Goal: Task Accomplishment & Management: Complete application form

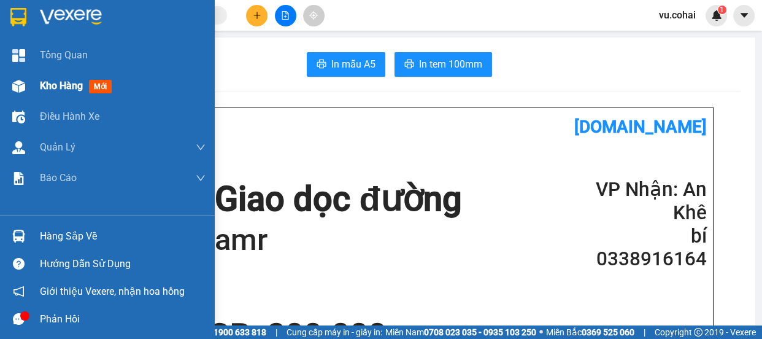
click at [61, 92] on div "Kho hàng mới" at bounding box center [78, 85] width 77 height 15
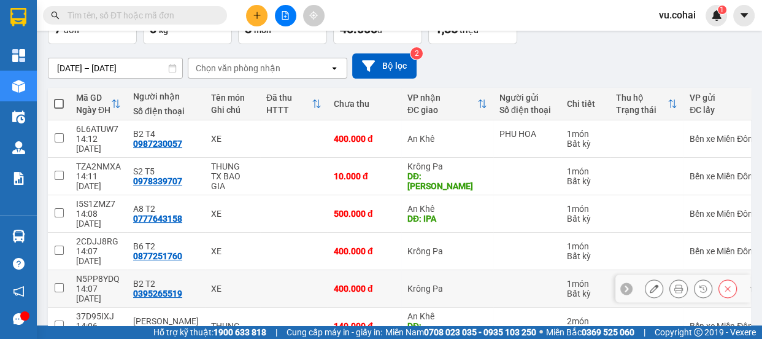
scroll to position [137, 0]
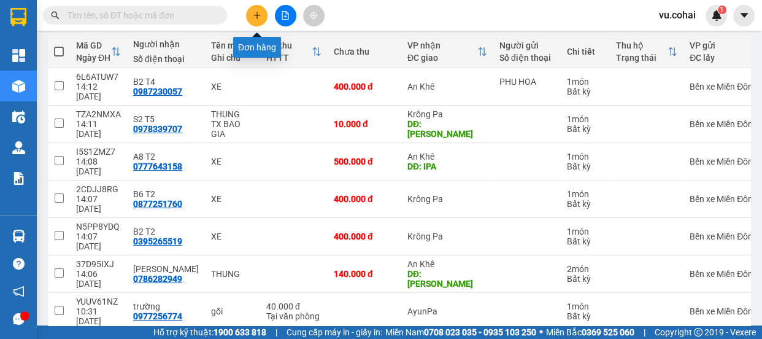
drag, startPoint x: 263, startPoint y: 20, endPoint x: 233, endPoint y: 11, distance: 31.3
click at [261, 18] on button at bounding box center [256, 15] width 21 height 21
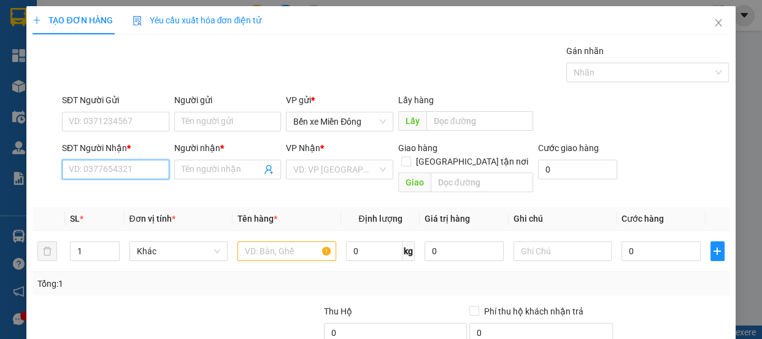
click at [137, 166] on input "SĐT Người Nhận *" at bounding box center [115, 169] width 107 height 20
click at [110, 172] on input "SĐT Người Nhận *" at bounding box center [115, 169] width 107 height 20
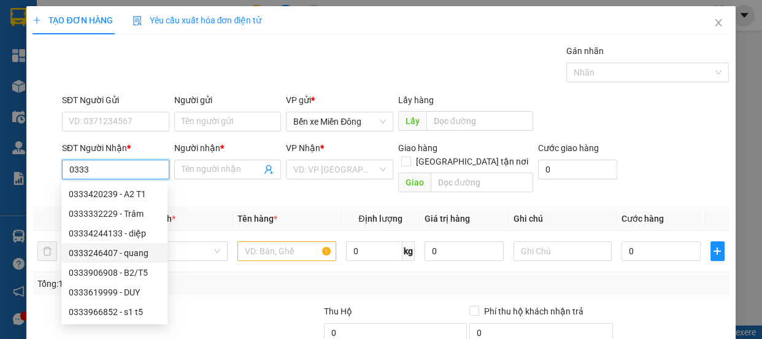
click at [144, 256] on div "0333246407 - quang" at bounding box center [114, 252] width 91 height 13
type input "0333246407"
type input "quang"
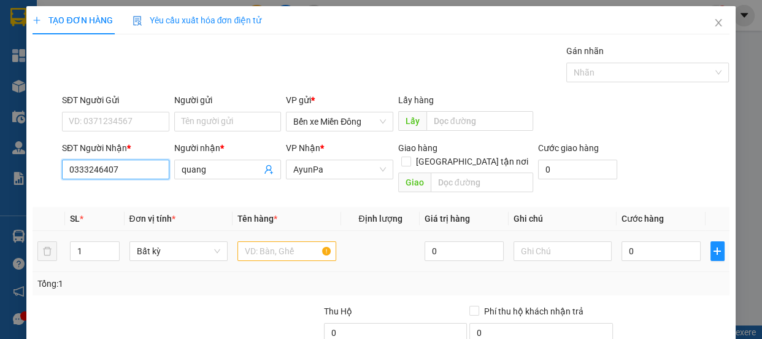
type input "0333246407"
click at [299, 241] on input "text" at bounding box center [286, 251] width 99 height 20
click at [275, 241] on input "text" at bounding box center [286, 251] width 99 height 20
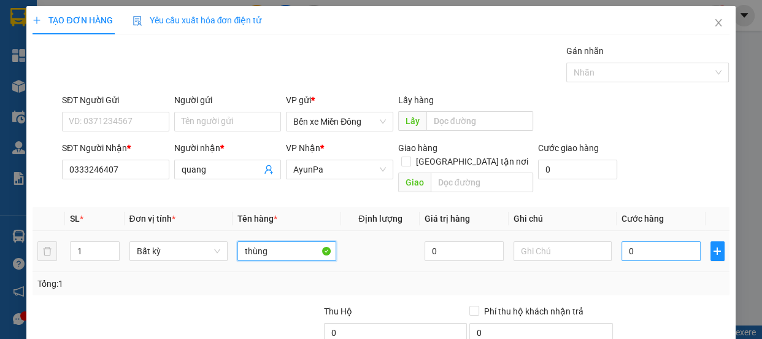
type input "thùng"
click at [630, 241] on input "0" at bounding box center [660, 251] width 79 height 20
type input "005"
type input "5"
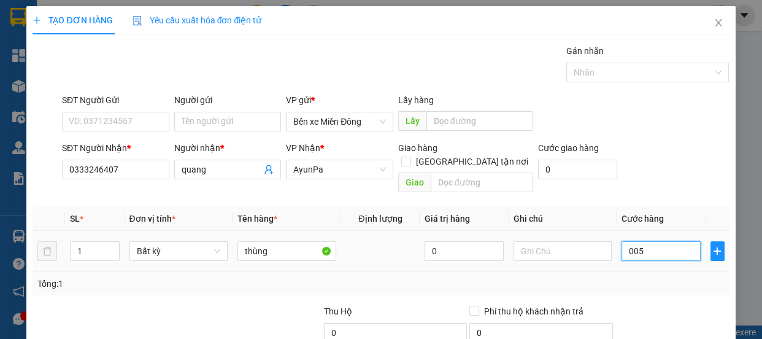
type input "0.050"
type input "50"
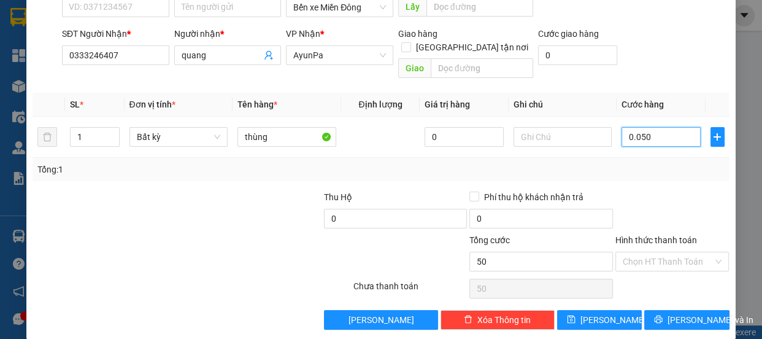
scroll to position [115, 0]
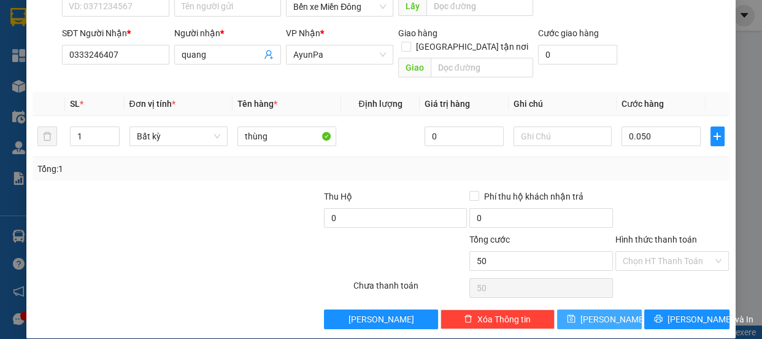
type input "50.000"
click at [585, 312] on button "[PERSON_NAME]" at bounding box center [599, 319] width 85 height 20
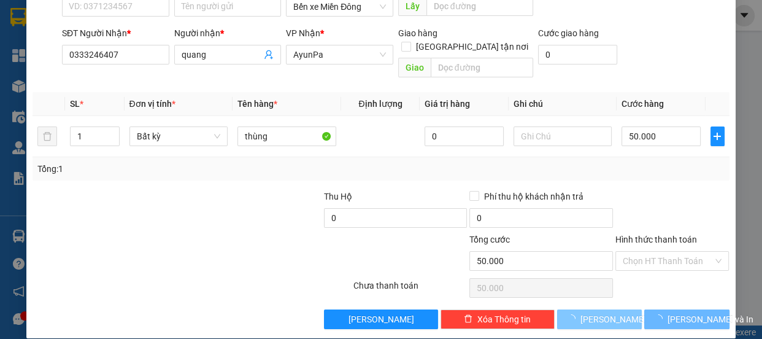
type input "0"
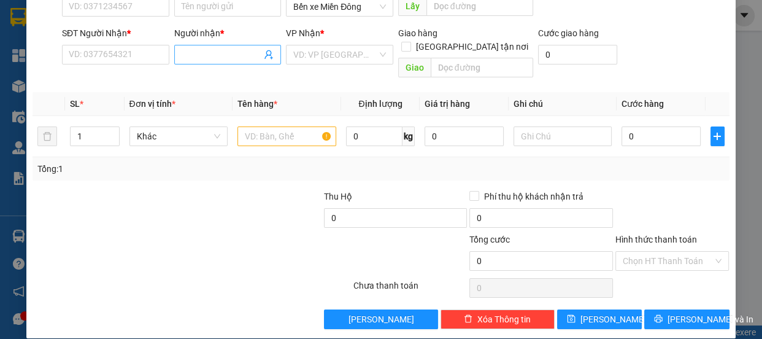
click at [215, 51] on input "Người nhận *" at bounding box center [222, 54] width 80 height 13
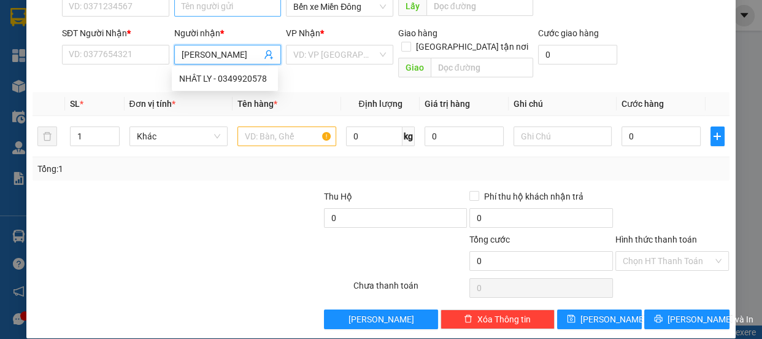
type input "nhật khang"
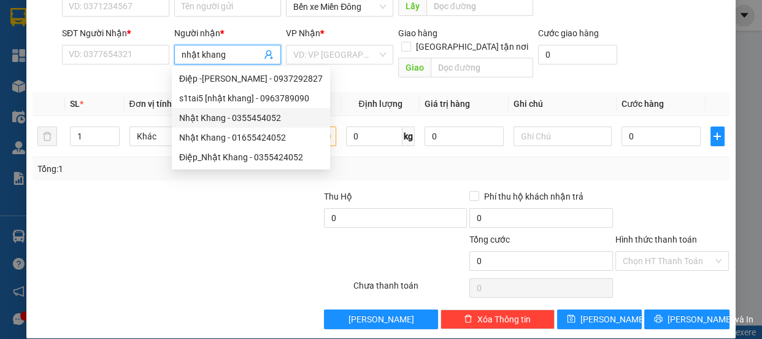
drag, startPoint x: 275, startPoint y: 116, endPoint x: 297, endPoint y: 78, distance: 43.7
click at [270, 120] on div "Nhật Khang - 0355454052" at bounding box center [251, 117] width 144 height 13
type input "0355454052"
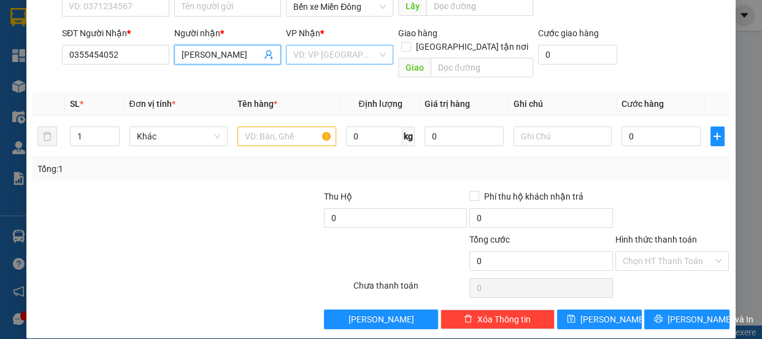
type input "[PERSON_NAME]"
click at [335, 53] on input "search" at bounding box center [335, 54] width 84 height 18
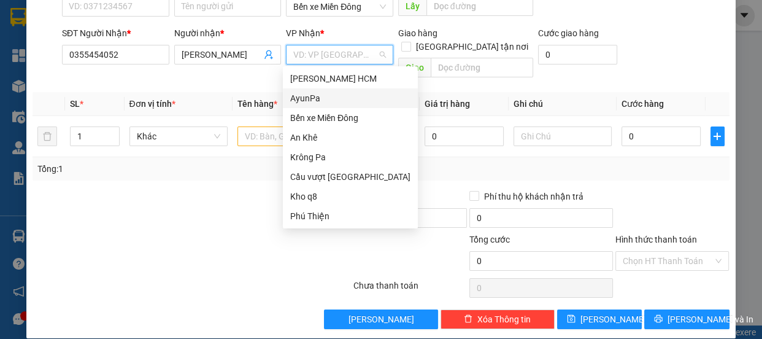
click at [304, 98] on div "AyunPa" at bounding box center [350, 97] width 120 height 13
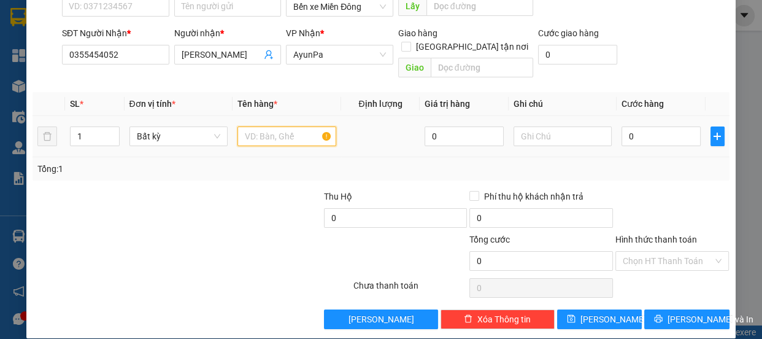
drag, startPoint x: 264, startPoint y: 122, endPoint x: 282, endPoint y: 49, distance: 75.3
click at [264, 126] on input "text" at bounding box center [286, 136] width 99 height 20
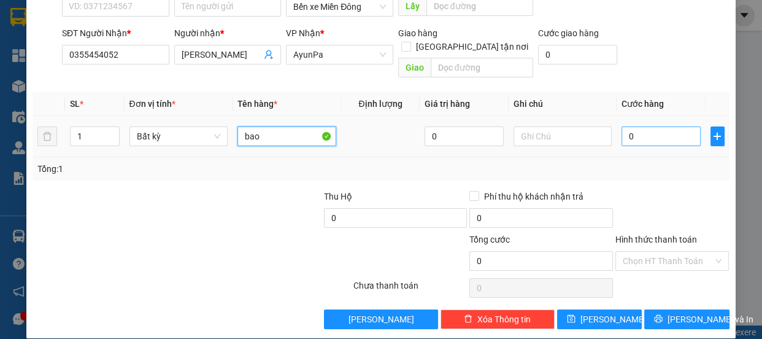
type input "bao"
click at [661, 129] on input "0" at bounding box center [660, 136] width 79 height 20
type input "007"
type input "7"
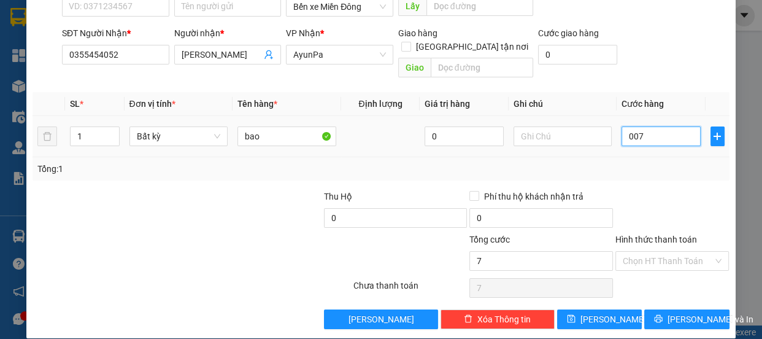
type input "0.070"
type input "70"
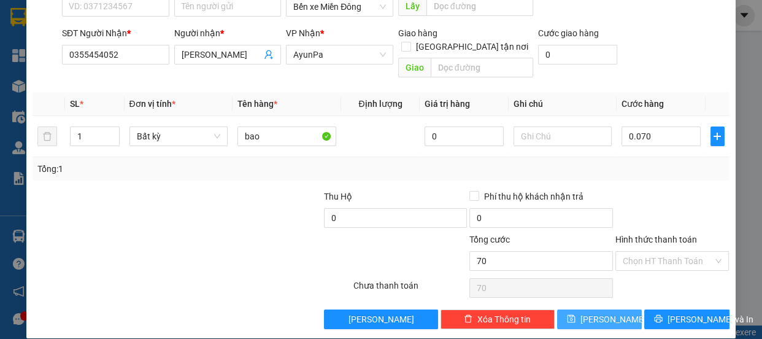
drag, startPoint x: 615, startPoint y: 297, endPoint x: 661, endPoint y: 179, distance: 126.8
click at [615, 309] on button "[PERSON_NAME]" at bounding box center [599, 319] width 85 height 20
type input "70.000"
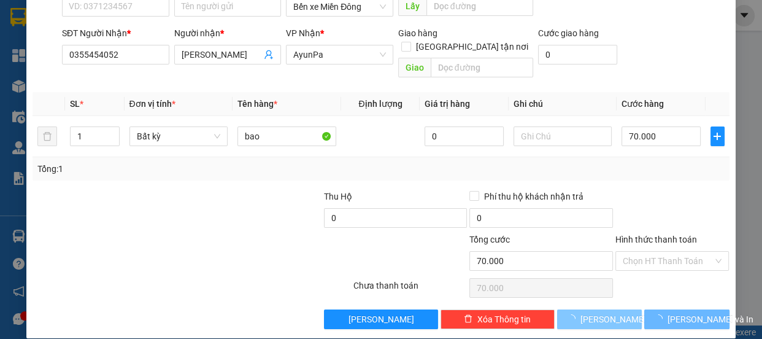
type input "0"
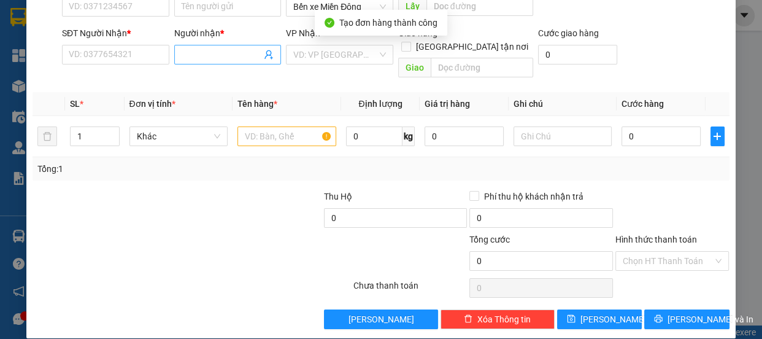
drag, startPoint x: 208, startPoint y: 66, endPoint x: 209, endPoint y: 55, distance: 11.1
click at [209, 61] on div "Người nhận * Tên người nhận" at bounding box center [227, 47] width 107 height 43
drag, startPoint x: 209, startPoint y: 55, endPoint x: 244, endPoint y: 0, distance: 65.1
click at [213, 51] on input "Người nhận *" at bounding box center [222, 54] width 80 height 13
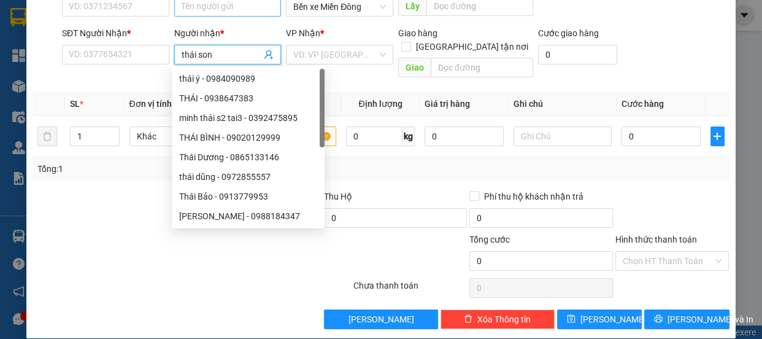
type input "thái sơn"
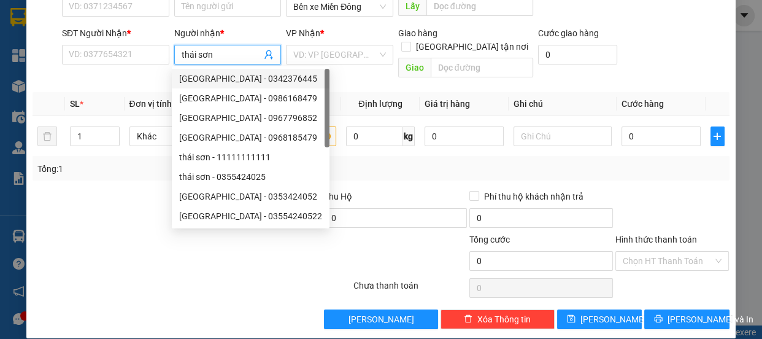
click at [244, 80] on div "THÁI SƠN - 0342376445" at bounding box center [250, 78] width 143 height 13
type input "0342376445"
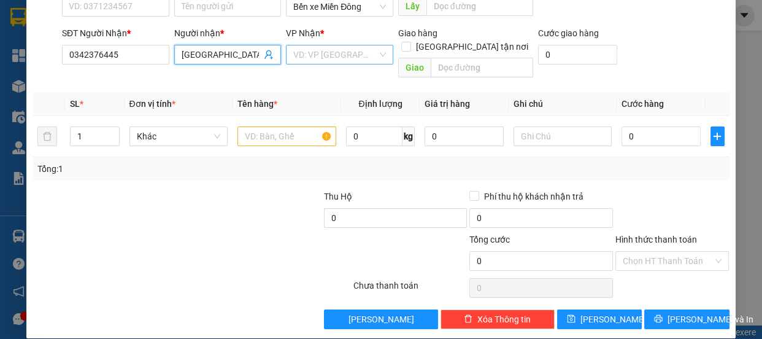
type input "THÁI SƠN"
click at [325, 52] on input "search" at bounding box center [335, 54] width 84 height 18
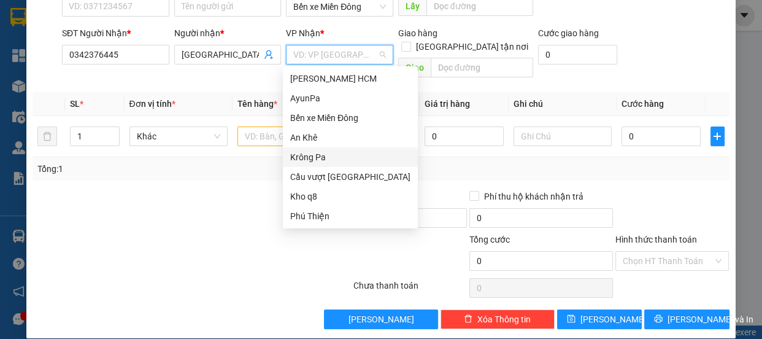
click at [311, 157] on div "Krông Pa" at bounding box center [350, 156] width 120 height 13
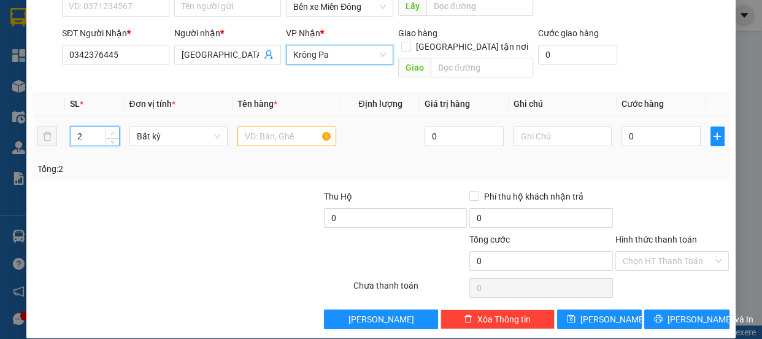
click at [112, 131] on icon "up" at bounding box center [112, 133] width 4 height 4
type input "4"
click at [112, 131] on icon "up" at bounding box center [112, 133] width 4 height 4
click at [270, 126] on input "text" at bounding box center [286, 136] width 99 height 20
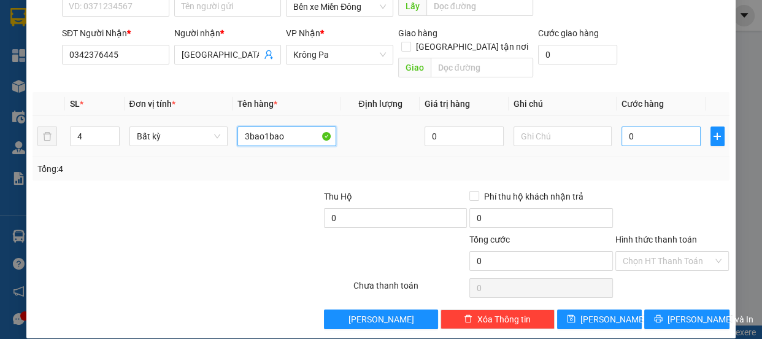
type input "3bao1bao"
click at [646, 129] on input "0" at bounding box center [660, 136] width 79 height 20
type input "002"
type input "2"
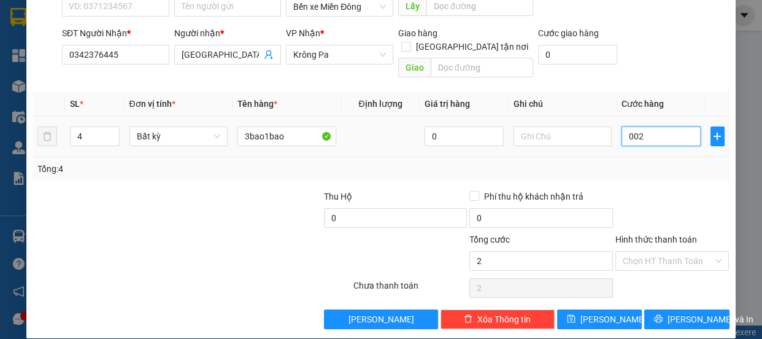
type input "0.028"
type input "28"
type input "00.280"
type input "280"
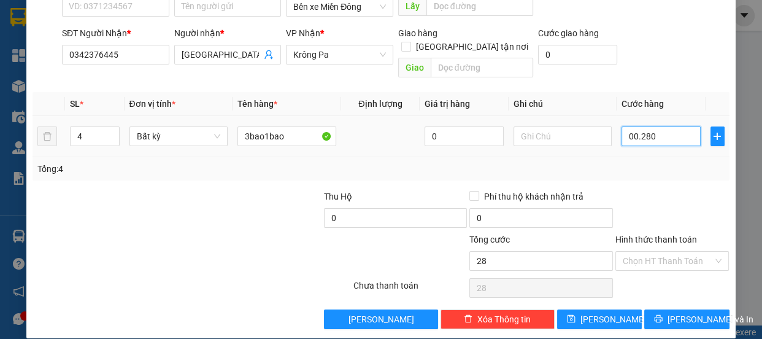
type input "280"
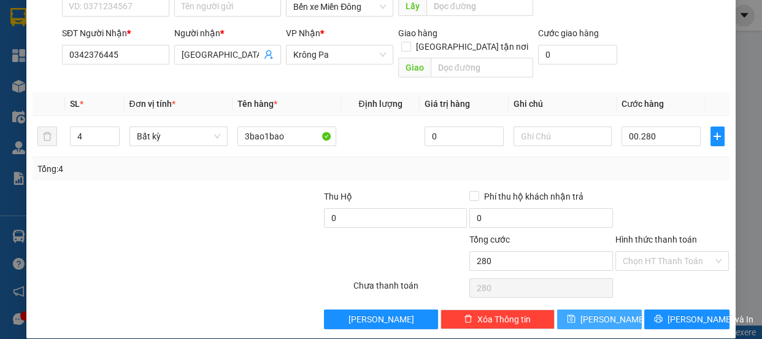
type input "280.000"
click at [594, 312] on span "[PERSON_NAME]" at bounding box center [613, 318] width 66 height 13
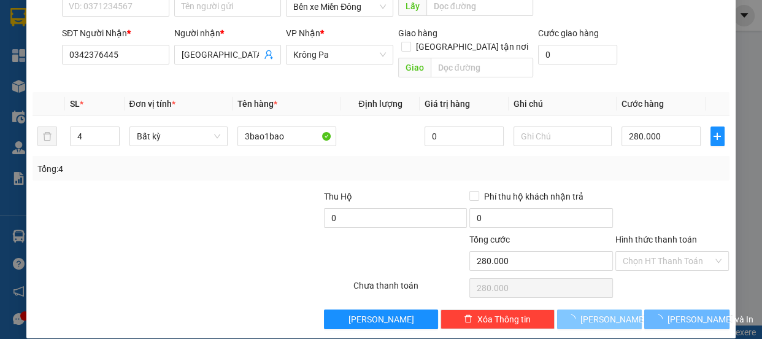
type input "1"
type input "0"
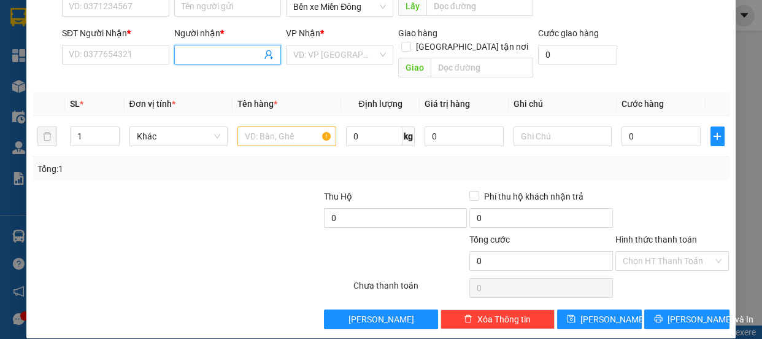
click at [205, 48] on input "Người nhận *" at bounding box center [222, 54] width 80 height 13
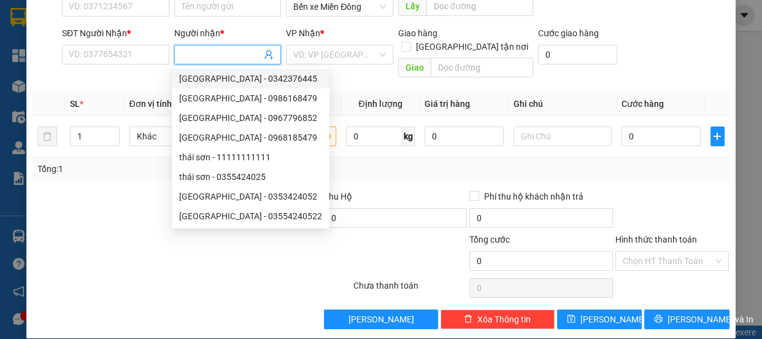
click at [199, 55] on input "Người nhận *" at bounding box center [222, 54] width 80 height 13
click at [184, 47] on span at bounding box center [227, 55] width 107 height 20
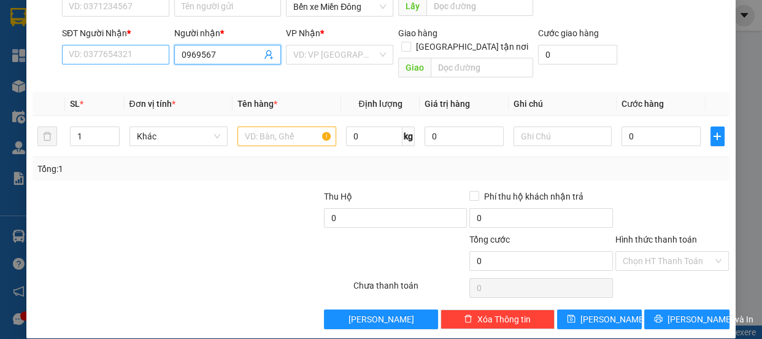
drag, startPoint x: 201, startPoint y: 53, endPoint x: 78, endPoint y: 50, distance: 123.3
click at [113, 50] on div "SĐT Người Nhận * VD: 0377654321 Người nhận * 0969567 0969567 VP Nhận * VD: VP S…" at bounding box center [395, 54] width 672 height 56
type input "0969567"
click at [77, 48] on input "SĐT Người Nhận *" at bounding box center [115, 55] width 107 height 20
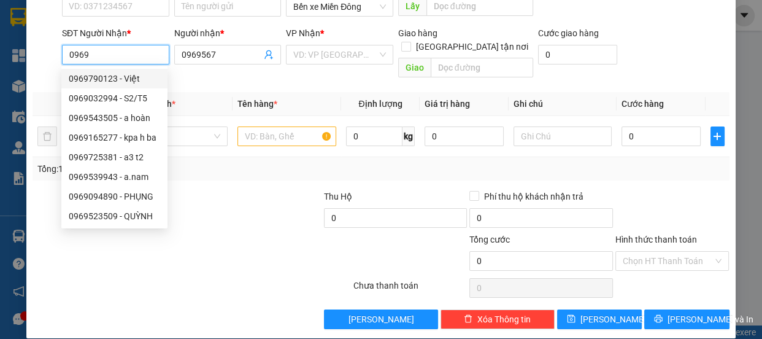
click at [100, 52] on input "0969" at bounding box center [115, 55] width 107 height 20
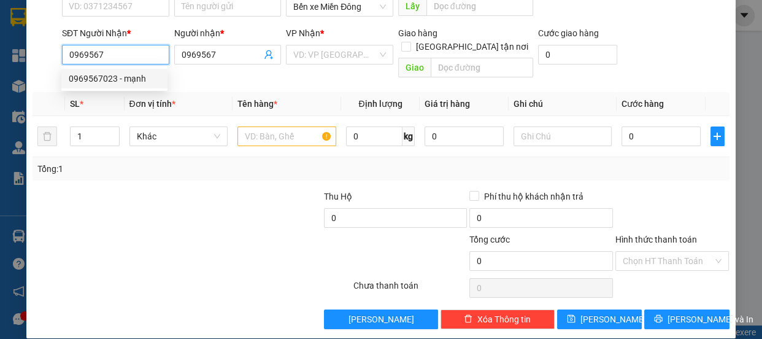
drag, startPoint x: 152, startPoint y: 69, endPoint x: 251, endPoint y: 69, distance: 98.7
click at [146, 74] on div "0969567023 - mạnh" at bounding box center [114, 78] width 91 height 13
type input "0969567023"
type input "mạnh"
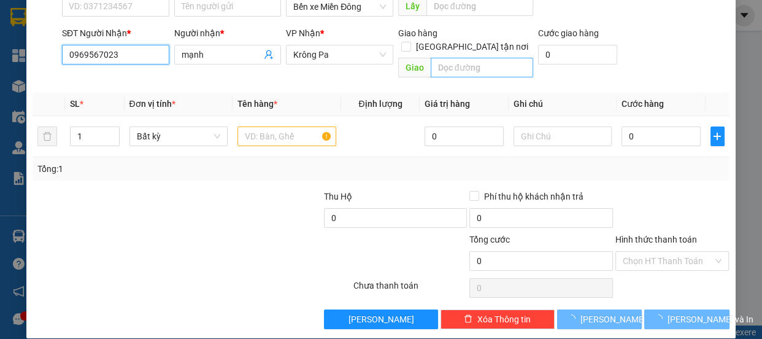
type input "0969567023"
click at [461, 58] on input "text" at bounding box center [482, 68] width 102 height 20
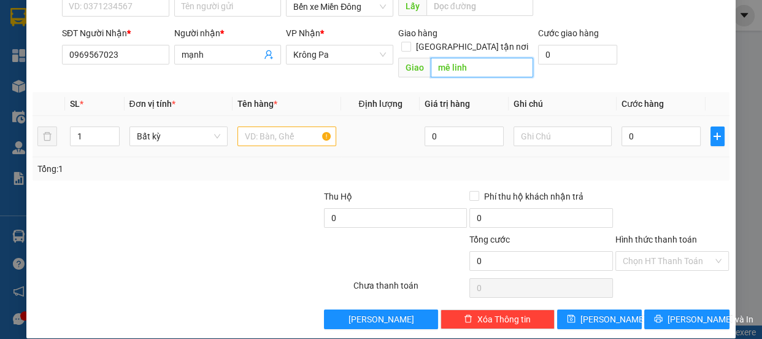
type input "mê linh"
drag, startPoint x: 275, startPoint y: 118, endPoint x: 286, endPoint y: 30, distance: 88.9
click at [275, 126] on input "text" at bounding box center [286, 136] width 99 height 20
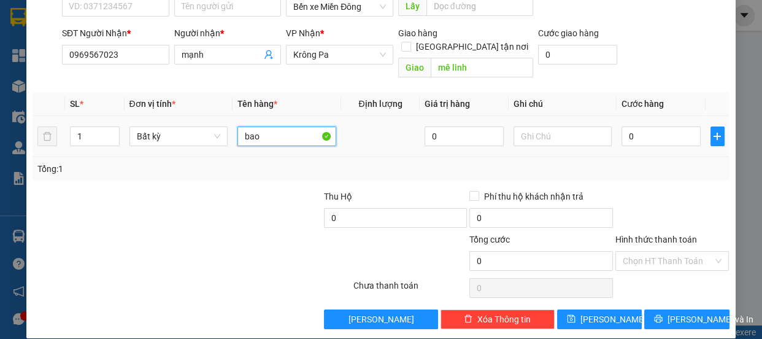
type input "bao"
click at [642, 134] on div "0" at bounding box center [660, 136] width 79 height 25
click at [644, 126] on input "0" at bounding box center [660, 136] width 79 height 20
type input "007"
type input "7"
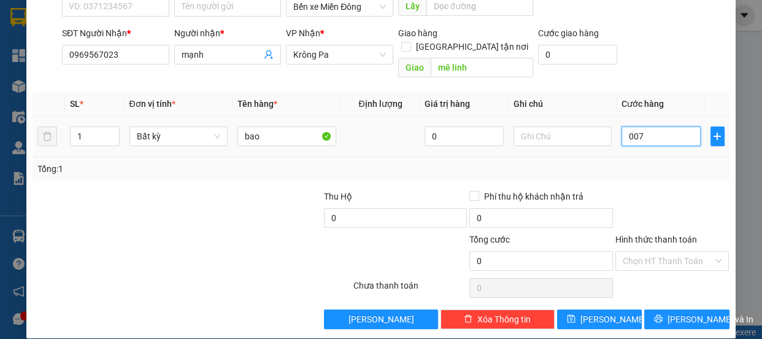
type input "7"
type input "0.070"
type input "70"
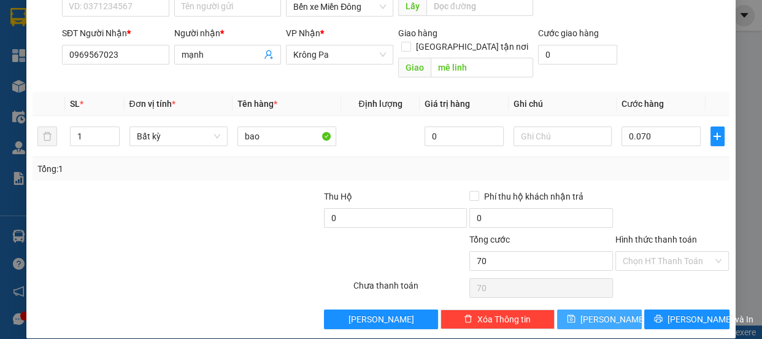
type input "70.000"
click at [610, 309] on button "[PERSON_NAME]" at bounding box center [599, 319] width 85 height 20
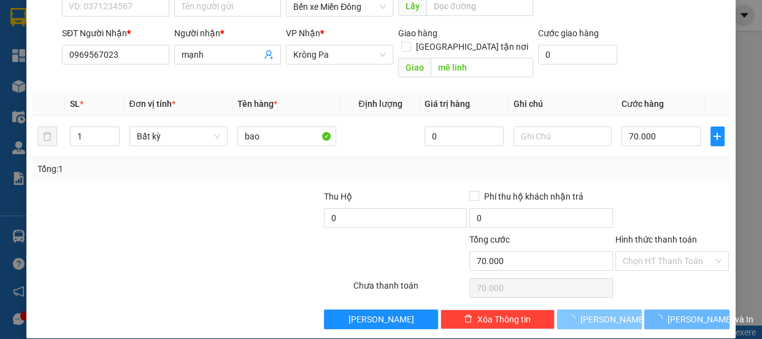
type input "0"
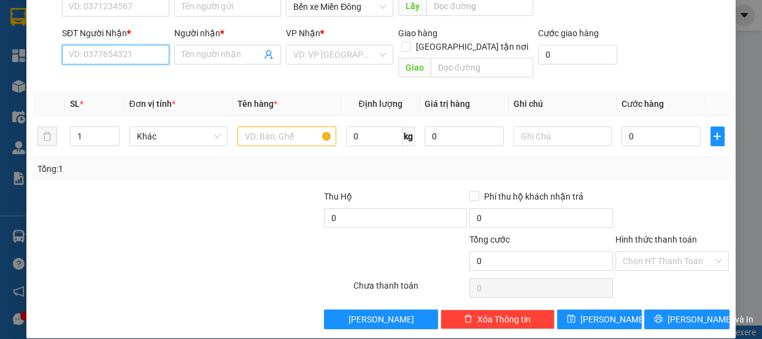
click at [118, 54] on input "SĐT Người Nhận *" at bounding box center [115, 55] width 107 height 20
click at [122, 57] on input "0965927" at bounding box center [115, 55] width 107 height 20
type input "0965927289"
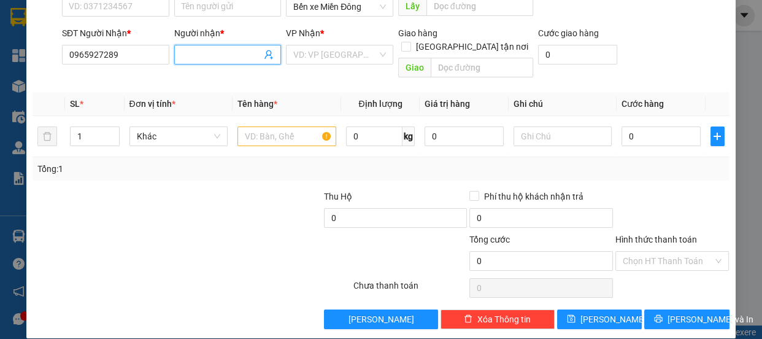
click at [206, 55] on input "Người nhận *" at bounding box center [222, 54] width 80 height 13
click at [225, 55] on input "Người nhận *" at bounding box center [222, 54] width 80 height 13
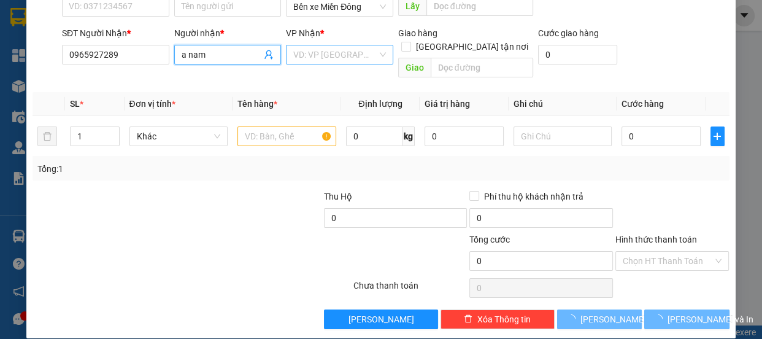
type input "a nam"
click at [334, 61] on input "search" at bounding box center [335, 54] width 84 height 18
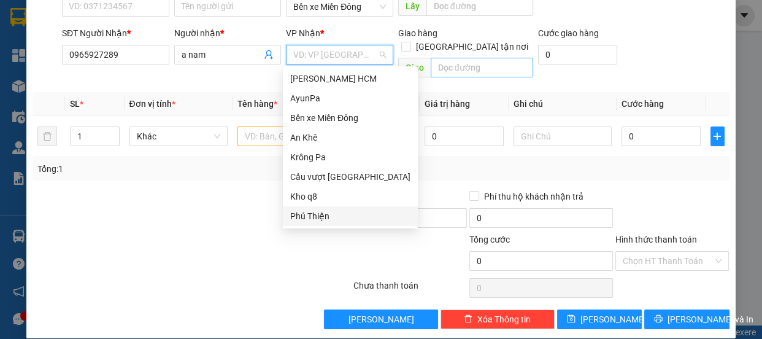
drag, startPoint x: 304, startPoint y: 216, endPoint x: 441, endPoint y: 48, distance: 216.6
click at [315, 202] on div "Trần Phú HCM AyunPa Bến xe Miền Đông An Khê Krông Pa Cầu vượt Bình Phước Kho q8…" at bounding box center [350, 147] width 135 height 157
drag, startPoint x: 309, startPoint y: 216, endPoint x: 350, endPoint y: 177, distance: 56.0
click at [310, 215] on div "Phú Thiện" at bounding box center [350, 215] width 120 height 13
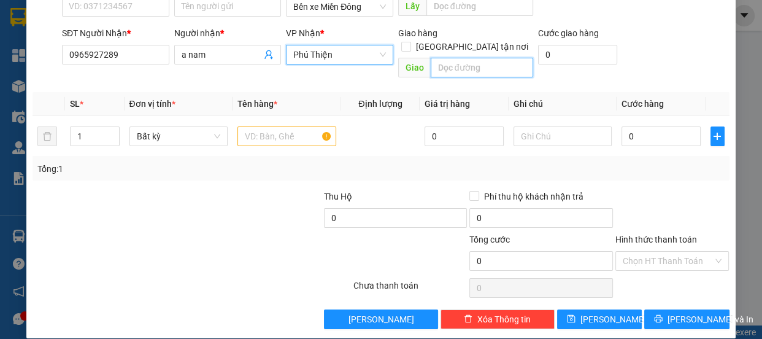
click at [455, 58] on input "text" at bounding box center [482, 68] width 102 height 20
type input "hbong"
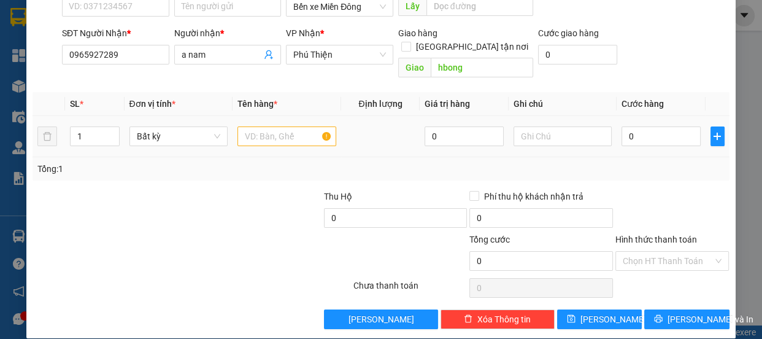
click at [288, 124] on div at bounding box center [286, 136] width 99 height 25
click at [280, 127] on input "text" at bounding box center [286, 136] width 99 height 20
type input "hộp"
click at [654, 126] on input "0" at bounding box center [660, 136] width 79 height 20
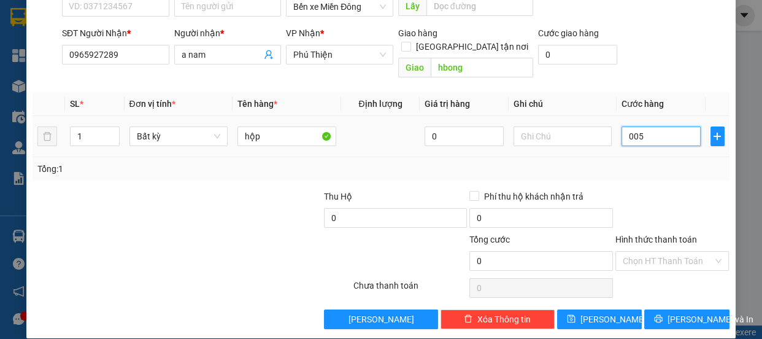
type input "0.050"
type input "50"
type input "0.050"
type input "50"
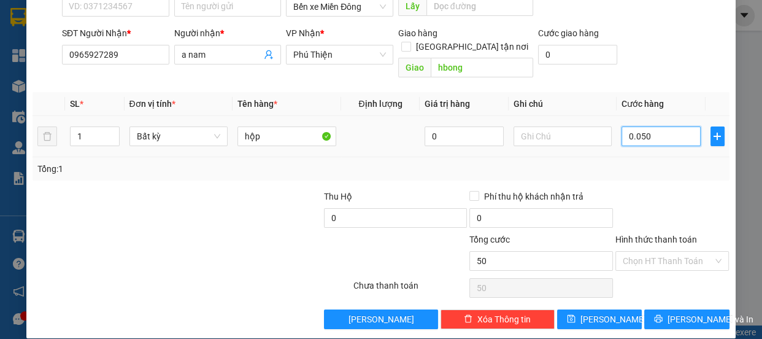
type input "50"
type input "50.000"
drag, startPoint x: 346, startPoint y: 226, endPoint x: 435, endPoint y: 237, distance: 90.3
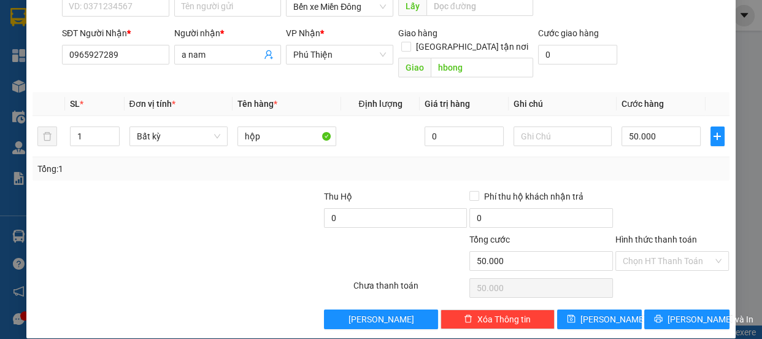
click at [346, 232] on div at bounding box center [293, 253] width 117 height 43
click at [599, 312] on span "[PERSON_NAME]" at bounding box center [613, 318] width 66 height 13
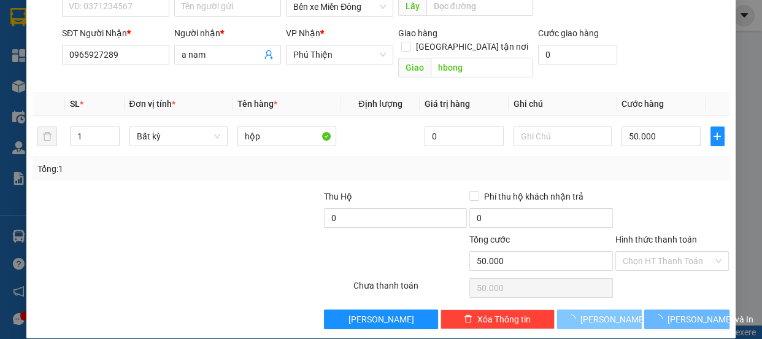
type input "0"
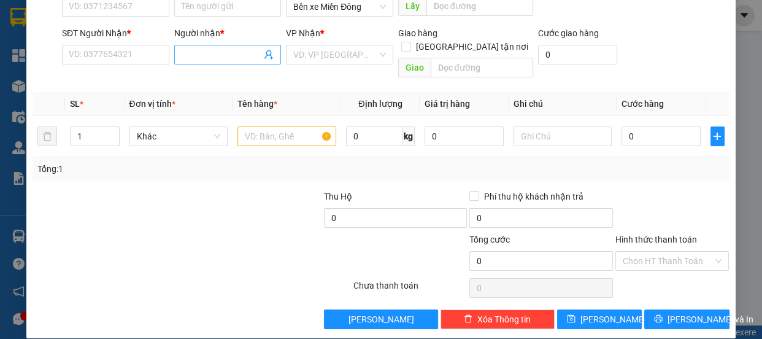
click at [193, 59] on input "Người nhận *" at bounding box center [222, 54] width 80 height 13
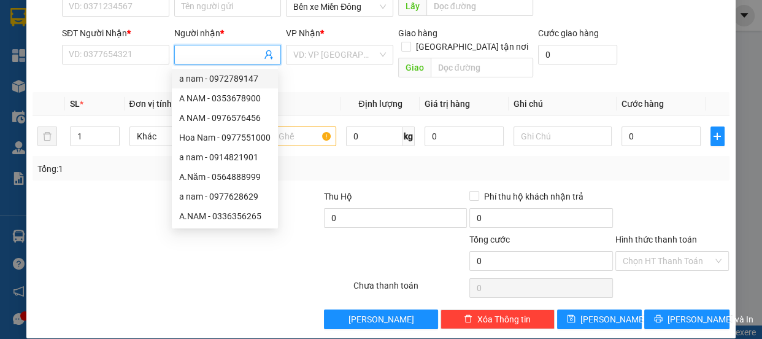
click at [223, 52] on input "Người nhận *" at bounding box center [222, 54] width 80 height 13
type input "thái sơn"
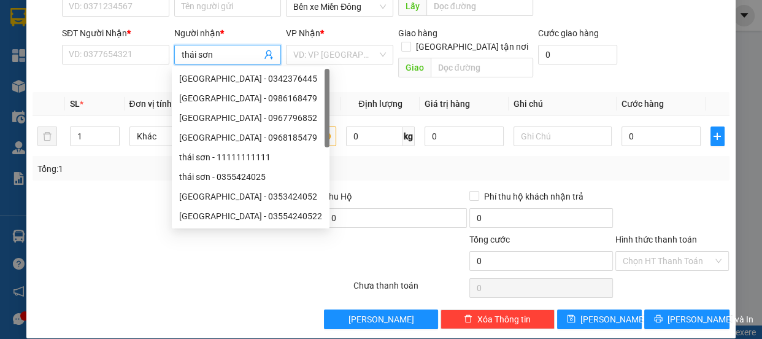
click at [259, 85] on div "THÁI SƠN - 0342376445" at bounding box center [250, 78] width 143 height 13
type input "0342376445"
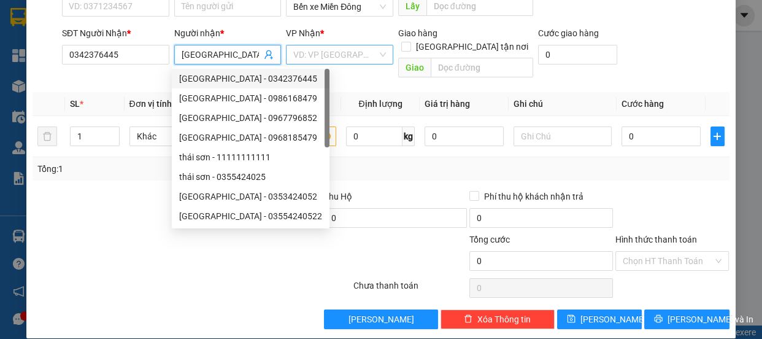
type input "THÁI SƠN"
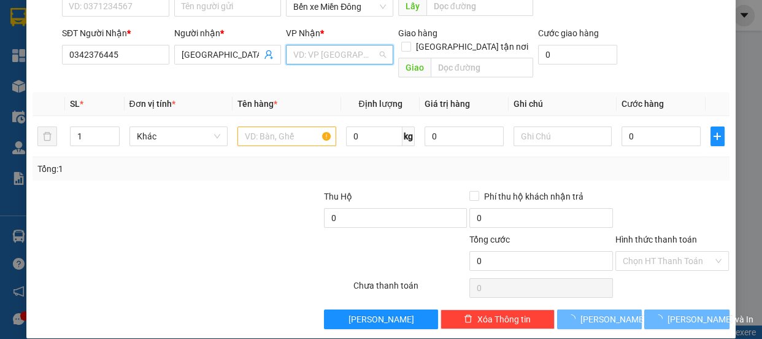
click at [314, 56] on input "search" at bounding box center [335, 54] width 84 height 18
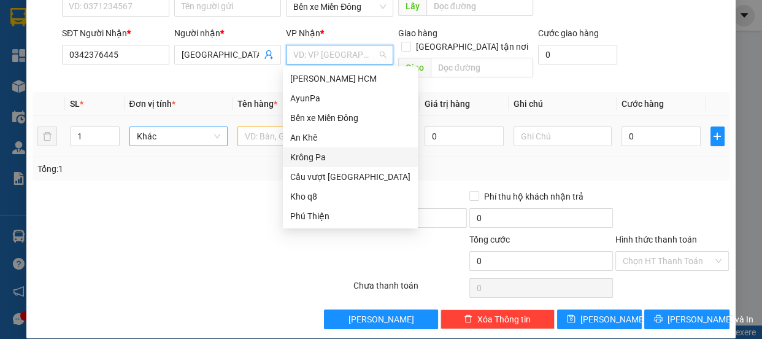
drag, startPoint x: 324, startPoint y: 159, endPoint x: 176, endPoint y: 114, distance: 154.6
click at [323, 158] on div "Krông Pa" at bounding box center [350, 156] width 120 height 13
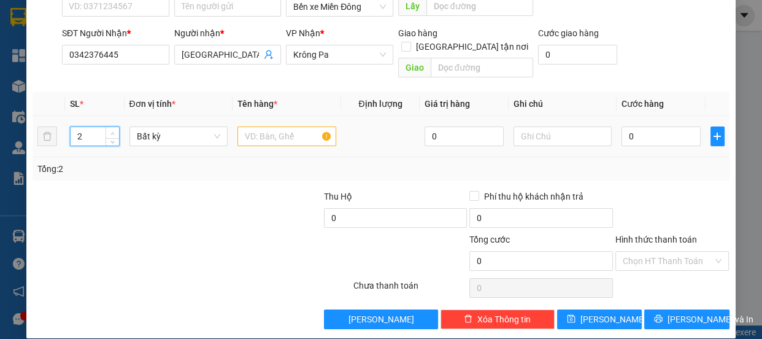
click at [110, 131] on icon "up" at bounding box center [112, 133] width 4 height 4
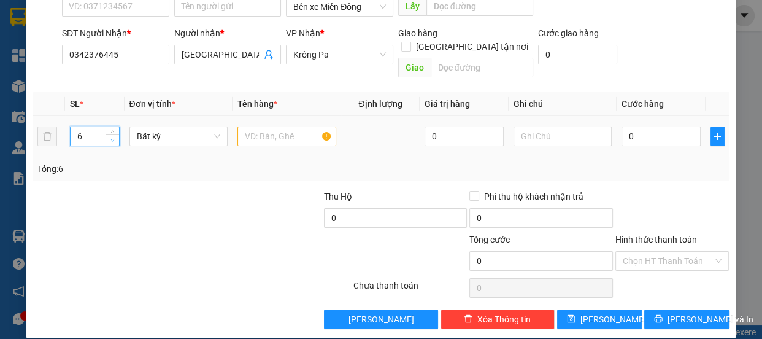
type input "5"
click at [109, 137] on span "down" at bounding box center [112, 140] width 7 height 7
click at [262, 126] on input "text" at bounding box center [286, 136] width 99 height 20
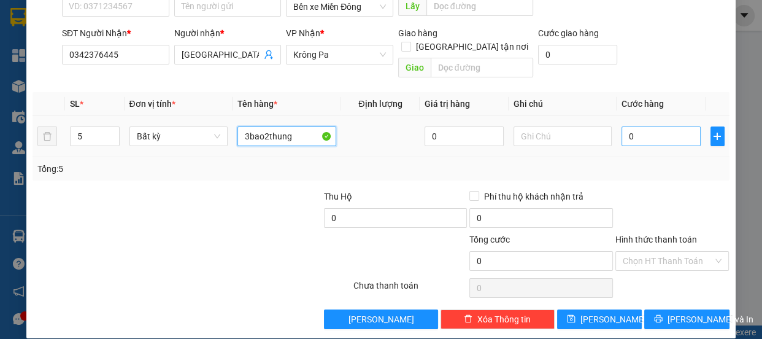
type input "3bao2thung"
click at [638, 126] on input "0" at bounding box center [660, 136] width 79 height 20
type input "003"
type input "3"
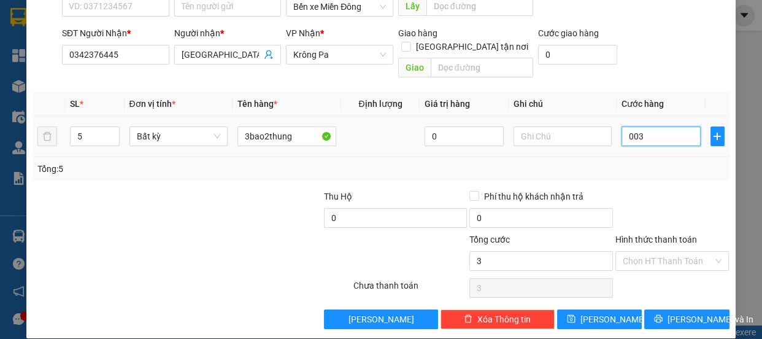
type input "0.035"
type input "35"
type input "00.350"
type input "350"
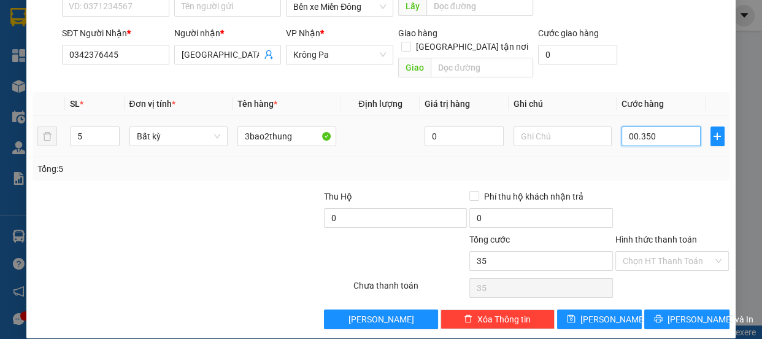
type input "350"
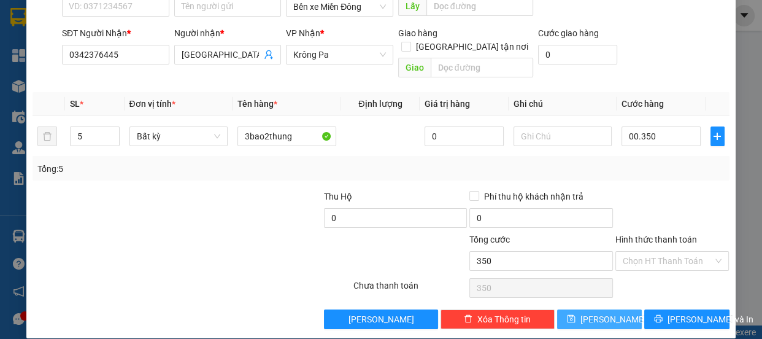
click at [624, 309] on button "[PERSON_NAME]" at bounding box center [599, 319] width 85 height 20
type input "350.000"
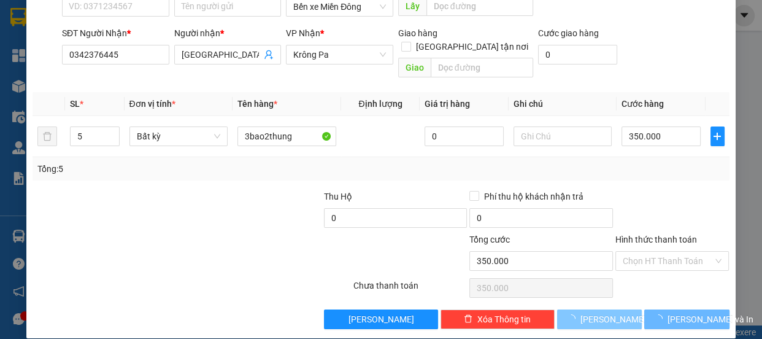
type input "1"
type input "0"
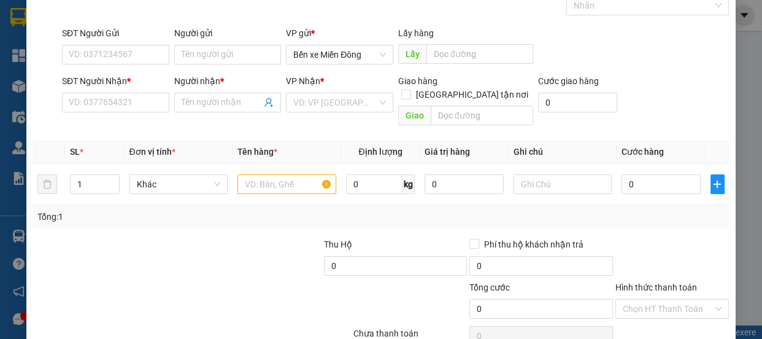
scroll to position [0, 0]
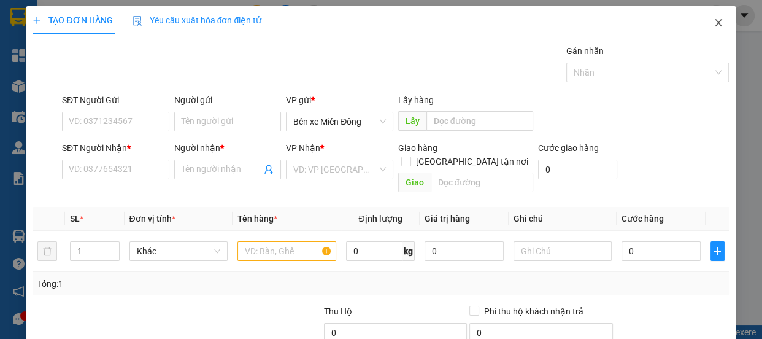
click at [713, 27] on icon "close" at bounding box center [718, 23] width 10 height 10
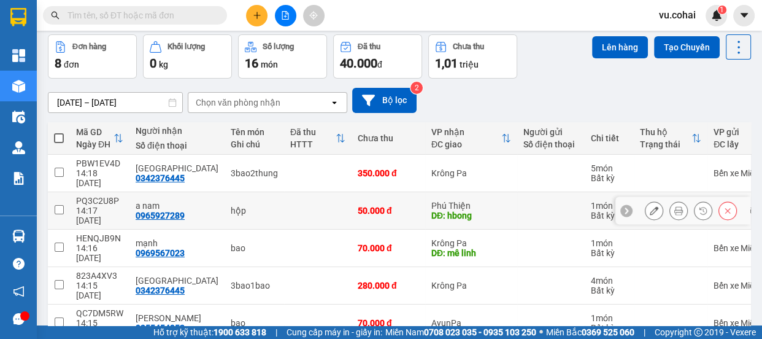
scroll to position [55, 0]
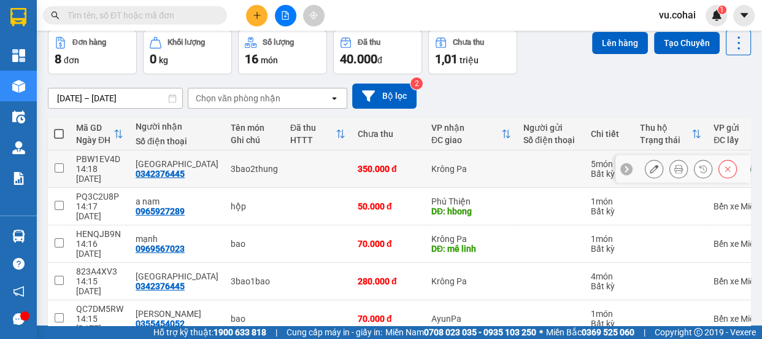
click at [61, 163] on input "checkbox" at bounding box center [59, 167] width 9 height 9
checkbox input "true"
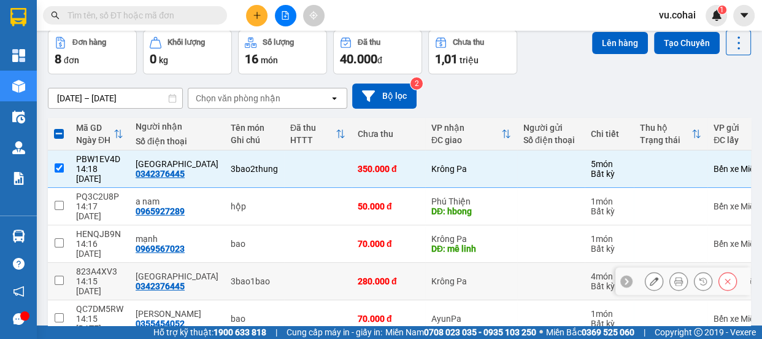
click at [58, 262] on td at bounding box center [59, 280] width 22 height 37
checkbox input "true"
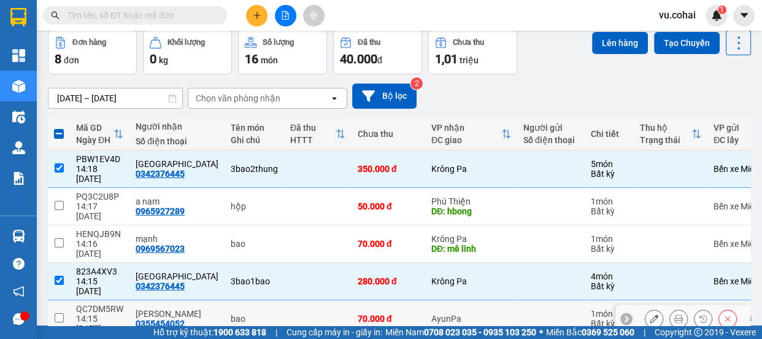
click at [67, 300] on td at bounding box center [59, 318] width 22 height 37
checkbox input "true"
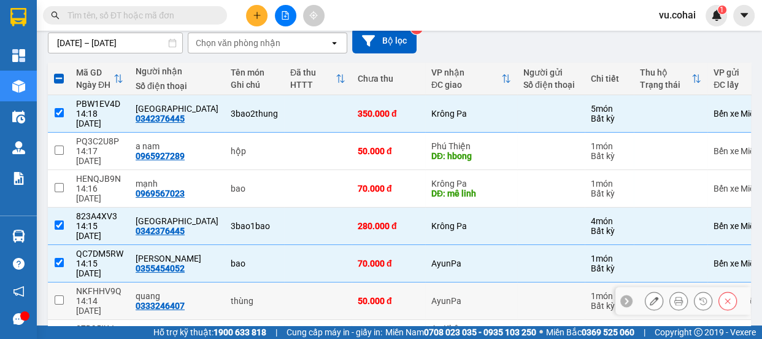
scroll to position [111, 0]
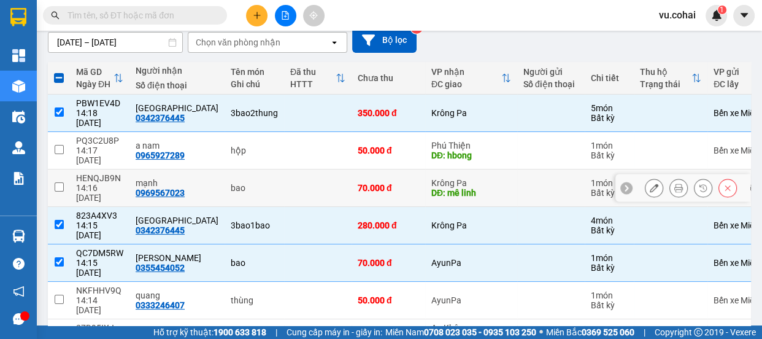
click at [59, 182] on input "checkbox" at bounding box center [59, 186] width 9 height 9
checkbox input "true"
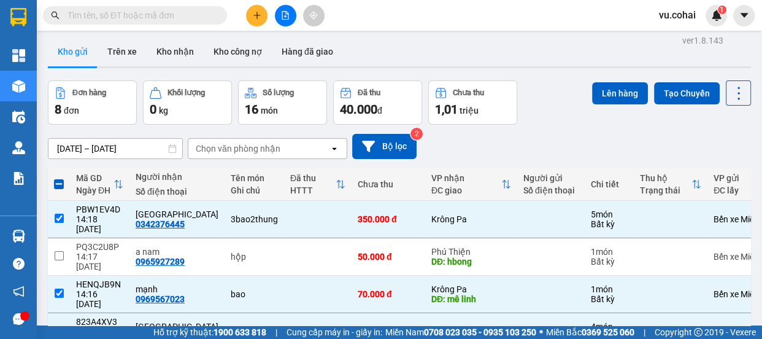
scroll to position [0, 0]
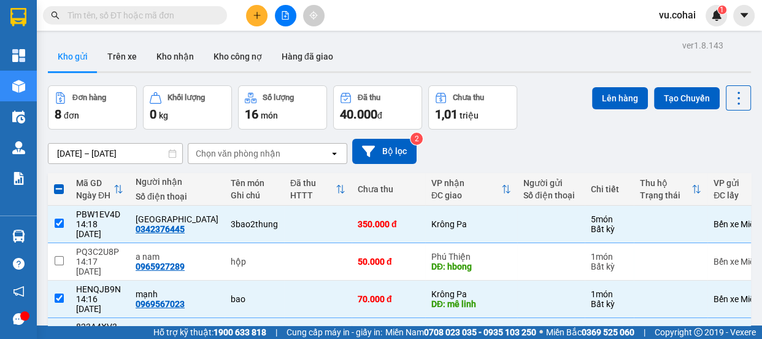
drag, startPoint x: 598, startPoint y: 93, endPoint x: 580, endPoint y: 89, distance: 18.3
click at [597, 93] on button "Lên hàng" at bounding box center [620, 98] width 56 height 22
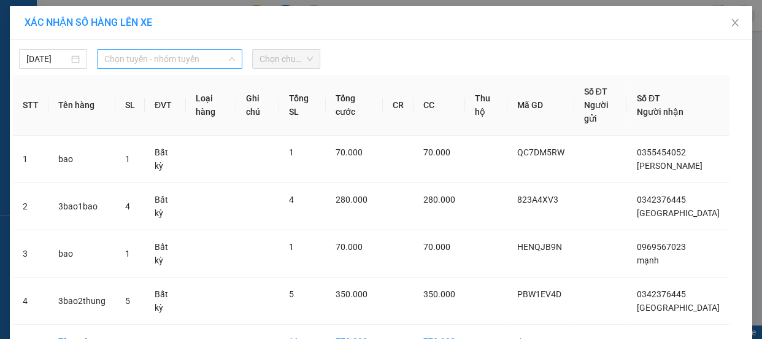
click at [183, 59] on span "Chọn tuyến - nhóm tuyến" at bounding box center [169, 59] width 131 height 18
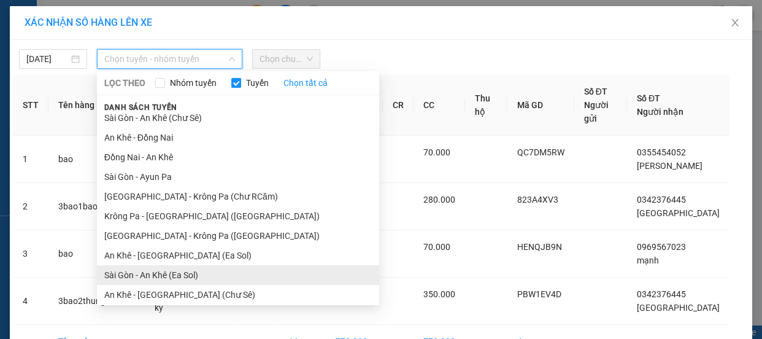
scroll to position [128, 0]
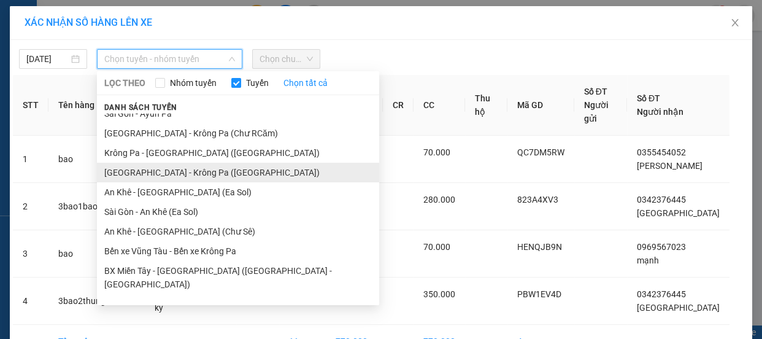
click at [172, 173] on li "[GEOGRAPHIC_DATA] - Krông Pa ([GEOGRAPHIC_DATA])" at bounding box center [238, 173] width 282 height 20
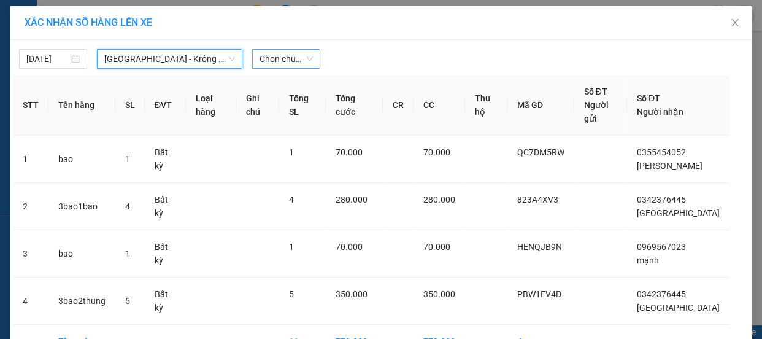
click at [287, 57] on span "Chọn chuyến" at bounding box center [285, 59] width 53 height 18
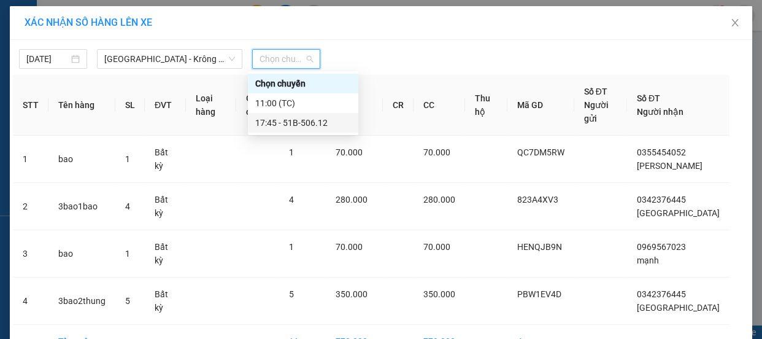
click at [320, 128] on div "17:45 - 51B-506.12" at bounding box center [303, 122] width 96 height 13
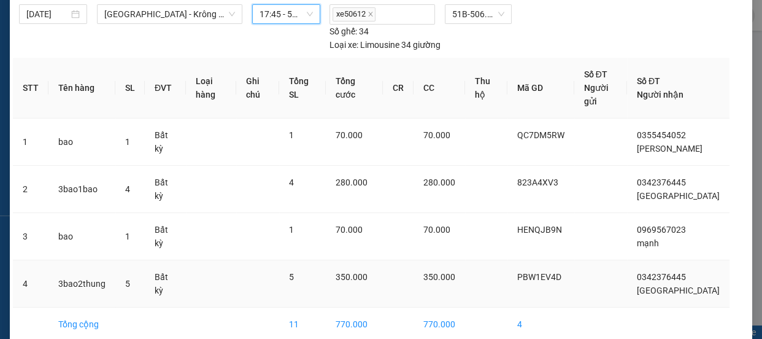
scroll to position [88, 0]
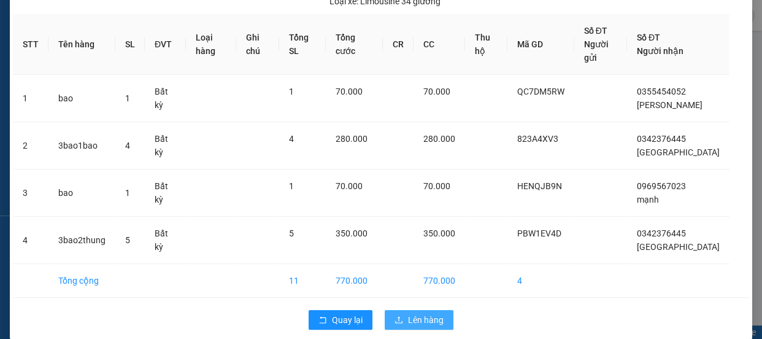
click at [413, 313] on span "Lên hàng" at bounding box center [426, 319] width 36 height 13
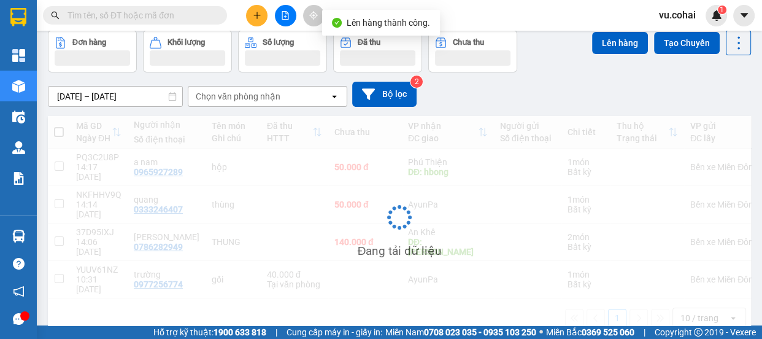
scroll to position [56, 0]
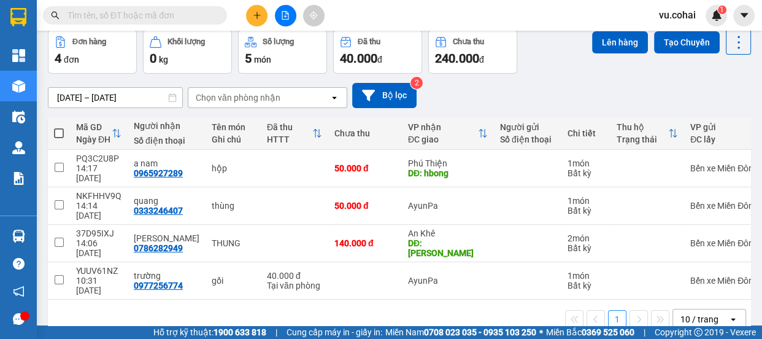
click at [259, 18] on icon "plus" at bounding box center [257, 15] width 9 height 9
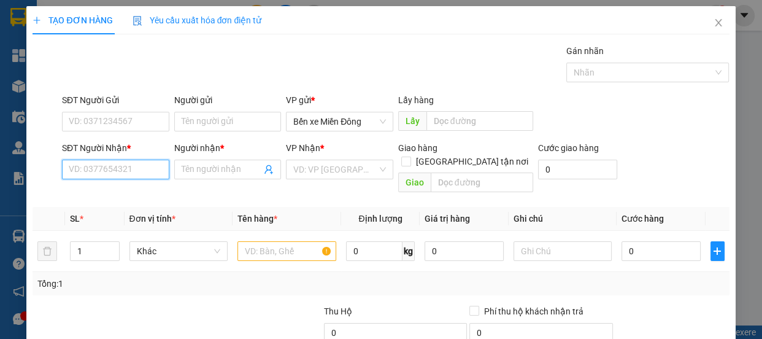
click at [120, 167] on input "SĐT Người Nhận *" at bounding box center [115, 169] width 107 height 20
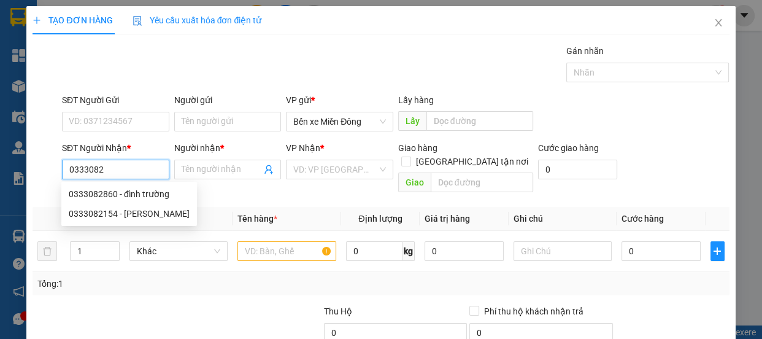
click at [142, 195] on div "0333082860 - đình trường" at bounding box center [129, 193] width 121 height 13
type input "0333082860"
type input "đình trường"
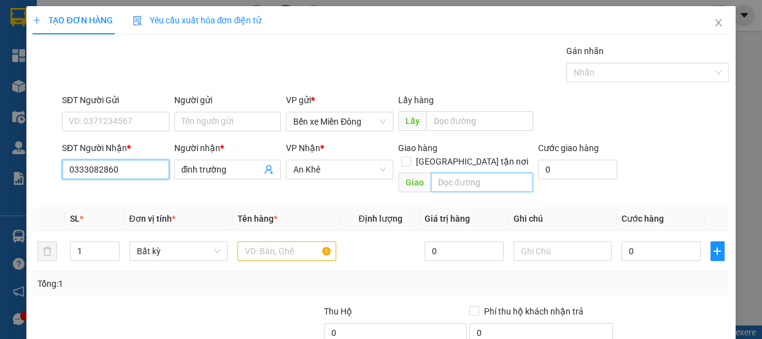
type input "0333082860"
click at [447, 172] on input "text" at bounding box center [482, 182] width 102 height 20
click at [444, 172] on input "text" at bounding box center [482, 182] width 102 height 20
type input "chư răng"
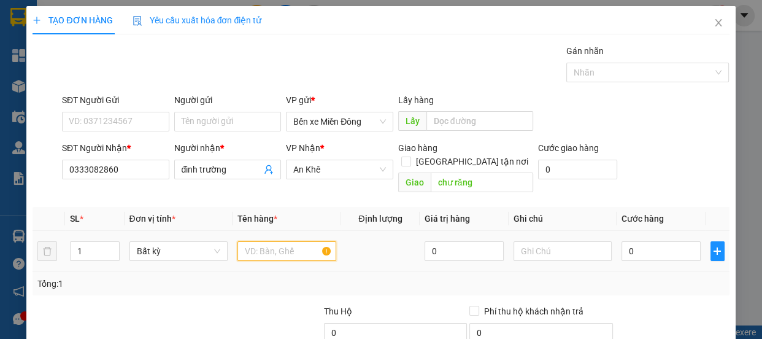
click at [268, 242] on input "text" at bounding box center [286, 251] width 99 height 20
click at [262, 241] on input "text" at bounding box center [286, 251] width 99 height 20
click at [256, 244] on input "text" at bounding box center [286, 251] width 99 height 20
click at [277, 241] on input "text" at bounding box center [286, 251] width 99 height 20
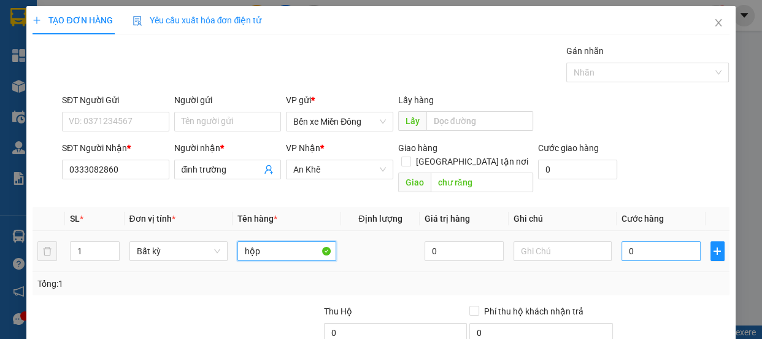
type input "hộp"
type input "005"
type input "5"
type input "0.050"
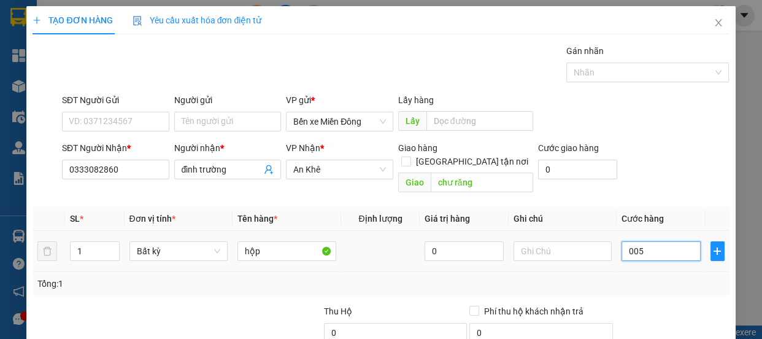
type input "50"
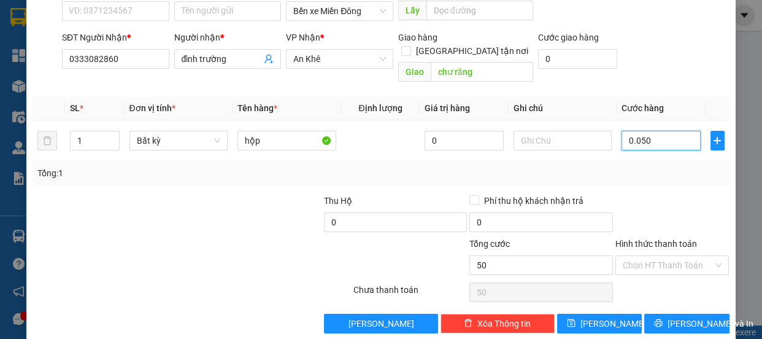
scroll to position [111, 0]
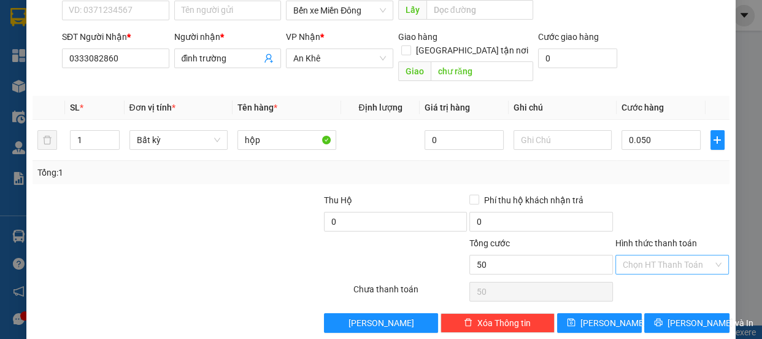
click at [661, 255] on input "Hình thức thanh toán" at bounding box center [667, 264] width 91 height 18
type input "50.000"
click at [649, 280] on div "Tại văn phòng" at bounding box center [664, 274] width 98 height 13
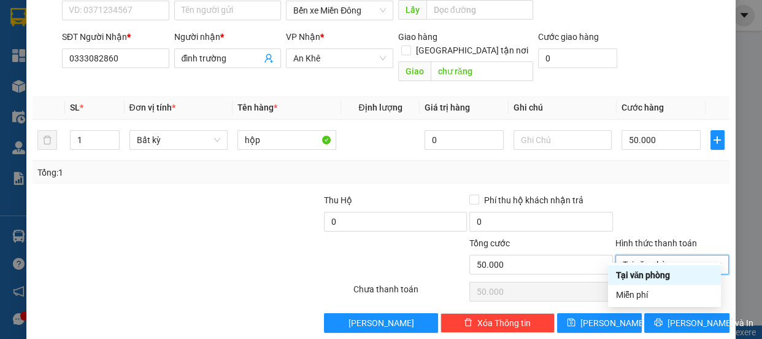
type input "0"
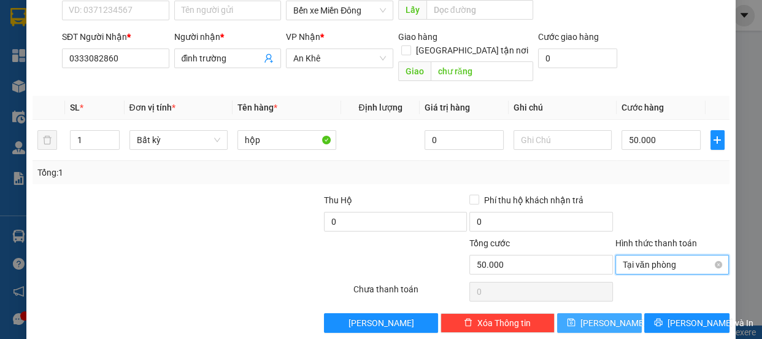
drag, startPoint x: 613, startPoint y: 310, endPoint x: 654, endPoint y: 253, distance: 69.9
click at [613, 313] on button "[PERSON_NAME]" at bounding box center [599, 323] width 85 height 20
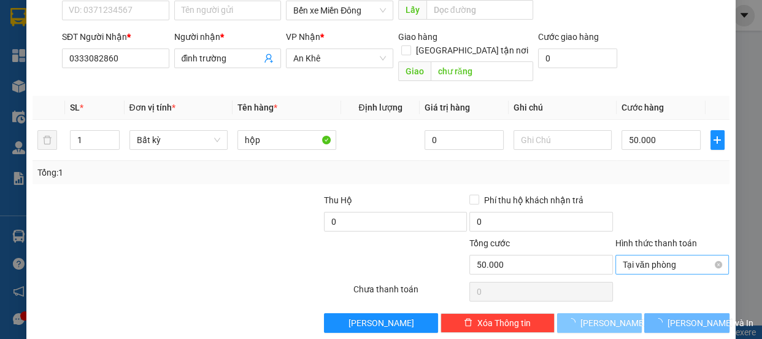
type input "0"
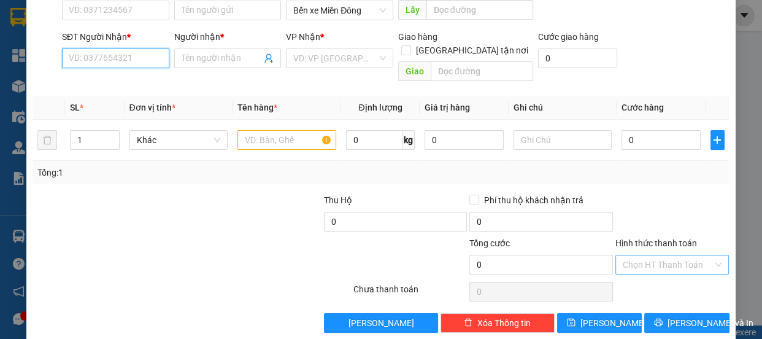
click at [120, 55] on input "SĐT Người Nhận *" at bounding box center [115, 58] width 107 height 20
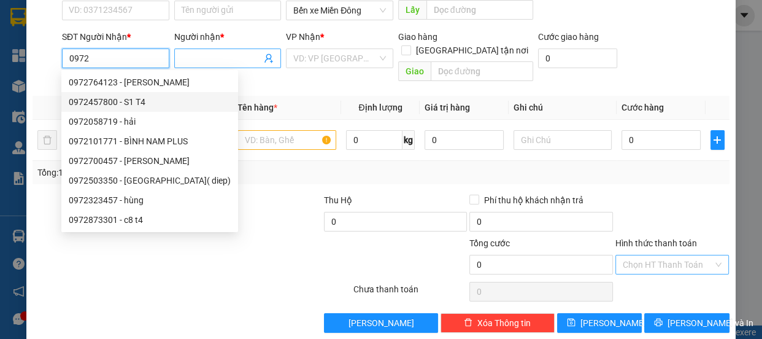
type input "0972"
click at [203, 59] on input "Người nhận *" at bounding box center [222, 58] width 80 height 13
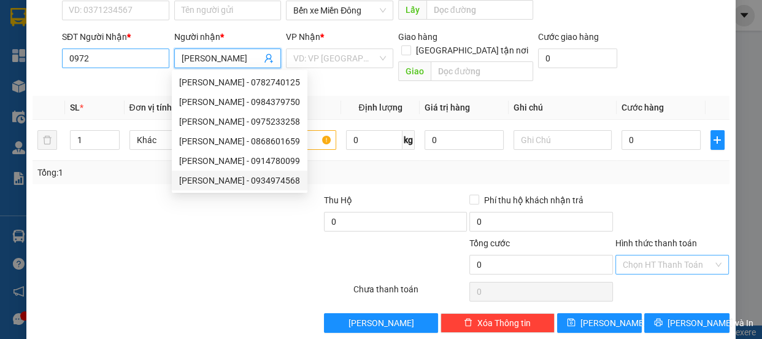
type input "ngọc linh"
click at [94, 51] on input "0972" at bounding box center [115, 58] width 107 height 20
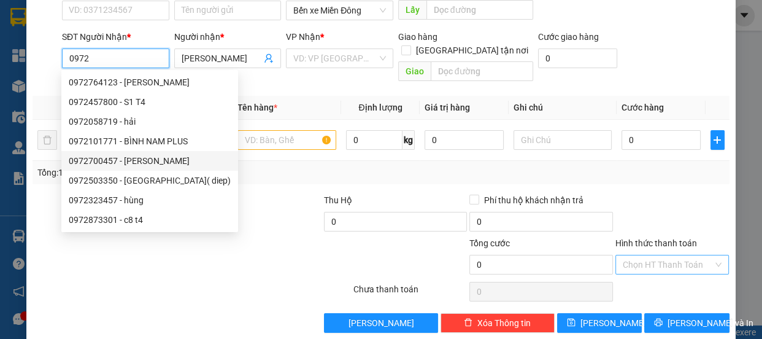
click at [115, 59] on input "0972" at bounding box center [115, 58] width 107 height 20
click at [110, 58] on input "0972" at bounding box center [115, 58] width 107 height 20
click at [108, 51] on input "0972" at bounding box center [115, 58] width 107 height 20
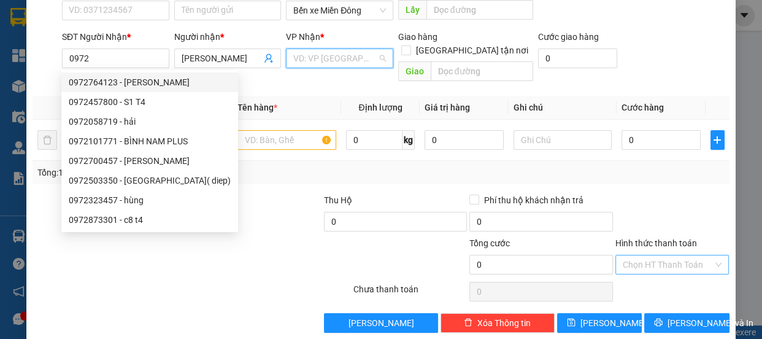
click at [333, 66] on input "search" at bounding box center [335, 58] width 84 height 18
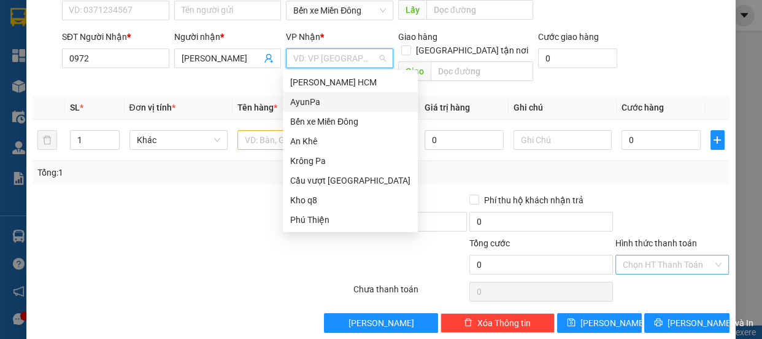
click at [310, 103] on div "AyunPa" at bounding box center [350, 101] width 120 height 13
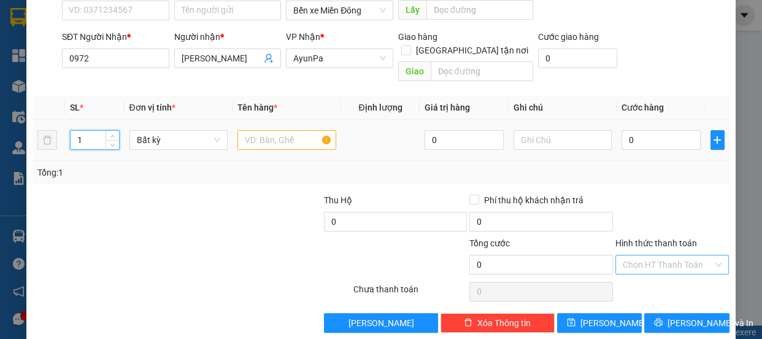
click at [85, 131] on input "1" at bounding box center [95, 140] width 48 height 18
click at [80, 131] on input "number" at bounding box center [95, 140] width 48 height 18
type input "21"
click at [276, 130] on input "text" at bounding box center [286, 140] width 99 height 20
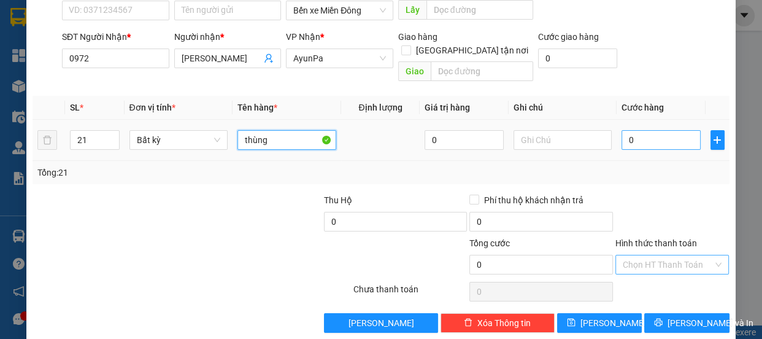
type input "thùng"
click at [663, 130] on input "0" at bounding box center [660, 140] width 79 height 20
type input "008"
type input "8"
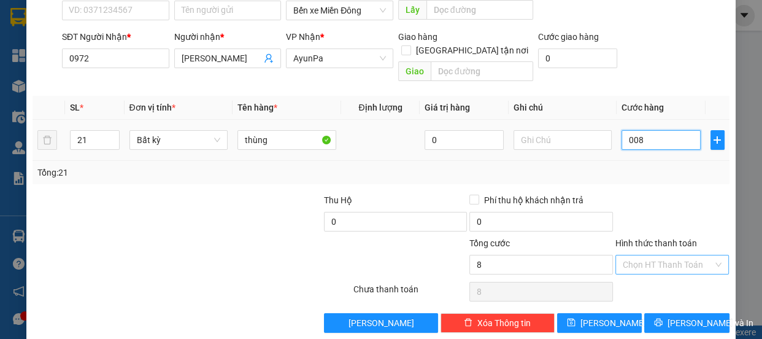
type input "0.083"
type input "83"
type input "00.830"
type input "830"
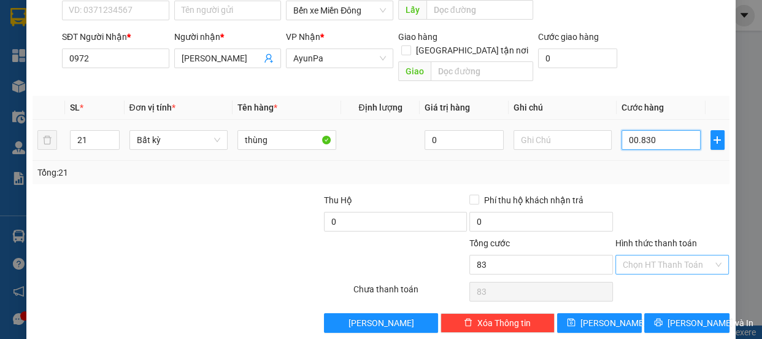
type input "830"
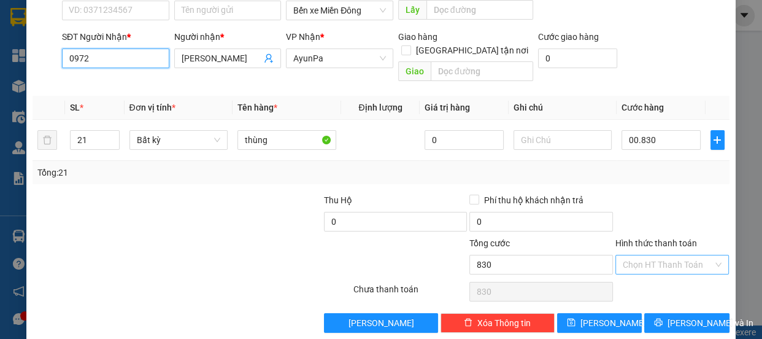
type input "830.000"
click at [114, 59] on input "0972" at bounding box center [115, 58] width 107 height 20
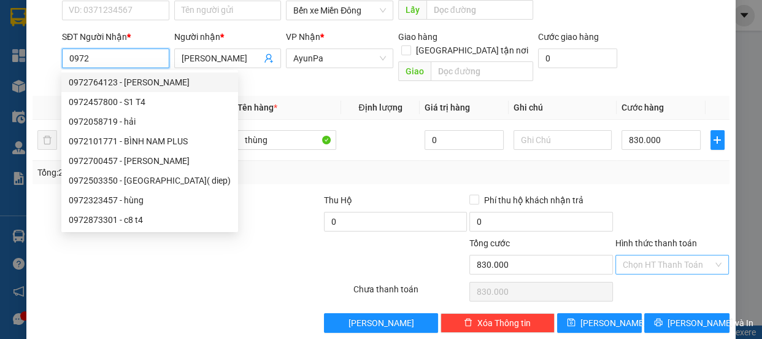
click at [112, 59] on input "0972" at bounding box center [115, 58] width 107 height 20
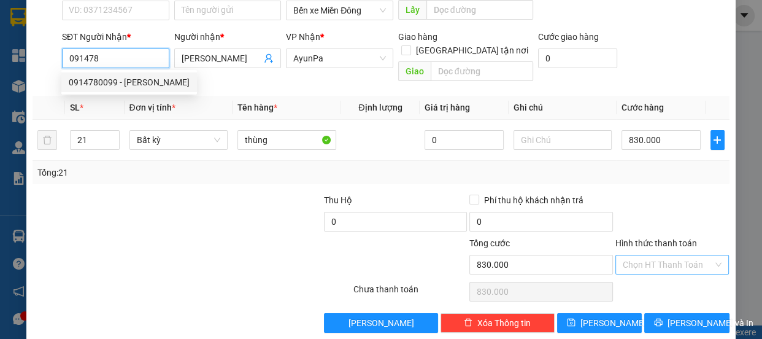
click at [98, 80] on div "0914780099 - Ngọc Linh" at bounding box center [129, 81] width 121 height 13
type input "0914780099"
type input "Ngọc Linh"
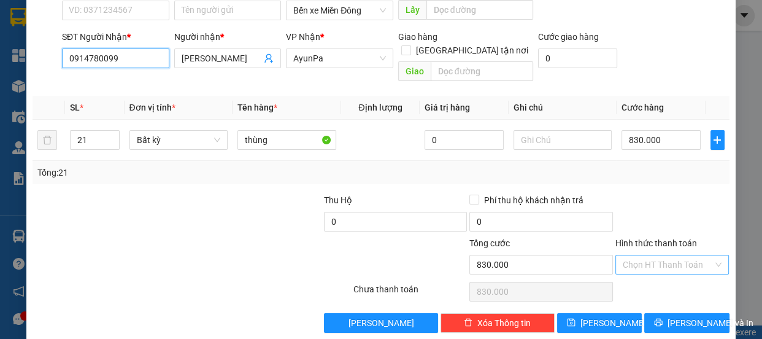
type input "0914780099"
click at [649, 255] on input "Hình thức thanh toán" at bounding box center [667, 264] width 91 height 18
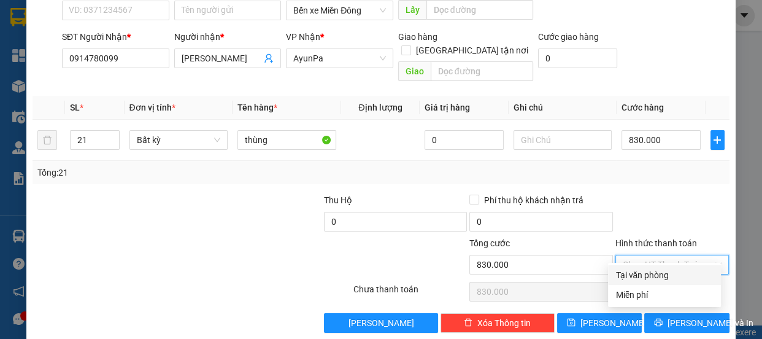
drag, startPoint x: 643, startPoint y: 274, endPoint x: 650, endPoint y: 276, distance: 7.2
click at [644, 274] on div "Tại văn phòng" at bounding box center [664, 274] width 98 height 13
type input "0"
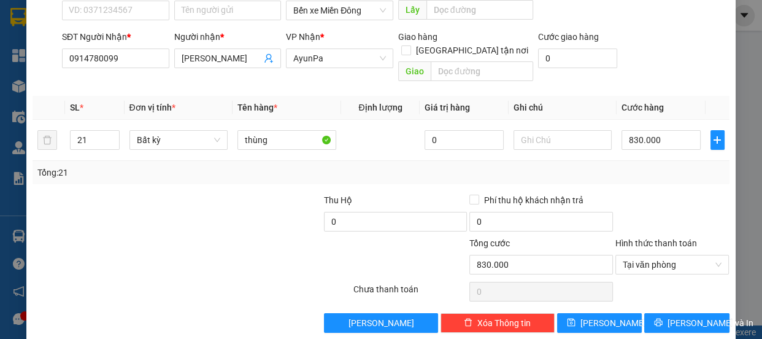
click at [682, 319] on div "TẠO ĐƠN HÀNG Yêu cầu xuất hóa đơn điện tử Transit Pickup Surcharge Ids Transit …" at bounding box center [380, 118] width 708 height 446
click at [681, 316] on span "[PERSON_NAME] và In" at bounding box center [710, 322] width 86 height 13
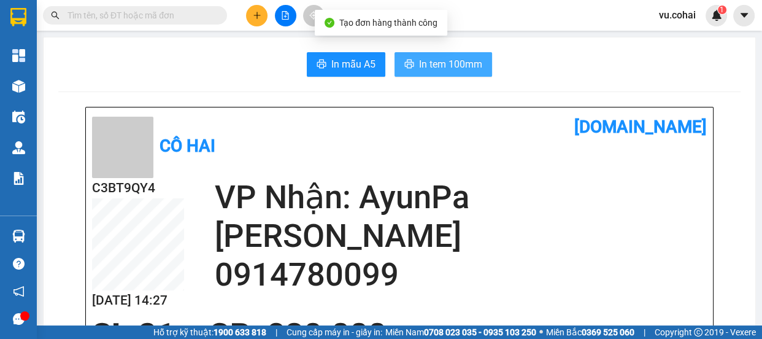
click at [437, 68] on span "In tem 100mm" at bounding box center [450, 63] width 63 height 15
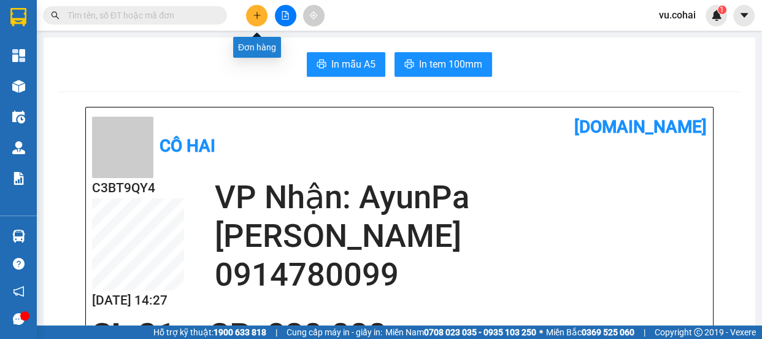
click at [246, 13] on button at bounding box center [256, 15] width 21 height 21
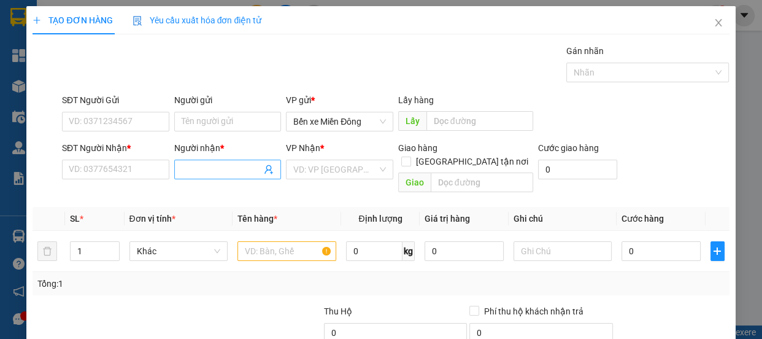
click at [215, 164] on input "Người nhận *" at bounding box center [222, 169] width 80 height 13
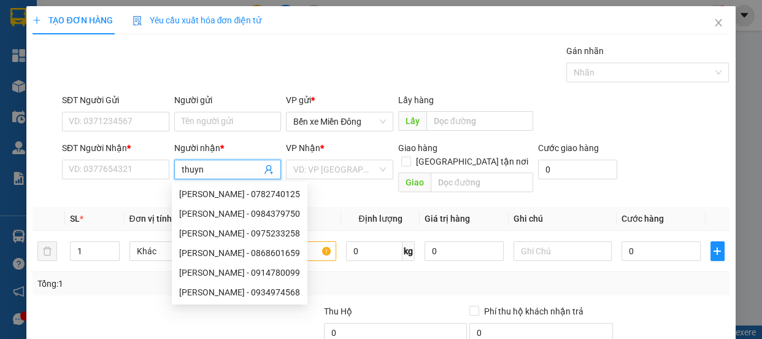
type input "thuynh"
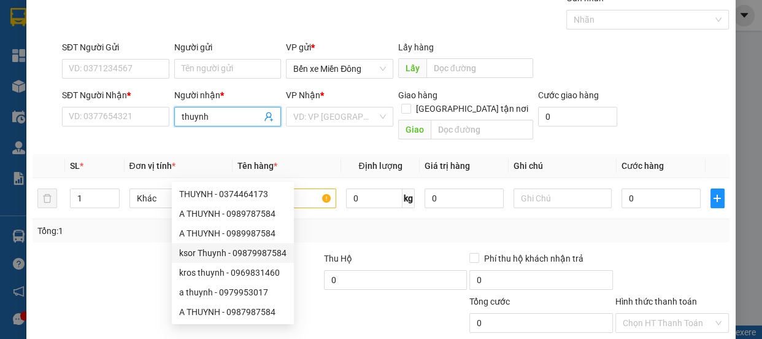
scroll to position [115, 0]
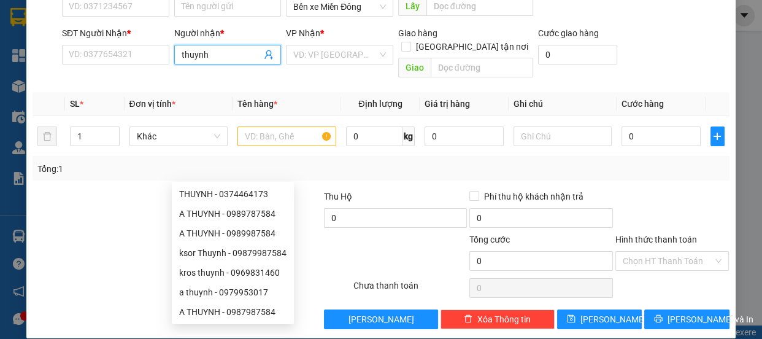
click at [255, 319] on div "A THUYNH - 0987987584" at bounding box center [233, 312] width 122 height 20
type input "0987987584"
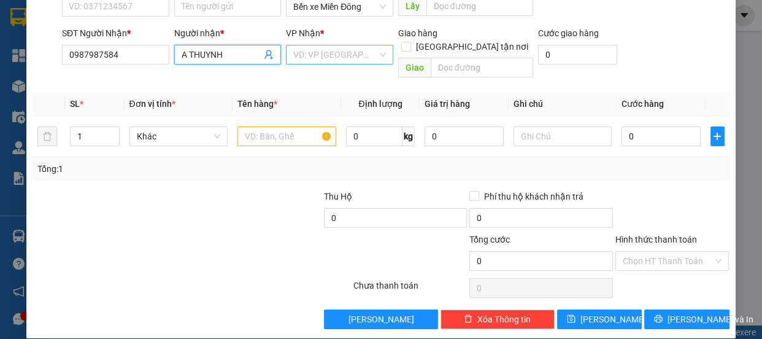
type input "A THUYNH"
click at [348, 60] on input "search" at bounding box center [335, 54] width 84 height 18
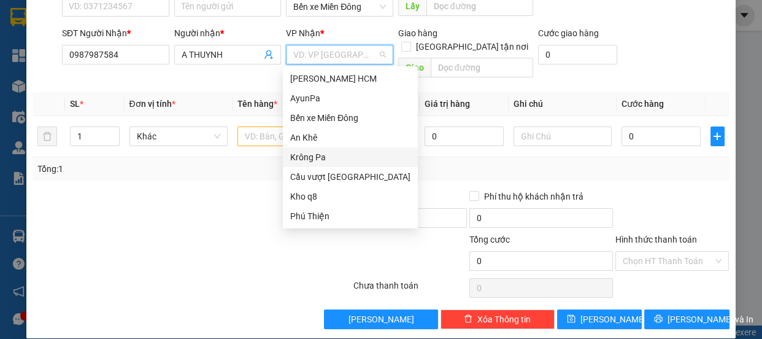
click at [307, 156] on div "Krông Pa" at bounding box center [350, 156] width 120 height 13
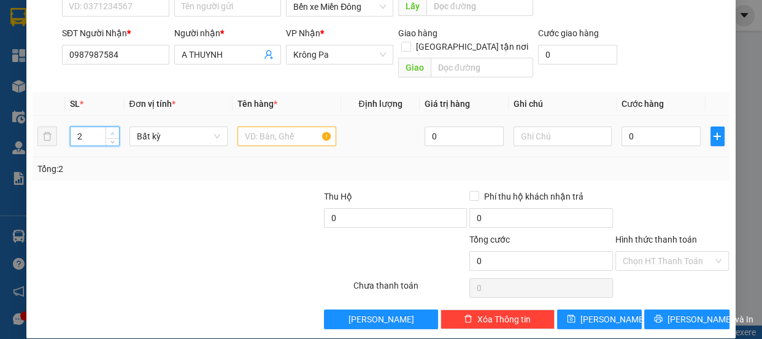
click at [109, 129] on span "up" at bounding box center [112, 132] width 7 height 7
type input "3"
click at [110, 131] on icon "up" at bounding box center [112, 133] width 4 height 4
click at [297, 126] on input "text" at bounding box center [286, 136] width 99 height 20
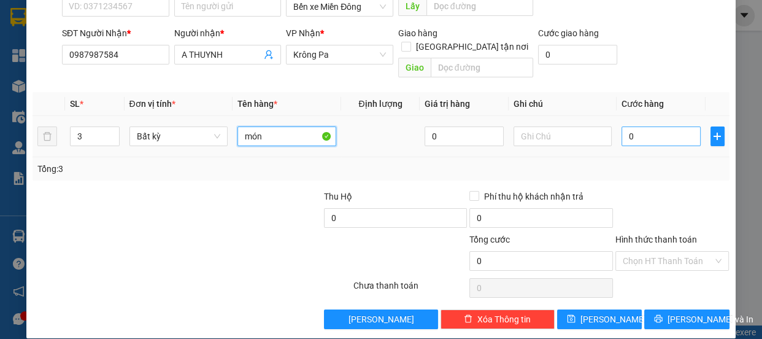
type input "món"
click at [643, 126] on input "0" at bounding box center [660, 136] width 79 height 20
click at [621, 126] on input "0" at bounding box center [660, 136] width 79 height 20
type input "20"
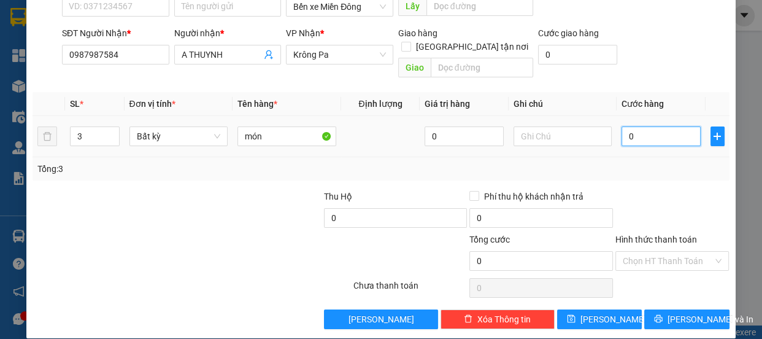
type input "20"
type input "240"
type input "2.400"
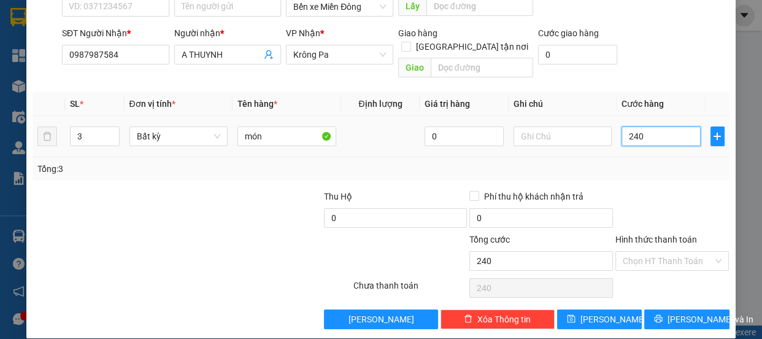
type input "2.400"
type input "224"
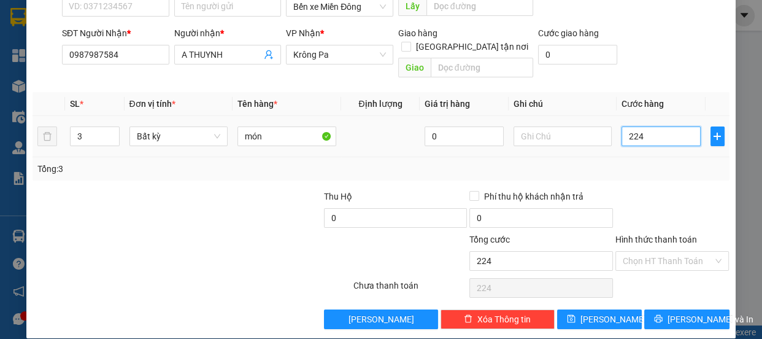
type input "22"
type input "2"
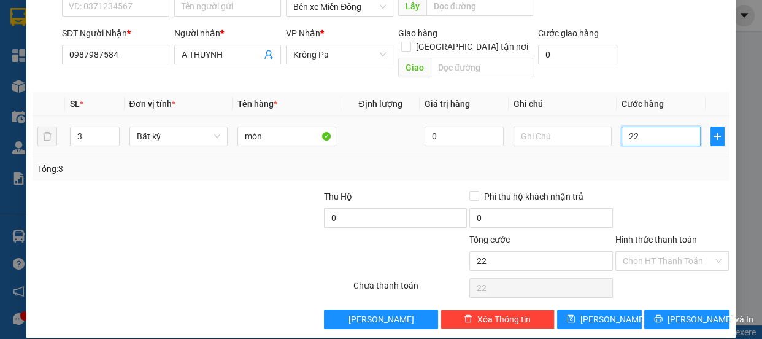
type input "2"
type input "0"
type input "002"
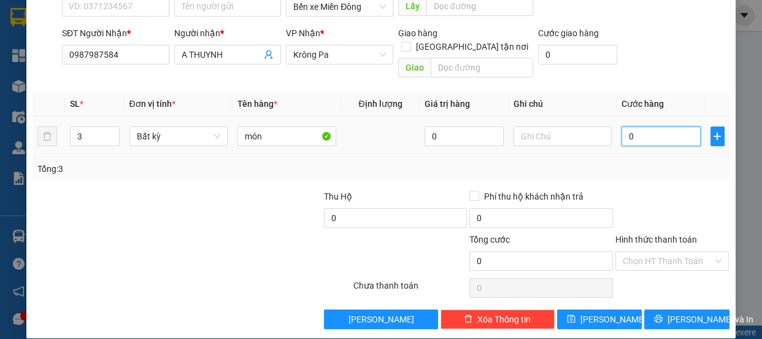
type input "2"
click at [663, 251] on input "Hình thức thanh toán" at bounding box center [667, 260] width 91 height 18
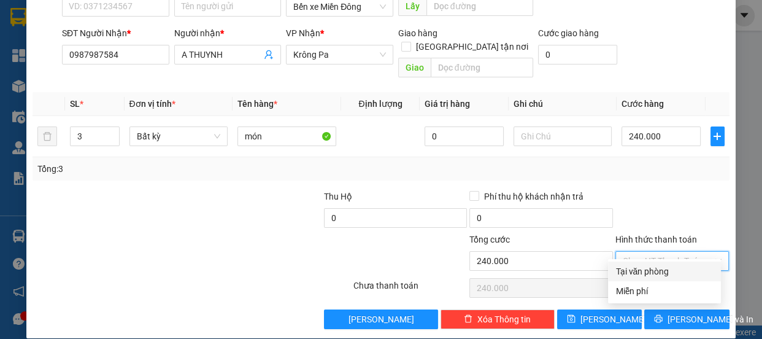
click at [646, 272] on div "Tại văn phòng" at bounding box center [664, 270] width 98 height 13
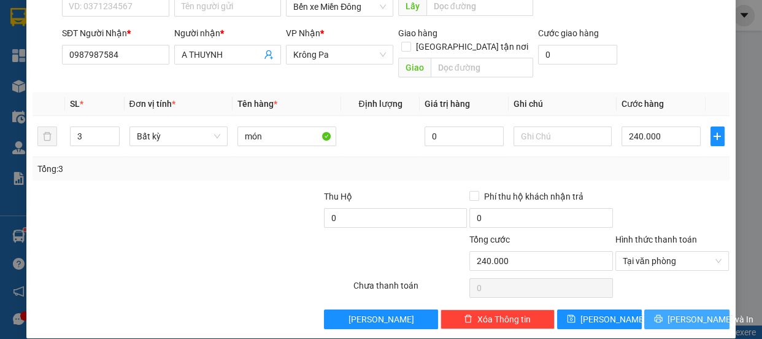
click at [691, 312] on span "[PERSON_NAME] và In" at bounding box center [710, 318] width 86 height 13
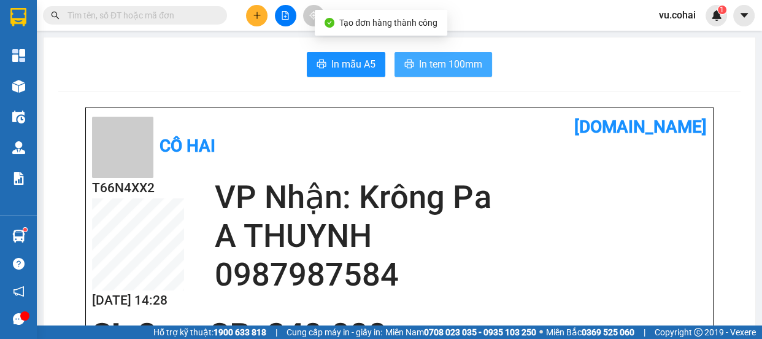
click at [462, 59] on span "In tem 100mm" at bounding box center [450, 63] width 63 height 15
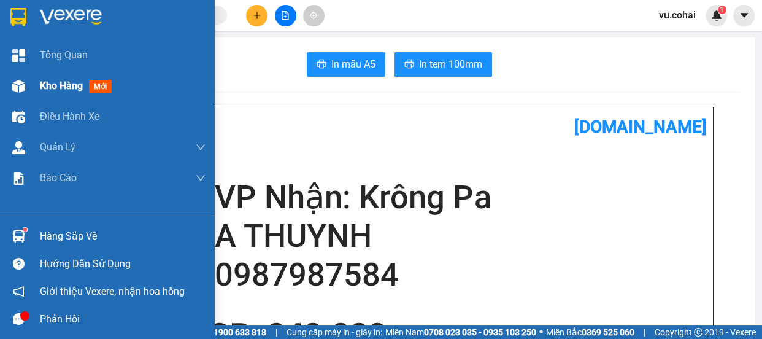
click at [58, 86] on span "Kho hàng" at bounding box center [61, 86] width 43 height 12
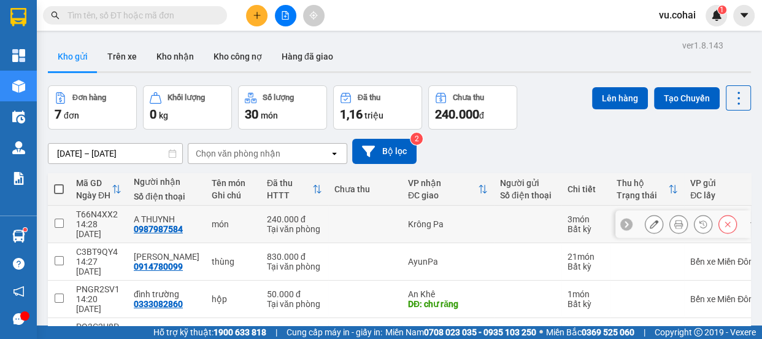
click at [649, 220] on icon at bounding box center [653, 224] width 9 height 9
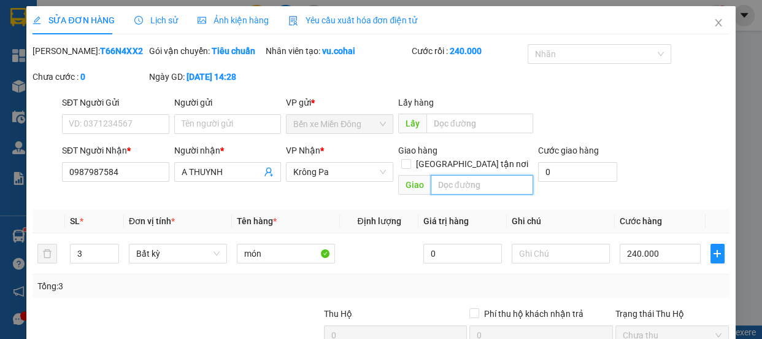
click at [445, 183] on input "text" at bounding box center [482, 185] width 102 height 20
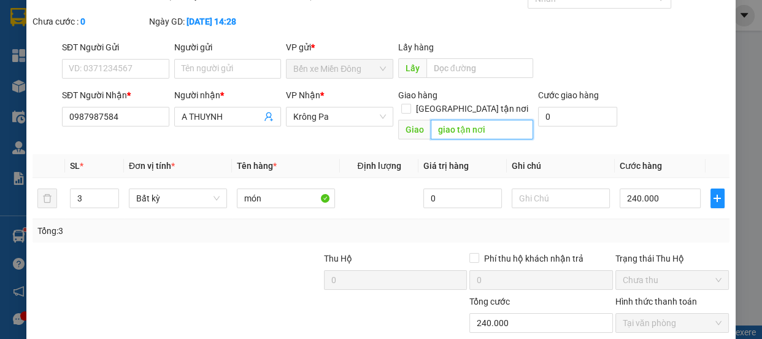
scroll to position [131, 0]
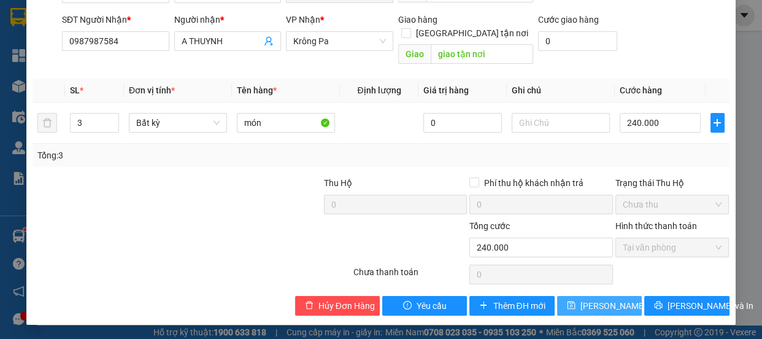
click at [607, 302] on span "[PERSON_NAME] thay đổi" at bounding box center [629, 305] width 98 height 13
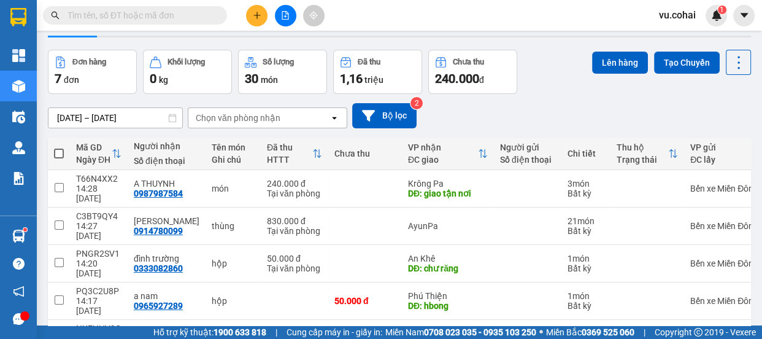
scroll to position [16, 0]
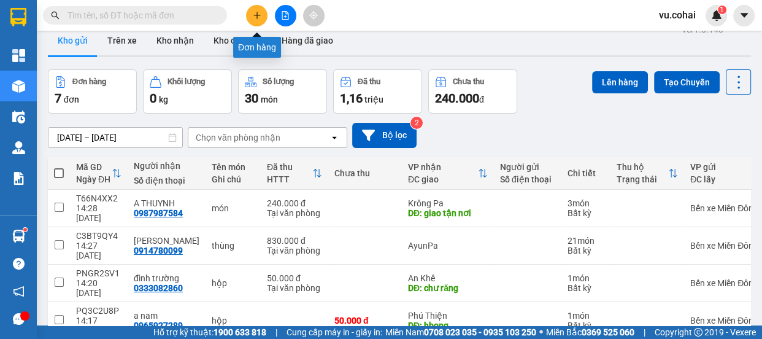
click at [258, 23] on button at bounding box center [256, 15] width 21 height 21
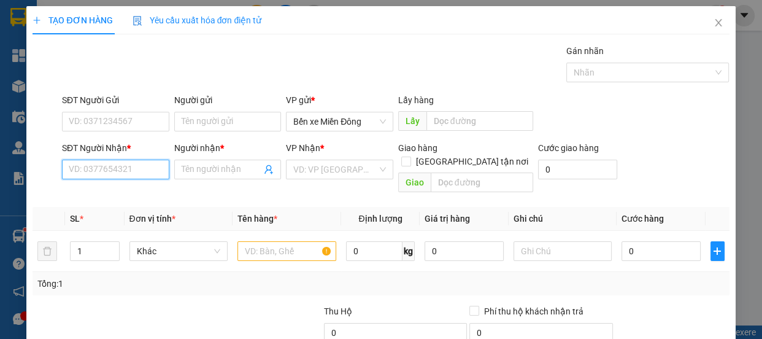
drag, startPoint x: 137, startPoint y: 170, endPoint x: 158, endPoint y: 98, distance: 75.9
click at [137, 165] on input "SĐT Người Nhận *" at bounding box center [115, 169] width 107 height 20
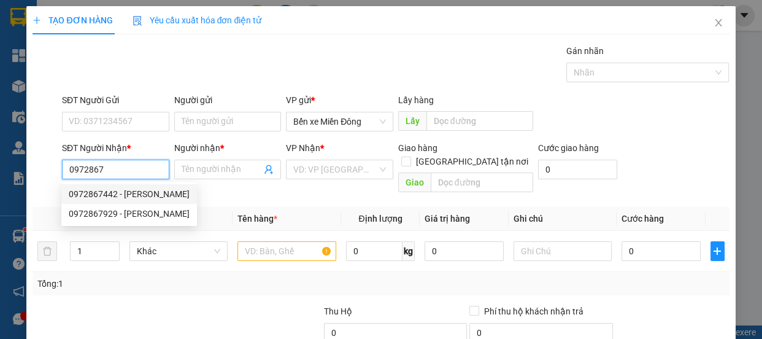
click at [113, 197] on div "0972867442 - [PERSON_NAME]" at bounding box center [129, 193] width 121 height 13
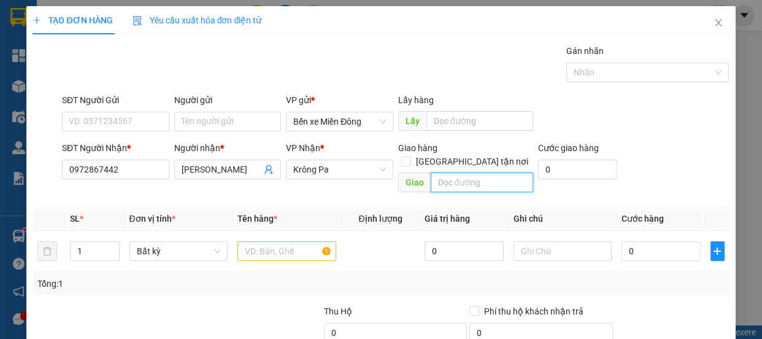
click at [464, 172] on input "text" at bounding box center [482, 182] width 102 height 20
click at [713, 21] on icon "close" at bounding box center [718, 23] width 10 height 10
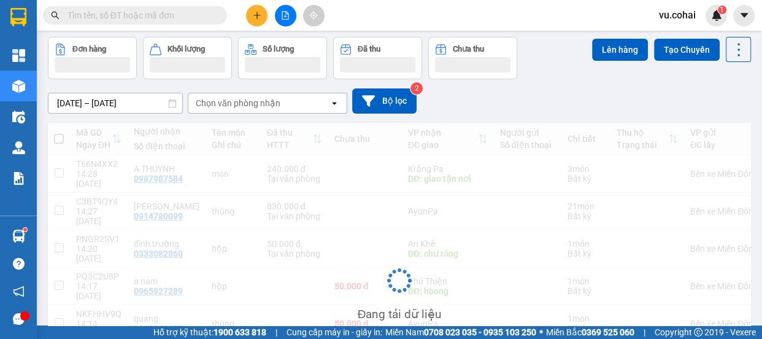
scroll to position [126, 0]
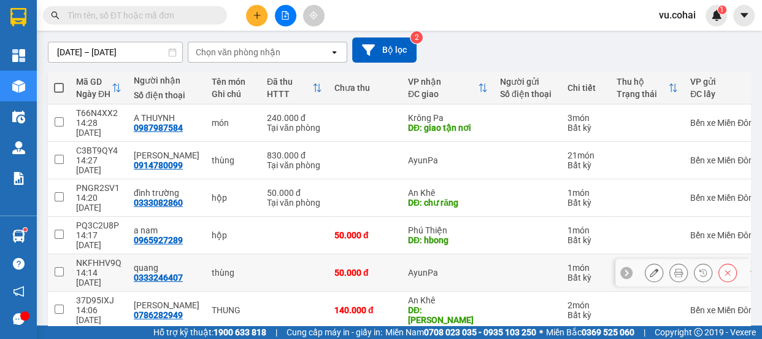
scroll to position [128, 0]
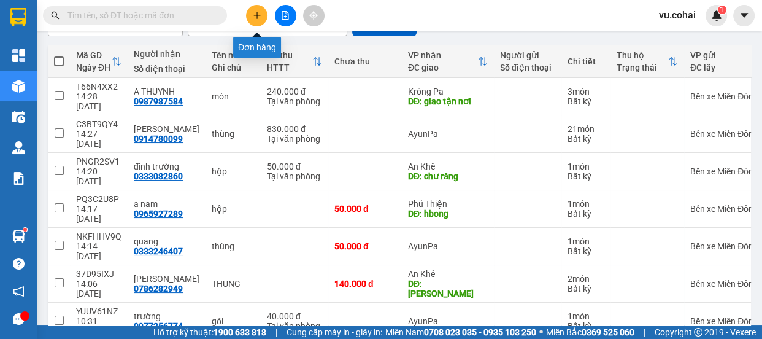
click at [259, 15] on icon "plus" at bounding box center [256, 15] width 7 height 1
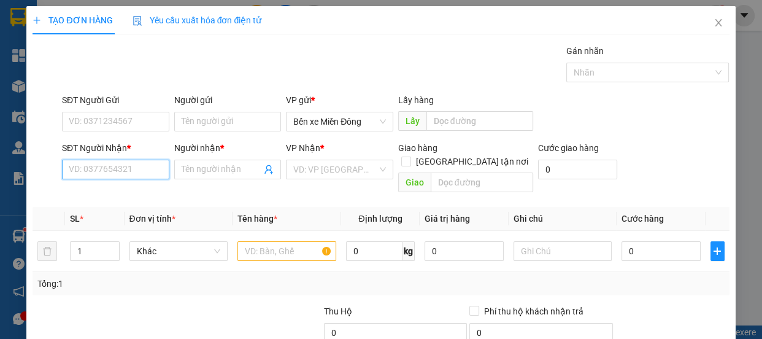
click at [101, 165] on input "SĐT Người Nhận *" at bounding box center [115, 169] width 107 height 20
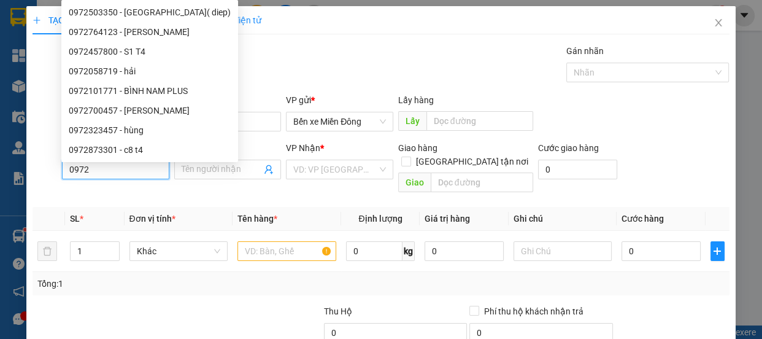
click at [105, 174] on input "0972" at bounding box center [115, 169] width 107 height 20
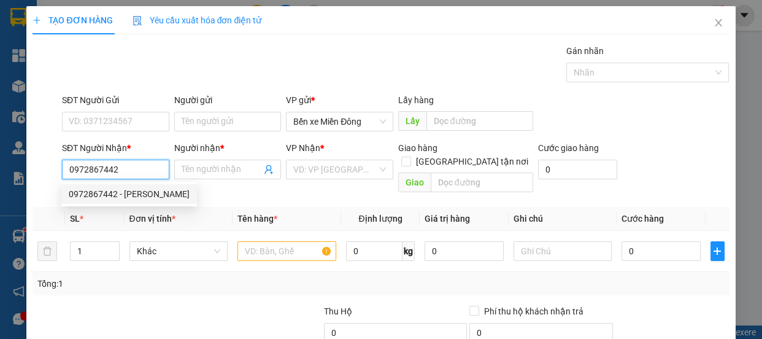
click at [105, 197] on div "0972867442 - [PERSON_NAME]" at bounding box center [129, 193] width 121 height 13
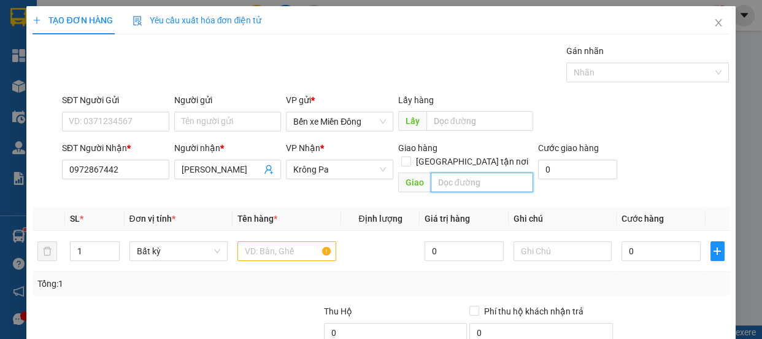
click at [467, 172] on input "text" at bounding box center [482, 182] width 102 height 20
drag, startPoint x: 283, startPoint y: 242, endPoint x: 281, endPoint y: 175, distance: 66.9
click at [281, 241] on input "text" at bounding box center [286, 251] width 99 height 20
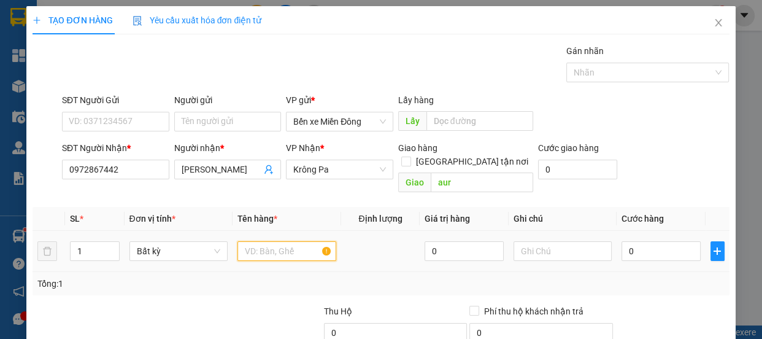
click at [268, 243] on input "text" at bounding box center [286, 251] width 99 height 20
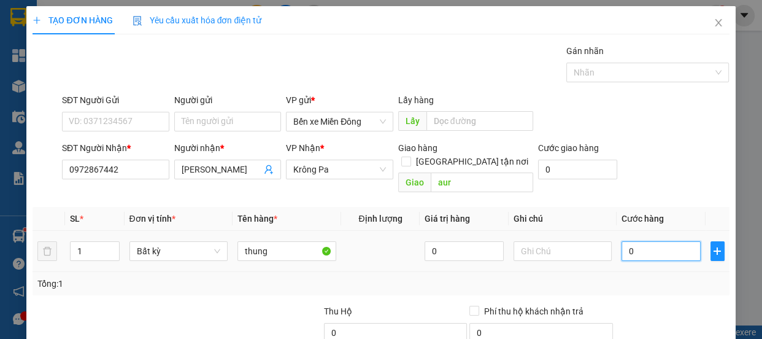
click at [660, 241] on input "0" at bounding box center [660, 251] width 79 height 20
drag, startPoint x: 658, startPoint y: 213, endPoint x: 668, endPoint y: 221, distance: 12.8
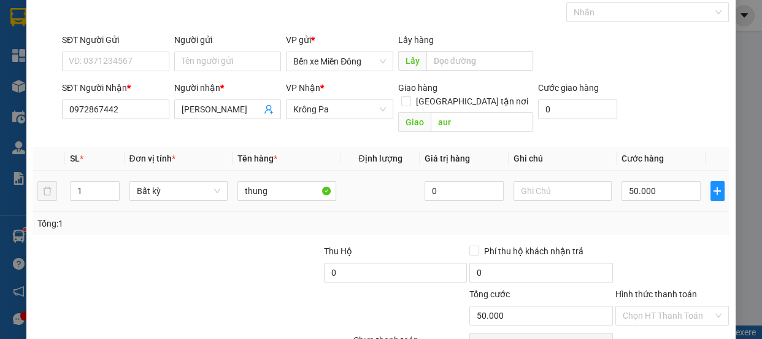
scroll to position [115, 0]
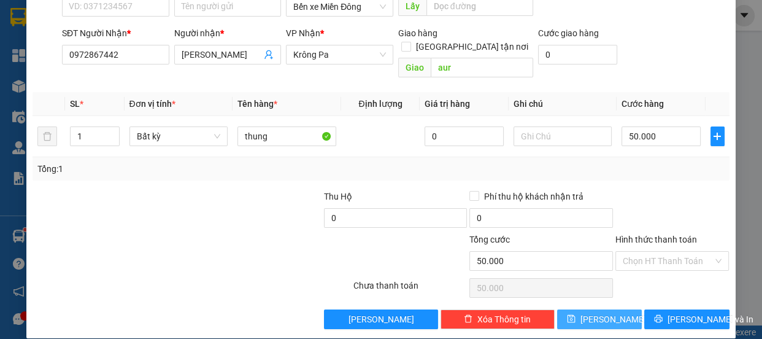
drag, startPoint x: 592, startPoint y: 308, endPoint x: 605, endPoint y: 259, distance: 50.6
click at [592, 312] on span "[PERSON_NAME]" at bounding box center [613, 318] width 66 height 13
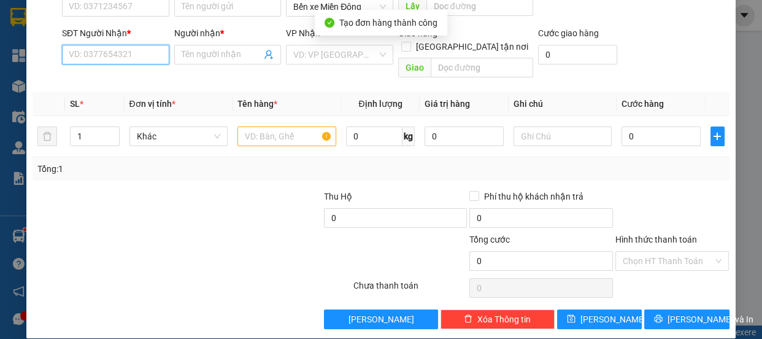
click at [117, 63] on input "SĐT Người Nhận *" at bounding box center [115, 55] width 107 height 20
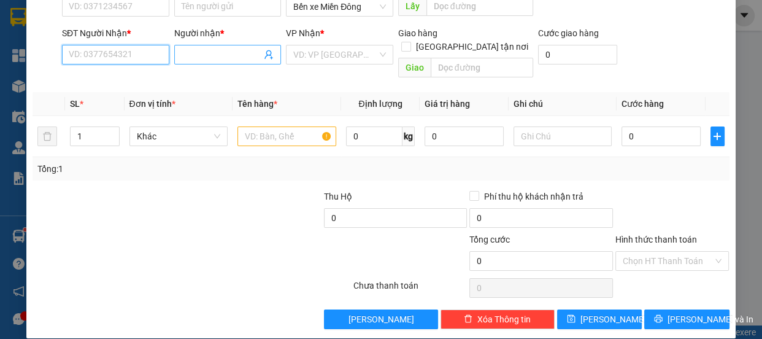
scroll to position [3, 0]
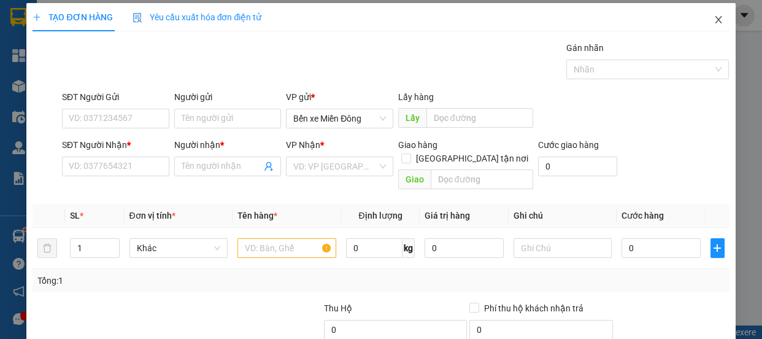
click at [713, 17] on icon "close" at bounding box center [718, 20] width 10 height 10
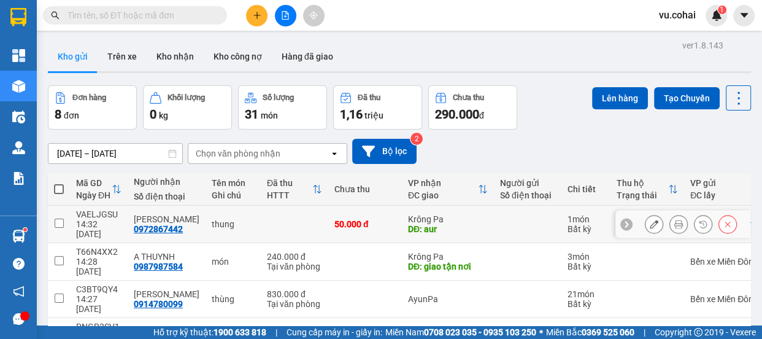
click at [56, 218] on input "checkbox" at bounding box center [59, 222] width 9 height 9
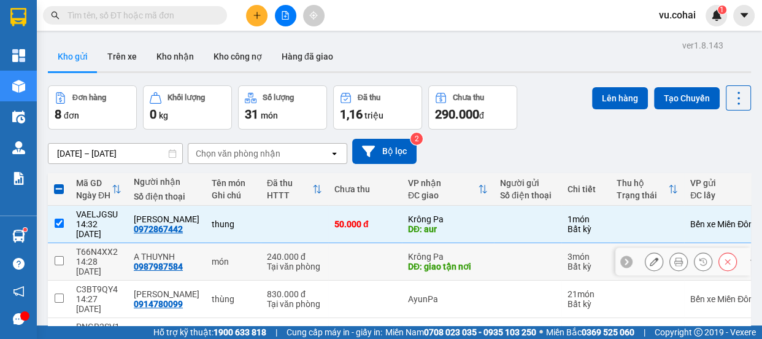
drag, startPoint x: 58, startPoint y: 245, endPoint x: 145, endPoint y: 228, distance: 89.4
click at [58, 256] on input "checkbox" at bounding box center [59, 260] width 9 height 9
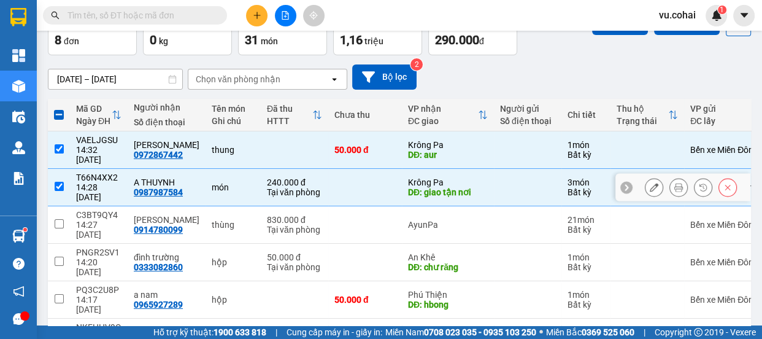
scroll to position [55, 0]
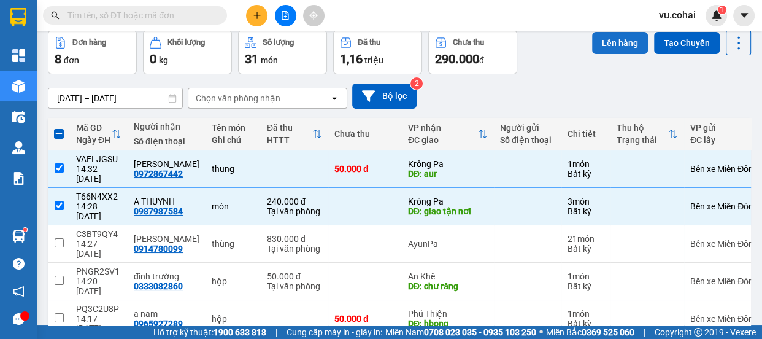
click at [601, 36] on button "Lên hàng" at bounding box center [620, 43] width 56 height 22
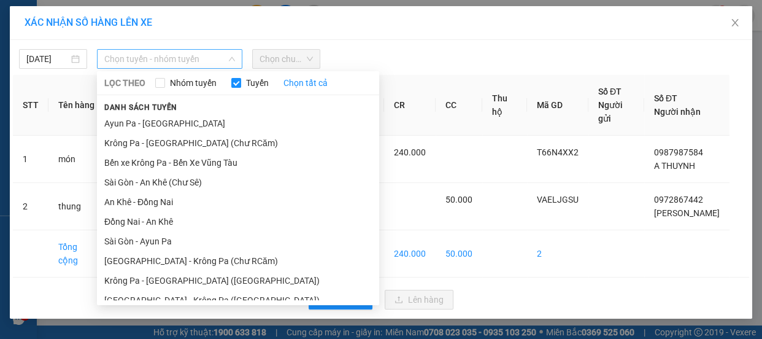
click at [202, 66] on span "Chọn tuyến - nhóm tuyến" at bounding box center [169, 59] width 131 height 18
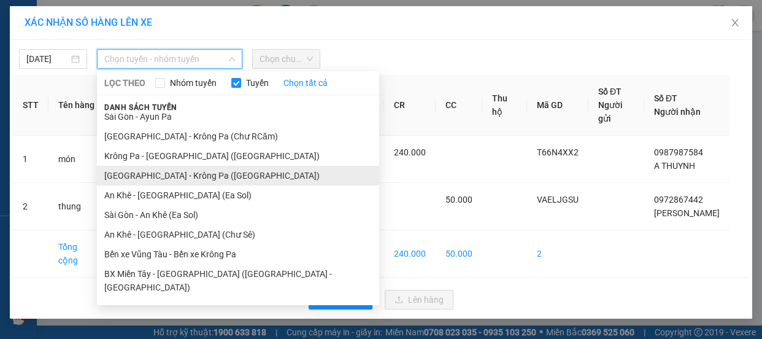
scroll to position [128, 0]
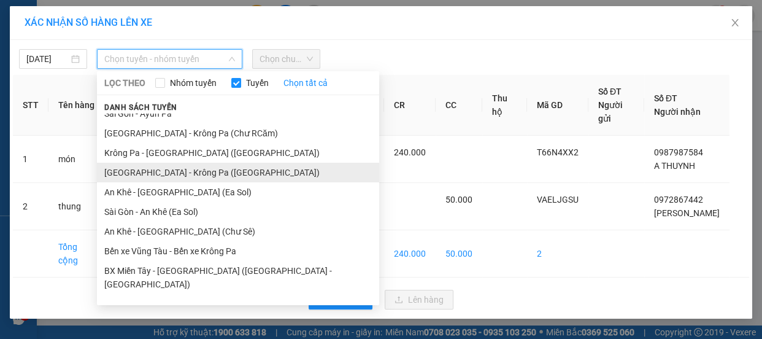
click at [174, 173] on li "[GEOGRAPHIC_DATA] - Krông Pa ([GEOGRAPHIC_DATA])" at bounding box center [238, 173] width 282 height 20
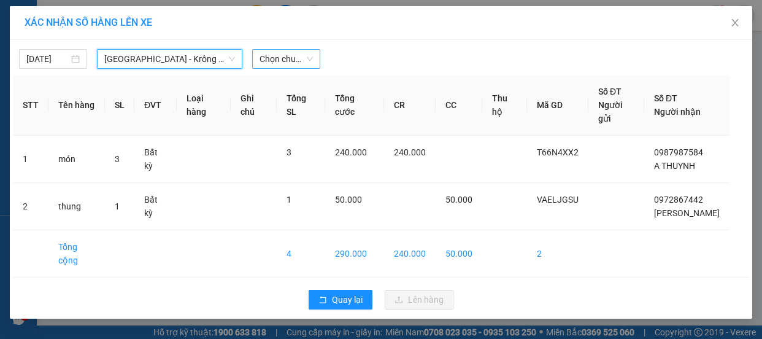
drag, startPoint x: 278, startPoint y: 52, endPoint x: 297, endPoint y: 67, distance: 24.4
click at [279, 52] on span "Chọn chuyến" at bounding box center [285, 59] width 53 height 18
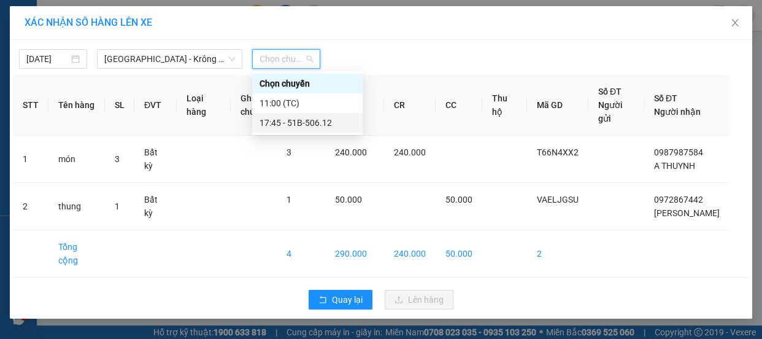
click at [316, 120] on div "17:45 - 51B-506.12" at bounding box center [307, 122] width 96 height 13
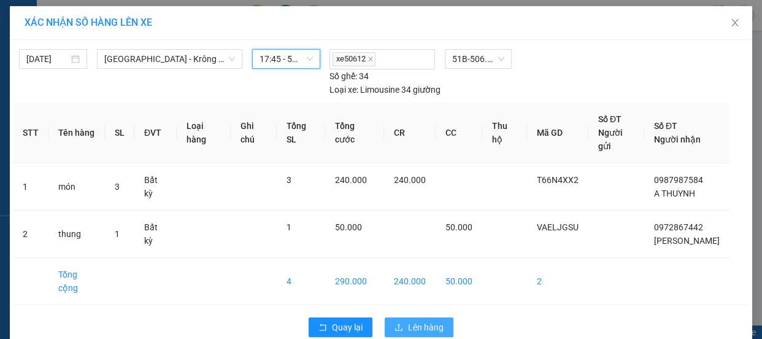
click at [426, 317] on button "Lên hàng" at bounding box center [419, 327] width 69 height 20
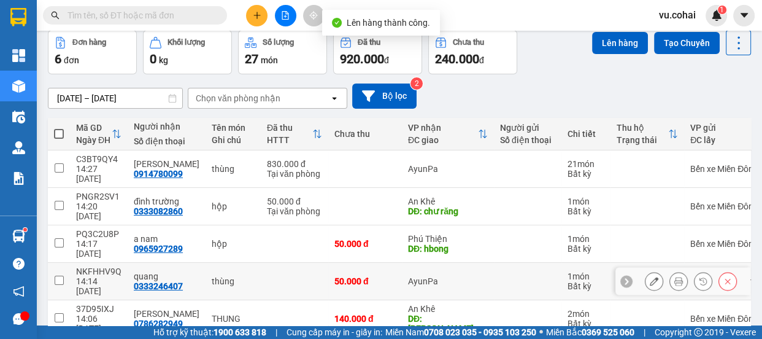
scroll to position [100, 0]
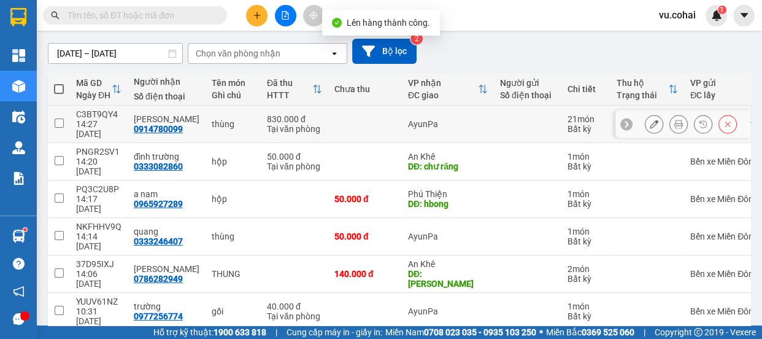
click at [51, 119] on td at bounding box center [59, 123] width 22 height 37
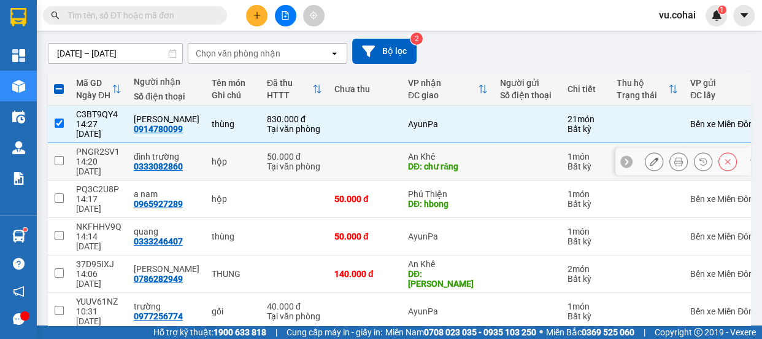
click at [54, 149] on td at bounding box center [59, 161] width 22 height 37
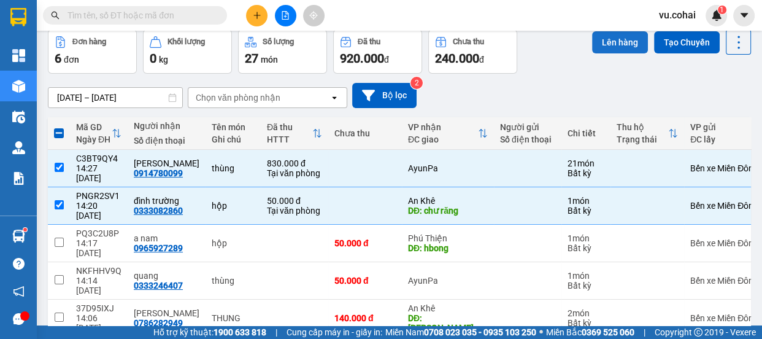
scroll to position [0, 0]
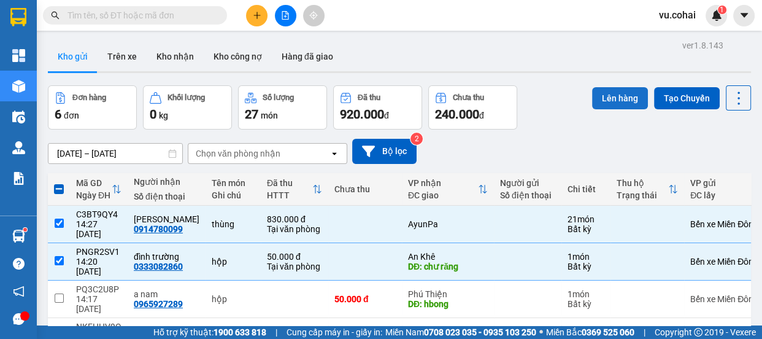
drag, startPoint x: 605, startPoint y: 93, endPoint x: 590, endPoint y: 92, distance: 14.8
click at [599, 93] on button "Lên hàng" at bounding box center [620, 98] width 56 height 22
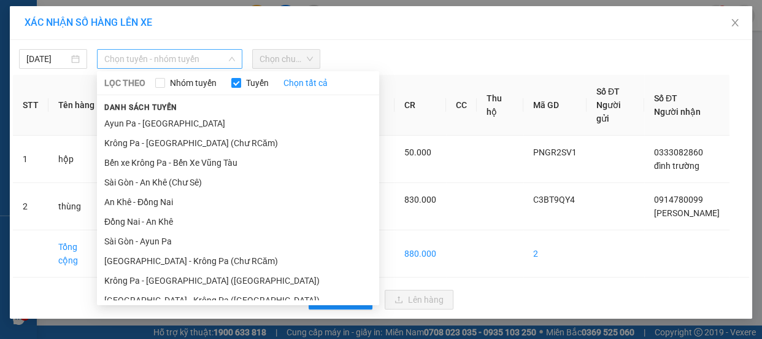
click at [140, 57] on span "Chọn tuyến - nhóm tuyến" at bounding box center [169, 59] width 131 height 18
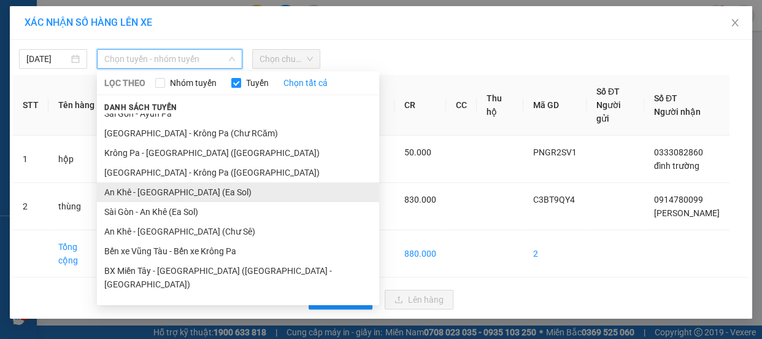
scroll to position [17, 0]
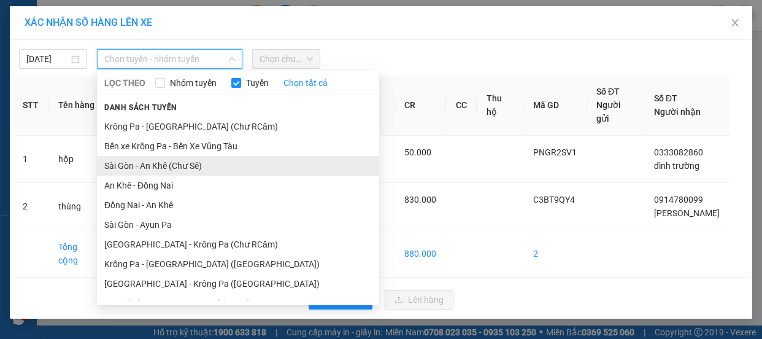
click at [193, 166] on li "Sài Gòn - An Khê (Chư Sê)" at bounding box center [238, 166] width 282 height 20
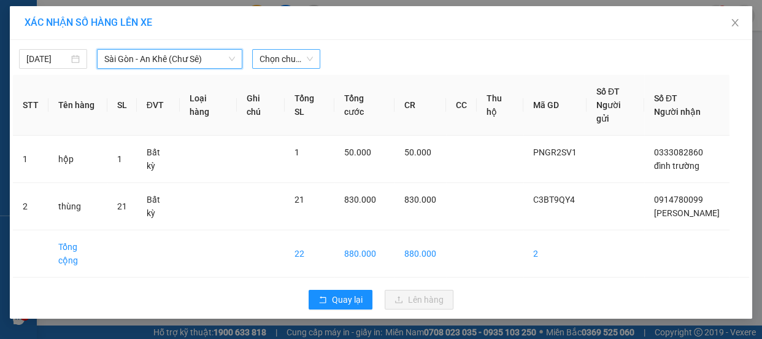
click at [291, 58] on span "Chọn chuyến" at bounding box center [285, 59] width 53 height 18
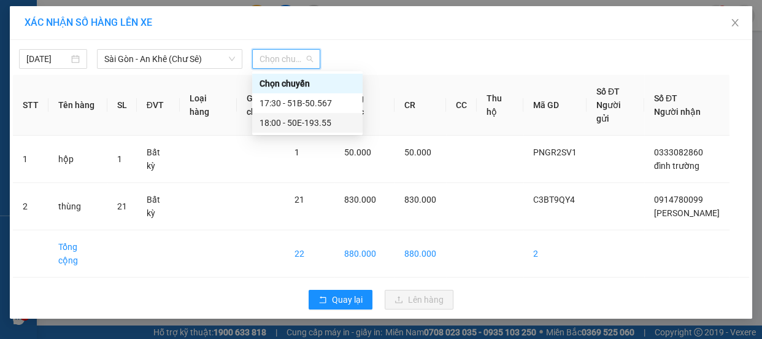
click at [308, 119] on div "18:00 - 50E-193.55" at bounding box center [307, 122] width 96 height 13
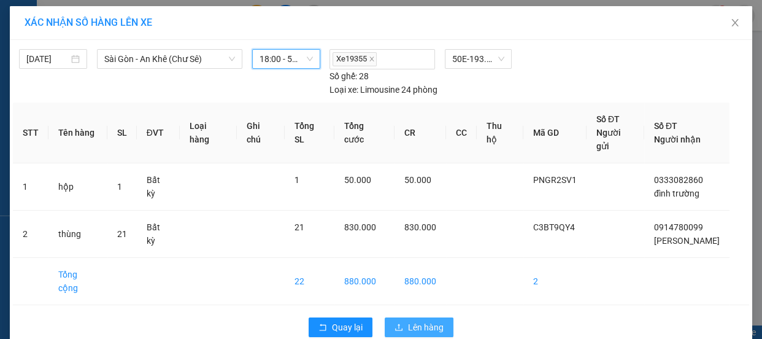
click at [431, 320] on span "Lên hàng" at bounding box center [426, 326] width 36 height 13
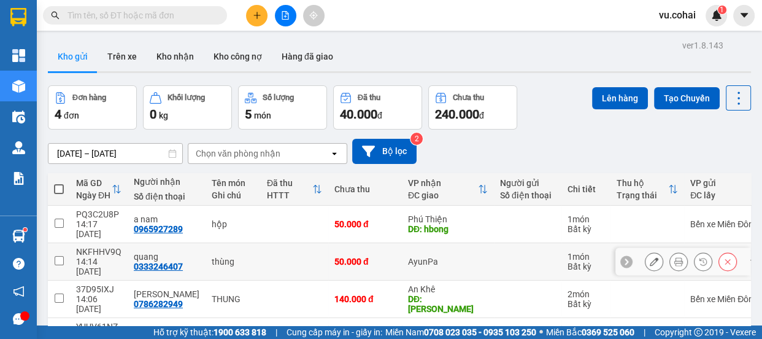
drag, startPoint x: 60, startPoint y: 251, endPoint x: 67, endPoint y: 182, distance: 69.0
click at [56, 248] on td at bounding box center [59, 261] width 22 height 37
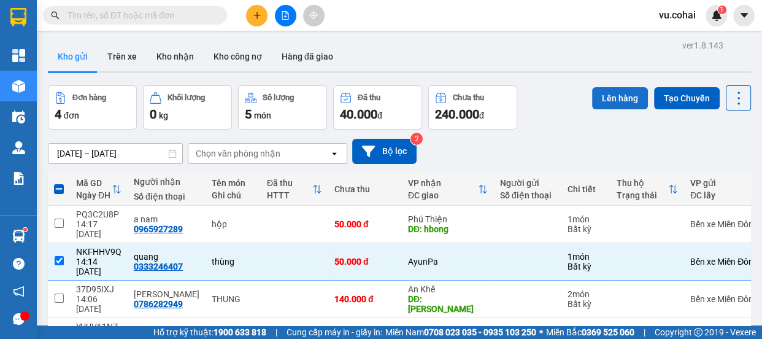
click at [611, 96] on button "Lên hàng" at bounding box center [620, 98] width 56 height 22
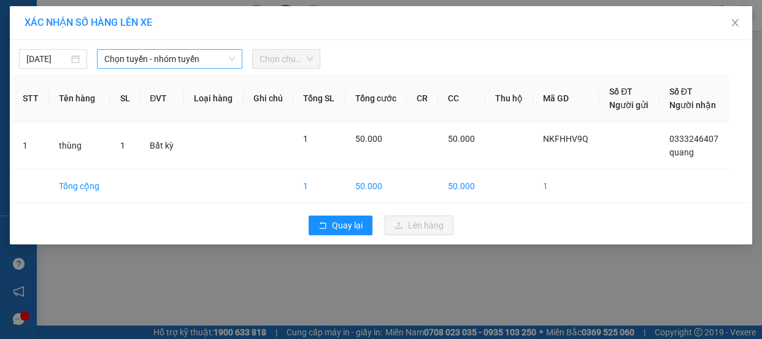
click at [176, 58] on span "Chọn tuyến - nhóm tuyến" at bounding box center [169, 59] width 131 height 18
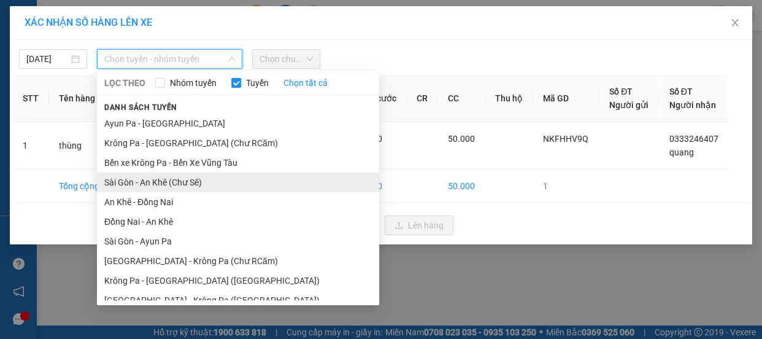
click at [182, 176] on li "Sài Gòn - An Khê (Chư Sê)" at bounding box center [238, 182] width 282 height 20
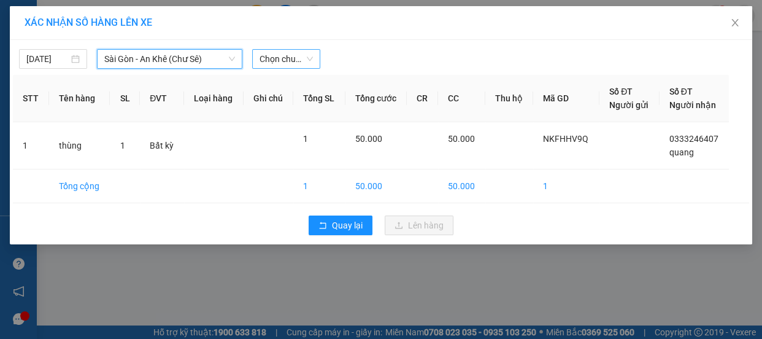
click at [294, 55] on span "Chọn chuyến" at bounding box center [285, 59] width 53 height 18
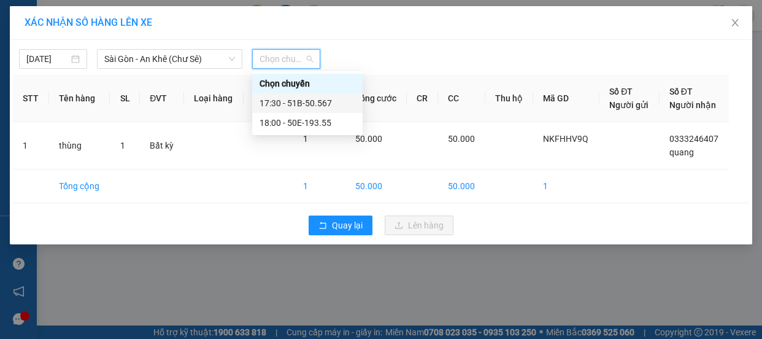
click at [302, 107] on div "17:30 - 51B-50.567" at bounding box center [307, 102] width 96 height 13
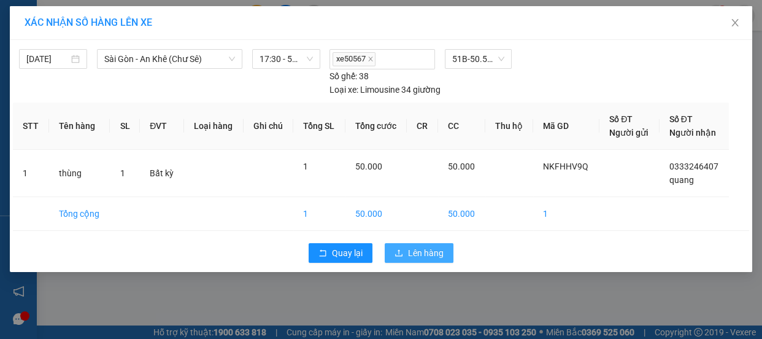
click at [396, 245] on button "Lên hàng" at bounding box center [419, 253] width 69 height 20
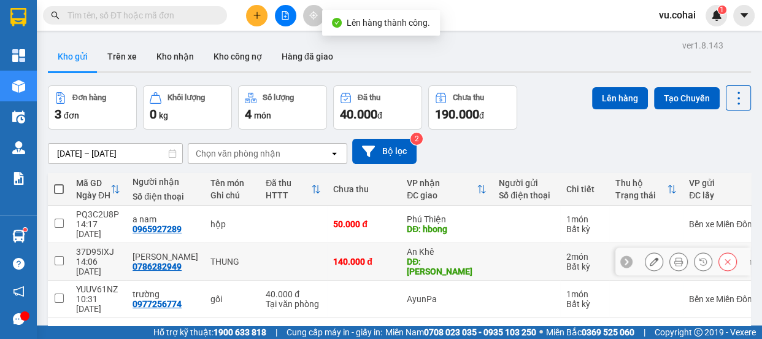
scroll to position [56, 0]
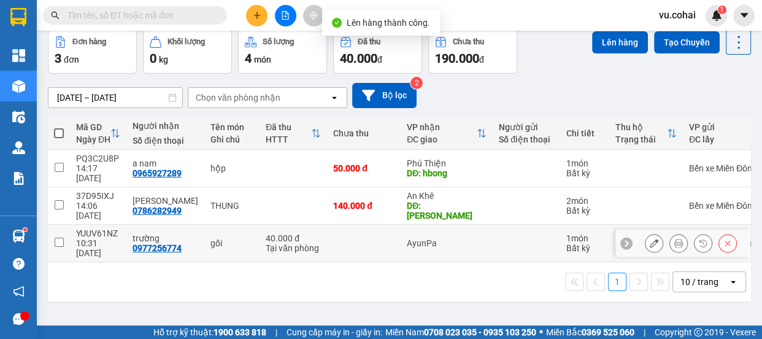
click at [61, 237] on input "checkbox" at bounding box center [59, 241] width 9 height 9
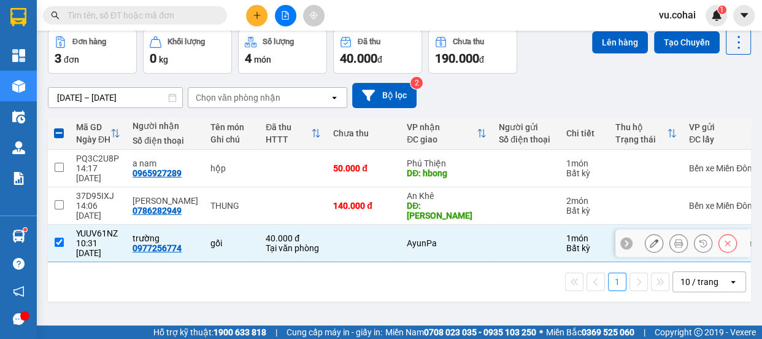
click at [55, 237] on input "checkbox" at bounding box center [59, 241] width 9 height 9
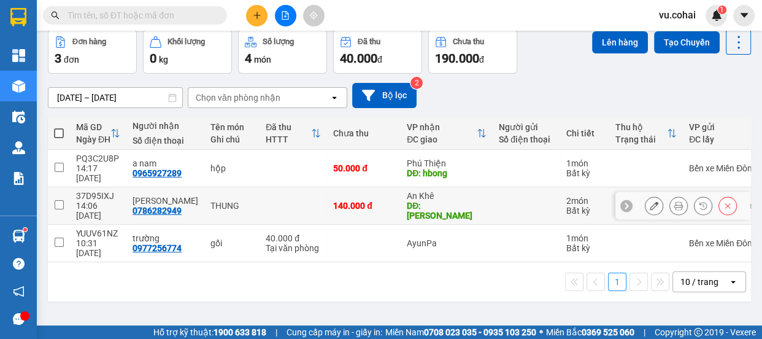
click at [55, 200] on input "checkbox" at bounding box center [59, 204] width 9 height 9
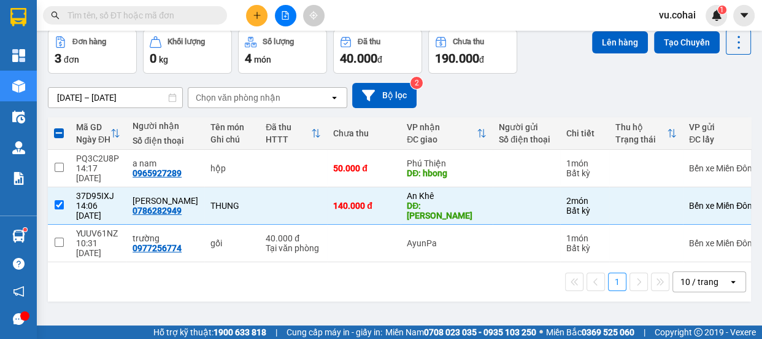
click at [599, 56] on div "Lên hàng Tạo Chuyến" at bounding box center [671, 51] width 159 height 44
click at [603, 37] on button "Lên hàng" at bounding box center [620, 42] width 56 height 22
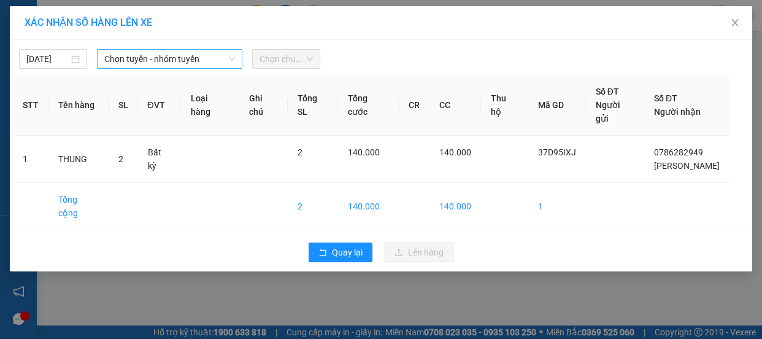
drag, startPoint x: 210, startPoint y: 71, endPoint x: 207, endPoint y: 50, distance: 21.2
click at [209, 59] on div "15/09/2025 Chọn tuyến - nhóm tuyến Chọn chuyến STT Tên hàng SL ĐVT Loại hàng Gh…" at bounding box center [381, 155] width 742 height 231
click at [207, 50] on span "Chọn tuyến - nhóm tuyến" at bounding box center [169, 59] width 131 height 18
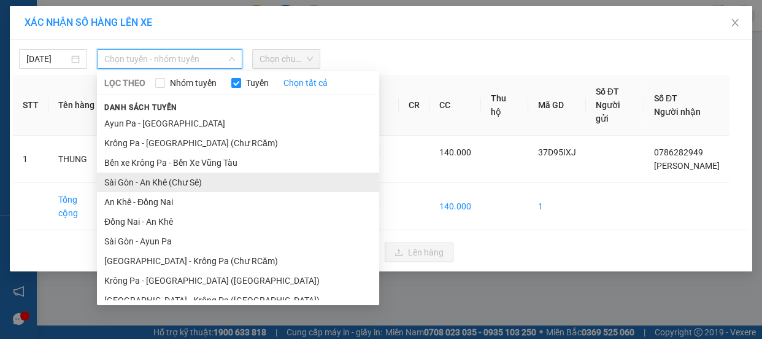
click at [185, 177] on li "Sài Gòn - An Khê (Chư Sê)" at bounding box center [238, 182] width 282 height 20
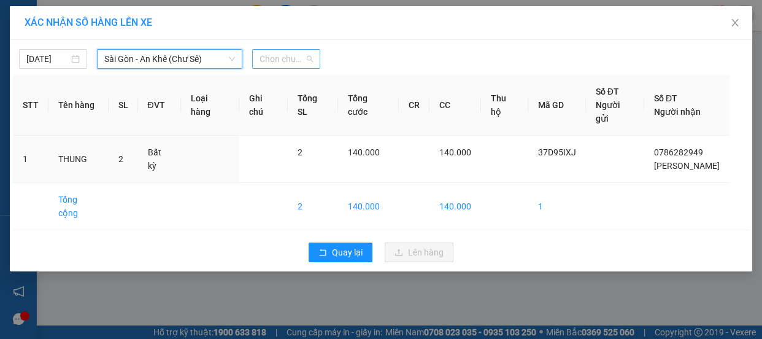
click at [300, 50] on span "Chọn chuyến" at bounding box center [285, 59] width 53 height 18
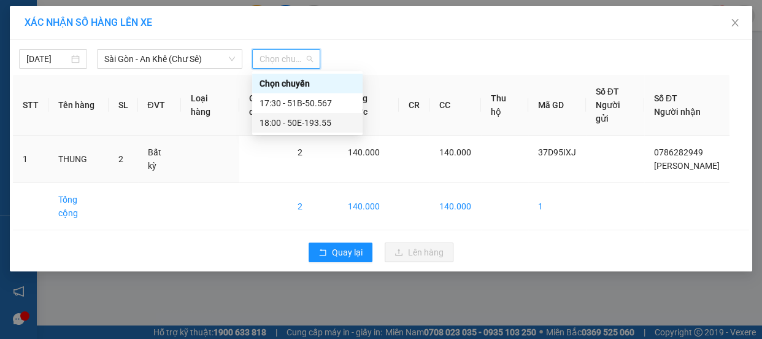
click at [313, 124] on div "18:00 - 50E-193.55" at bounding box center [307, 122] width 96 height 13
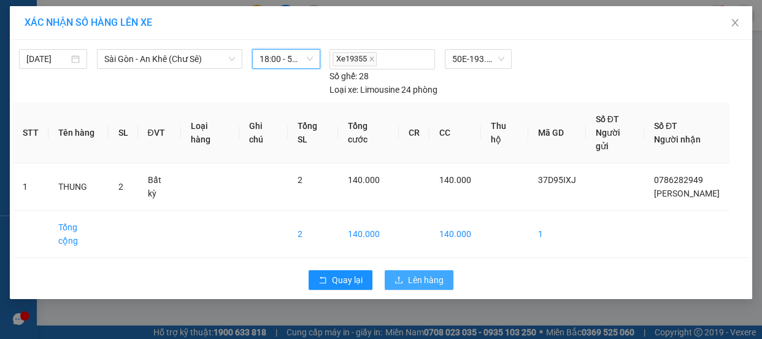
drag, startPoint x: 429, startPoint y: 251, endPoint x: 432, endPoint y: 245, distance: 7.2
click at [432, 273] on span "Lên hàng" at bounding box center [426, 279] width 36 height 13
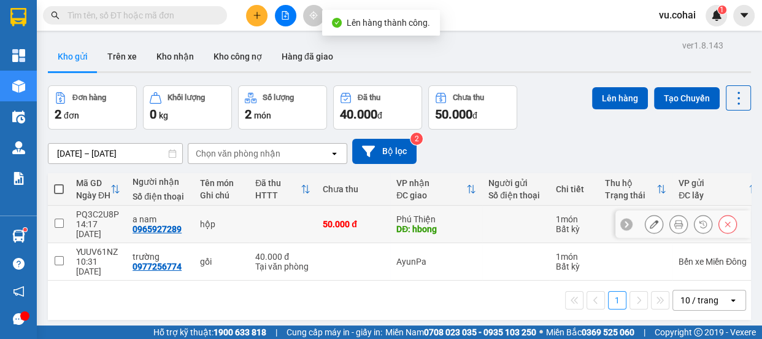
drag, startPoint x: 51, startPoint y: 214, endPoint x: 156, endPoint y: 178, distance: 111.5
click at [52, 214] on td at bounding box center [59, 223] width 22 height 37
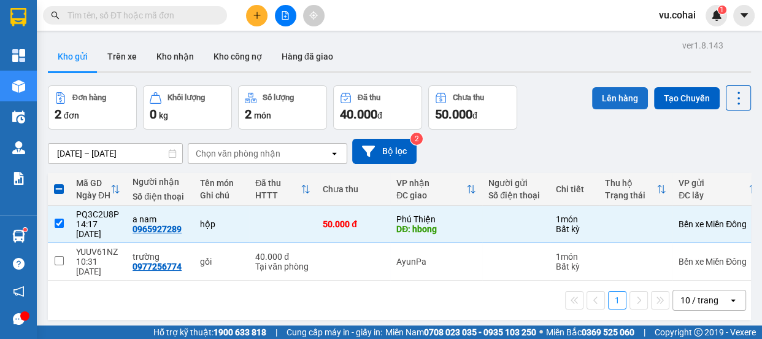
click at [619, 98] on button "Lên hàng" at bounding box center [620, 98] width 56 height 22
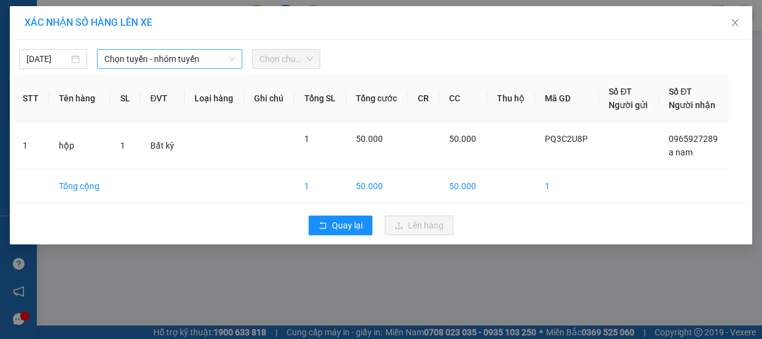
click at [202, 53] on span "Chọn tuyến - nhóm tuyến" at bounding box center [169, 59] width 131 height 18
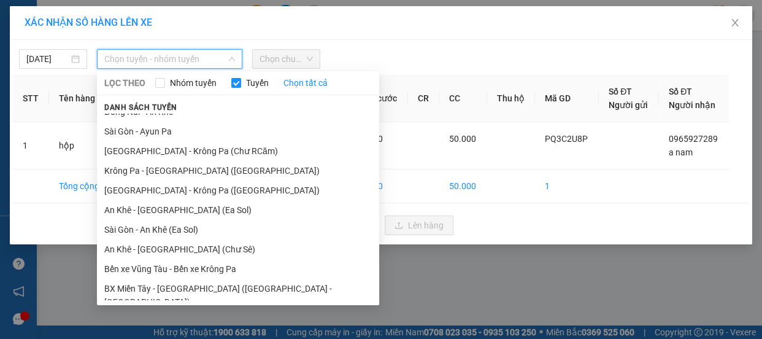
scroll to position [111, 0]
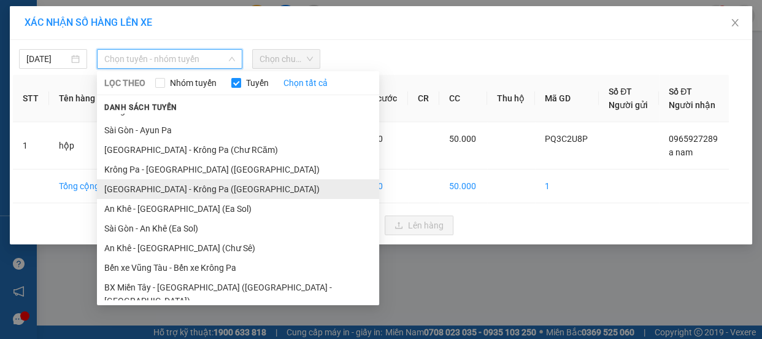
click at [180, 190] on li "[GEOGRAPHIC_DATA] - Krông Pa ([GEOGRAPHIC_DATA])" at bounding box center [238, 189] width 282 height 20
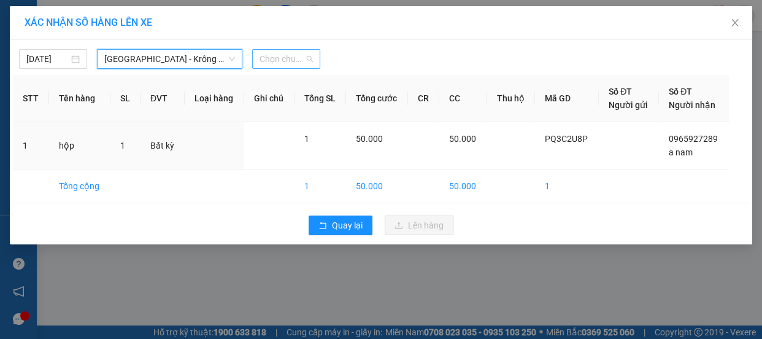
click at [285, 55] on span "Chọn chuyến" at bounding box center [285, 59] width 53 height 18
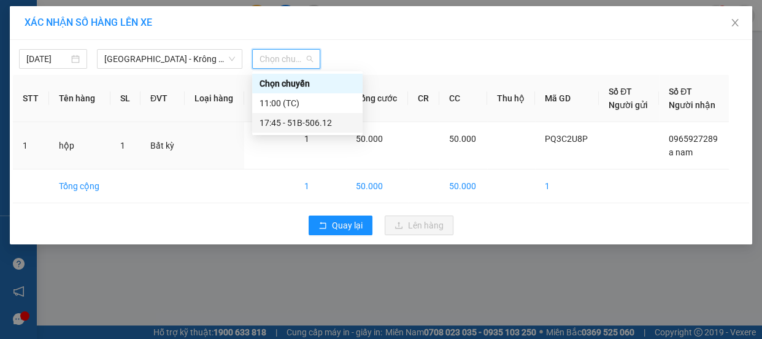
click at [314, 123] on div "17:45 - 51B-506.12" at bounding box center [307, 122] width 96 height 13
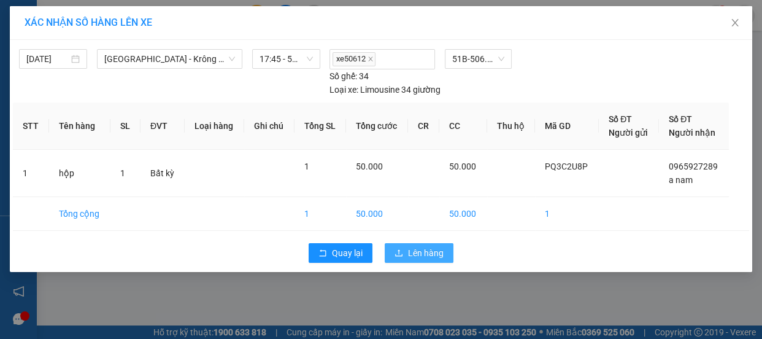
click at [424, 251] on span "Lên hàng" at bounding box center [426, 252] width 36 height 13
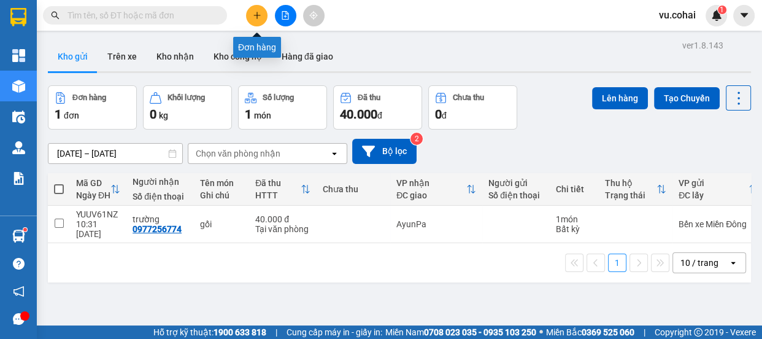
click at [253, 21] on button at bounding box center [256, 15] width 21 height 21
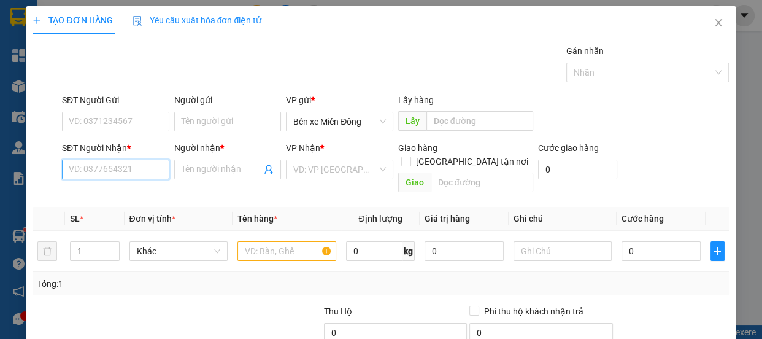
drag, startPoint x: 117, startPoint y: 166, endPoint x: 113, endPoint y: 157, distance: 9.9
click at [117, 166] on input "SĐT Người Nhận *" at bounding box center [115, 169] width 107 height 20
click at [106, 196] on div "0974190993 - QTẾ SG 2" at bounding box center [114, 193] width 91 height 13
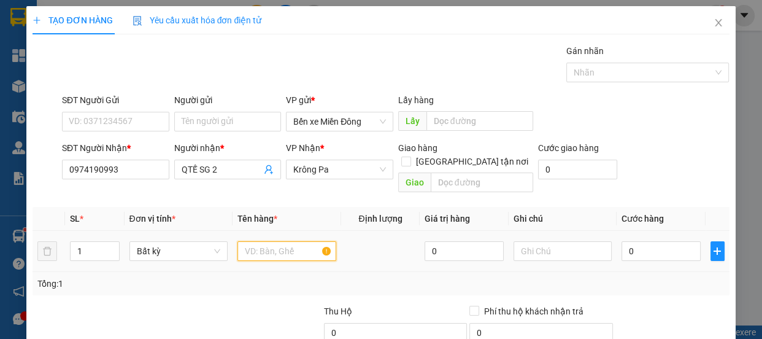
click at [264, 241] on input "text" at bounding box center [286, 251] width 99 height 20
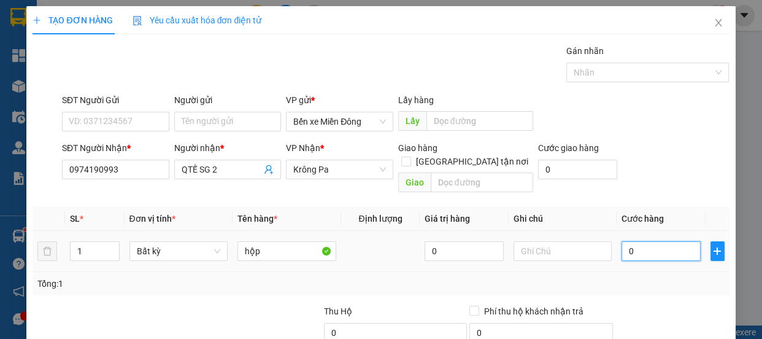
click at [670, 241] on input "0" at bounding box center [660, 251] width 79 height 20
click at [621, 245] on input "0" at bounding box center [660, 251] width 79 height 20
drag, startPoint x: 624, startPoint y: 243, endPoint x: 624, endPoint y: 236, distance: 6.8
click at [624, 242] on input "0" at bounding box center [660, 251] width 79 height 20
click at [616, 237] on td "0" at bounding box center [660, 251] width 89 height 41
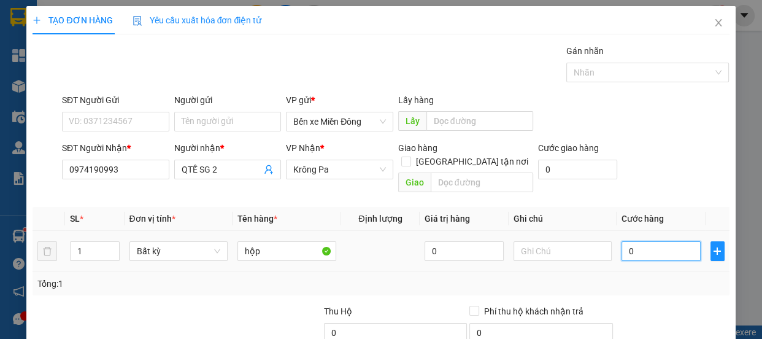
click at [621, 241] on input "0" at bounding box center [660, 251] width 79 height 20
drag, startPoint x: 619, startPoint y: 232, endPoint x: 619, endPoint y: 224, distance: 8.0
click at [621, 241] on input "0" at bounding box center [660, 251] width 79 height 20
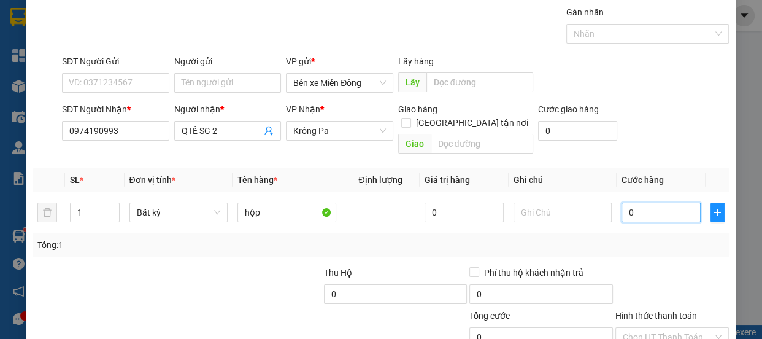
scroll to position [115, 0]
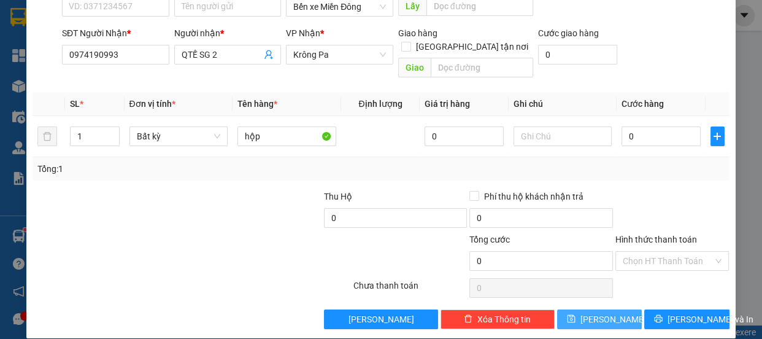
click at [613, 309] on button "[PERSON_NAME]" at bounding box center [599, 319] width 85 height 20
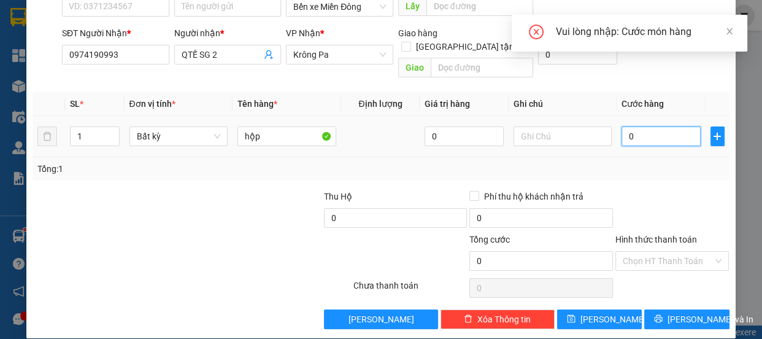
click at [624, 126] on input "0" at bounding box center [660, 136] width 79 height 20
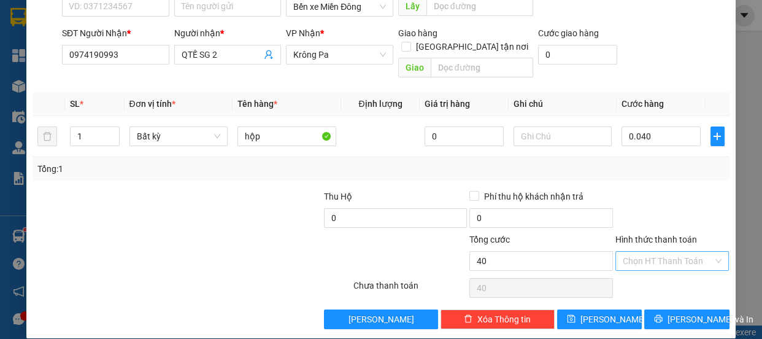
click at [667, 251] on input "Hình thức thanh toán" at bounding box center [667, 260] width 91 height 18
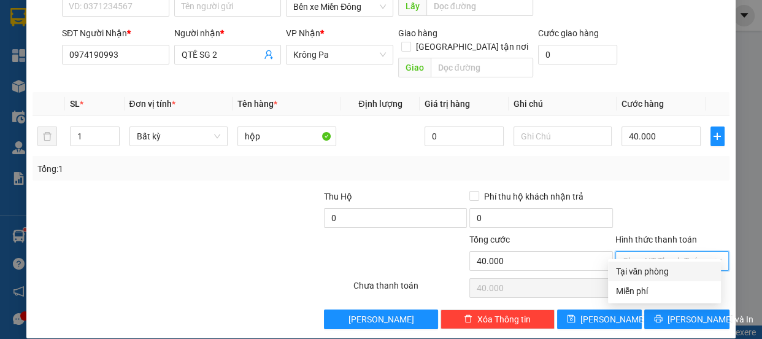
click at [648, 277] on div "Tại văn phòng" at bounding box center [664, 270] width 98 height 13
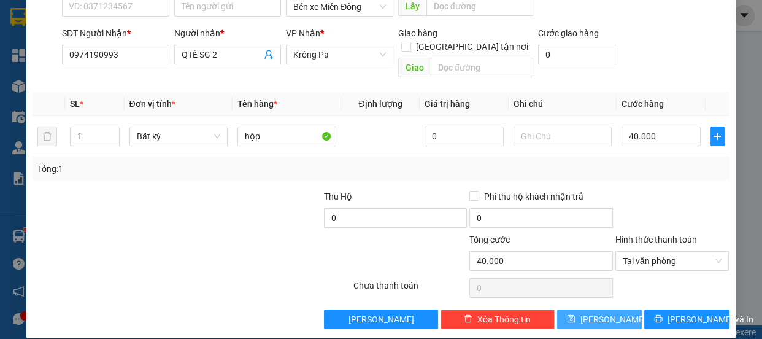
click at [610, 309] on button "[PERSON_NAME]" at bounding box center [599, 319] width 85 height 20
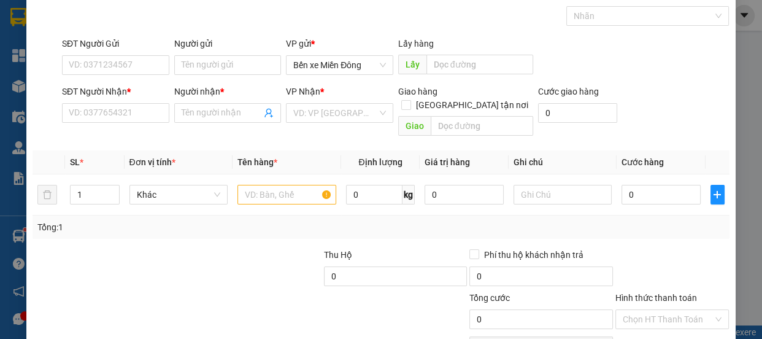
scroll to position [3, 0]
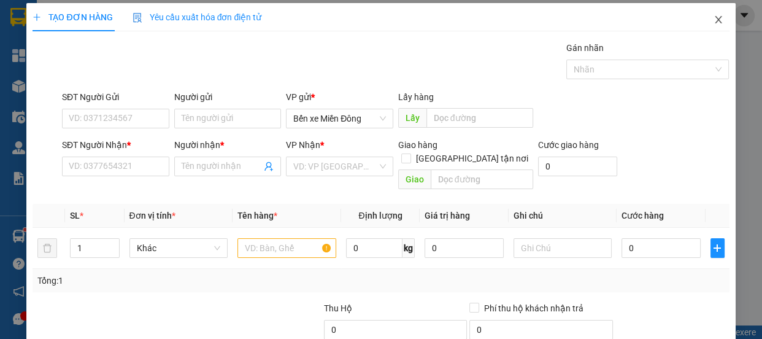
click at [703, 18] on span "Close" at bounding box center [718, 20] width 34 height 34
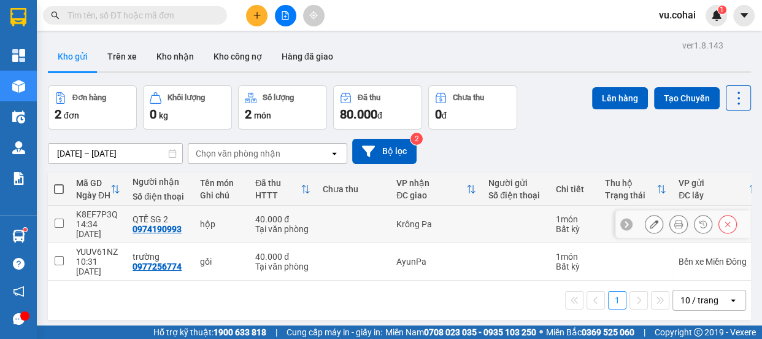
click at [61, 220] on input "checkbox" at bounding box center [59, 222] width 9 height 9
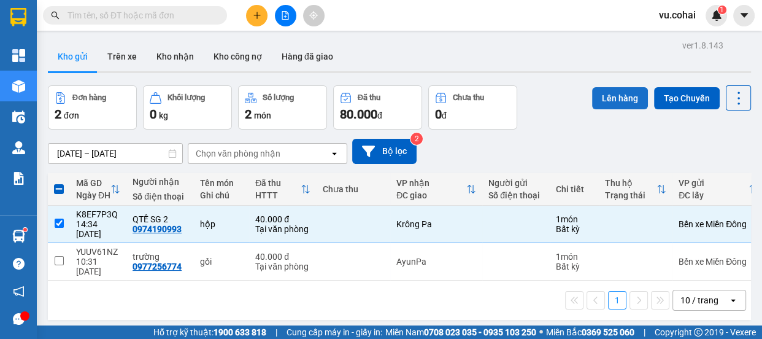
click at [607, 98] on button "Lên hàng" at bounding box center [620, 98] width 56 height 22
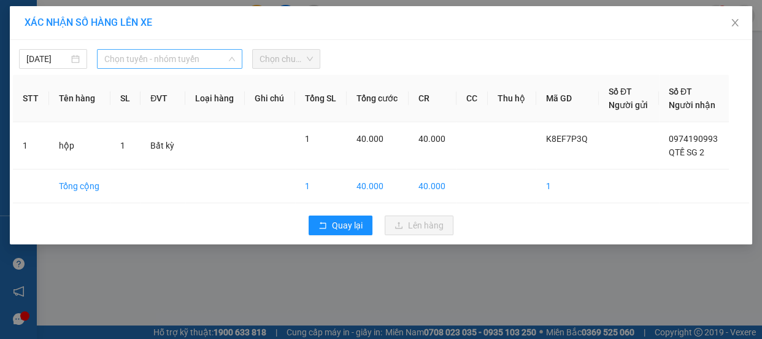
click at [196, 56] on span "Chọn tuyến - nhóm tuyến" at bounding box center [169, 59] width 131 height 18
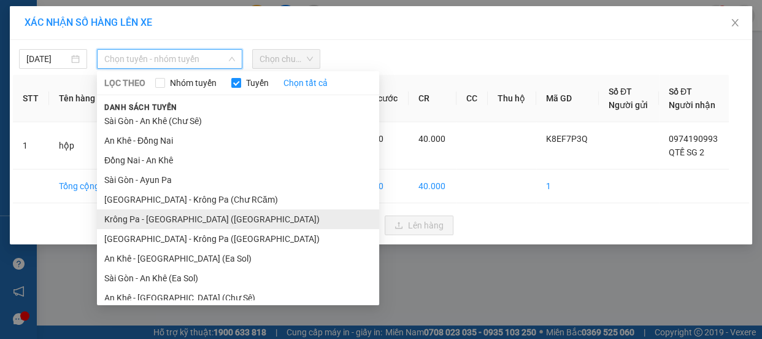
scroll to position [128, 0]
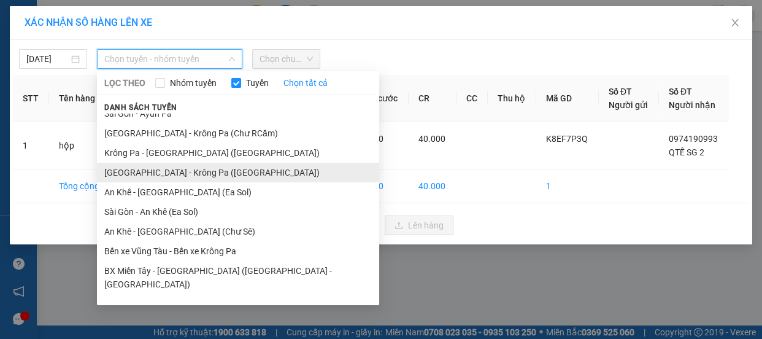
click at [167, 177] on li "[GEOGRAPHIC_DATA] - Krông Pa ([GEOGRAPHIC_DATA])" at bounding box center [238, 173] width 282 height 20
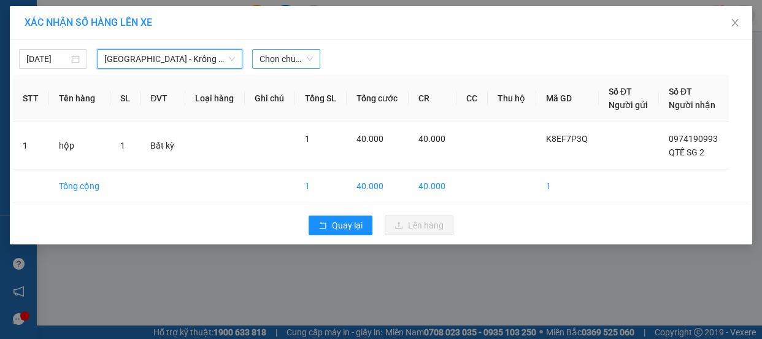
click at [276, 61] on span "Chọn chuyến" at bounding box center [285, 59] width 53 height 18
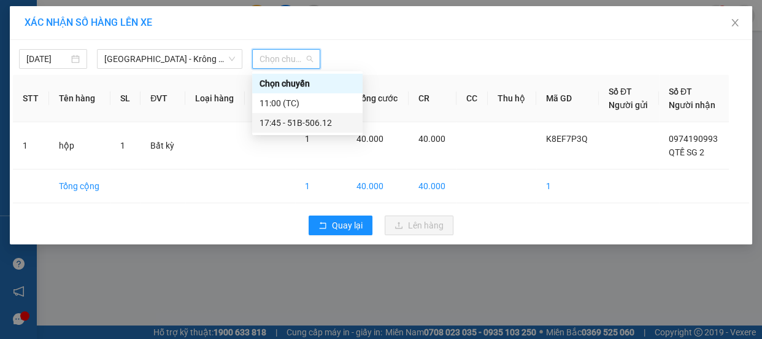
click at [305, 117] on div "17:45 - 51B-506.12" at bounding box center [307, 122] width 96 height 13
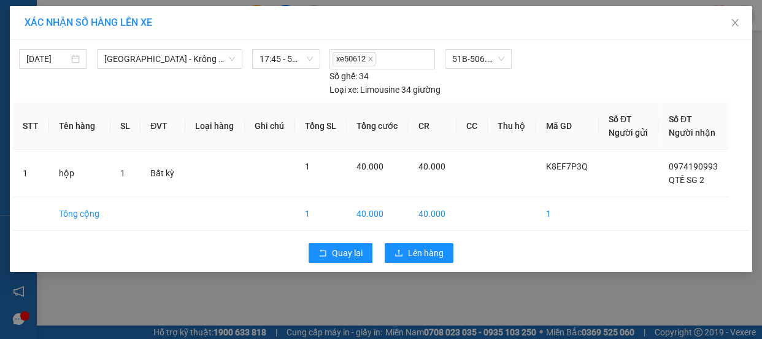
click at [416, 262] on div "Quay lại Lên hàng" at bounding box center [381, 253] width 736 height 32
click at [414, 251] on span "Lên hàng" at bounding box center [426, 252] width 36 height 13
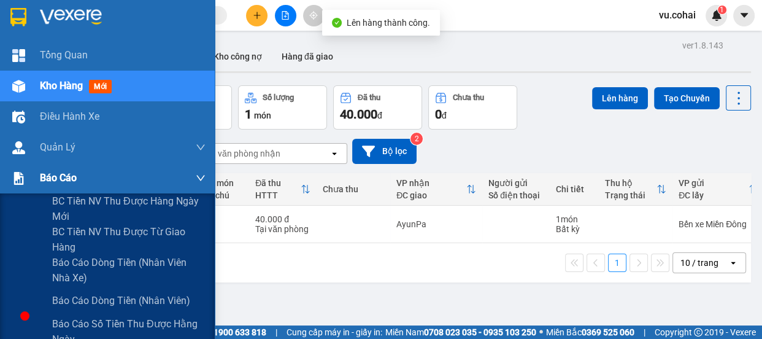
click at [46, 177] on span "Báo cáo" at bounding box center [58, 177] width 37 height 15
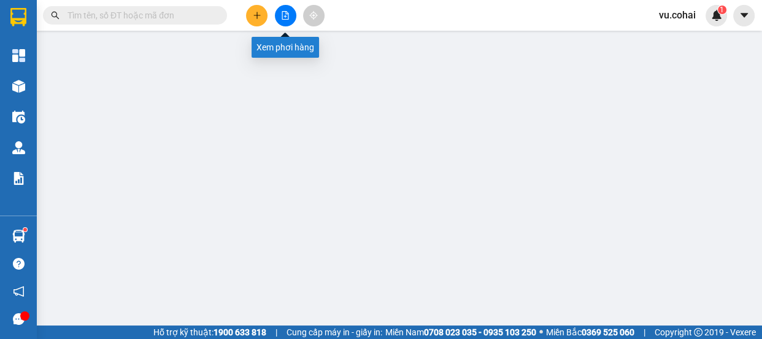
click at [282, 13] on icon "file-add" at bounding box center [285, 15] width 9 height 9
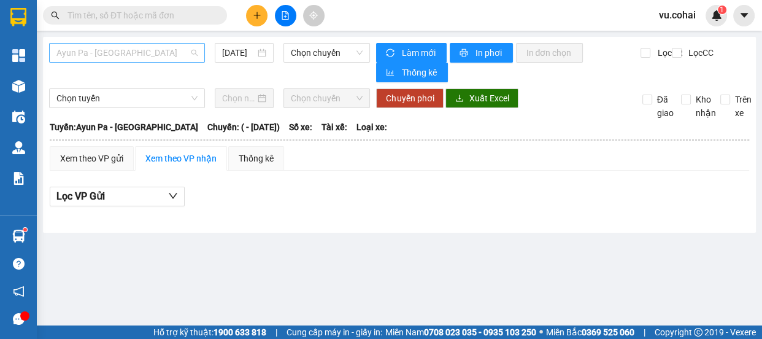
click at [147, 56] on span "Ayun Pa - [GEOGRAPHIC_DATA]" at bounding box center [126, 53] width 141 height 18
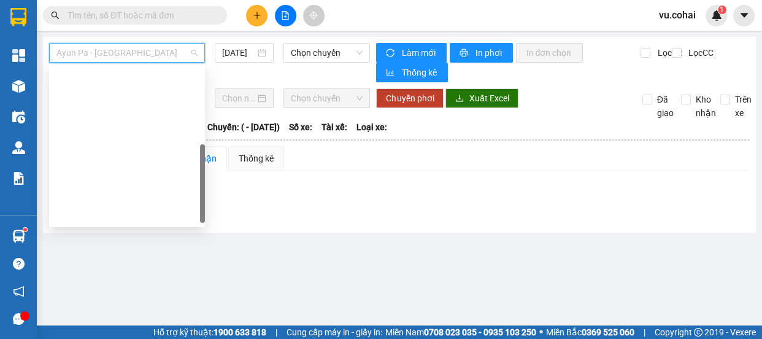
scroll to position [167, 0]
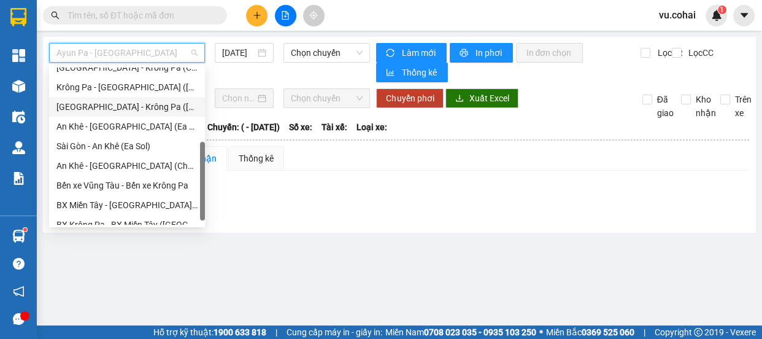
click at [135, 105] on div "[GEOGRAPHIC_DATA] - Krông Pa ([GEOGRAPHIC_DATA])" at bounding box center [126, 106] width 141 height 13
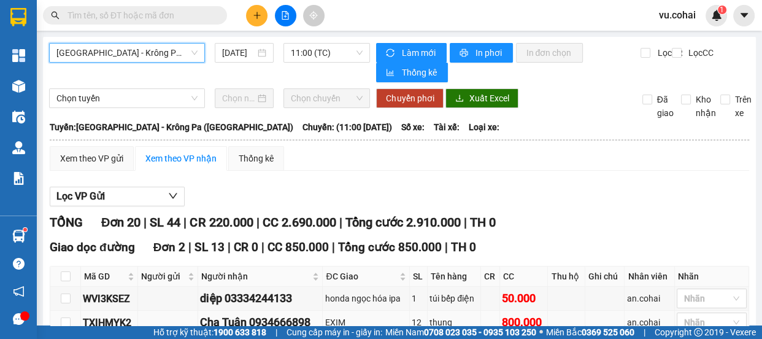
scroll to position [167, 0]
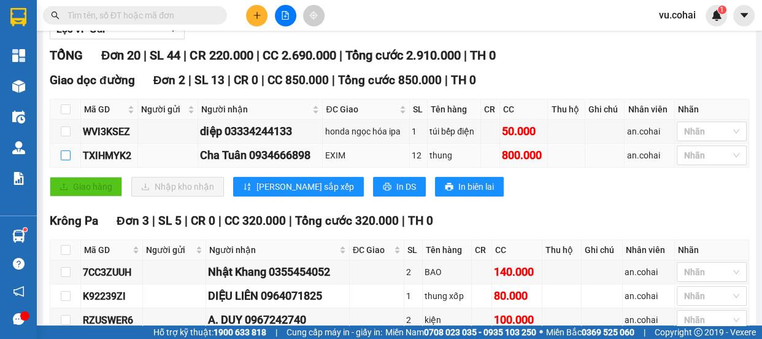
click at [61, 156] on input "checkbox" at bounding box center [66, 155] width 10 height 10
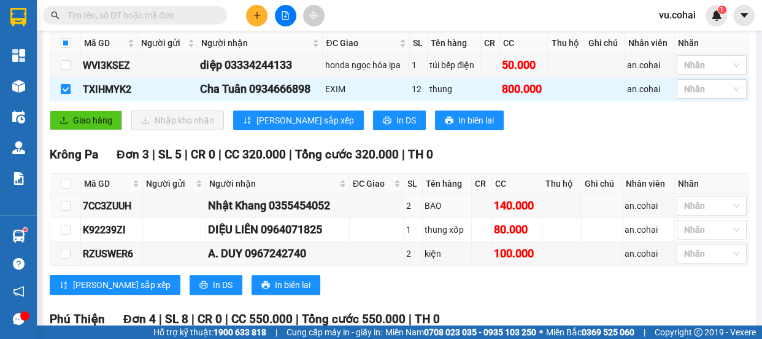
scroll to position [334, 0]
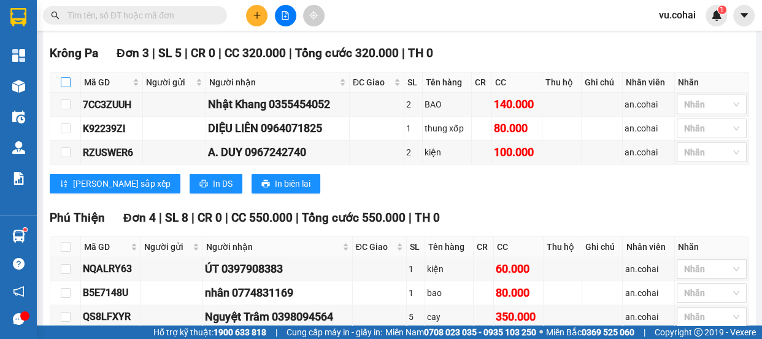
click at [67, 82] on input "checkbox" at bounding box center [66, 82] width 10 height 10
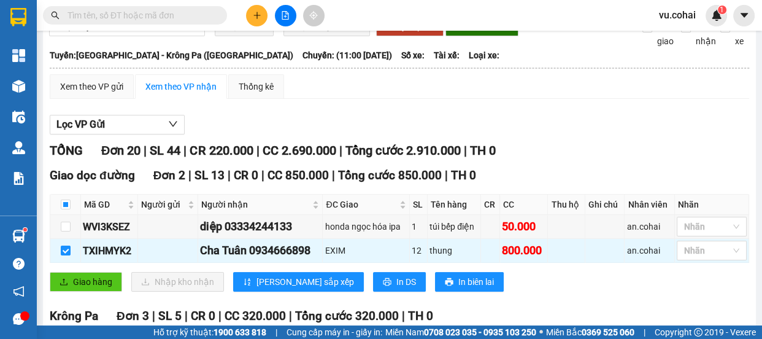
scroll to position [0, 0]
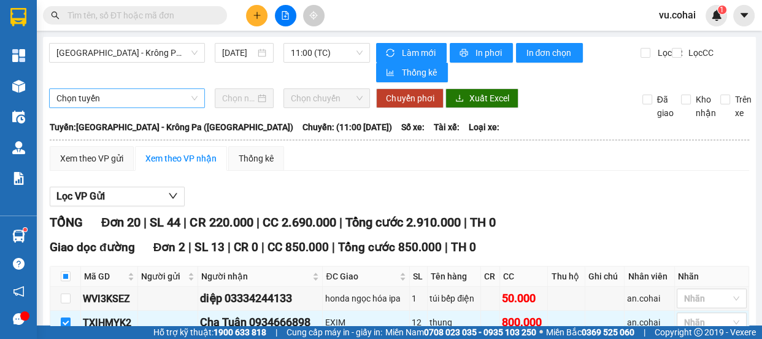
click at [129, 100] on span "Chọn tuyến" at bounding box center [126, 98] width 141 height 18
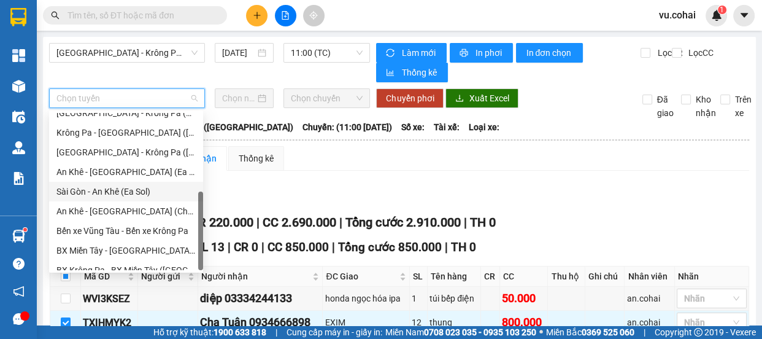
scroll to position [176, 0]
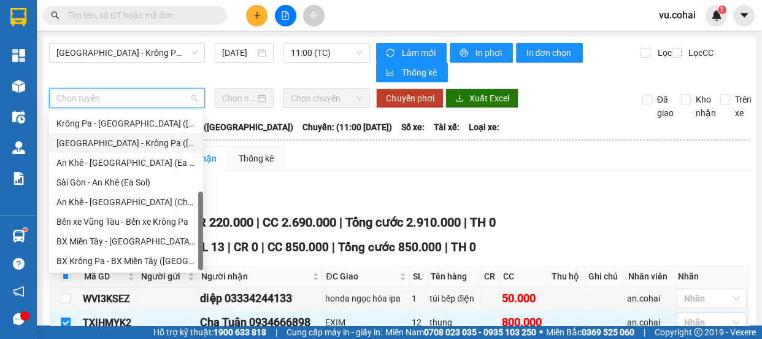
click at [138, 138] on div "[GEOGRAPHIC_DATA] - Krông Pa ([GEOGRAPHIC_DATA])" at bounding box center [125, 142] width 139 height 13
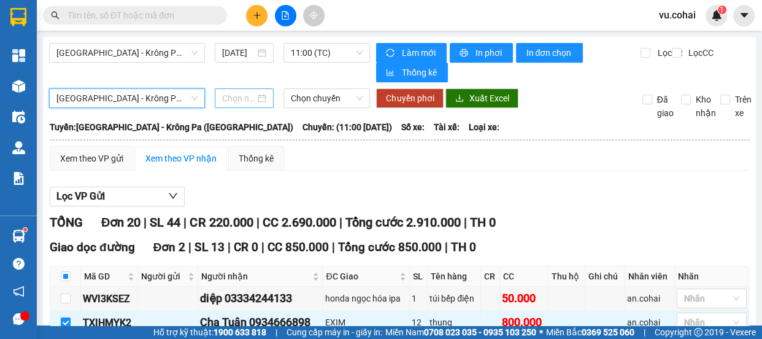
click at [240, 90] on div at bounding box center [244, 98] width 59 height 20
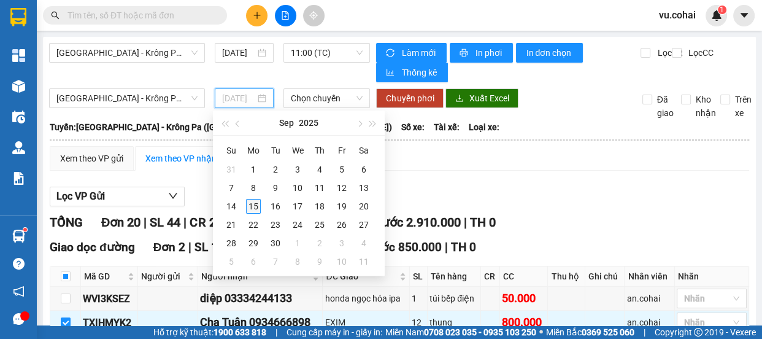
click at [253, 207] on div "15" at bounding box center [253, 206] width 15 height 15
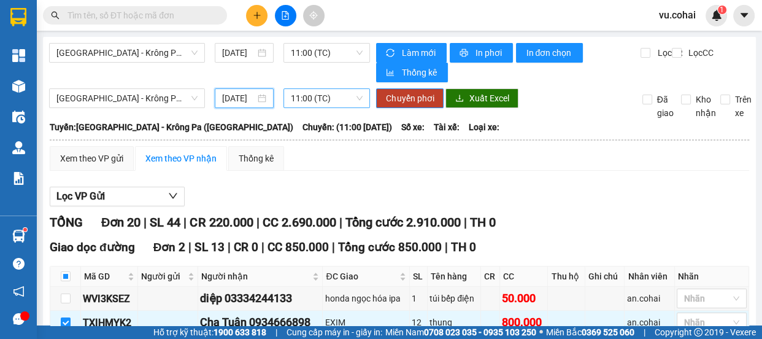
click at [307, 97] on span "11:00 (TC)" at bounding box center [327, 98] width 72 height 18
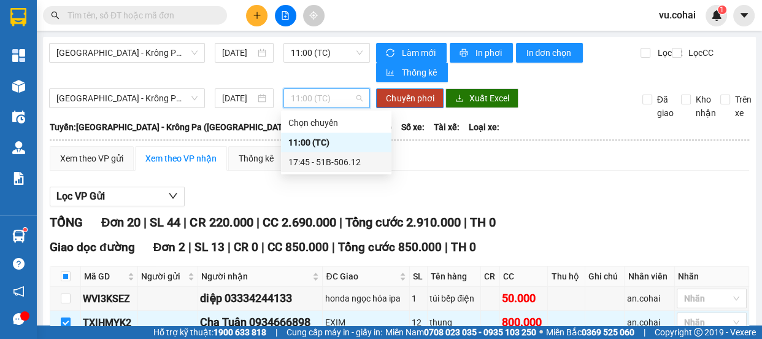
click at [320, 163] on div "17:45 - 51B-506.12" at bounding box center [336, 161] width 96 height 13
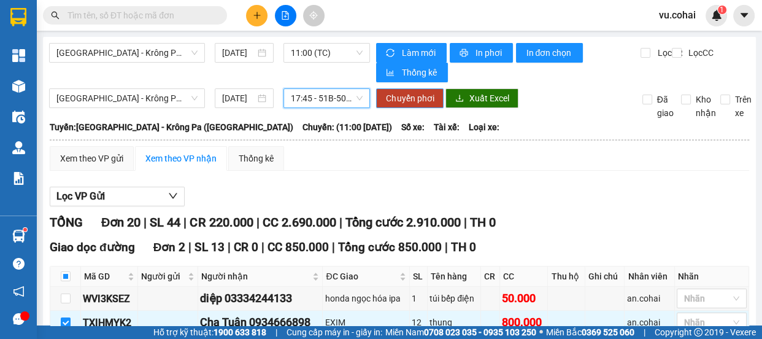
click at [395, 100] on span "Chuyển phơi" at bounding box center [410, 97] width 48 height 13
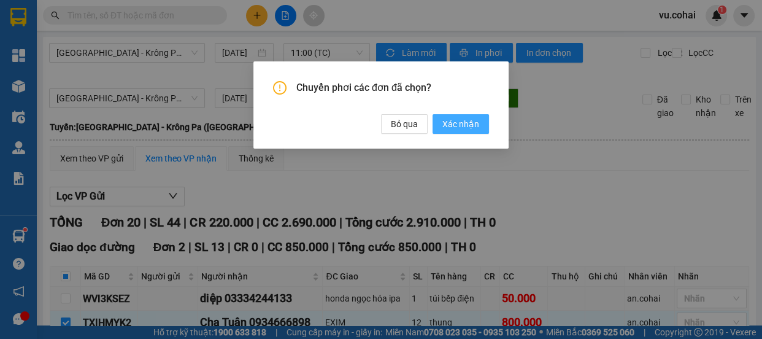
click at [466, 125] on span "Xác nhận" at bounding box center [460, 123] width 37 height 13
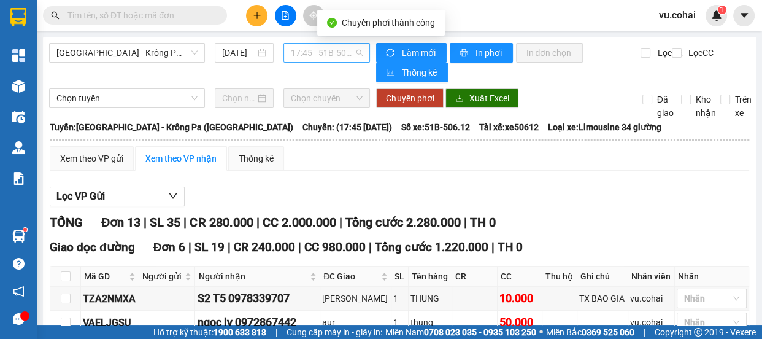
click at [306, 53] on span "17:45 - 51B-506.12" at bounding box center [327, 53] width 72 height 18
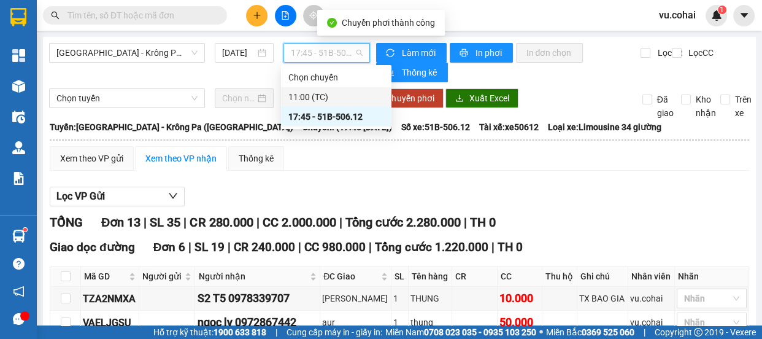
click at [309, 94] on div "11:00 (TC)" at bounding box center [336, 96] width 96 height 13
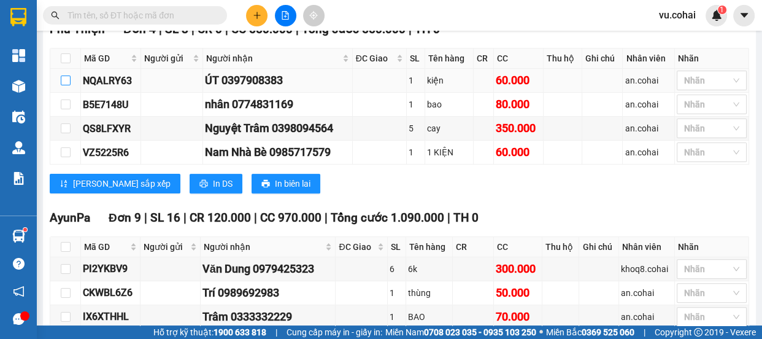
scroll to position [278, 0]
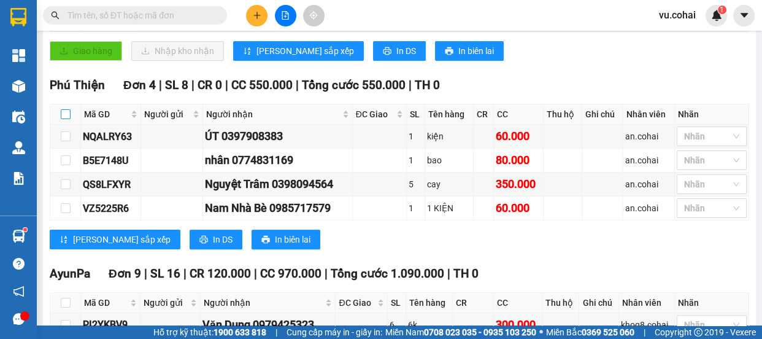
click at [64, 112] on input "checkbox" at bounding box center [66, 114] width 10 height 10
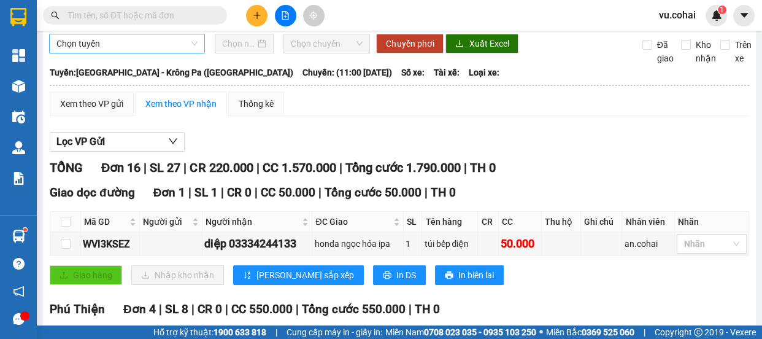
scroll to position [0, 0]
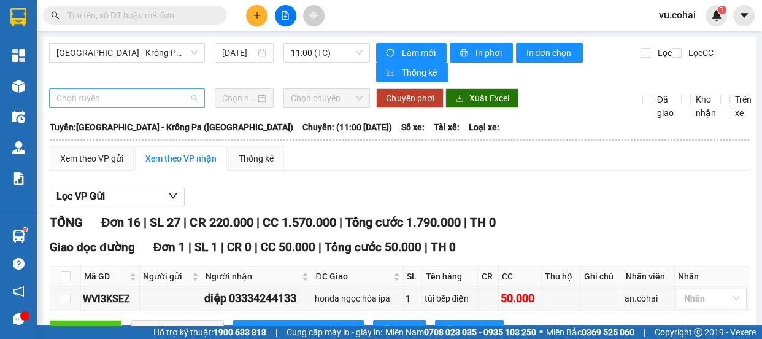
click at [113, 102] on span "Chọn tuyến" at bounding box center [126, 98] width 141 height 18
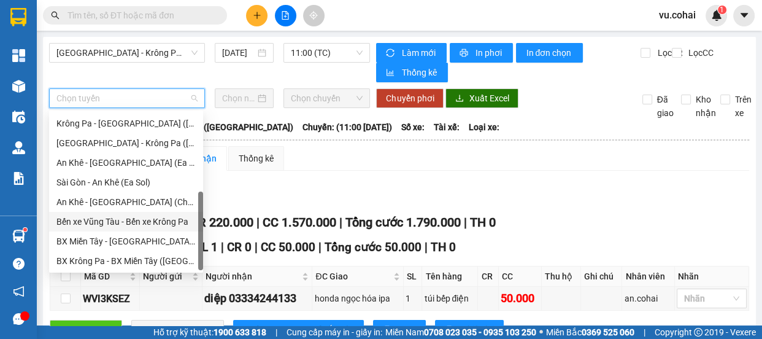
scroll to position [65, 0]
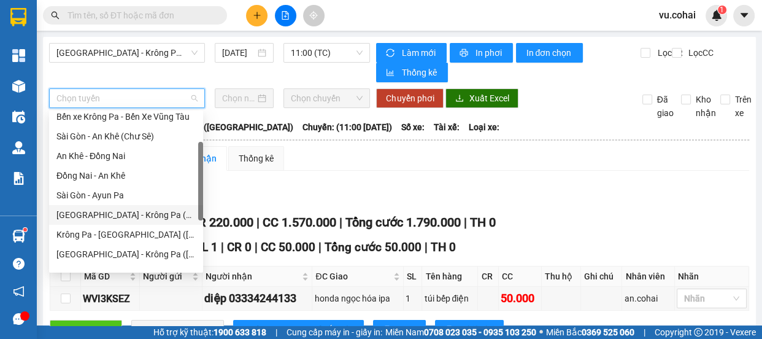
click at [150, 213] on div "[GEOGRAPHIC_DATA] - Krông Pa (Chư RCăm)" at bounding box center [125, 214] width 139 height 13
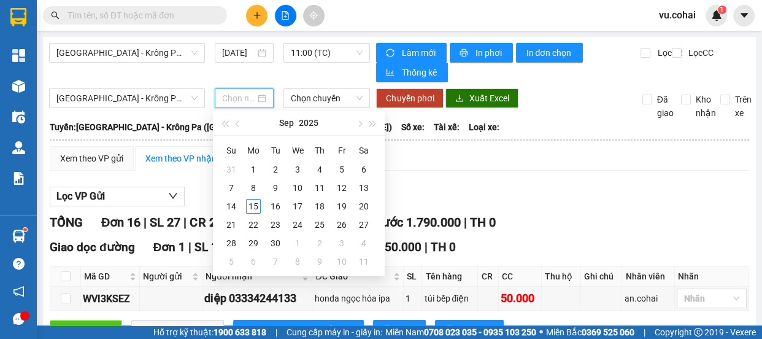
click at [237, 99] on input at bounding box center [238, 97] width 33 height 13
click at [255, 205] on div "15" at bounding box center [253, 206] width 15 height 15
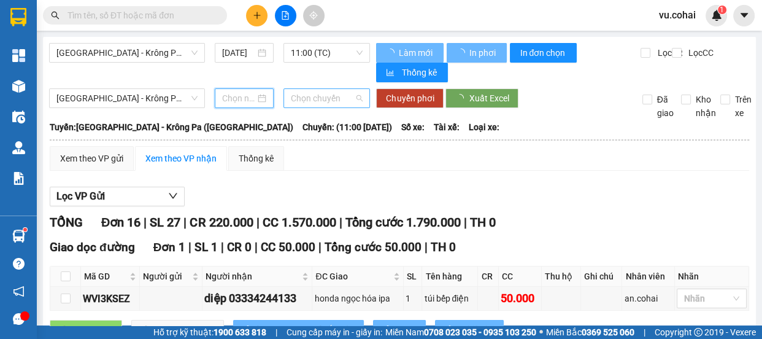
click at [331, 96] on span "Chọn chuyến" at bounding box center [327, 98] width 72 height 18
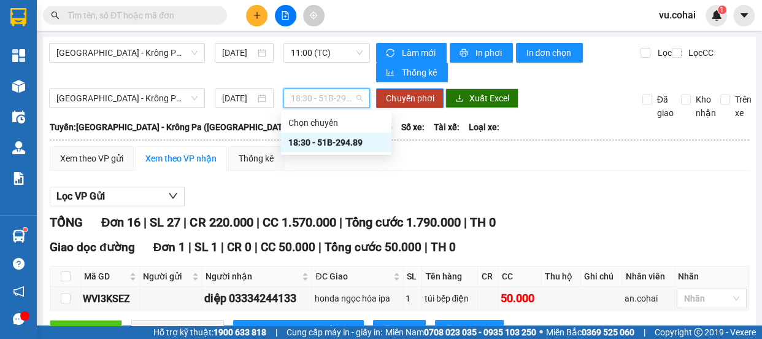
click at [324, 141] on div "18:30 - 51B-294.89" at bounding box center [336, 142] width 96 height 13
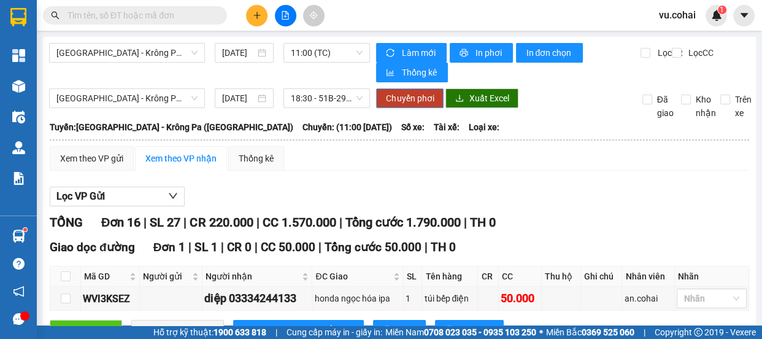
click at [399, 94] on span "Chuyển phơi" at bounding box center [410, 97] width 48 height 13
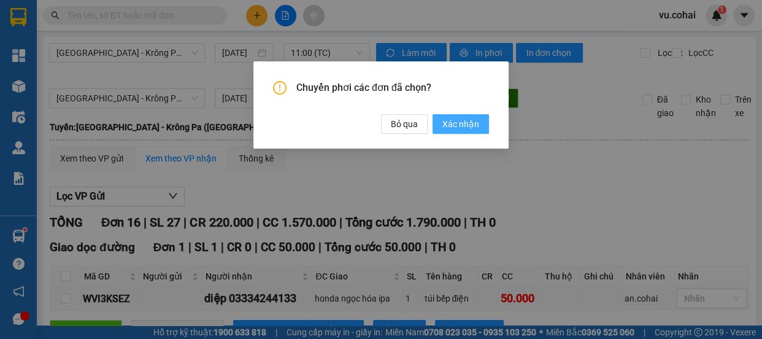
click at [453, 131] on button "Xác nhận" at bounding box center [460, 124] width 56 height 20
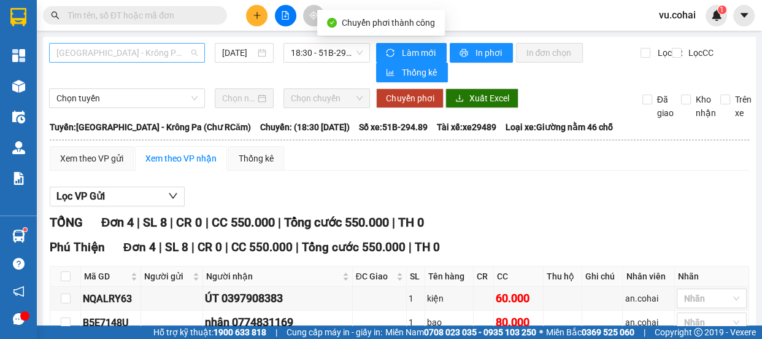
click at [149, 48] on span "[GEOGRAPHIC_DATA] - Krông Pa (Chư RCăm)" at bounding box center [126, 53] width 141 height 18
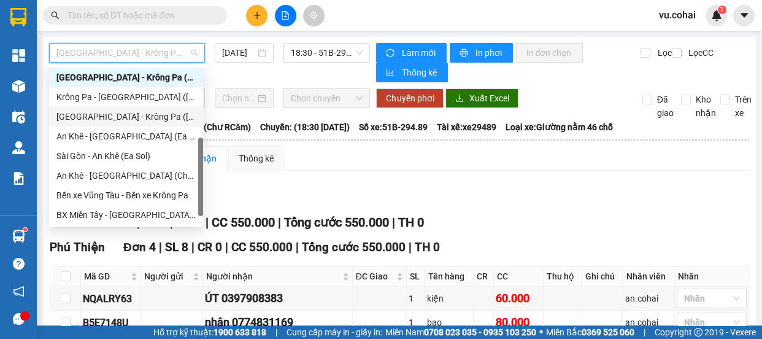
click at [138, 122] on div "[GEOGRAPHIC_DATA] - Krông Pa ([GEOGRAPHIC_DATA])" at bounding box center [125, 116] width 139 height 13
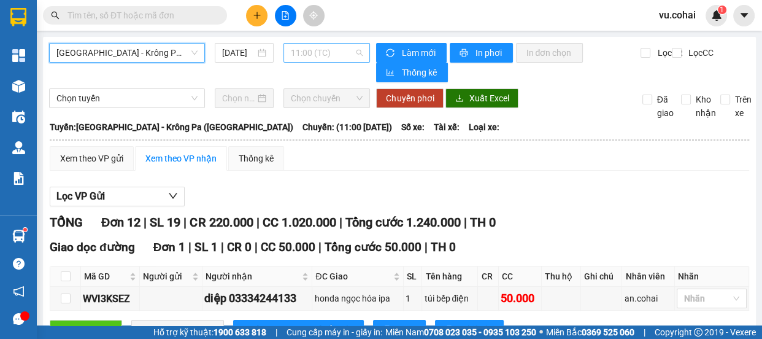
click at [325, 50] on span "11:00 (TC)" at bounding box center [327, 53] width 72 height 18
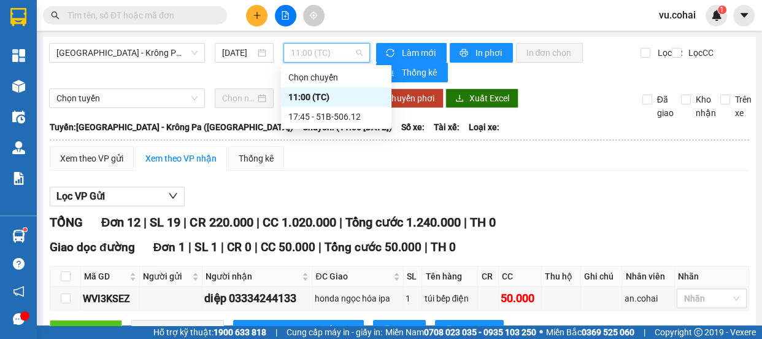
drag, startPoint x: 306, startPoint y: 91, endPoint x: 306, endPoint y: 100, distance: 9.2
click at [306, 91] on div "11:00 (TC)" at bounding box center [336, 96] width 96 height 13
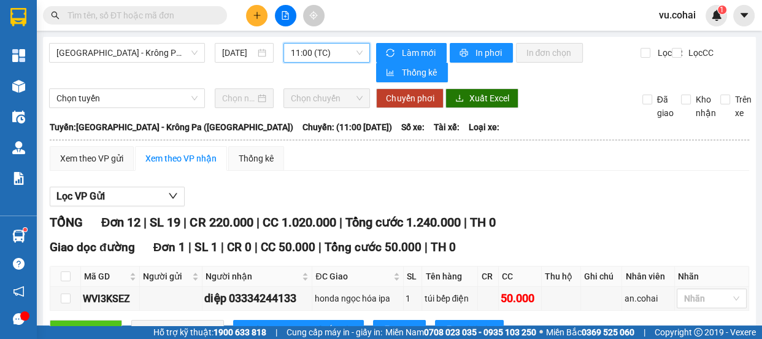
scroll to position [167, 0]
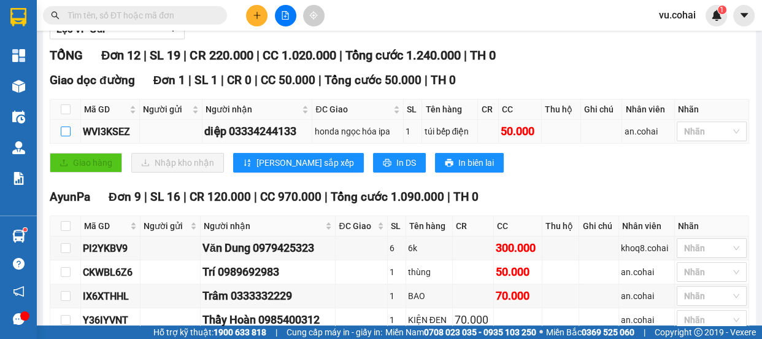
click at [63, 128] on input "checkbox" at bounding box center [66, 131] width 10 height 10
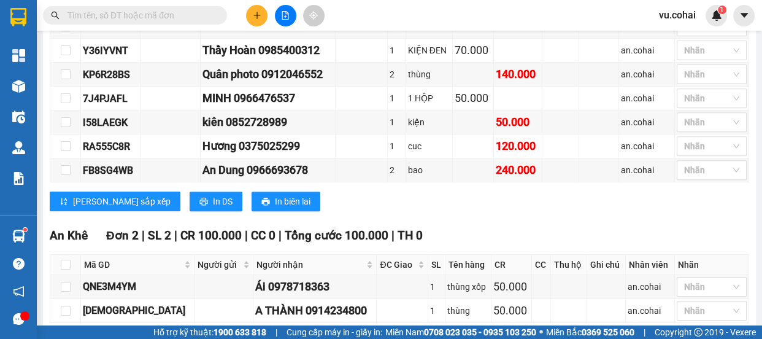
scroll to position [494, 0]
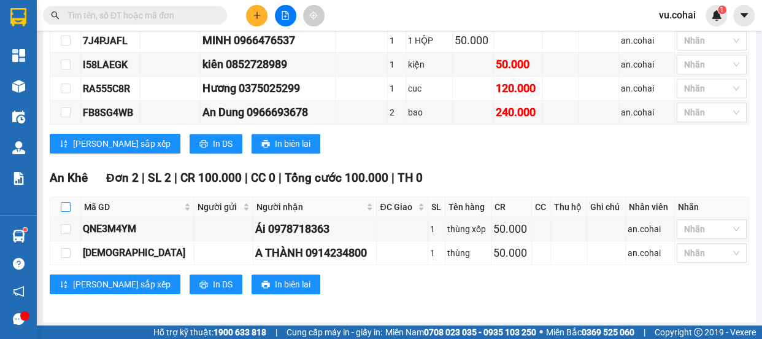
click at [61, 203] on input "checkbox" at bounding box center [66, 207] width 10 height 10
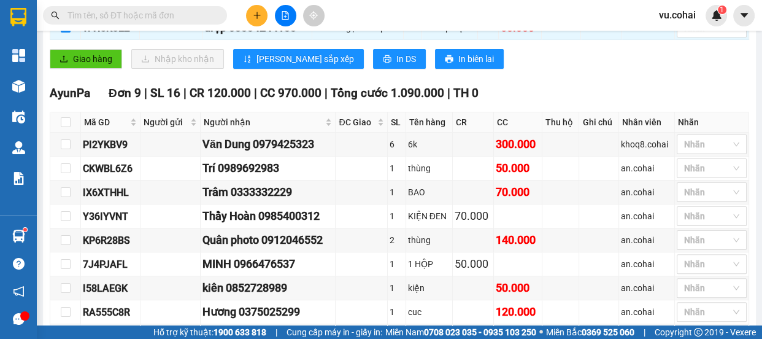
scroll to position [48, 0]
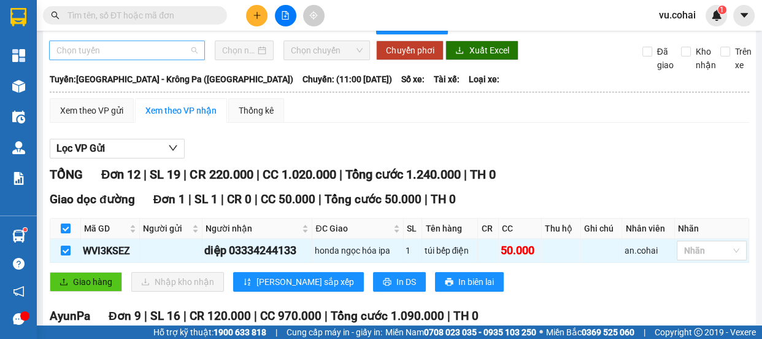
click at [129, 47] on span "Chọn tuyến" at bounding box center [126, 50] width 141 height 18
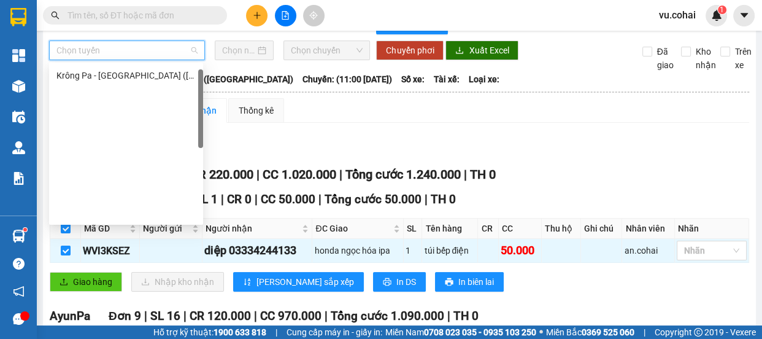
scroll to position [0, 0]
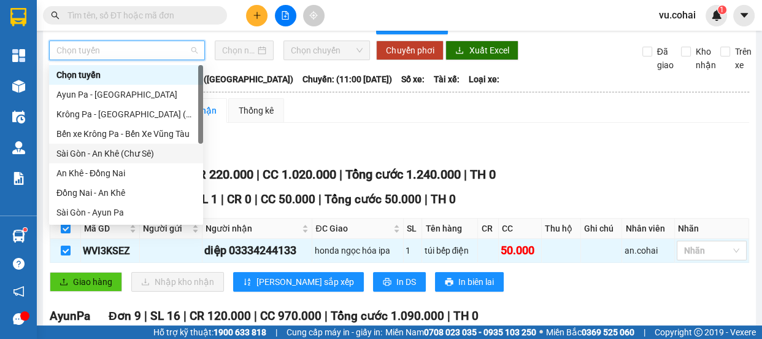
click at [149, 154] on div "Sài Gòn - An Khê (Chư Sê)" at bounding box center [125, 153] width 139 height 13
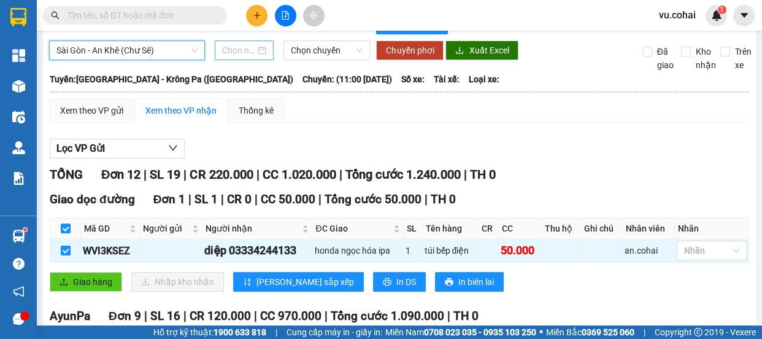
click at [250, 58] on div "Sài Gòn - An Khê (Chư Sê) Sài Gòn - An Khê (Chư Sê) Chọn chuyến Chuyển phơi Xuấ…" at bounding box center [399, 55] width 700 height 31
click at [251, 49] on input at bounding box center [238, 50] width 33 height 13
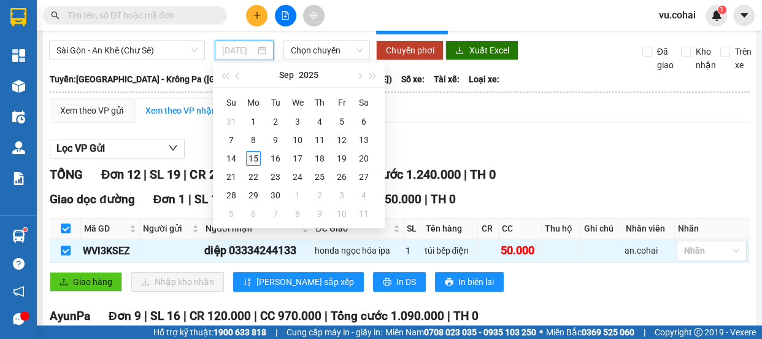
click at [247, 157] on div "15" at bounding box center [253, 158] width 15 height 15
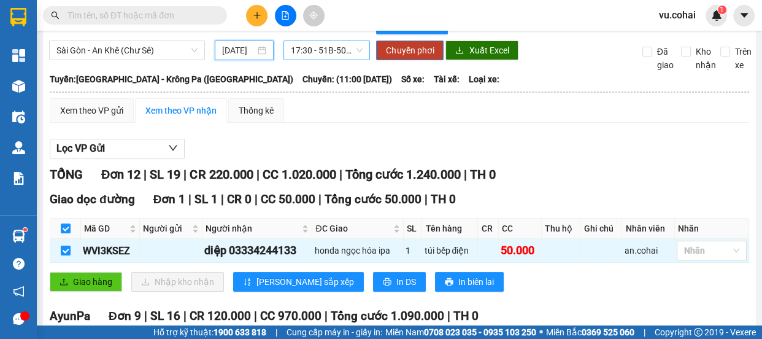
click at [332, 40] on div "17:30 - 51B-50.567" at bounding box center [326, 50] width 86 height 20
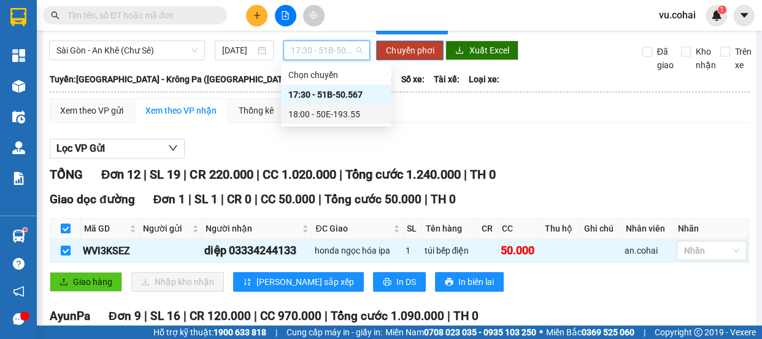
click at [340, 117] on div "18:00 - 50E-193.55" at bounding box center [336, 113] width 96 height 13
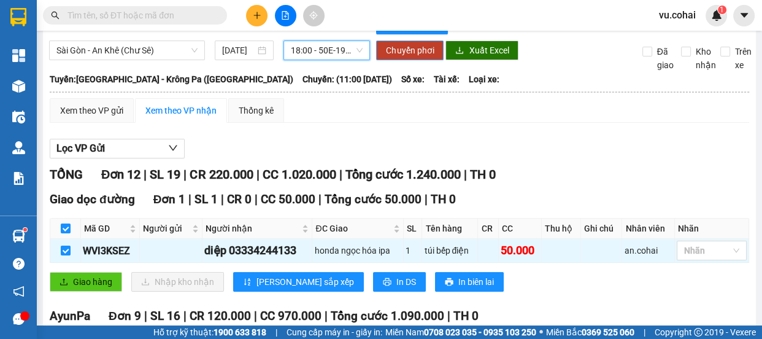
click at [402, 52] on span "Chuyển phơi" at bounding box center [410, 50] width 48 height 13
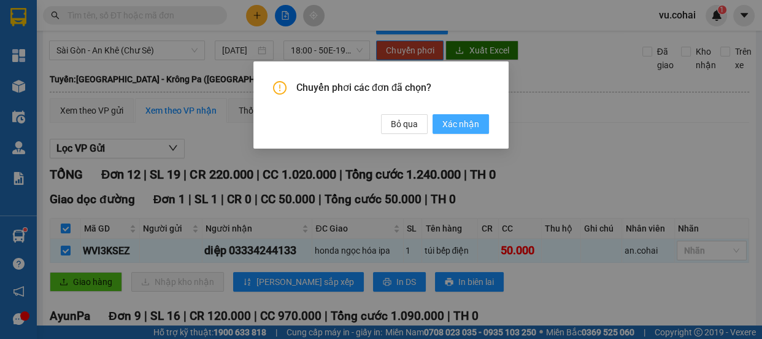
click at [445, 126] on span "Xác nhận" at bounding box center [460, 123] width 37 height 13
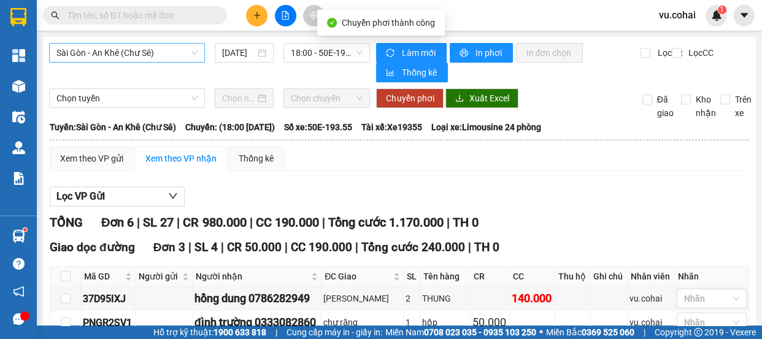
click at [158, 56] on span "Sài Gòn - An Khê (Chư Sê)" at bounding box center [126, 53] width 141 height 18
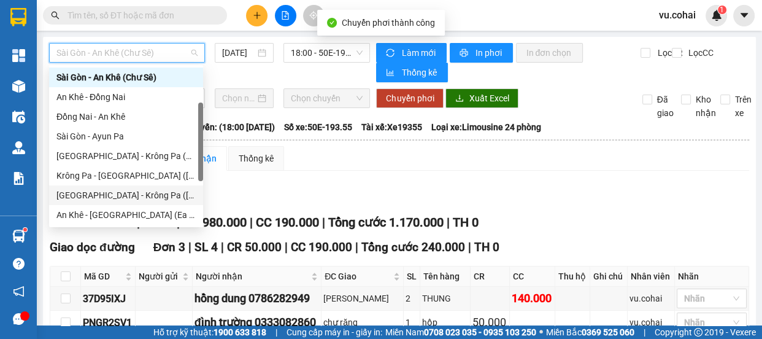
click at [147, 193] on div "[GEOGRAPHIC_DATA] - Krông Pa ([GEOGRAPHIC_DATA])" at bounding box center [125, 194] width 139 height 13
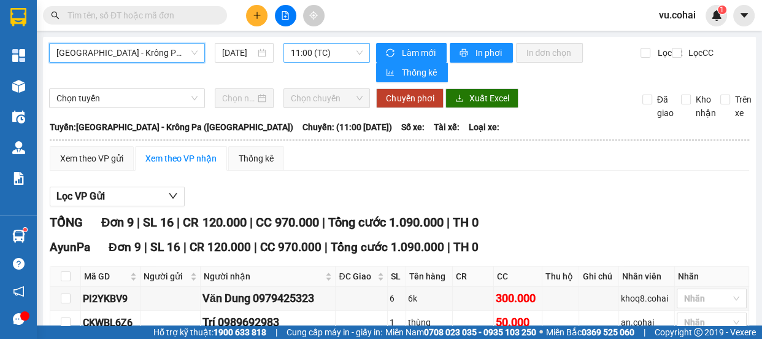
click at [318, 55] on span "11:00 (TC)" at bounding box center [327, 53] width 72 height 18
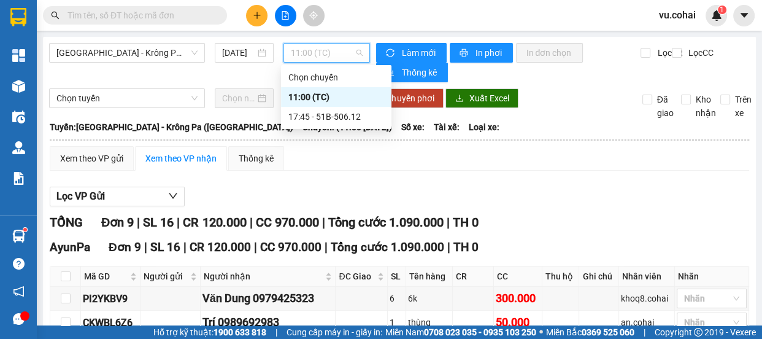
click at [315, 100] on div "11:00 (TC)" at bounding box center [336, 96] width 96 height 13
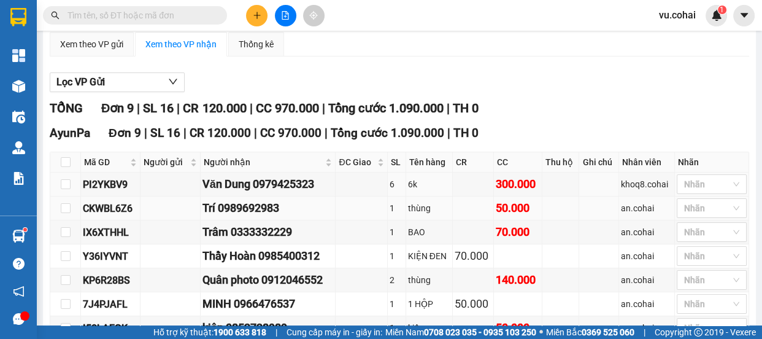
scroll to position [167, 0]
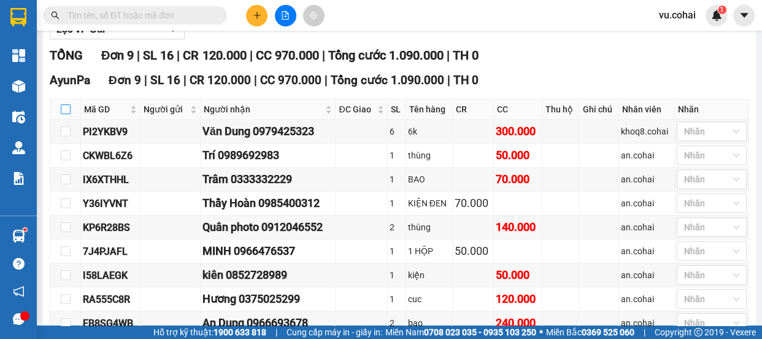
click at [63, 106] on input "checkbox" at bounding box center [66, 109] width 10 height 10
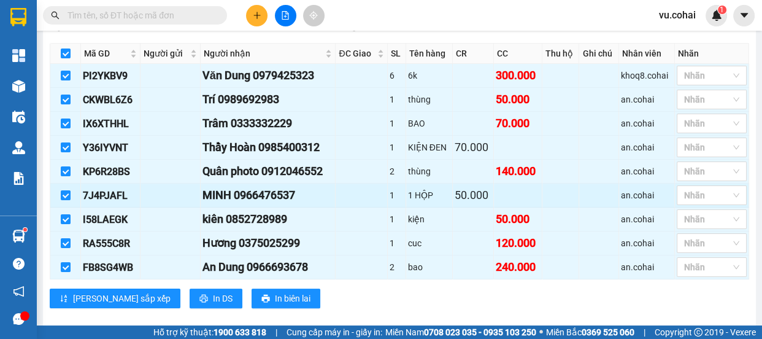
scroll to position [238, 0]
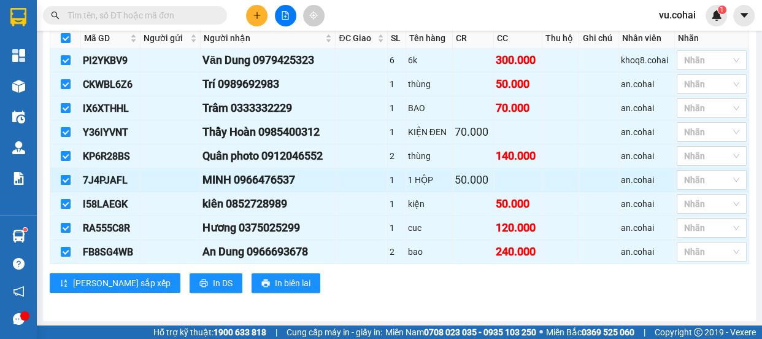
click at [61, 179] on input "checkbox" at bounding box center [66, 180] width 10 height 10
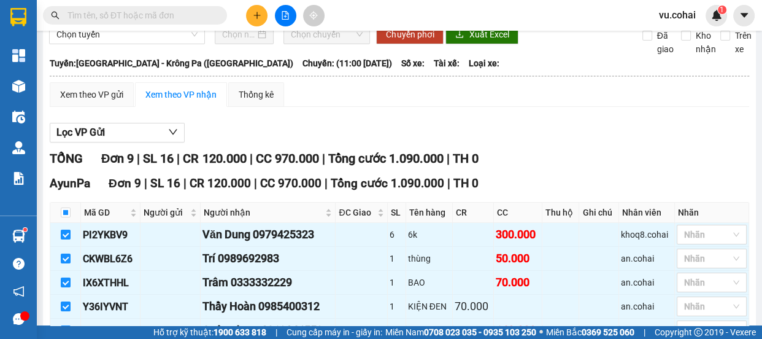
scroll to position [15, 0]
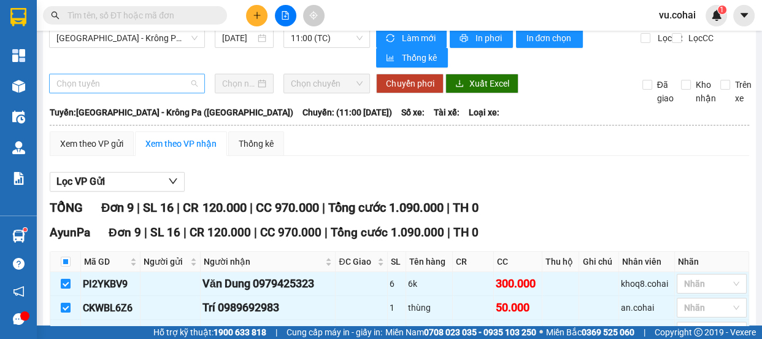
click at [125, 80] on span "Chọn tuyến" at bounding box center [126, 83] width 141 height 18
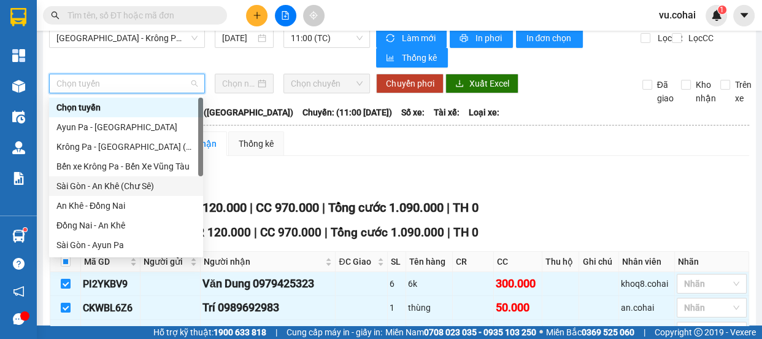
click at [140, 190] on div "Sài Gòn - An Khê (Chư Sê)" at bounding box center [125, 185] width 139 height 13
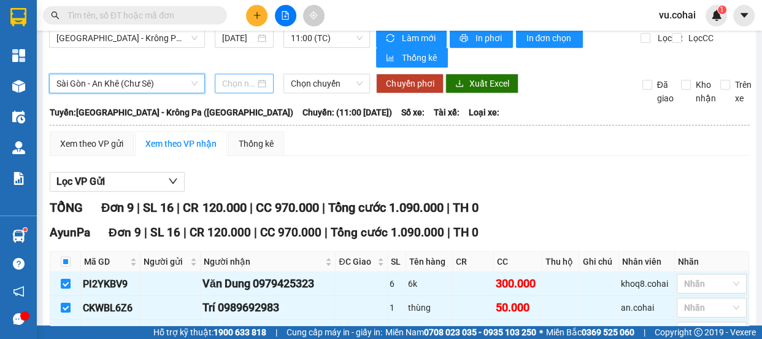
click at [229, 89] on input at bounding box center [238, 83] width 33 height 13
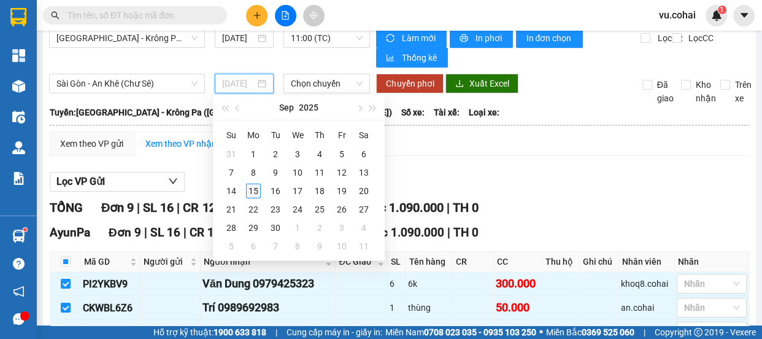
click at [248, 191] on div "15" at bounding box center [253, 190] width 15 height 15
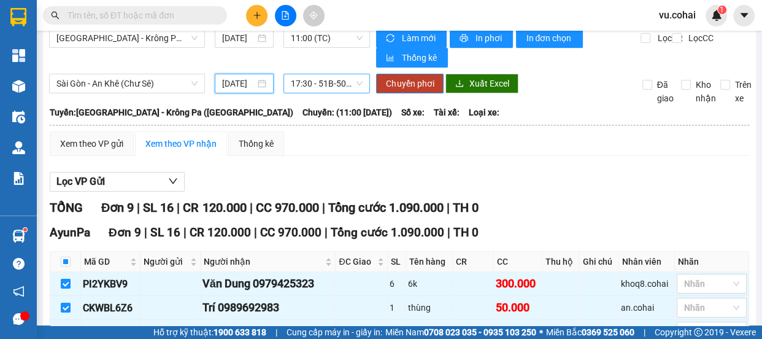
click at [312, 85] on span "17:30 - 51B-50.567" at bounding box center [327, 83] width 72 height 18
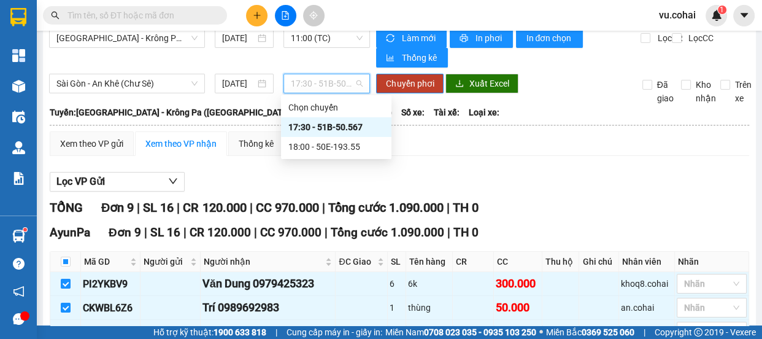
click at [348, 131] on div "17:30 - 51B-50.567" at bounding box center [336, 126] width 96 height 13
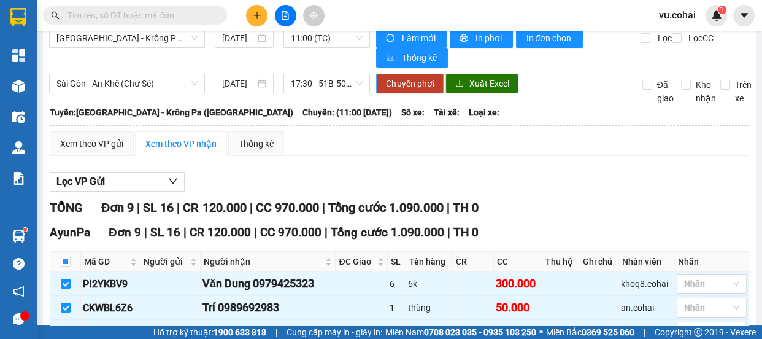
click at [416, 78] on span "Chuyển phơi" at bounding box center [410, 83] width 48 height 13
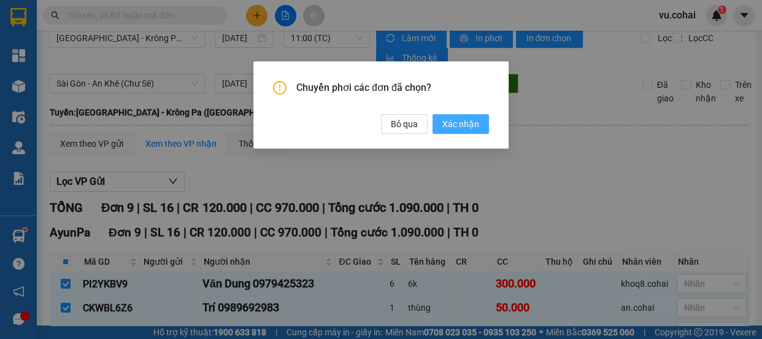
click at [458, 126] on span "Xác nhận" at bounding box center [460, 123] width 37 height 13
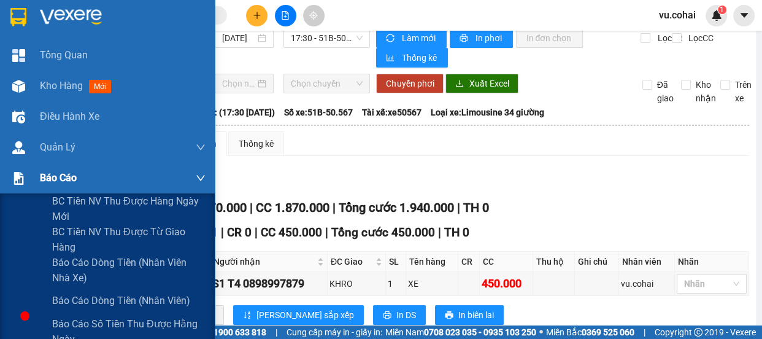
click at [52, 183] on span "Báo cáo" at bounding box center [58, 177] width 37 height 15
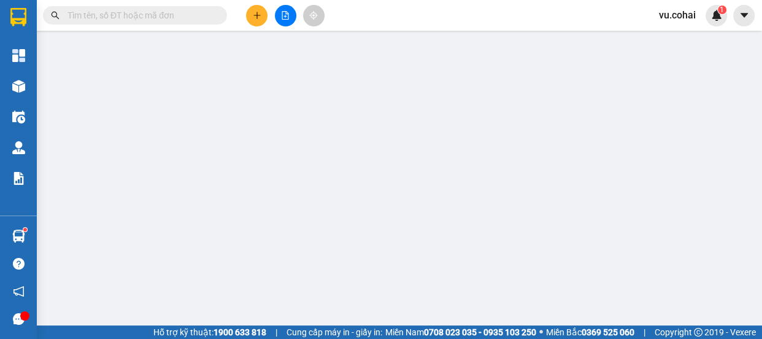
scroll to position [82, 0]
click at [253, 12] on icon "plus" at bounding box center [257, 15] width 9 height 9
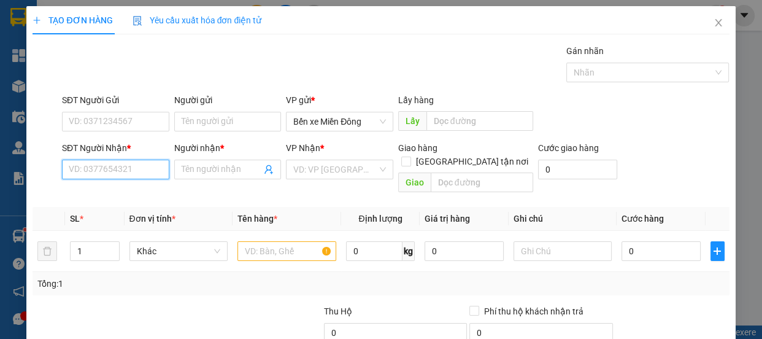
click at [100, 161] on input "SĐT Người Nhận *" at bounding box center [115, 169] width 107 height 20
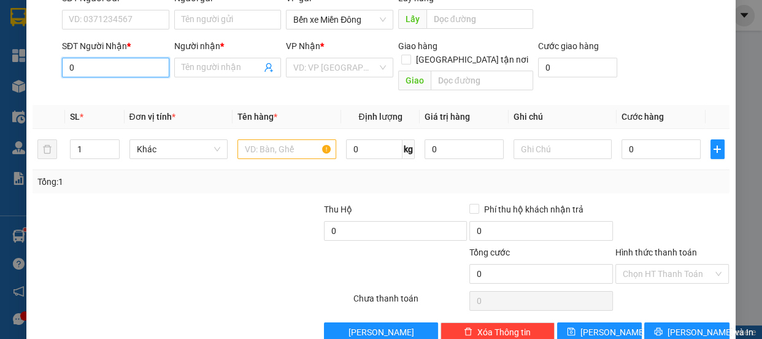
scroll to position [111, 0]
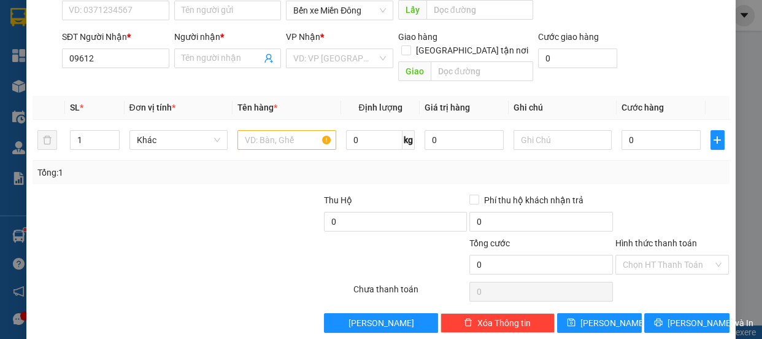
click at [126, 166] on div "Tổng: 1" at bounding box center [166, 172] width 258 height 13
click at [109, 55] on input "09612" at bounding box center [115, 58] width 107 height 20
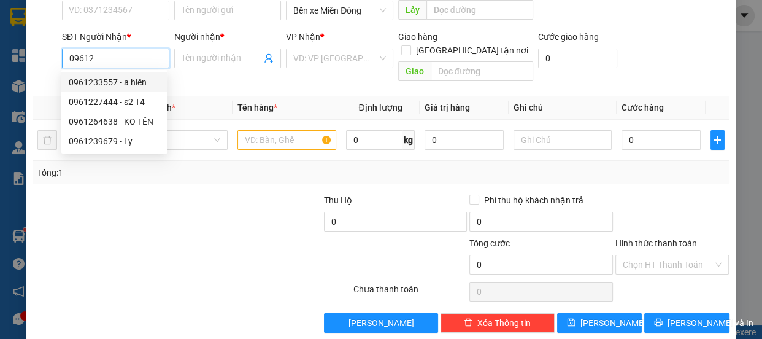
click at [108, 88] on div "0961233557 - a hiển" at bounding box center [114, 81] width 91 height 13
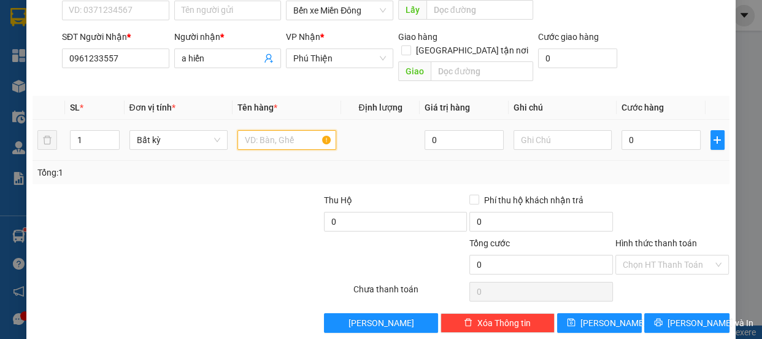
click at [285, 130] on input "text" at bounding box center [286, 140] width 99 height 20
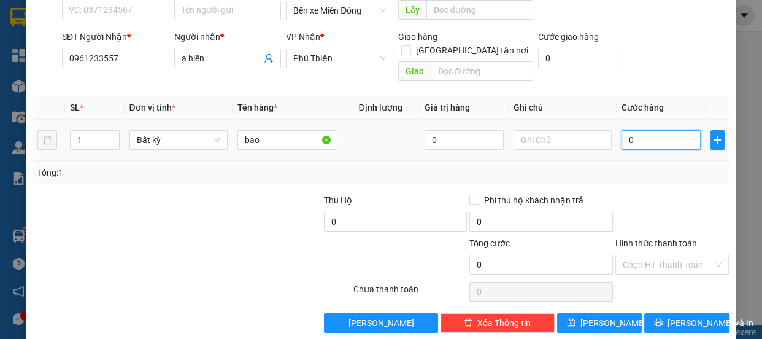
click at [640, 130] on input "0" at bounding box center [660, 140] width 79 height 20
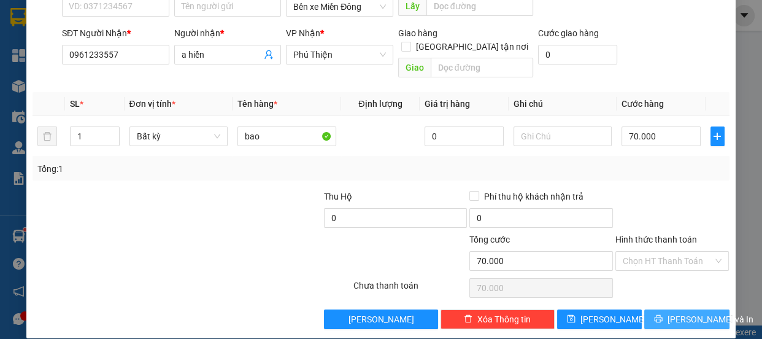
click at [687, 312] on span "[PERSON_NAME] và In" at bounding box center [710, 318] width 86 height 13
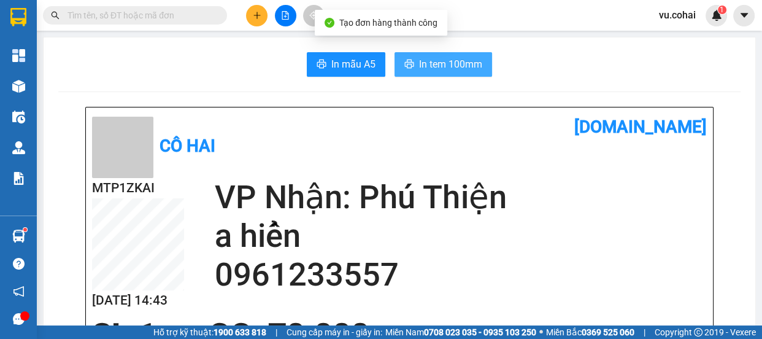
click at [464, 59] on span "In tem 100mm" at bounding box center [450, 63] width 63 height 15
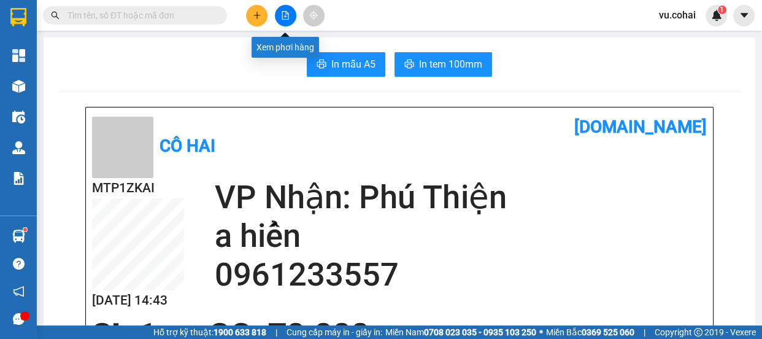
click at [289, 18] on icon "file-add" at bounding box center [285, 15] width 9 height 9
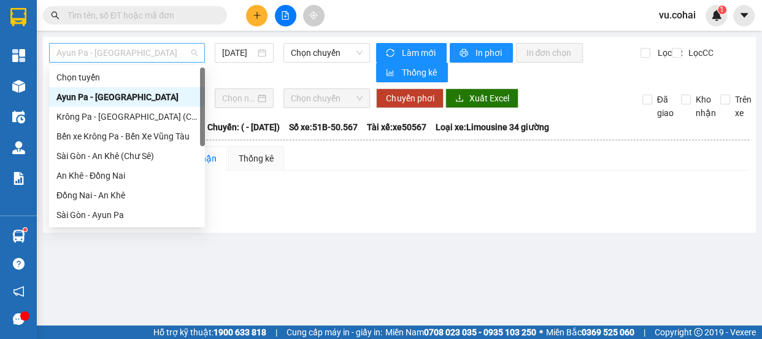
click at [166, 47] on span "Ayun Pa - [GEOGRAPHIC_DATA]" at bounding box center [126, 53] width 141 height 18
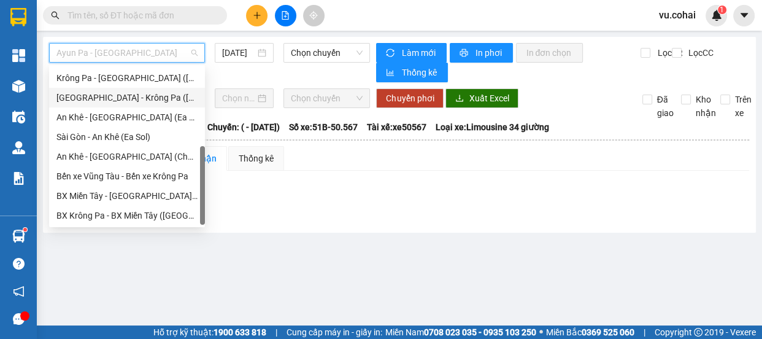
click at [138, 101] on div "[GEOGRAPHIC_DATA] - Krông Pa ([GEOGRAPHIC_DATA])" at bounding box center [126, 97] width 141 height 13
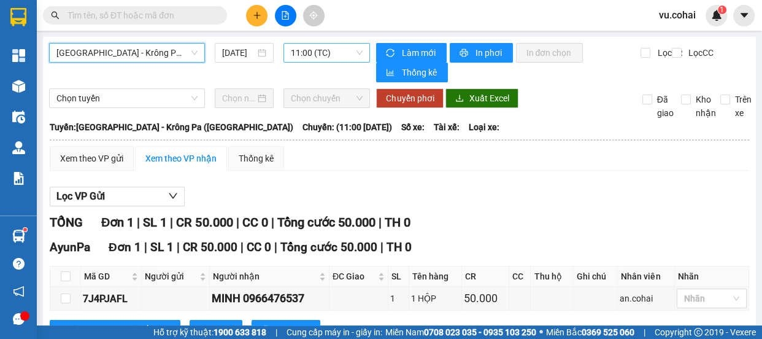
click at [319, 56] on span "11:00 (TC)" at bounding box center [327, 53] width 72 height 18
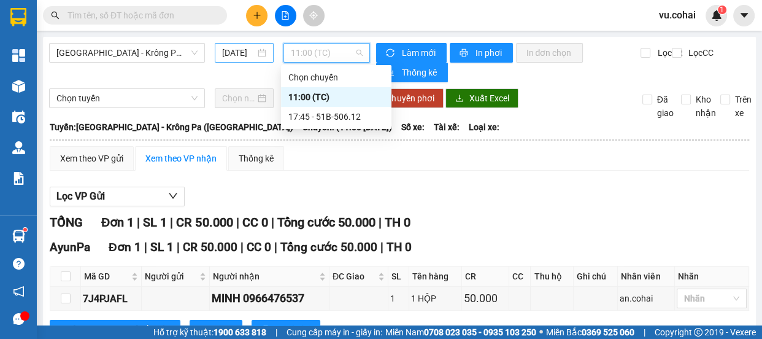
click at [251, 48] on input "[DATE]" at bounding box center [238, 52] width 33 height 13
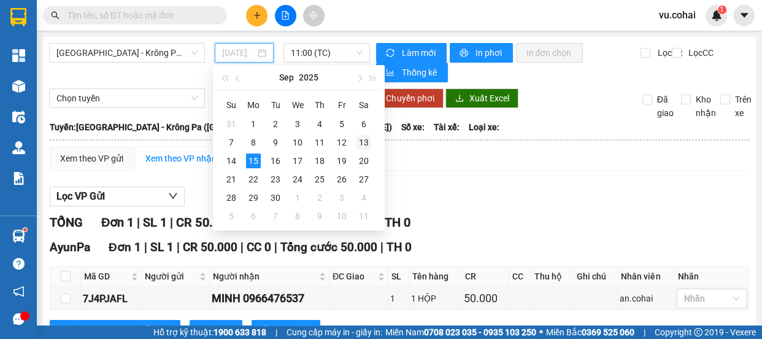
click at [360, 141] on div "13" at bounding box center [363, 142] width 15 height 15
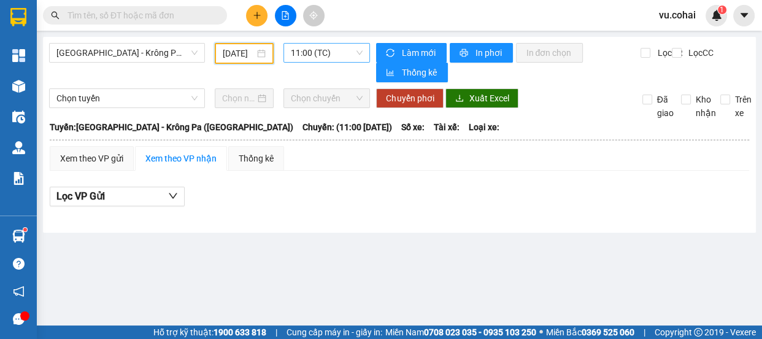
click at [314, 50] on span "11:00 (TC)" at bounding box center [327, 53] width 72 height 18
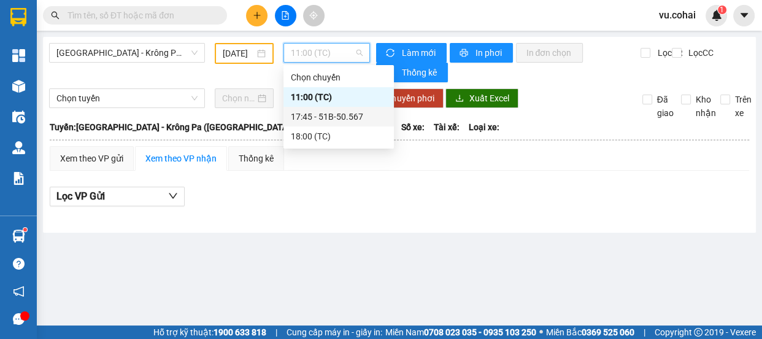
click at [324, 119] on div "17:45 - 51B-50.567" at bounding box center [339, 116] width 96 height 13
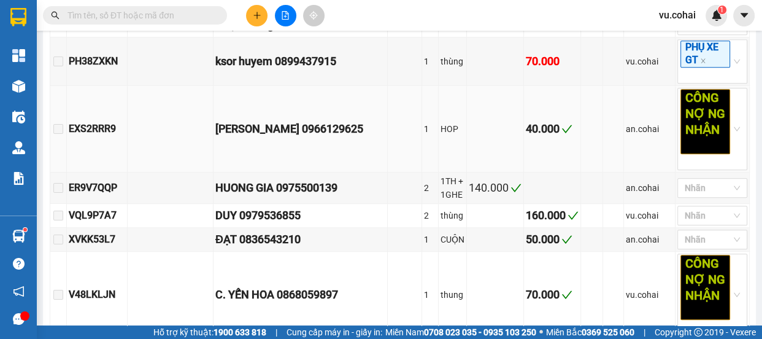
scroll to position [892, 0]
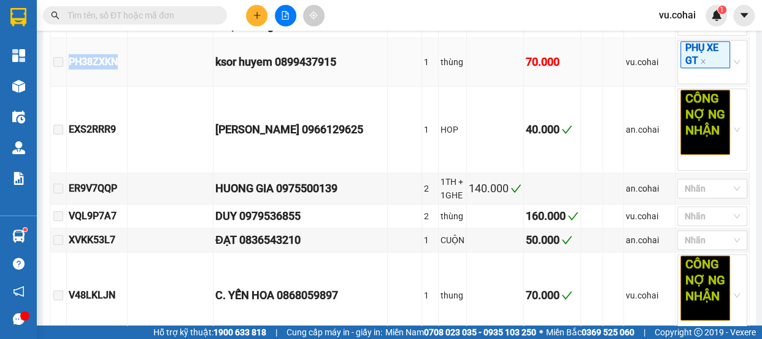
drag, startPoint x: 138, startPoint y: 123, endPoint x: 72, endPoint y: 118, distance: 66.4
click at [72, 86] on tr "PH38ZXKN ksor huyem 0899437915 1 thùng 70.000 vu.cohai PHỤ XE GT" at bounding box center [399, 62] width 699 height 48
copy tr "PH38ZXKN"
click at [104, 18] on input "text" at bounding box center [139, 15] width 145 height 13
paste input "PH38ZXKN"
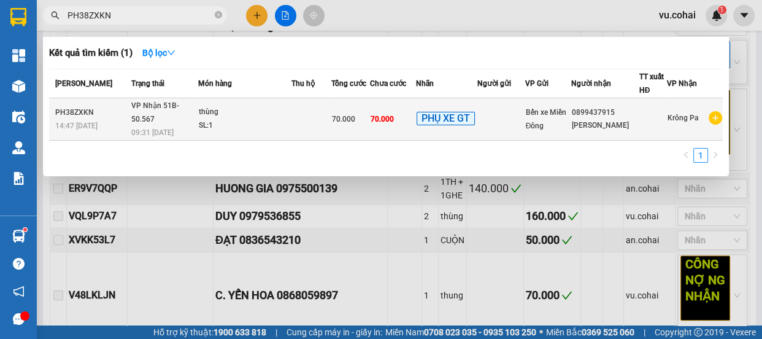
click at [481, 111] on td at bounding box center [500, 119] width 47 height 42
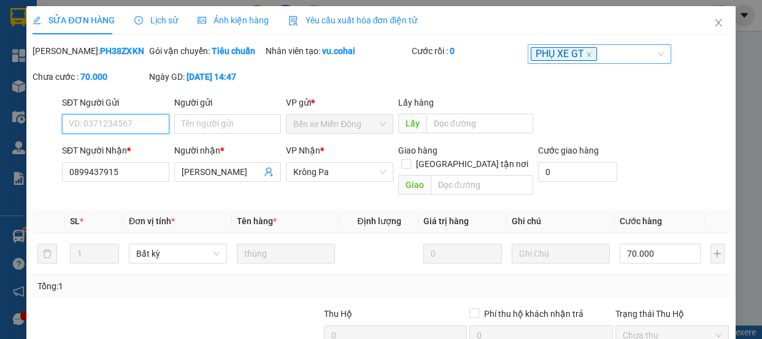
click at [580, 59] on span "PHỤ XE GT" at bounding box center [563, 54] width 66 height 14
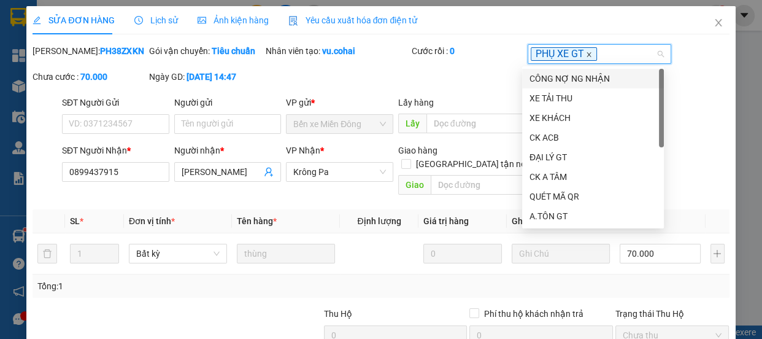
click at [587, 54] on icon "close" at bounding box center [589, 54] width 4 height 4
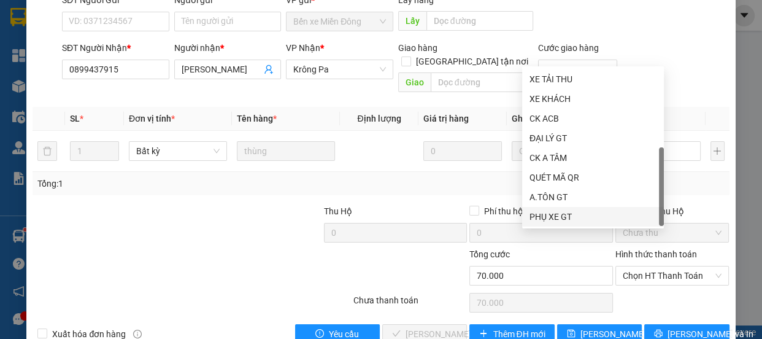
scroll to position [131, 0]
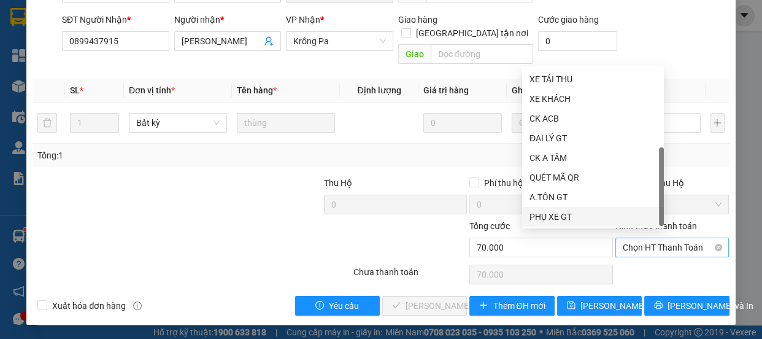
click at [667, 247] on span "Chọn HT Thanh Toán" at bounding box center [671, 247] width 99 height 18
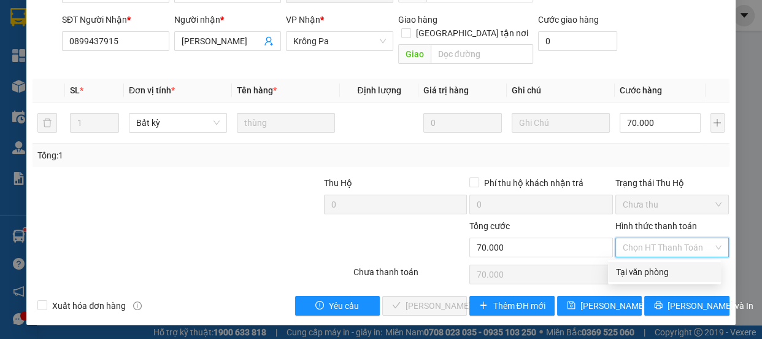
click at [649, 269] on div "Tại văn phòng" at bounding box center [664, 271] width 98 height 13
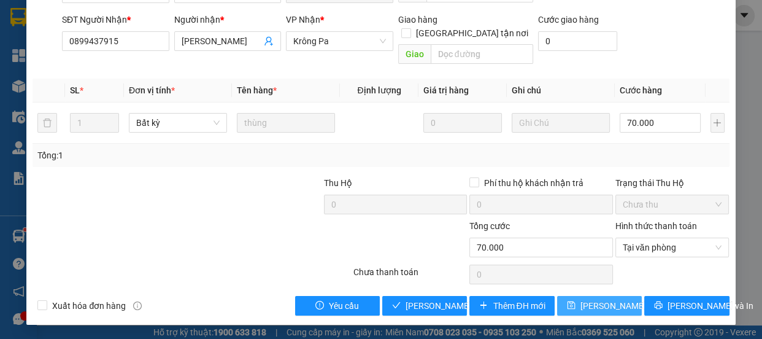
click at [597, 305] on span "[PERSON_NAME] thay đổi" at bounding box center [629, 305] width 98 height 13
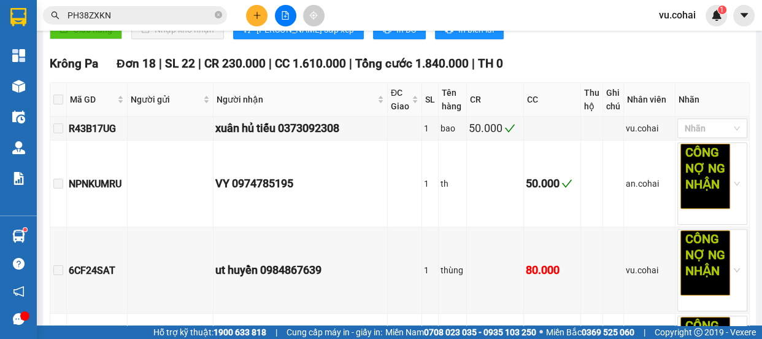
scroll to position [316, 0]
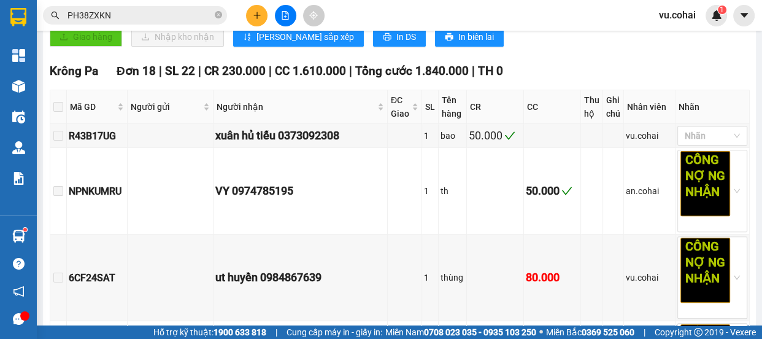
click at [152, 14] on input "PH38ZXKN" at bounding box center [139, 15] width 145 height 13
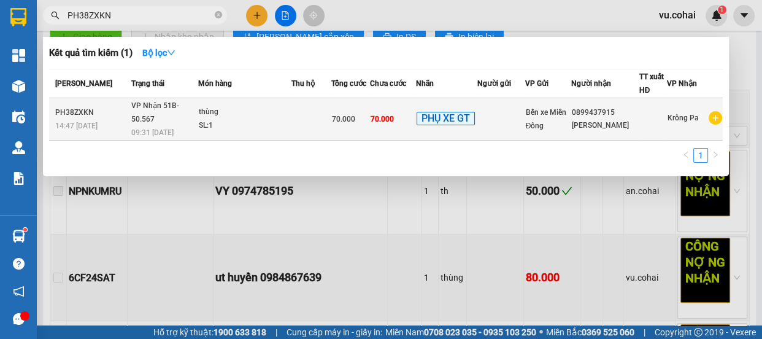
click at [402, 110] on td "70.000" at bounding box center [393, 119] width 47 height 42
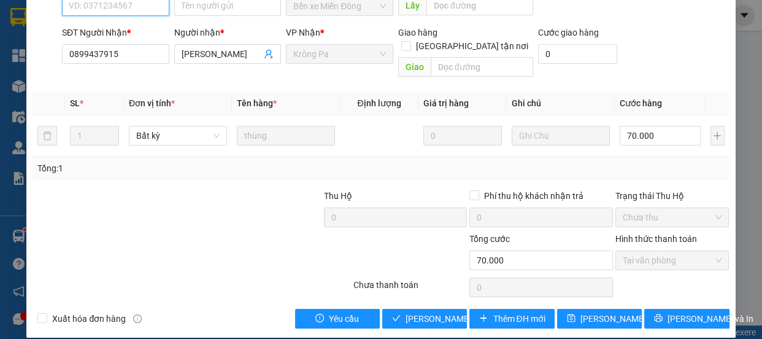
scroll to position [131, 0]
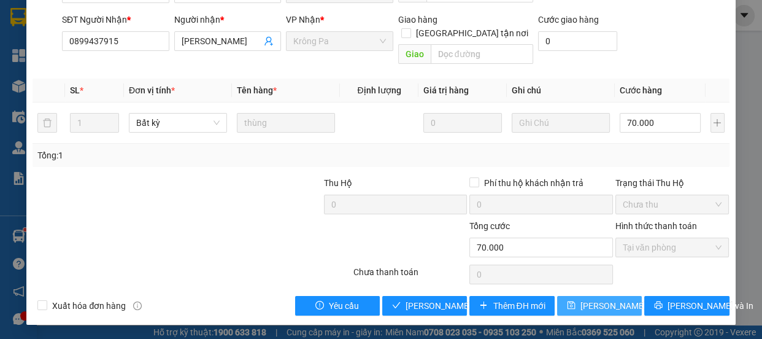
click at [602, 307] on span "[PERSON_NAME] thay đổi" at bounding box center [629, 305] width 98 height 13
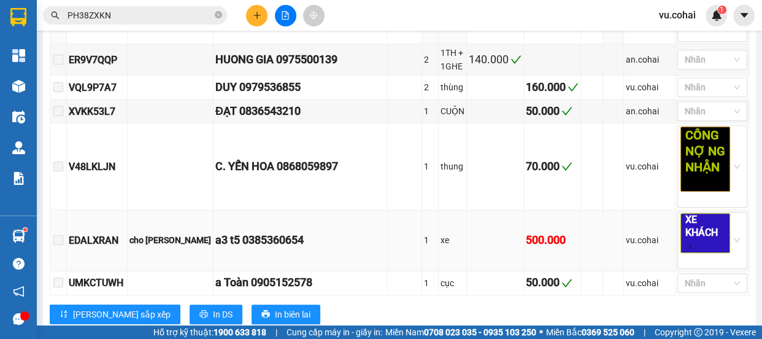
scroll to position [1171, 0]
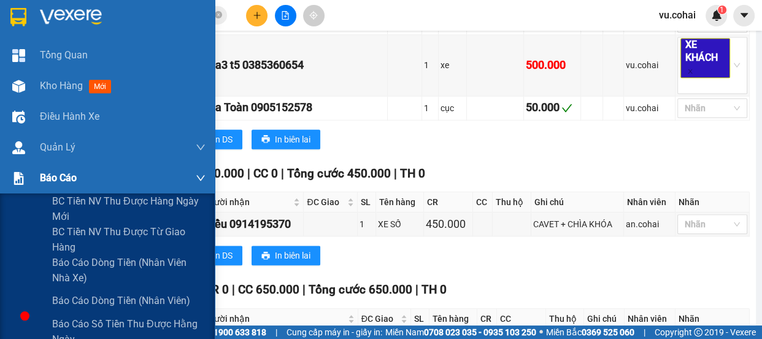
click at [44, 182] on span "Báo cáo" at bounding box center [58, 177] width 37 height 15
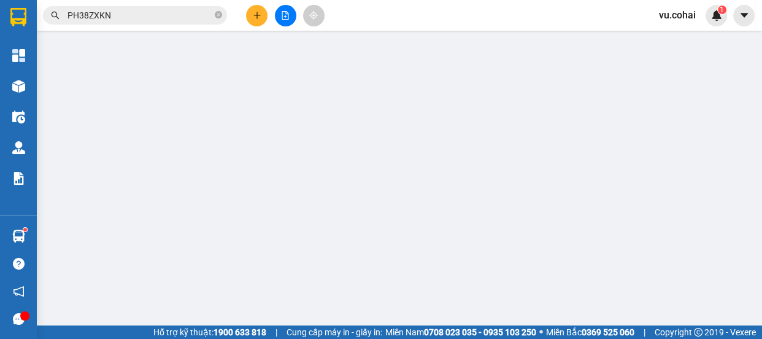
scroll to position [193, 0]
click at [258, 24] on button at bounding box center [256, 15] width 21 height 21
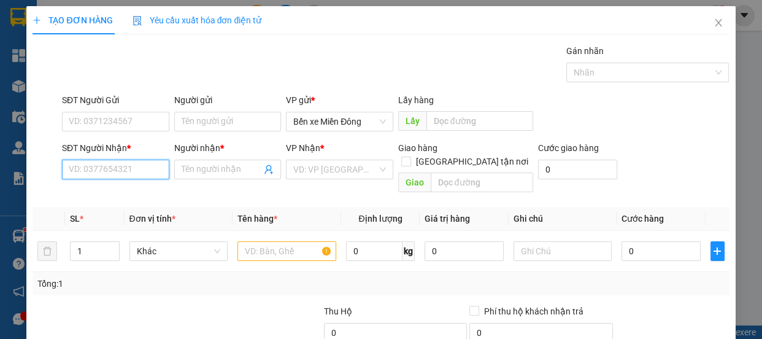
drag, startPoint x: 124, startPoint y: 173, endPoint x: 148, endPoint y: 174, distance: 24.6
click at [140, 174] on input "SĐT Người Nhận *" at bounding box center [115, 169] width 107 height 20
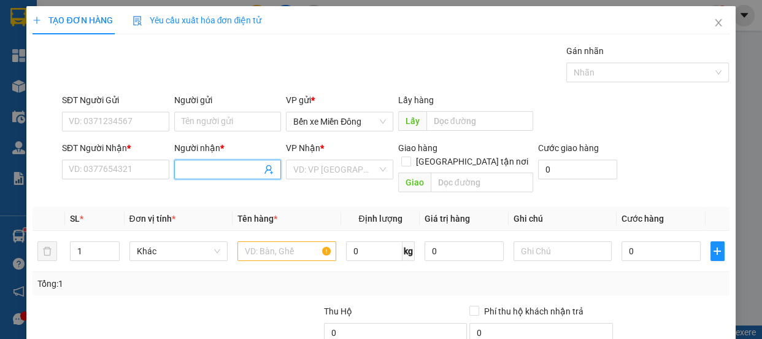
drag, startPoint x: 202, startPoint y: 175, endPoint x: 210, endPoint y: 167, distance: 12.1
click at [202, 175] on input "Người nhận *" at bounding box center [222, 169] width 80 height 13
click at [234, 198] on div "xuân hủ tiếu - 0373092308" at bounding box center [230, 193] width 102 height 13
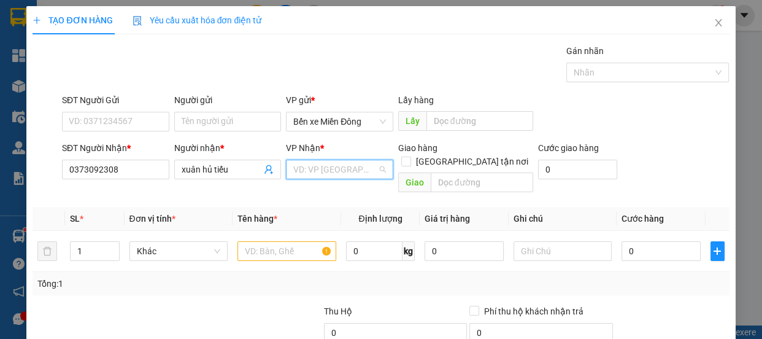
click at [368, 174] on input "search" at bounding box center [335, 169] width 84 height 18
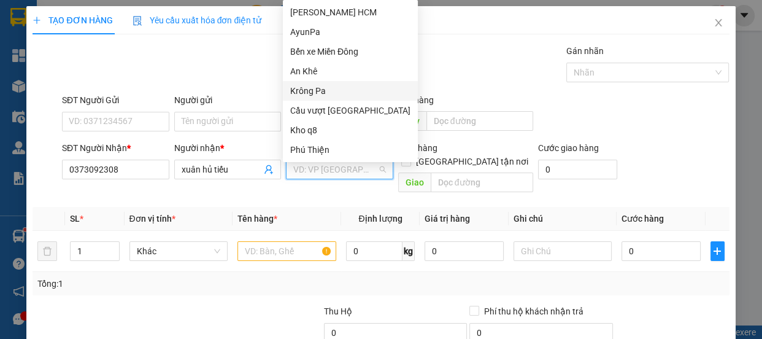
click at [315, 97] on div "Krông Pa" at bounding box center [350, 90] width 120 height 13
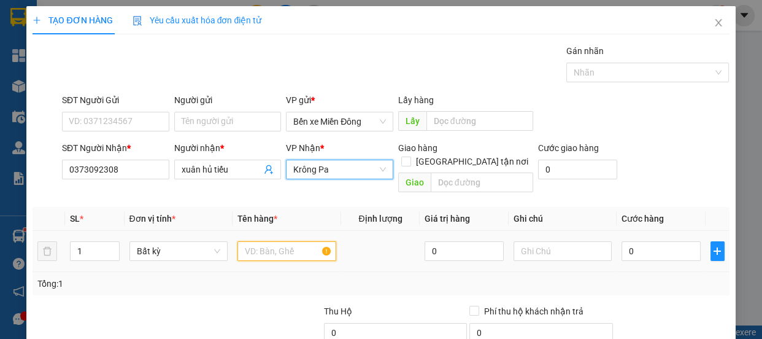
drag, startPoint x: 263, startPoint y: 240, endPoint x: 275, endPoint y: 234, distance: 13.2
click at [261, 241] on input "text" at bounding box center [286, 251] width 99 height 20
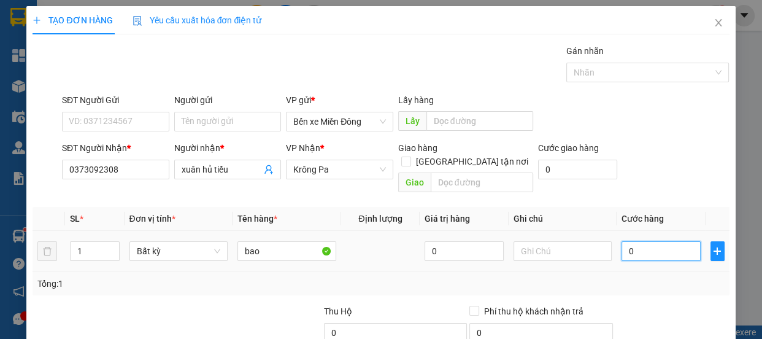
click at [645, 241] on input "0" at bounding box center [660, 251] width 79 height 20
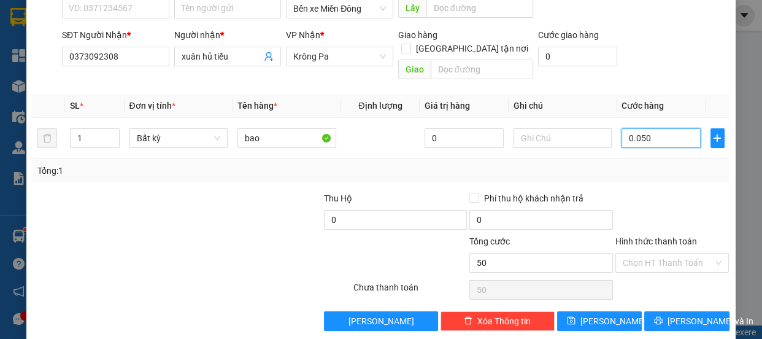
scroll to position [115, 0]
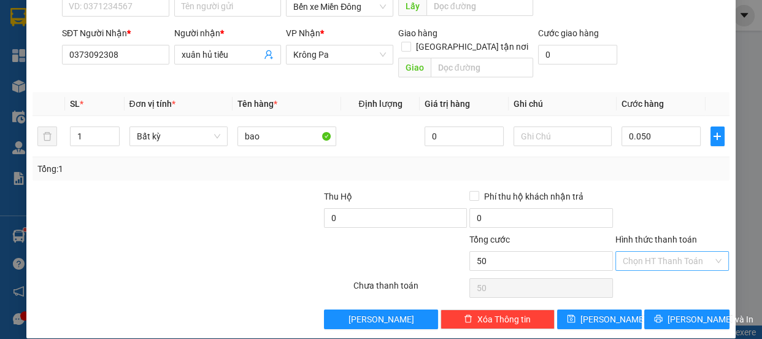
click at [675, 251] on input "Hình thức thanh toán" at bounding box center [667, 260] width 91 height 18
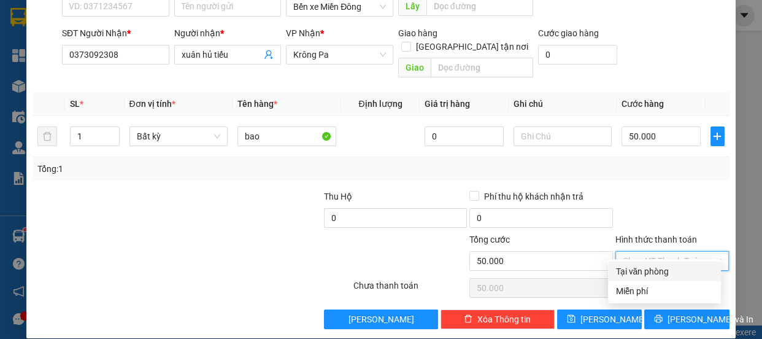
click at [635, 272] on div "Tại văn phòng" at bounding box center [664, 270] width 98 height 13
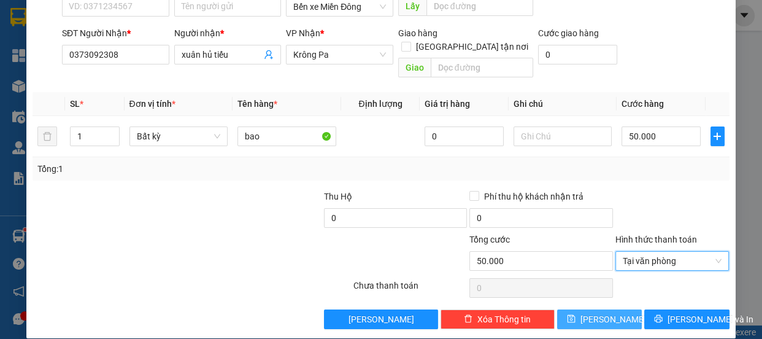
click at [603, 312] on span "[PERSON_NAME]" at bounding box center [613, 318] width 66 height 13
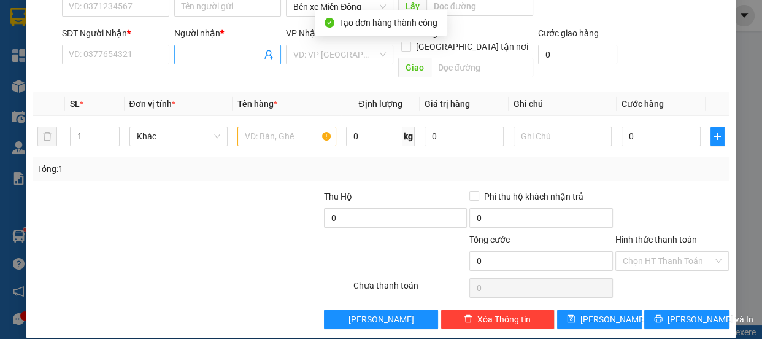
click at [207, 54] on input "Người nhận *" at bounding box center [222, 54] width 80 height 13
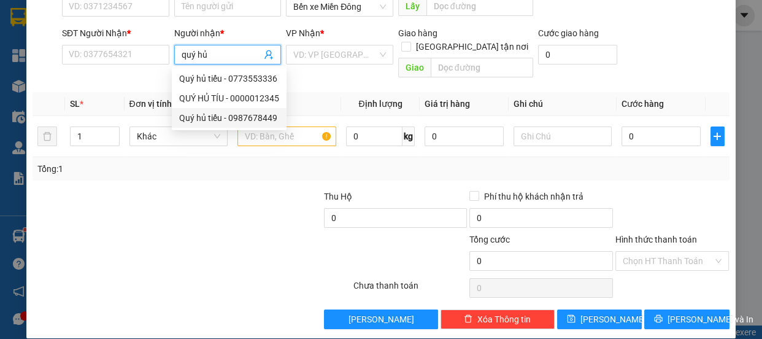
drag, startPoint x: 250, startPoint y: 121, endPoint x: 249, endPoint y: 113, distance: 8.7
click at [250, 121] on div "Quý hủ tiếu - 0987678449" at bounding box center [229, 117] width 100 height 13
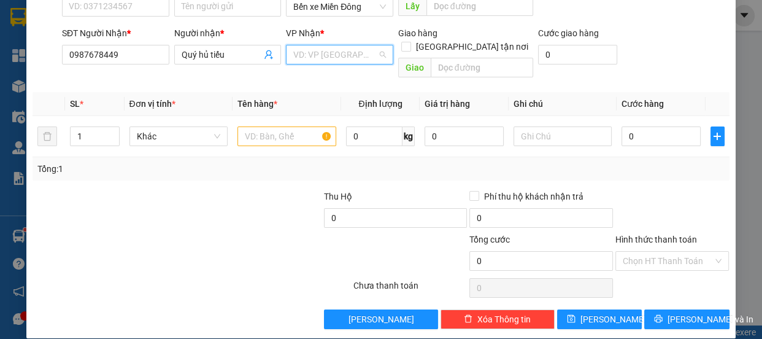
click at [330, 53] on input "search" at bounding box center [335, 54] width 84 height 18
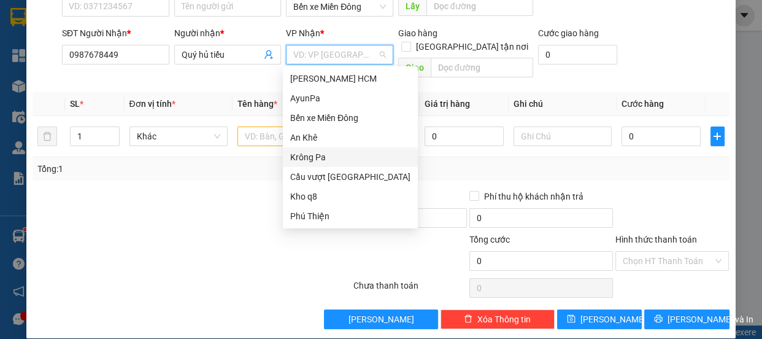
click at [320, 160] on div "Krông Pa" at bounding box center [350, 156] width 120 height 13
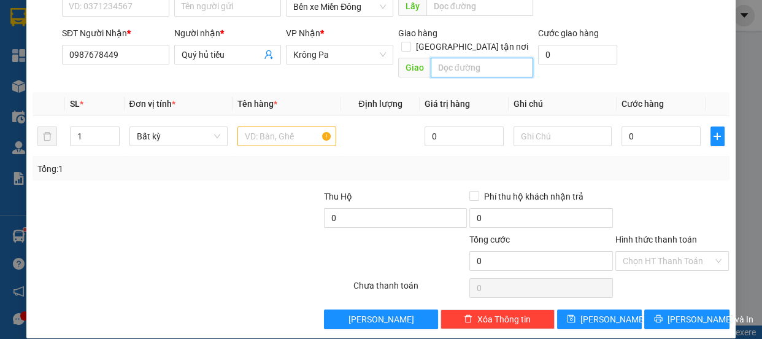
click at [478, 58] on input "text" at bounding box center [482, 68] width 102 height 20
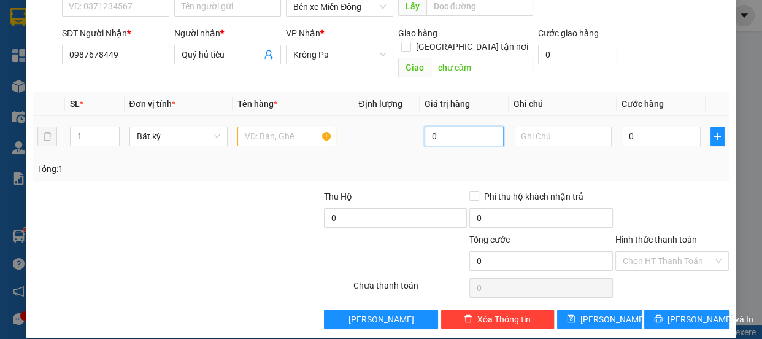
click at [462, 126] on input "0" at bounding box center [463, 136] width 79 height 20
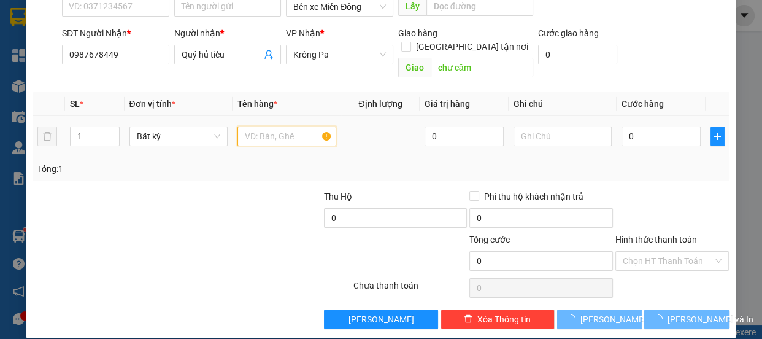
drag, startPoint x: 283, startPoint y: 125, endPoint x: 277, endPoint y: 122, distance: 6.3
click at [274, 126] on input "text" at bounding box center [286, 136] width 99 height 20
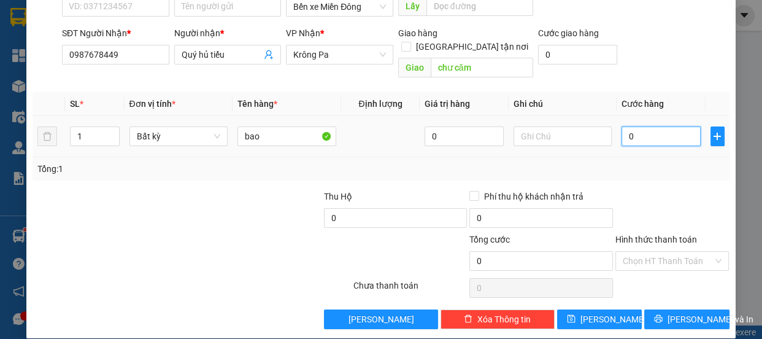
click at [665, 126] on input "0" at bounding box center [660, 136] width 79 height 20
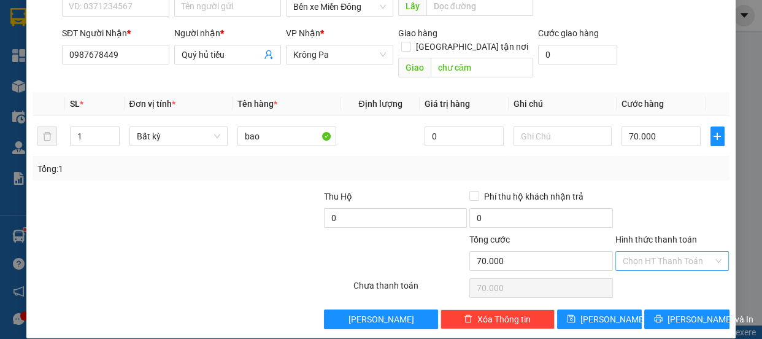
click at [664, 251] on input "Hình thức thanh toán" at bounding box center [667, 260] width 91 height 18
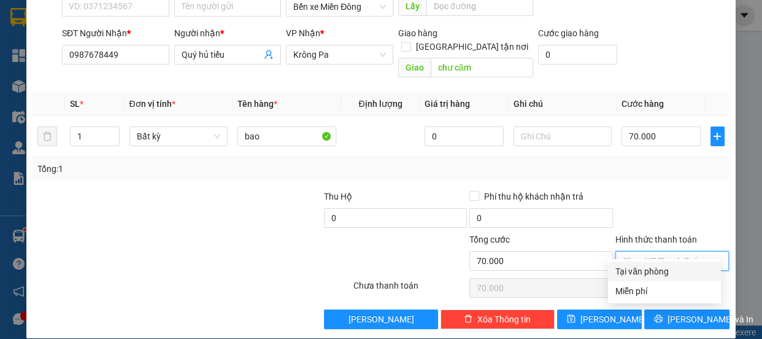
click at [646, 266] on div "Tại văn phòng" at bounding box center [664, 270] width 98 height 13
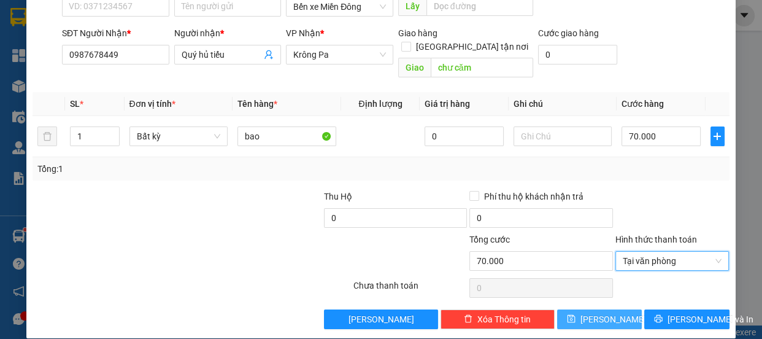
click at [627, 309] on button "[PERSON_NAME]" at bounding box center [599, 319] width 85 height 20
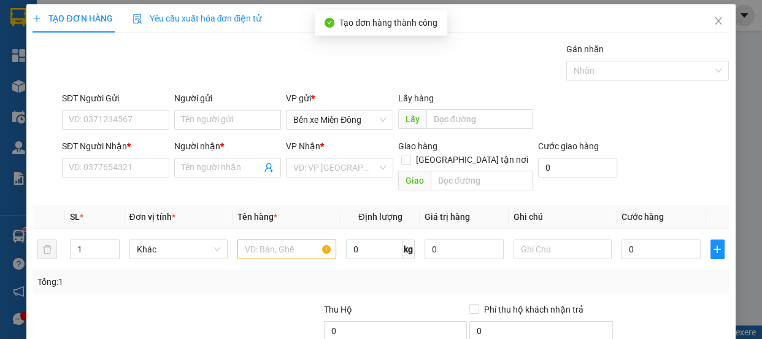
scroll to position [0, 0]
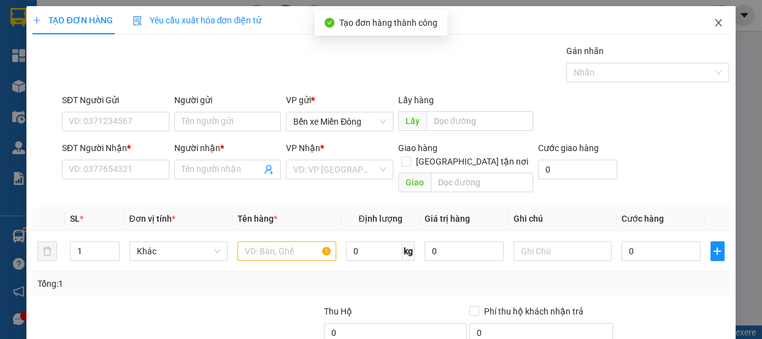
click at [713, 23] on icon "close" at bounding box center [718, 23] width 10 height 10
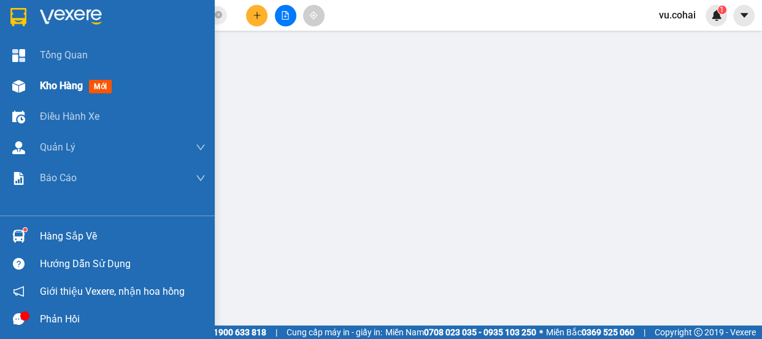
click at [49, 85] on span "Kho hàng" at bounding box center [61, 86] width 43 height 12
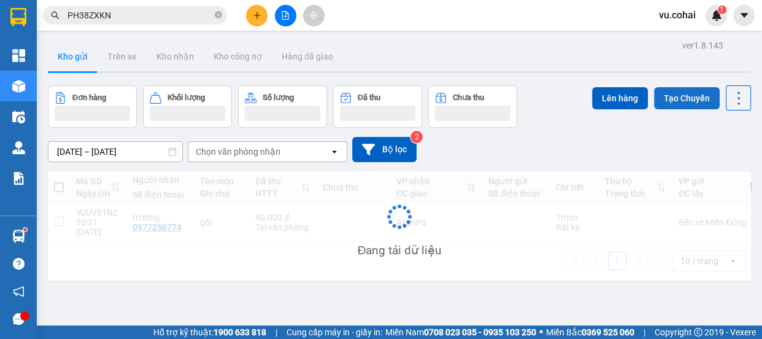
click at [678, 91] on button "Tạo Chuyến" at bounding box center [687, 98] width 66 height 22
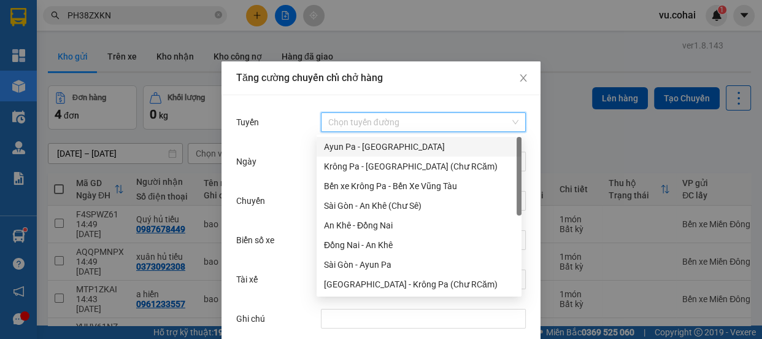
click at [356, 117] on input "Tuyến" at bounding box center [419, 122] width 182 height 18
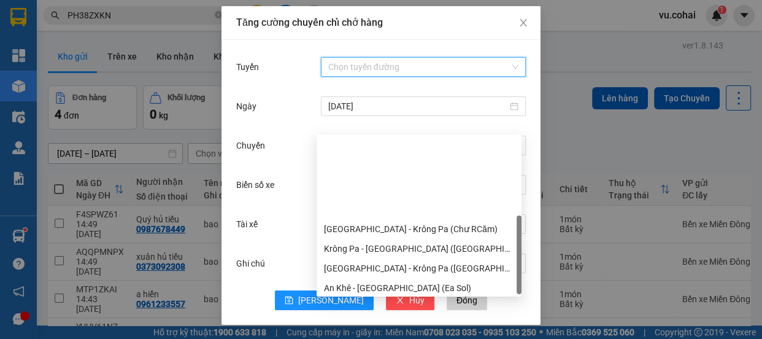
scroll to position [156, 0]
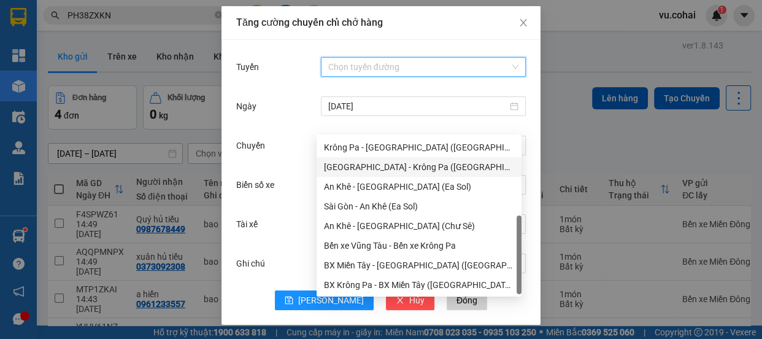
click at [396, 166] on div "[GEOGRAPHIC_DATA] - Krông Pa ([GEOGRAPHIC_DATA])" at bounding box center [419, 166] width 190 height 13
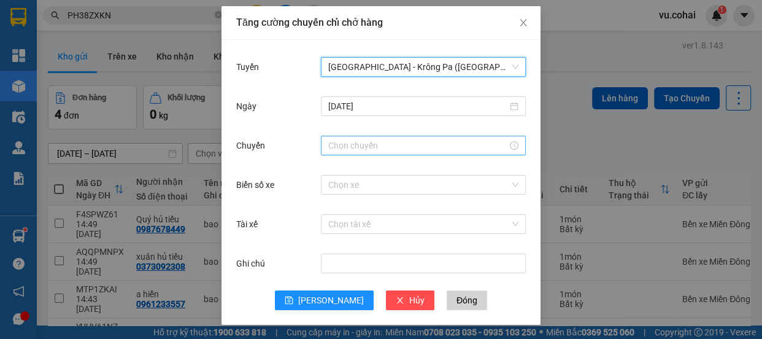
click at [337, 149] on body "Kết quả tìm kiếm ( 1 ) Bộ lọc Mã ĐH Trạng thái Món hàng Thu hộ Tổng cước Chưa c…" at bounding box center [381, 169] width 762 height 339
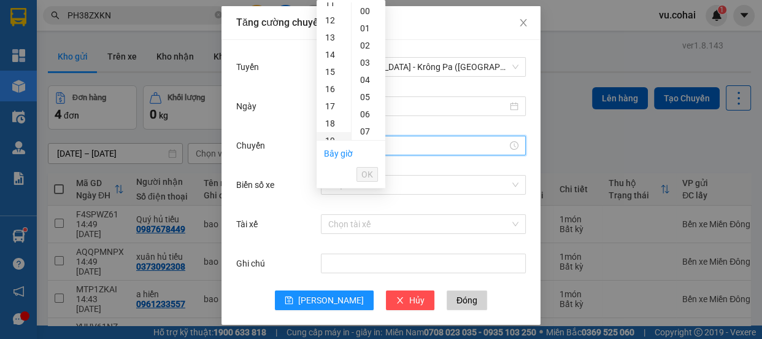
scroll to position [223, 0]
click at [331, 98] on div "18" at bounding box center [333, 97] width 34 height 17
click at [367, 174] on span "OK" at bounding box center [367, 173] width 12 height 13
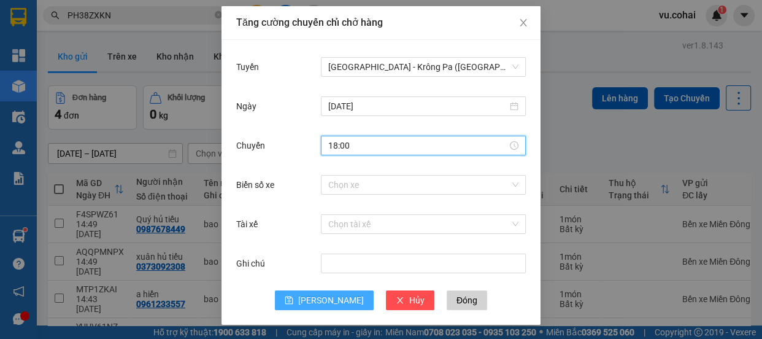
click at [326, 304] on span "[PERSON_NAME]" at bounding box center [331, 299] width 66 height 13
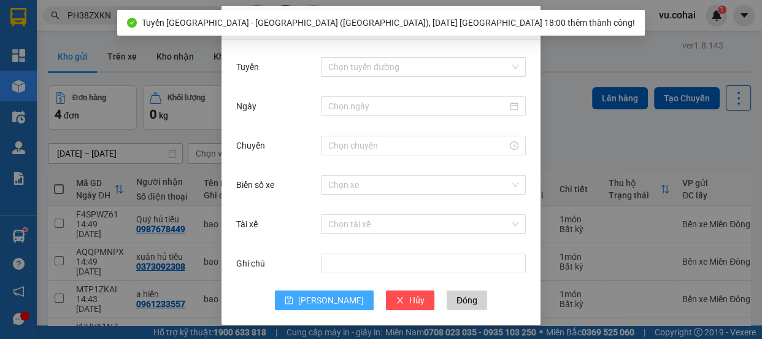
scroll to position [0, 0]
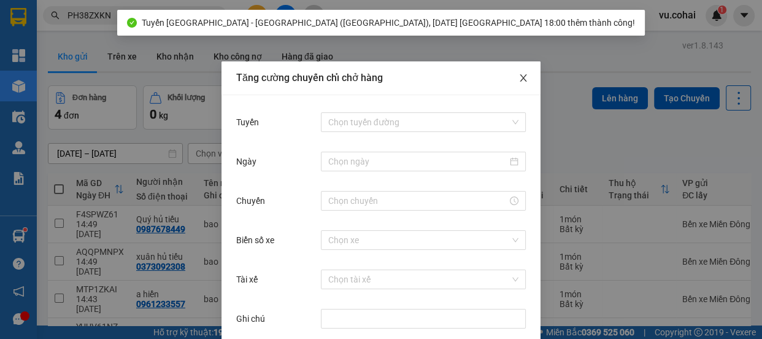
click at [523, 75] on icon "close" at bounding box center [523, 78] width 10 height 10
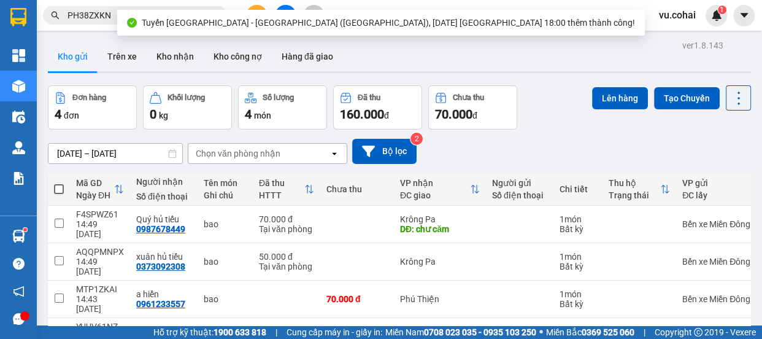
click at [284, 3] on div "Kết quả tìm kiếm ( 1 ) Bộ lọc Mã ĐH Trạng thái Món hàng Thu hộ Tổng cước Chưa c…" at bounding box center [381, 15] width 762 height 31
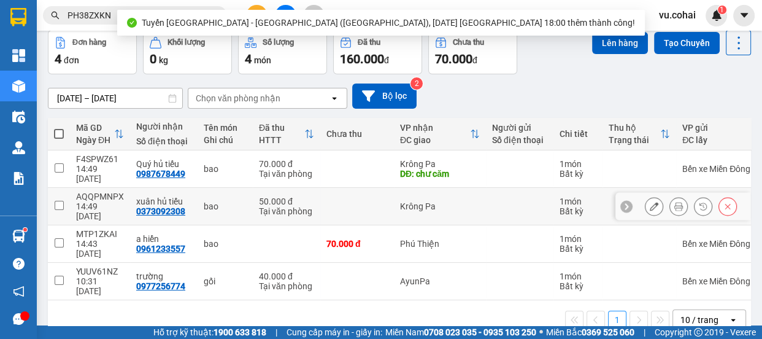
scroll to position [56, 0]
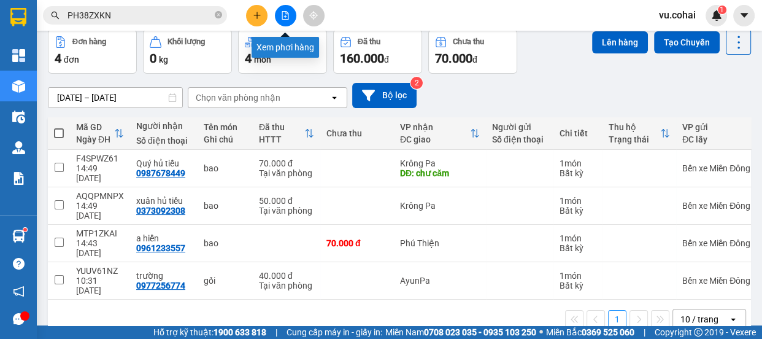
click at [278, 11] on button at bounding box center [285, 15] width 21 height 21
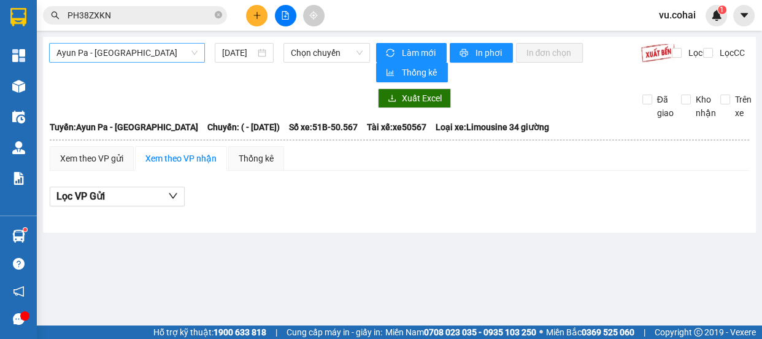
click at [153, 59] on span "Ayun Pa - [GEOGRAPHIC_DATA]" at bounding box center [126, 53] width 141 height 18
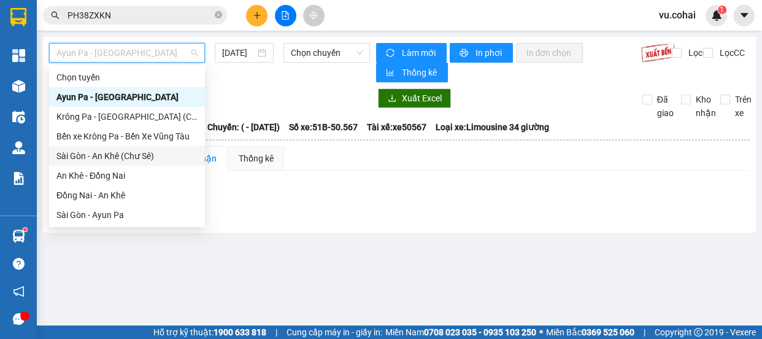
scroll to position [55, 0]
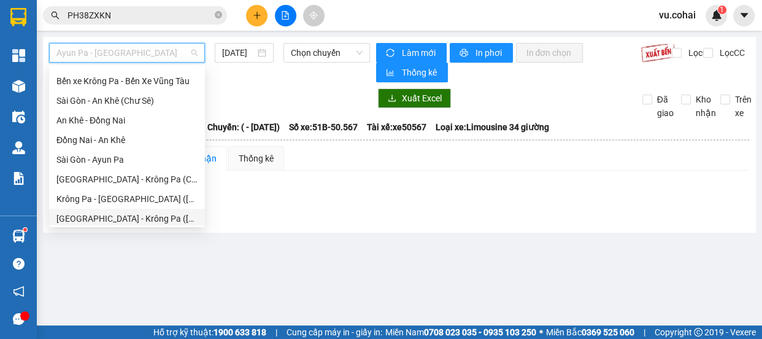
click at [127, 215] on div "[GEOGRAPHIC_DATA] - Krông Pa ([GEOGRAPHIC_DATA])" at bounding box center [126, 218] width 141 height 13
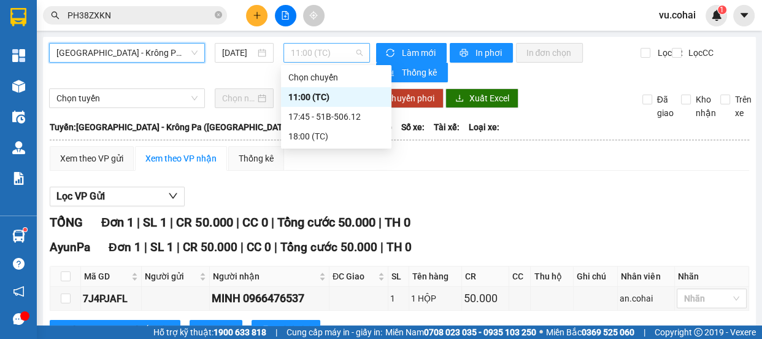
click at [317, 47] on span "11:00 (TC)" at bounding box center [327, 53] width 72 height 18
click at [318, 90] on div "11:00 (TC)" at bounding box center [336, 96] width 96 height 13
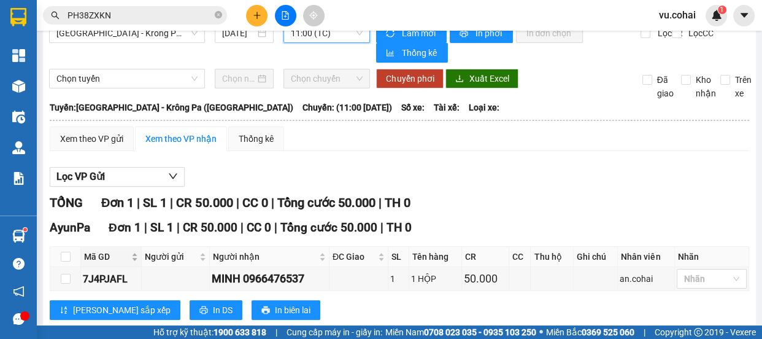
scroll to position [48, 0]
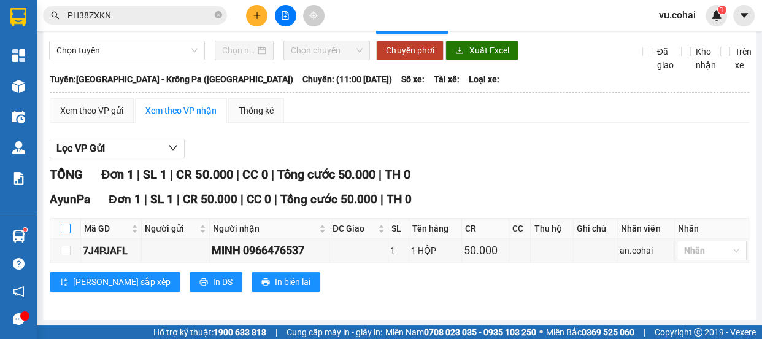
click at [66, 224] on input "checkbox" at bounding box center [66, 228] width 10 height 10
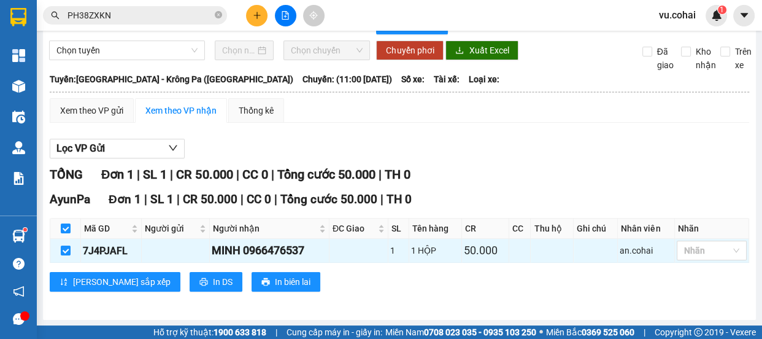
drag, startPoint x: 151, startPoint y: 61, endPoint x: 151, endPoint y: 52, distance: 9.2
click at [151, 61] on div "Chọn tuyến Chọn chuyến Chuyển phơi Xuất Excel Đã giao Kho nhận Trên xe" at bounding box center [399, 55] width 700 height 31
click at [151, 50] on span "Chọn tuyến" at bounding box center [126, 50] width 141 height 18
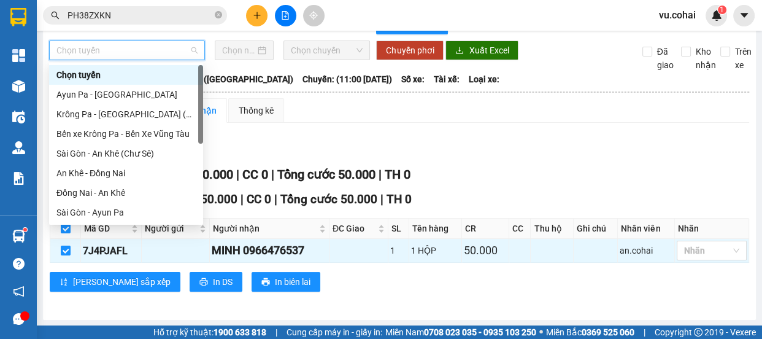
scroll to position [176, 0]
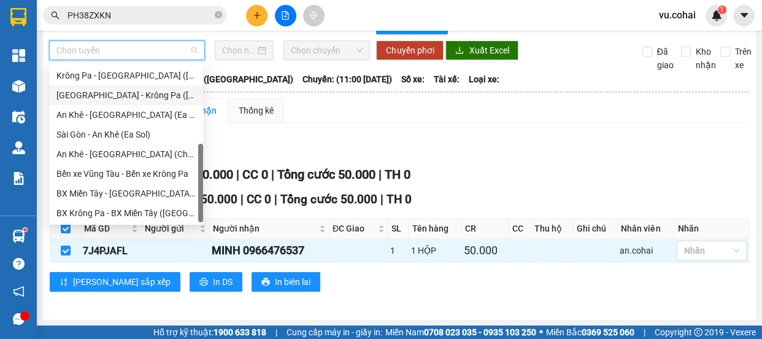
click at [133, 98] on div "[GEOGRAPHIC_DATA] - Krông Pa ([GEOGRAPHIC_DATA])" at bounding box center [125, 94] width 139 height 13
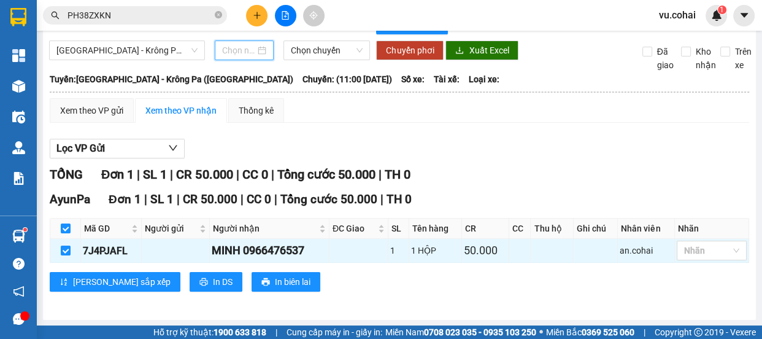
click at [229, 53] on input at bounding box center [238, 50] width 33 height 13
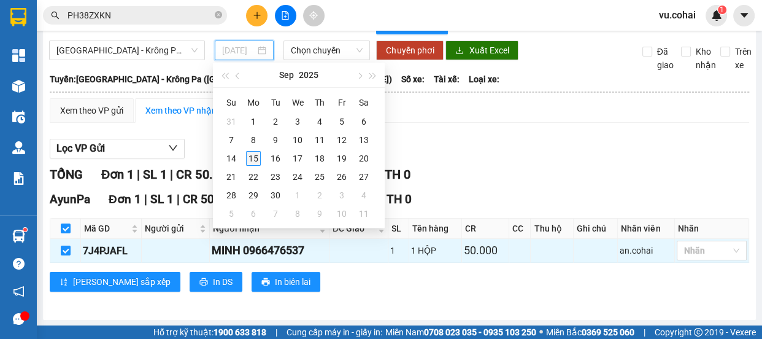
click at [247, 159] on div "15" at bounding box center [253, 158] width 15 height 15
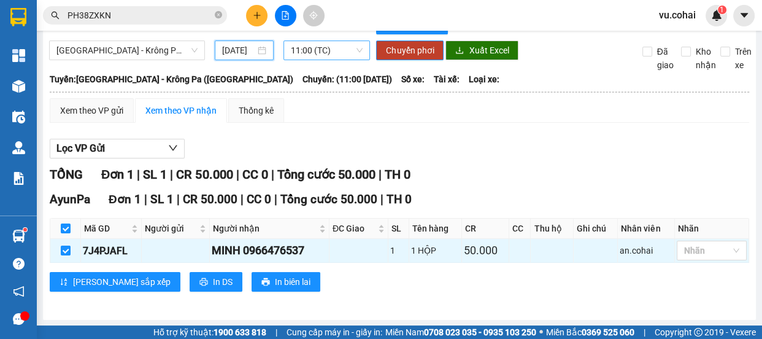
click at [324, 42] on span "11:00 (TC)" at bounding box center [327, 50] width 72 height 18
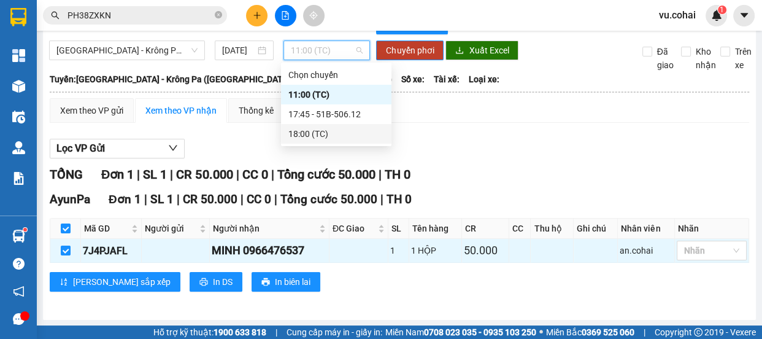
click at [301, 133] on div "18:00 (TC)" at bounding box center [336, 133] width 96 height 13
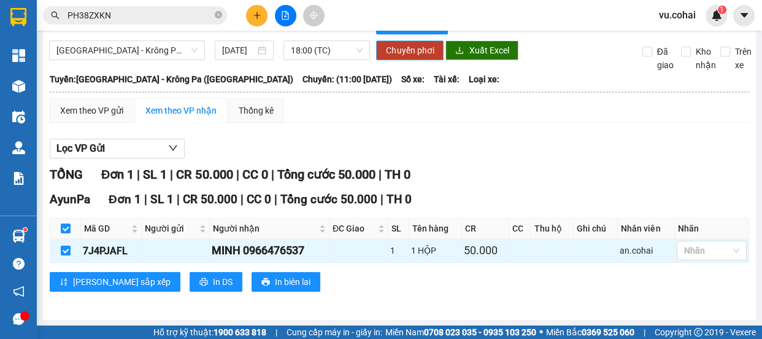
click at [399, 46] on span "Chuyển phơi" at bounding box center [410, 50] width 48 height 13
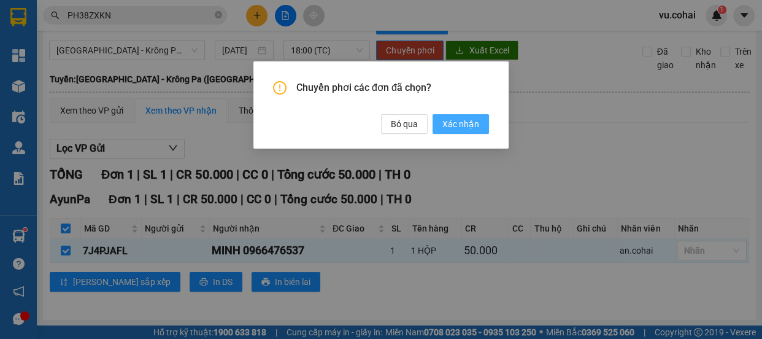
click at [467, 120] on span "Xác nhận" at bounding box center [460, 123] width 37 height 13
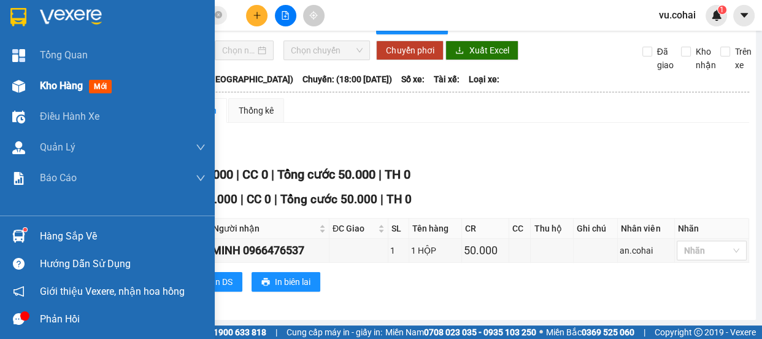
click at [42, 86] on span "Kho hàng" at bounding box center [61, 86] width 43 height 12
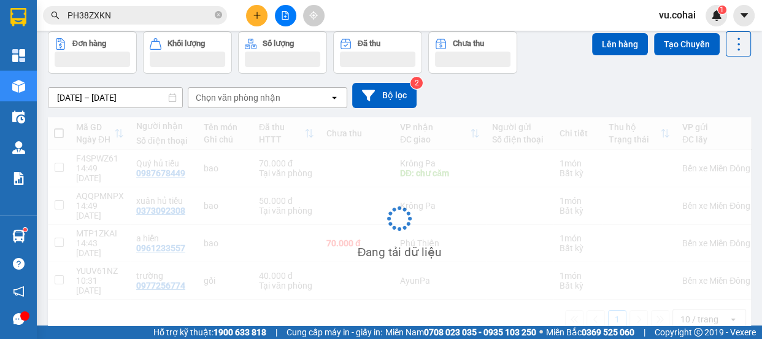
scroll to position [56, 0]
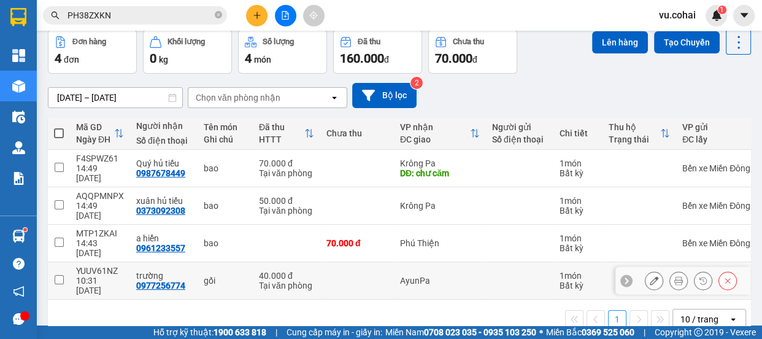
drag, startPoint x: 55, startPoint y: 244, endPoint x: 182, endPoint y: 210, distance: 131.5
click at [59, 275] on input "checkbox" at bounding box center [59, 279] width 9 height 9
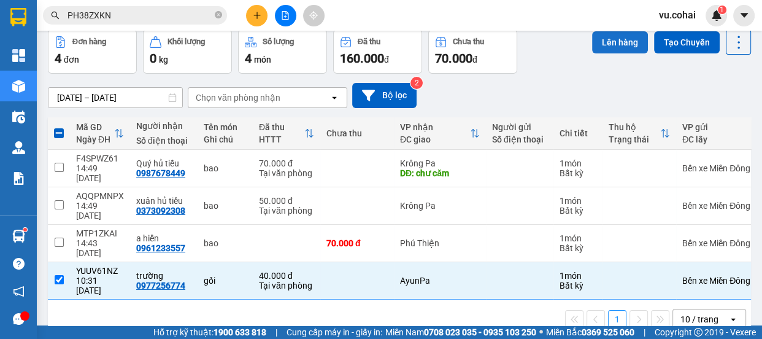
click at [614, 40] on button "Lên hàng" at bounding box center [620, 42] width 56 height 22
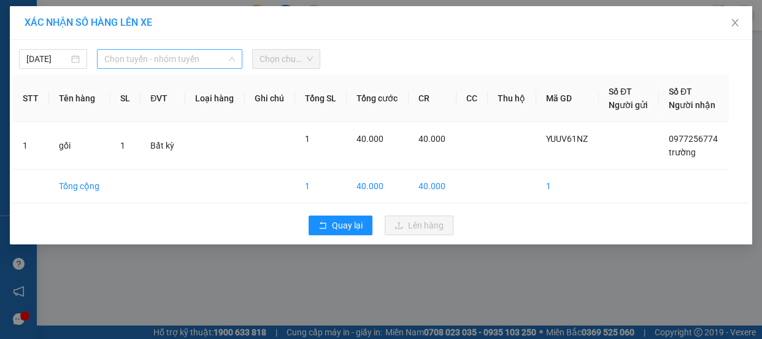
click at [150, 65] on span "Chọn tuyến - nhóm tuyến" at bounding box center [169, 59] width 131 height 18
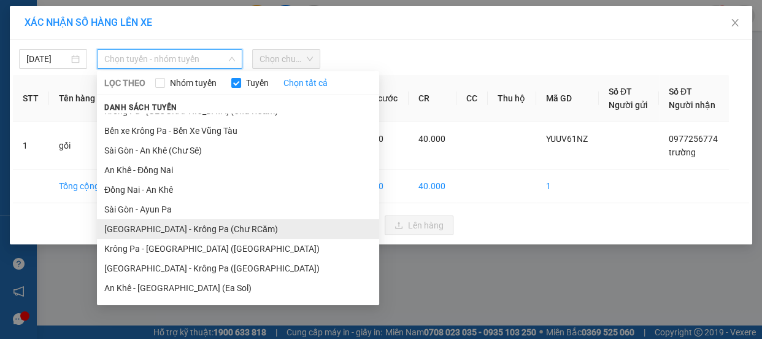
scroll to position [55, 0]
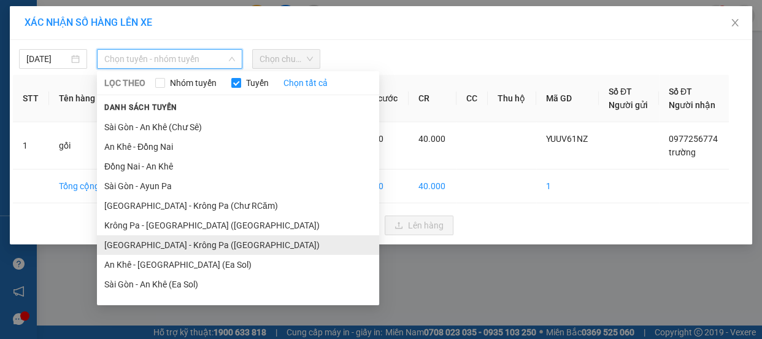
click at [160, 243] on li "[GEOGRAPHIC_DATA] - Krông Pa ([GEOGRAPHIC_DATA])" at bounding box center [238, 245] width 282 height 20
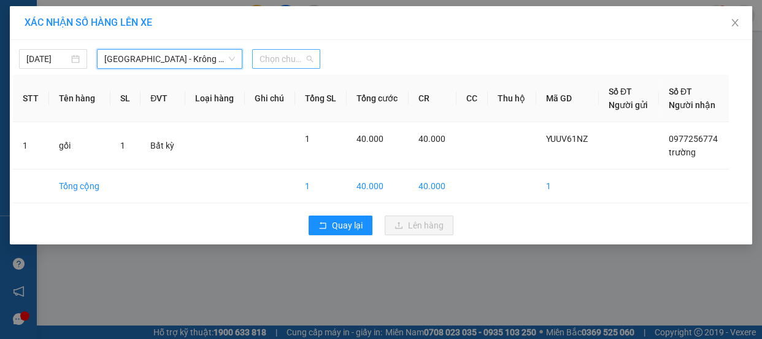
click at [288, 55] on span "Chọn chuyến" at bounding box center [285, 59] width 53 height 18
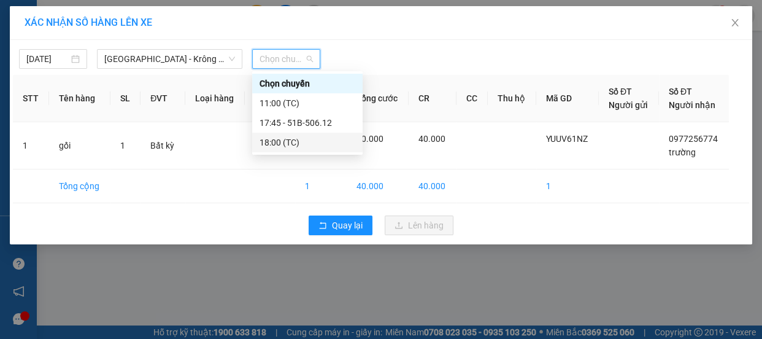
click at [273, 147] on div "18:00 (TC)" at bounding box center [307, 142] width 96 height 13
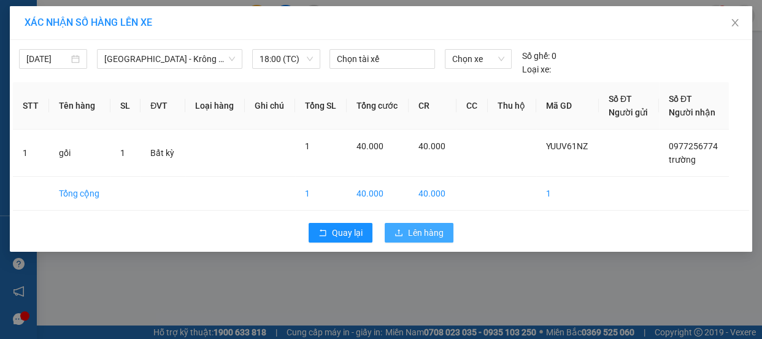
click at [413, 227] on span "Lên hàng" at bounding box center [426, 232] width 36 height 13
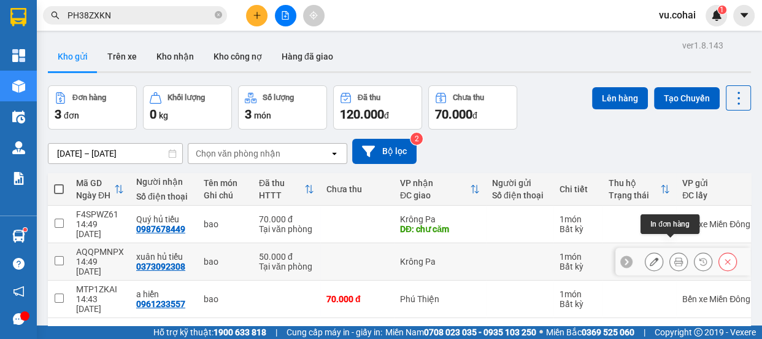
click at [674, 257] on icon at bounding box center [678, 261] width 9 height 9
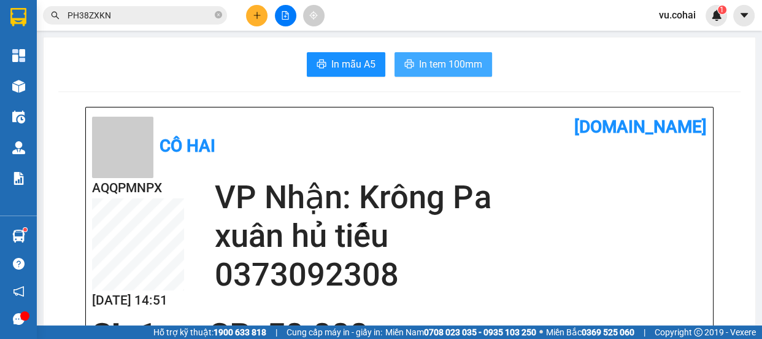
click at [456, 63] on span "In tem 100mm" at bounding box center [450, 63] width 63 height 15
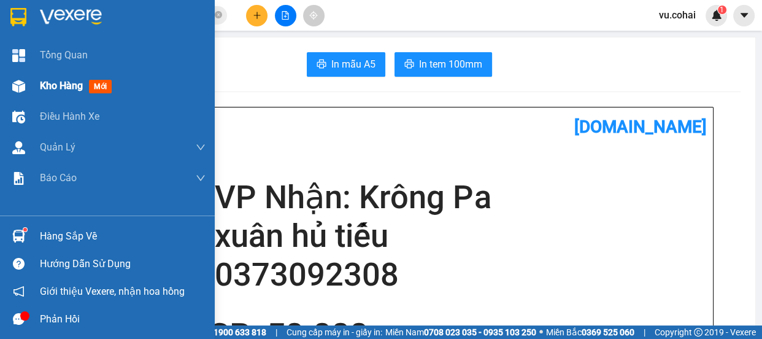
click at [71, 85] on span "Kho hàng" at bounding box center [61, 86] width 43 height 12
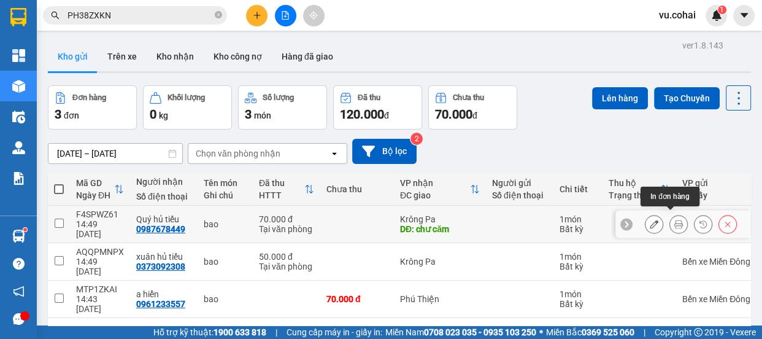
click at [674, 222] on icon at bounding box center [678, 224] width 9 height 9
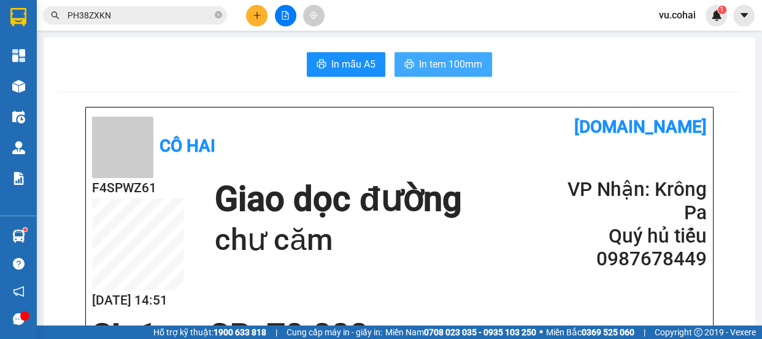
drag, startPoint x: 438, startPoint y: 66, endPoint x: 652, endPoint y: 93, distance: 215.0
click at [437, 64] on span "In tem 100mm" at bounding box center [450, 63] width 63 height 15
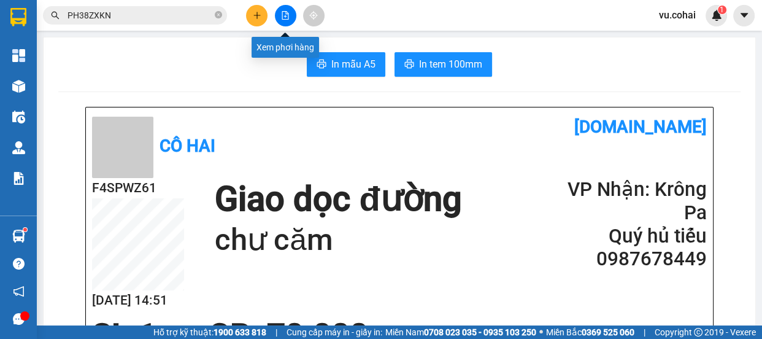
click at [283, 17] on icon "file-add" at bounding box center [285, 15] width 9 height 9
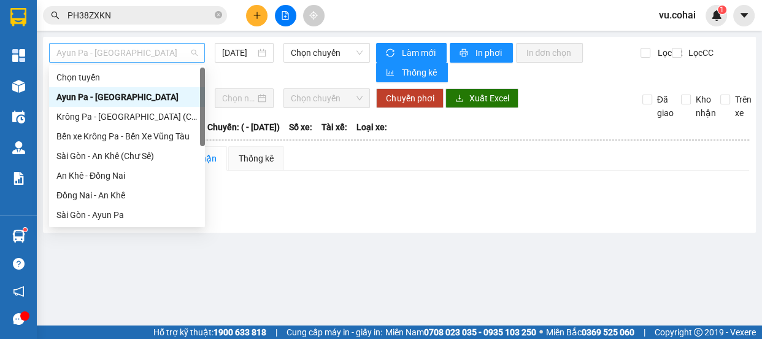
click at [101, 47] on span "Ayun Pa - [GEOGRAPHIC_DATA]" at bounding box center [126, 53] width 141 height 18
click at [117, 118] on div "Krông Pa - [GEOGRAPHIC_DATA] (Chư RCăm)" at bounding box center [126, 116] width 141 height 13
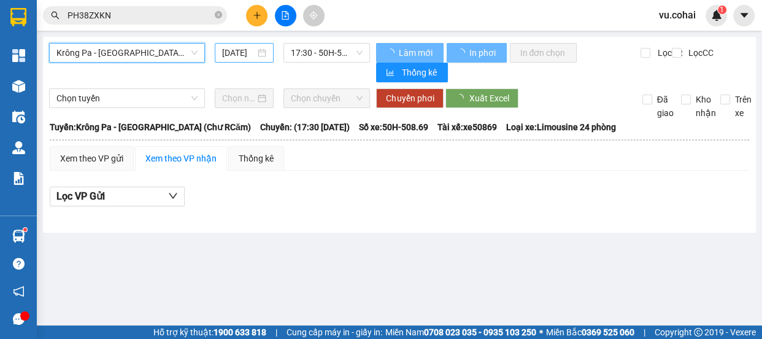
click at [235, 61] on div "[DATE]" at bounding box center [244, 53] width 59 height 20
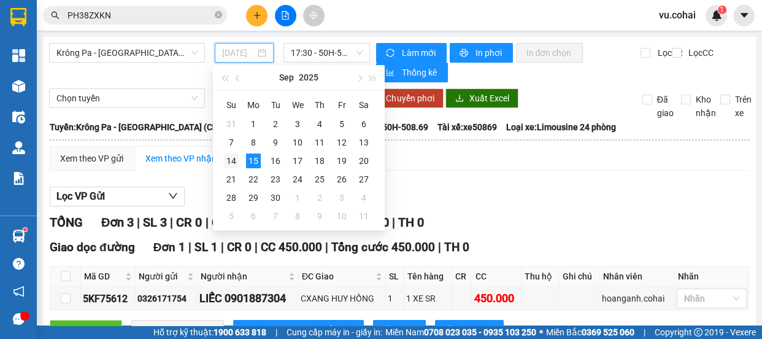
click at [236, 169] on td "14" at bounding box center [231, 160] width 22 height 18
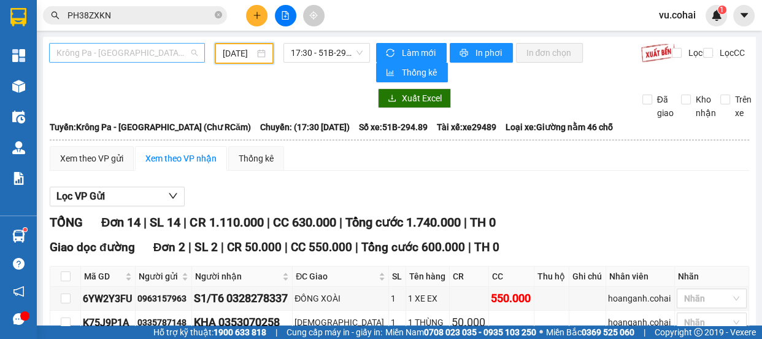
click at [131, 49] on span "Krông Pa - [GEOGRAPHIC_DATA] (Chư RCăm)" at bounding box center [126, 53] width 141 height 18
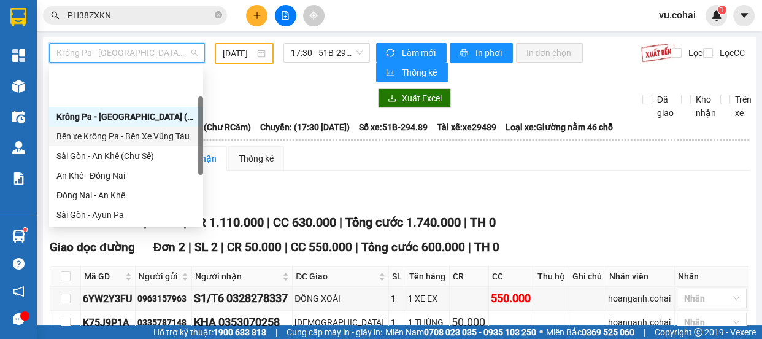
scroll to position [55, 0]
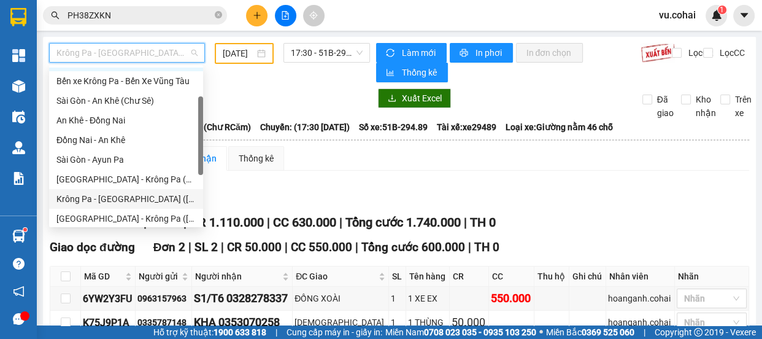
click at [110, 202] on div "Krông Pa - [GEOGRAPHIC_DATA] ([GEOGRAPHIC_DATA])" at bounding box center [125, 198] width 139 height 13
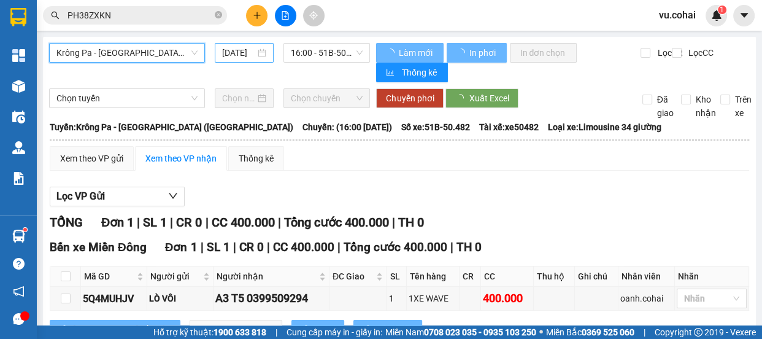
click at [258, 47] on div "[DATE]" at bounding box center [244, 52] width 44 height 13
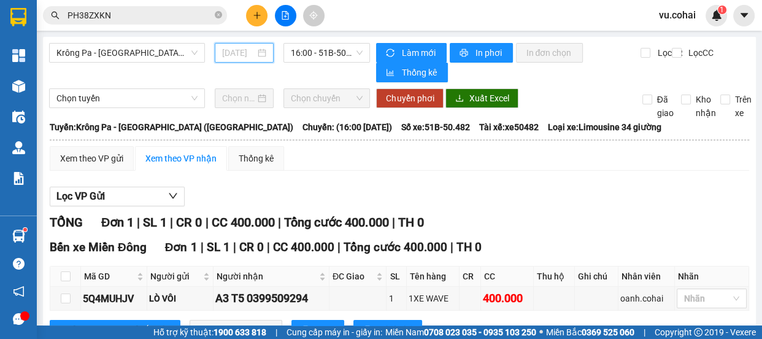
scroll to position [0, 10]
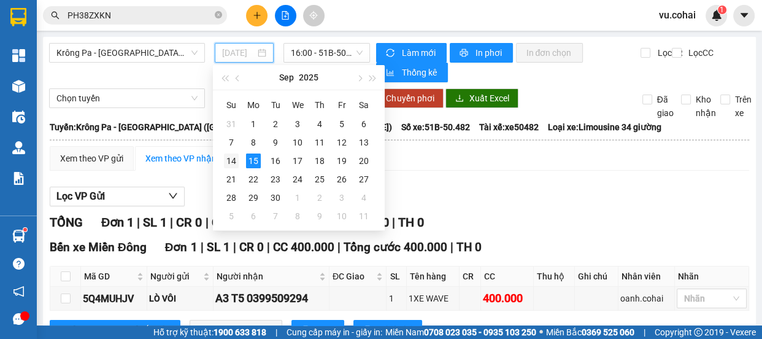
click at [227, 158] on div "14" at bounding box center [231, 160] width 15 height 15
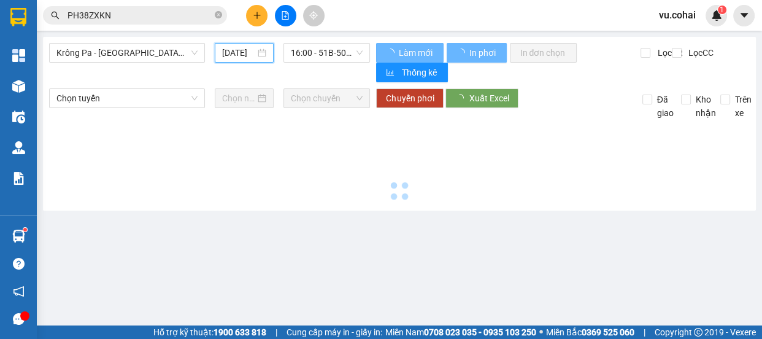
scroll to position [0, 10]
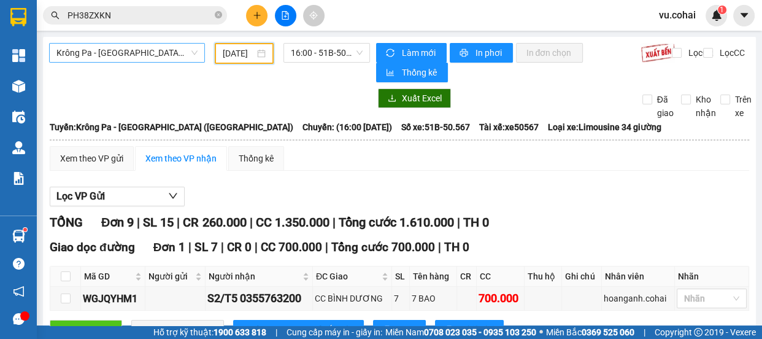
click at [140, 55] on span "Krông Pa - [GEOGRAPHIC_DATA] ([GEOGRAPHIC_DATA])" at bounding box center [126, 53] width 141 height 18
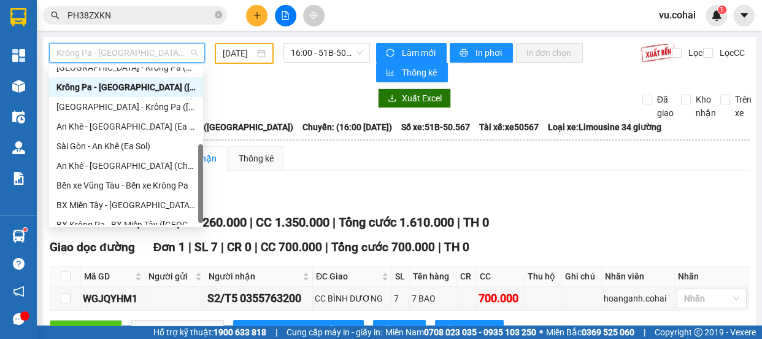
scroll to position [176, 0]
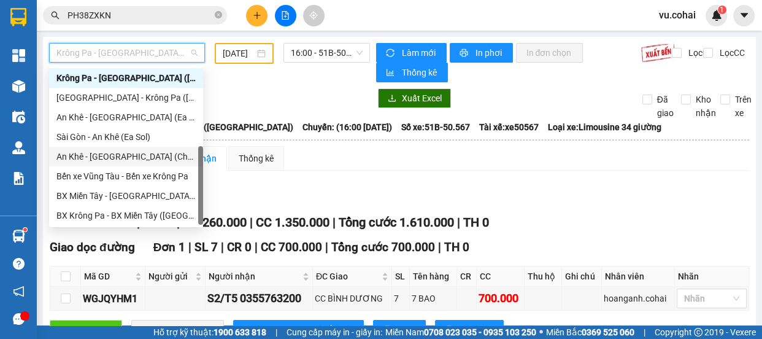
click at [123, 159] on div "An Khê - [GEOGRAPHIC_DATA] (Chư Sê)" at bounding box center [125, 156] width 139 height 13
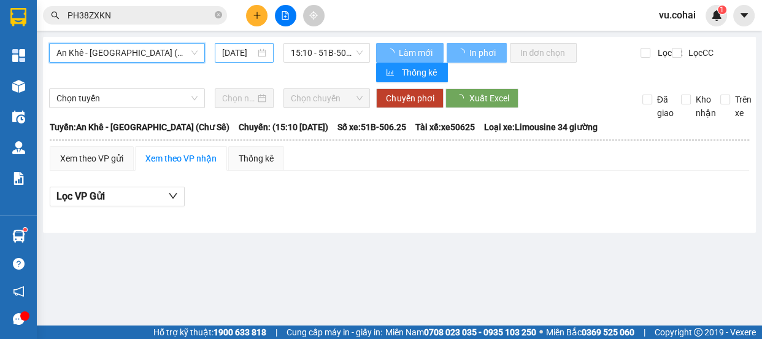
click at [244, 46] on input "[DATE]" at bounding box center [238, 52] width 33 height 13
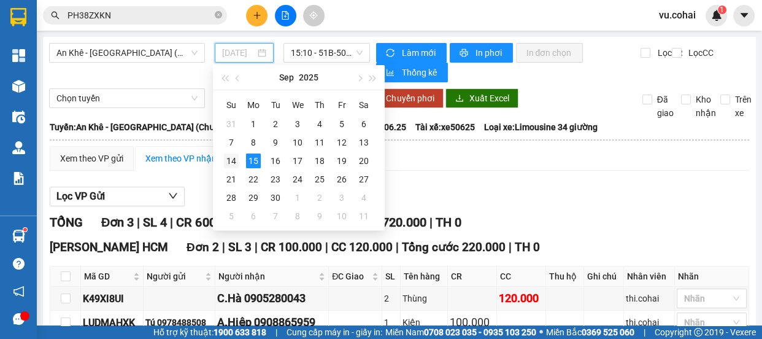
click at [236, 163] on div "14" at bounding box center [231, 160] width 15 height 15
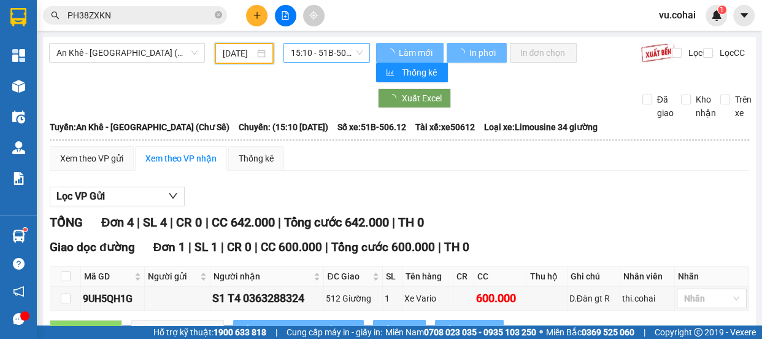
click at [337, 42] on div "An Khê - Sài Gòn (Chư Sê) 14/09/2025 15:10 - 51B-506.12 Làm mới In phơi In đơn …" at bounding box center [399, 331] width 713 height 588
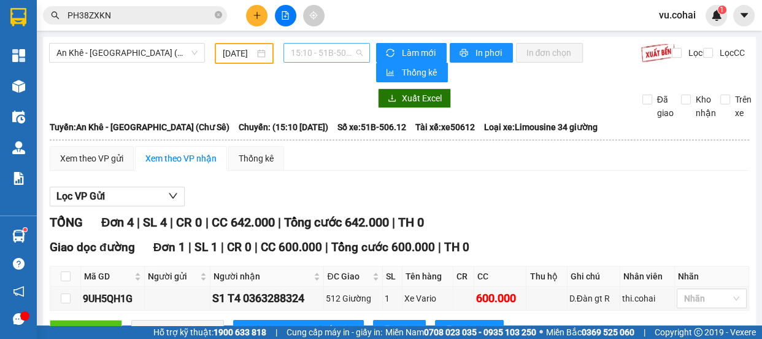
click at [342, 47] on span "15:10 - 51B-506.12" at bounding box center [327, 53] width 72 height 18
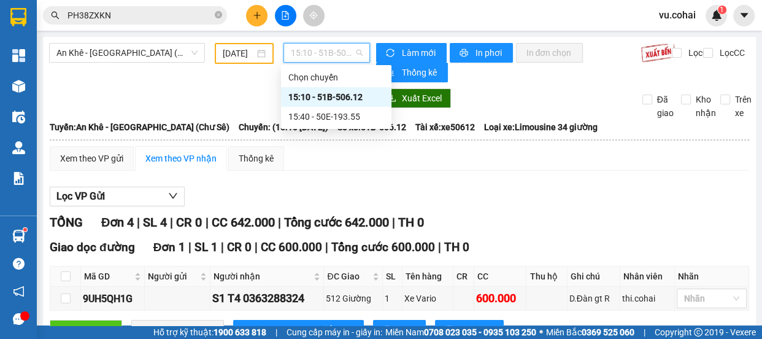
click at [337, 94] on div "15:10 - 51B-506.12" at bounding box center [336, 96] width 96 height 13
click at [323, 58] on span "15:10 - 51B-506.12" at bounding box center [327, 53] width 72 height 18
click at [334, 113] on div "15:40 - 50E-193.55" at bounding box center [336, 116] width 96 height 13
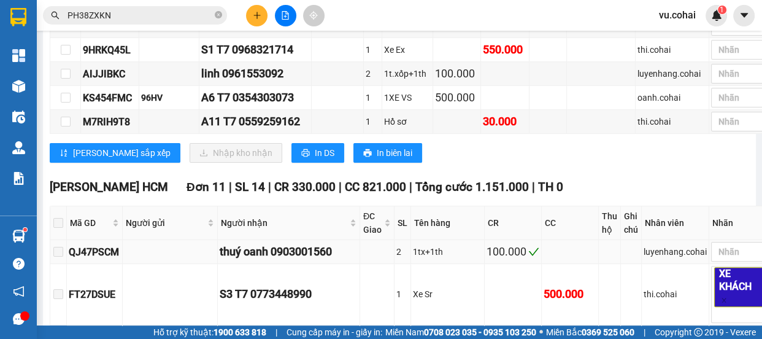
scroll to position [167, 0]
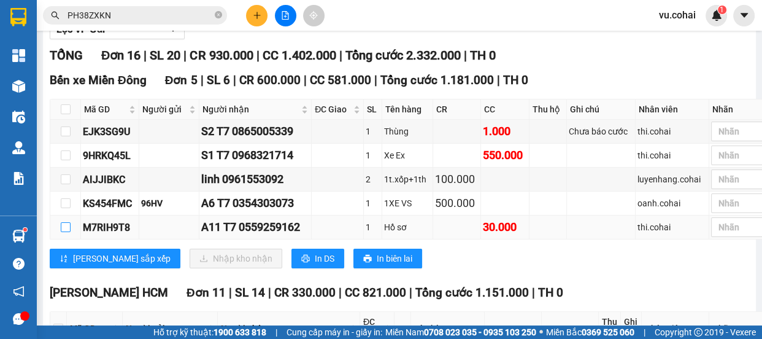
click at [68, 224] on input "checkbox" at bounding box center [66, 227] width 10 height 10
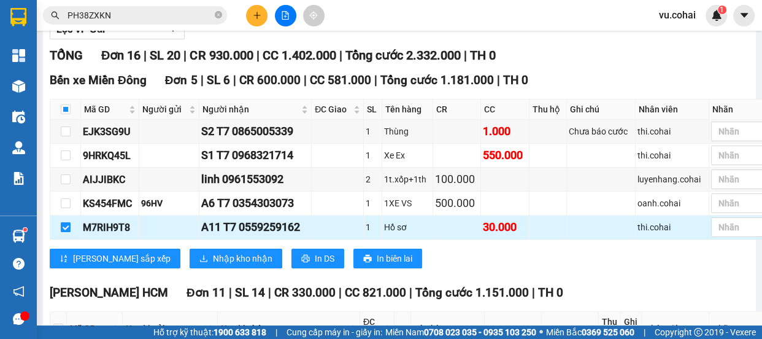
click at [66, 227] on input "checkbox" at bounding box center [66, 227] width 10 height 10
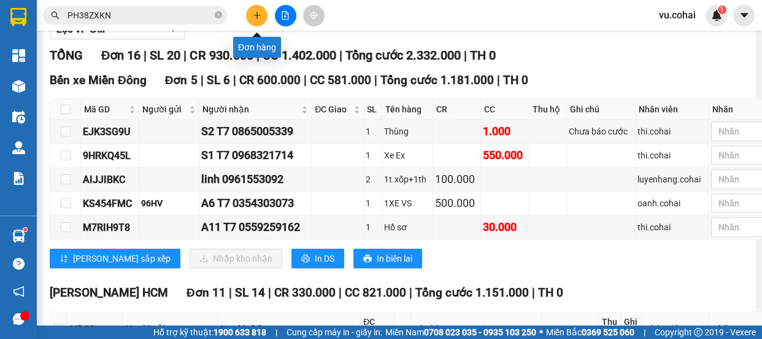
click at [259, 15] on icon "plus" at bounding box center [256, 15] width 7 height 1
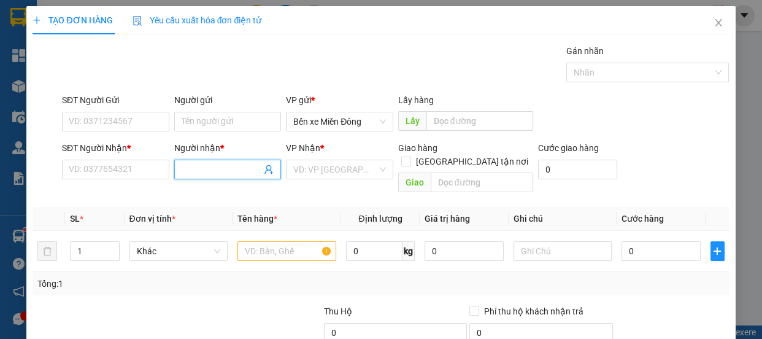
click at [185, 166] on input "Người nhận *" at bounding box center [222, 169] width 80 height 13
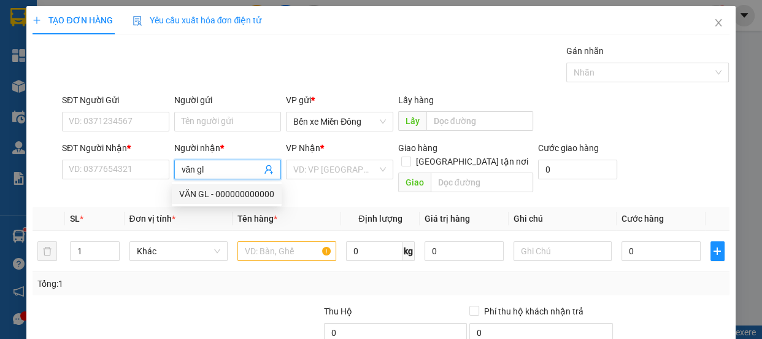
click at [259, 191] on div "VĂN GL - 000000000000" at bounding box center [226, 193] width 95 height 13
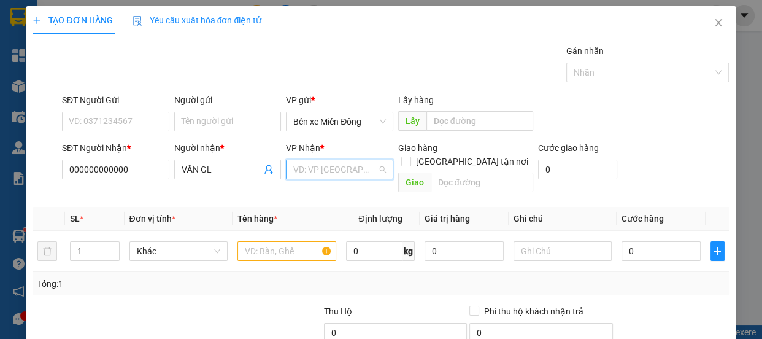
click at [295, 177] on input "search" at bounding box center [335, 169] width 84 height 18
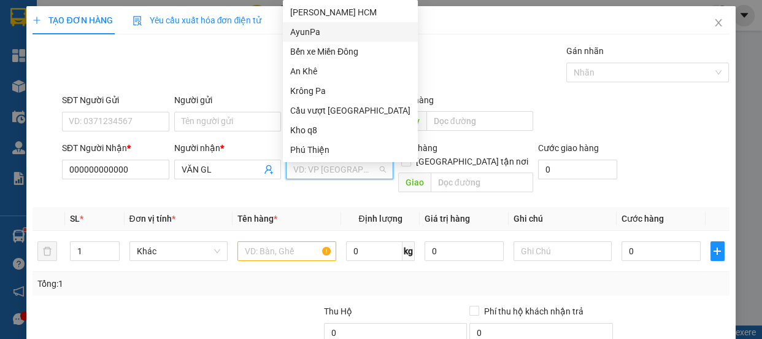
click at [328, 36] on div "AyunPa" at bounding box center [350, 31] width 120 height 13
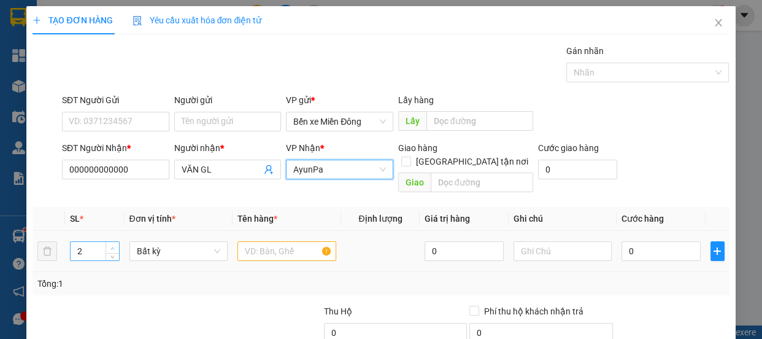
drag, startPoint x: 110, startPoint y: 228, endPoint x: 117, endPoint y: 228, distance: 6.7
click at [112, 242] on span "Increase Value" at bounding box center [111, 247] width 13 height 11
click at [264, 241] on input "text" at bounding box center [286, 251] width 99 height 20
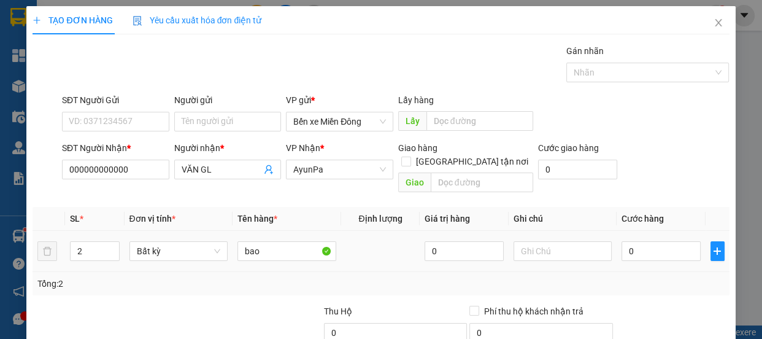
click at [624, 231] on td "0" at bounding box center [660, 251] width 89 height 41
click at [650, 242] on input "0" at bounding box center [660, 251] width 79 height 20
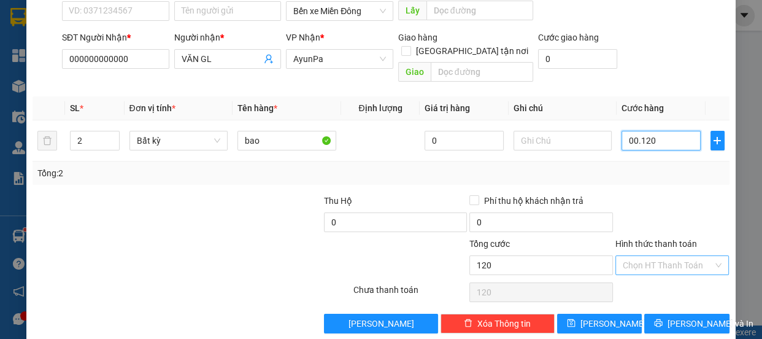
scroll to position [115, 0]
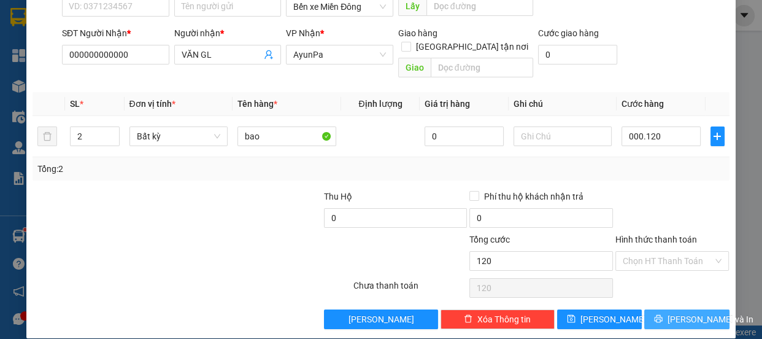
click at [702, 312] on span "[PERSON_NAME] và In" at bounding box center [710, 318] width 86 height 13
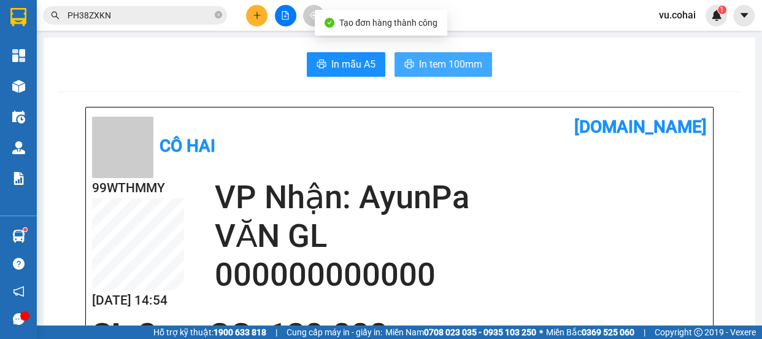
click at [450, 67] on span "In tem 100mm" at bounding box center [450, 63] width 63 height 15
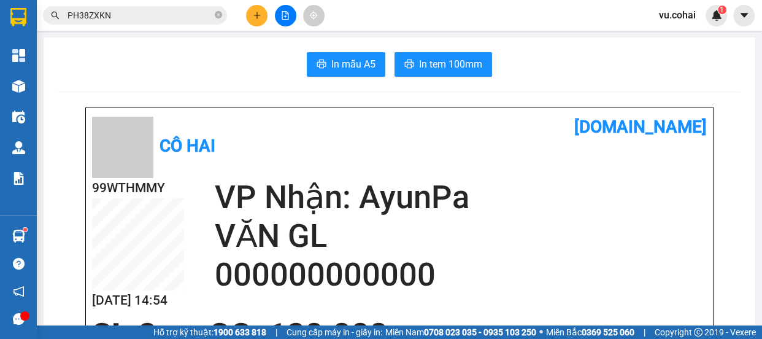
click at [256, 14] on icon "plus" at bounding box center [257, 15] width 9 height 9
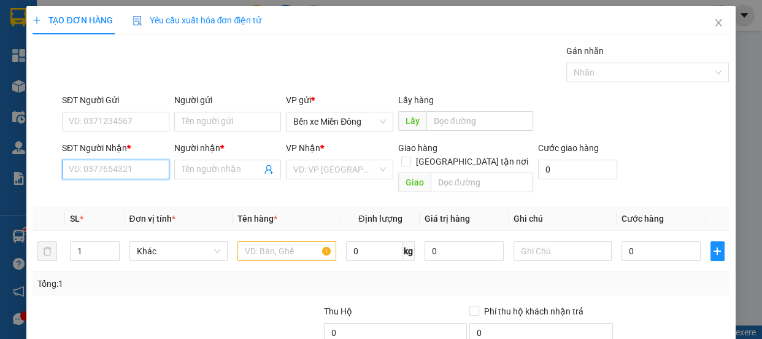
drag, startPoint x: 119, startPoint y: 177, endPoint x: 117, endPoint y: 159, distance: 17.3
click at [118, 172] on input "SĐT Người Nhận *" at bounding box center [115, 169] width 107 height 20
click at [119, 156] on div "SĐT Người Nhận *" at bounding box center [115, 150] width 107 height 18
click at [117, 174] on input "SĐT Người Nhận *" at bounding box center [115, 169] width 107 height 20
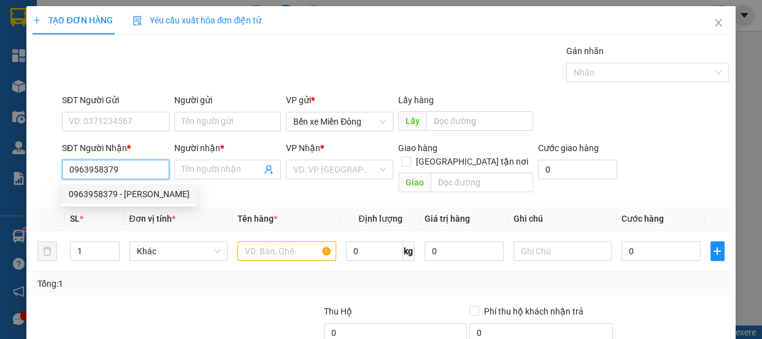
click at [170, 194] on div "0963958379 - phương huyền" at bounding box center [129, 193] width 121 height 13
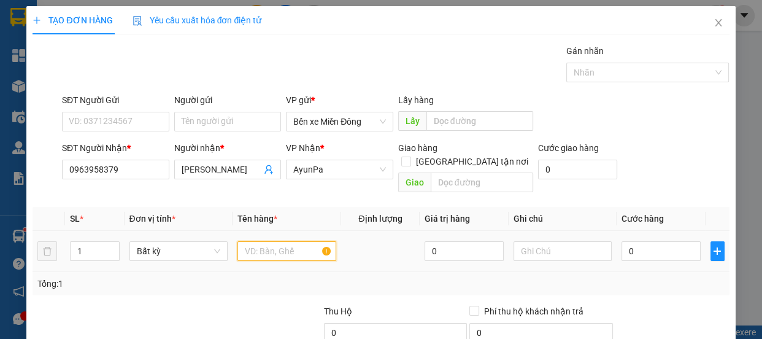
drag, startPoint x: 274, startPoint y: 241, endPoint x: 275, endPoint y: 232, distance: 9.4
click at [274, 241] on input "text" at bounding box center [286, 251] width 99 height 20
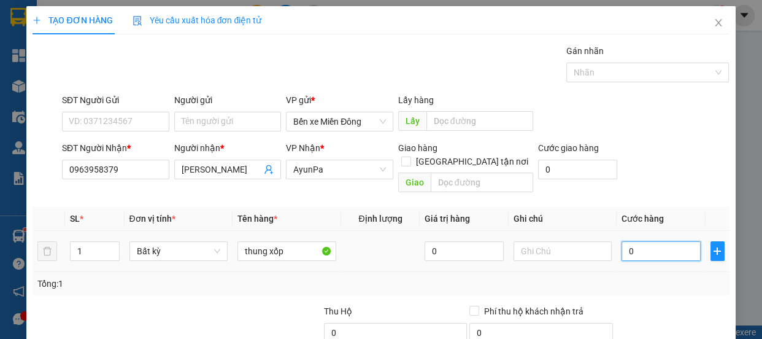
click at [683, 241] on input "0" at bounding box center [660, 251] width 79 height 20
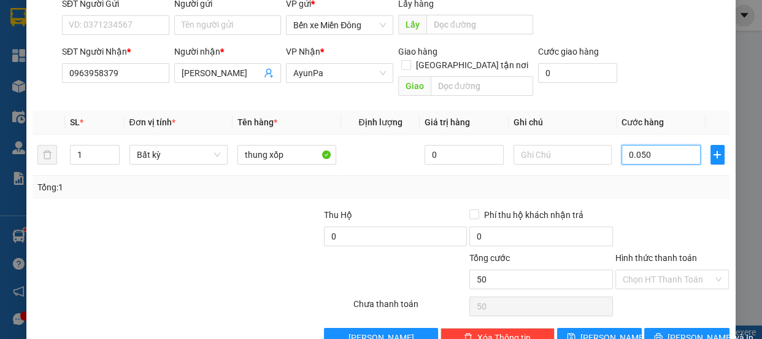
scroll to position [115, 0]
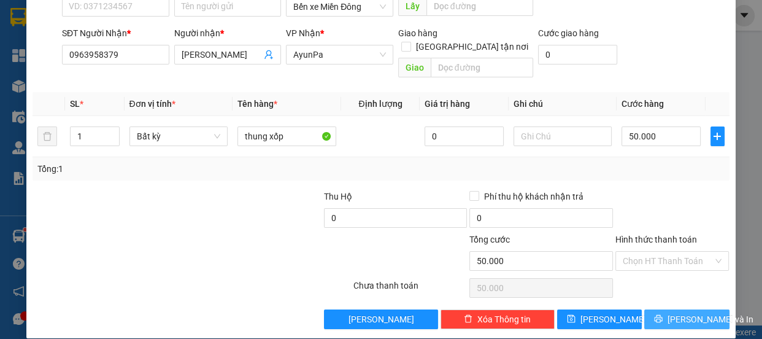
click at [681, 312] on span "[PERSON_NAME] và In" at bounding box center [710, 318] width 86 height 13
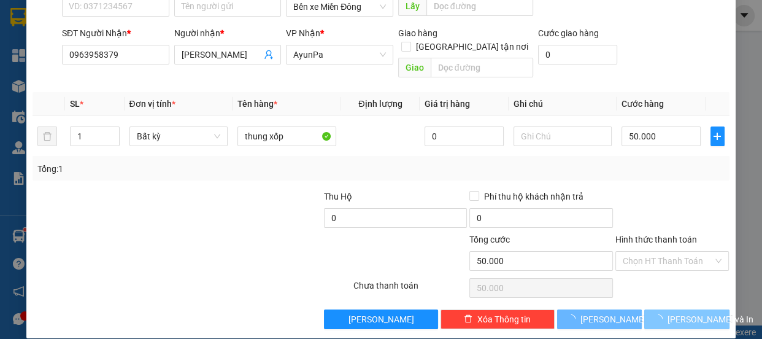
scroll to position [12, 0]
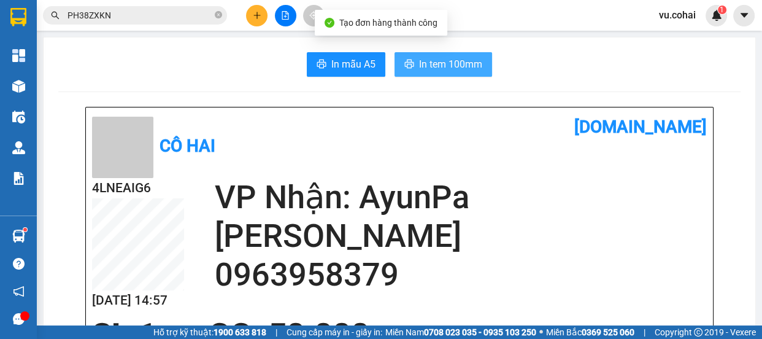
click at [458, 59] on span "In tem 100mm" at bounding box center [450, 63] width 63 height 15
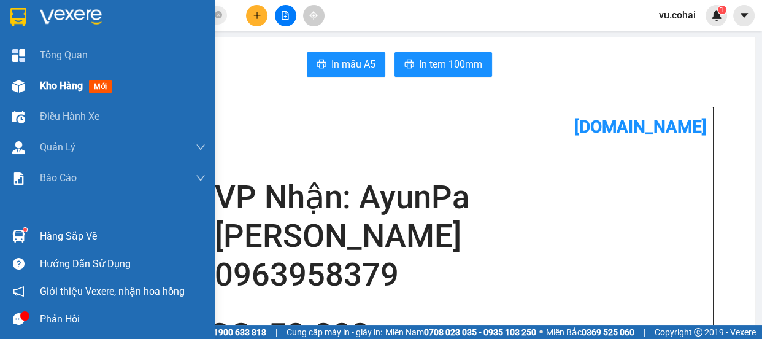
click at [80, 83] on span "Kho hàng" at bounding box center [61, 86] width 43 height 12
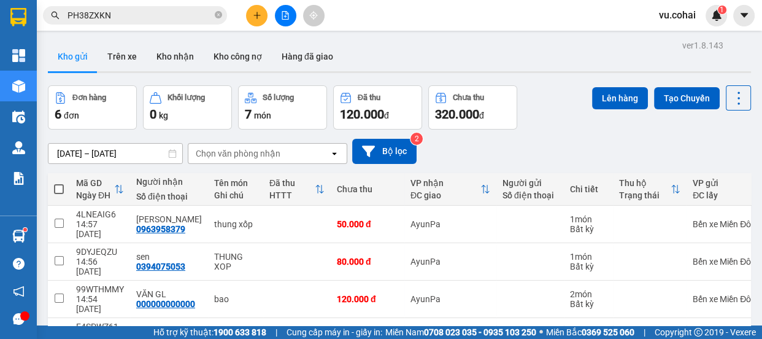
click at [286, 10] on button at bounding box center [285, 15] width 21 height 21
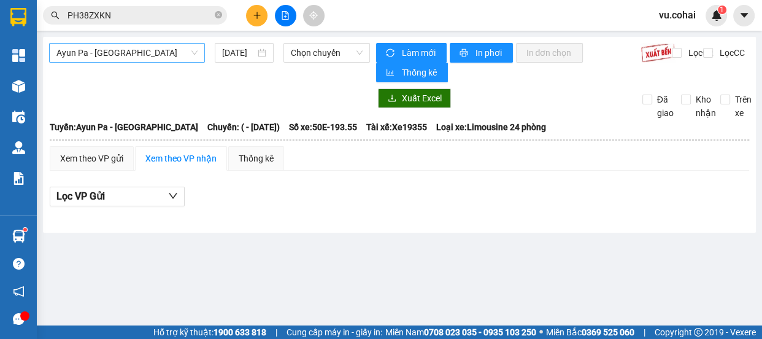
click at [159, 51] on span "Ayun Pa - [GEOGRAPHIC_DATA]" at bounding box center [126, 53] width 141 height 18
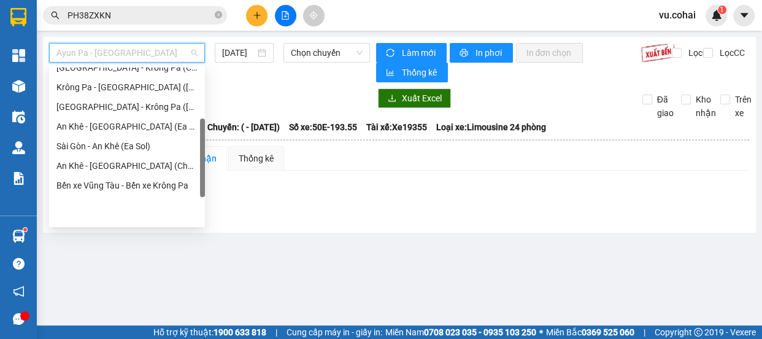
scroll to position [176, 0]
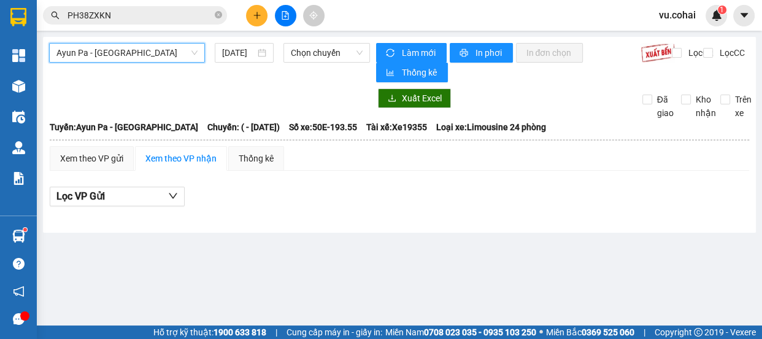
click at [147, 50] on span "Ayun Pa - [GEOGRAPHIC_DATA]" at bounding box center [126, 53] width 141 height 18
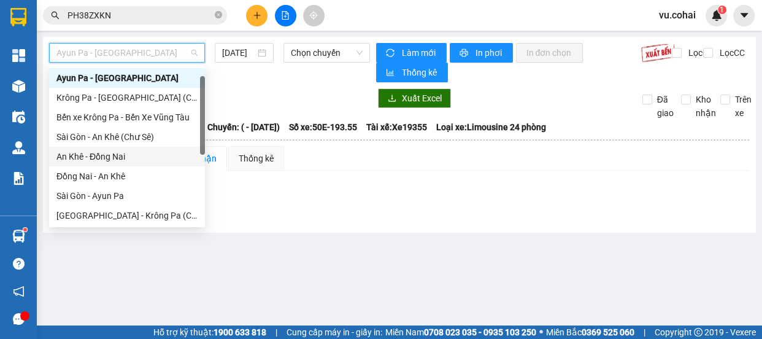
scroll to position [131, 0]
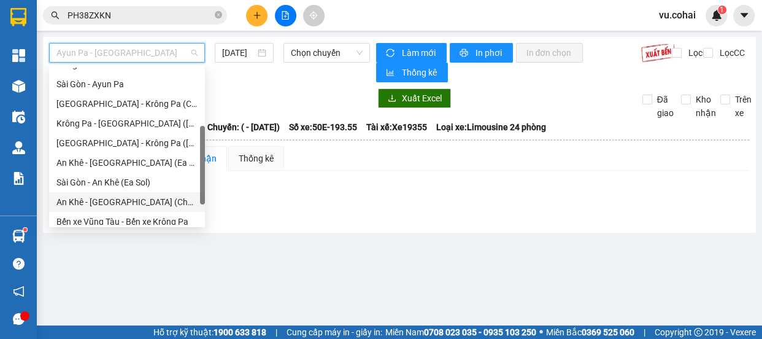
click at [140, 201] on div "An Khê - [GEOGRAPHIC_DATA] (Chư Sê)" at bounding box center [126, 201] width 141 height 13
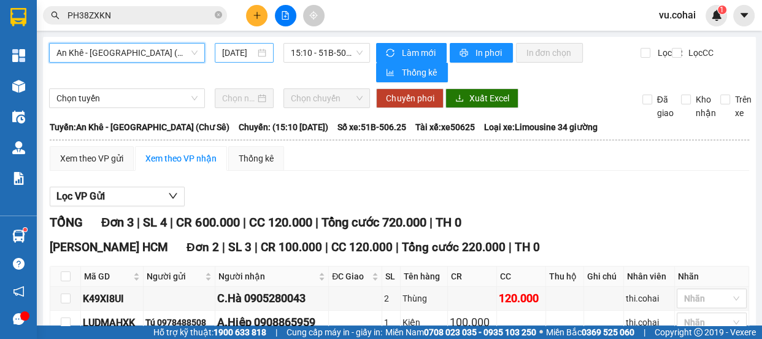
click at [228, 54] on input "[DATE]" at bounding box center [238, 52] width 33 height 13
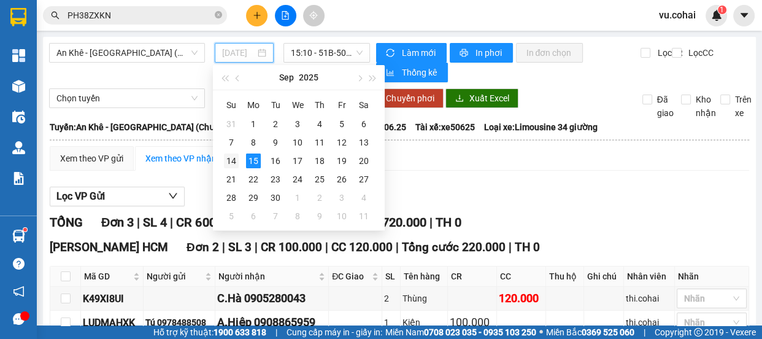
click at [232, 164] on div "14" at bounding box center [231, 160] width 15 height 15
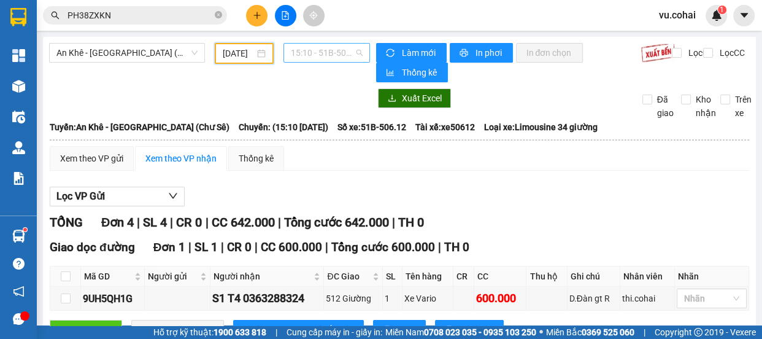
click at [301, 61] on span "15:10 - 51B-506.12" at bounding box center [327, 53] width 72 height 18
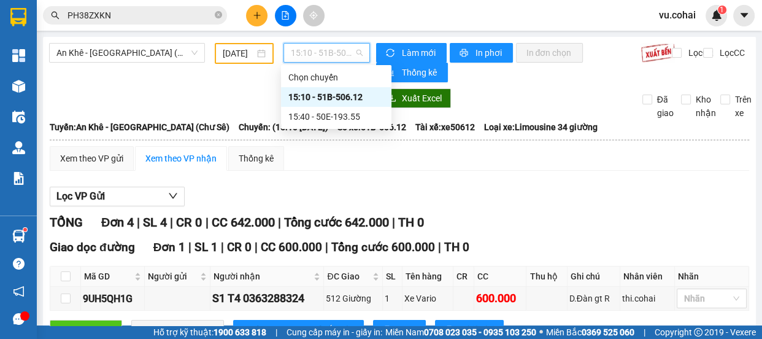
click at [327, 99] on div "15:10 - 51B-506.12" at bounding box center [336, 96] width 96 height 13
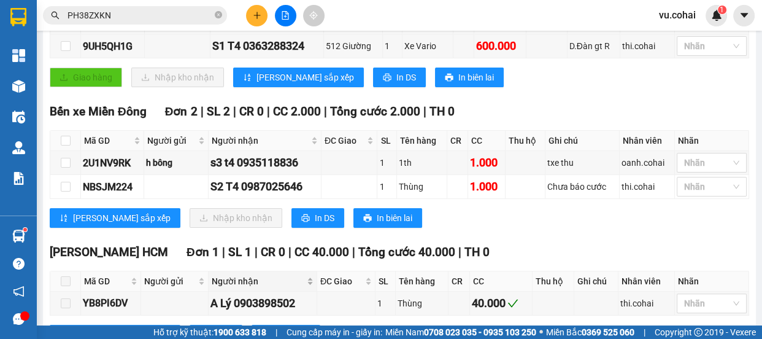
scroll to position [304, 0]
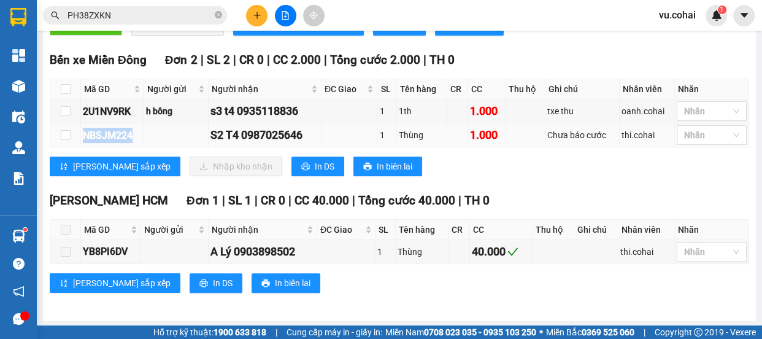
drag, startPoint x: 136, startPoint y: 131, endPoint x: 80, endPoint y: 139, distance: 56.5
click at [79, 140] on tr "NBSJM224 S2 T4 0987025646 1 Thùng 1.000 Chưa báo cước thi.cohai Nhãn" at bounding box center [399, 135] width 699 height 24
copy tr "NBSJM224"
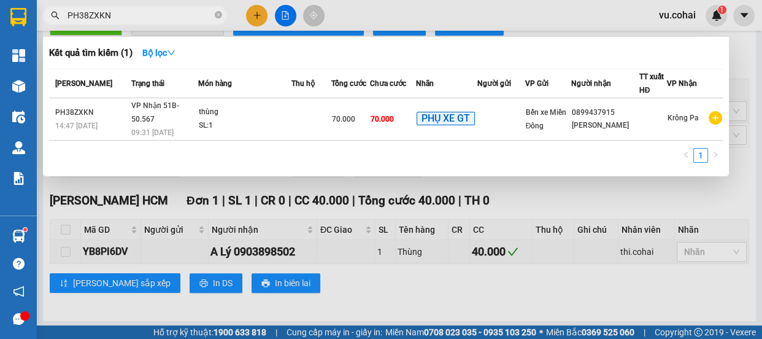
click at [213, 15] on span "PH38ZXKN" at bounding box center [135, 15] width 184 height 18
drag, startPoint x: 216, startPoint y: 17, endPoint x: 205, endPoint y: 16, distance: 11.1
click at [215, 17] on icon "close-circle" at bounding box center [218, 14] width 7 height 7
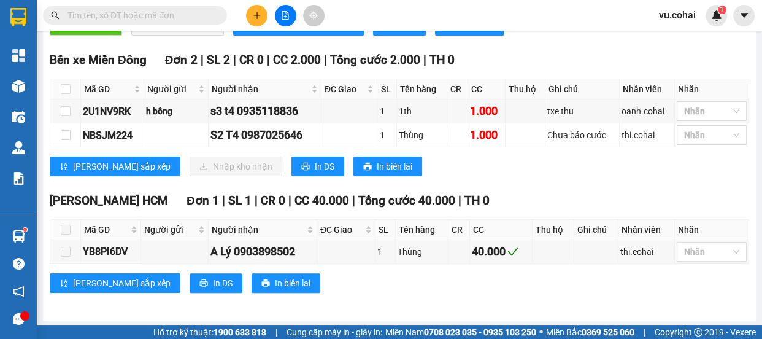
click at [164, 23] on span at bounding box center [135, 15] width 184 height 18
paste input "NBSJM224"
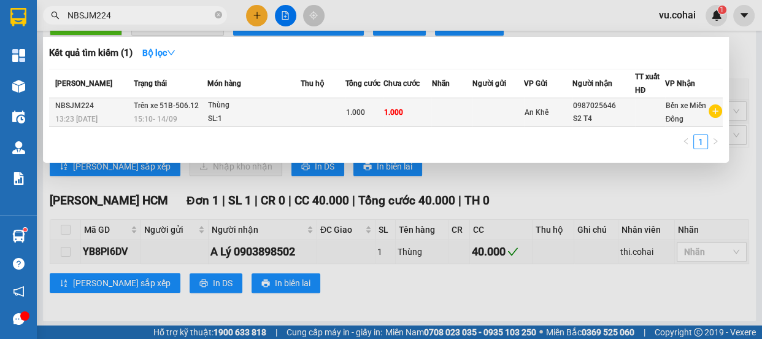
click at [504, 116] on td at bounding box center [498, 112] width 52 height 29
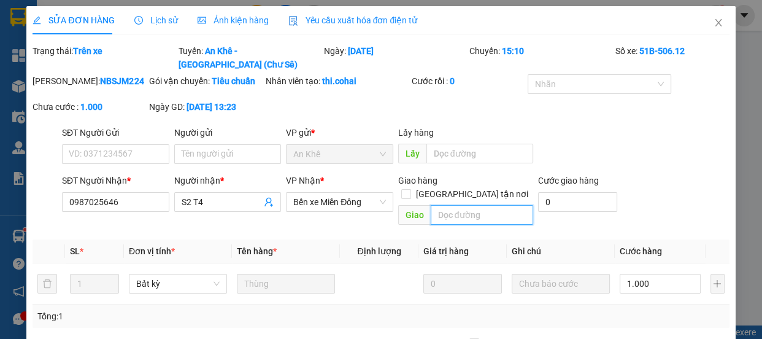
click at [457, 206] on input "text" at bounding box center [482, 215] width 102 height 20
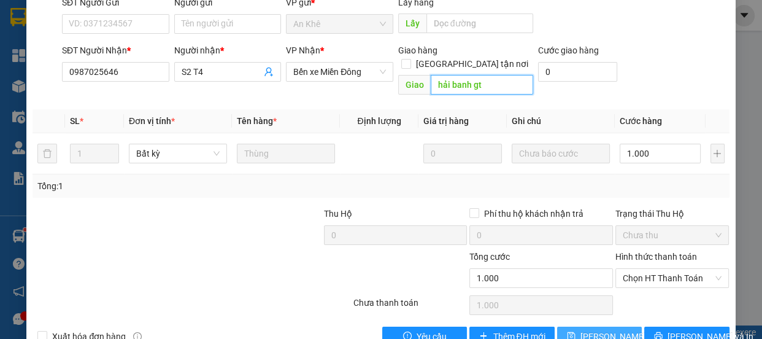
scroll to position [147, 0]
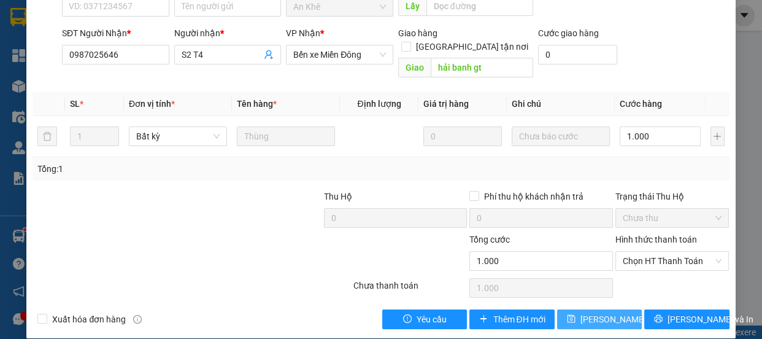
click at [606, 312] on span "[PERSON_NAME] thay đổi" at bounding box center [629, 318] width 98 height 13
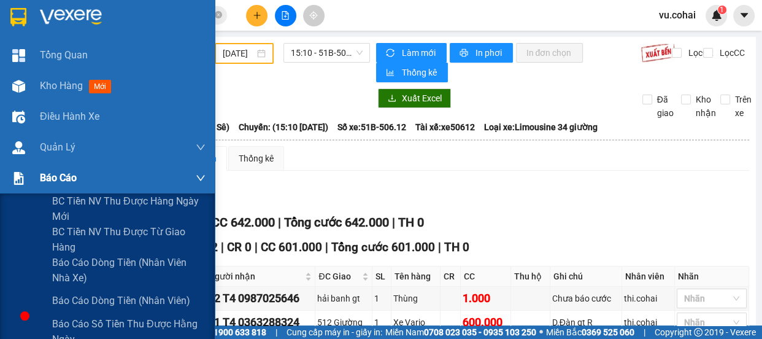
click at [59, 178] on span "Báo cáo" at bounding box center [58, 177] width 37 height 15
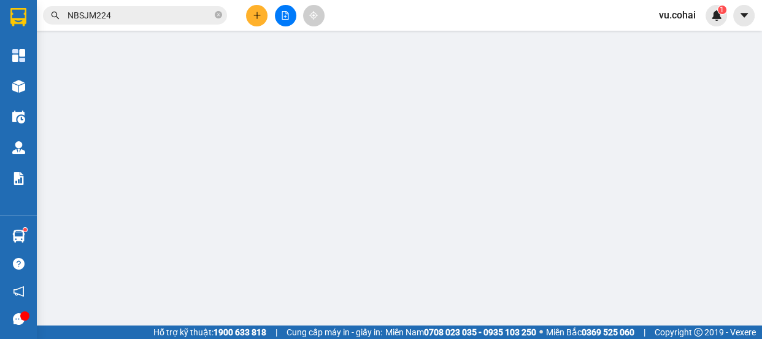
click at [288, 13] on icon "file-add" at bounding box center [285, 15] width 9 height 9
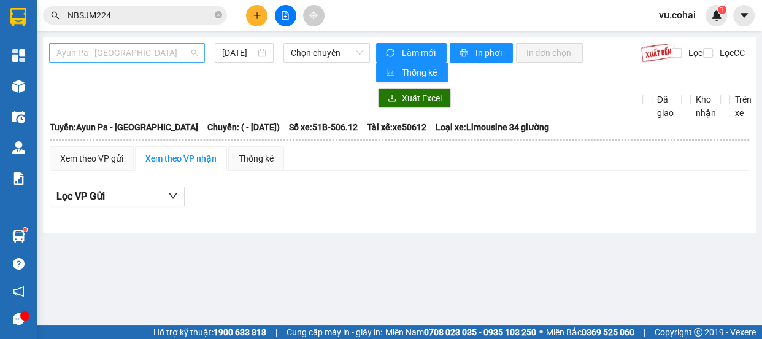
drag, startPoint x: 174, startPoint y: 47, endPoint x: 163, endPoint y: 73, distance: 27.8
click at [174, 47] on span "Ayun Pa - [GEOGRAPHIC_DATA]" at bounding box center [126, 53] width 141 height 18
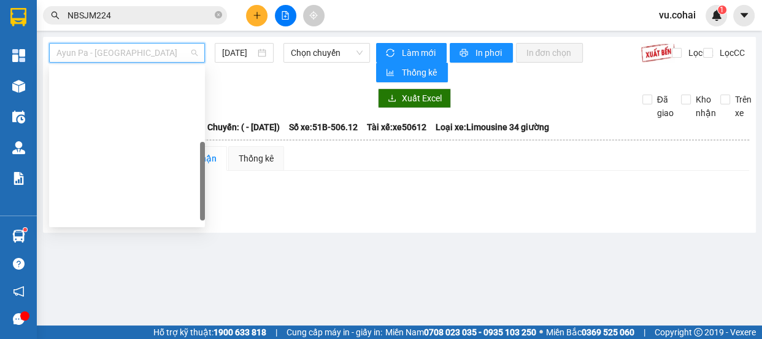
scroll to position [176, 0]
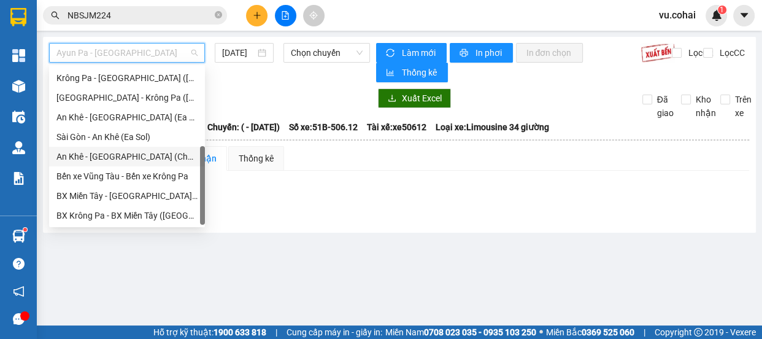
click at [142, 156] on div "An Khê - [GEOGRAPHIC_DATA] (Chư Sê)" at bounding box center [126, 156] width 141 height 13
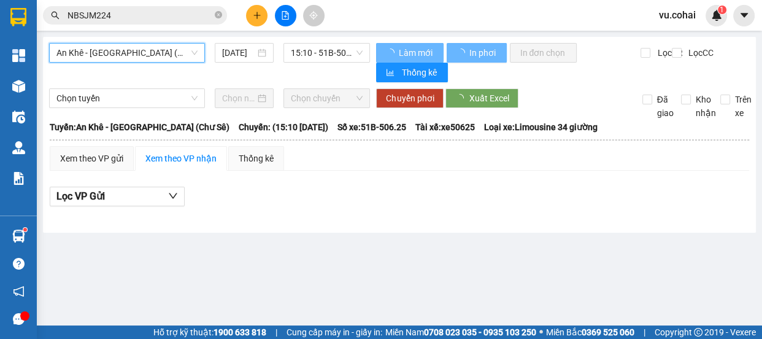
click at [237, 56] on input "[DATE]" at bounding box center [238, 52] width 33 height 13
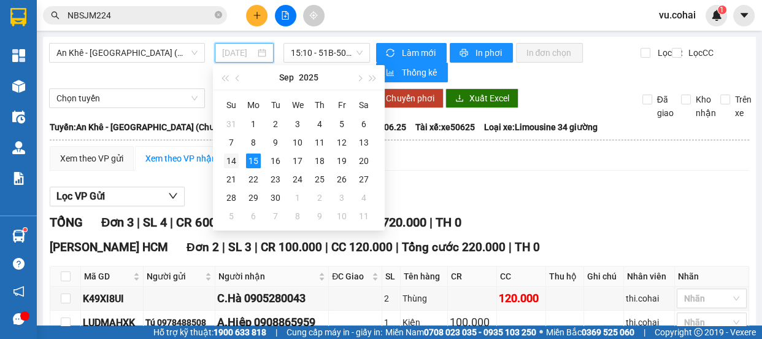
click at [229, 160] on div "14" at bounding box center [231, 160] width 15 height 15
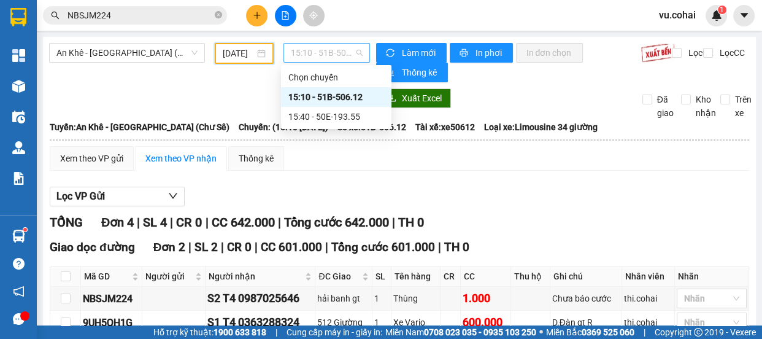
click at [297, 55] on span "15:10 - 51B-506.12" at bounding box center [327, 53] width 72 height 18
click at [306, 95] on div "15:10 - 51B-506.12" at bounding box center [336, 96] width 96 height 13
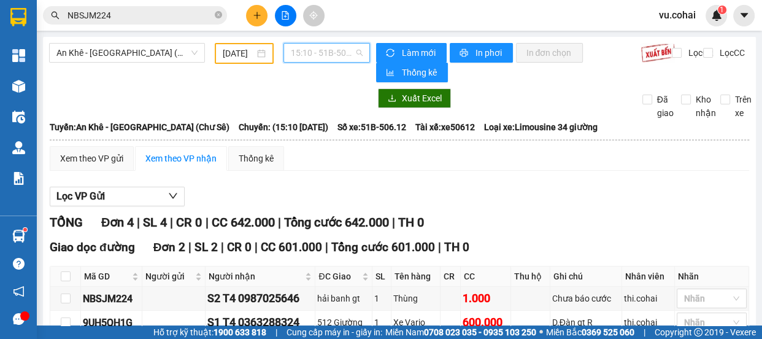
click at [343, 55] on span "15:10 - 51B-506.12" at bounding box center [327, 53] width 72 height 18
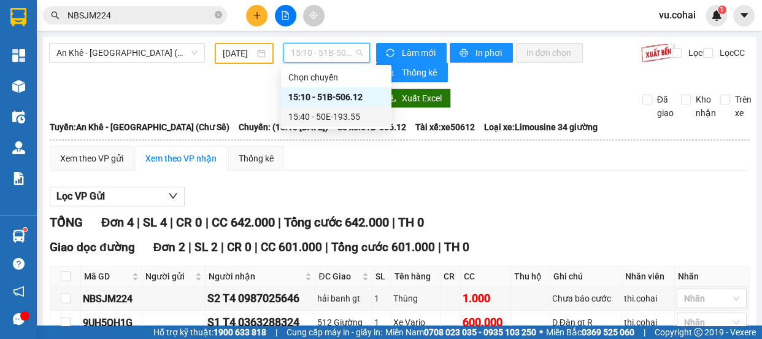
click at [331, 121] on div "15:40 - 50E-193.55" at bounding box center [336, 116] width 96 height 13
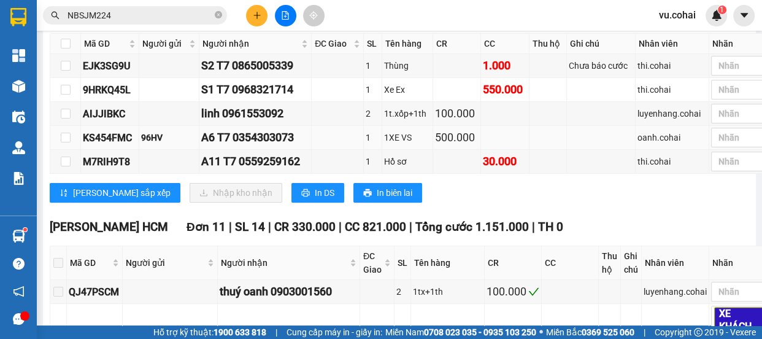
scroll to position [180, 0]
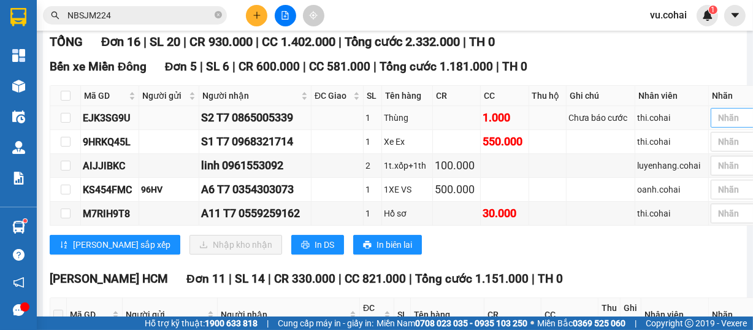
click at [740, 119] on div at bounding box center [740, 117] width 52 height 15
click at [739, 182] on div "XE KHÁCH" at bounding box center [765, 180] width 80 height 13
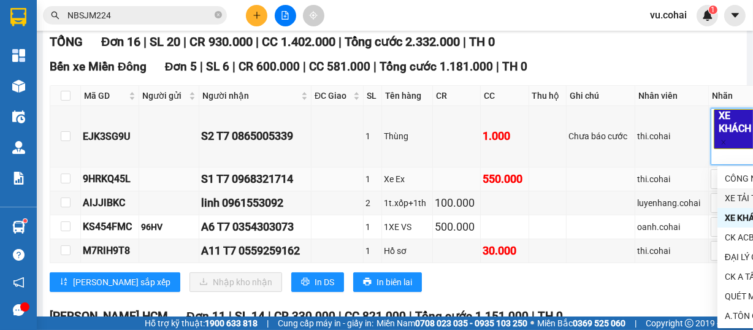
click at [635, 177] on td at bounding box center [601, 179] width 69 height 24
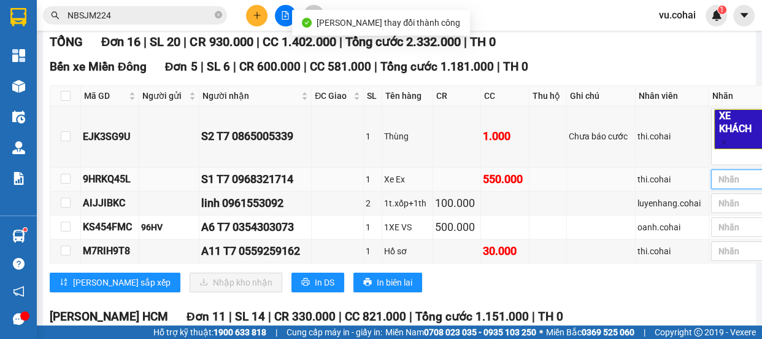
click at [727, 180] on div at bounding box center [740, 179] width 52 height 15
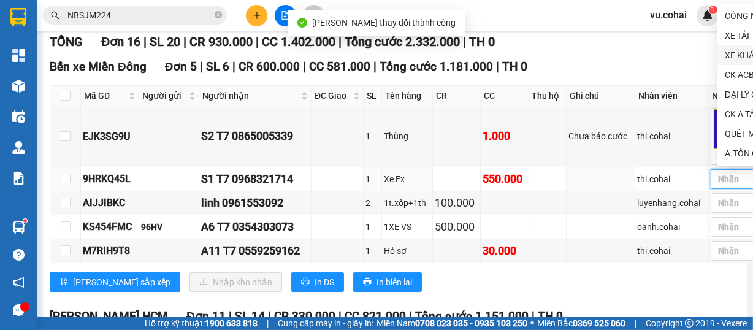
click at [738, 55] on div "XE KHÁCH" at bounding box center [765, 54] width 80 height 13
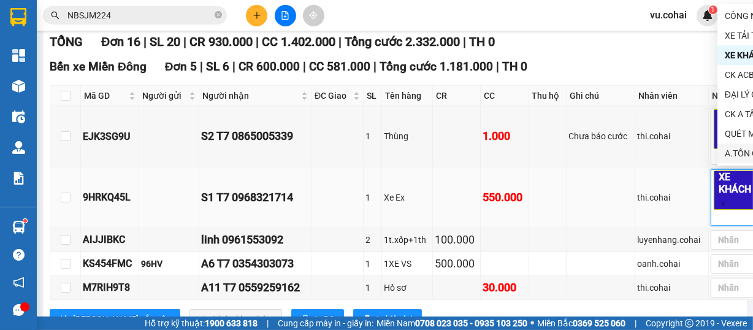
click at [592, 194] on td at bounding box center [601, 197] width 69 height 61
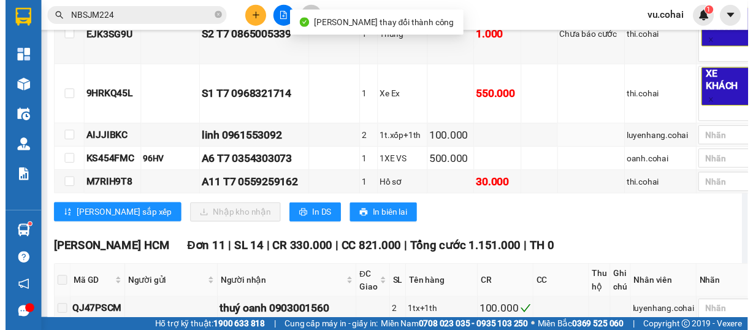
scroll to position [292, 0]
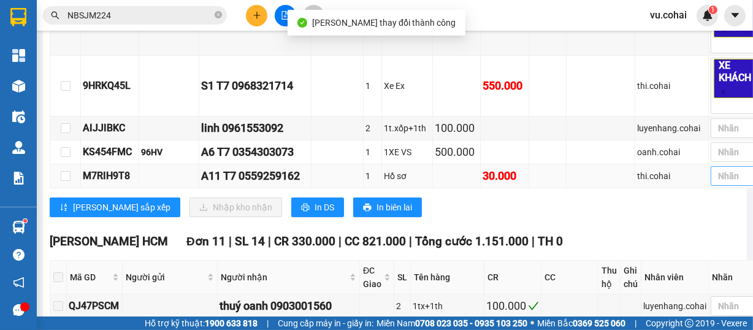
click at [732, 177] on div at bounding box center [740, 176] width 52 height 15
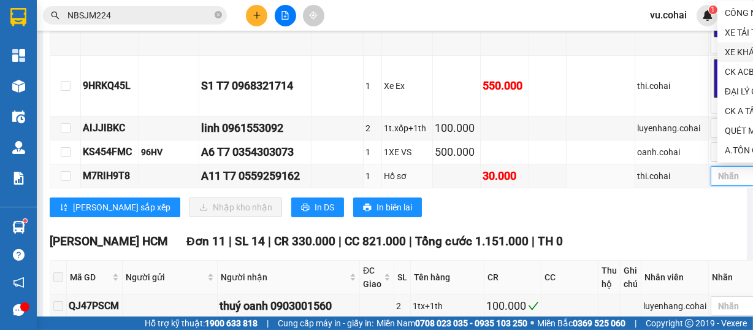
click at [746, 49] on div "XE KHÁCH" at bounding box center [765, 51] width 80 height 13
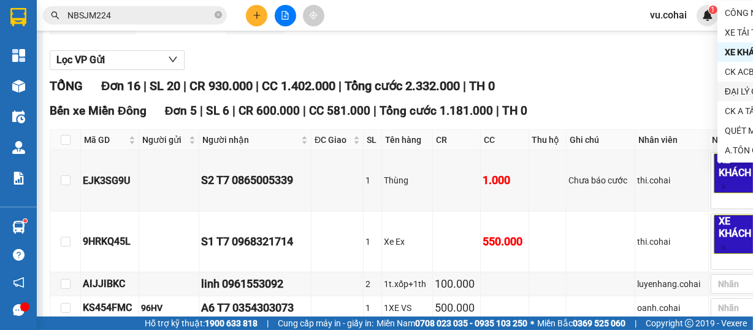
scroll to position [0, 0]
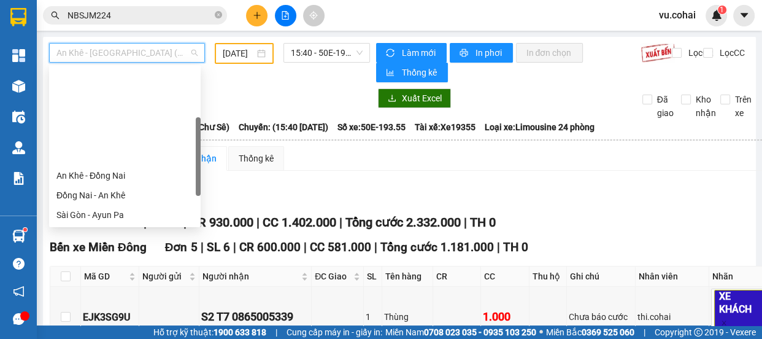
scroll to position [111, 0]
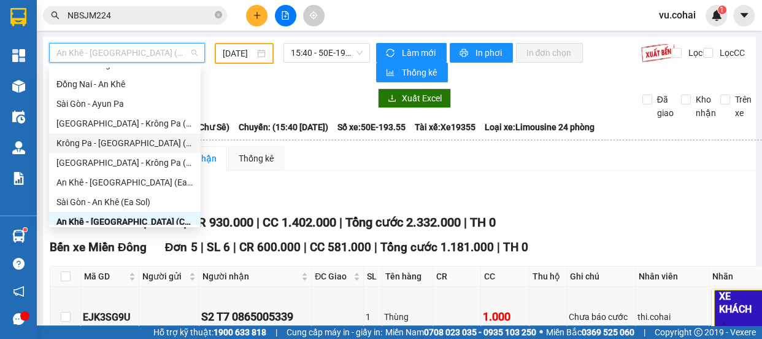
click at [140, 139] on div "Krông Pa - [GEOGRAPHIC_DATA] ([GEOGRAPHIC_DATA])" at bounding box center [124, 142] width 137 height 13
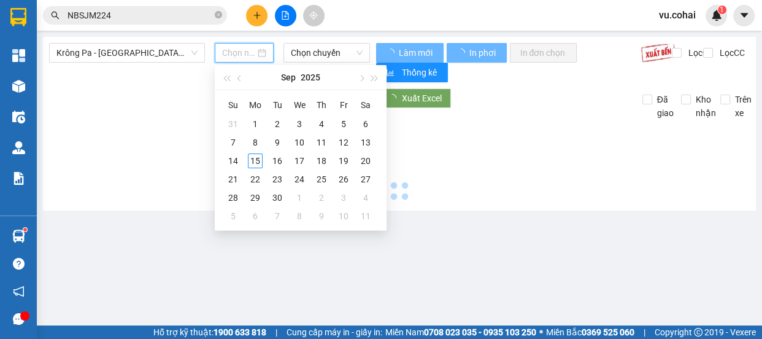
click at [253, 49] on input at bounding box center [238, 52] width 33 height 13
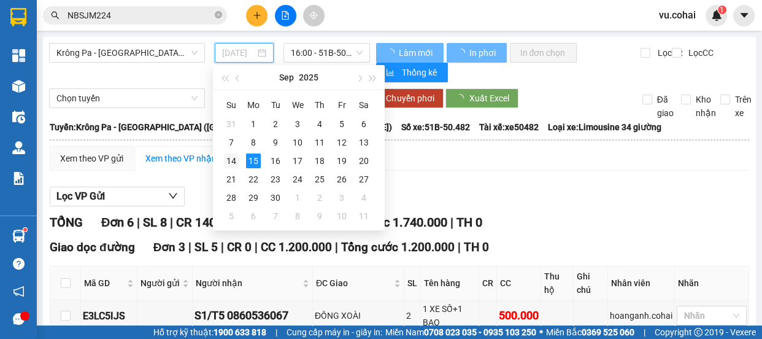
click at [239, 166] on td "14" at bounding box center [231, 160] width 22 height 18
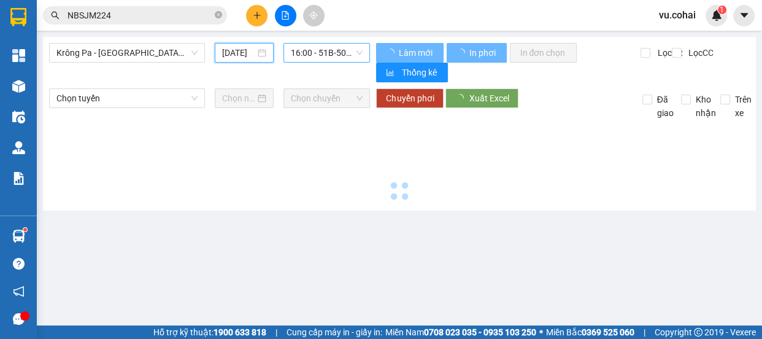
click at [322, 50] on span "16:00 - 51B-50.482" at bounding box center [327, 53] width 72 height 18
type input "[DATE]"
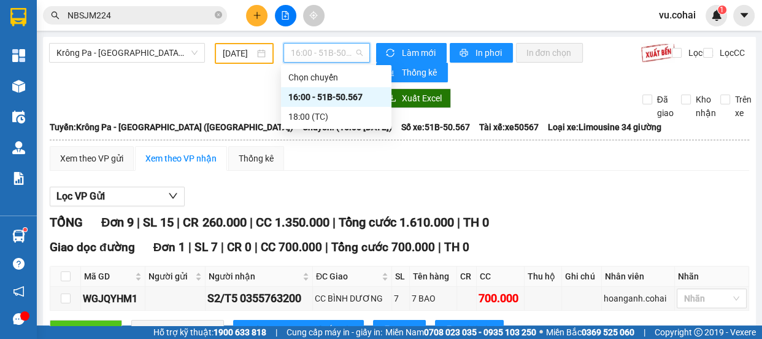
click at [344, 99] on div "16:00 - 51B-50.567" at bounding box center [336, 96] width 96 height 13
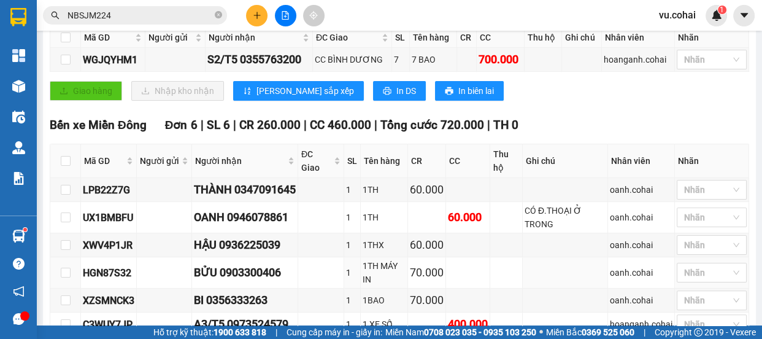
scroll to position [223, 0]
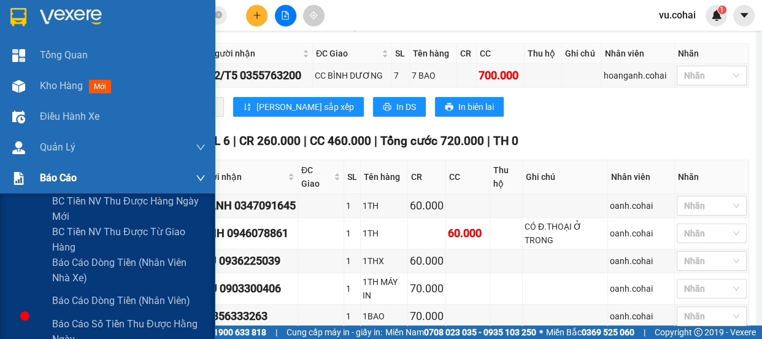
click at [65, 179] on span "Báo cáo" at bounding box center [58, 177] width 37 height 15
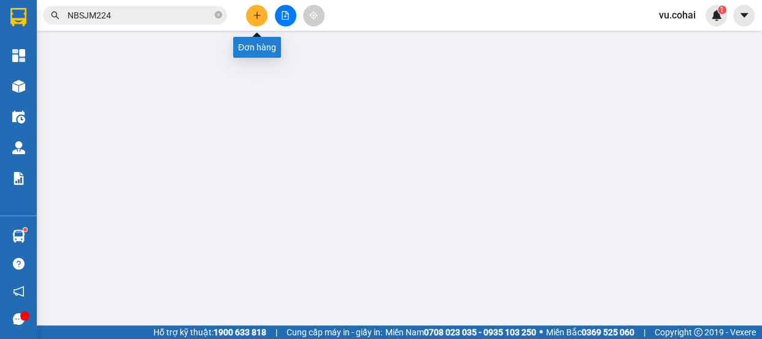
click at [258, 18] on icon "plus" at bounding box center [257, 15] width 9 height 9
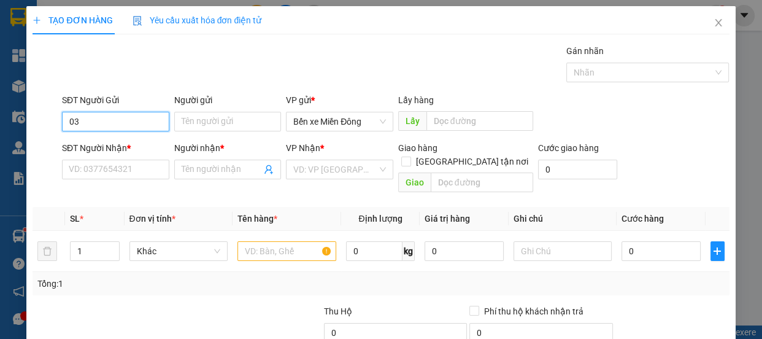
type input "0"
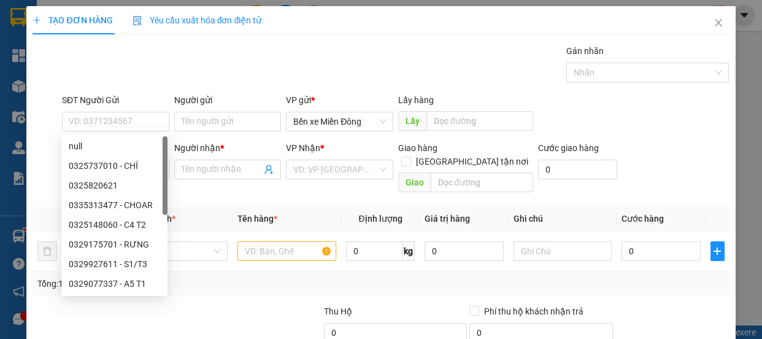
drag, startPoint x: 294, startPoint y: 196, endPoint x: 275, endPoint y: 194, distance: 19.8
click at [294, 207] on th "Tên hàng *" at bounding box center [286, 219] width 109 height 24
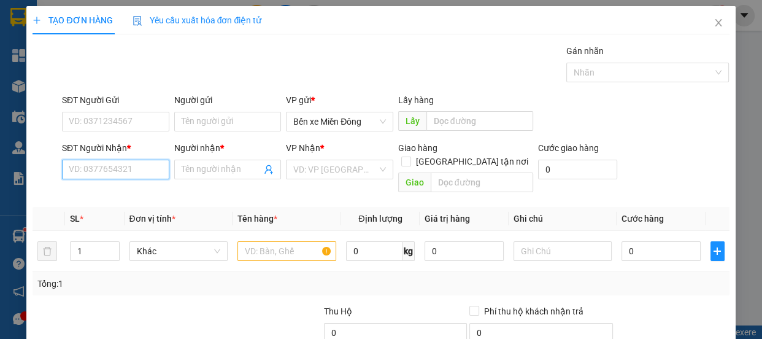
click at [136, 169] on input "SĐT Người Nhận *" at bounding box center [115, 169] width 107 height 20
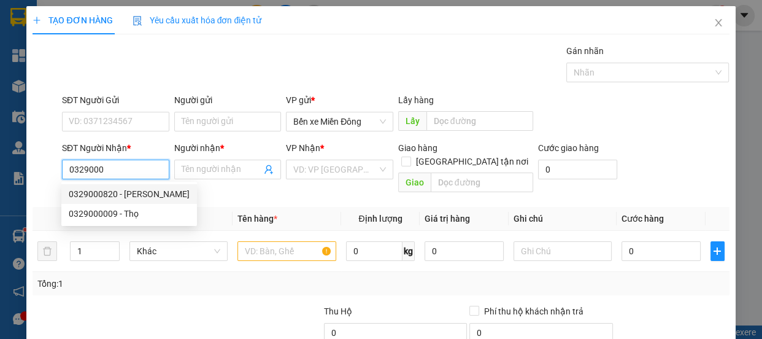
click at [144, 196] on div "0329000820 - [PERSON_NAME]" at bounding box center [129, 193] width 121 height 13
type input "0329000820"
type input "[PERSON_NAME]"
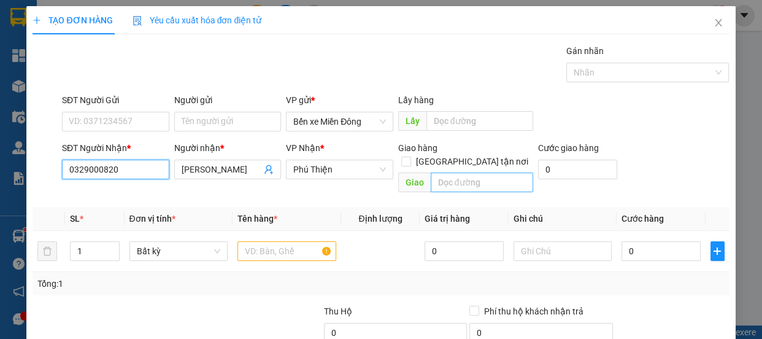
type input "0329000820"
click at [468, 172] on input "text" at bounding box center [482, 182] width 102 height 20
type input "ayunha"
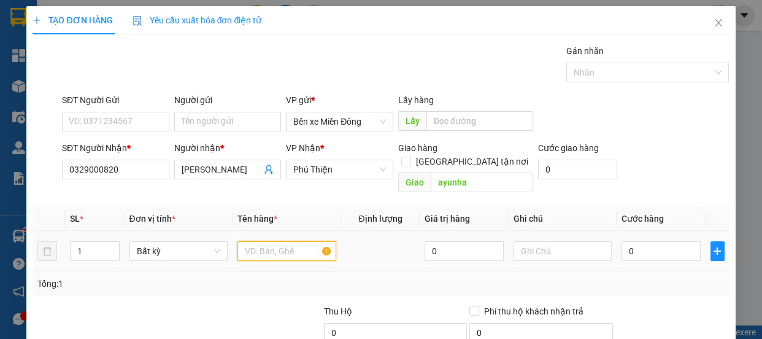
click at [302, 241] on input "text" at bounding box center [286, 251] width 99 height 20
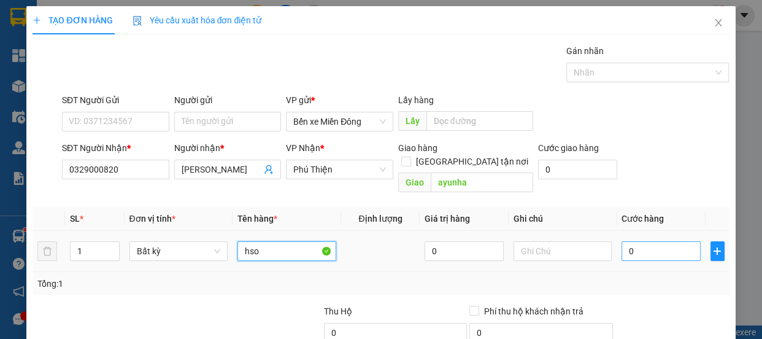
type input "hso"
click at [681, 241] on input "0" at bounding box center [660, 251] width 79 height 20
type input "004"
type input "4"
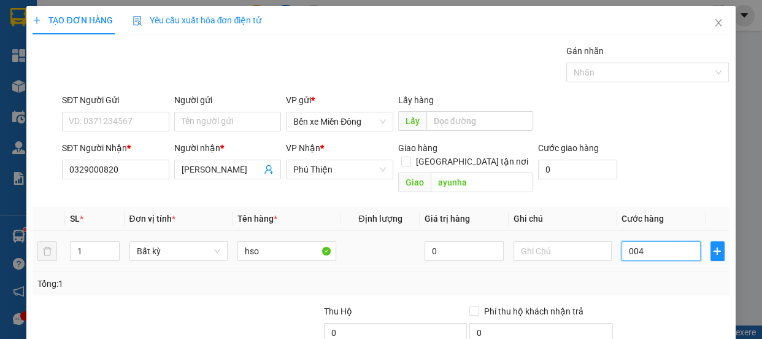
type input "0.040"
type input "40"
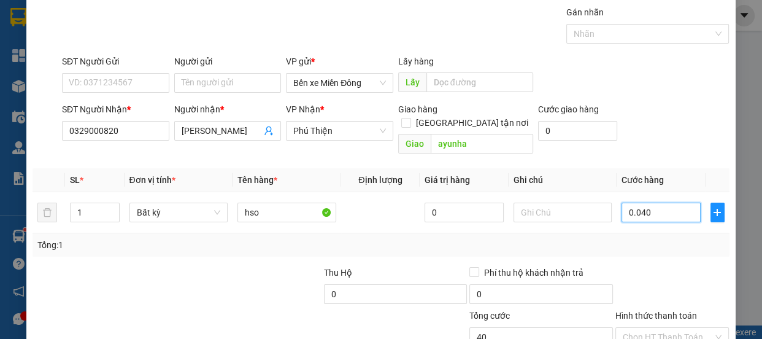
scroll to position [55, 0]
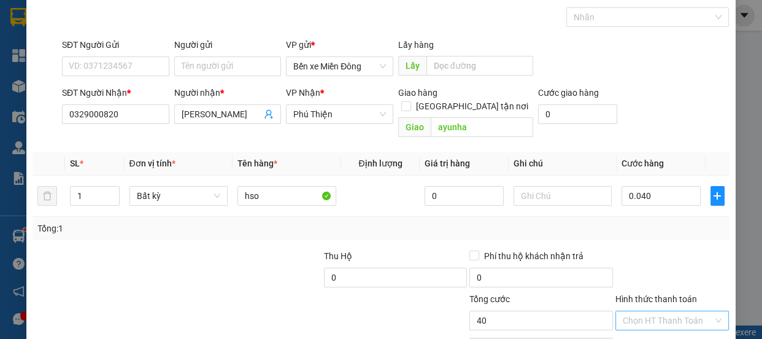
click at [683, 311] on input "Hình thức thanh toán" at bounding box center [667, 320] width 91 height 18
type input "40.000"
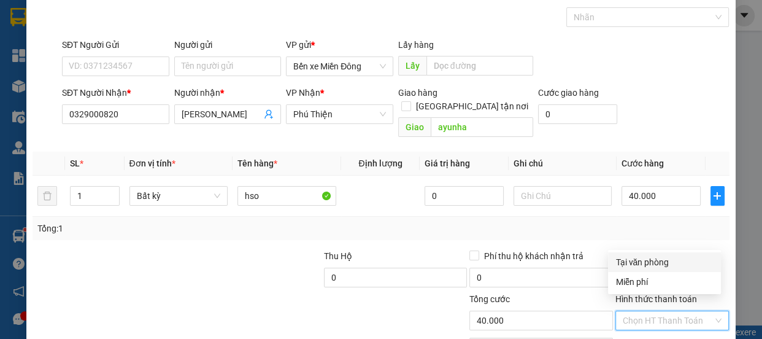
click at [647, 257] on div "Tại văn phòng" at bounding box center [664, 261] width 98 height 13
type input "0"
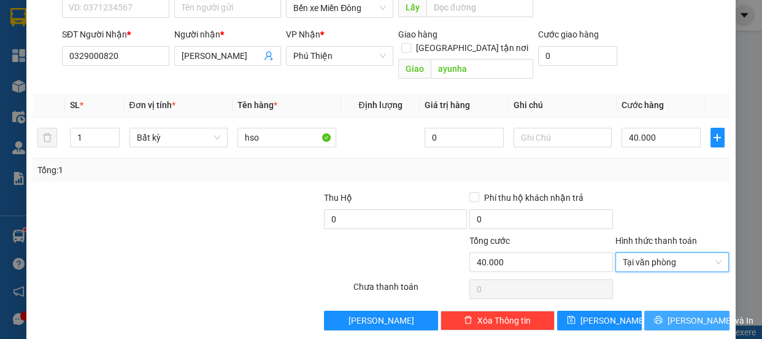
scroll to position [115, 0]
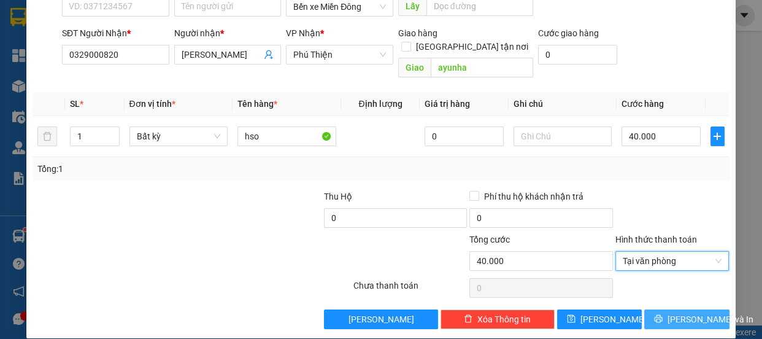
click at [671, 312] on span "[PERSON_NAME] và In" at bounding box center [710, 318] width 86 height 13
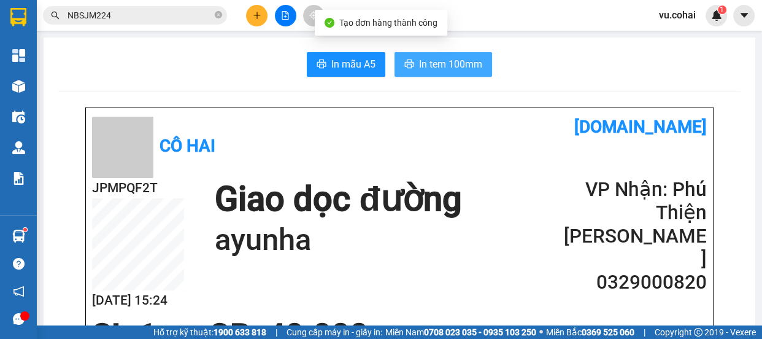
click at [463, 66] on span "In tem 100mm" at bounding box center [450, 63] width 63 height 15
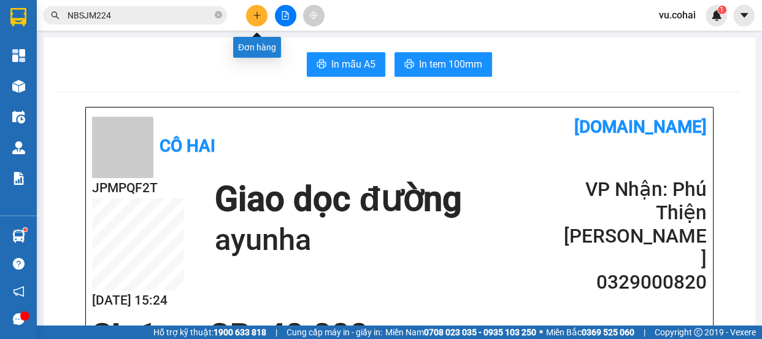
click at [251, 17] on button at bounding box center [256, 15] width 21 height 21
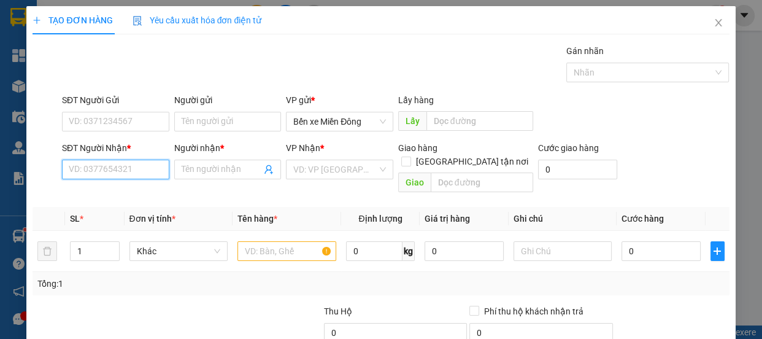
click at [131, 166] on input "SĐT Người Nhận *" at bounding box center [115, 169] width 107 height 20
click at [89, 173] on input "SĐT Người Nhận *" at bounding box center [115, 169] width 107 height 20
click at [115, 164] on input "SĐT Người Nhận *" at bounding box center [115, 169] width 107 height 20
click at [99, 170] on input "SĐT Người Nhận *" at bounding box center [115, 169] width 107 height 20
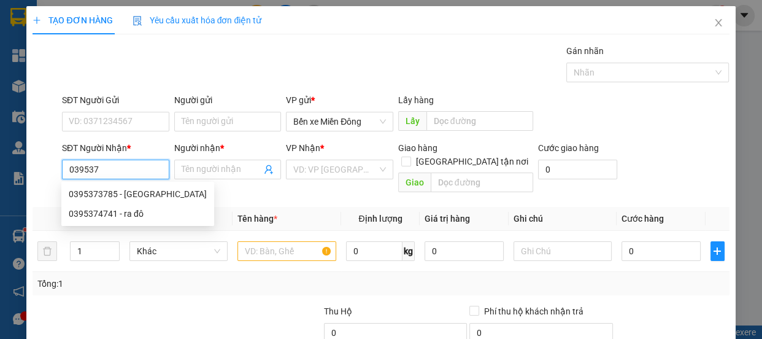
click at [151, 190] on div "0395373785 - [GEOGRAPHIC_DATA]" at bounding box center [138, 193] width 138 height 13
type input "0395373785"
type input "[PERSON_NAME]"
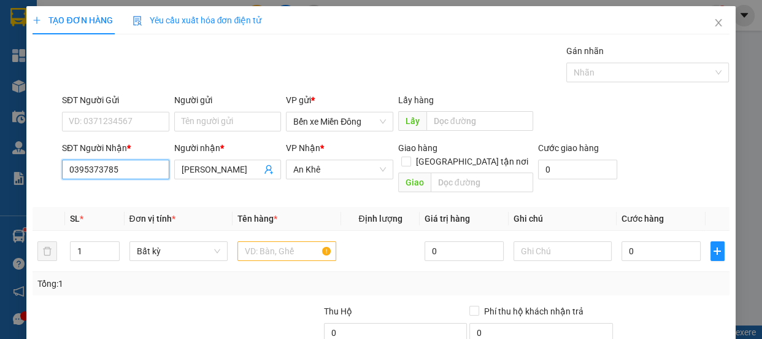
type input "0395373785"
click at [450, 182] on div "Giao hàng [GEOGRAPHIC_DATA] tận nơi [GEOGRAPHIC_DATA]" at bounding box center [465, 169] width 135 height 56
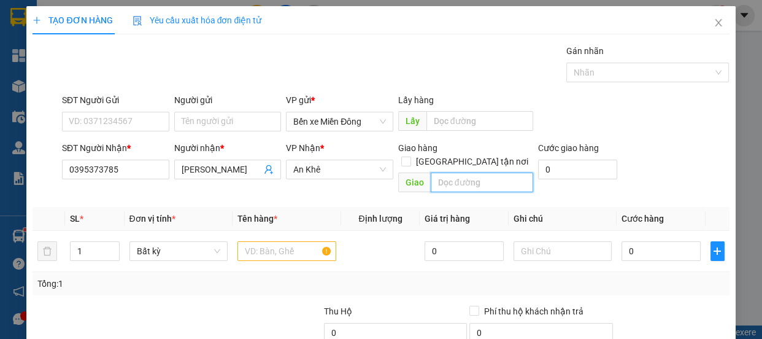
click at [456, 174] on input "text" at bounding box center [482, 182] width 102 height 20
type input "poto"
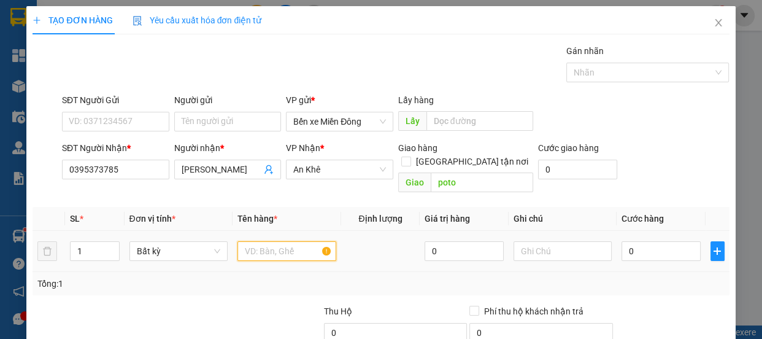
click at [274, 242] on input "text" at bounding box center [286, 251] width 99 height 20
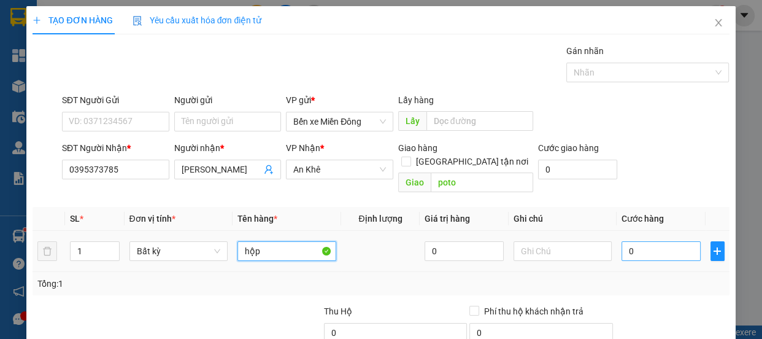
type input "hộp"
click at [648, 243] on input "0" at bounding box center [660, 251] width 79 height 20
type input "004"
type input "4"
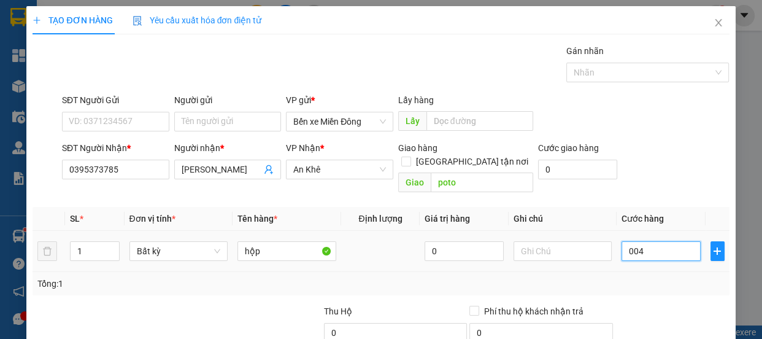
type input "0.040"
type input "40"
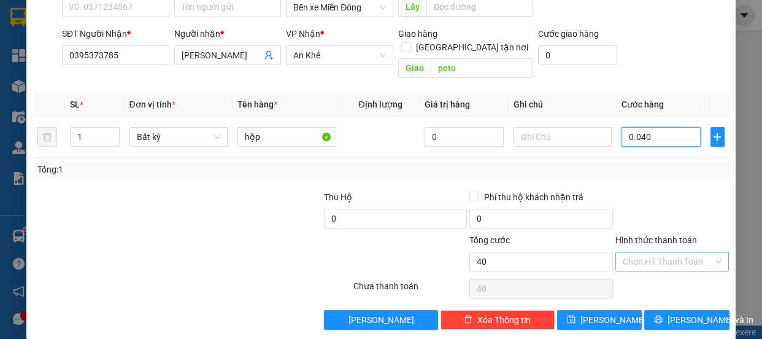
scroll to position [115, 0]
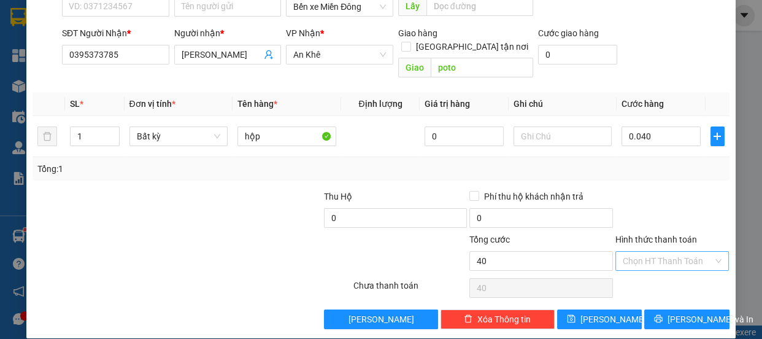
type input "40.000"
click at [650, 251] on input "Hình thức thanh toán" at bounding box center [667, 260] width 91 height 18
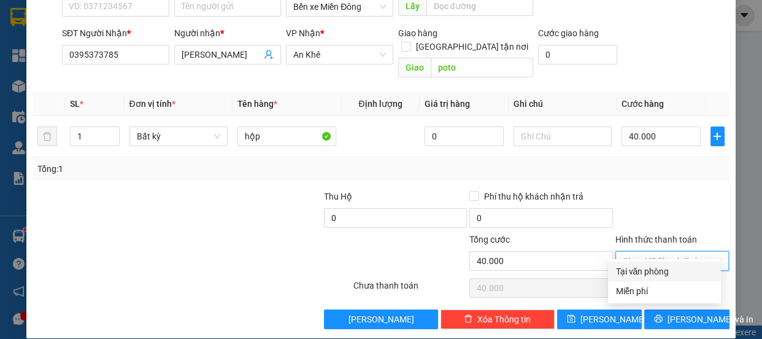
click at [648, 268] on div "Tại văn phòng" at bounding box center [664, 270] width 98 height 13
type input "0"
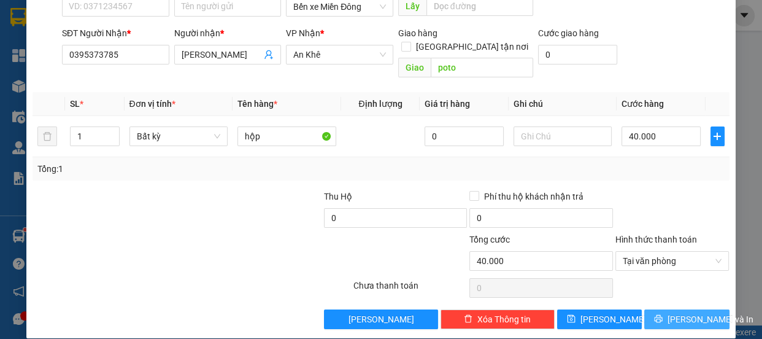
click at [669, 312] on span "[PERSON_NAME] và In" at bounding box center [710, 318] width 86 height 13
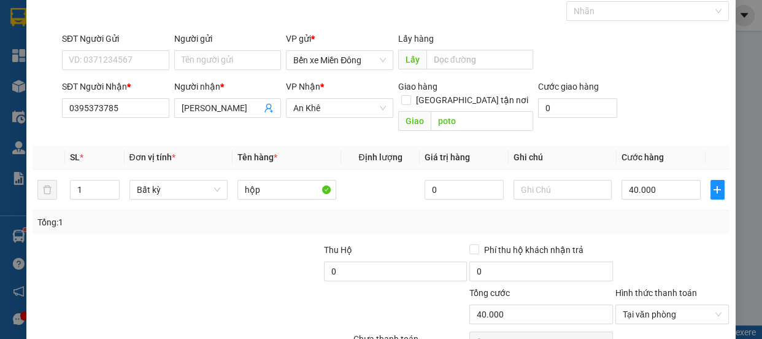
scroll to position [0, 0]
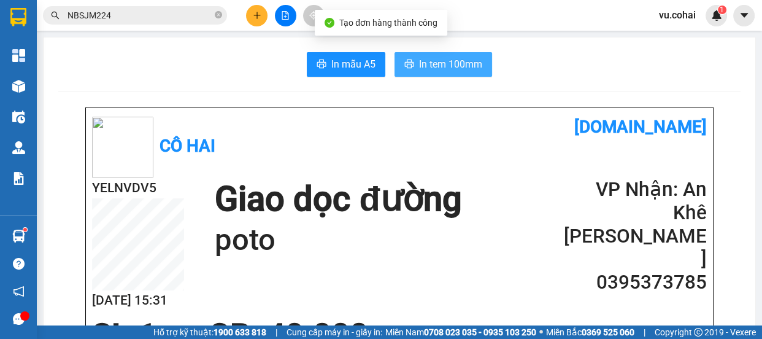
click at [450, 66] on span "In tem 100mm" at bounding box center [450, 63] width 63 height 15
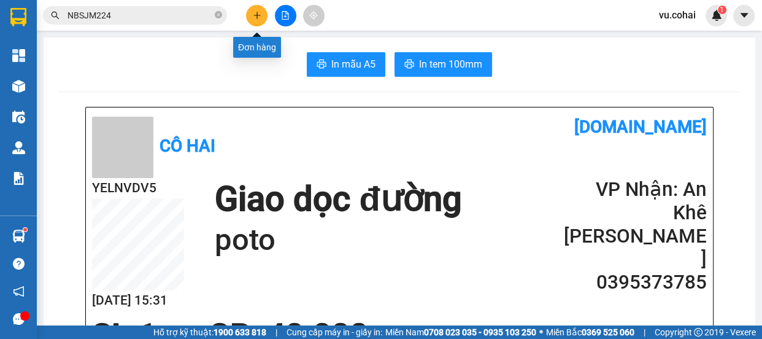
click at [258, 16] on icon "plus" at bounding box center [257, 15] width 9 height 9
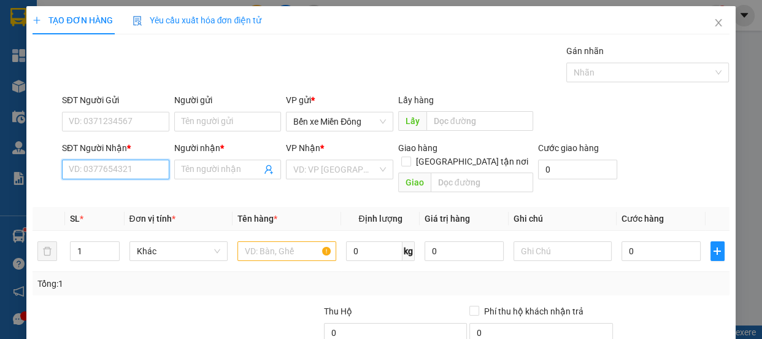
click at [131, 166] on input "SĐT Người Nhận *" at bounding box center [115, 169] width 107 height 20
click at [78, 175] on input "SĐT Người Nhận *" at bounding box center [115, 169] width 107 height 20
type input "0973848117"
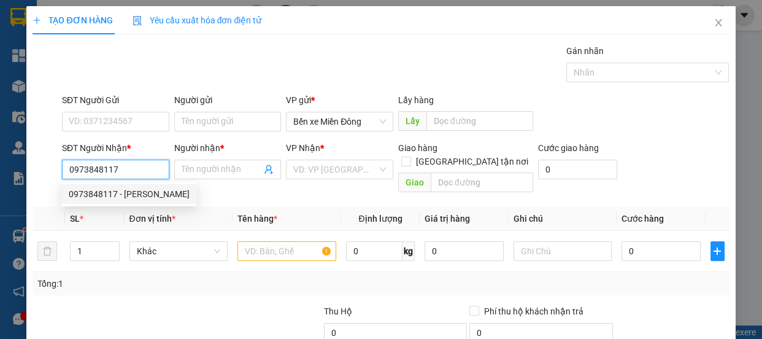
click at [102, 196] on div "0973848117 - [PERSON_NAME]" at bounding box center [129, 193] width 121 height 13
type input "chí cường"
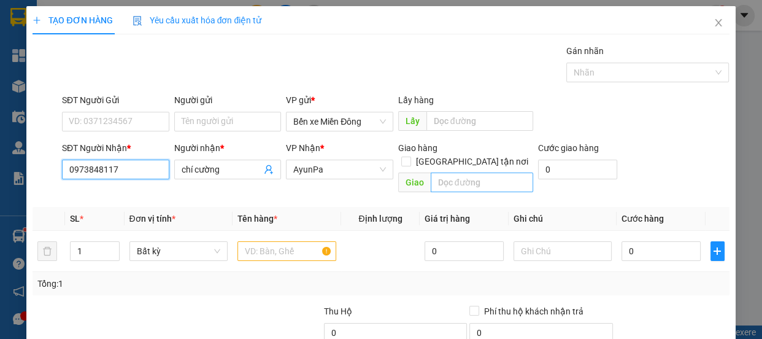
type input "0973848117"
click at [474, 172] on input "text" at bounding box center [482, 182] width 102 height 20
type input "cxoai"
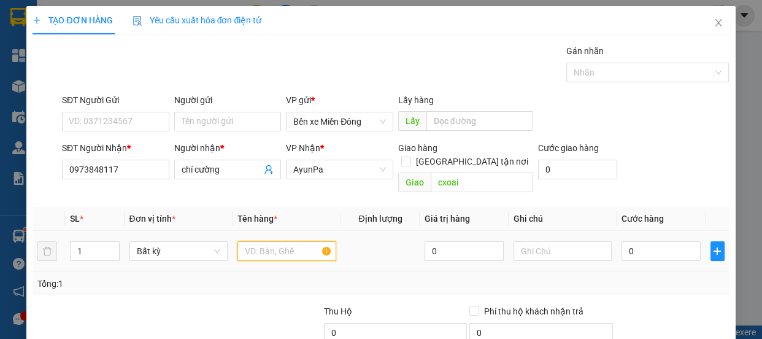
click at [280, 241] on input "text" at bounding box center [286, 251] width 99 height 20
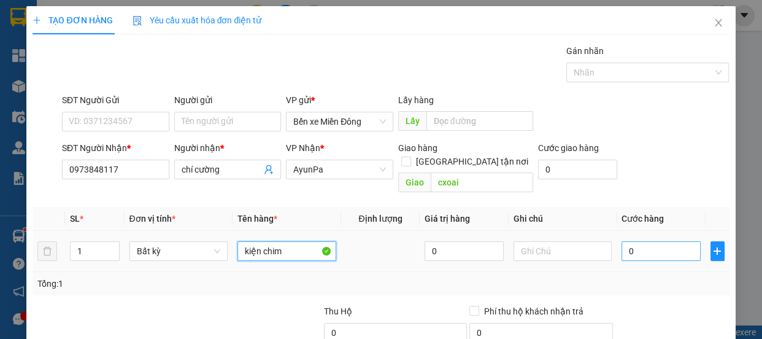
type input "kiện chim"
click at [633, 245] on input "0" at bounding box center [660, 251] width 79 height 20
click at [633, 241] on input "0" at bounding box center [660, 251] width 79 height 20
type input "002"
type input "2"
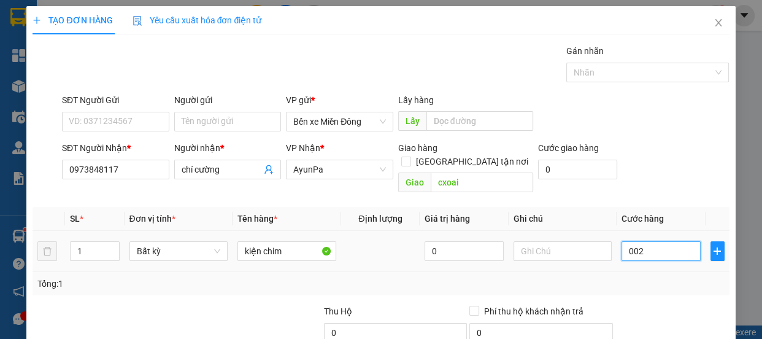
type input "2"
type input "0.020"
type input "20"
type input "00.200"
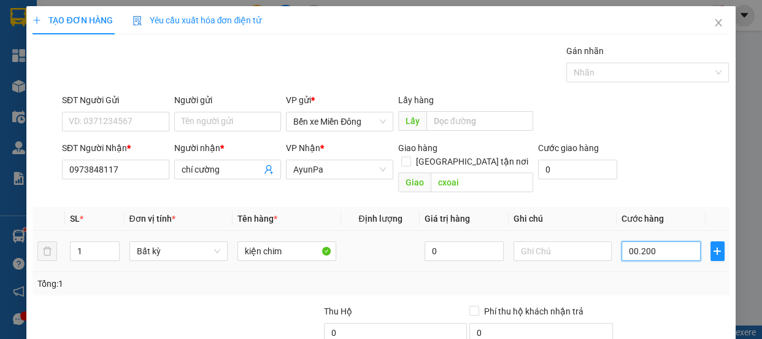
type input "200"
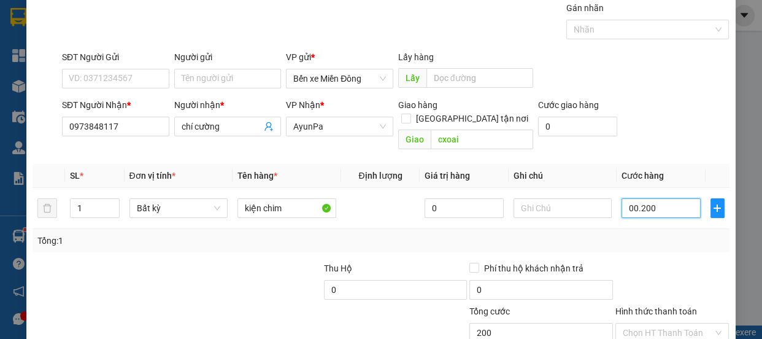
scroll to position [55, 0]
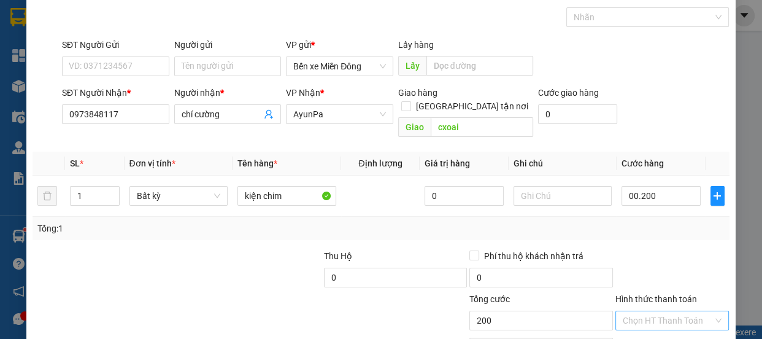
click at [660, 312] on input "Hình thức thanh toán" at bounding box center [667, 320] width 91 height 18
type input "200.000"
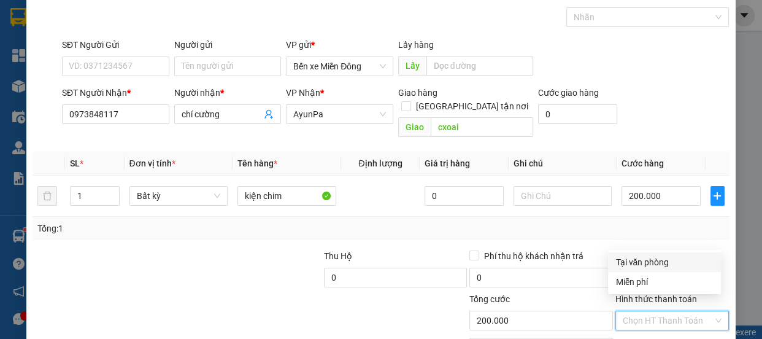
click at [640, 263] on div "Tại văn phòng" at bounding box center [664, 261] width 98 height 13
type input "0"
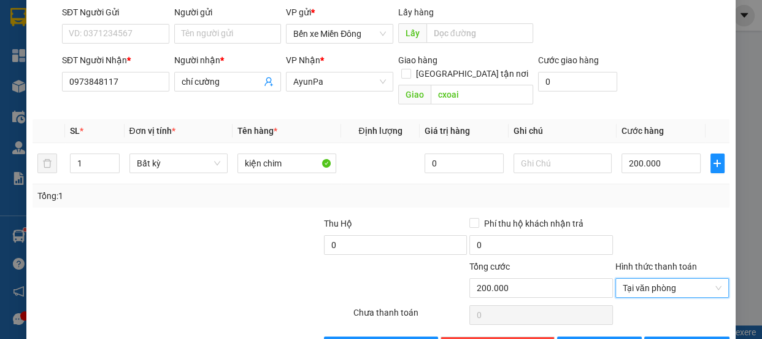
scroll to position [115, 0]
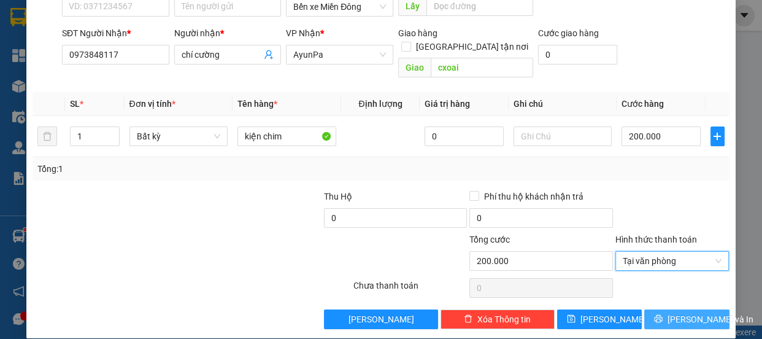
click at [682, 312] on span "[PERSON_NAME] và In" at bounding box center [710, 318] width 86 height 13
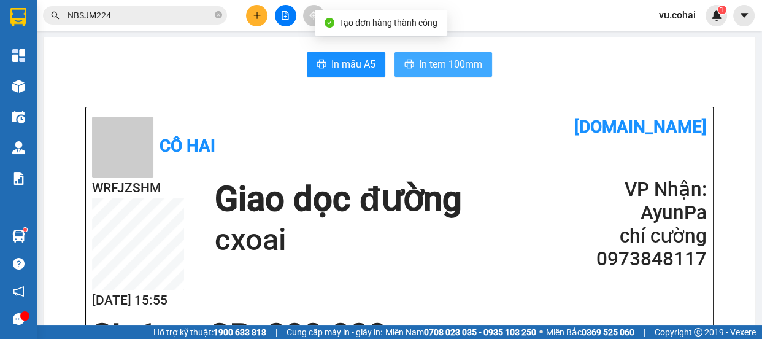
click at [435, 69] on span "In tem 100mm" at bounding box center [450, 63] width 63 height 15
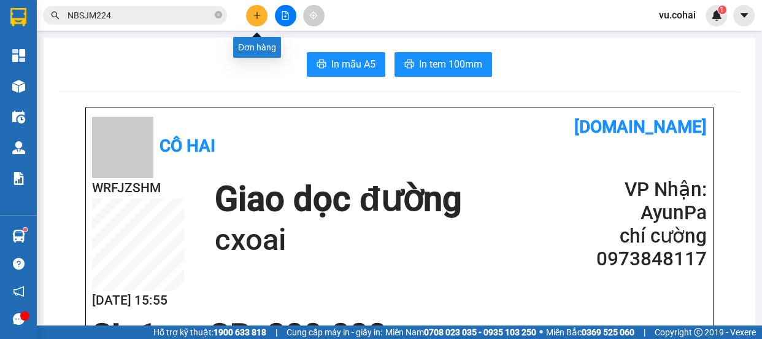
click at [259, 11] on icon "plus" at bounding box center [257, 15] width 9 height 9
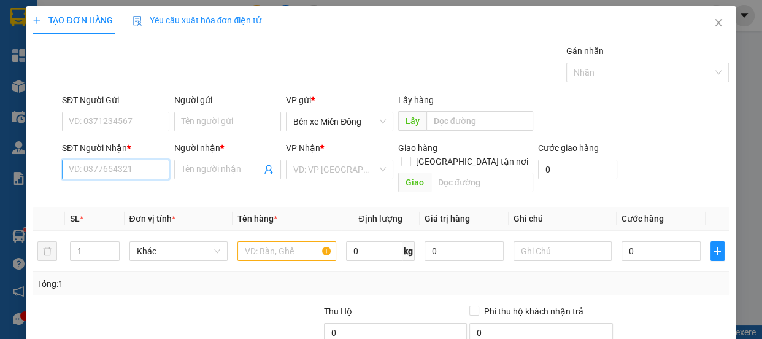
click at [115, 169] on input "SĐT Người Nhận *" at bounding box center [115, 169] width 107 height 20
click at [111, 172] on input "SĐT Người Nhận *" at bounding box center [115, 169] width 107 height 20
click at [120, 174] on input "SĐT Người Nhận *" at bounding box center [115, 169] width 107 height 20
click at [120, 172] on input "SĐT Người Nhận *" at bounding box center [115, 169] width 107 height 20
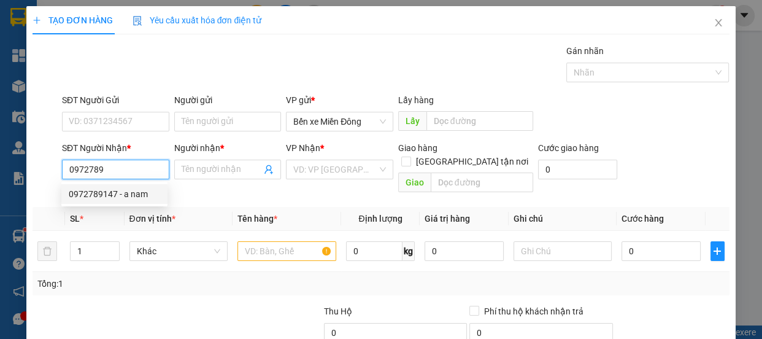
click at [134, 194] on div "0972789147 - a nam" at bounding box center [114, 193] width 91 height 13
type input "0972789147"
type input "a nam"
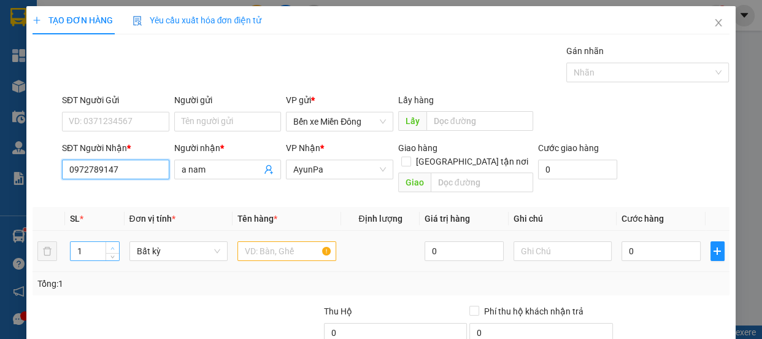
type input "0972789147"
type input "2"
click at [109, 244] on span "up" at bounding box center [112, 247] width 7 height 7
click at [259, 241] on input "text" at bounding box center [286, 251] width 99 height 20
click at [272, 241] on input "text" at bounding box center [286, 251] width 99 height 20
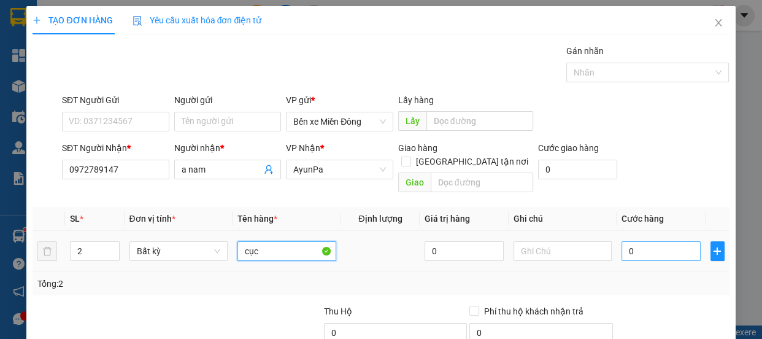
type input "cục"
click at [626, 242] on input "0" at bounding box center [660, 251] width 79 height 20
type input "001"
type input "1"
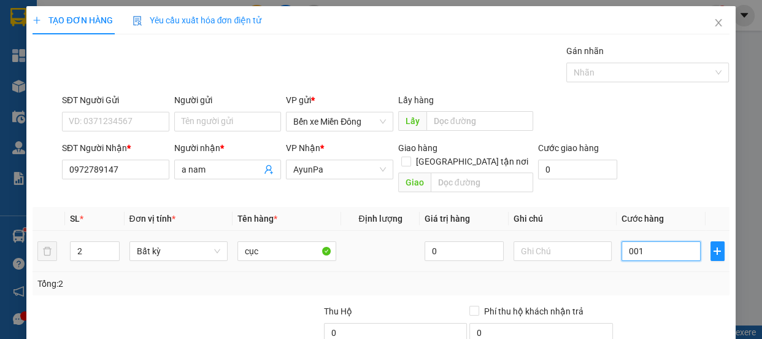
type input "0.012"
type input "12"
type input "00.120"
type input "120"
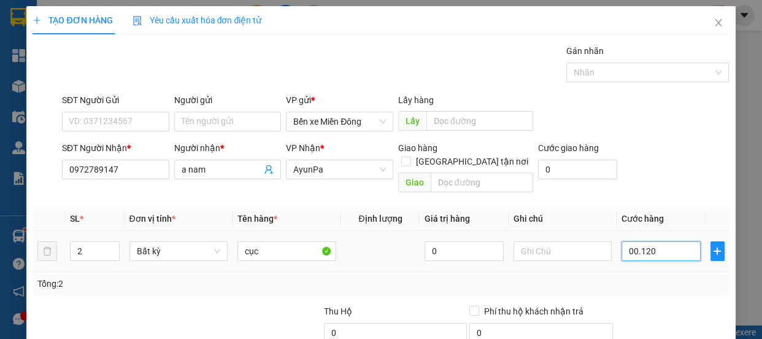
type input "120"
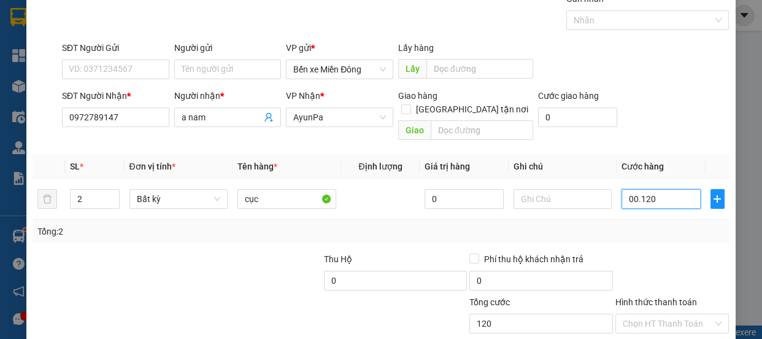
scroll to position [115, 0]
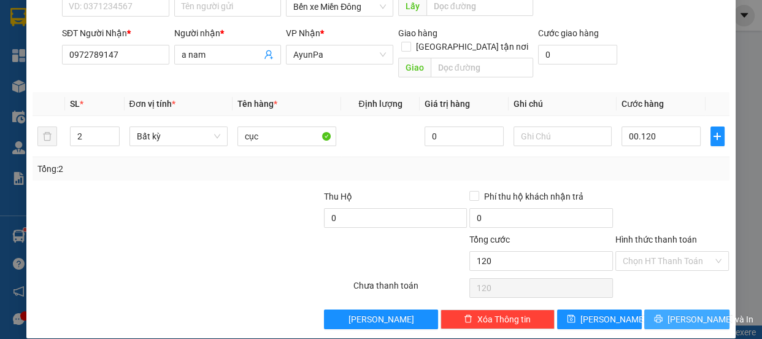
type input "120.000"
click at [699, 312] on span "[PERSON_NAME] và In" at bounding box center [710, 318] width 86 height 13
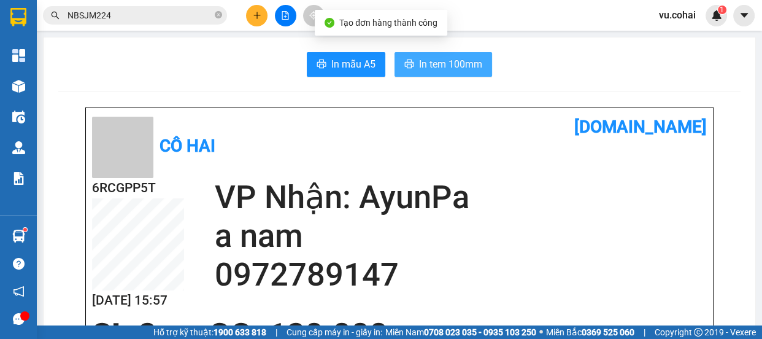
click at [452, 59] on span "In tem 100mm" at bounding box center [450, 63] width 63 height 15
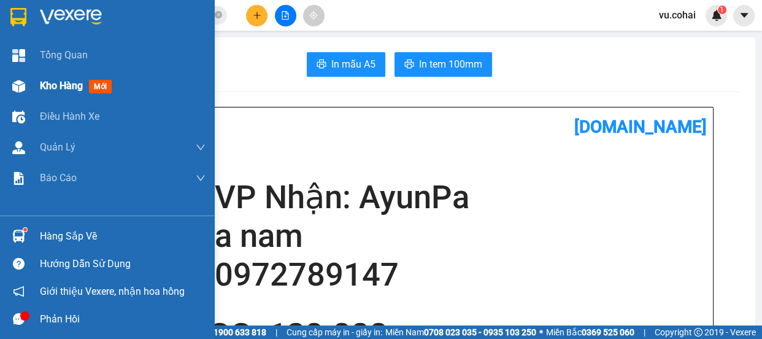
click at [64, 90] on span "Kho hàng" at bounding box center [61, 86] width 43 height 12
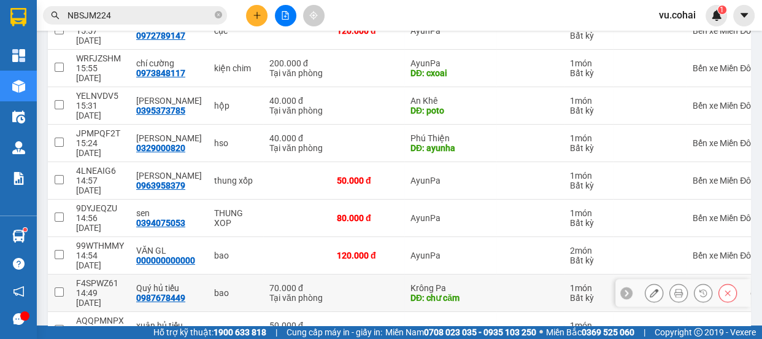
scroll to position [210, 0]
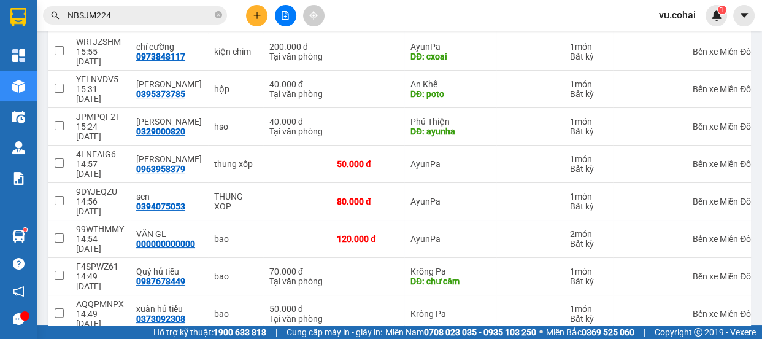
checkbox input "true"
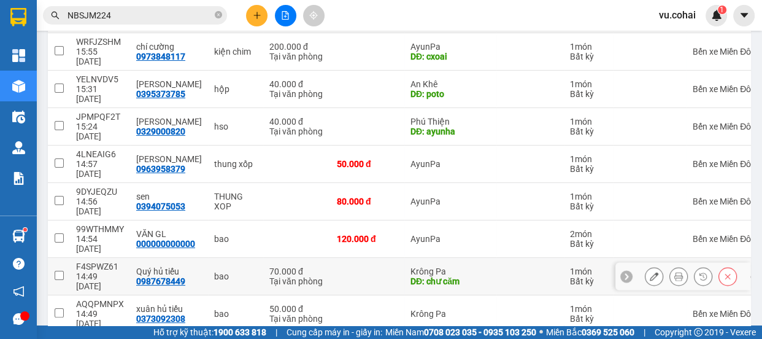
click at [56, 270] on input "checkbox" at bounding box center [59, 274] width 9 height 9
checkbox input "true"
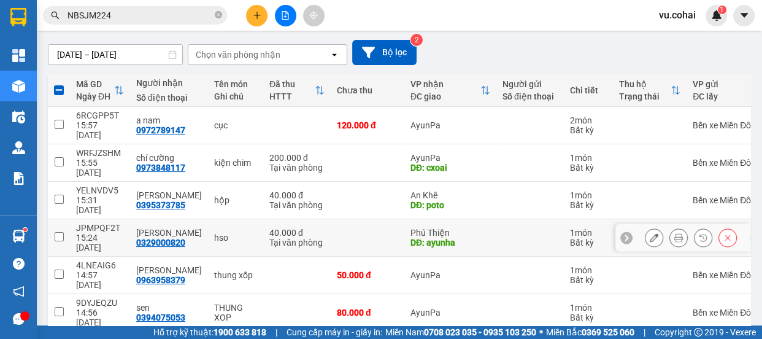
scroll to position [98, 0]
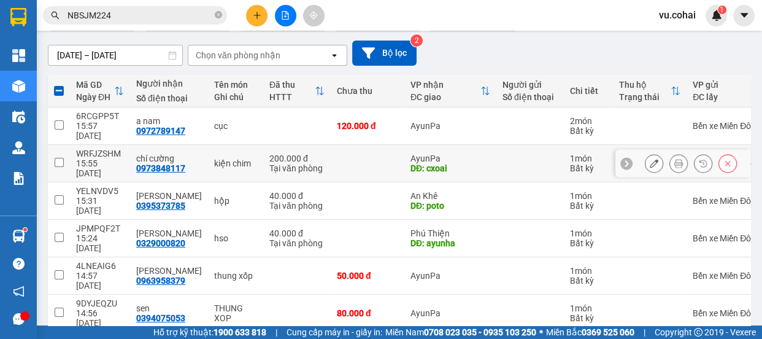
click at [649, 159] on icon at bounding box center [653, 163] width 9 height 9
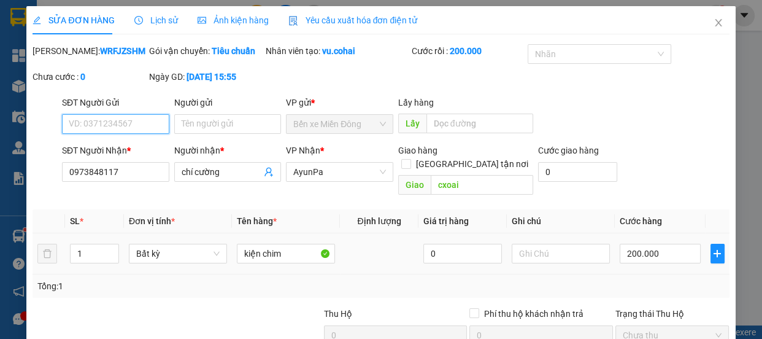
type input "0973848117"
type input "chí cường"
type input "cxoai"
type input "200.000"
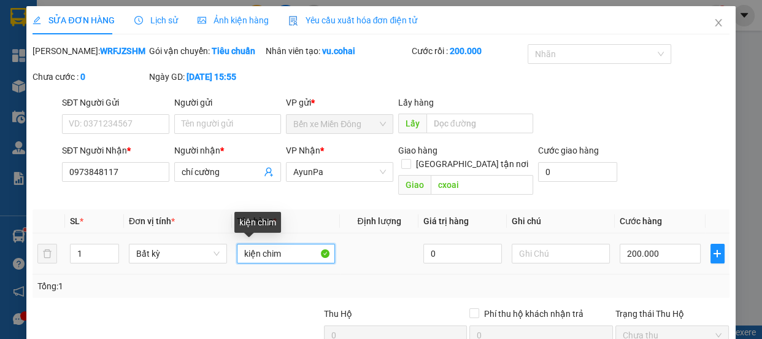
click at [294, 255] on input "kiện chim" at bounding box center [286, 253] width 98 height 20
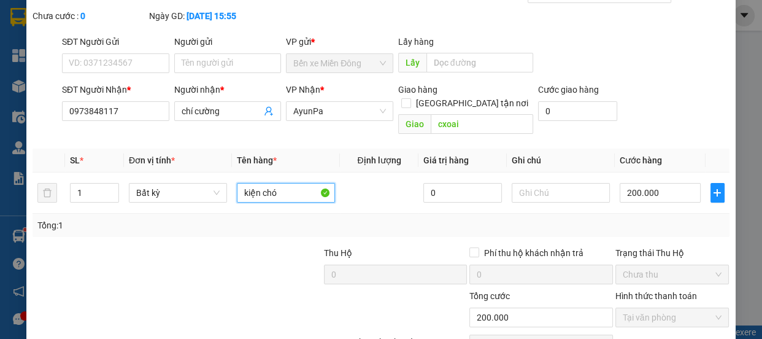
scroll to position [111, 0]
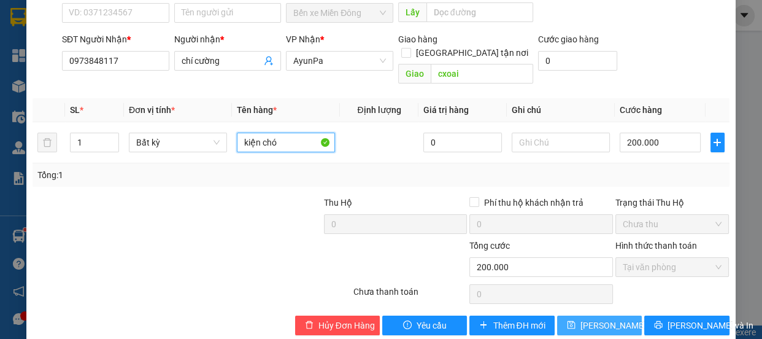
type input "kiện chó"
click at [619, 325] on span "[PERSON_NAME] thay đổi" at bounding box center [629, 324] width 98 height 13
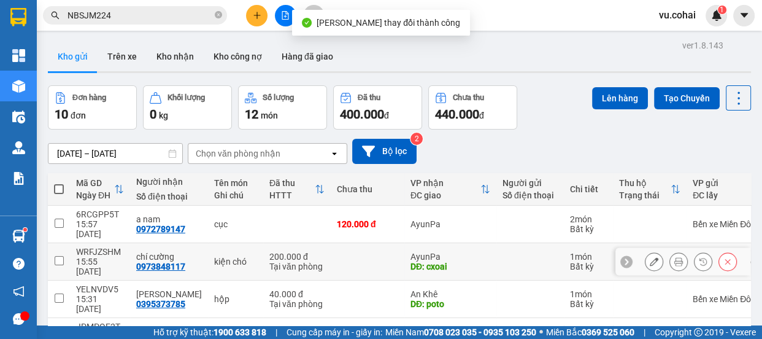
click at [59, 256] on input "checkbox" at bounding box center [59, 260] width 9 height 9
checkbox input "true"
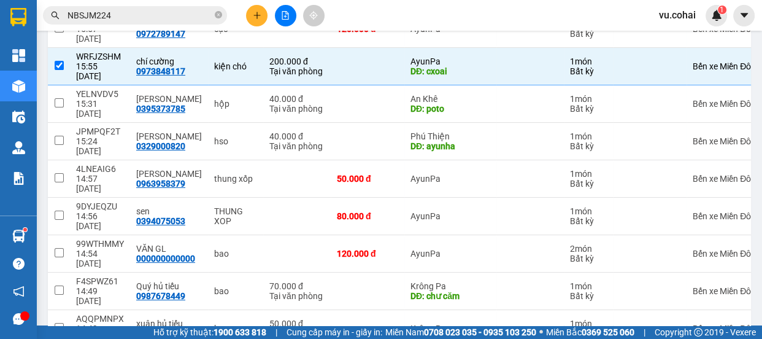
scroll to position [210, 0]
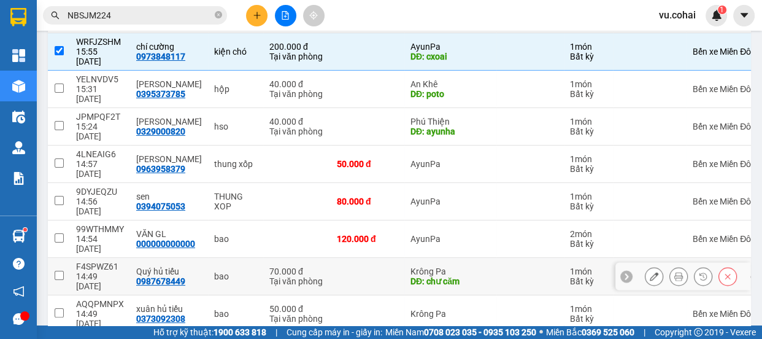
click at [61, 270] on input "checkbox" at bounding box center [59, 274] width 9 height 9
checkbox input "true"
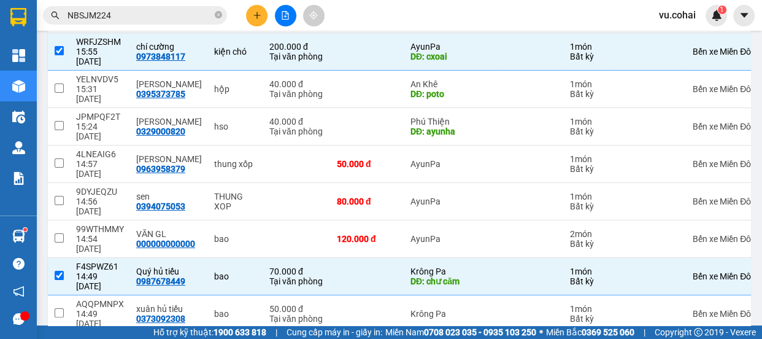
checkbox input "true"
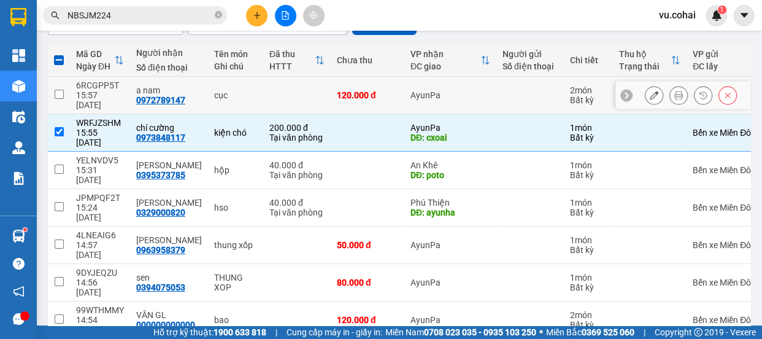
scroll to position [43, 0]
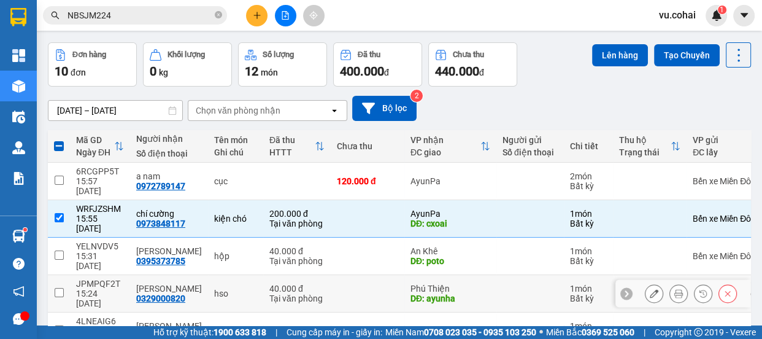
drag, startPoint x: 60, startPoint y: 258, endPoint x: 185, endPoint y: 223, distance: 129.1
click at [68, 275] on td at bounding box center [59, 293] width 22 height 37
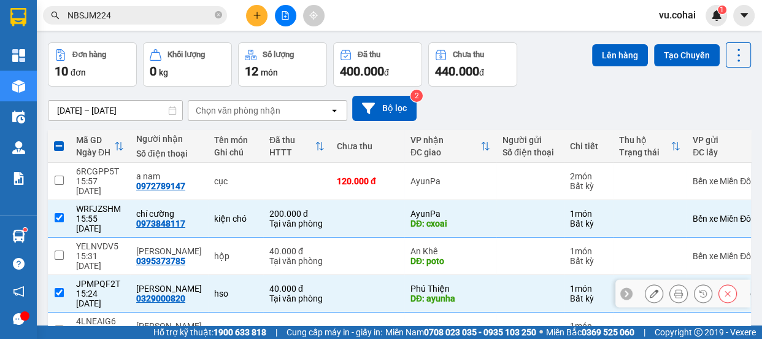
drag, startPoint x: 60, startPoint y: 254, endPoint x: 100, endPoint y: 250, distance: 40.1
click at [62, 288] on input "checkbox" at bounding box center [59, 292] width 9 height 9
checkbox input "false"
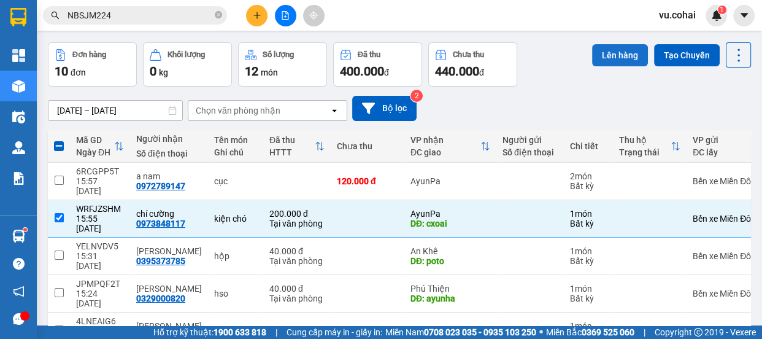
click at [622, 45] on button "Lên hàng" at bounding box center [620, 55] width 56 height 22
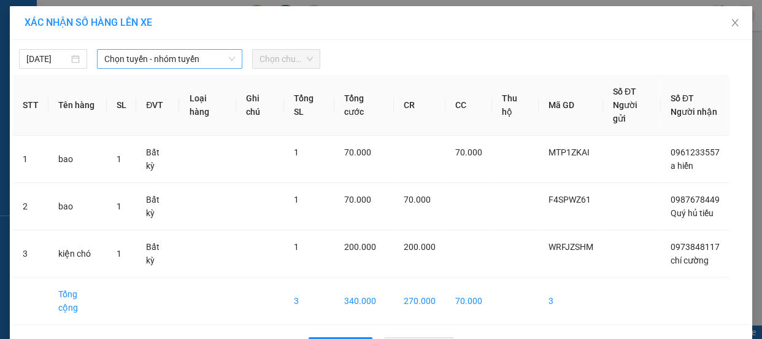
click at [201, 62] on span "Chọn tuyến - nhóm tuyến" at bounding box center [169, 59] width 131 height 18
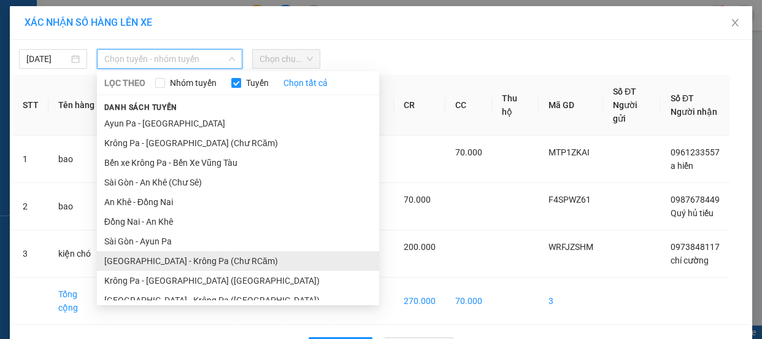
click at [218, 255] on li "[GEOGRAPHIC_DATA] - Krông Pa (Chư RCăm)" at bounding box center [238, 261] width 282 height 20
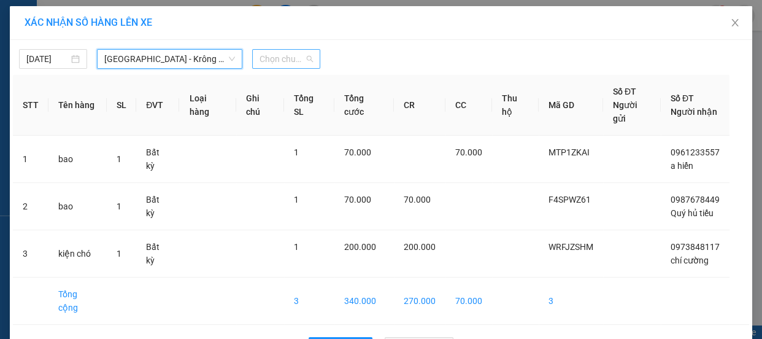
click at [286, 55] on span "Chọn chuyến" at bounding box center [285, 59] width 53 height 18
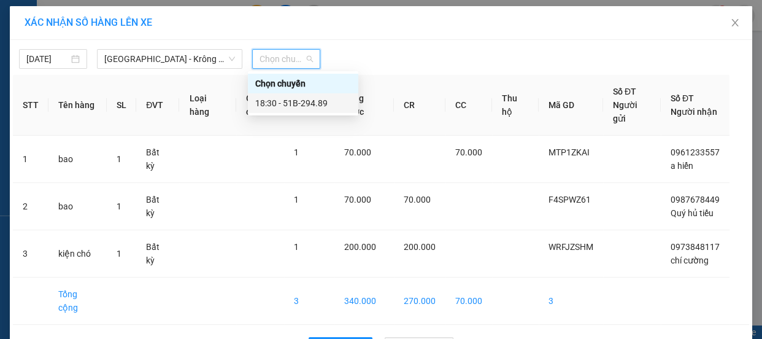
click at [303, 99] on div "18:30 - 51B-294.89" at bounding box center [303, 102] width 96 height 13
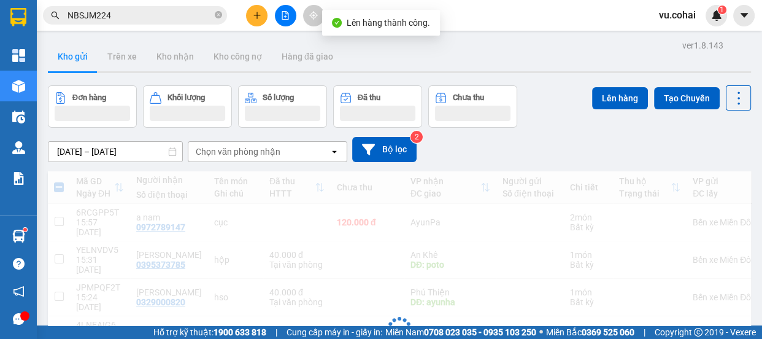
scroll to position [111, 0]
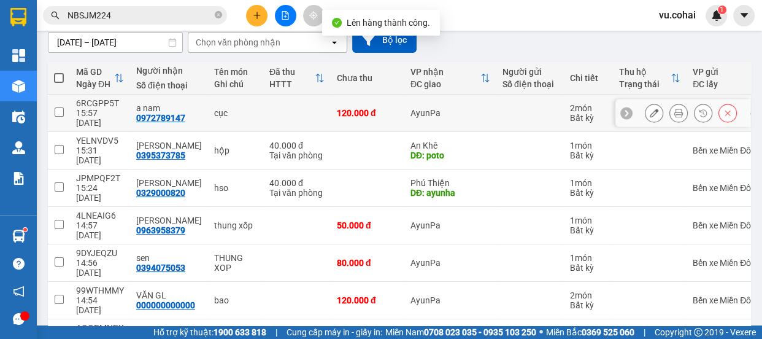
click at [61, 107] on input "checkbox" at bounding box center [59, 111] width 9 height 9
checkbox input "true"
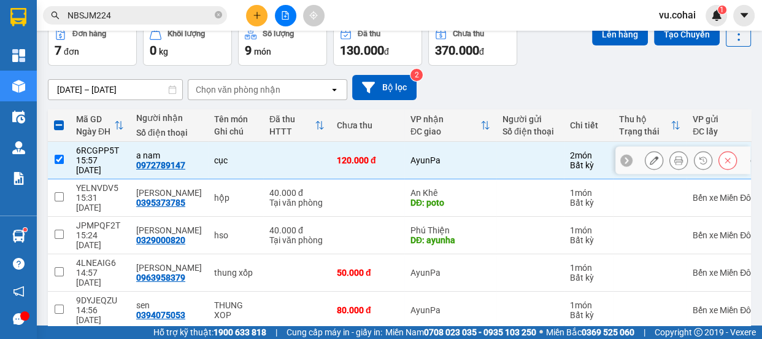
scroll to position [0, 0]
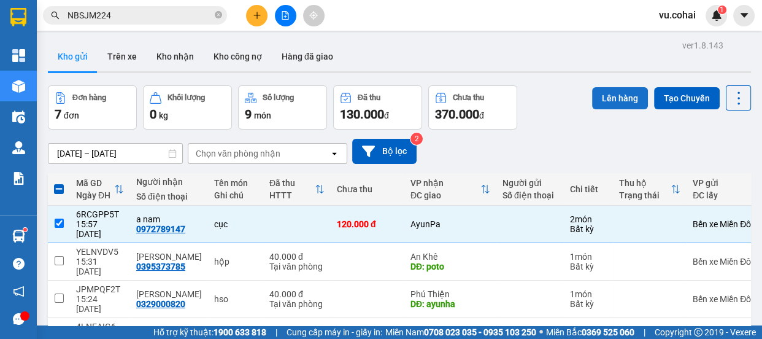
click at [622, 89] on button "Lên hàng" at bounding box center [620, 98] width 56 height 22
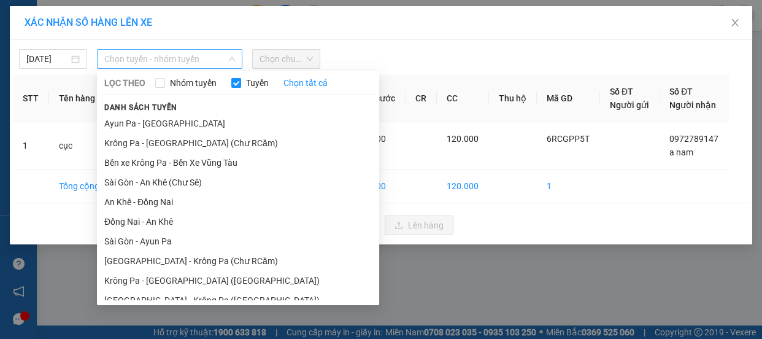
click at [140, 54] on span "Chọn tuyến - nhóm tuyến" at bounding box center [169, 59] width 131 height 18
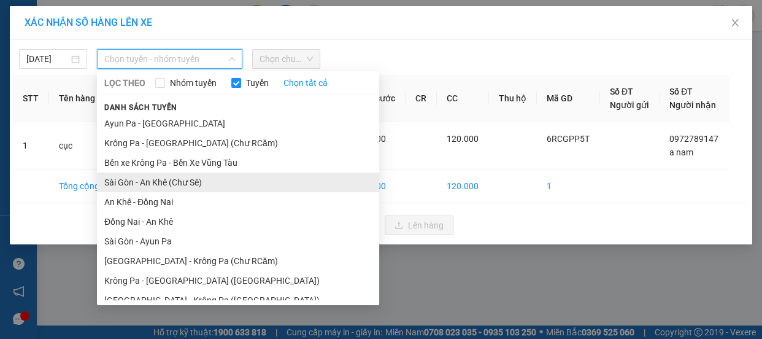
click at [185, 181] on li "Sài Gòn - An Khê (Chư Sê)" at bounding box center [238, 182] width 282 height 20
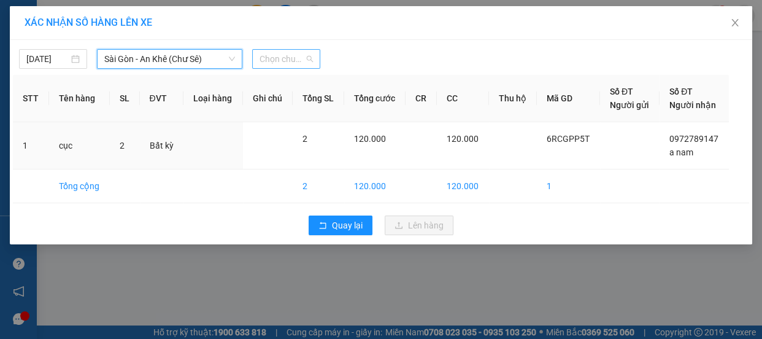
click at [307, 53] on span "Chọn chuyến" at bounding box center [285, 59] width 53 height 18
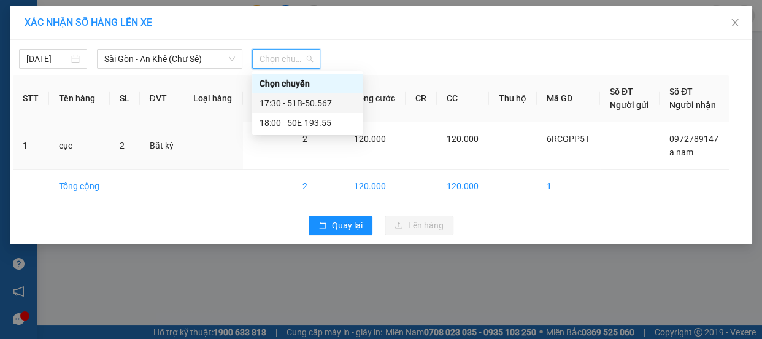
click at [306, 101] on div "17:30 - 51B-50.567" at bounding box center [307, 102] width 96 height 13
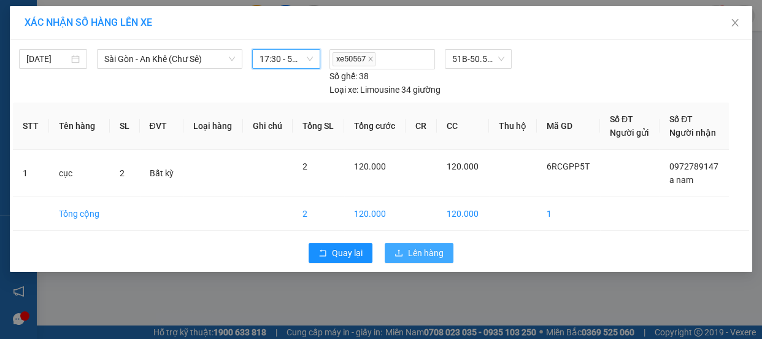
click at [437, 261] on button "Lên hàng" at bounding box center [419, 253] width 69 height 20
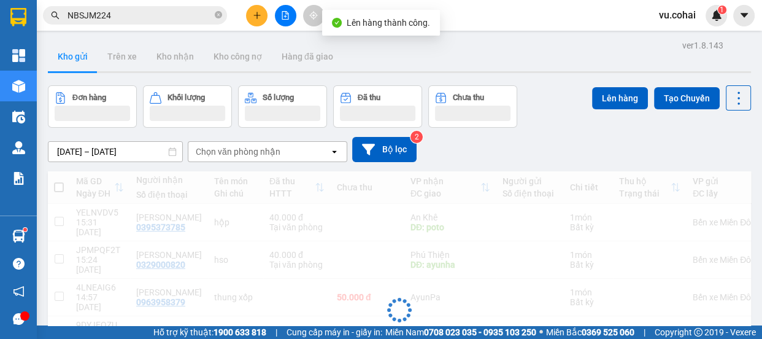
scroll to position [98, 0]
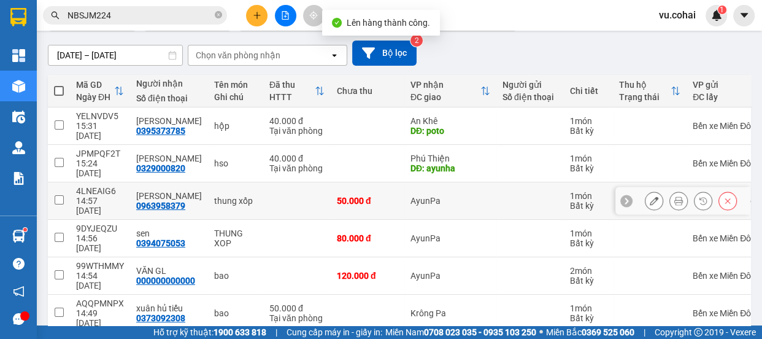
click at [58, 182] on td at bounding box center [59, 200] width 22 height 37
checkbox input "true"
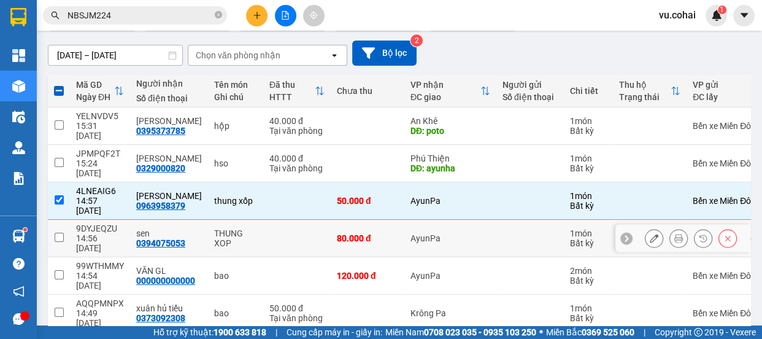
click at [66, 220] on td at bounding box center [59, 238] width 22 height 37
checkbox input "true"
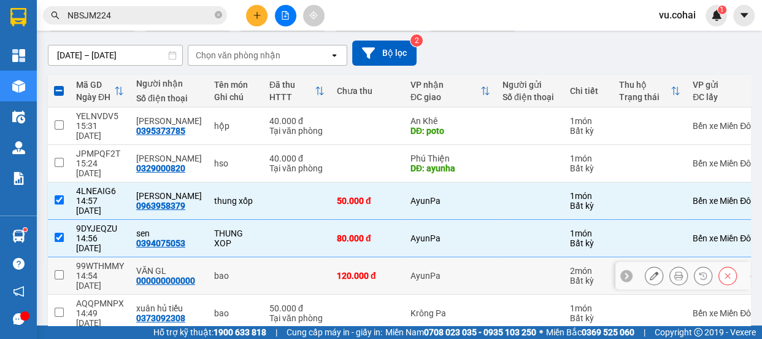
click at [78, 270] on div "14:54 [DATE]" at bounding box center [100, 280] width 48 height 20
checkbox input "true"
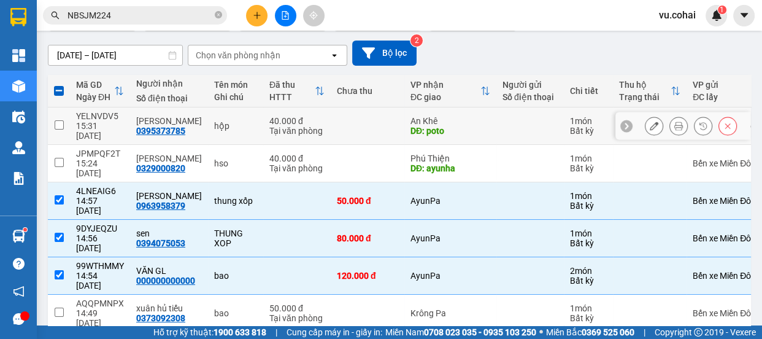
click at [57, 120] on input "checkbox" at bounding box center [59, 124] width 9 height 9
checkbox input "true"
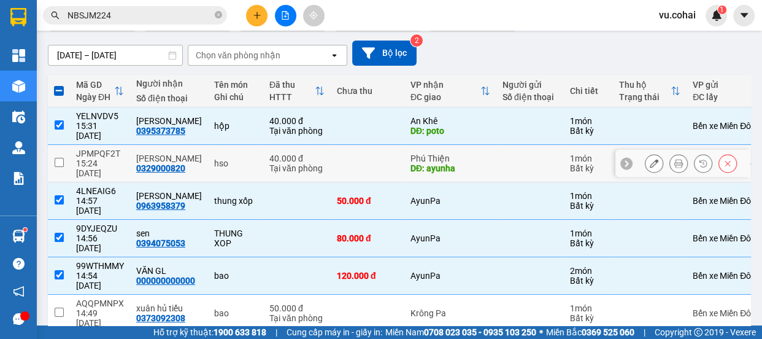
click at [70, 151] on td "JPMPQF2T 15:24 [DATE]" at bounding box center [100, 163] width 60 height 37
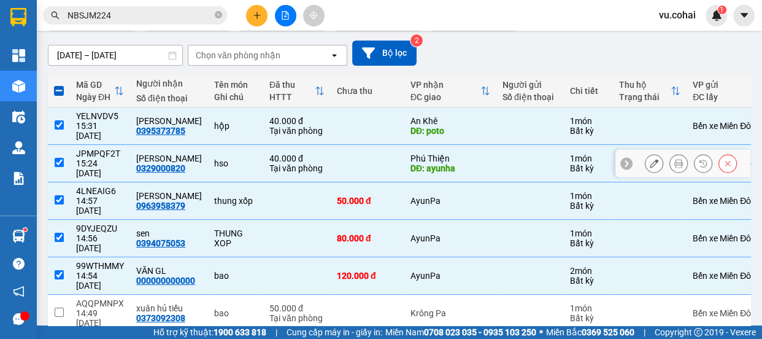
drag, startPoint x: 53, startPoint y: 147, endPoint x: 66, endPoint y: 148, distance: 12.9
click at [55, 147] on td at bounding box center [59, 163] width 22 height 37
checkbox input "false"
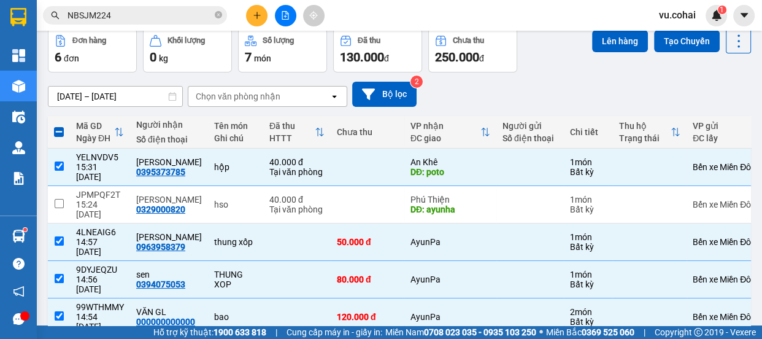
scroll to position [0, 0]
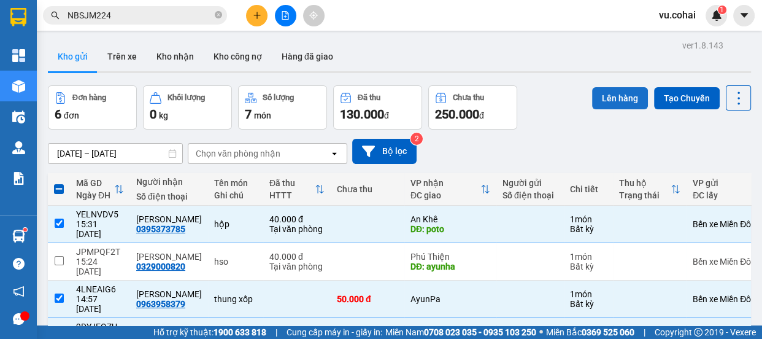
drag, startPoint x: 604, startPoint y: 97, endPoint x: 588, endPoint y: 101, distance: 17.1
click at [600, 98] on button "Lên hàng" at bounding box center [620, 98] width 56 height 22
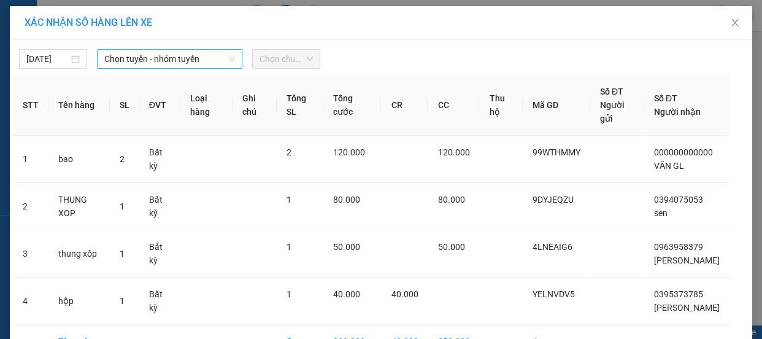
click at [172, 53] on span "Chọn tuyến - nhóm tuyến" at bounding box center [169, 59] width 131 height 18
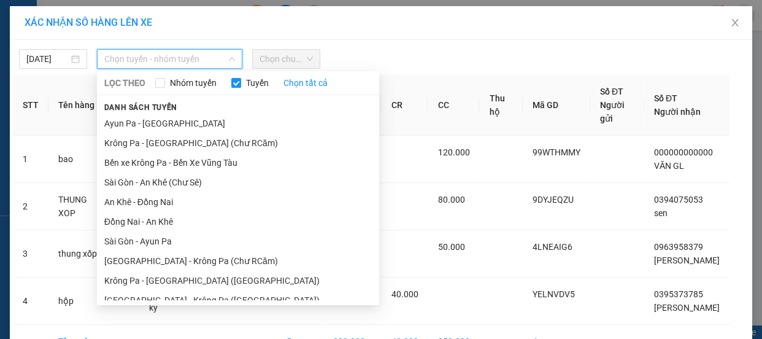
drag, startPoint x: 177, startPoint y: 178, endPoint x: 246, endPoint y: 107, distance: 99.3
click at [181, 173] on li "Sài Gòn - An Khê (Chư Sê)" at bounding box center [238, 182] width 282 height 20
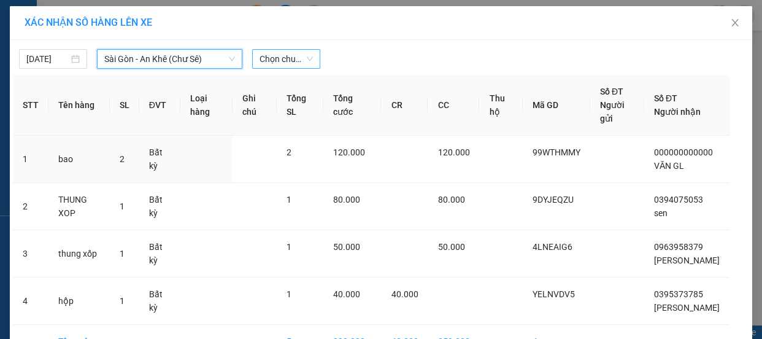
click at [288, 58] on span "Chọn chuyến" at bounding box center [285, 59] width 53 height 18
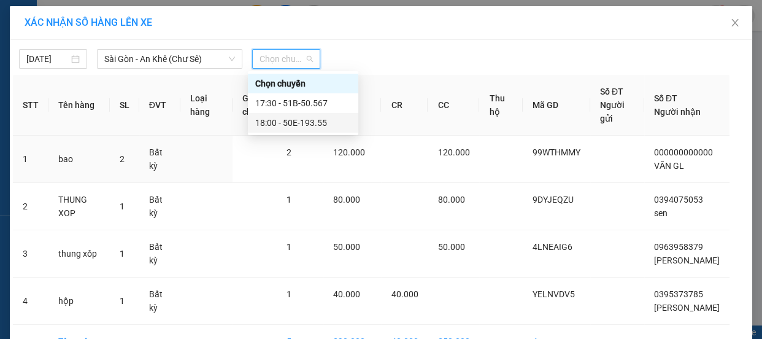
click at [302, 124] on div "18:00 - 50E-193.55" at bounding box center [303, 122] width 96 height 13
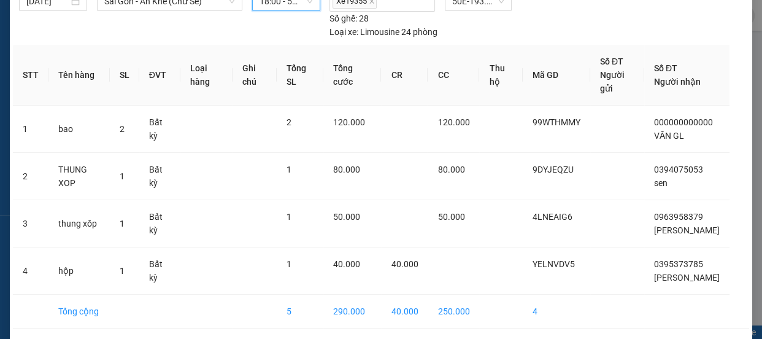
scroll to position [102, 0]
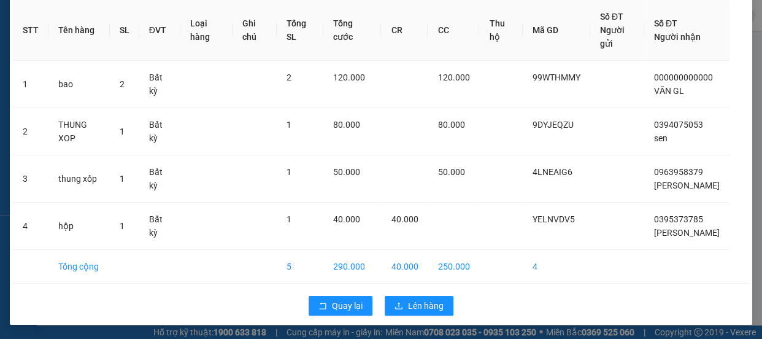
click at [426, 316] on div "Quay lại Lên hàng" at bounding box center [381, 305] width 736 height 32
click at [434, 308] on span "Lên hàng" at bounding box center [426, 305] width 36 height 13
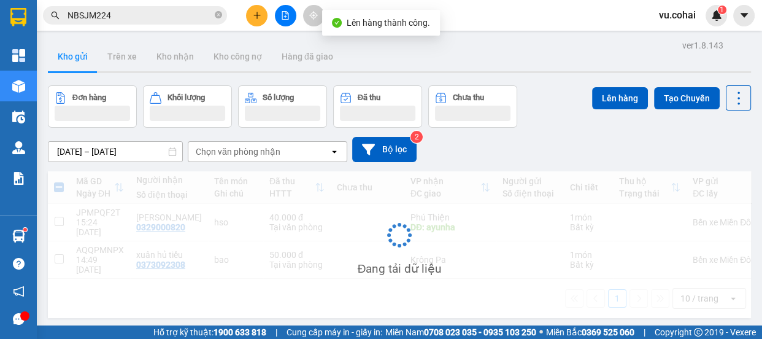
scroll to position [56, 0]
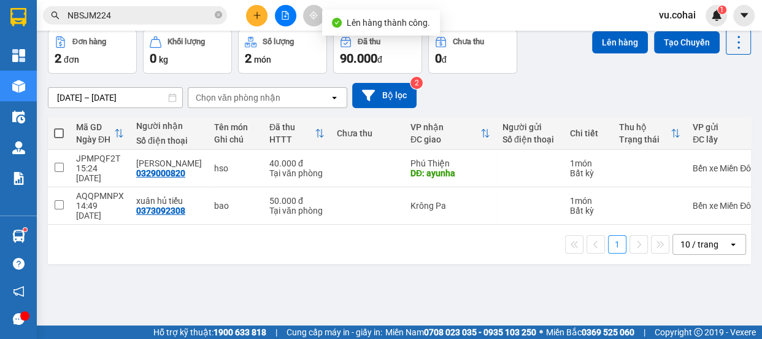
click at [55, 134] on span at bounding box center [59, 133] width 10 height 10
click at [59, 127] on input "checkbox" at bounding box center [59, 127] width 0 height 0
checkbox input "true"
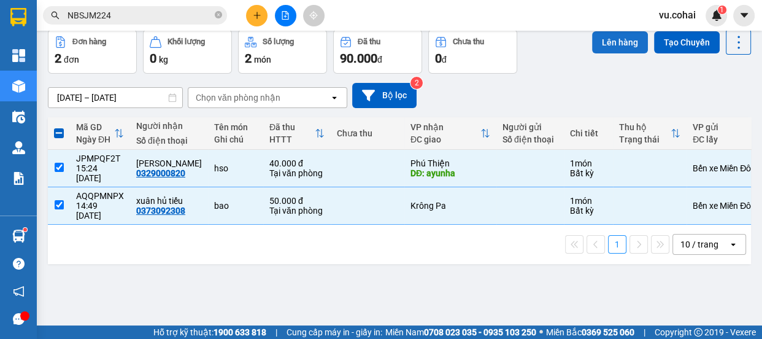
click at [606, 37] on button "Lên hàng" at bounding box center [620, 42] width 56 height 22
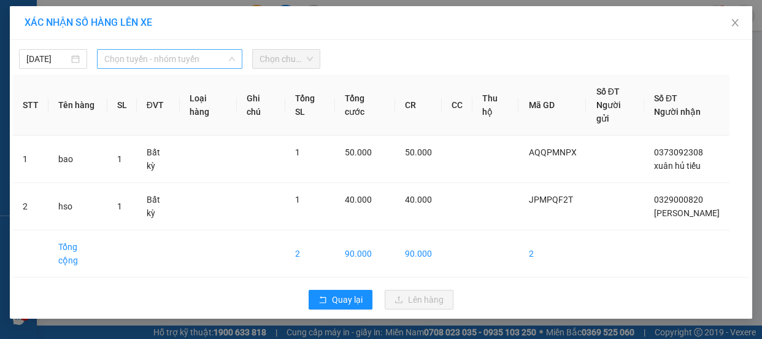
click at [165, 55] on span "Chọn tuyến - nhóm tuyến" at bounding box center [169, 59] width 131 height 18
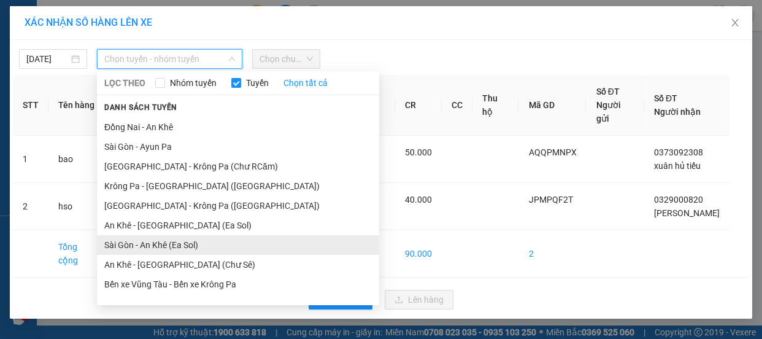
scroll to position [128, 0]
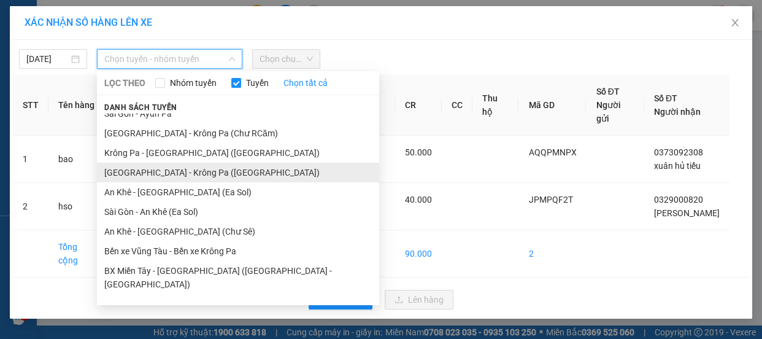
click at [174, 175] on li "[GEOGRAPHIC_DATA] - Krông Pa ([GEOGRAPHIC_DATA])" at bounding box center [238, 173] width 282 height 20
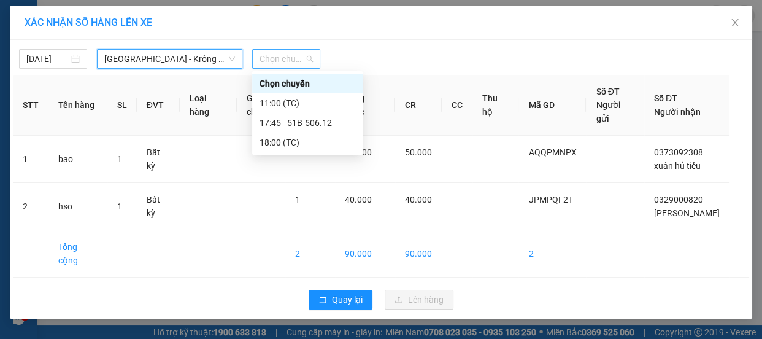
click at [294, 63] on span "Chọn chuyến" at bounding box center [285, 59] width 53 height 18
click at [304, 124] on div "17:45 - 51B-506.12" at bounding box center [307, 122] width 96 height 13
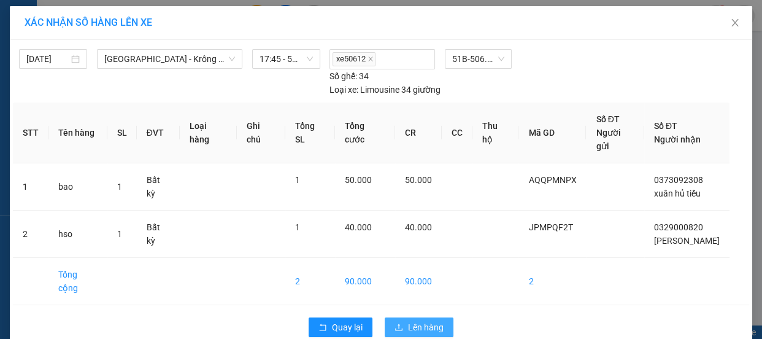
click at [419, 320] on span "Lên hàng" at bounding box center [426, 326] width 36 height 13
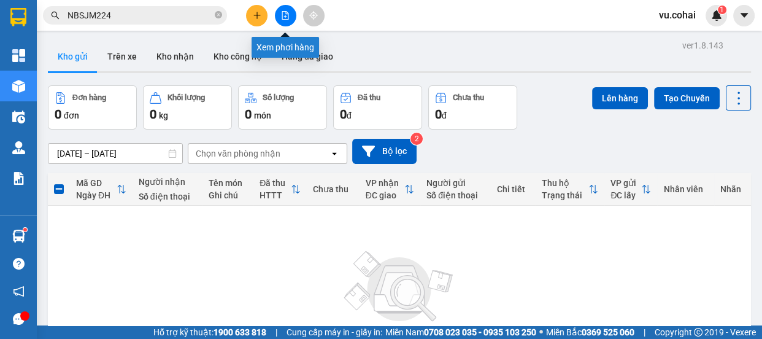
click at [289, 13] on button at bounding box center [285, 15] width 21 height 21
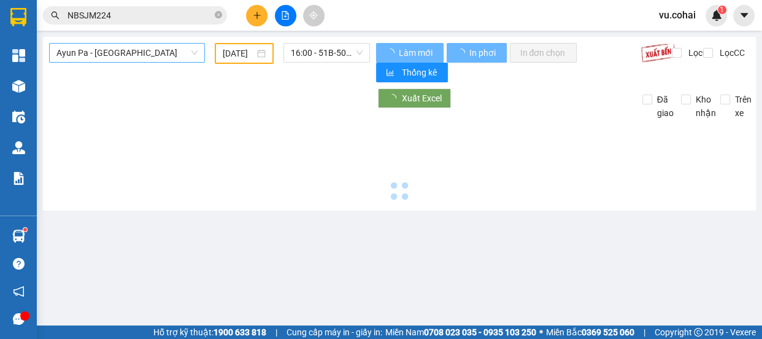
type input "[DATE]"
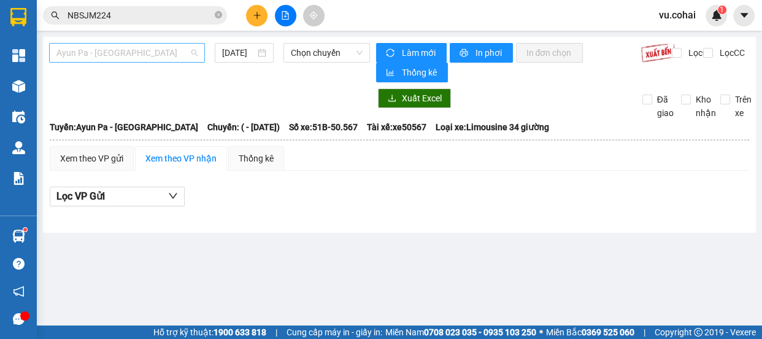
click at [152, 55] on span "Ayun Pa - [GEOGRAPHIC_DATA]" at bounding box center [126, 53] width 141 height 18
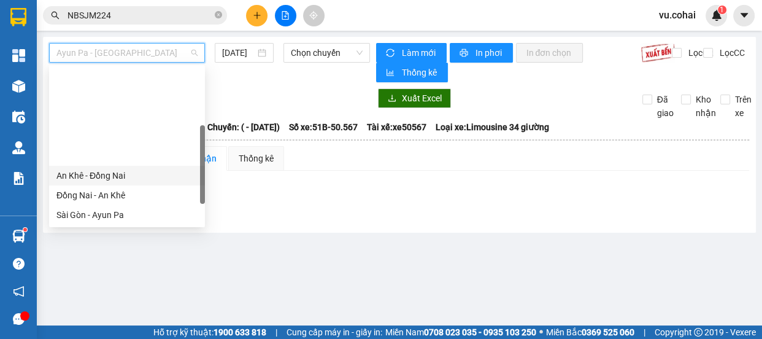
scroll to position [111, 0]
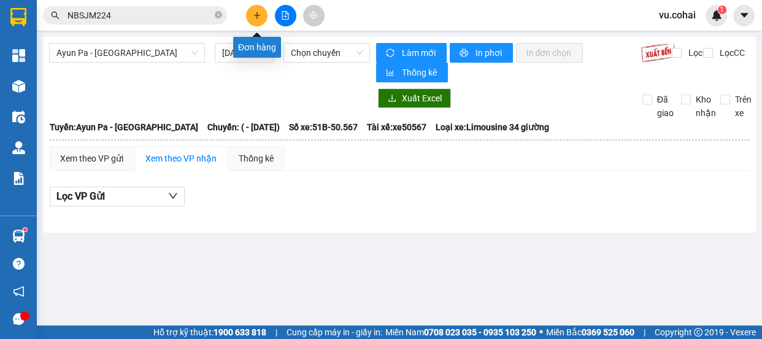
click at [255, 5] on button at bounding box center [256, 15] width 21 height 21
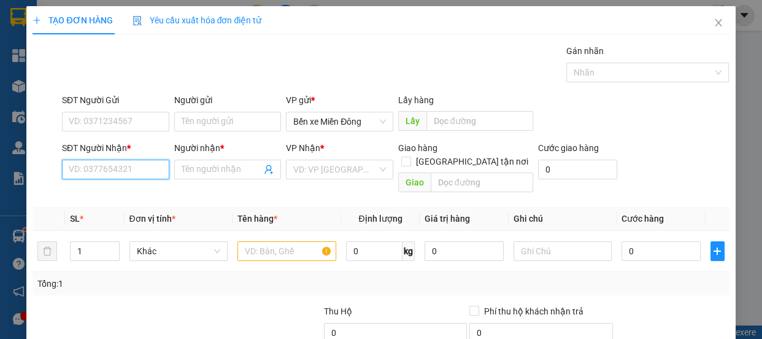
click at [133, 161] on input "SĐT Người Nhận *" at bounding box center [115, 169] width 107 height 20
click at [91, 167] on input "SĐT Người Nhận *" at bounding box center [115, 169] width 107 height 20
type input "0974265132"
click at [215, 165] on input "Người nhận *" at bounding box center [222, 169] width 80 height 13
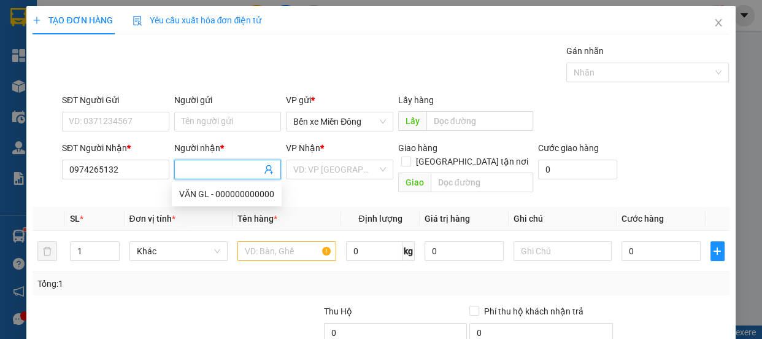
click at [210, 161] on span at bounding box center [227, 169] width 107 height 20
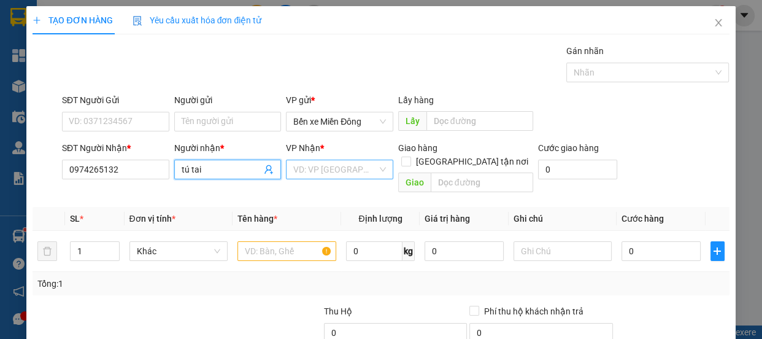
type input "tú tai"
click at [342, 172] on input "search" at bounding box center [335, 169] width 84 height 18
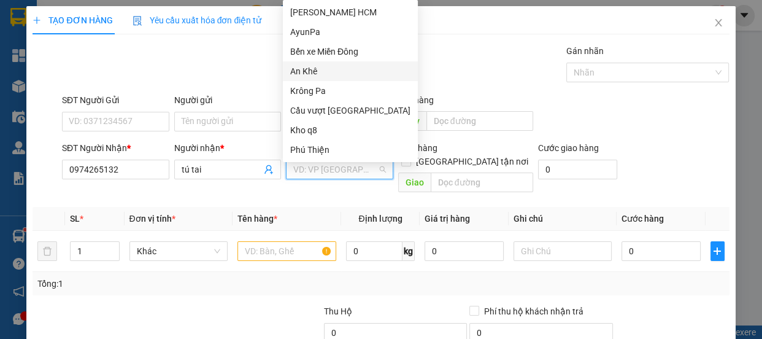
click at [309, 74] on div "An Khê" at bounding box center [350, 70] width 120 height 13
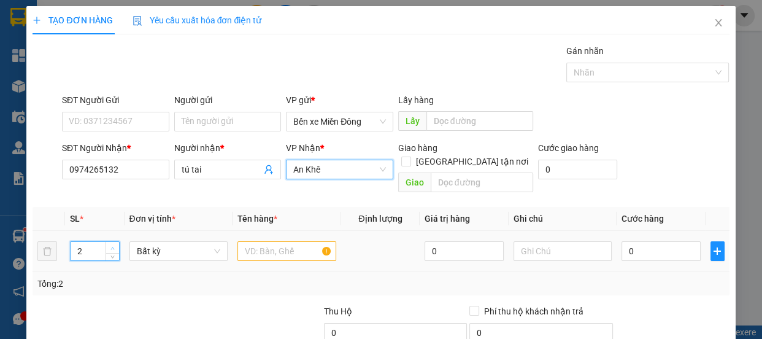
click at [112, 242] on span "Increase Value" at bounding box center [111, 247] width 13 height 11
click at [110, 242] on span "Increase Value" at bounding box center [111, 247] width 13 height 11
type input "5"
click at [110, 242] on span "Increase Value" at bounding box center [111, 247] width 13 height 11
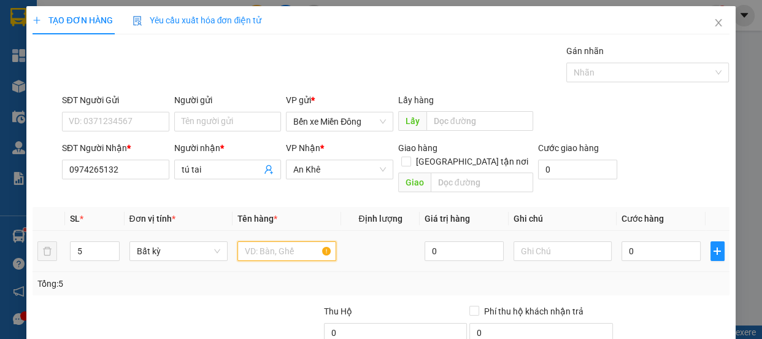
click at [297, 241] on input "text" at bounding box center [286, 251] width 99 height 20
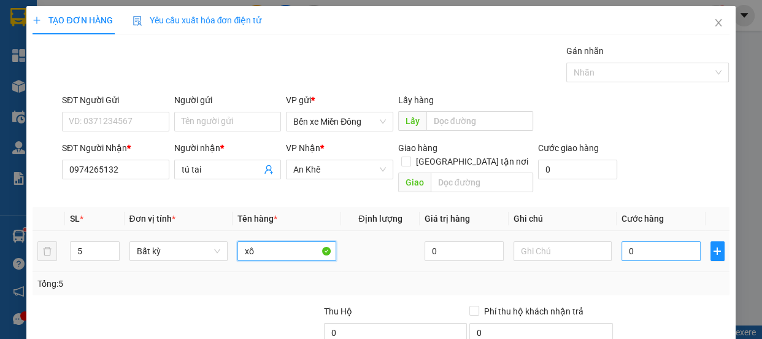
type input "xô"
click at [650, 241] on input "0" at bounding box center [660, 251] width 79 height 20
type input "002"
type input "2"
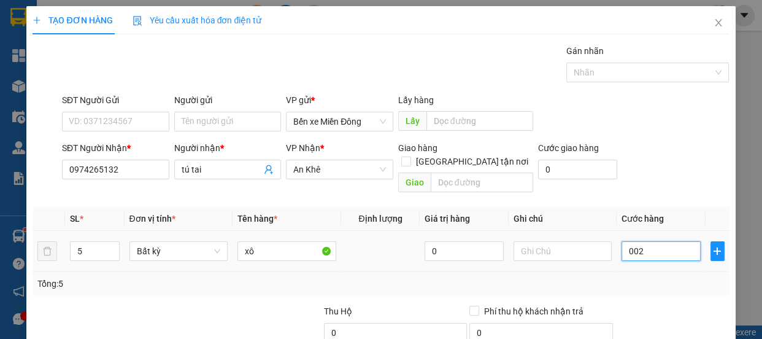
type input "0.025"
type input "25"
type input "00.250"
type input "250"
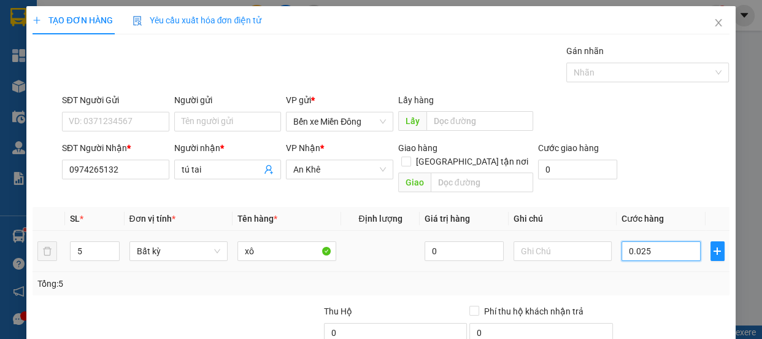
type input "250"
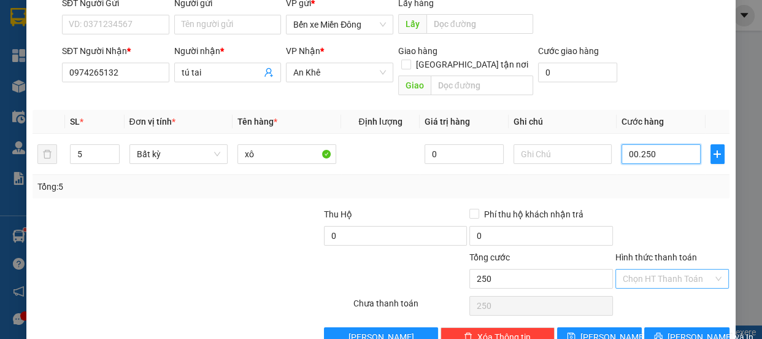
scroll to position [115, 0]
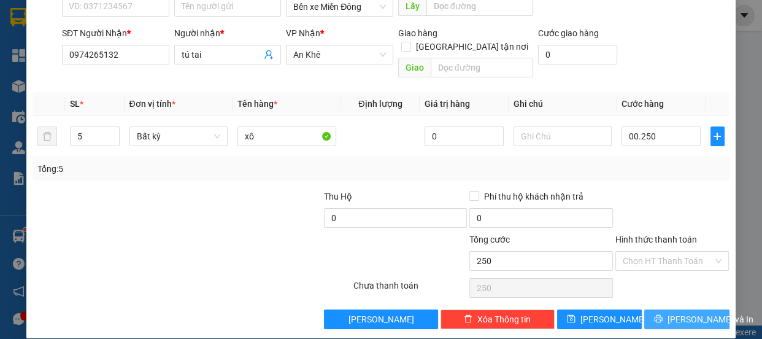
type input "250.000"
click at [676, 312] on span "[PERSON_NAME] và In" at bounding box center [710, 318] width 86 height 13
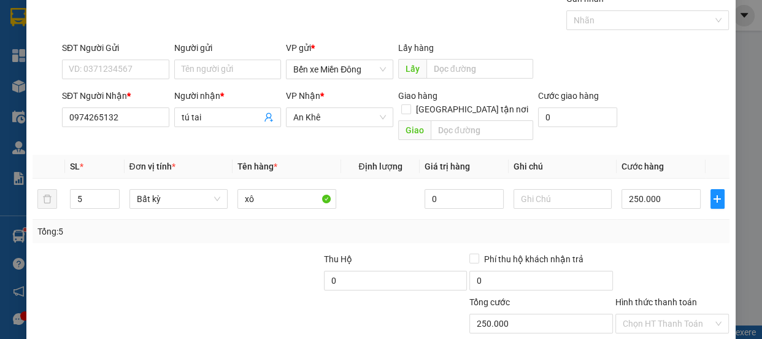
scroll to position [0, 0]
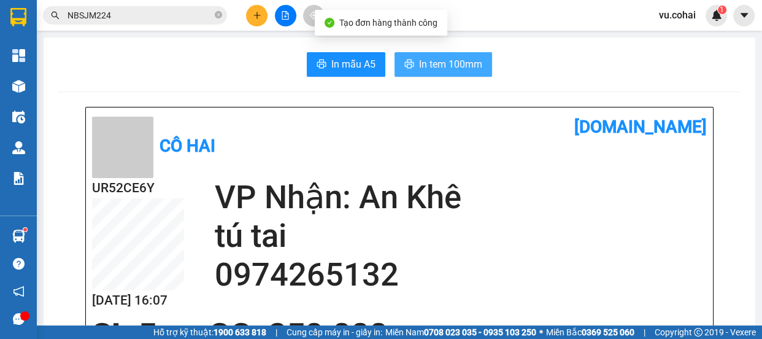
drag, startPoint x: 423, startPoint y: 49, endPoint x: 427, endPoint y: 57, distance: 9.1
click at [446, 69] on button "In tem 100mm" at bounding box center [443, 64] width 98 height 25
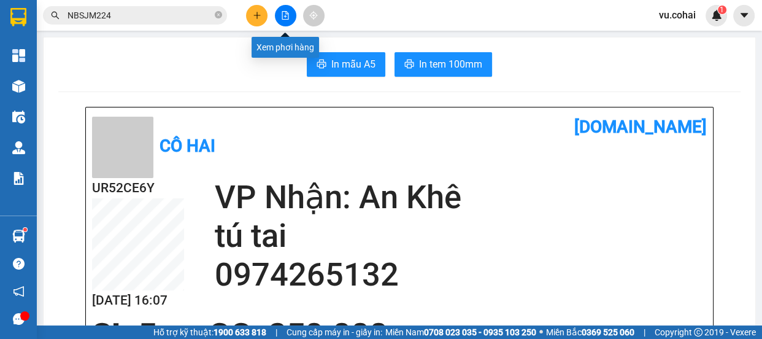
click at [280, 21] on button at bounding box center [285, 15] width 21 height 21
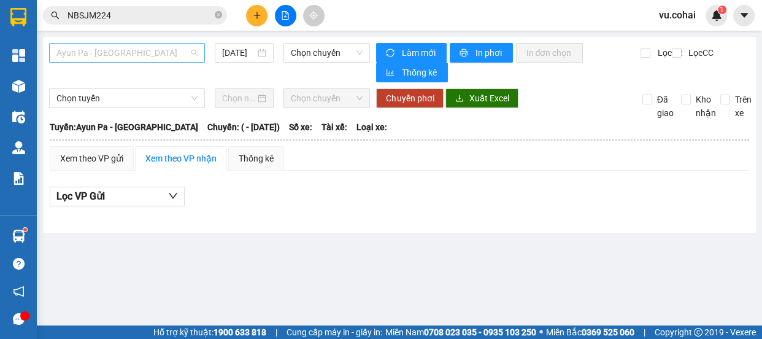
click at [163, 43] on div "Ayun Pa - [GEOGRAPHIC_DATA]" at bounding box center [127, 53] width 156 height 20
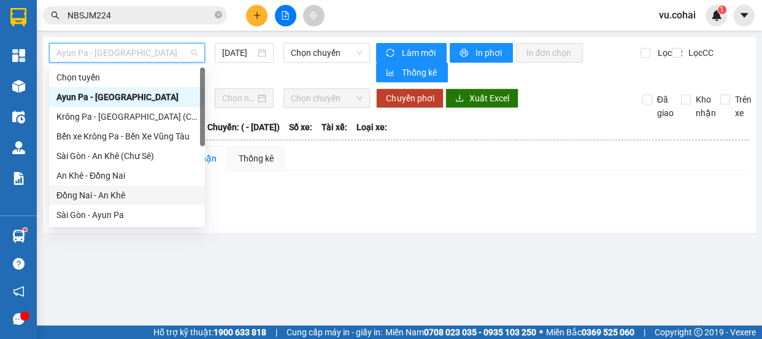
click at [88, 194] on div "Đồng Nai - An Khê" at bounding box center [126, 194] width 141 height 13
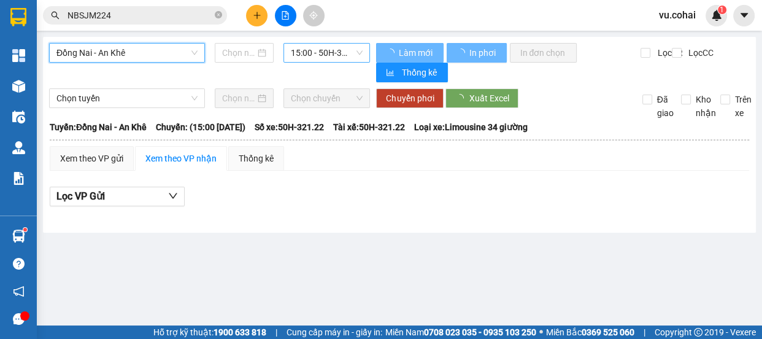
type input "[DATE]"
click at [316, 49] on span "15:00 - 50H-321.22" at bounding box center [327, 53] width 72 height 18
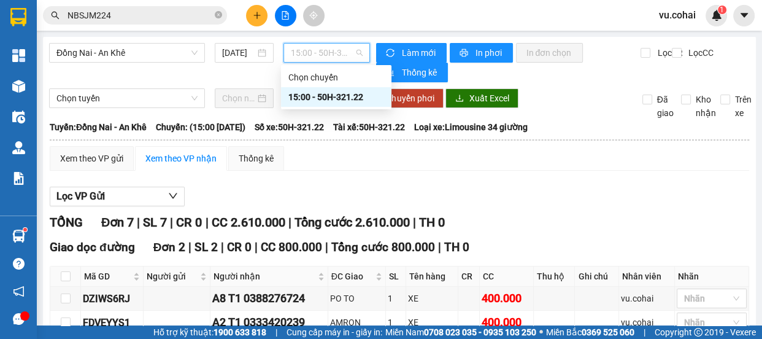
click at [343, 95] on div "15:00 - 50H-321.22" at bounding box center [336, 96] width 96 height 13
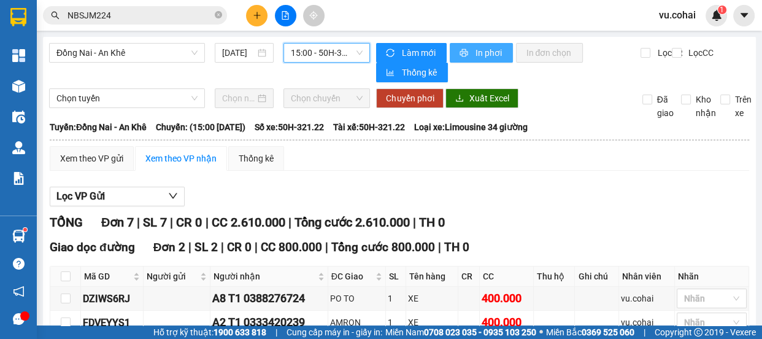
click at [465, 55] on span "printer" at bounding box center [464, 53] width 10 height 10
drag, startPoint x: 250, startPoint y: 0, endPoint x: 256, endPoint y: 16, distance: 17.1
click at [256, 16] on button at bounding box center [256, 15] width 21 height 21
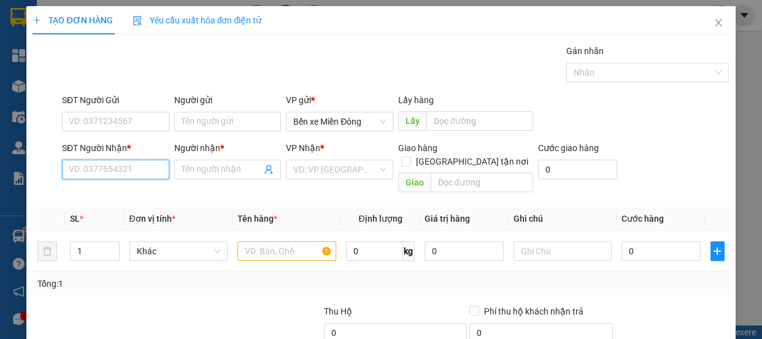
drag, startPoint x: 123, startPoint y: 171, endPoint x: 117, endPoint y: 170, distance: 6.3
click at [121, 171] on input "SĐT Người Nhận *" at bounding box center [115, 169] width 107 height 20
click at [175, 191] on div "Transit Pickup Surcharge Ids Transit Deliver Surcharge Ids Transit Deliver Surc…" at bounding box center [381, 243] width 696 height 399
type input "0349523623"
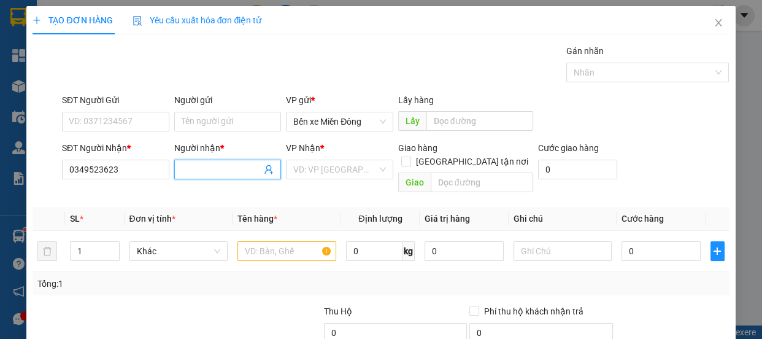
click at [233, 176] on span at bounding box center [227, 169] width 107 height 20
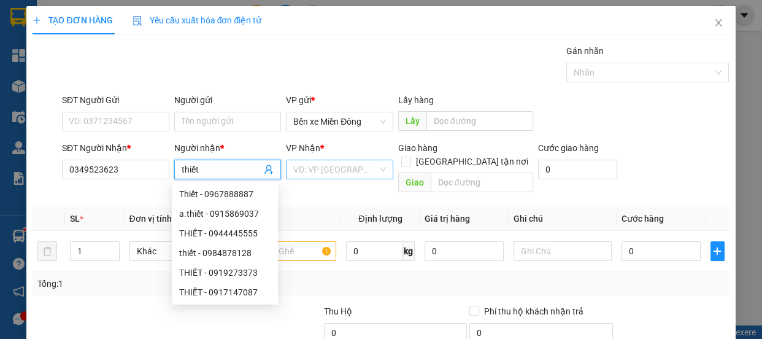
type input "thiết"
click at [353, 172] on input "search" at bounding box center [335, 169] width 84 height 18
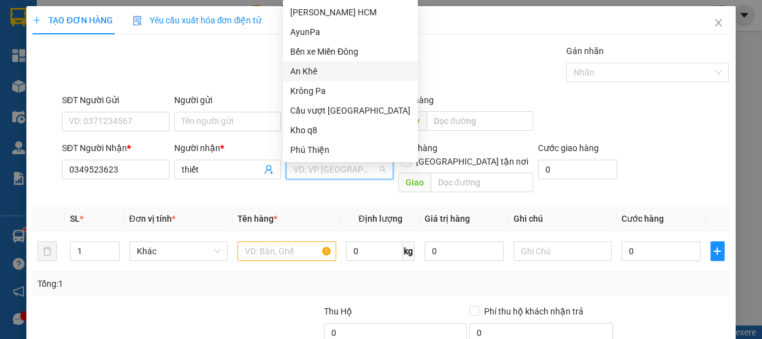
click at [311, 63] on div "An Khê" at bounding box center [350, 71] width 135 height 20
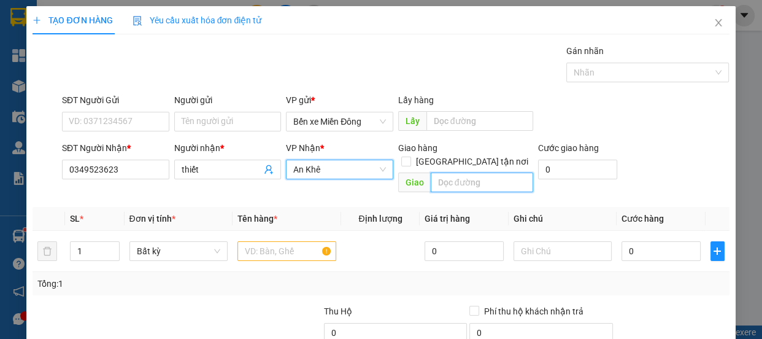
click at [503, 172] on input "text" at bounding box center [482, 182] width 102 height 20
type input "amr"
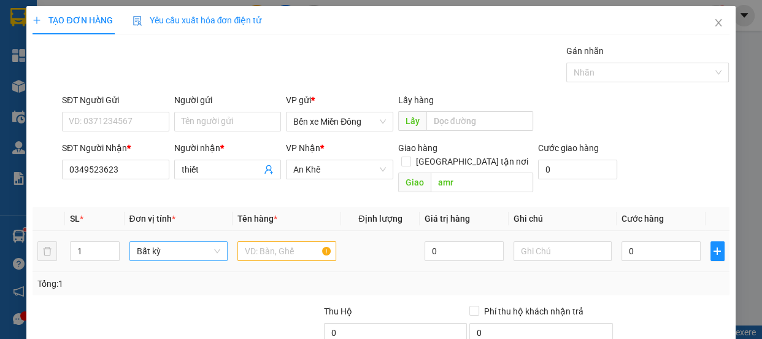
drag, startPoint x: 110, startPoint y: 231, endPoint x: 142, endPoint y: 237, distance: 32.5
click at [110, 245] on icon "up" at bounding box center [112, 247] width 4 height 4
type input "2"
click at [281, 241] on input "text" at bounding box center [286, 251] width 99 height 20
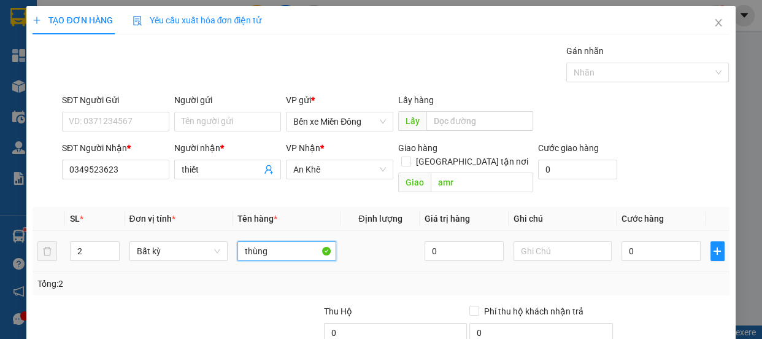
type input "thùng"
click at [638, 248] on div "0" at bounding box center [660, 251] width 79 height 25
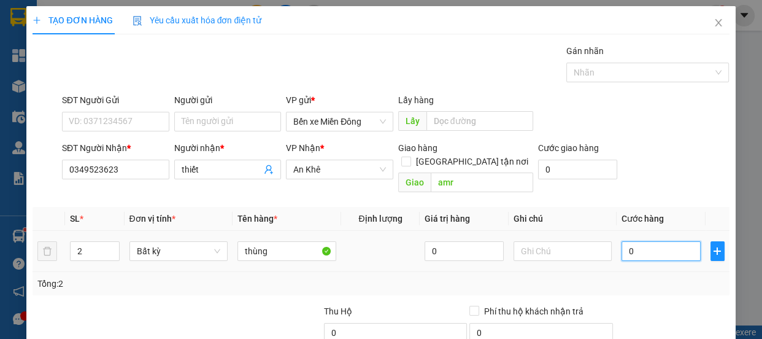
click at [632, 245] on input "0" at bounding box center [660, 251] width 79 height 20
type input "001"
type input "1"
type input "0.013"
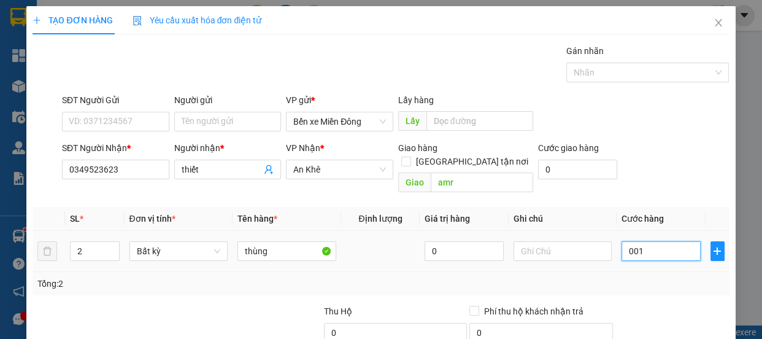
type input "13"
type input "00.130"
type input "130"
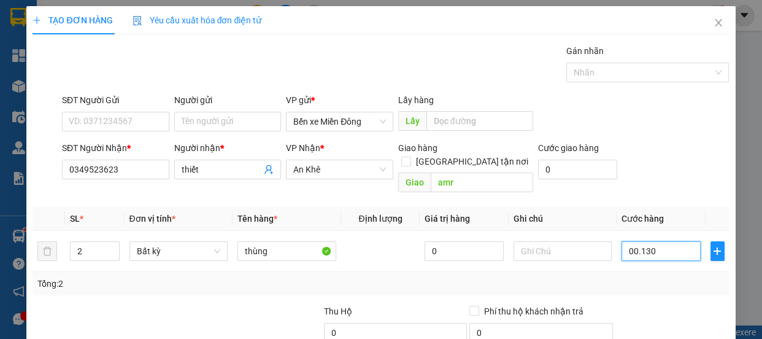
type input "0.001.300"
type input "1.300"
type input "0.000.130"
type input "130"
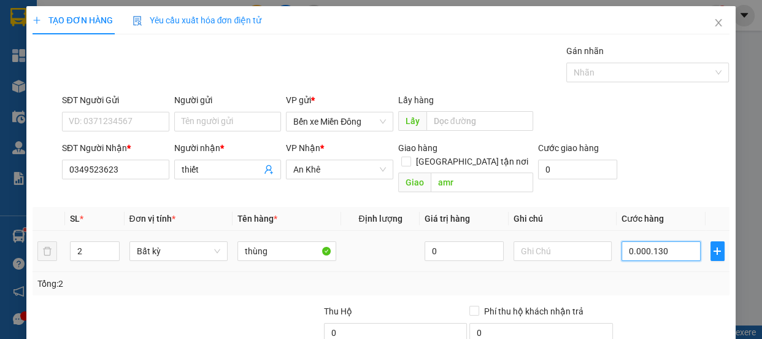
type input "130"
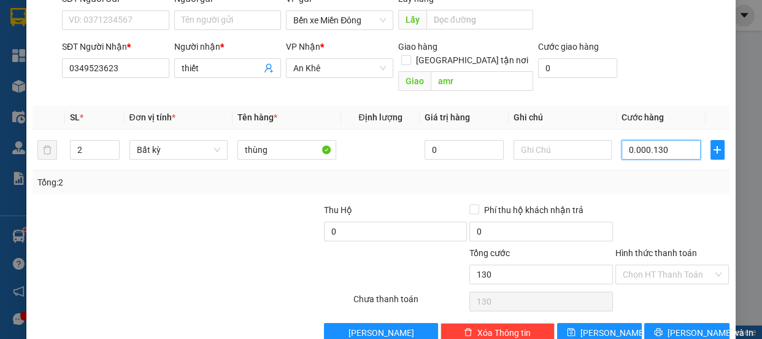
scroll to position [115, 0]
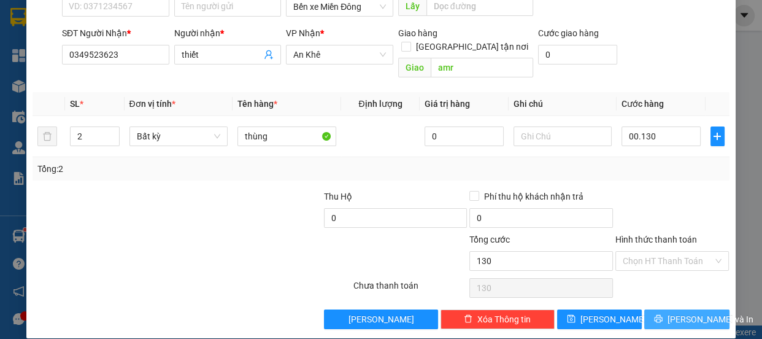
type input "130.000"
click at [692, 312] on span "[PERSON_NAME] và In" at bounding box center [710, 318] width 86 height 13
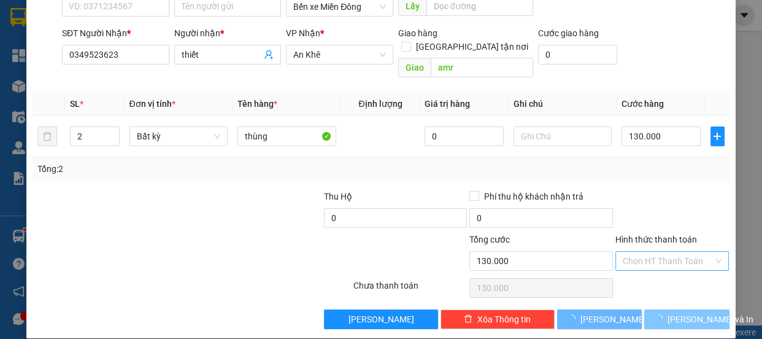
scroll to position [61, 0]
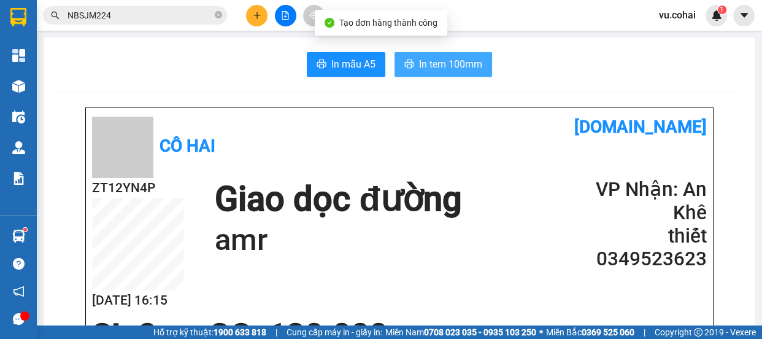
click at [426, 54] on button "In tem 100mm" at bounding box center [443, 64] width 98 height 25
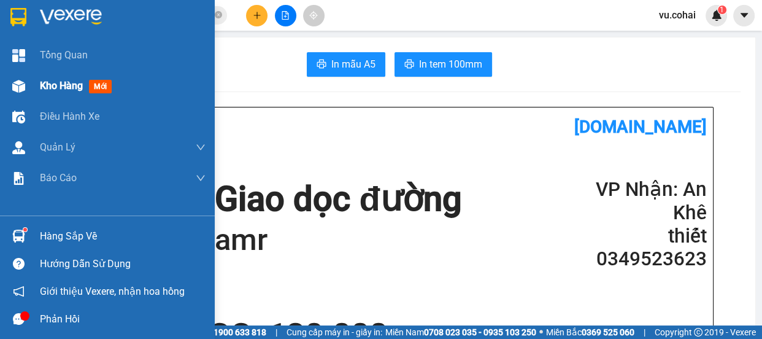
click at [53, 87] on span "Kho hàng" at bounding box center [61, 86] width 43 height 12
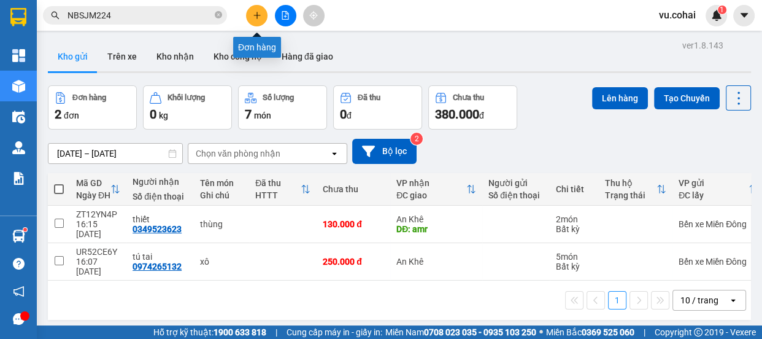
click at [256, 13] on icon "plus" at bounding box center [257, 15] width 9 height 9
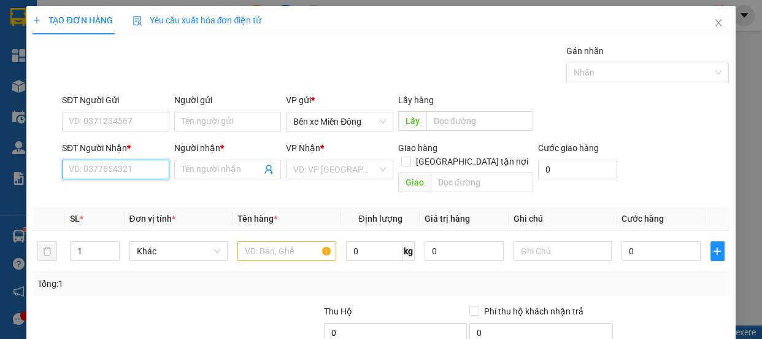
click at [124, 162] on input "SĐT Người Nhận *" at bounding box center [115, 169] width 107 height 20
type input "0904450166"
click at [222, 172] on input "Người nhận *" at bounding box center [222, 169] width 80 height 13
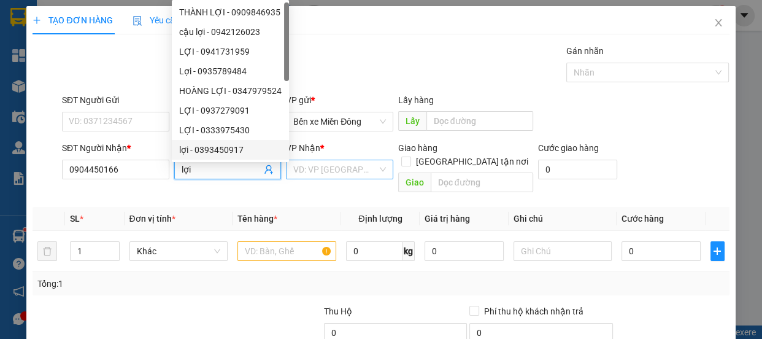
type input "lợi"
click at [352, 166] on input "search" at bounding box center [335, 169] width 84 height 18
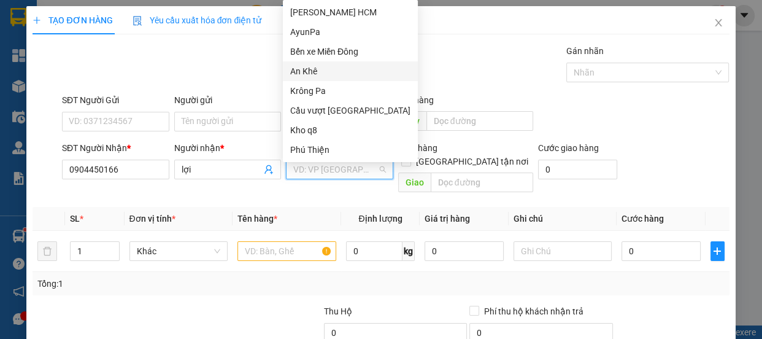
drag, startPoint x: 301, startPoint y: 67, endPoint x: 332, endPoint y: 180, distance: 116.9
click at [307, 69] on div "An Khê" at bounding box center [350, 70] width 120 height 13
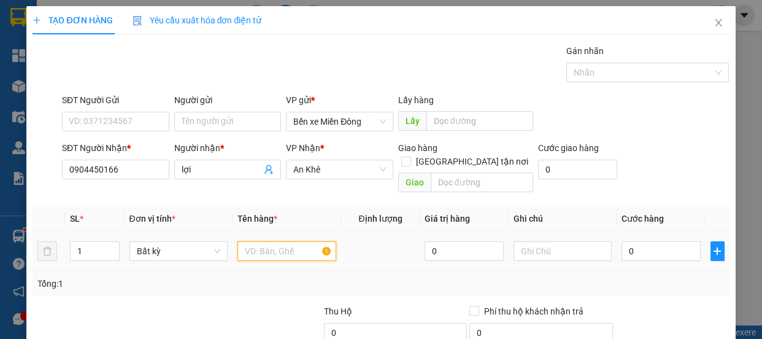
click at [275, 241] on input "text" at bounding box center [286, 251] width 99 height 20
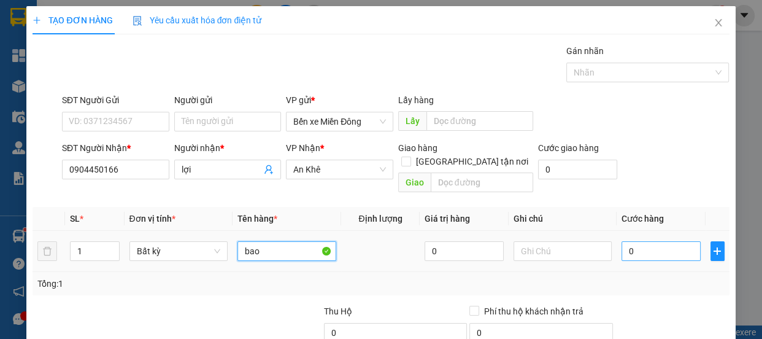
type input "bao"
click at [664, 241] on input "0" at bounding box center [660, 251] width 79 height 20
type input "006"
type input "6"
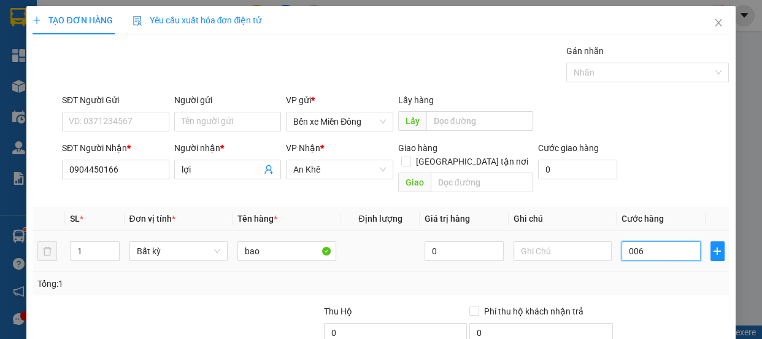
type input "0.060"
type input "60"
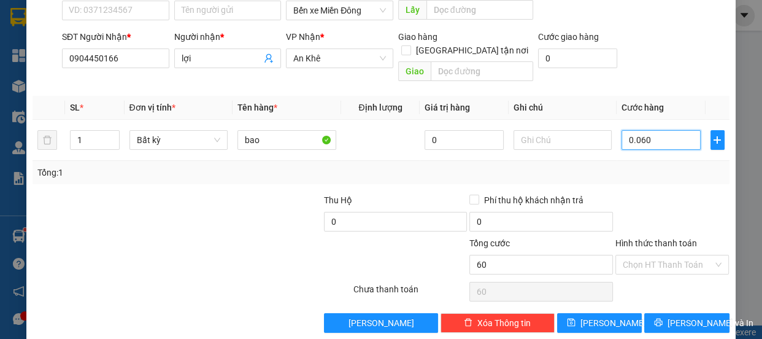
scroll to position [115, 0]
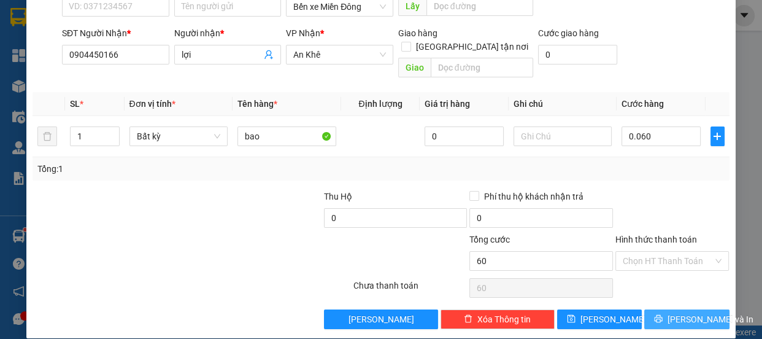
click at [675, 302] on div "Transit Pickup Surcharge Ids Transit Deliver Surcharge Ids Transit Deliver Surc…" at bounding box center [381, 128] width 696 height 399
type input "60.000"
click at [676, 312] on span "[PERSON_NAME] và In" at bounding box center [710, 318] width 86 height 13
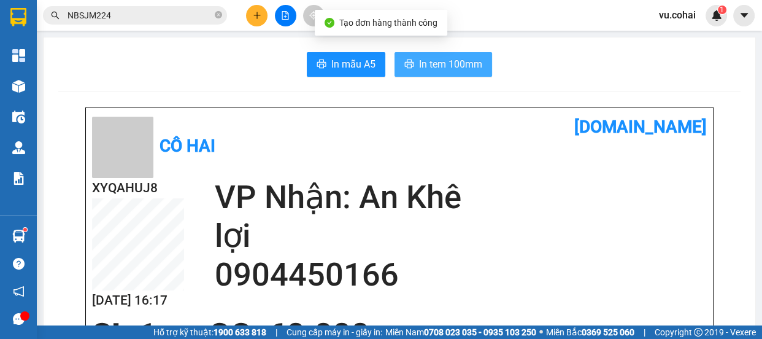
click at [454, 67] on span "In tem 100mm" at bounding box center [450, 63] width 63 height 15
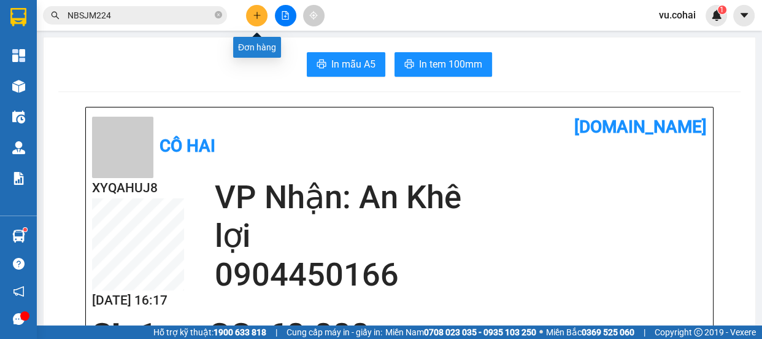
drag, startPoint x: 266, startPoint y: 6, endPoint x: 259, endPoint y: 14, distance: 10.1
click at [260, 12] on div at bounding box center [285, 15] width 92 height 21
click at [251, 25] on button at bounding box center [256, 15] width 21 height 21
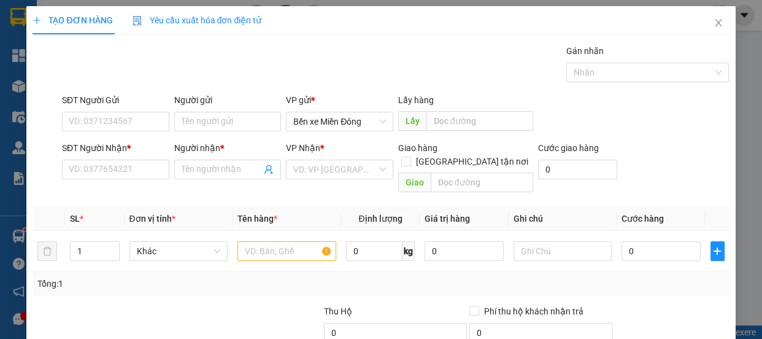
click at [111, 179] on div "SĐT Người Nhận * VD: 0377654321" at bounding box center [115, 162] width 107 height 43
click at [114, 174] on input "SĐT Người Nhận *" at bounding box center [115, 169] width 107 height 20
click at [102, 164] on input "SĐT Người Nhận *" at bounding box center [115, 169] width 107 height 20
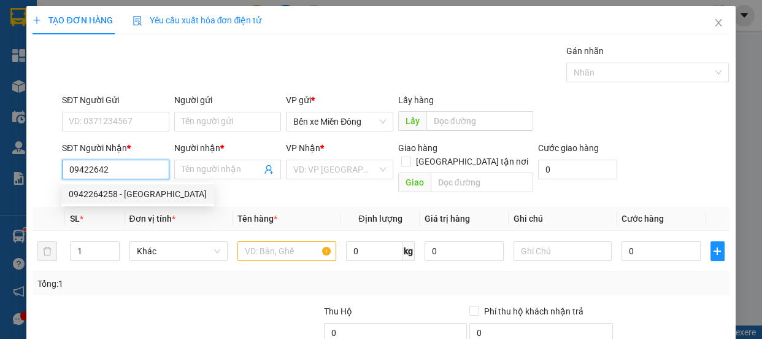
click at [134, 197] on div "0942264258 - [GEOGRAPHIC_DATA]" at bounding box center [138, 193] width 138 height 13
type input "0942264258"
type input "[PERSON_NAME]"
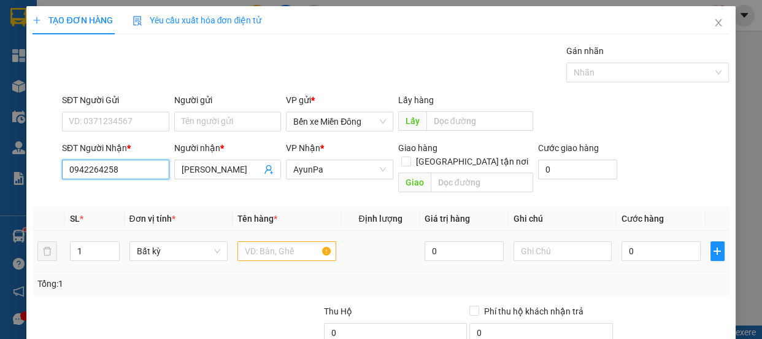
type input "0942264258"
click at [269, 241] on input "text" at bounding box center [286, 251] width 99 height 20
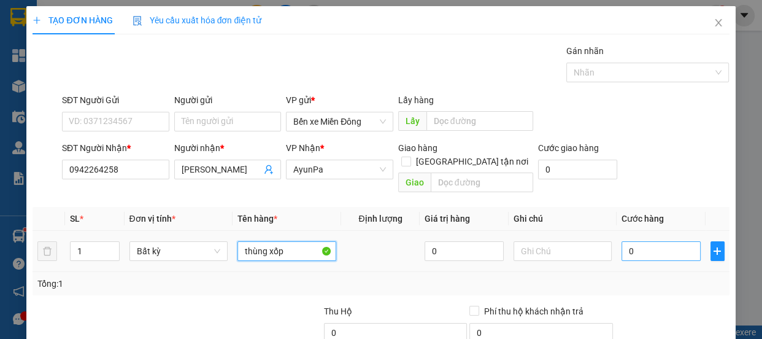
type input "thùng xốp"
click at [671, 241] on input "0" at bounding box center [660, 251] width 79 height 20
type input "004"
type input "4"
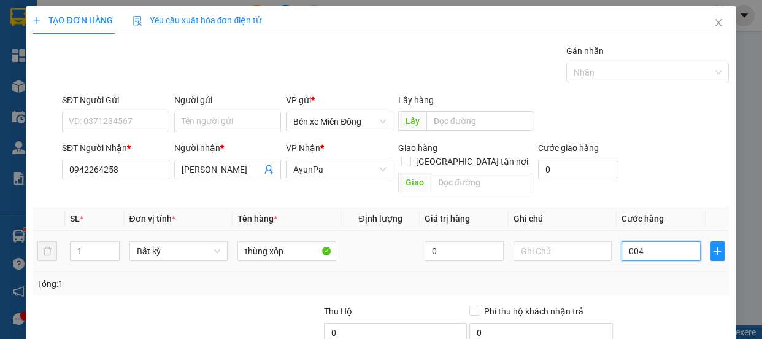
type input "0.040"
type input "40"
type input "004"
type input "4"
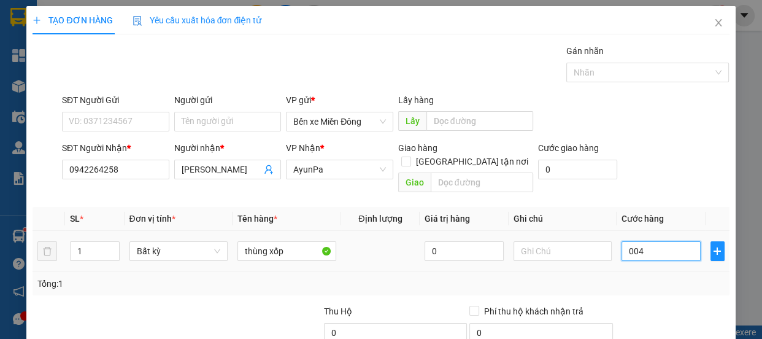
type input "4"
type input "00"
type input "0"
type input "005"
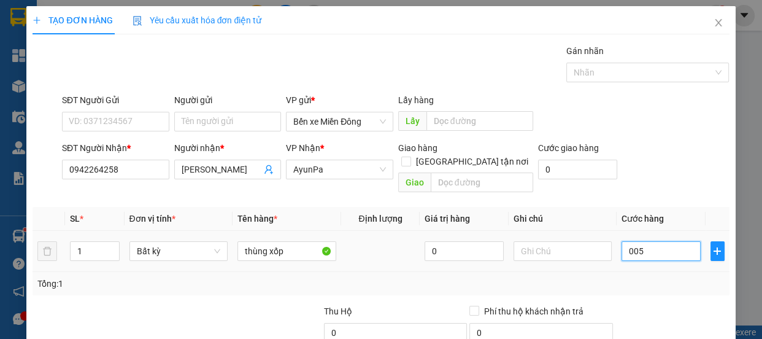
type input "5"
type input "0.050"
type input "50"
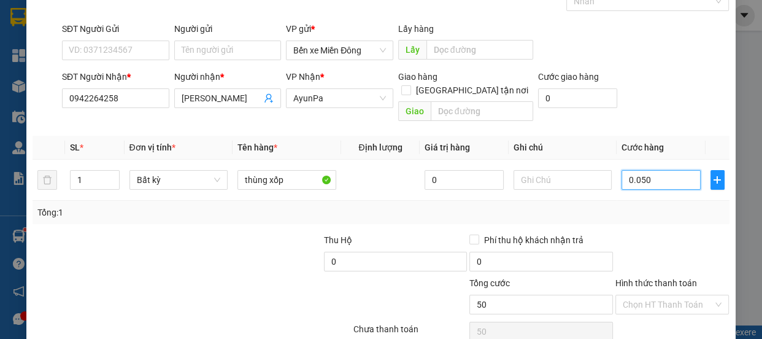
scroll to position [111, 0]
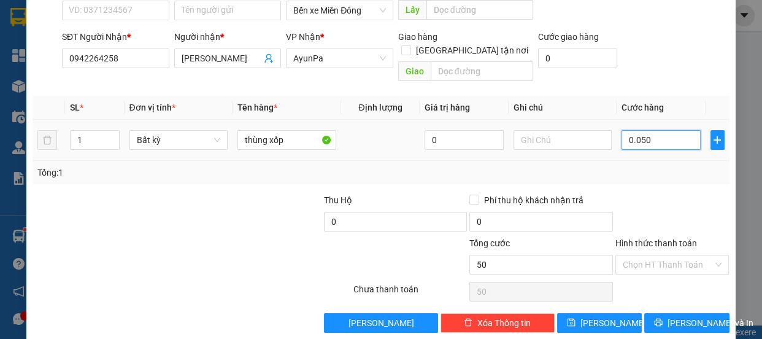
click at [667, 130] on input "0.050" at bounding box center [660, 140] width 79 height 20
type input "0.050"
type input "50"
type input "005"
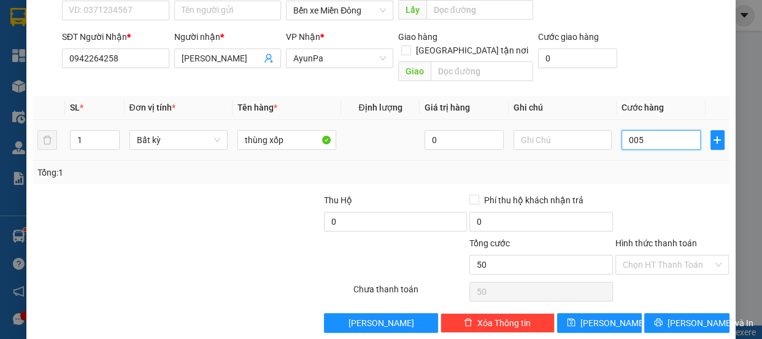
type input "5"
type input "00"
type input "0"
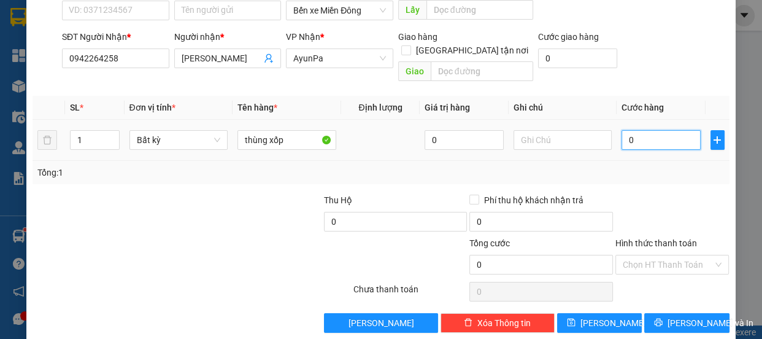
type input "007"
type input "7"
type input "0.070"
type input "70"
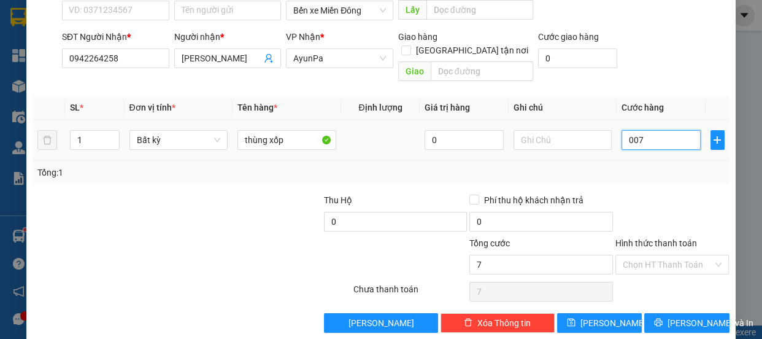
type input "70"
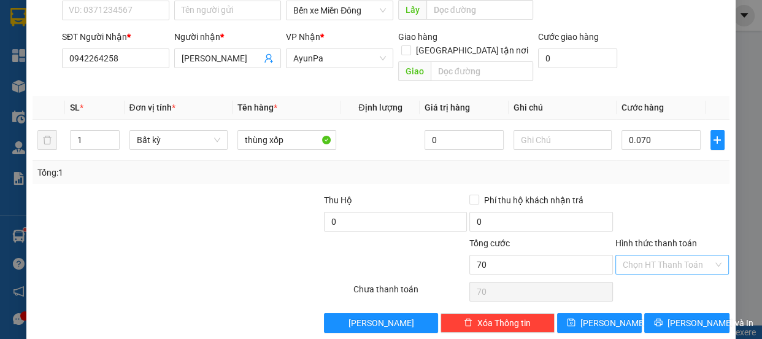
click at [651, 257] on input "Hình thức thanh toán" at bounding box center [667, 264] width 91 height 18
type input "70.000"
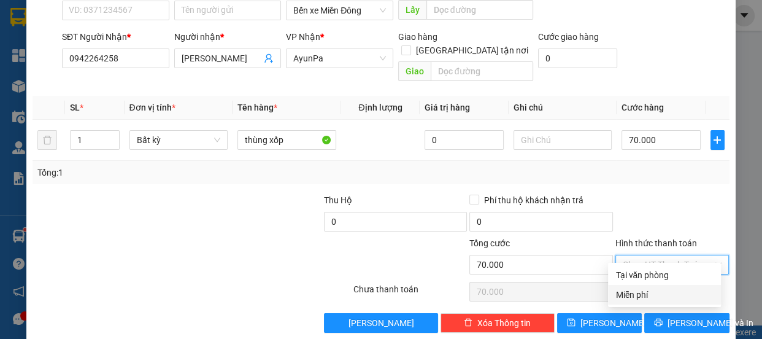
click at [645, 285] on div "Miễn phí" at bounding box center [664, 295] width 113 height 20
type input "0"
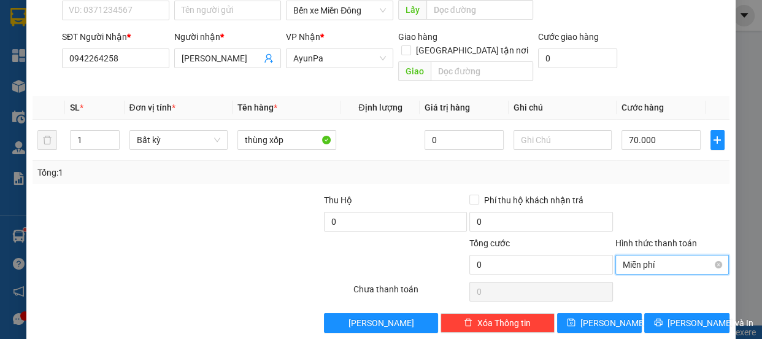
click at [654, 255] on span "Miễn phí" at bounding box center [671, 264] width 99 height 18
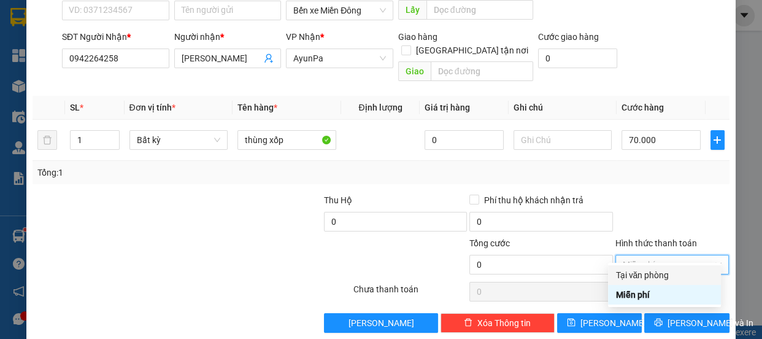
click at [649, 274] on div "Tại văn phòng" at bounding box center [664, 274] width 98 height 13
type input "70.000"
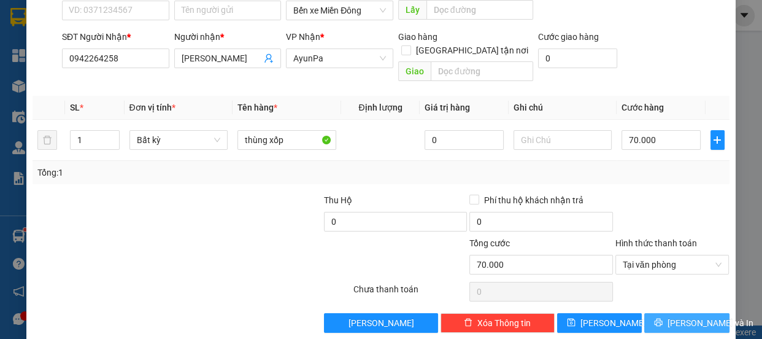
click at [673, 316] on span "[PERSON_NAME] và In" at bounding box center [710, 322] width 86 height 13
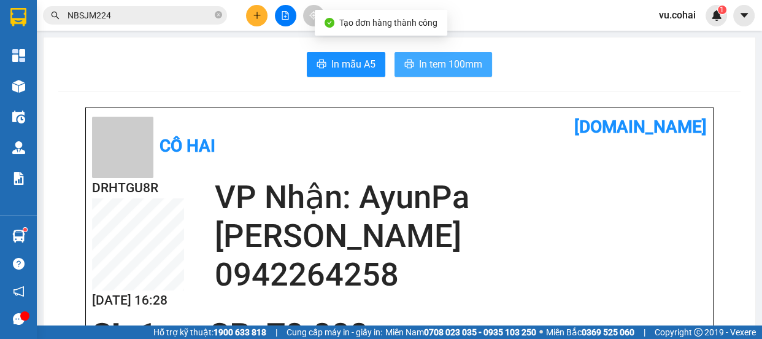
drag, startPoint x: 460, startPoint y: 59, endPoint x: 454, endPoint y: 55, distance: 7.2
click at [455, 57] on span "In tem 100mm" at bounding box center [450, 63] width 63 height 15
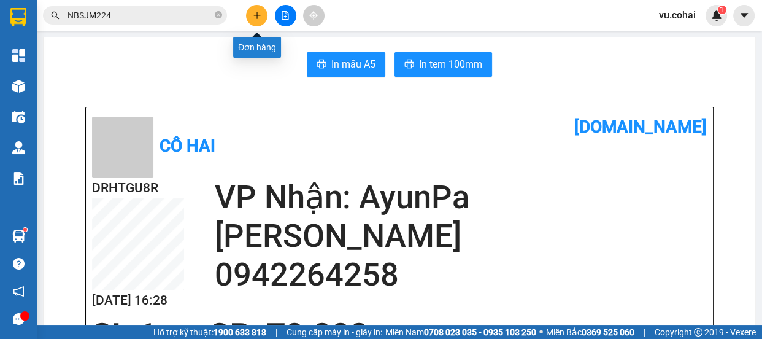
click at [251, 13] on button at bounding box center [256, 15] width 21 height 21
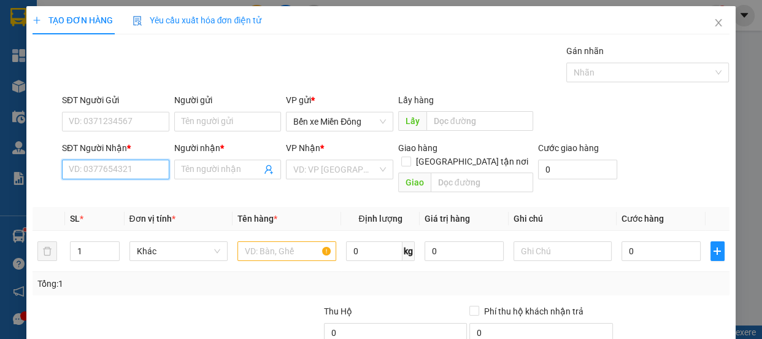
click at [91, 169] on input "SĐT Người Nhận *" at bounding box center [115, 169] width 107 height 20
click at [94, 172] on input "SĐT Người Nhận *" at bounding box center [115, 169] width 107 height 20
type input "0398601152"
click at [214, 172] on input "Người nhận *" at bounding box center [222, 169] width 80 height 13
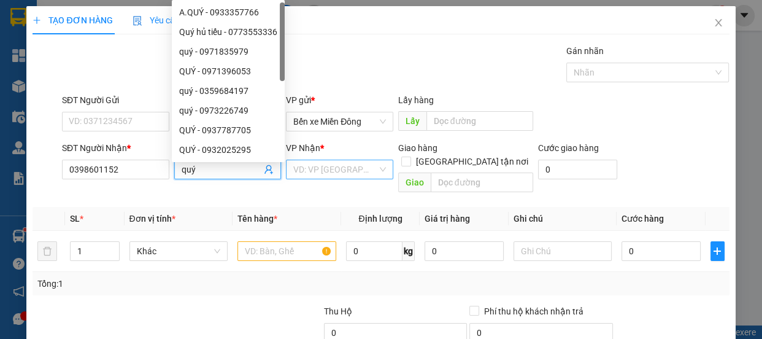
type input "quý"
click at [359, 169] on input "search" at bounding box center [335, 169] width 84 height 18
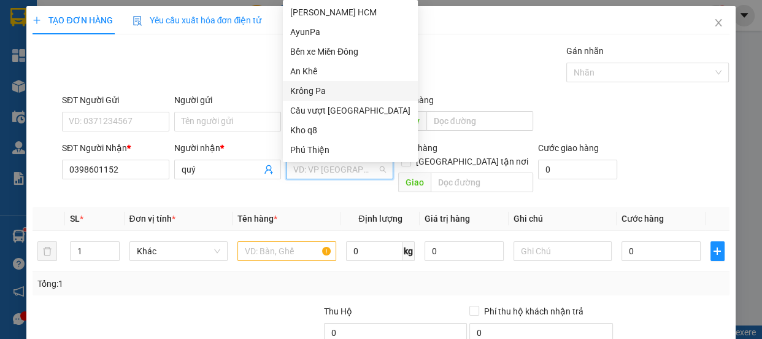
drag, startPoint x: 320, startPoint y: 86, endPoint x: 357, endPoint y: 117, distance: 48.4
click at [320, 85] on div "Krông Pa" at bounding box center [350, 90] width 120 height 13
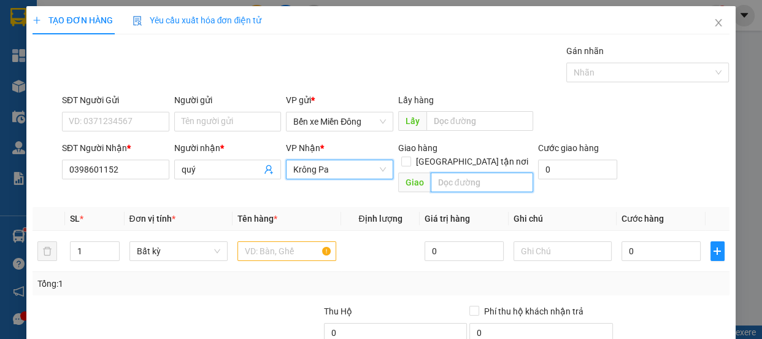
drag, startPoint x: 471, startPoint y: 174, endPoint x: 472, endPoint y: 164, distance: 9.2
click at [472, 172] on input "text" at bounding box center [482, 182] width 102 height 20
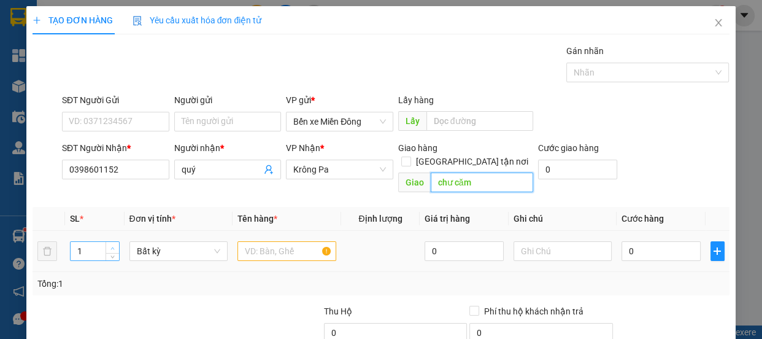
type input "chư căm"
click at [112, 244] on span "up" at bounding box center [112, 247] width 7 height 7
type input "2"
click at [283, 241] on input "text" at bounding box center [286, 251] width 99 height 20
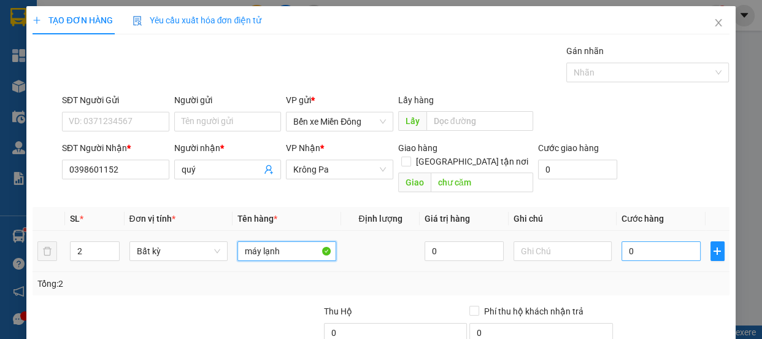
type input "máy lạnh"
click at [639, 244] on div "0" at bounding box center [660, 251] width 79 height 25
click at [636, 242] on input "0" at bounding box center [660, 251] width 79 height 20
type input "001"
type input "1"
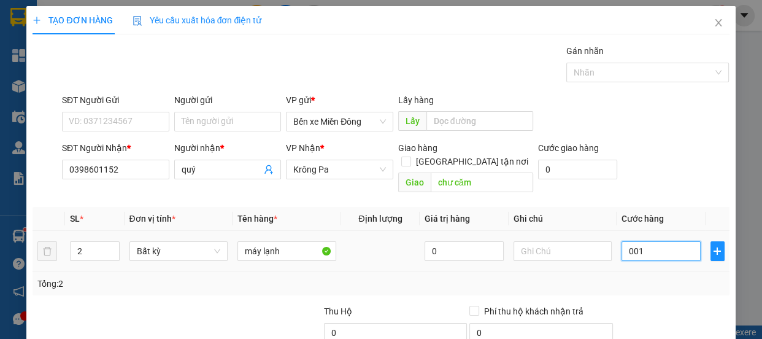
type input "1"
type input "0.012"
type input "12"
type input "001"
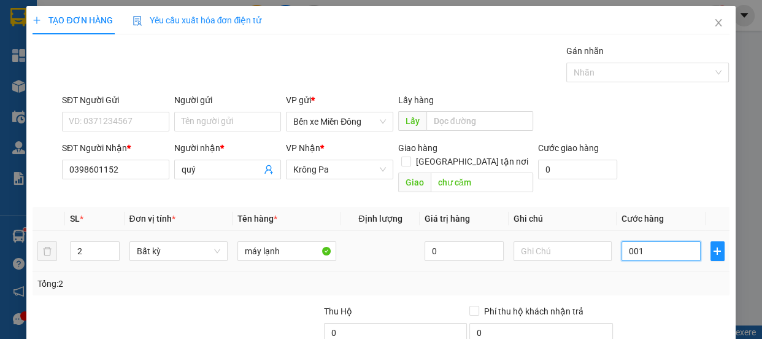
type input "1"
type input "00"
type input "0"
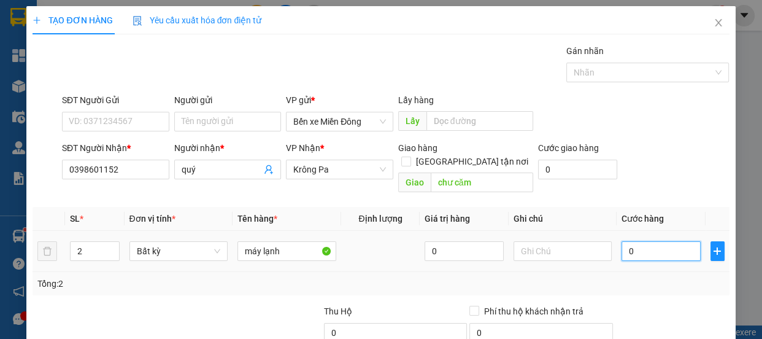
type input "002"
type input "2"
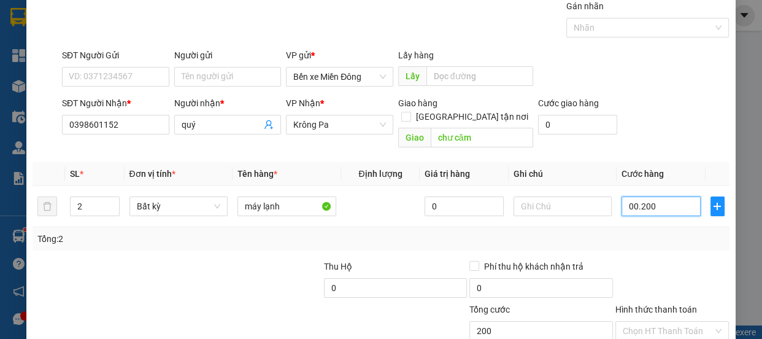
scroll to position [115, 0]
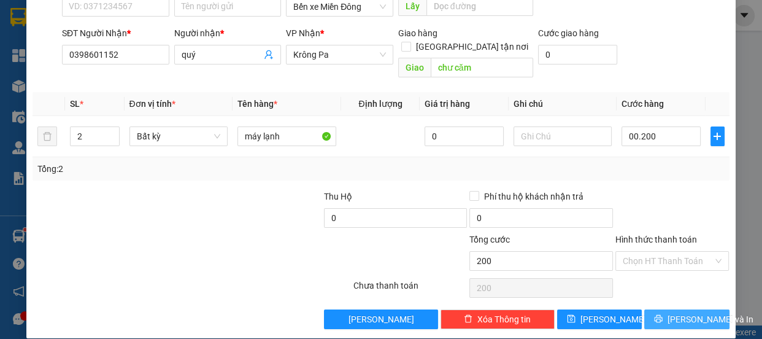
click at [678, 312] on span "[PERSON_NAME] và In" at bounding box center [710, 318] width 86 height 13
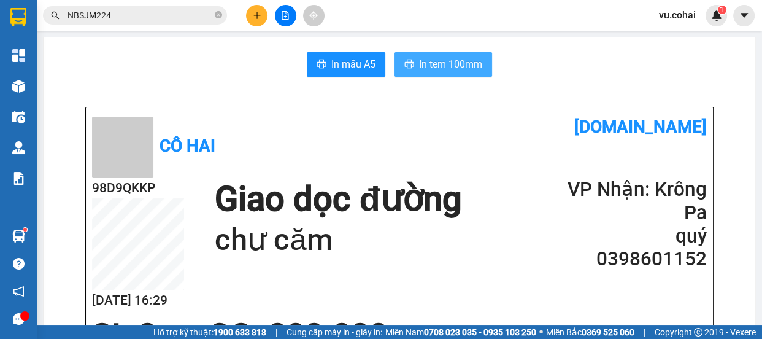
drag, startPoint x: 454, startPoint y: 66, endPoint x: 468, endPoint y: 79, distance: 19.1
click at [456, 66] on span "In tem 100mm" at bounding box center [450, 63] width 63 height 15
click at [449, 55] on button "In tem 100mm" at bounding box center [443, 64] width 98 height 25
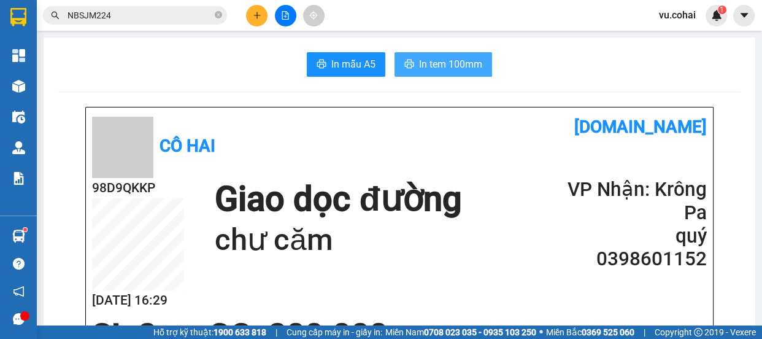
click at [435, 69] on span "In tem 100mm" at bounding box center [450, 63] width 63 height 15
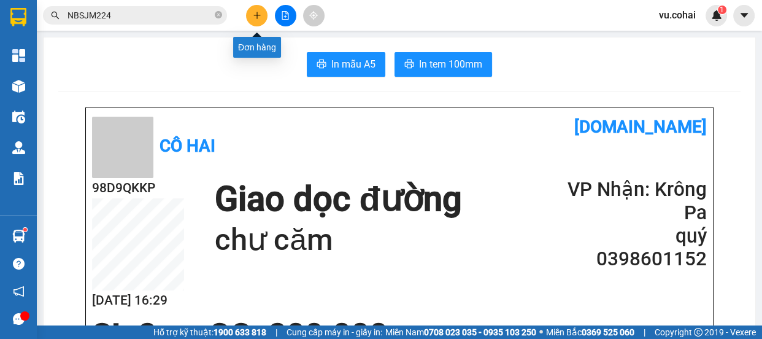
click at [262, 15] on button at bounding box center [256, 15] width 21 height 21
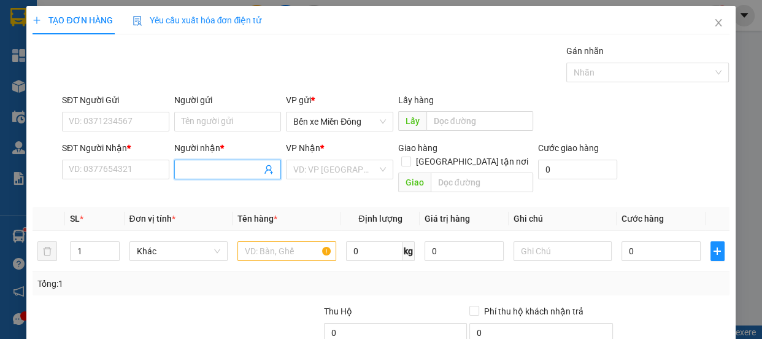
click at [196, 174] on input "Người nhận *" at bounding box center [222, 169] width 80 height 13
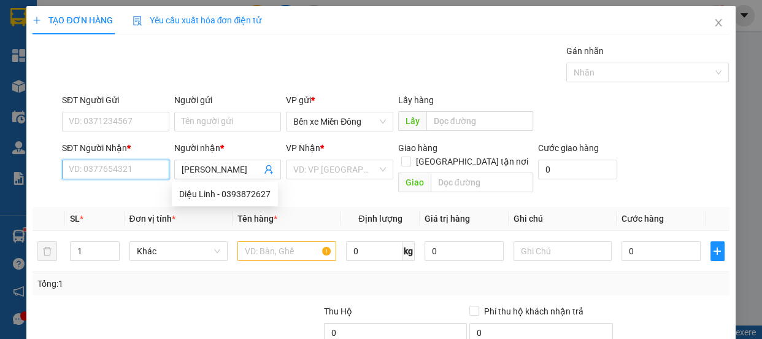
click at [112, 166] on input "SĐT Người Nhận *" at bounding box center [115, 169] width 107 height 20
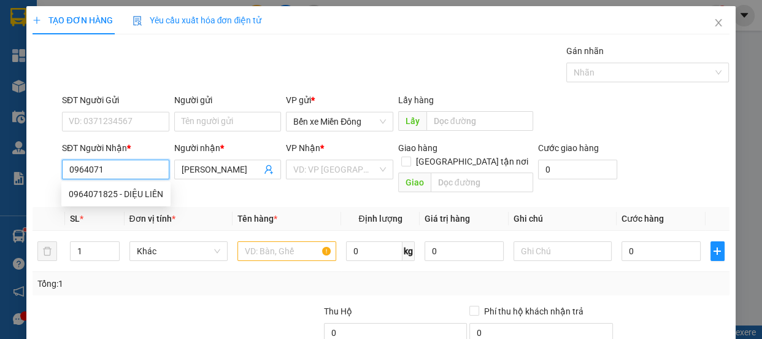
click at [147, 190] on div "0964071825 - DIỆU LIÊN" at bounding box center [116, 193] width 94 height 13
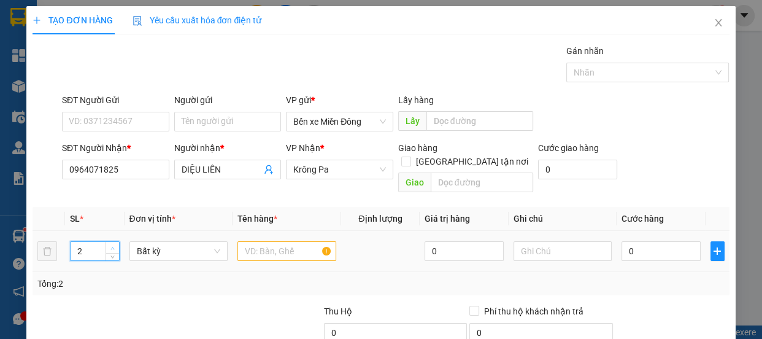
click at [110, 246] on icon "up" at bounding box center [112, 248] width 4 height 4
click at [258, 241] on input "text" at bounding box center [286, 251] width 99 height 20
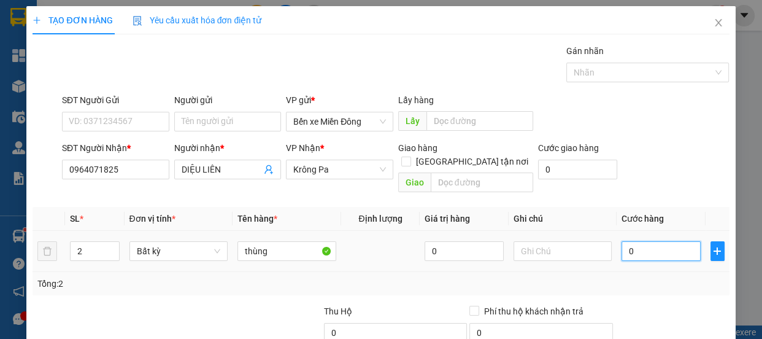
click at [645, 241] on input "0" at bounding box center [660, 251] width 79 height 20
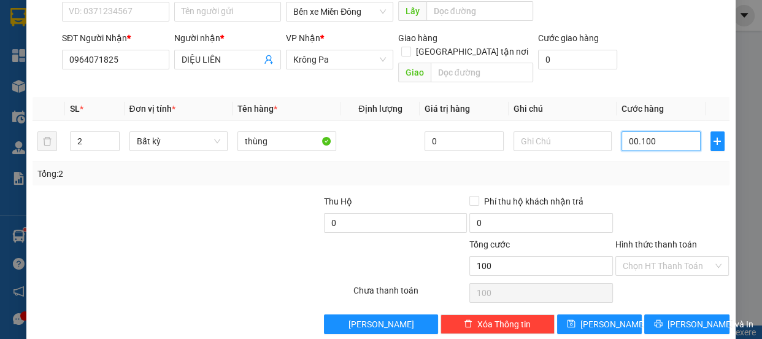
scroll to position [115, 0]
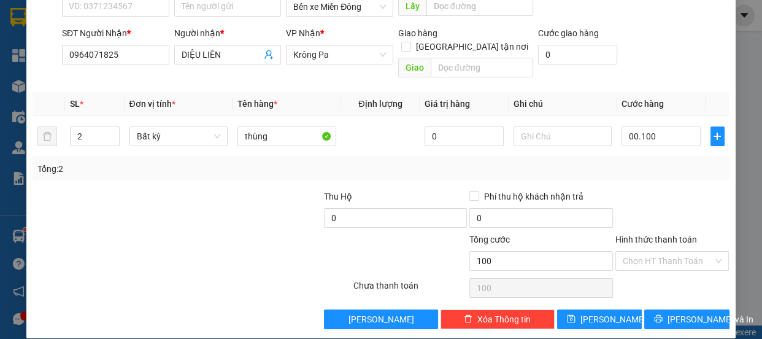
click at [684, 316] on div "TẠO ĐƠN HÀNG Yêu cầu xuất hóa đơn điện tử Transit Pickup Surcharge Ids Transit …" at bounding box center [380, 114] width 708 height 446
click at [683, 312] on span "[PERSON_NAME] và In" at bounding box center [710, 318] width 86 height 13
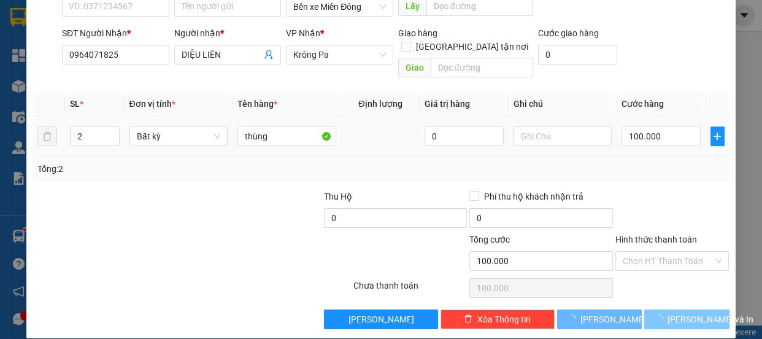
scroll to position [0, 0]
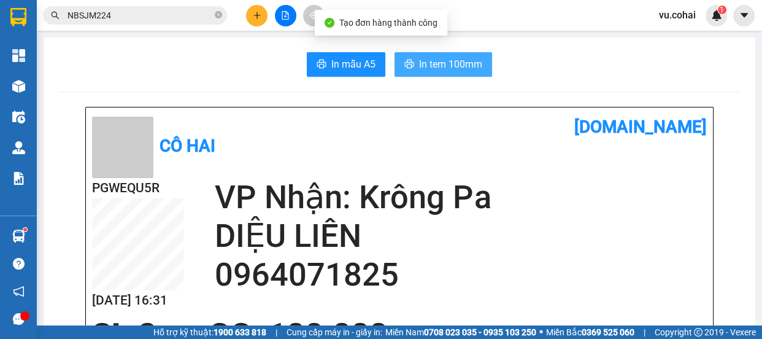
click at [429, 59] on span "In tem 100mm" at bounding box center [450, 63] width 63 height 15
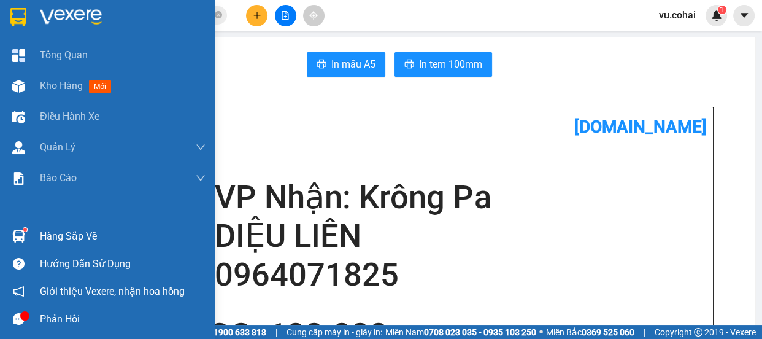
drag, startPoint x: 64, startPoint y: 88, endPoint x: 288, endPoint y: 1, distance: 240.4
click at [66, 88] on span "Kho hàng" at bounding box center [61, 86] width 43 height 12
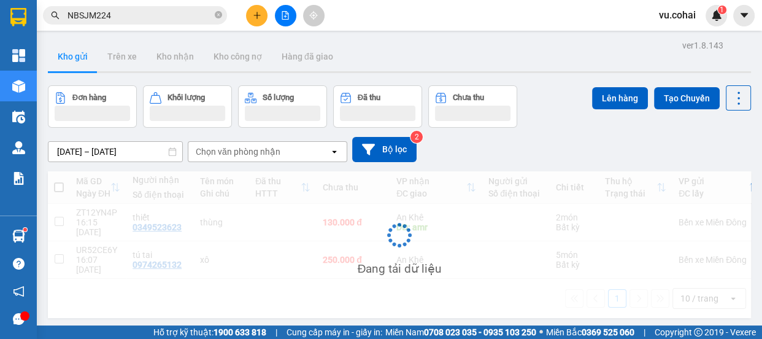
click at [286, 17] on icon "file-add" at bounding box center [285, 15] width 9 height 9
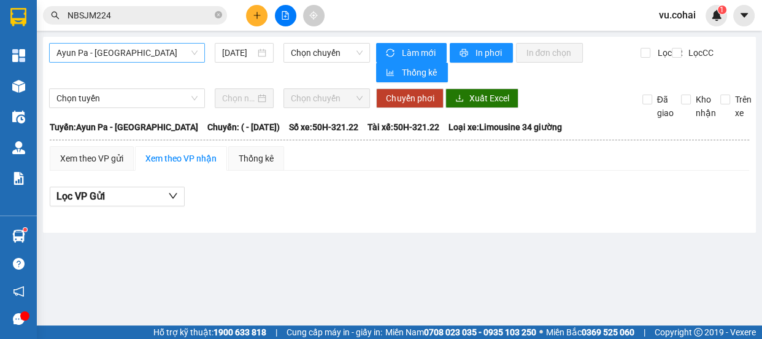
click at [136, 52] on span "Ayun Pa - [GEOGRAPHIC_DATA]" at bounding box center [126, 53] width 141 height 18
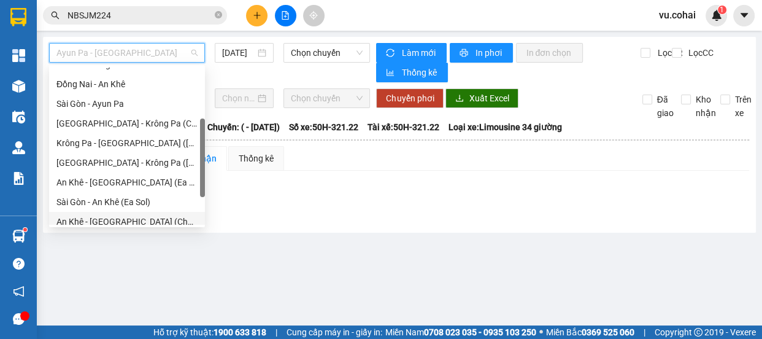
scroll to position [176, 0]
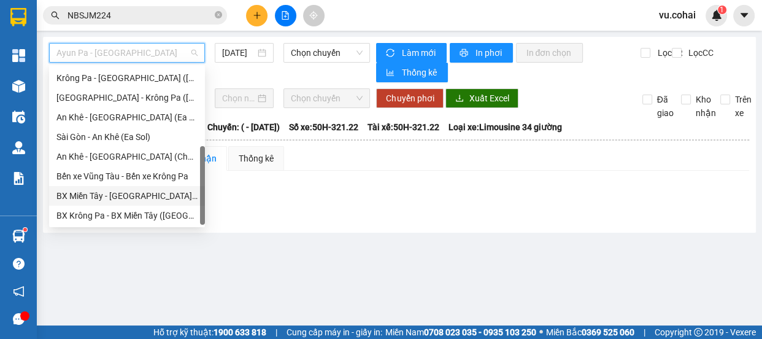
click at [141, 198] on div "BX Miền Tây - [GEOGRAPHIC_DATA] ([GEOGRAPHIC_DATA] - [GEOGRAPHIC_DATA])" at bounding box center [126, 195] width 141 height 13
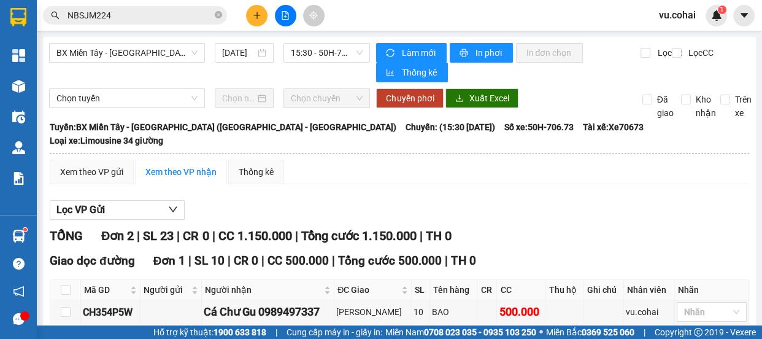
click at [326, 42] on div "BX Miền Tây - [GEOGRAPHIC_DATA] ([GEOGRAPHIC_DATA] - [GEOGRAPHIC_DATA]) [DATE] …" at bounding box center [399, 267] width 713 height 461
click at [331, 56] on span "15:30 - 50H-706.73" at bounding box center [327, 53] width 72 height 18
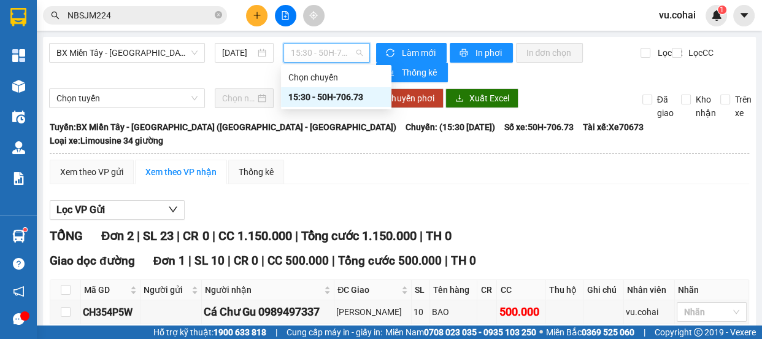
click at [352, 96] on div "15:30 - 50H-706.73" at bounding box center [336, 96] width 96 height 13
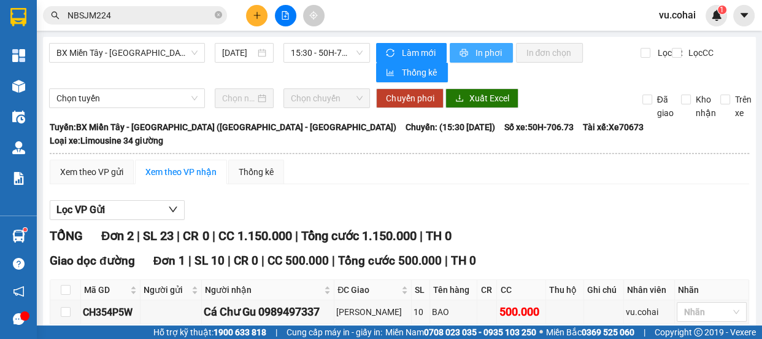
click at [475, 47] on span "In phơi" at bounding box center [489, 52] width 28 height 13
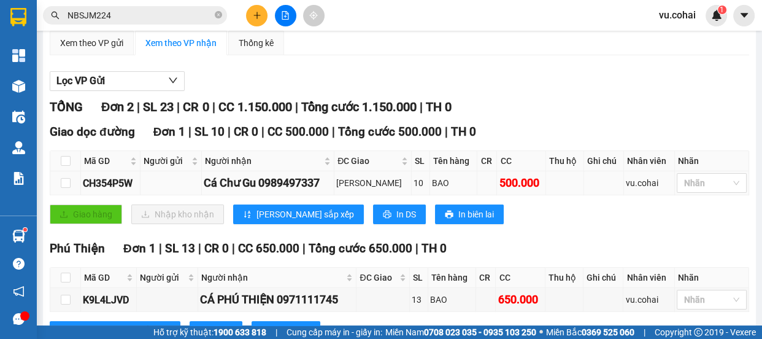
scroll to position [164, 0]
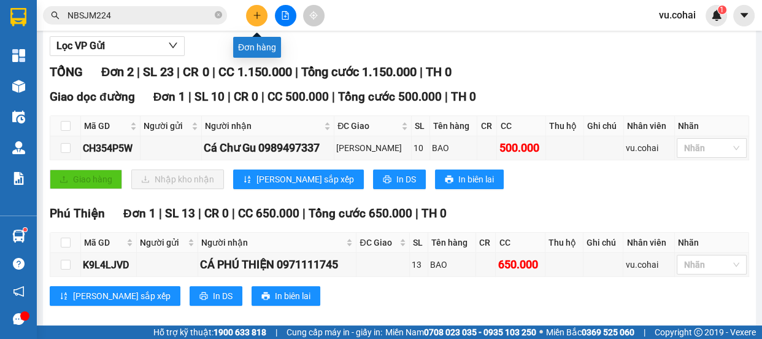
click at [260, 13] on icon "plus" at bounding box center [257, 15] width 9 height 9
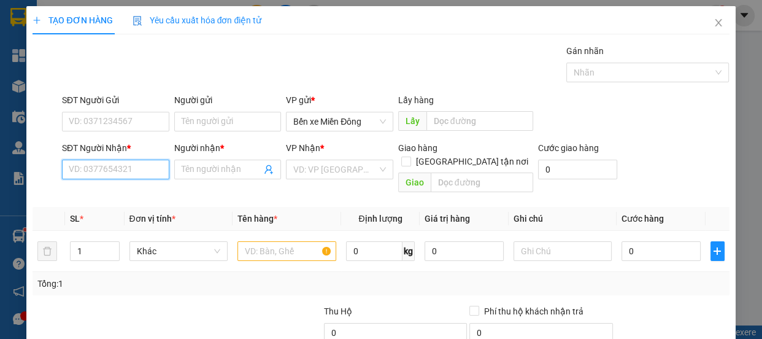
click at [124, 174] on input "SĐT Người Nhận *" at bounding box center [115, 169] width 107 height 20
click at [131, 174] on input "SĐT Người Nhận *" at bounding box center [115, 169] width 107 height 20
click at [110, 170] on input "SĐT Người Nhận *" at bounding box center [115, 169] width 107 height 20
click at [109, 198] on div "0981123510 - LINH" at bounding box center [114, 193] width 91 height 13
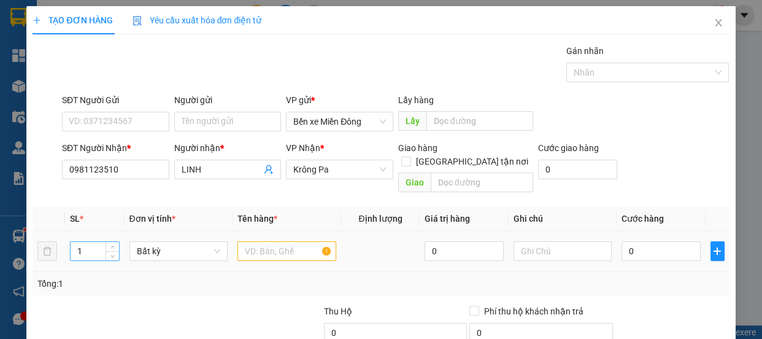
click at [99, 242] on input "1" at bounding box center [95, 251] width 48 height 18
drag, startPoint x: 281, startPoint y: 242, endPoint x: 271, endPoint y: 224, distance: 20.3
click at [272, 239] on div at bounding box center [286, 251] width 99 height 25
click at [649, 247] on div "0" at bounding box center [660, 251] width 79 height 25
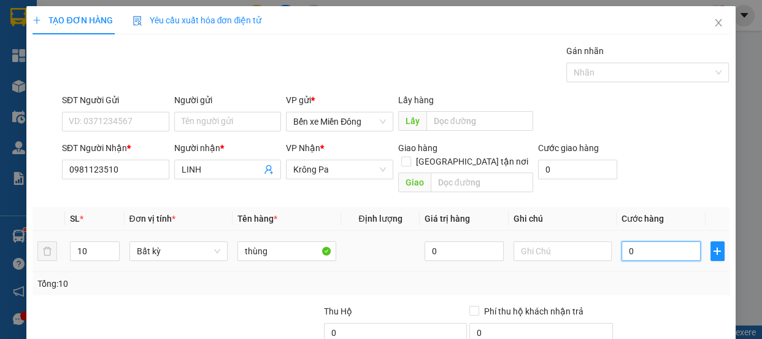
click at [646, 241] on input "0" at bounding box center [660, 251] width 79 height 20
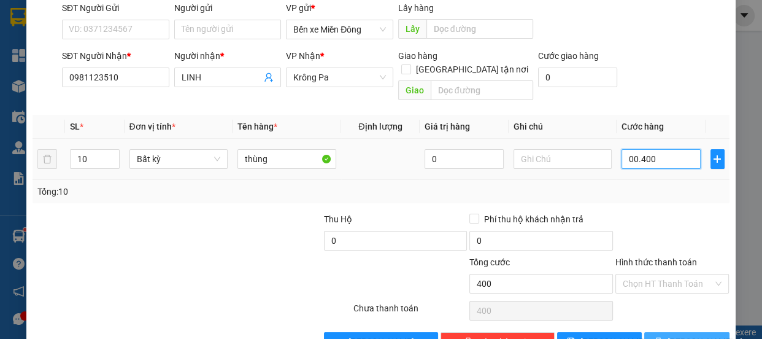
scroll to position [115, 0]
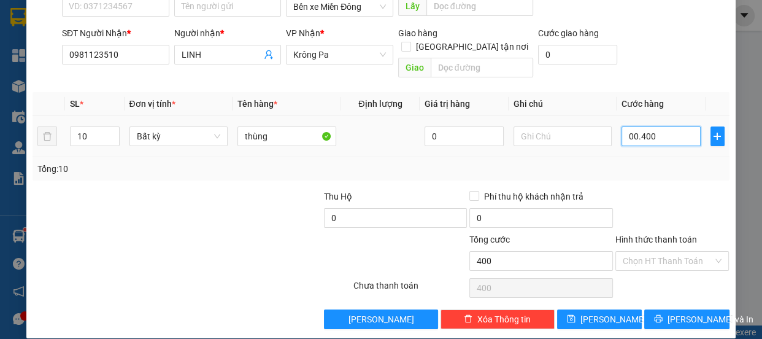
click at [671, 126] on input "00.400" at bounding box center [660, 136] width 79 height 20
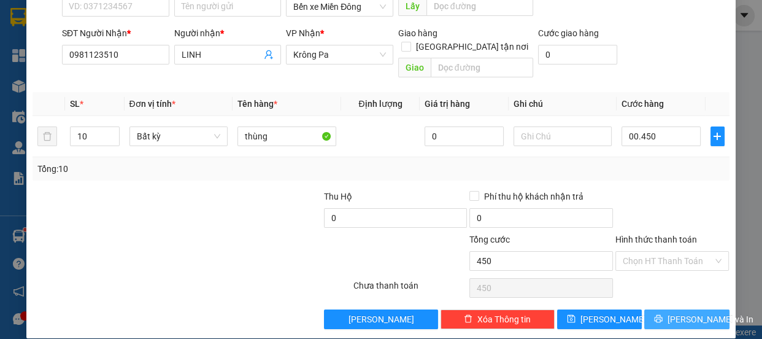
click at [700, 312] on span "[PERSON_NAME] và In" at bounding box center [710, 318] width 86 height 13
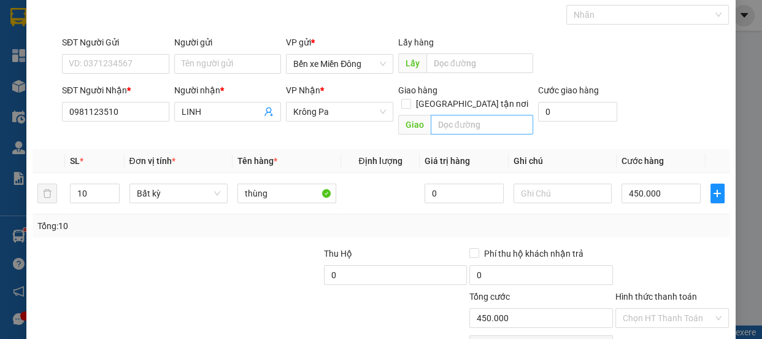
scroll to position [0, 0]
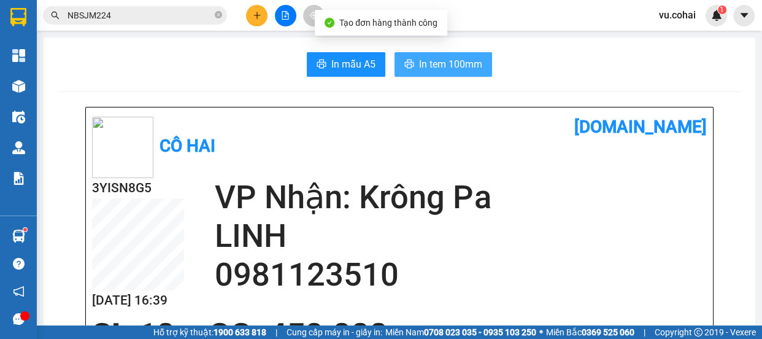
click at [431, 55] on button "In tem 100mm" at bounding box center [443, 64] width 98 height 25
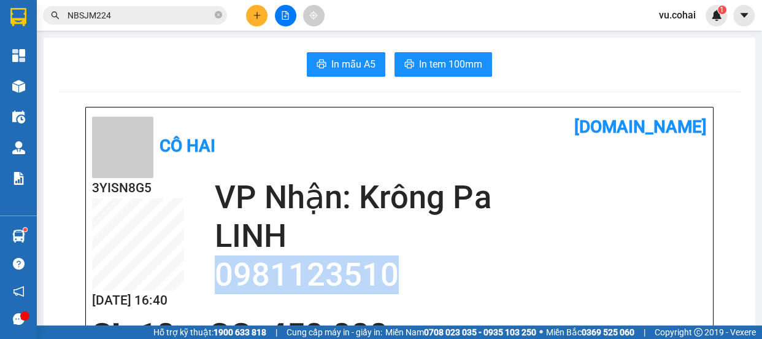
drag, startPoint x: 393, startPoint y: 275, endPoint x: 215, endPoint y: 285, distance: 178.7
click at [215, 285] on h2 "0981123510" at bounding box center [461, 274] width 492 height 39
copy h2 "0981123510"
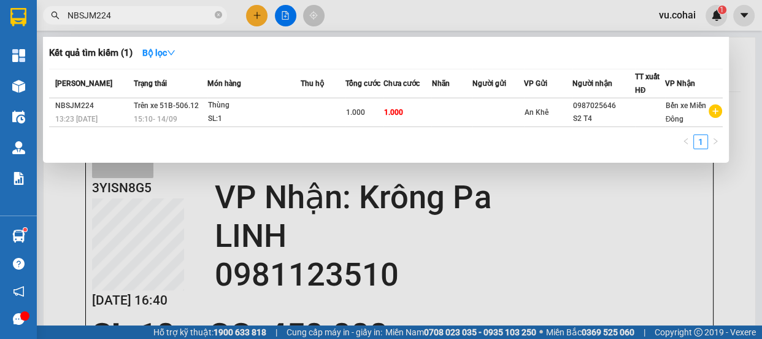
drag, startPoint x: 218, startPoint y: 13, endPoint x: 209, endPoint y: 10, distance: 9.7
click at [218, 12] on icon "close-circle" at bounding box center [218, 14] width 7 height 7
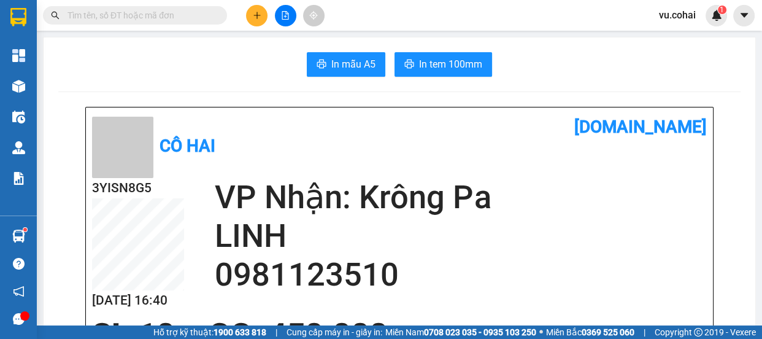
click at [194, 9] on input "text" at bounding box center [139, 15] width 145 height 13
click at [189, 18] on input "text" at bounding box center [139, 15] width 145 height 13
click at [131, 9] on input "text" at bounding box center [139, 15] width 145 height 13
drag, startPoint x: 118, startPoint y: 20, endPoint x: 113, endPoint y: 13, distance: 8.3
click at [113, 13] on input "text" at bounding box center [139, 15] width 145 height 13
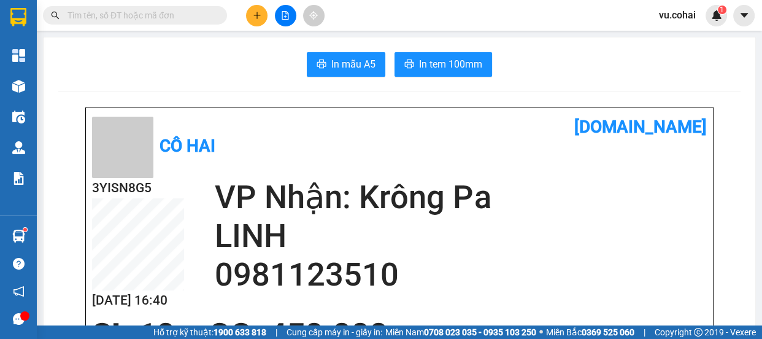
paste input "0981123510"
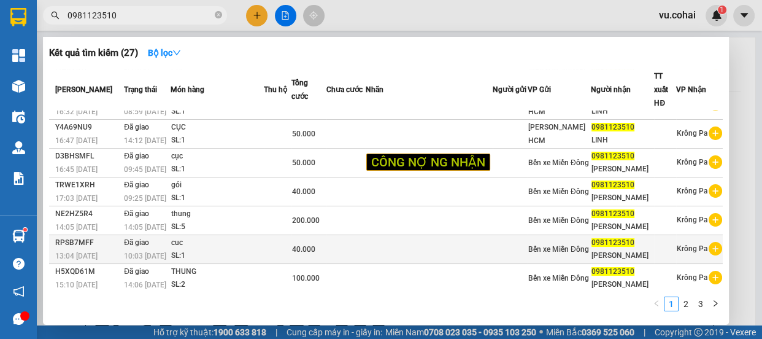
scroll to position [176, 0]
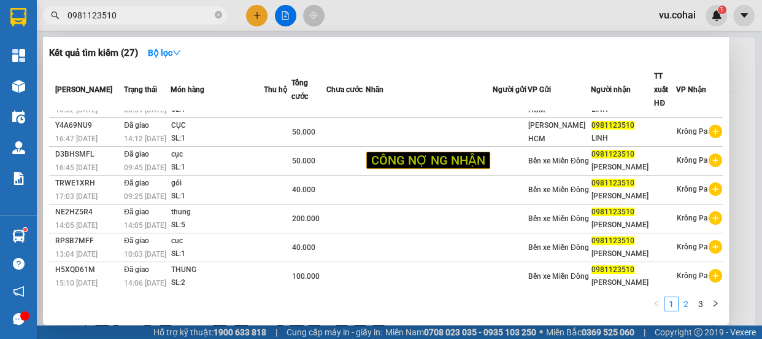
click at [686, 304] on link "2" at bounding box center [685, 303] width 13 height 13
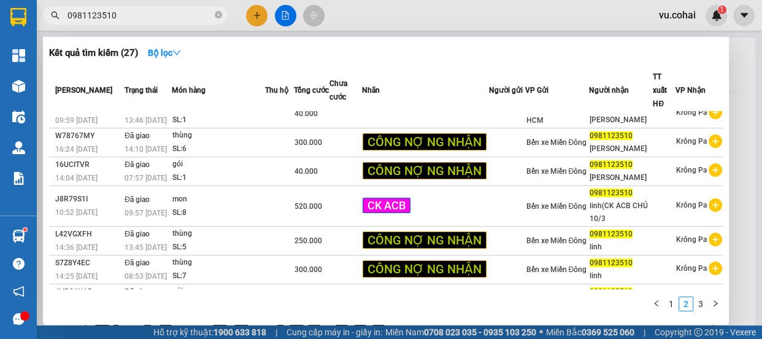
scroll to position [0, 0]
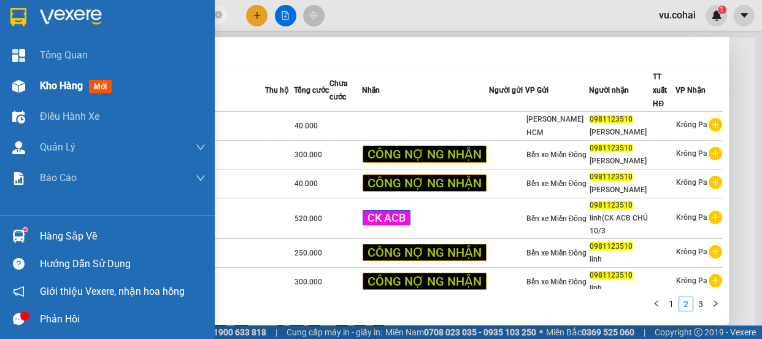
click at [56, 88] on span "Kho hàng" at bounding box center [61, 86] width 43 height 12
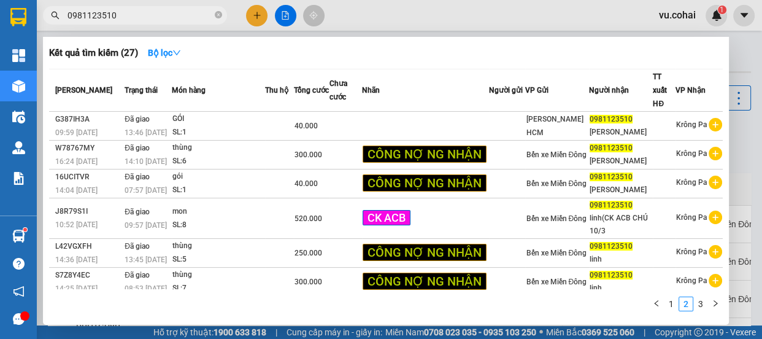
click at [250, 12] on div at bounding box center [381, 169] width 762 height 339
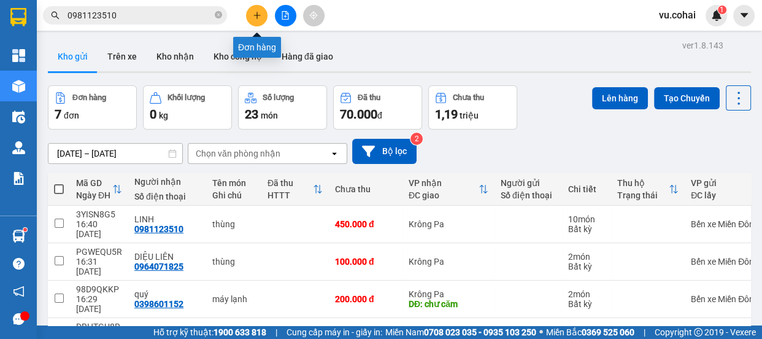
click at [251, 19] on button at bounding box center [256, 15] width 21 height 21
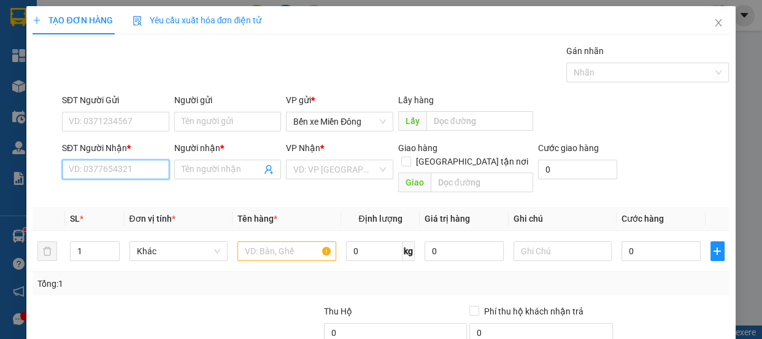
click at [104, 169] on input "SĐT Người Nhận *" at bounding box center [115, 169] width 107 height 20
click at [124, 196] on div "0934912219 - tân" at bounding box center [114, 193] width 91 height 13
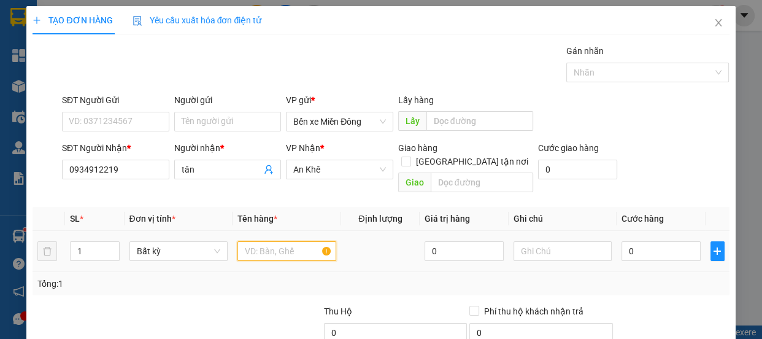
click at [267, 241] on input "text" at bounding box center [286, 251] width 99 height 20
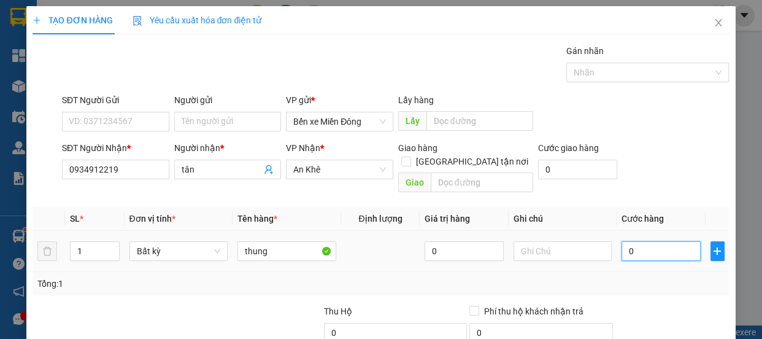
click at [643, 241] on input "0" at bounding box center [660, 251] width 79 height 20
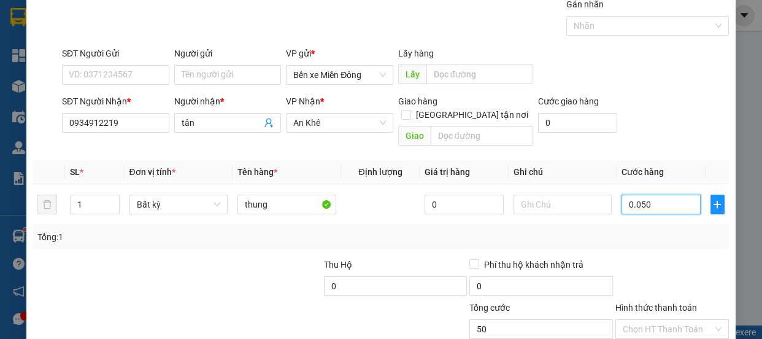
scroll to position [115, 0]
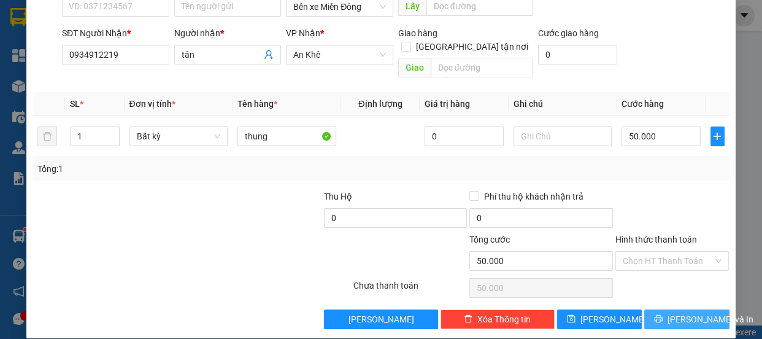
click at [667, 309] on button "[PERSON_NAME] và In" at bounding box center [686, 319] width 85 height 20
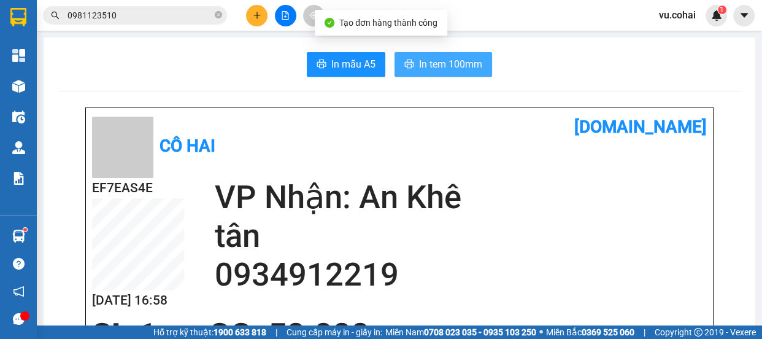
click at [451, 64] on span "In tem 100mm" at bounding box center [450, 63] width 63 height 15
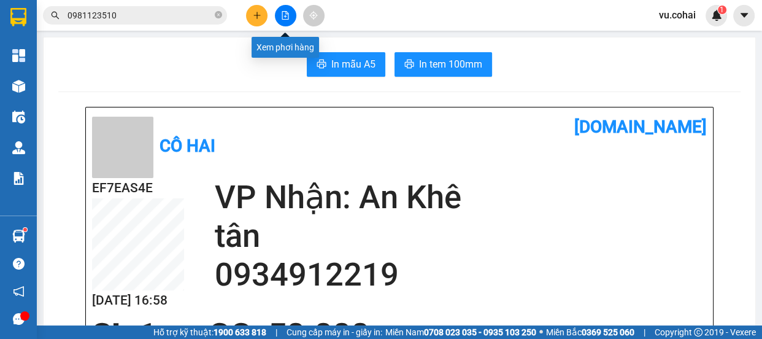
drag, startPoint x: 281, startPoint y: 15, endPoint x: 0, endPoint y: 117, distance: 299.1
click at [281, 15] on icon "file-add" at bounding box center [285, 15] width 9 height 9
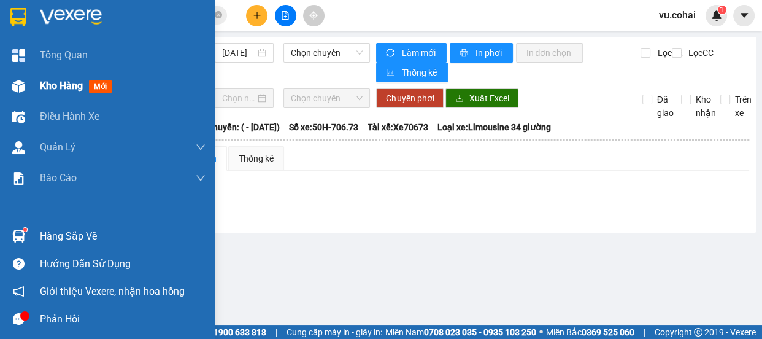
click at [49, 86] on span "Kho hàng" at bounding box center [61, 86] width 43 height 12
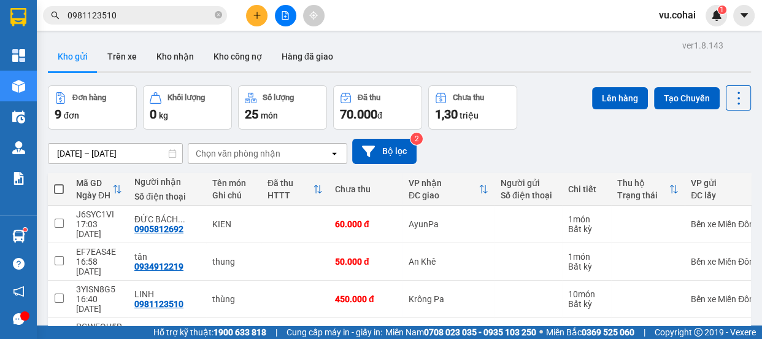
click at [74, 55] on button "Kho gửi" at bounding box center [73, 56] width 50 height 29
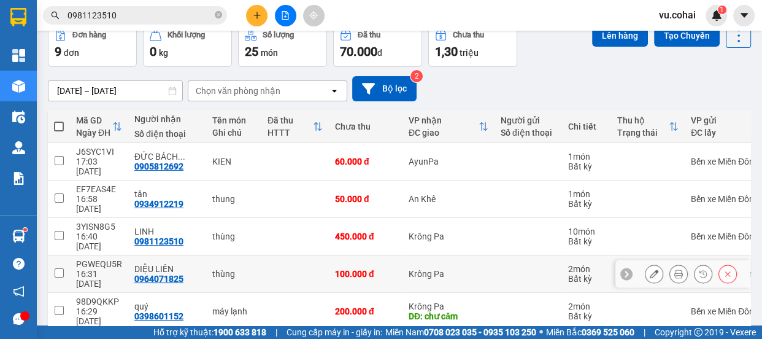
scroll to position [183, 0]
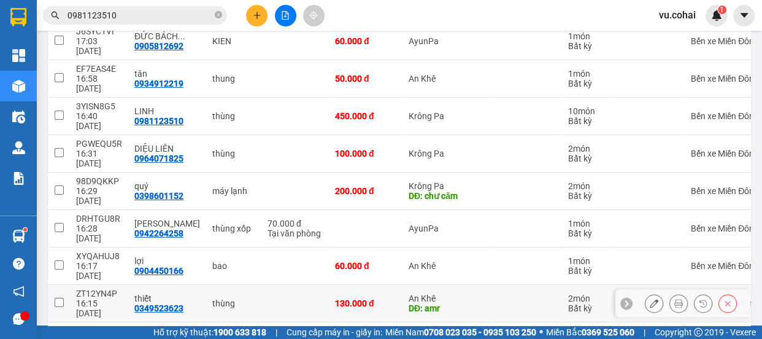
click at [63, 285] on td at bounding box center [59, 303] width 22 height 37
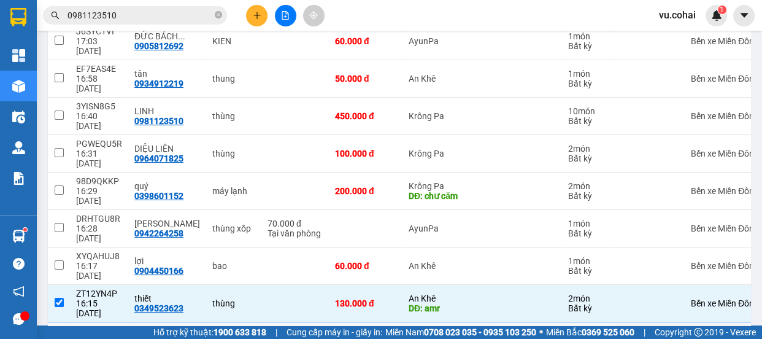
click at [56, 335] on input "checkbox" at bounding box center [59, 339] width 9 height 9
click at [61, 260] on input "checkbox" at bounding box center [59, 264] width 9 height 9
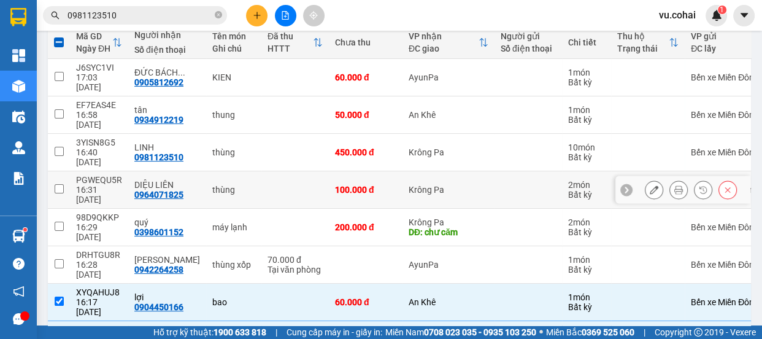
scroll to position [71, 0]
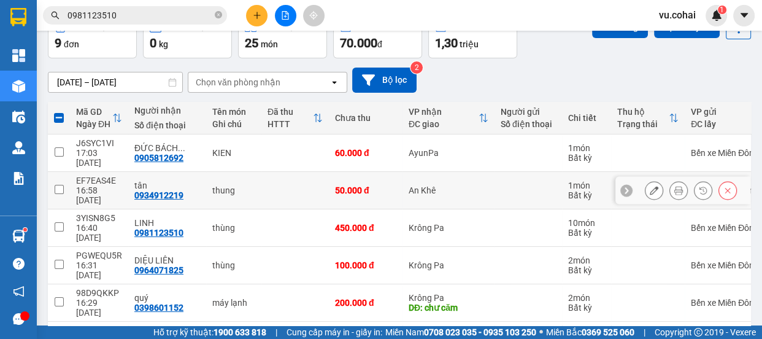
click at [56, 185] on input "checkbox" at bounding box center [59, 189] width 9 height 9
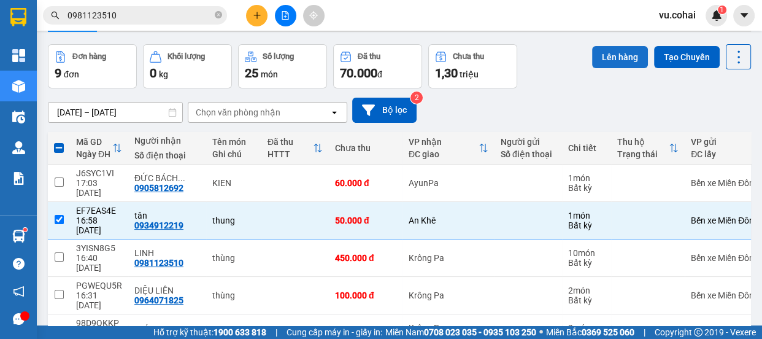
scroll to position [15, 0]
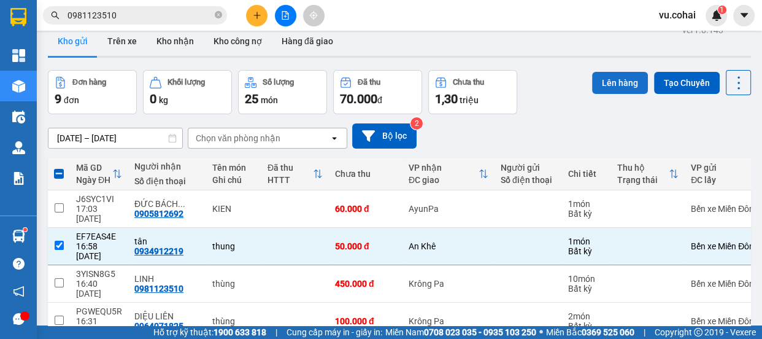
click at [597, 76] on button "Lên hàng" at bounding box center [620, 83] width 56 height 22
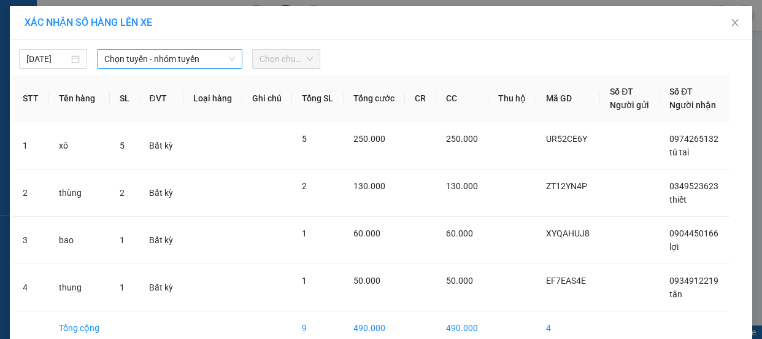
click at [161, 55] on span "Chọn tuyến - nhóm tuyến" at bounding box center [169, 59] width 131 height 18
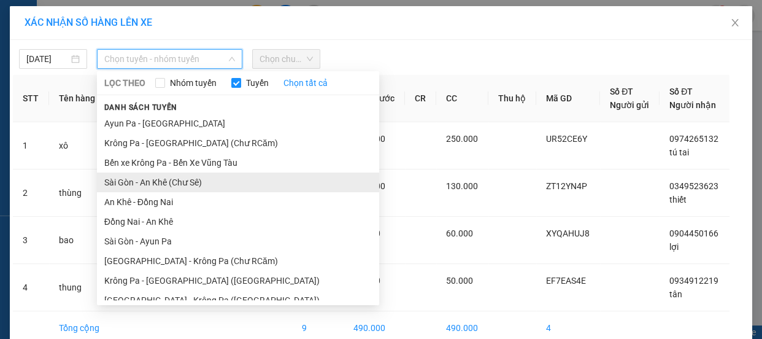
click at [193, 183] on li "Sài Gòn - An Khê (Chư Sê)" at bounding box center [238, 182] width 282 height 20
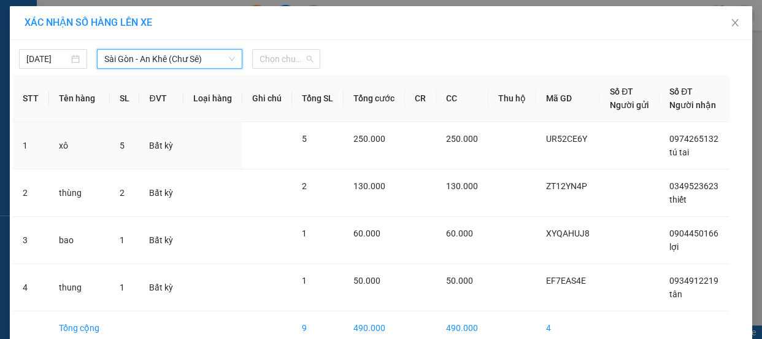
drag, startPoint x: 283, startPoint y: 47, endPoint x: 323, endPoint y: 73, distance: 47.8
click at [282, 45] on div "[DATE] [GEOGRAPHIC_DATA] - [GEOGRAPHIC_DATA] ([GEOGRAPHIC_DATA]) [GEOGRAPHIC_DA…" at bounding box center [381, 56] width 736 height 26
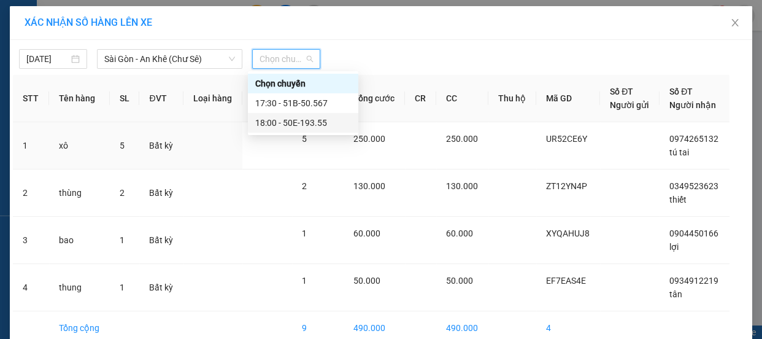
click at [310, 120] on div "18:00 - 50E-193.55" at bounding box center [303, 122] width 96 height 13
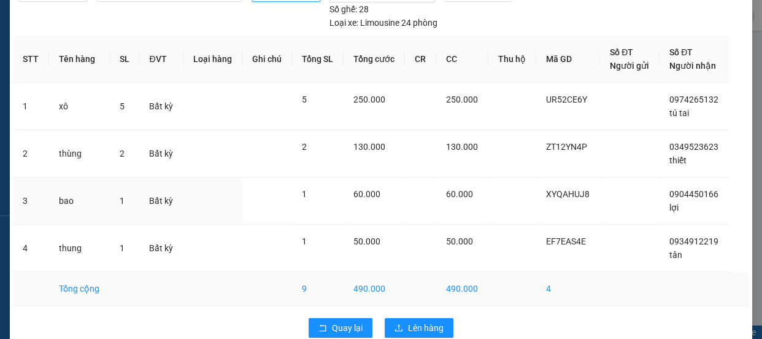
scroll to position [88, 0]
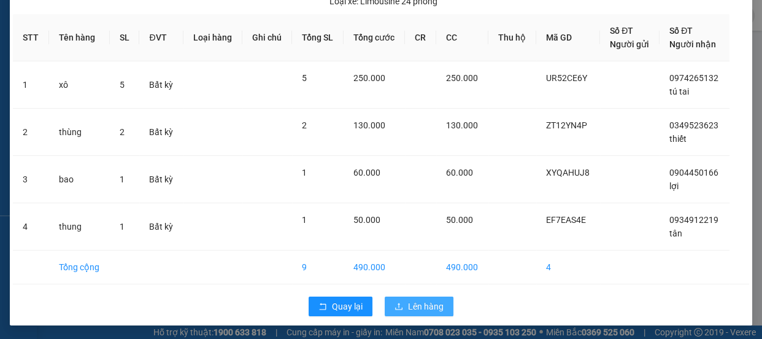
click at [424, 301] on span "Lên hàng" at bounding box center [426, 305] width 36 height 13
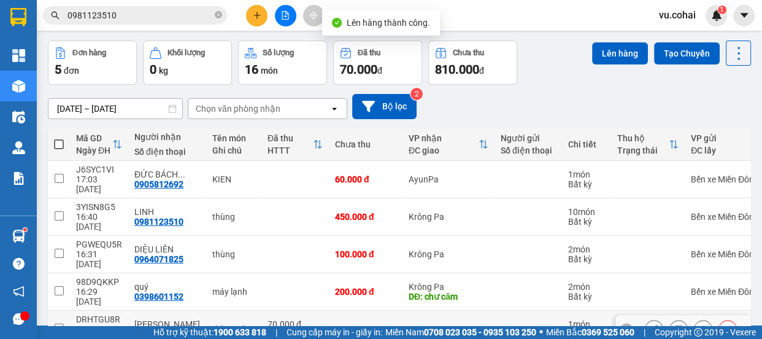
scroll to position [72, 0]
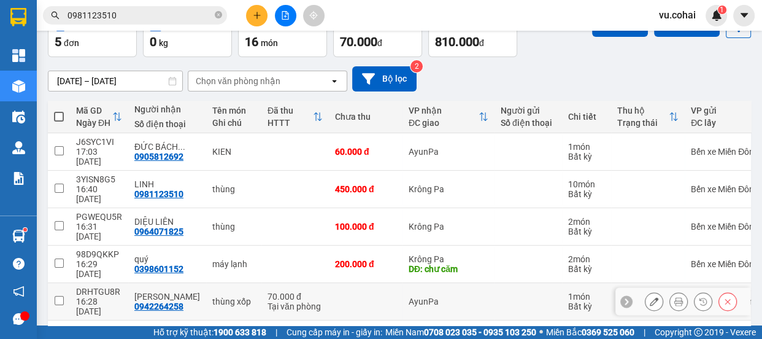
click at [69, 283] on td at bounding box center [59, 301] width 22 height 37
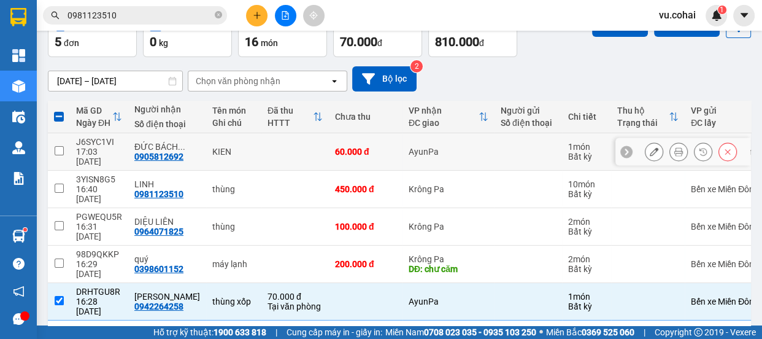
click at [63, 146] on input "checkbox" at bounding box center [59, 150] width 9 height 9
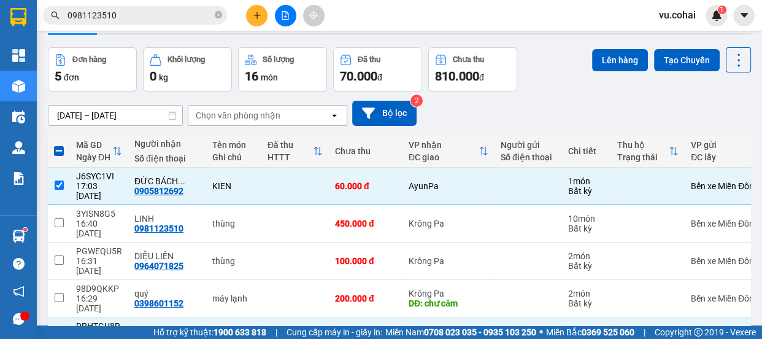
scroll to position [0, 0]
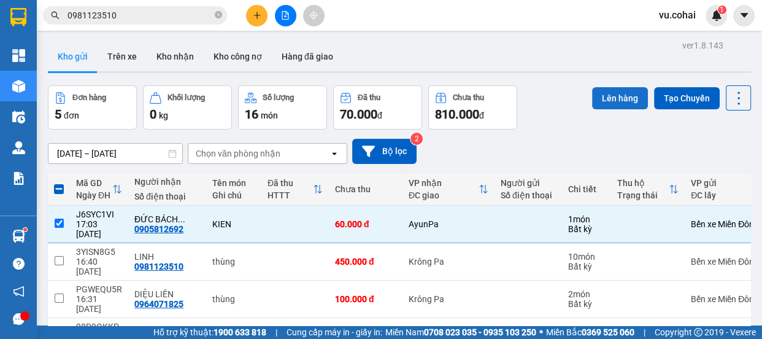
drag, startPoint x: 605, startPoint y: 96, endPoint x: 593, endPoint y: 88, distance: 14.1
click at [602, 94] on button "Lên hàng" at bounding box center [620, 98] width 56 height 22
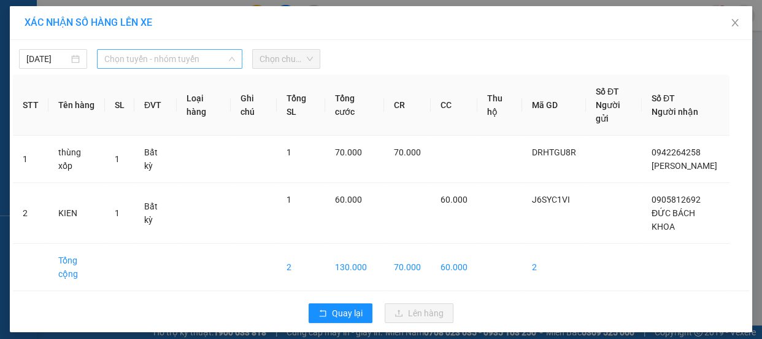
drag, startPoint x: 174, startPoint y: 59, endPoint x: 189, endPoint y: 97, distance: 40.2
click at [175, 59] on span "Chọn tuyến - nhóm tuyến" at bounding box center [169, 59] width 131 height 18
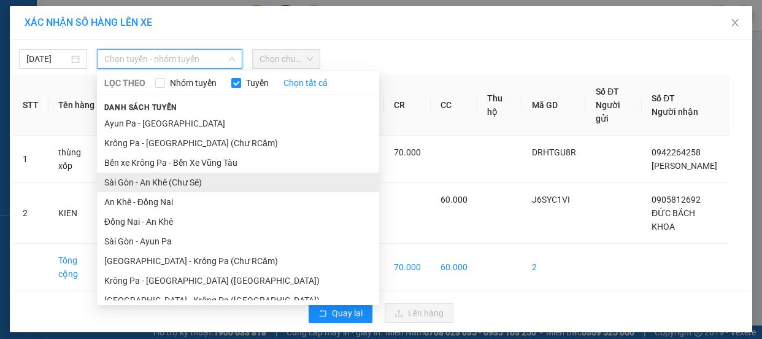
click at [192, 183] on li "Sài Gòn - An Khê (Chư Sê)" at bounding box center [238, 182] width 282 height 20
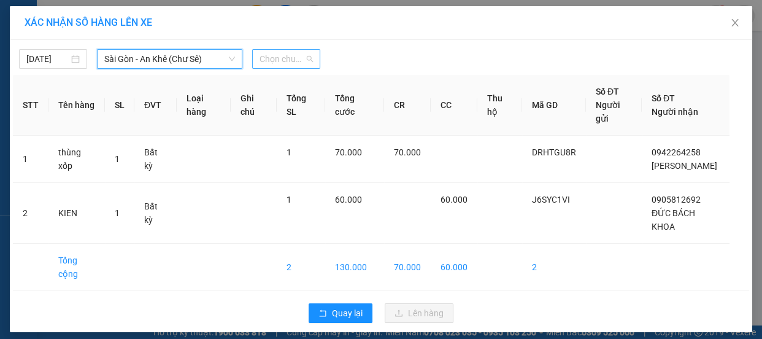
click at [306, 53] on span "Chọn chuyến" at bounding box center [285, 59] width 53 height 18
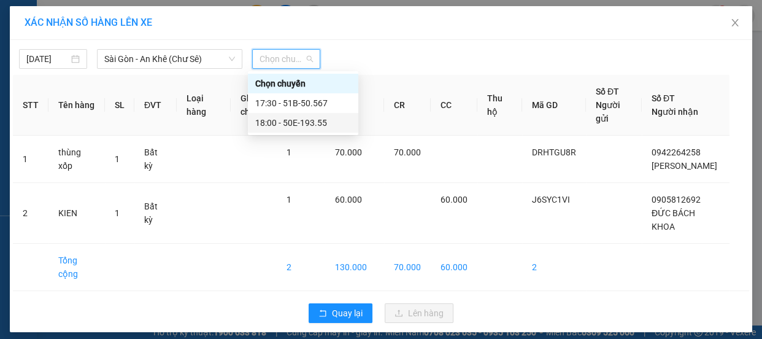
click at [309, 123] on div "18:00 - 50E-193.55" at bounding box center [303, 122] width 96 height 13
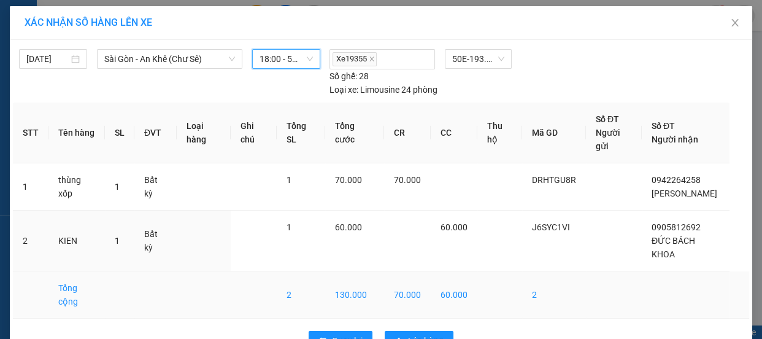
scroll to position [35, 0]
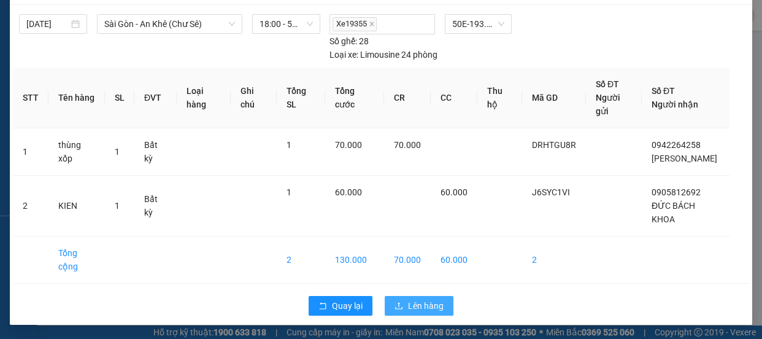
click at [408, 302] on span "Lên hàng" at bounding box center [426, 305] width 36 height 13
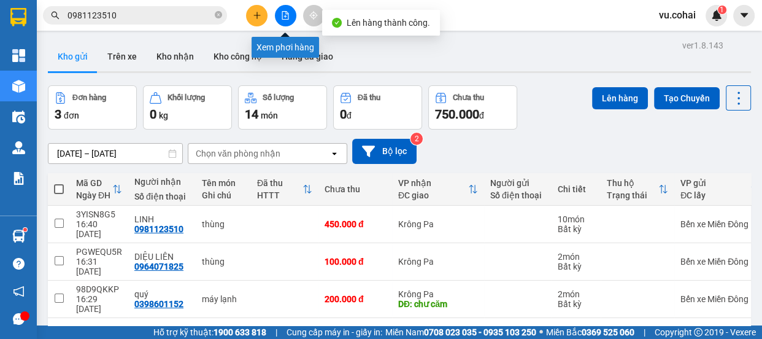
click at [286, 18] on icon "file-add" at bounding box center [285, 15] width 9 height 9
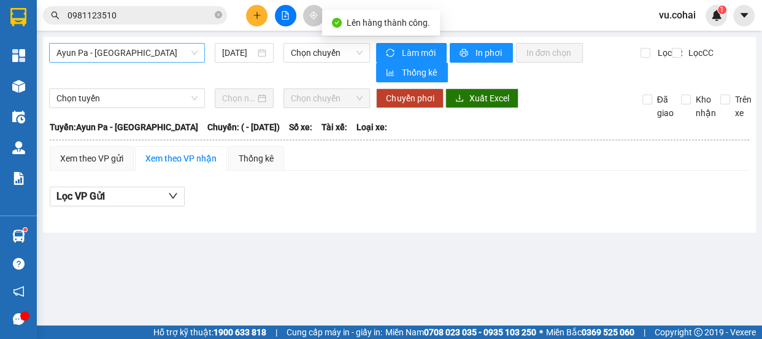
click at [168, 50] on span "Ayun Pa - [GEOGRAPHIC_DATA]" at bounding box center [126, 53] width 141 height 18
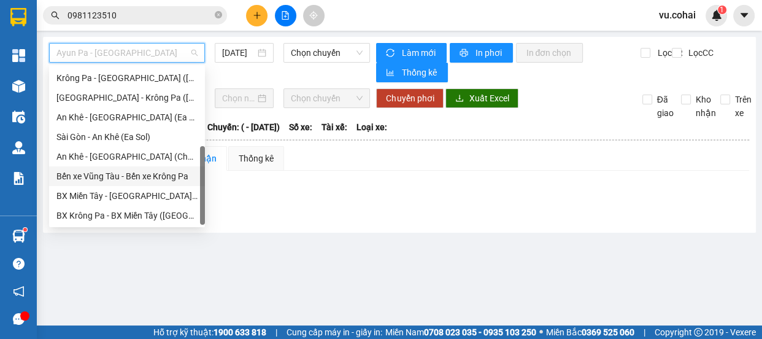
scroll to position [9, 0]
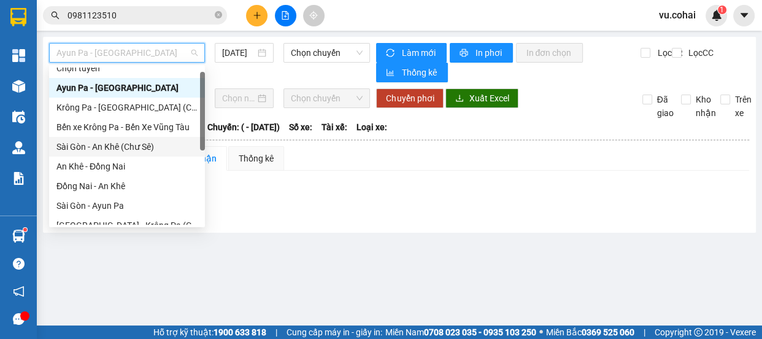
click at [144, 151] on div "Sài Gòn - An Khê (Chư Sê)" at bounding box center [126, 146] width 141 height 13
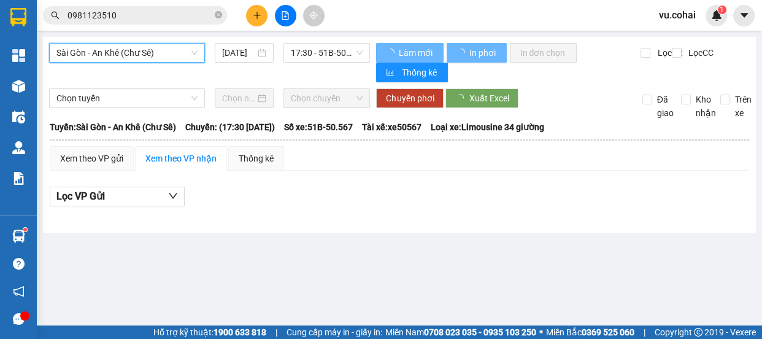
click at [316, 43] on div "17:30 - 51B-50.567" at bounding box center [326, 53] width 86 height 20
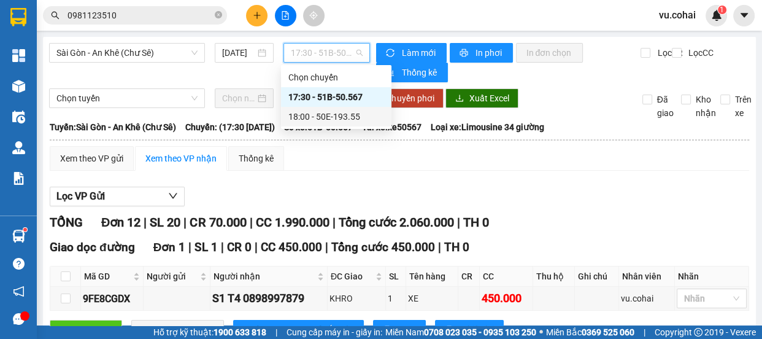
click at [336, 117] on div "18:00 - 50E-193.55" at bounding box center [336, 116] width 96 height 13
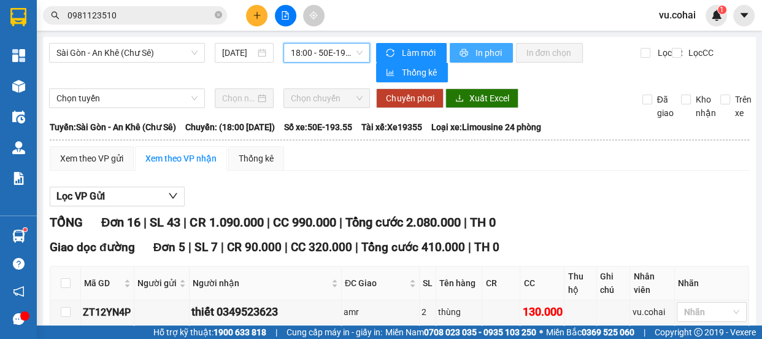
click at [475, 55] on span "In phơi" at bounding box center [489, 52] width 28 height 13
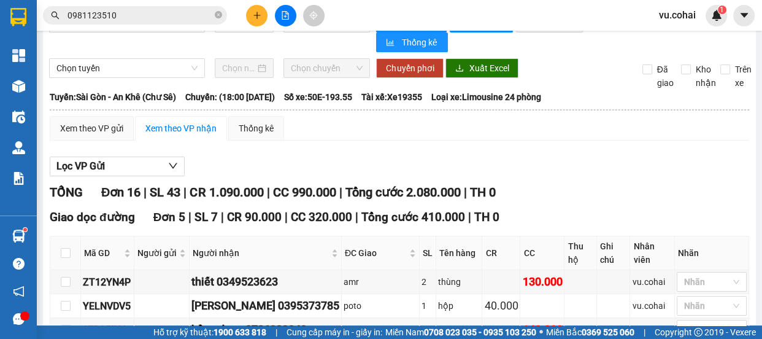
scroll to position [55, 0]
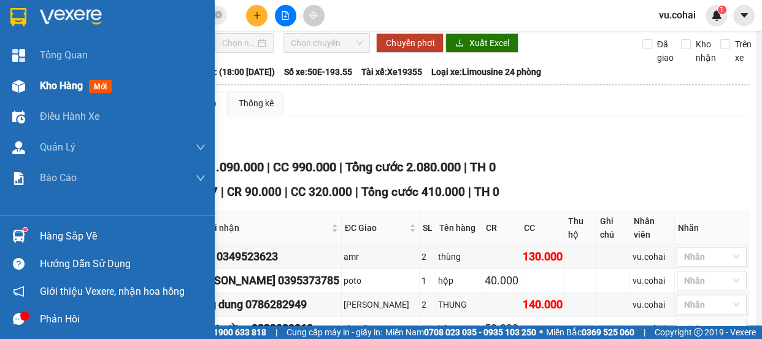
click at [50, 85] on span "Kho hàng" at bounding box center [61, 86] width 43 height 12
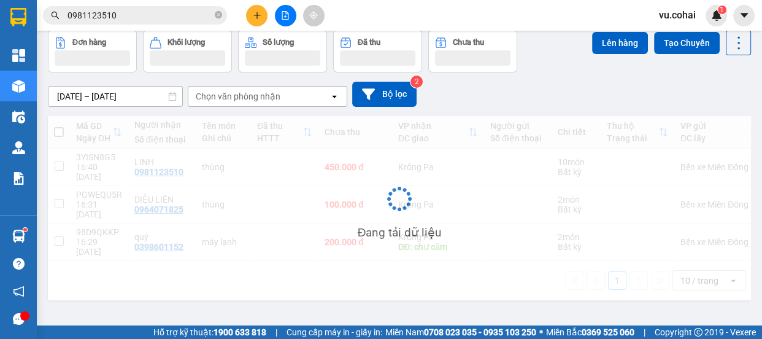
scroll to position [56, 0]
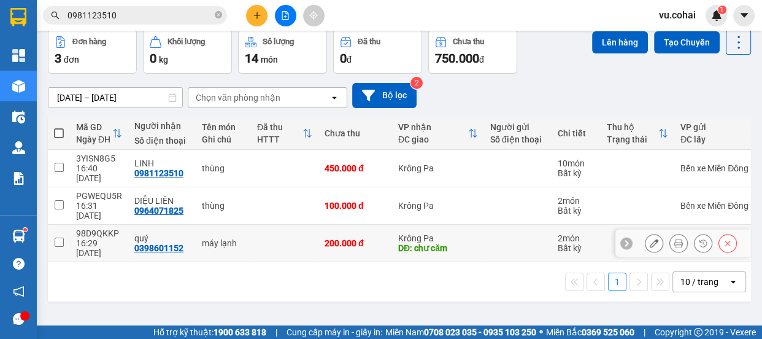
click at [64, 224] on td at bounding box center [59, 242] width 22 height 37
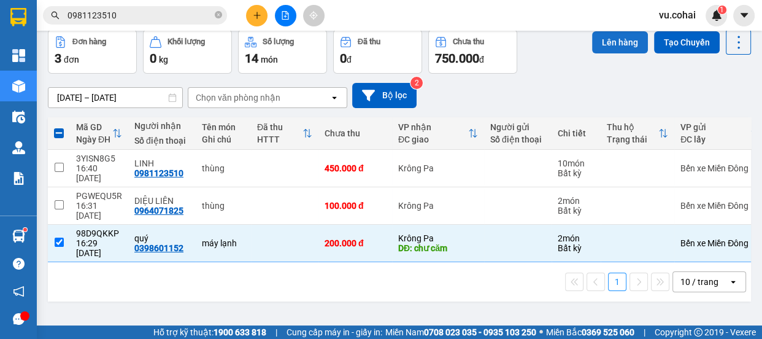
drag, startPoint x: 611, startPoint y: 42, endPoint x: 605, endPoint y: 41, distance: 6.3
click at [607, 42] on button "Lên hàng" at bounding box center [620, 42] width 56 height 22
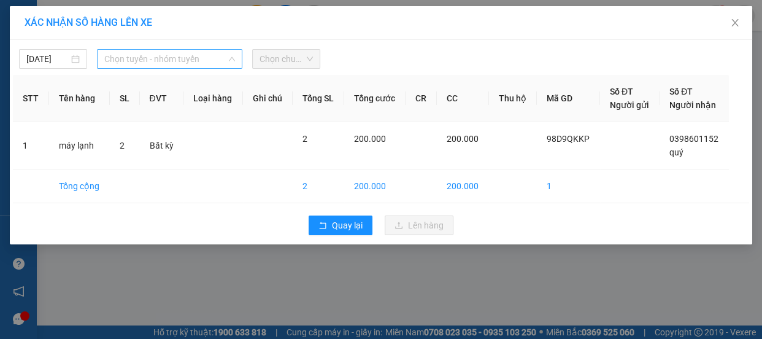
click at [148, 65] on span "Chọn tuyến - nhóm tuyến" at bounding box center [169, 59] width 131 height 18
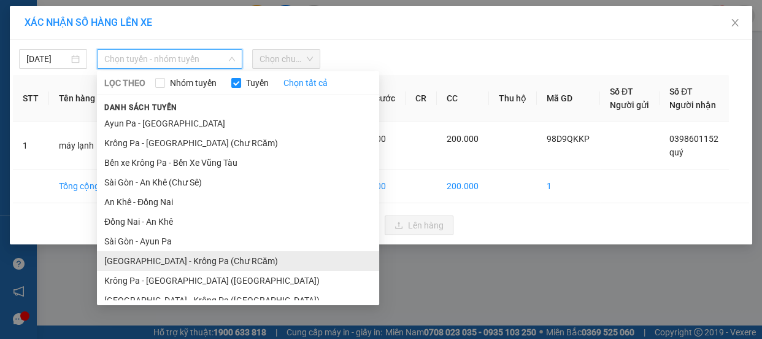
click at [200, 257] on li "[GEOGRAPHIC_DATA] - Krông Pa (Chư RCăm)" at bounding box center [238, 261] width 282 height 20
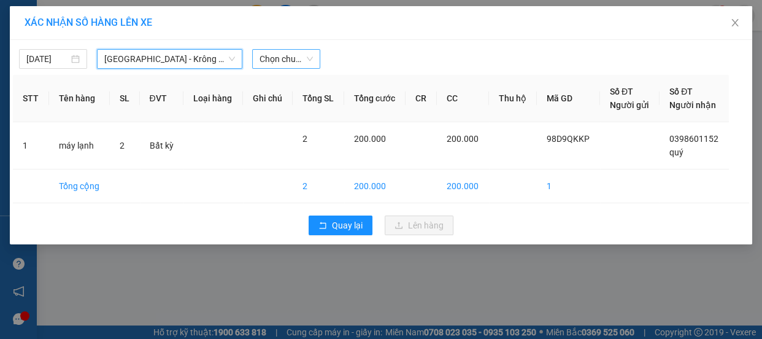
click at [306, 52] on span "Chọn chuyến" at bounding box center [285, 59] width 53 height 18
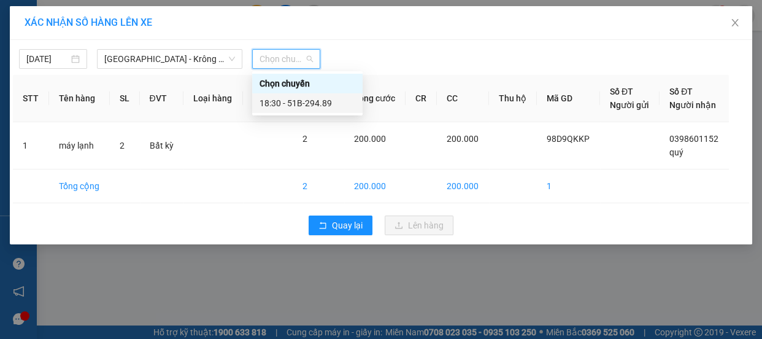
click at [304, 100] on div "18:30 - 51B-294.89" at bounding box center [307, 102] width 96 height 13
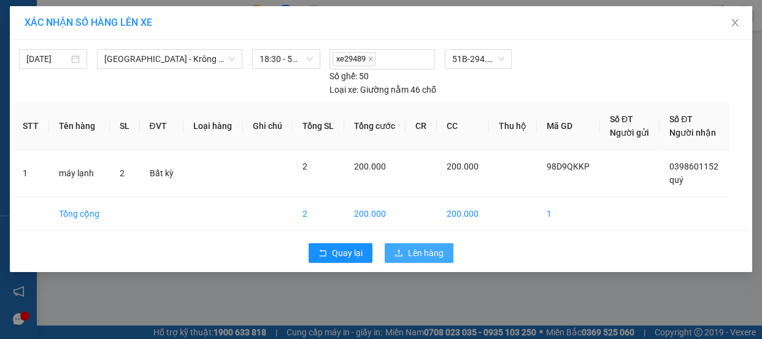
click at [416, 246] on span "Lên hàng" at bounding box center [426, 252] width 36 height 13
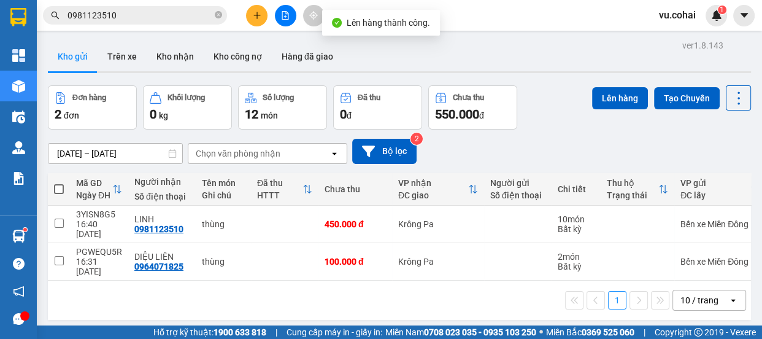
drag, startPoint x: 59, startPoint y: 190, endPoint x: 231, endPoint y: 201, distance: 172.7
click at [61, 194] on label at bounding box center [59, 189] width 10 height 12
click at [59, 183] on input "checkbox" at bounding box center [59, 183] width 0 height 0
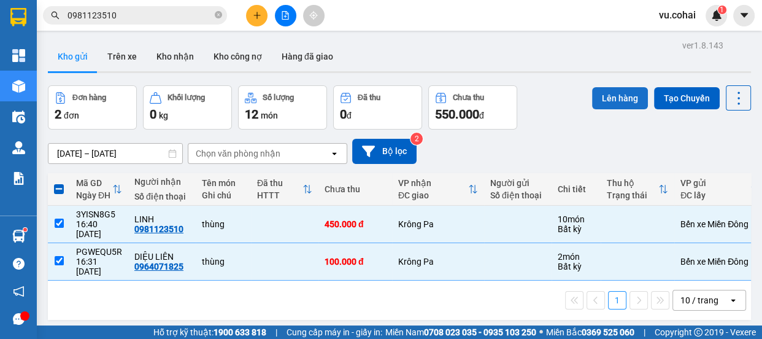
click at [616, 100] on button "Lên hàng" at bounding box center [620, 98] width 56 height 22
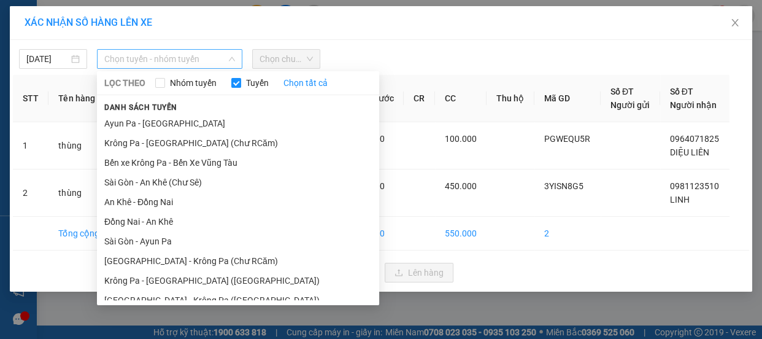
click at [188, 64] on span "Chọn tuyến - nhóm tuyến" at bounding box center [169, 59] width 131 height 18
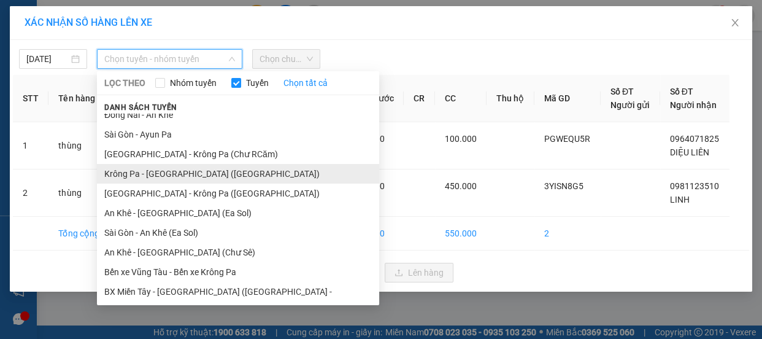
scroll to position [111, 0]
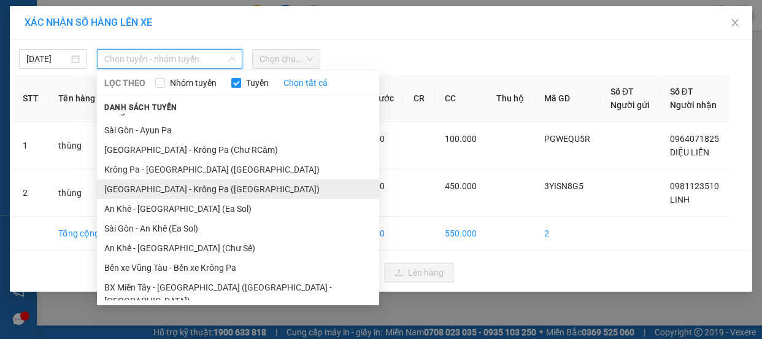
click at [183, 191] on li "[GEOGRAPHIC_DATA] - Krông Pa ([GEOGRAPHIC_DATA])" at bounding box center [238, 189] width 282 height 20
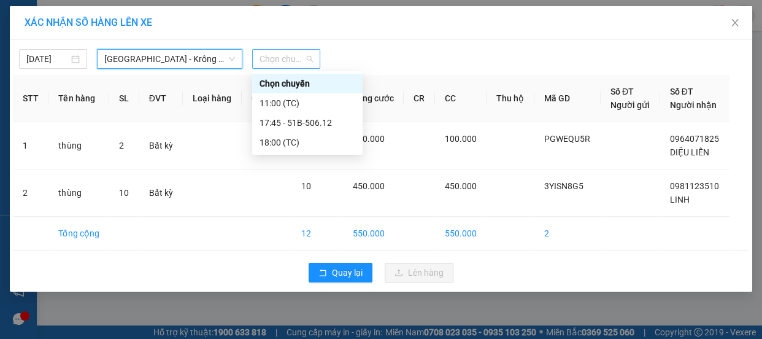
click at [277, 65] on span "Chọn chuyến" at bounding box center [285, 59] width 53 height 18
click at [320, 118] on div "17:45 - 51B-506.12" at bounding box center [307, 122] width 96 height 13
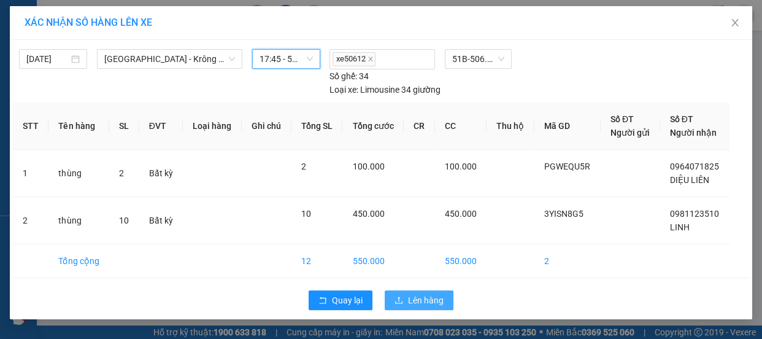
drag, startPoint x: 417, startPoint y: 296, endPoint x: 419, endPoint y: 287, distance: 8.8
click at [418, 293] on span "Lên hàng" at bounding box center [426, 299] width 36 height 13
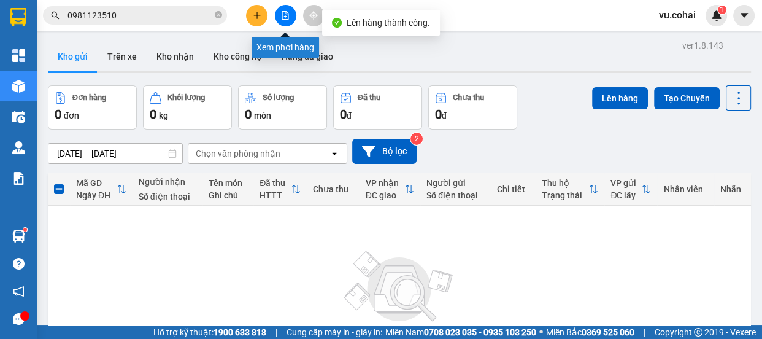
click at [275, 18] on button at bounding box center [285, 15] width 21 height 21
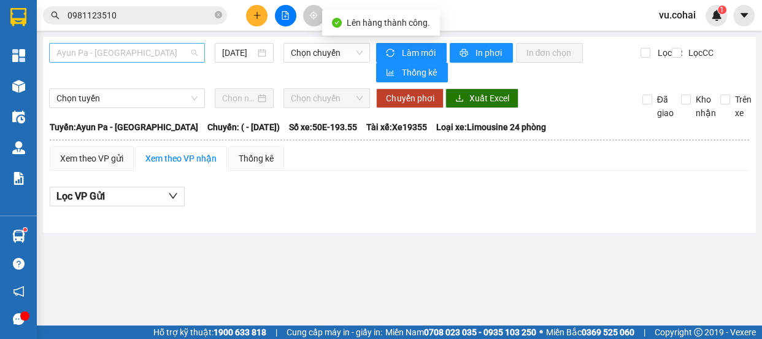
drag, startPoint x: 171, startPoint y: 56, endPoint x: 177, endPoint y: 97, distance: 41.5
click at [169, 56] on span "Ayun Pa - [GEOGRAPHIC_DATA]" at bounding box center [126, 53] width 141 height 18
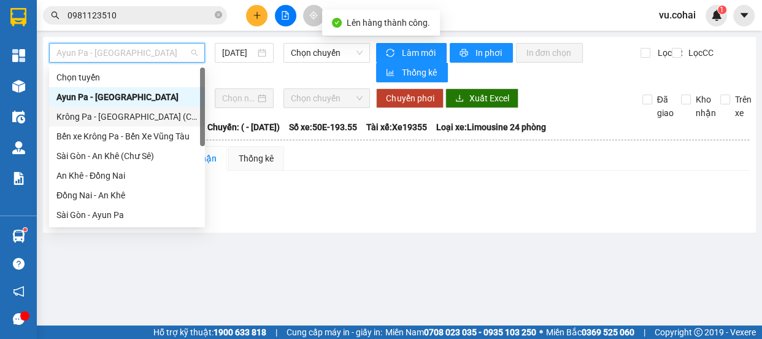
scroll to position [167, 0]
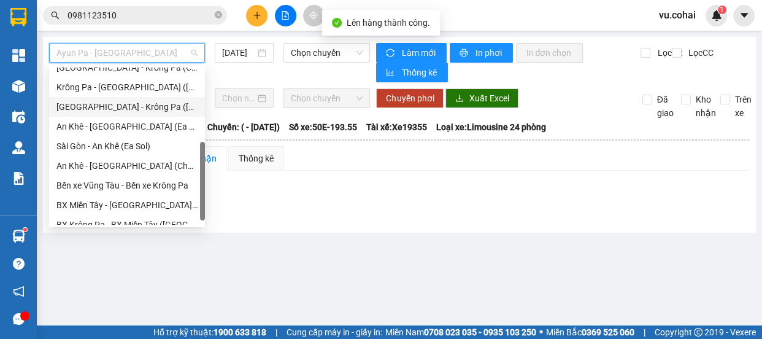
click at [125, 113] on div "[GEOGRAPHIC_DATA] - Krông Pa ([GEOGRAPHIC_DATA])" at bounding box center [127, 107] width 156 height 20
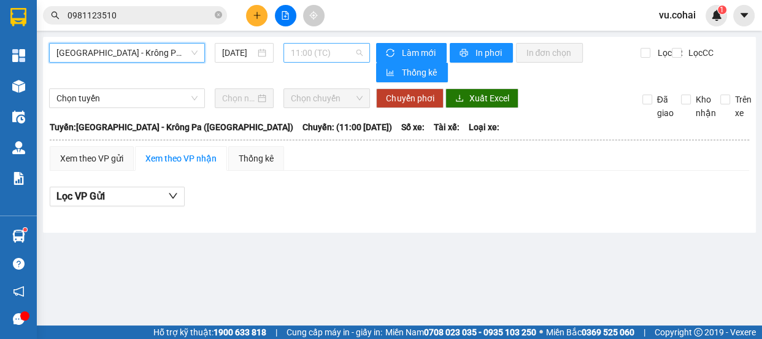
click at [345, 45] on span "11:00 (TC)" at bounding box center [327, 53] width 72 height 18
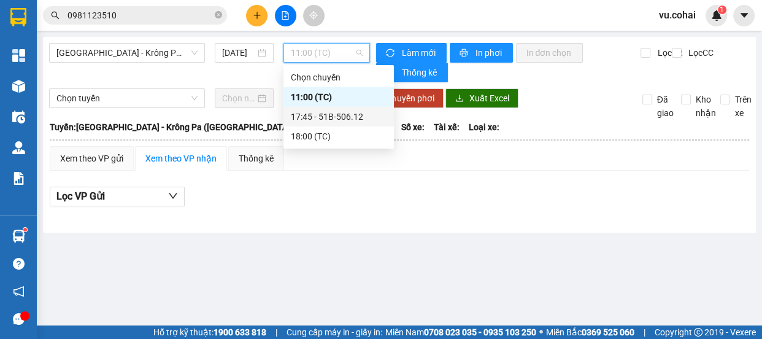
click at [350, 117] on div "17:45 - 51B-506.12" at bounding box center [339, 116] width 96 height 13
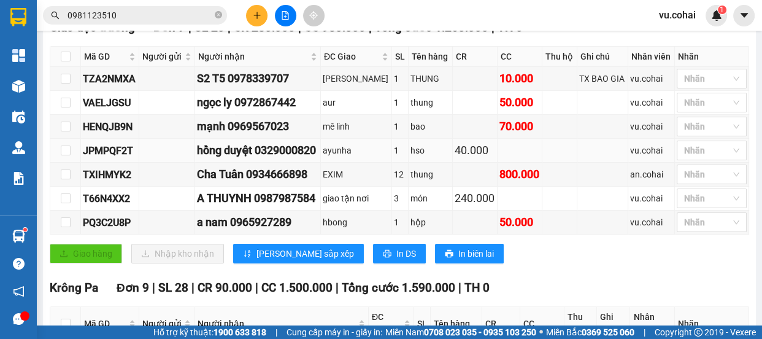
scroll to position [223, 0]
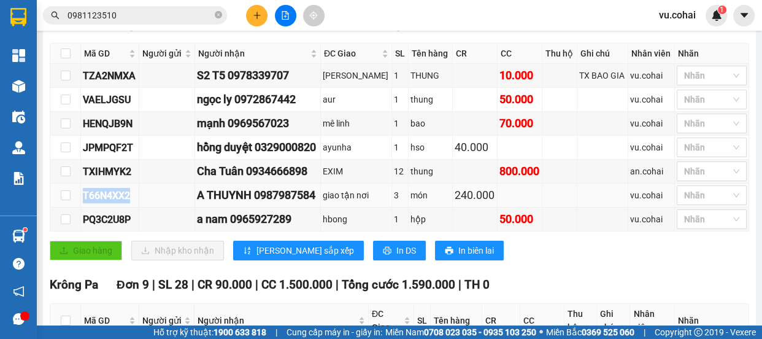
drag, startPoint x: 136, startPoint y: 193, endPoint x: 92, endPoint y: 184, distance: 45.1
click at [86, 189] on div "T66N4XX2" at bounding box center [110, 195] width 54 height 15
drag, startPoint x: 93, startPoint y: 183, endPoint x: 183, endPoint y: 159, distance: 93.4
click at [183, 159] on td at bounding box center [167, 171] width 56 height 24
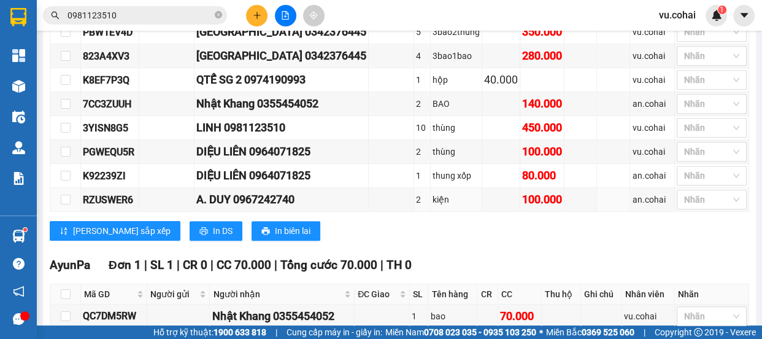
scroll to position [613, 0]
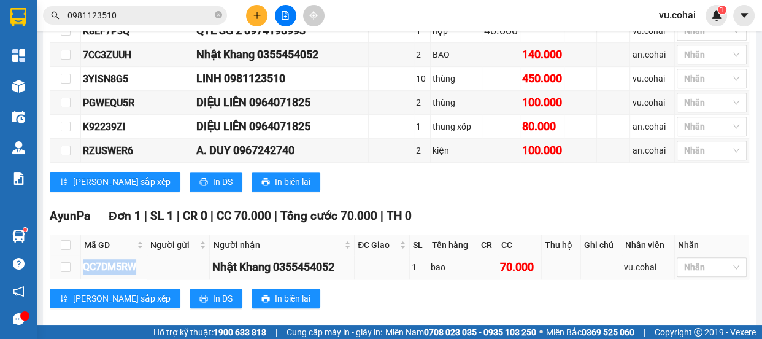
drag, startPoint x: 148, startPoint y: 248, endPoint x: 90, endPoint y: 251, distance: 57.8
click at [81, 257] on td "QC7DM5RW" at bounding box center [114, 267] width 66 height 24
copy div "QC7DM5RW"
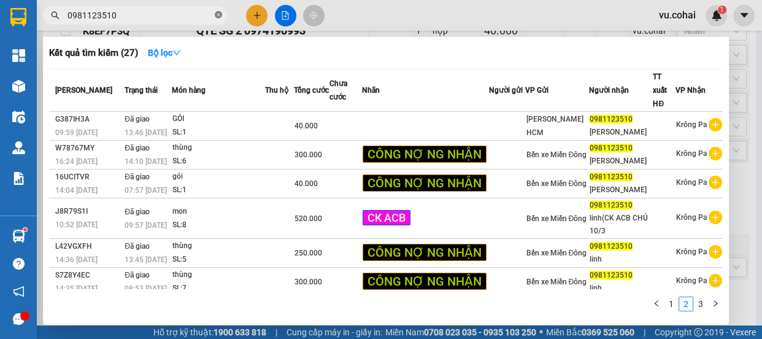
click at [221, 13] on icon "close-circle" at bounding box center [218, 14] width 7 height 7
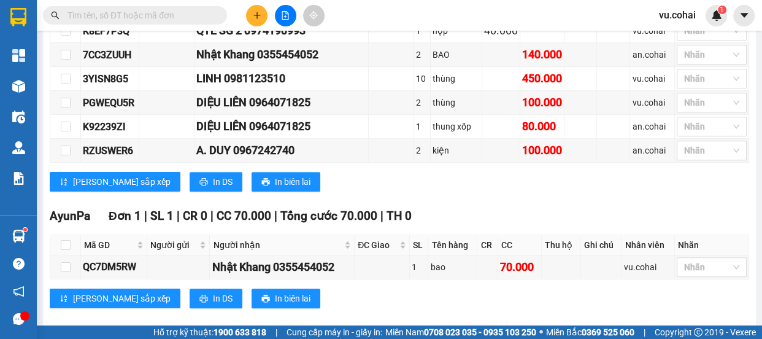
drag, startPoint x: 172, startPoint y: 18, endPoint x: 165, endPoint y: 19, distance: 6.9
click at [167, 18] on input "text" at bounding box center [139, 15] width 145 height 13
paste input "QC7DM5RW"
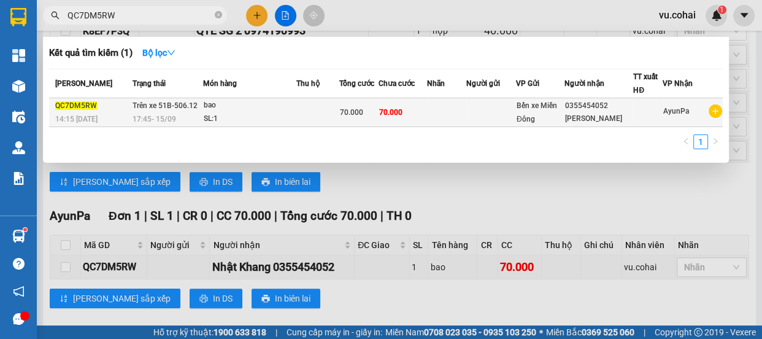
click at [459, 110] on td at bounding box center [446, 112] width 39 height 29
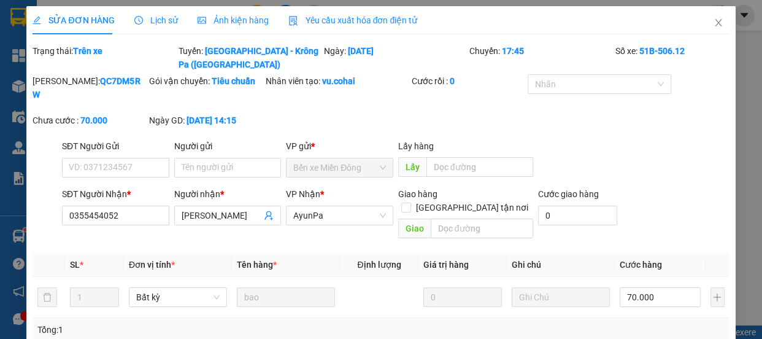
click at [158, 25] on span "Lịch sử" at bounding box center [156, 20] width 44 height 10
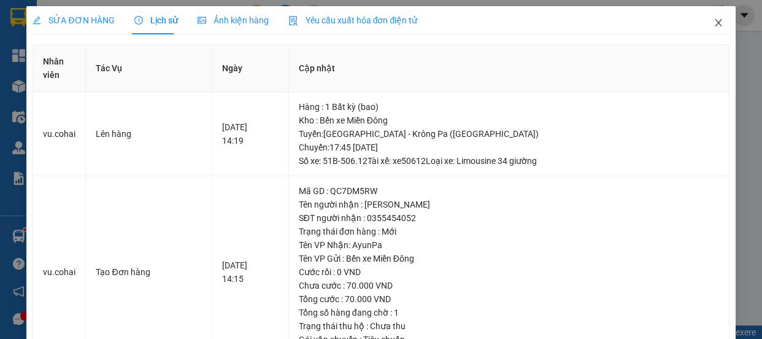
click at [713, 20] on icon "close" at bounding box center [718, 23] width 10 height 10
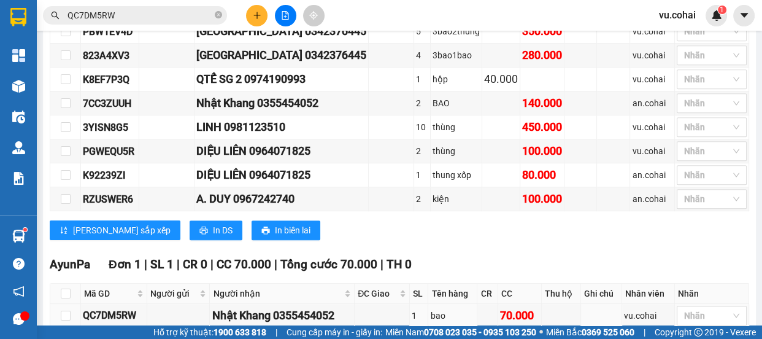
scroll to position [613, 0]
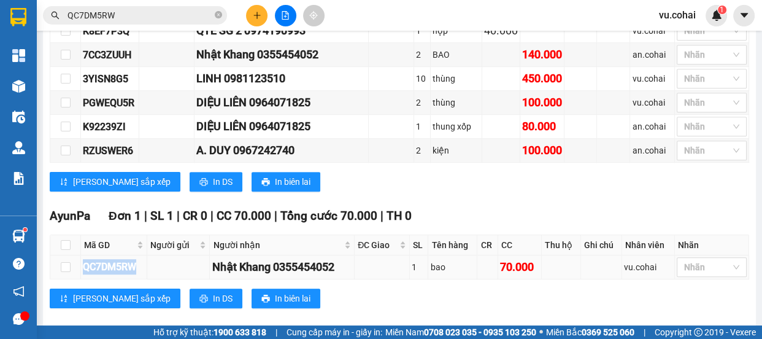
drag, startPoint x: 142, startPoint y: 251, endPoint x: 86, endPoint y: 247, distance: 56.6
click at [85, 259] on div "QC7DM5RW" at bounding box center [114, 266] width 62 height 15
copy div "QC7DM5RW"
click at [221, 12] on icon "close-circle" at bounding box center [218, 14] width 7 height 7
drag, startPoint x: 158, startPoint y: 15, endPoint x: 150, endPoint y: 13, distance: 7.6
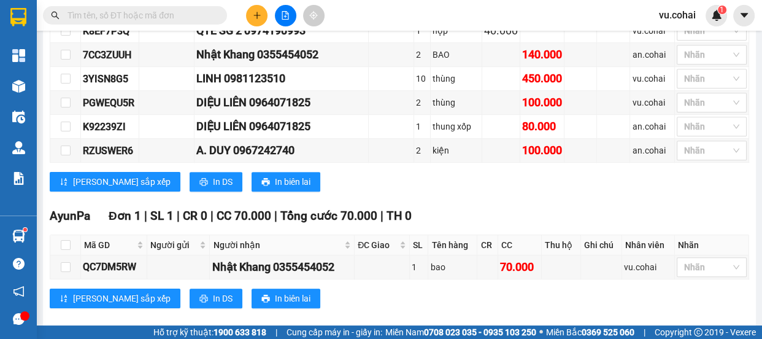
click at [154, 13] on input "text" at bounding box center [139, 15] width 145 height 13
paste input "QC7DM5RW"
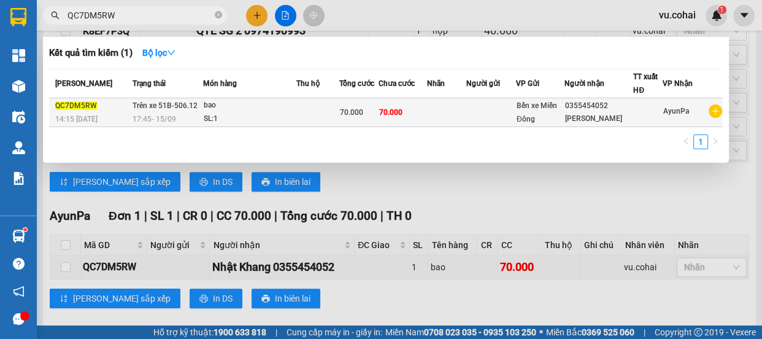
click at [473, 106] on td at bounding box center [491, 112] width 50 height 29
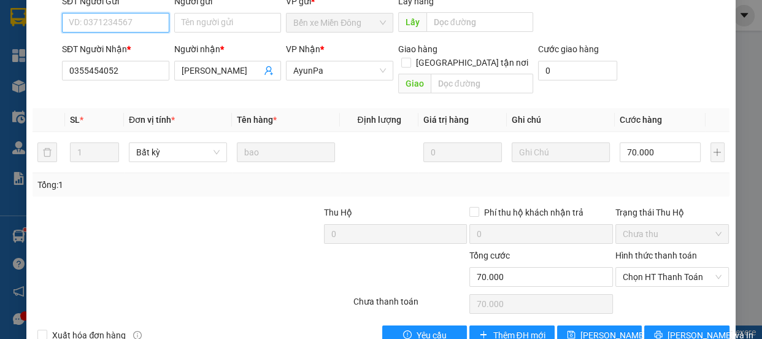
scroll to position [147, 0]
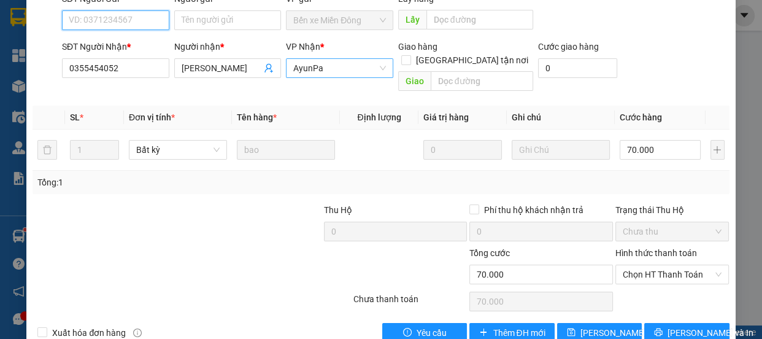
click at [320, 59] on span "AyunPa" at bounding box center [339, 68] width 93 height 18
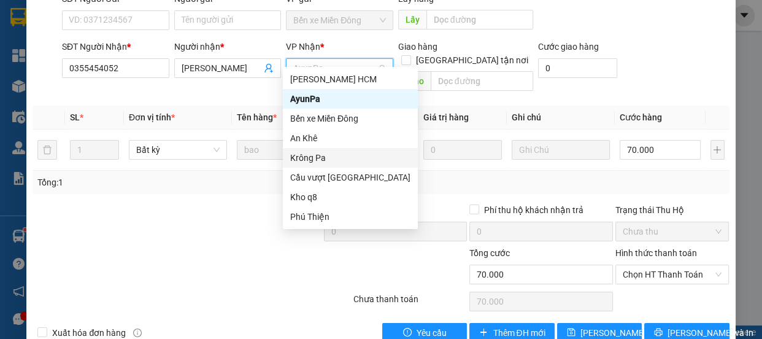
click at [299, 159] on div "Krông Pa" at bounding box center [350, 157] width 120 height 13
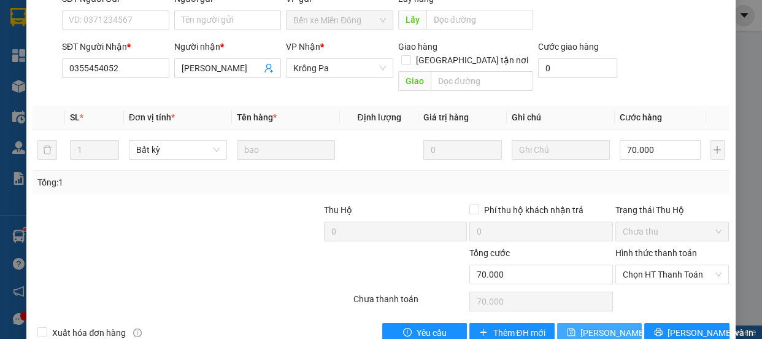
click at [625, 323] on button "[PERSON_NAME] thay đổi" at bounding box center [599, 333] width 85 height 20
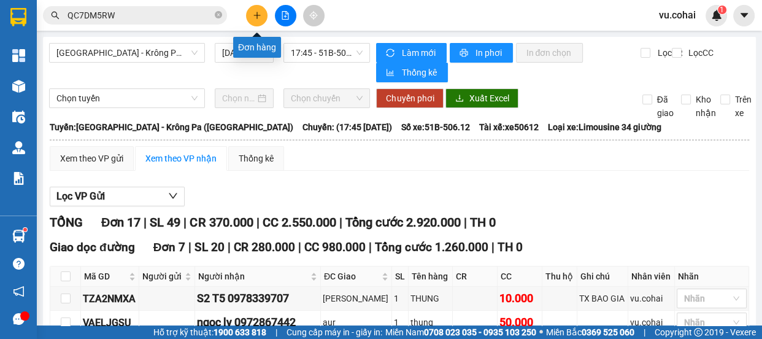
click at [262, 15] on button at bounding box center [256, 15] width 21 height 21
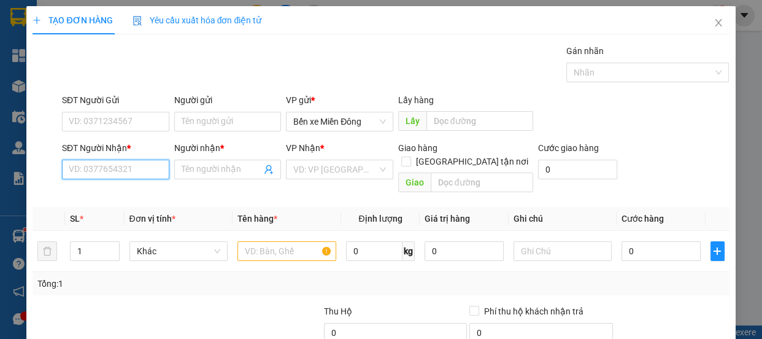
click at [111, 167] on input "SĐT Người Nhận *" at bounding box center [115, 169] width 107 height 20
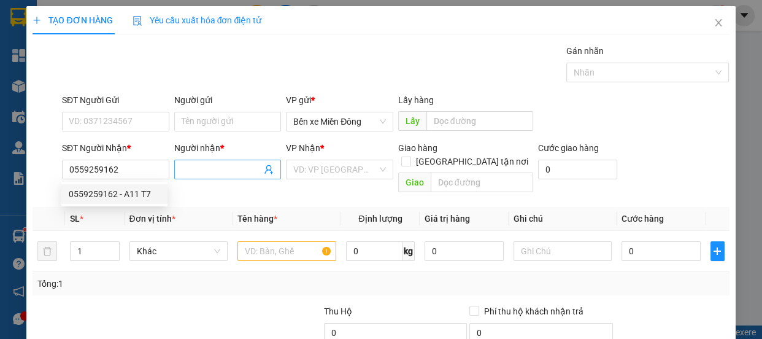
drag, startPoint x: 214, startPoint y: 173, endPoint x: 210, endPoint y: 159, distance: 14.0
click at [210, 164] on input "Người nhận *" at bounding box center [222, 169] width 80 height 13
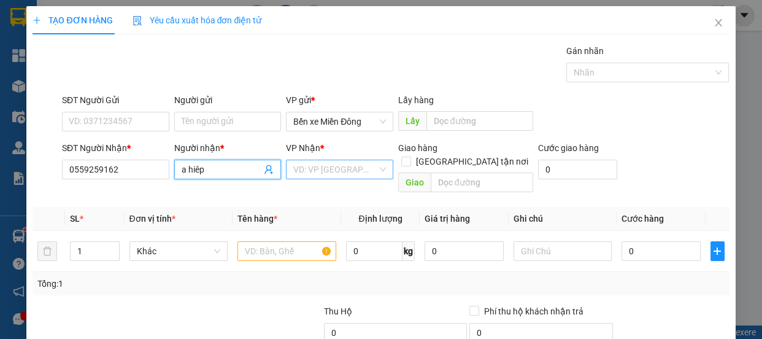
click at [315, 164] on input "search" at bounding box center [335, 169] width 84 height 18
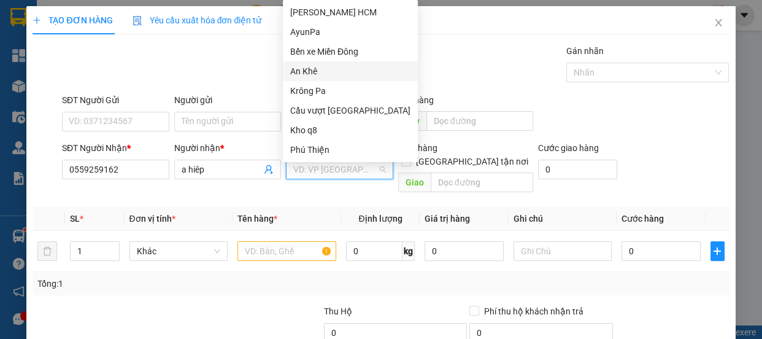
drag, startPoint x: 314, startPoint y: 68, endPoint x: 382, endPoint y: 117, distance: 83.9
click at [314, 69] on div "An Khê" at bounding box center [350, 70] width 120 height 13
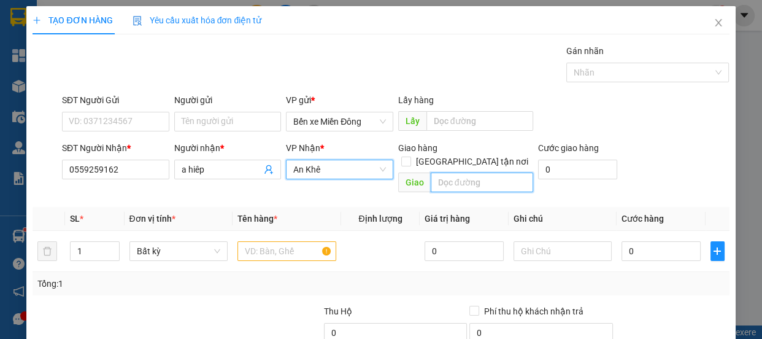
click at [484, 172] on input "text" at bounding box center [482, 182] width 102 height 20
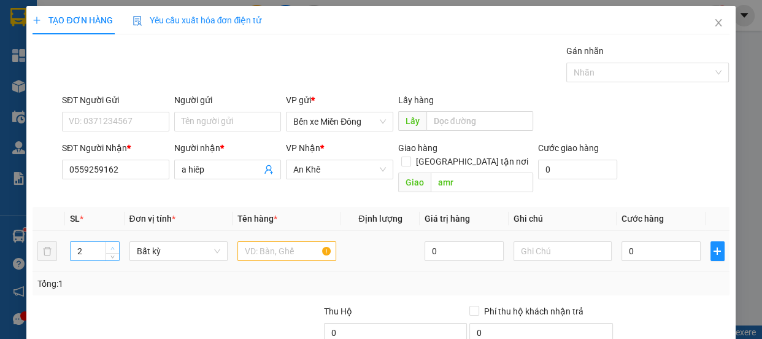
click at [110, 244] on span "up" at bounding box center [112, 247] width 7 height 7
click at [110, 246] on icon "up" at bounding box center [112, 248] width 4 height 4
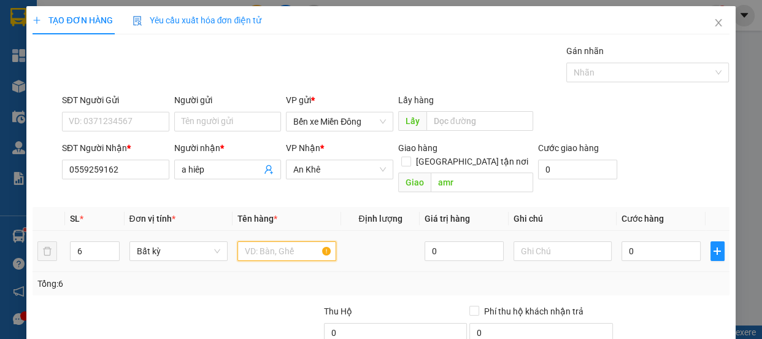
click at [276, 243] on input "text" at bounding box center [286, 251] width 99 height 20
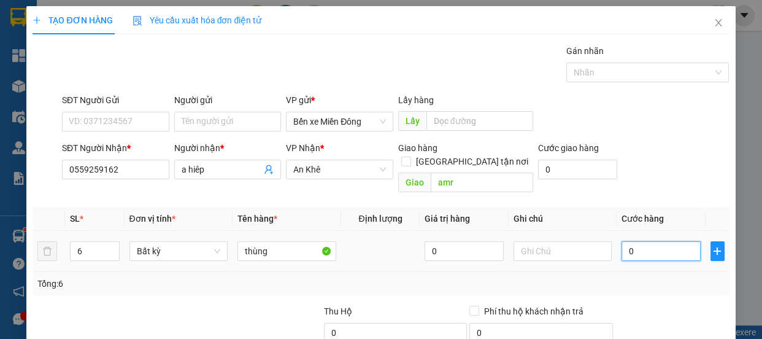
click at [633, 241] on input "0" at bounding box center [660, 251] width 79 height 20
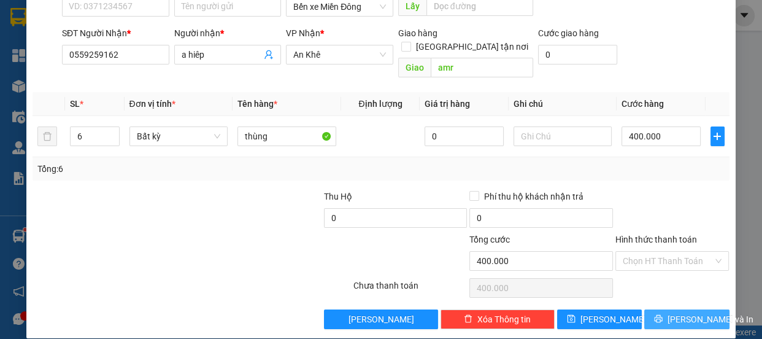
click at [683, 312] on span "[PERSON_NAME] và In" at bounding box center [710, 318] width 86 height 13
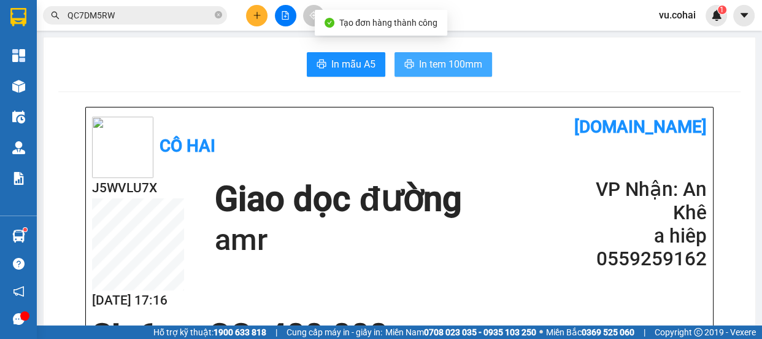
click at [458, 61] on span "In tem 100mm" at bounding box center [450, 63] width 63 height 15
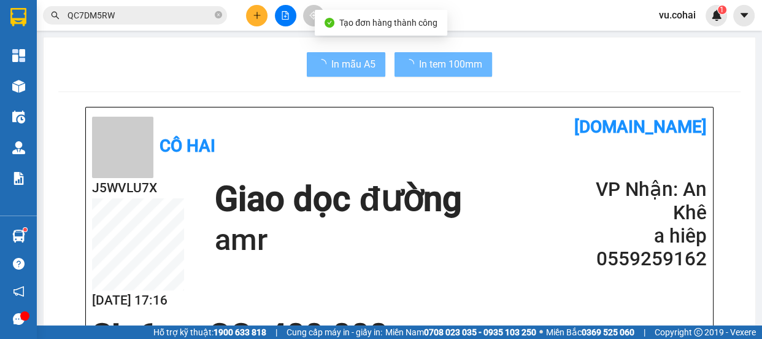
scroll to position [55, 0]
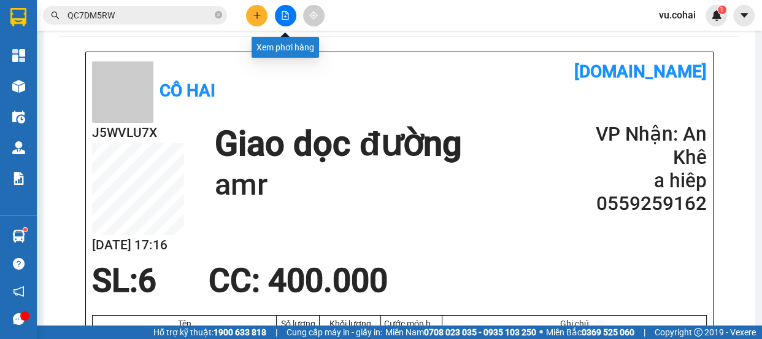
click at [286, 18] on icon "file-add" at bounding box center [285, 15] width 9 height 9
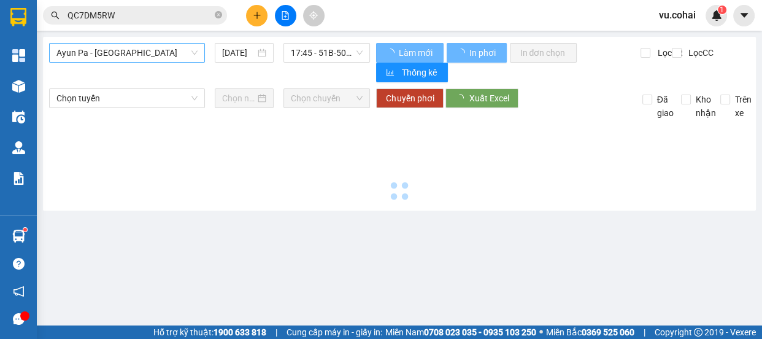
click at [142, 50] on span "Ayun Pa - [GEOGRAPHIC_DATA]" at bounding box center [126, 53] width 141 height 18
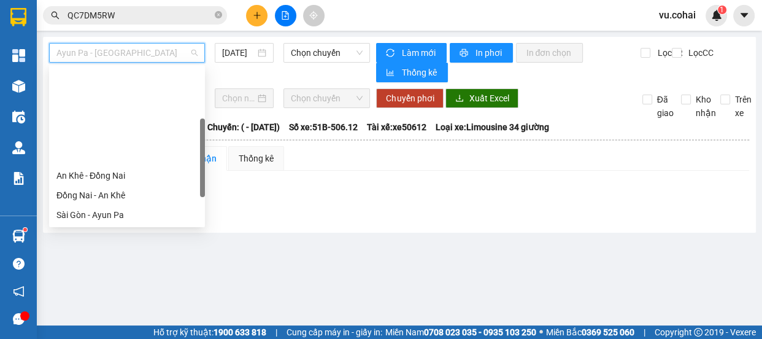
scroll to position [111, 0]
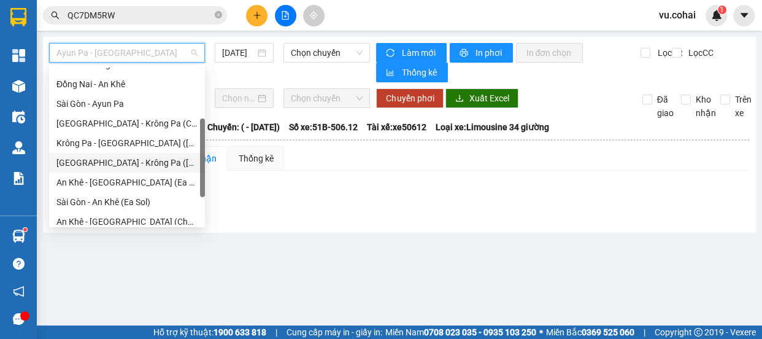
click at [140, 159] on div "[GEOGRAPHIC_DATA] - Krông Pa ([GEOGRAPHIC_DATA])" at bounding box center [126, 162] width 141 height 13
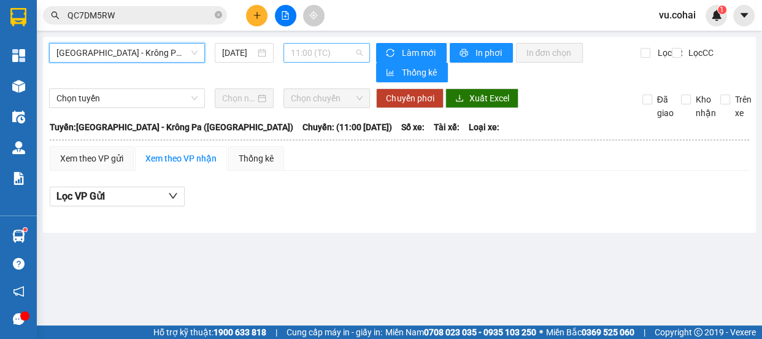
click at [321, 49] on span "11:00 (TC)" at bounding box center [327, 53] width 72 height 18
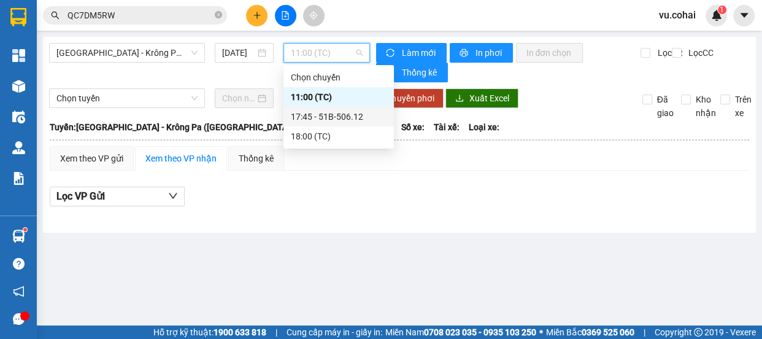
click at [337, 121] on div "17:45 - 51B-506.12" at bounding box center [339, 116] width 96 height 13
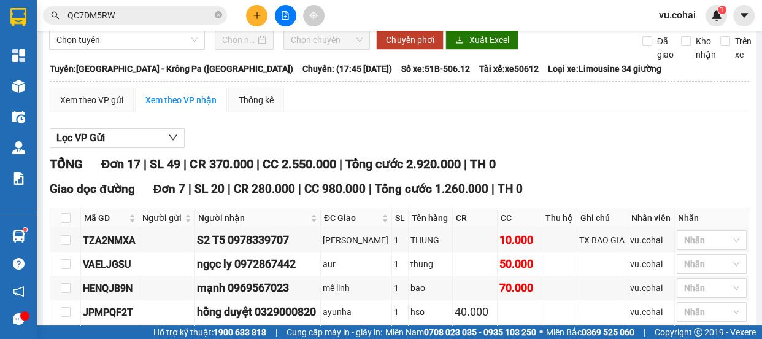
scroll to position [55, 0]
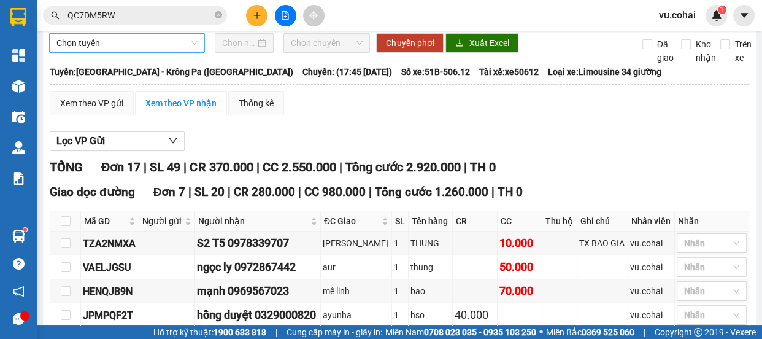
click at [147, 43] on span "Chọn tuyến" at bounding box center [126, 43] width 141 height 18
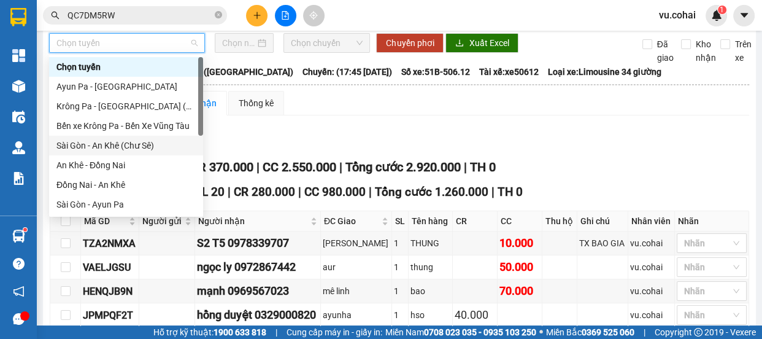
click at [140, 143] on div "Sài Gòn - An Khê (Chư Sê)" at bounding box center [125, 145] width 139 height 13
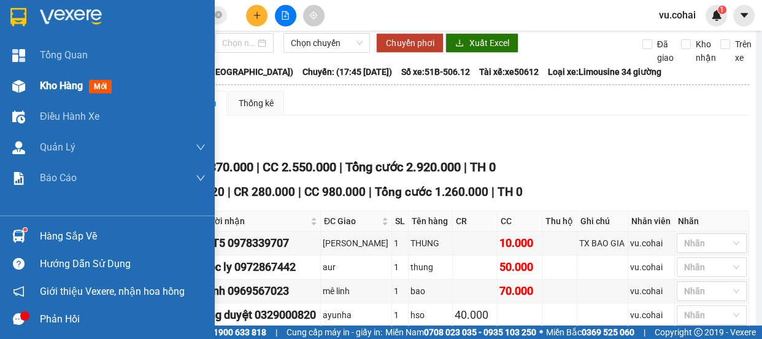
click at [65, 83] on span "Kho hàng" at bounding box center [61, 86] width 43 height 12
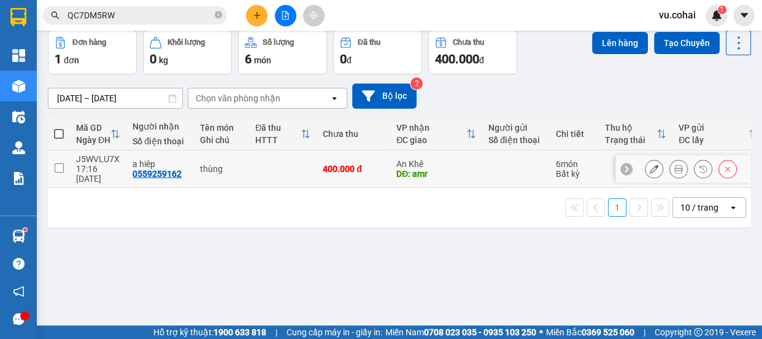
click at [56, 163] on input "checkbox" at bounding box center [59, 167] width 9 height 9
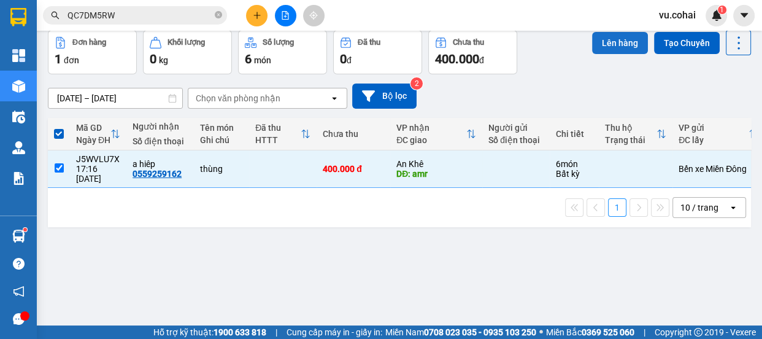
click at [592, 40] on button "Lên hàng" at bounding box center [620, 43] width 56 height 22
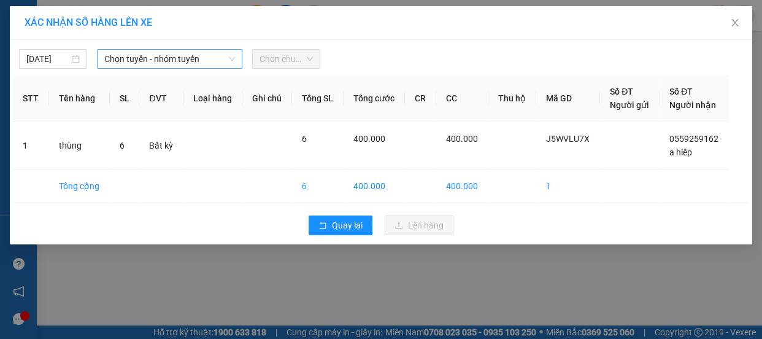
click at [169, 66] on span "Chọn tuyến - nhóm tuyến" at bounding box center [169, 59] width 131 height 18
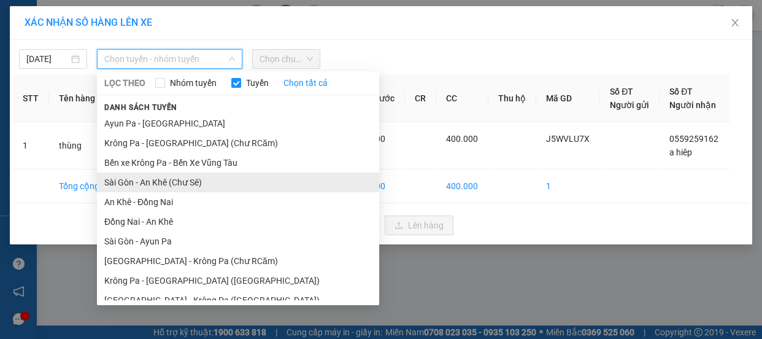
click at [196, 178] on li "Sài Gòn - An Khê (Chư Sê)" at bounding box center [238, 182] width 282 height 20
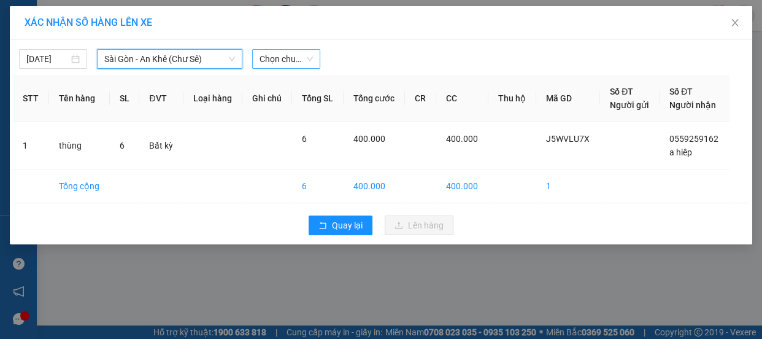
click at [286, 59] on span "Chọn chuyến" at bounding box center [285, 59] width 53 height 18
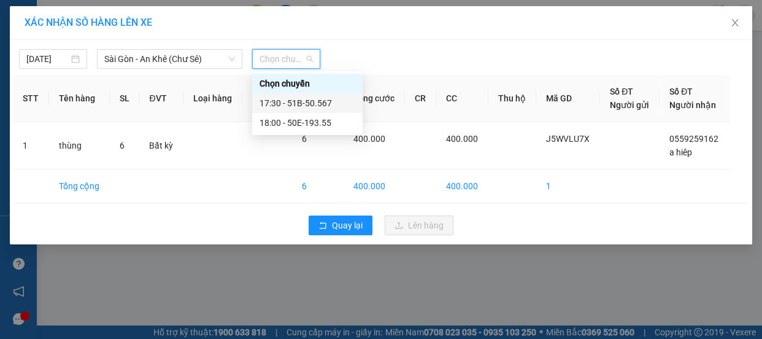
click at [310, 104] on div "17:30 - 51B-50.567" at bounding box center [307, 102] width 96 height 13
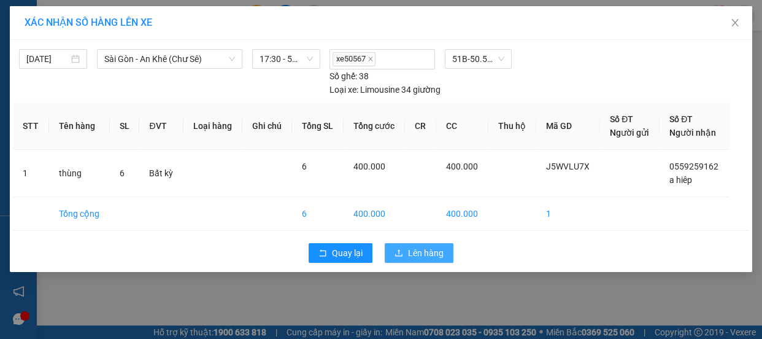
click at [411, 247] on span "Lên hàng" at bounding box center [426, 252] width 36 height 13
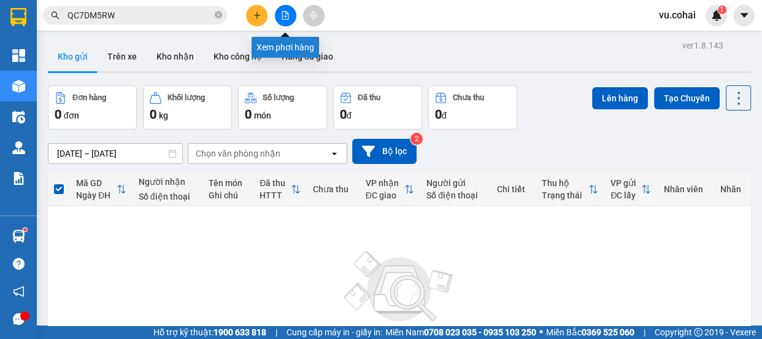
click at [281, 15] on icon "file-add" at bounding box center [285, 15] width 9 height 9
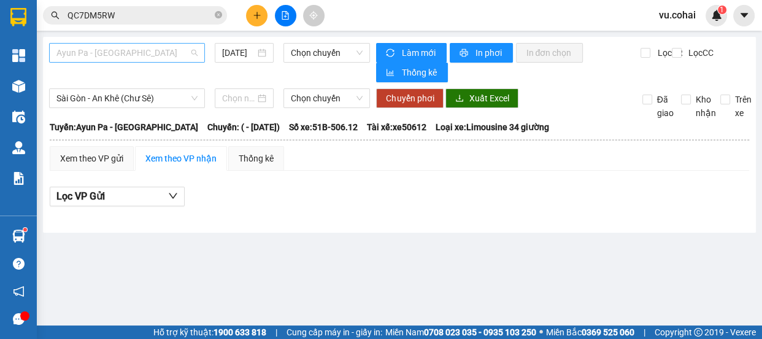
click at [151, 49] on span "Ayun Pa - [GEOGRAPHIC_DATA]" at bounding box center [126, 53] width 141 height 18
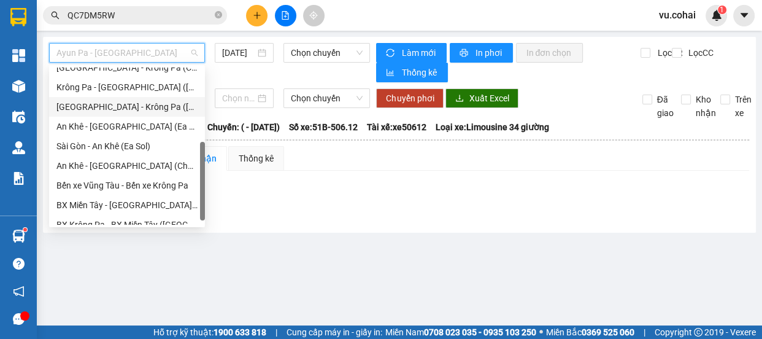
scroll to position [55, 0]
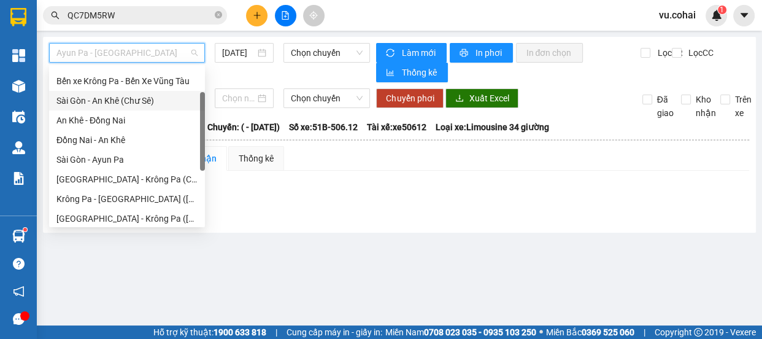
drag, startPoint x: 140, startPoint y: 107, endPoint x: 147, endPoint y: 101, distance: 8.7
click at [140, 107] on div "Sài Gòn - An Khê (Chư Sê)" at bounding box center [127, 101] width 156 height 20
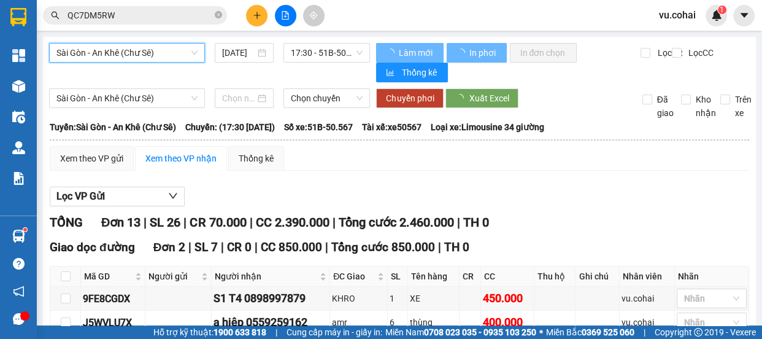
click at [302, 58] on span "17:30 - 51B-50.567" at bounding box center [327, 53] width 72 height 18
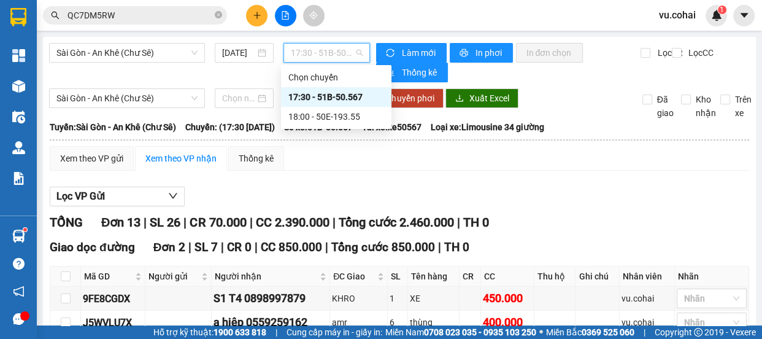
click at [329, 98] on div "17:30 - 51B-50.567" at bounding box center [336, 96] width 96 height 13
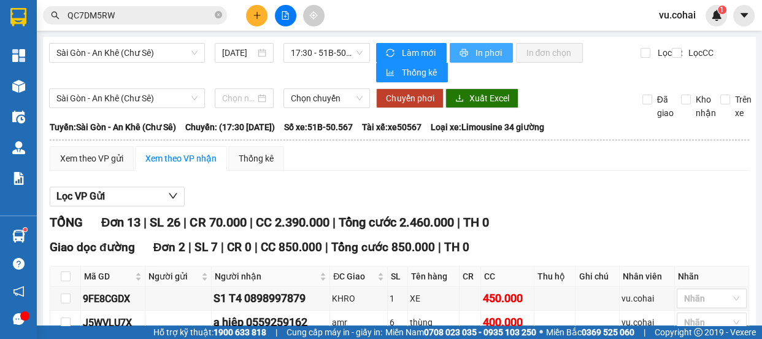
click at [459, 52] on icon "printer" at bounding box center [463, 52] width 9 height 9
click at [267, 13] on div at bounding box center [285, 15] width 92 height 21
click at [250, 20] on button at bounding box center [256, 15] width 21 height 21
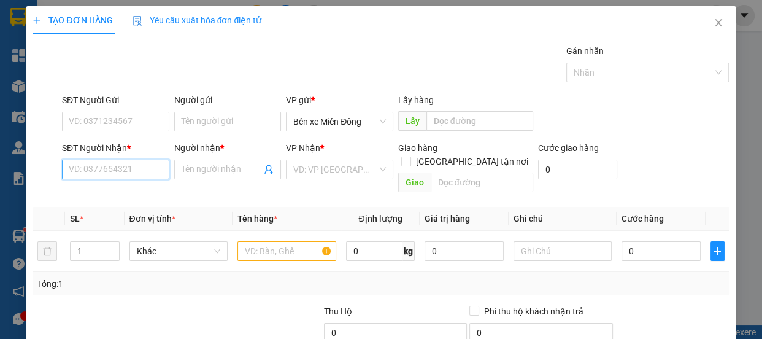
click at [131, 169] on input "SĐT Người Nhận *" at bounding box center [115, 169] width 107 height 20
paste input "0976481617"
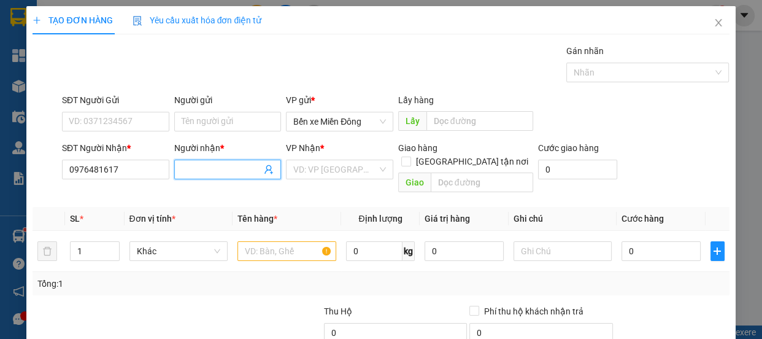
click at [230, 172] on input "Người nhận *" at bounding box center [222, 169] width 80 height 13
click at [375, 174] on div "VD: VP [GEOGRAPHIC_DATA]" at bounding box center [339, 169] width 107 height 20
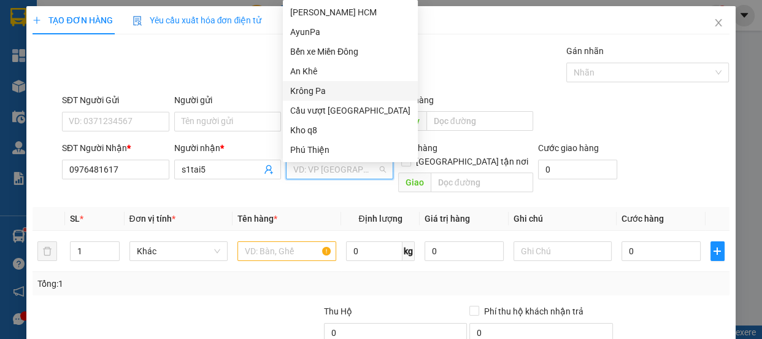
click at [308, 89] on div "Krông Pa" at bounding box center [350, 90] width 120 height 13
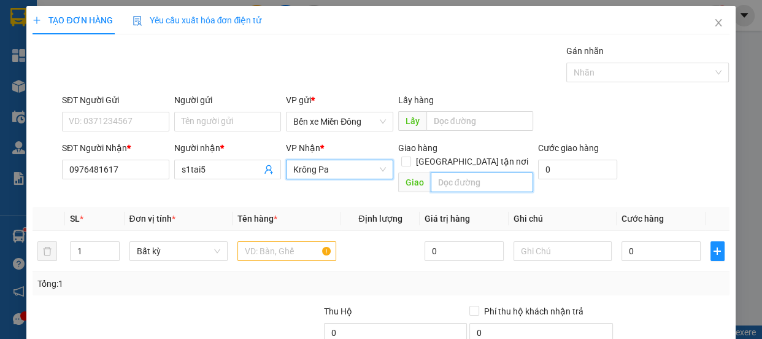
click at [460, 172] on input "text" at bounding box center [482, 182] width 102 height 20
click at [435, 172] on input "íuomw" at bounding box center [482, 182] width 102 height 20
click at [472, 172] on input "isuomw" at bounding box center [482, 182] width 102 height 20
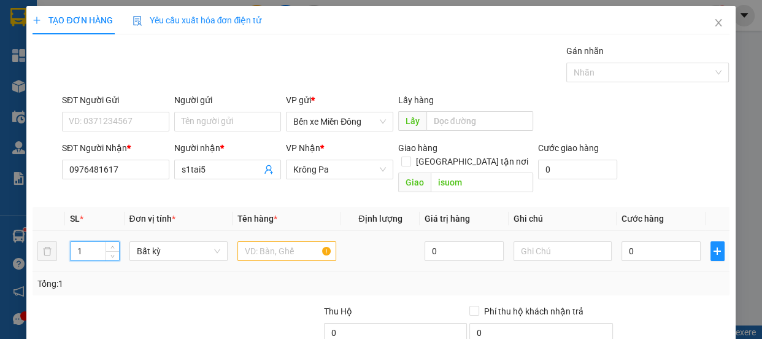
click at [85, 242] on input "1" at bounding box center [95, 251] width 48 height 18
click at [289, 241] on input "text" at bounding box center [286, 251] width 99 height 20
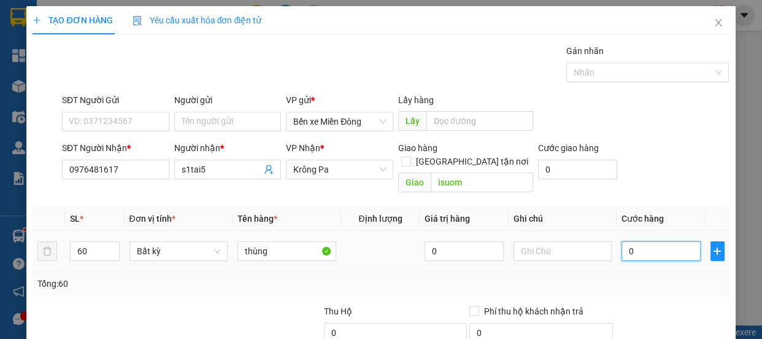
click at [627, 241] on input "0" at bounding box center [660, 251] width 79 height 20
click at [682, 241] on input "0.000.018.000" at bounding box center [660, 251] width 79 height 20
click at [680, 241] on input "0.000.018.000" at bounding box center [660, 251] width 79 height 20
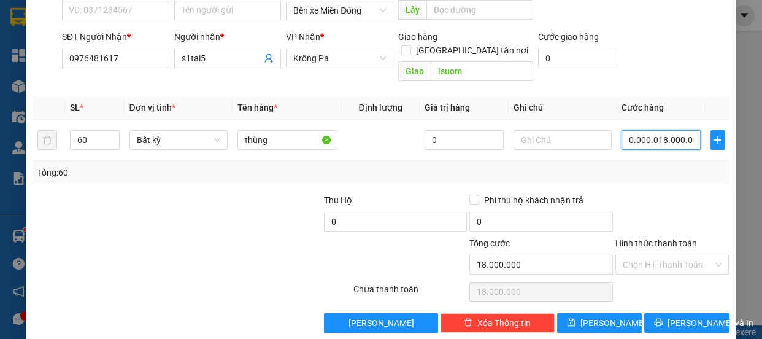
scroll to position [0, 4]
click at [686, 130] on input "0.000.018.000.000" at bounding box center [660, 140] width 79 height 20
click at [686, 130] on input "000.001.800.000" at bounding box center [660, 140] width 79 height 20
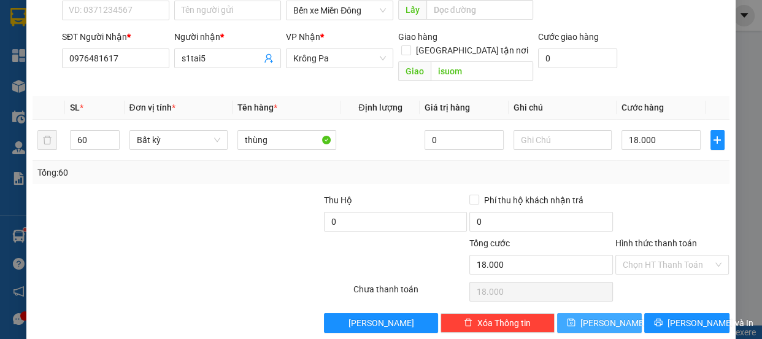
click at [607, 313] on button "[PERSON_NAME]" at bounding box center [599, 323] width 85 height 20
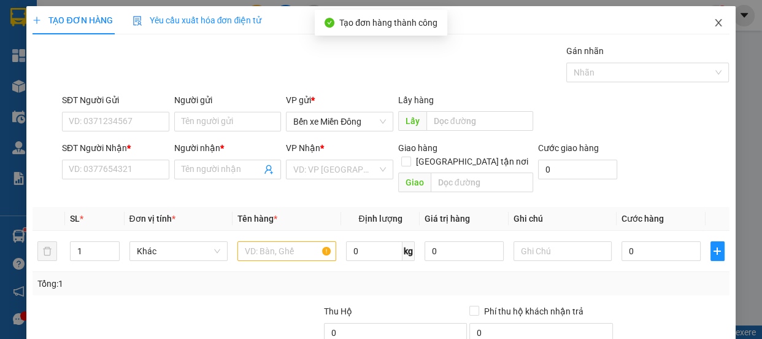
click at [713, 23] on icon "close" at bounding box center [718, 23] width 10 height 10
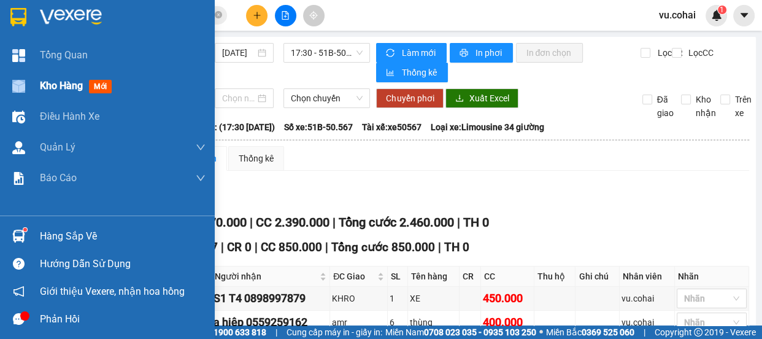
click at [40, 86] on div "Kho hàng mới" at bounding box center [107, 86] width 215 height 31
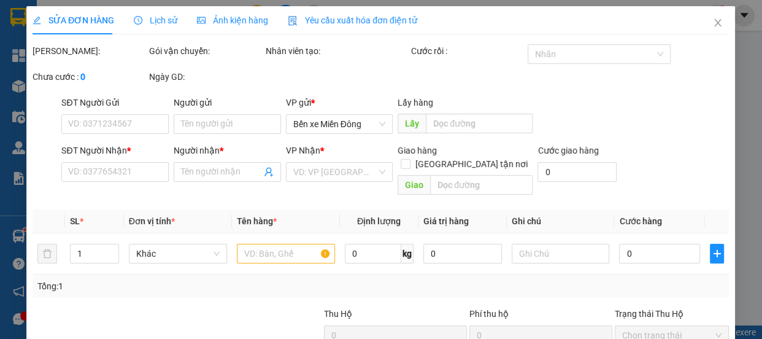
type input "0976481617"
type input "s1tai5"
type input "isuom"
type input "18.000"
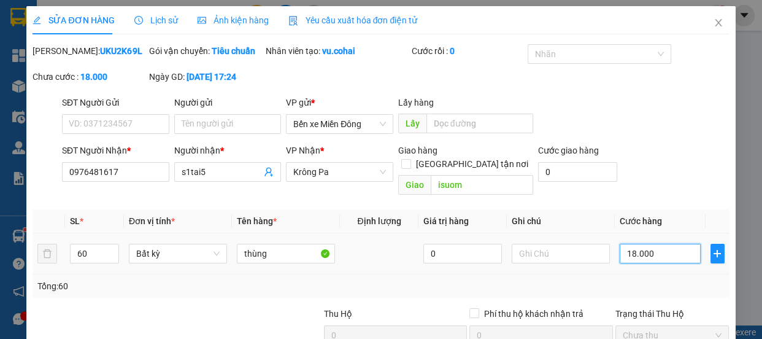
click at [658, 257] on input "18.000" at bounding box center [659, 253] width 81 height 20
type input "0"
type input "001"
type input "1"
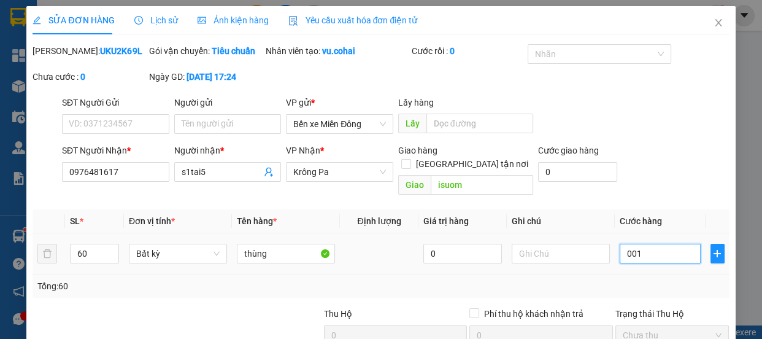
type input "1"
type input "18"
type input "0.018"
type input "180"
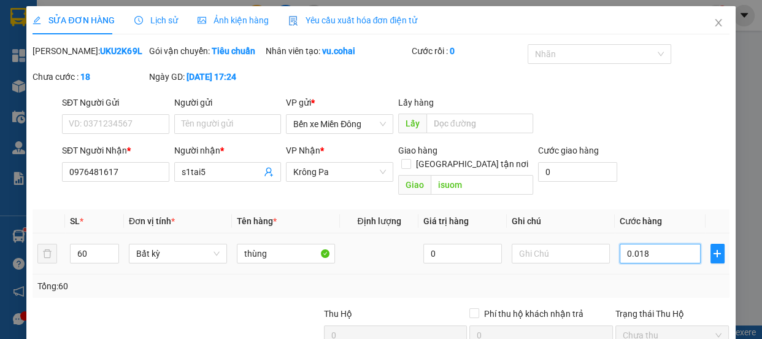
type input "180"
type input "0.001.800"
type input "1.800"
type input "000.018.000"
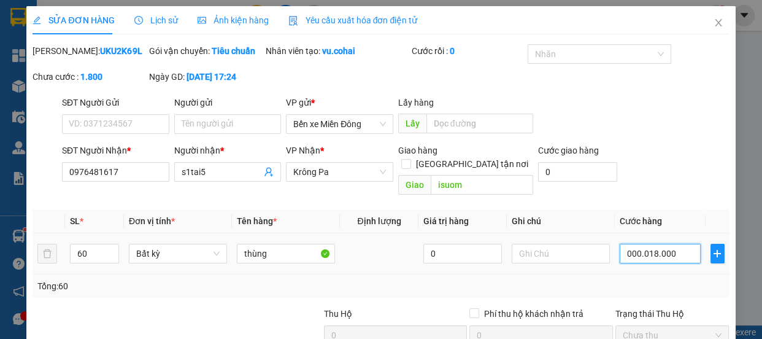
type input "18.000"
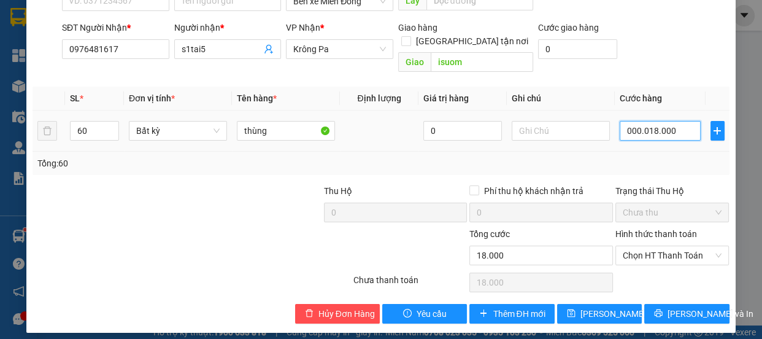
scroll to position [131, 0]
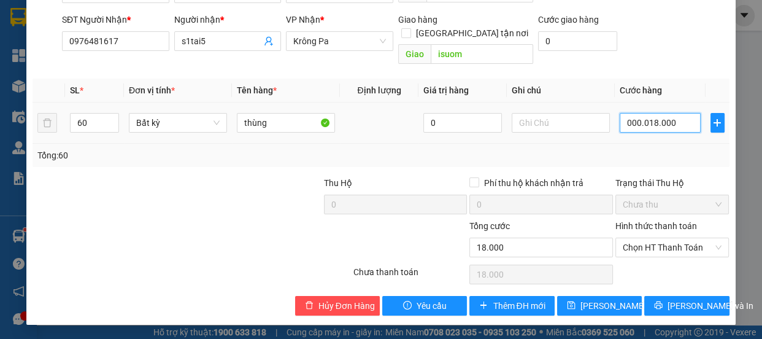
type input "18.000"
click at [676, 121] on input "0.018.000" at bounding box center [659, 123] width 81 height 20
type input "00.180.000"
type input "180.000"
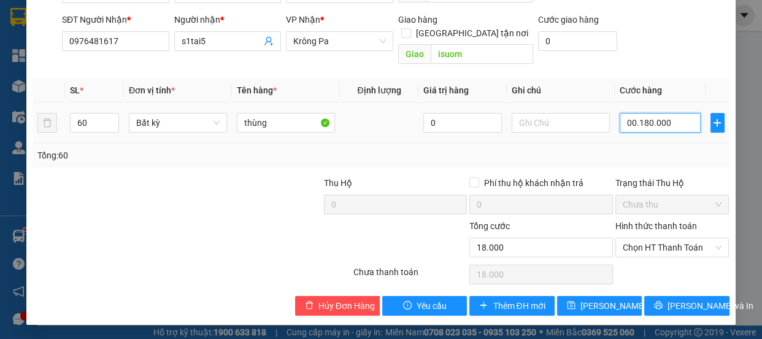
type input "180.000"
type input "18.000.000"
type input "0.018.000.000"
type input "1.800.000"
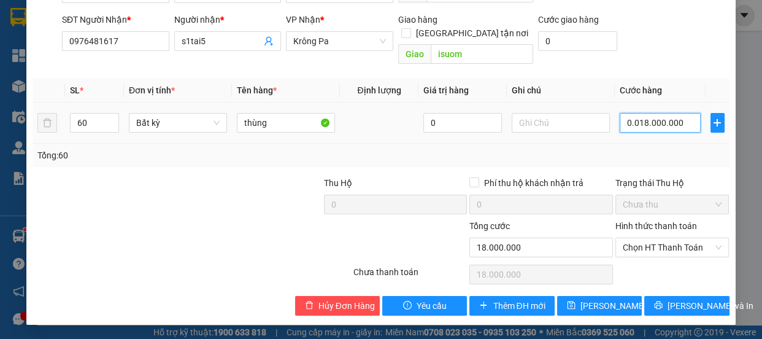
type input "1.800.000"
click at [673, 124] on input "001.800.000" at bounding box center [659, 123] width 81 height 20
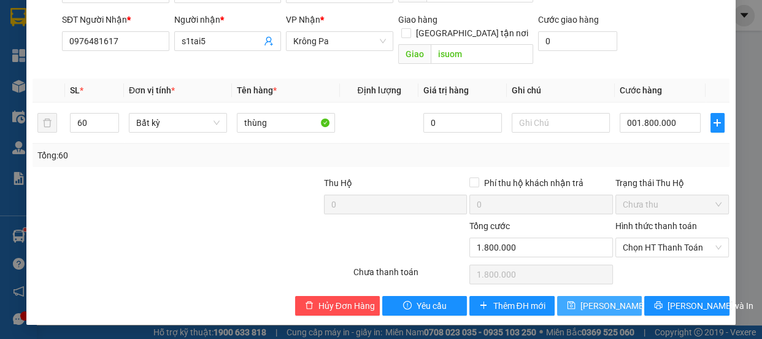
type input "1.800.000"
click at [618, 307] on span "[PERSON_NAME] thay đổi" at bounding box center [629, 305] width 98 height 13
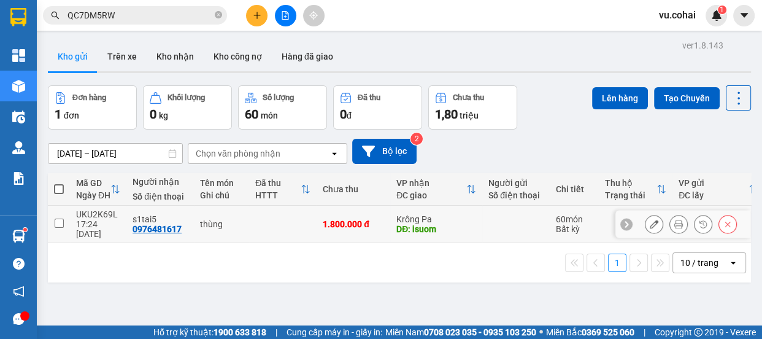
click at [57, 218] on input "checkbox" at bounding box center [59, 222] width 9 height 9
checkbox input "true"
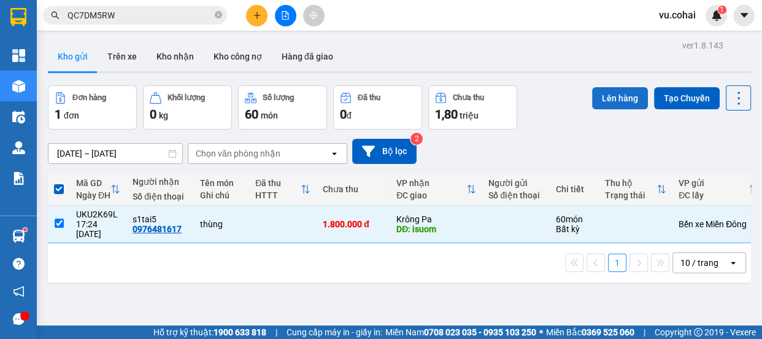
click at [608, 101] on button "Lên hàng" at bounding box center [620, 98] width 56 height 22
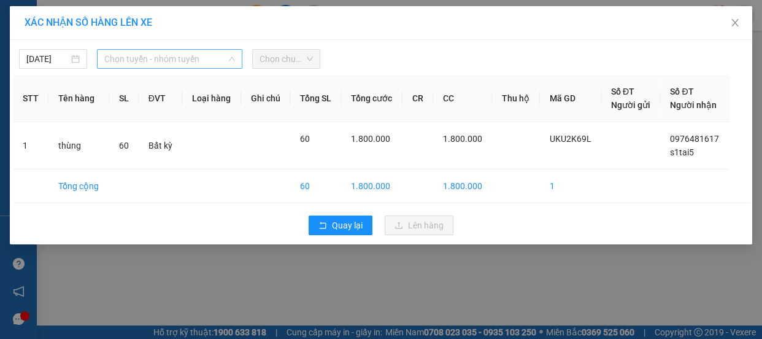
drag, startPoint x: 188, startPoint y: 56, endPoint x: 217, endPoint y: 107, distance: 59.0
click at [189, 56] on span "Chọn tuyến - nhóm tuyến" at bounding box center [169, 59] width 131 height 18
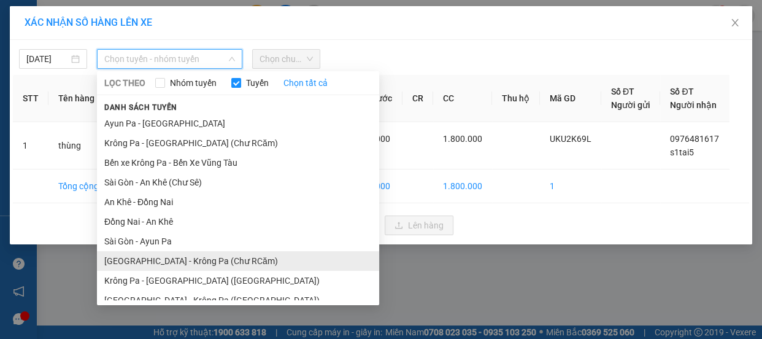
click at [215, 267] on li "[GEOGRAPHIC_DATA] - Krông Pa (Chư RCăm)" at bounding box center [238, 261] width 282 height 20
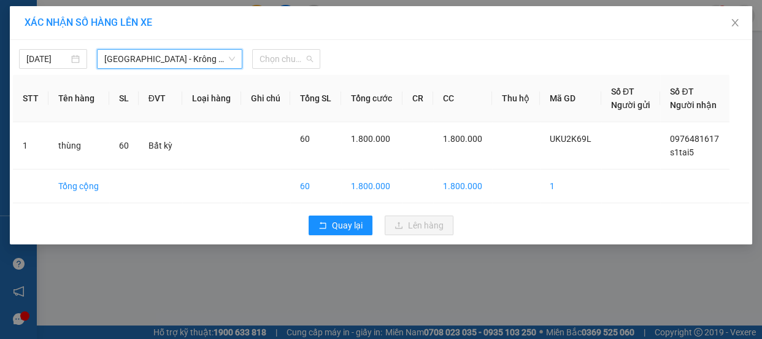
drag, startPoint x: 280, startPoint y: 55, endPoint x: 280, endPoint y: 47, distance: 8.0
click at [281, 53] on span "Chọn chuyến" at bounding box center [285, 59] width 53 height 18
click at [174, 45] on div "15/09/2025 Sài Gòn - Krông Pa (Chư RCăm) LỌC THEO Nhóm tuyến Tuyến Chọn tất cả …" at bounding box center [381, 56] width 736 height 26
click at [172, 58] on span "[GEOGRAPHIC_DATA] - Krông Pa (Chư RCăm)" at bounding box center [169, 59] width 131 height 18
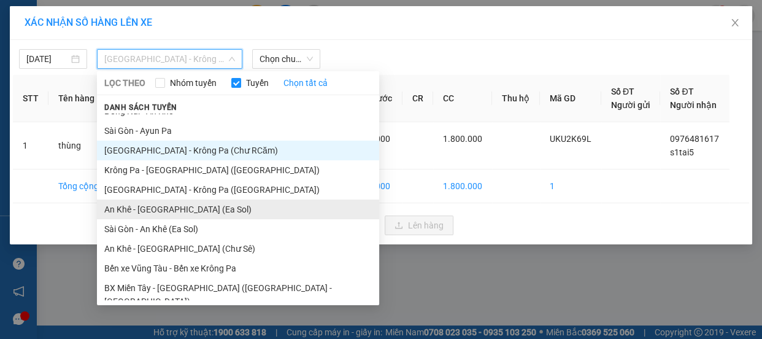
scroll to position [111, 0]
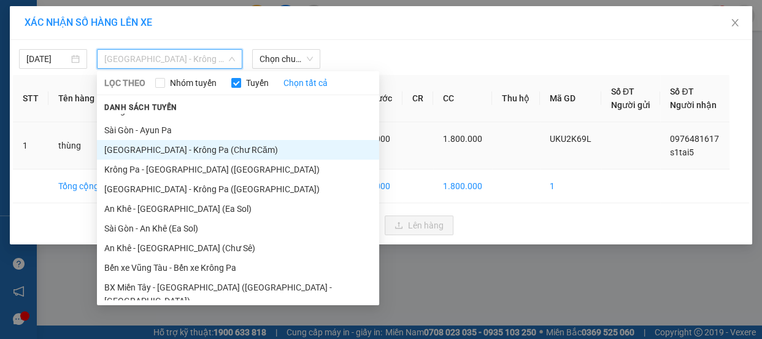
drag, startPoint x: 184, startPoint y: 190, endPoint x: 201, endPoint y: 167, distance: 28.1
click at [184, 190] on li "[GEOGRAPHIC_DATA] - Krông Pa ([GEOGRAPHIC_DATA])" at bounding box center [238, 189] width 282 height 20
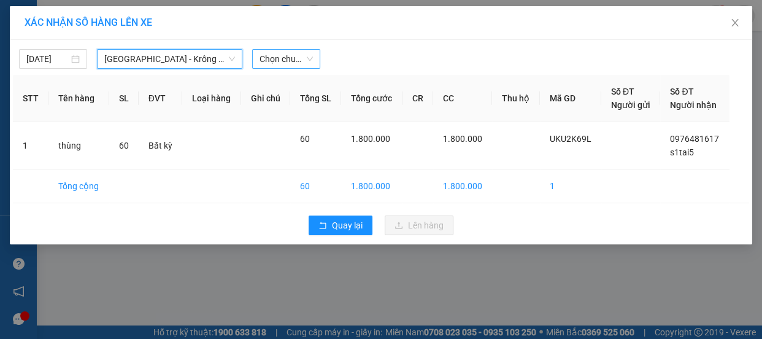
click at [290, 60] on span "Chọn chuyến" at bounding box center [285, 59] width 53 height 18
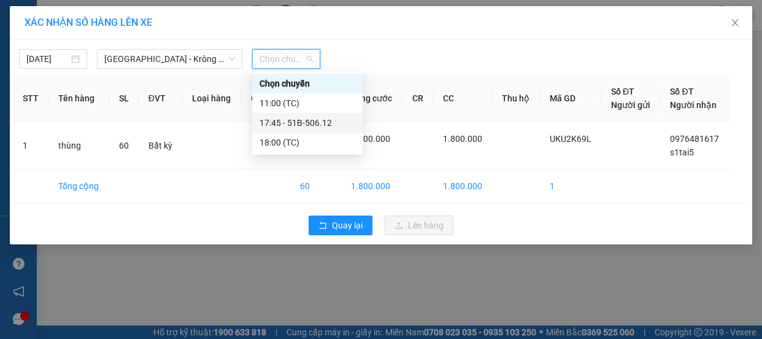
click at [303, 117] on div "17:45 - 51B-506.12" at bounding box center [307, 122] width 96 height 13
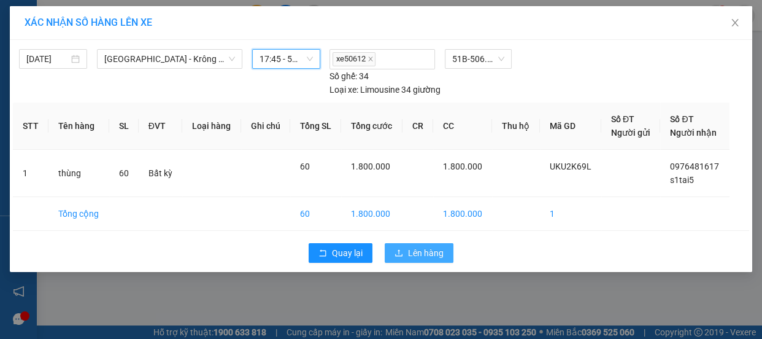
click at [422, 246] on span "Lên hàng" at bounding box center [426, 252] width 36 height 13
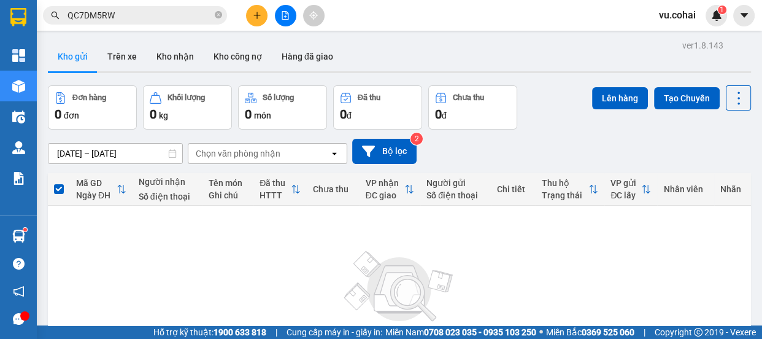
click at [281, 12] on icon "file-add" at bounding box center [285, 15] width 9 height 9
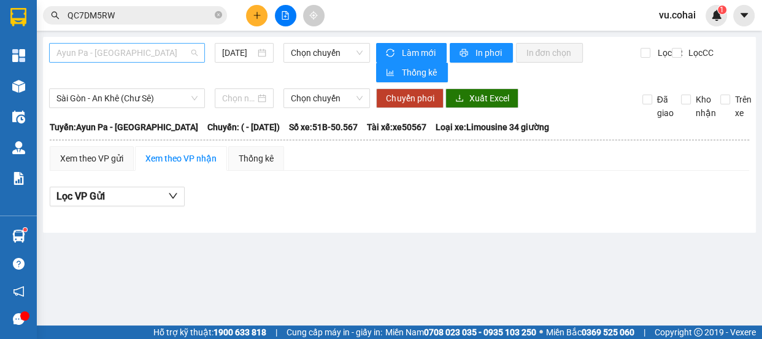
click at [153, 52] on span "Ayun Pa - [GEOGRAPHIC_DATA]" at bounding box center [126, 53] width 141 height 18
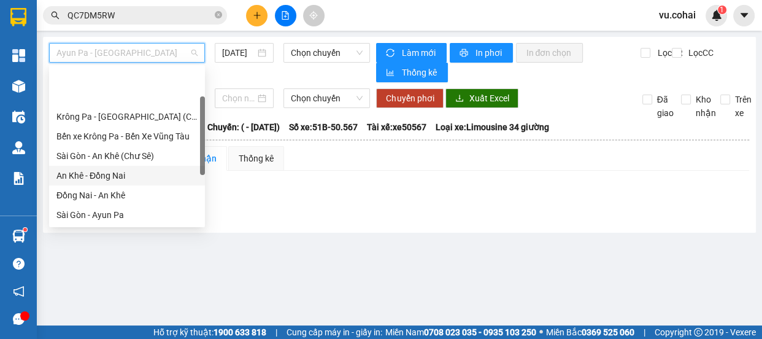
scroll to position [167, 0]
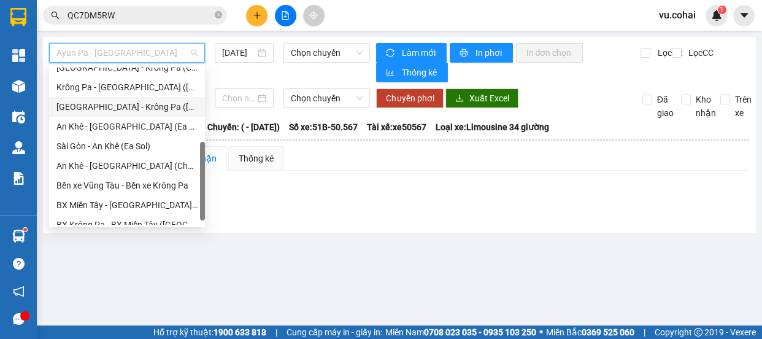
click at [141, 111] on div "[GEOGRAPHIC_DATA] - Krông Pa ([GEOGRAPHIC_DATA])" at bounding box center [126, 106] width 141 height 13
type input "[DATE]"
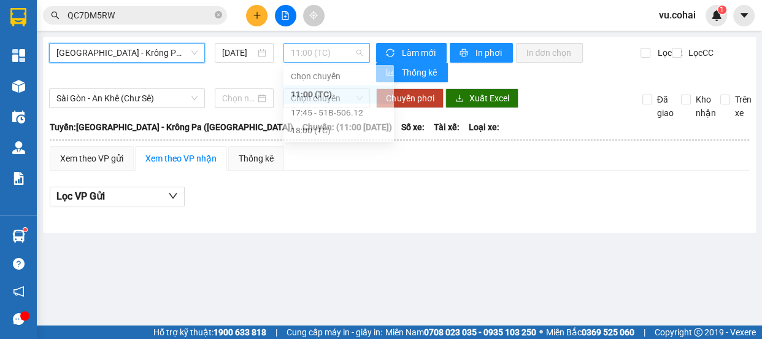
click at [325, 48] on span "11:00 (TC)" at bounding box center [327, 53] width 72 height 18
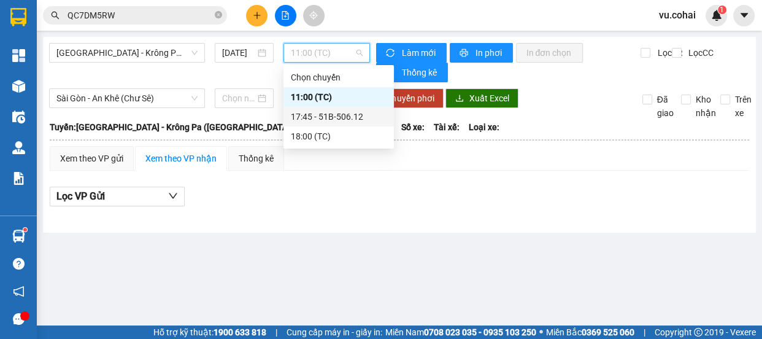
click at [346, 120] on div "17:45 - 51B-506.12" at bounding box center [339, 116] width 96 height 13
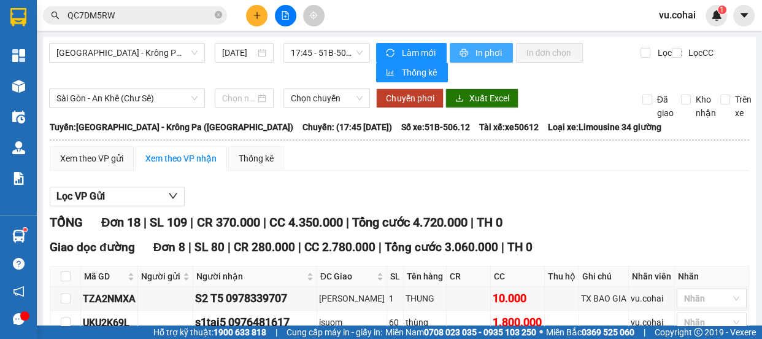
click at [489, 47] on span "In phơi" at bounding box center [489, 52] width 28 height 13
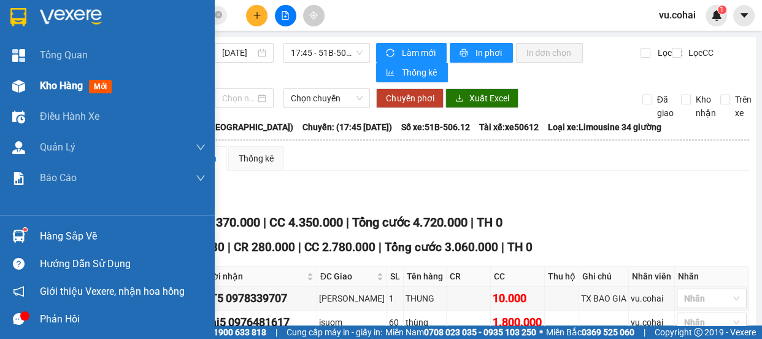
click at [67, 85] on span "Kho hàng" at bounding box center [61, 86] width 43 height 12
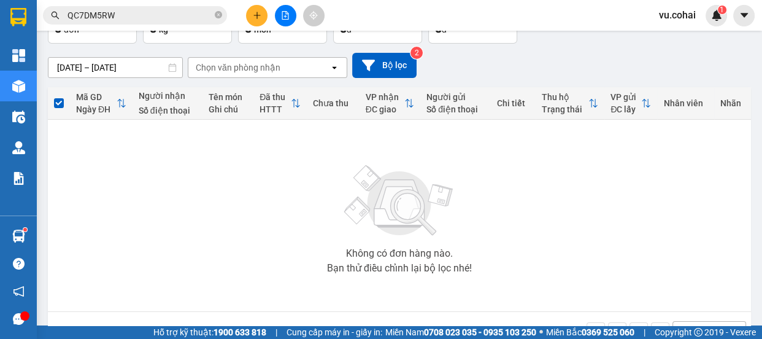
scroll to position [9, 0]
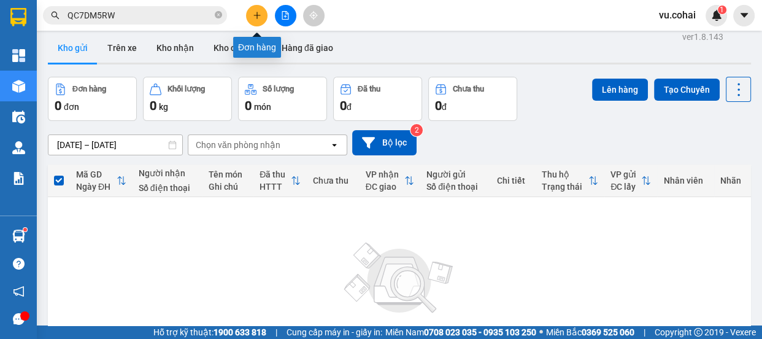
click at [258, 7] on button at bounding box center [256, 15] width 21 height 21
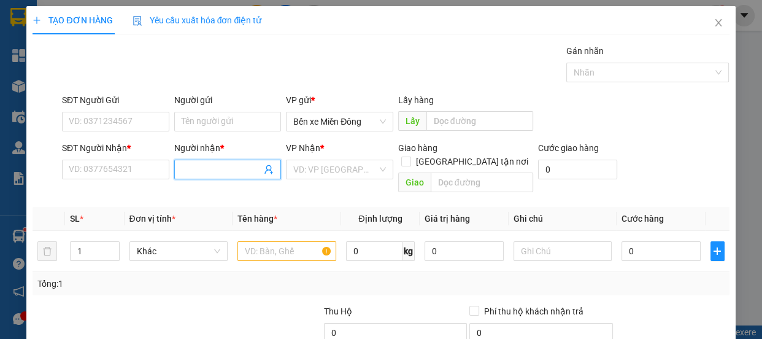
click at [212, 174] on input "Người nhận *" at bounding box center [222, 169] width 80 height 13
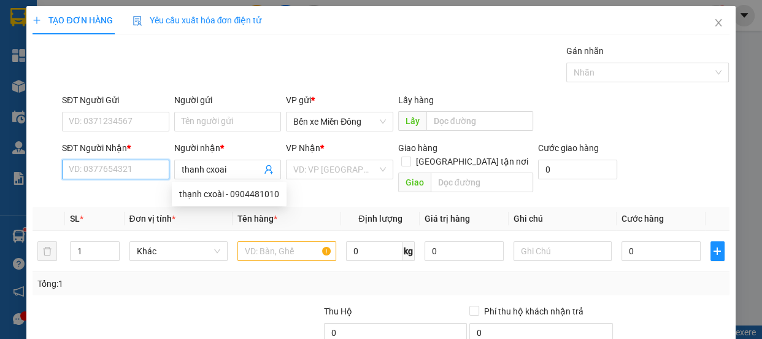
click at [104, 175] on input "SĐT Người Nhận *" at bounding box center [115, 169] width 107 height 20
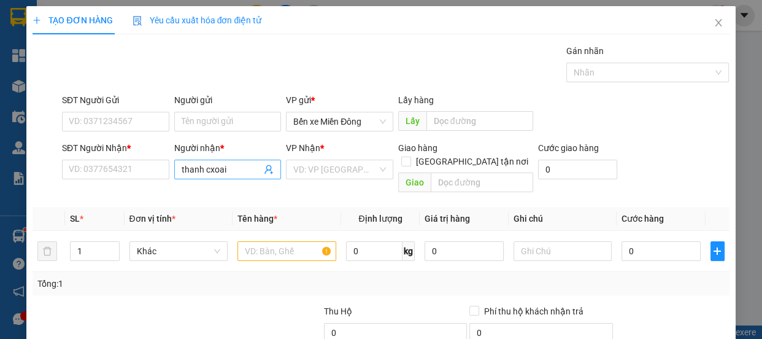
click at [243, 167] on input "thanh cxoai" at bounding box center [222, 169] width 80 height 13
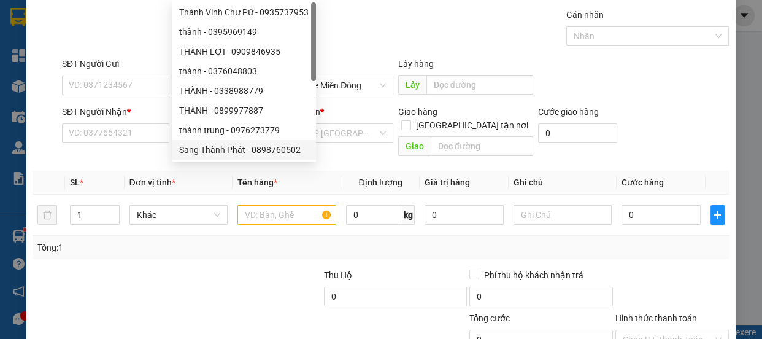
scroll to position [55, 0]
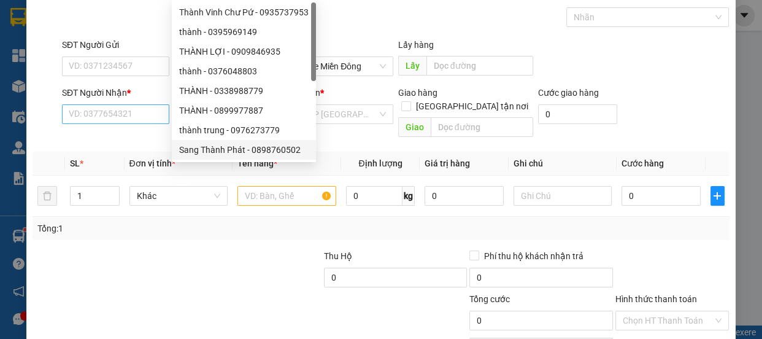
type input "thành"
click at [107, 119] on input "SĐT Người Nhận *" at bounding box center [115, 114] width 107 height 20
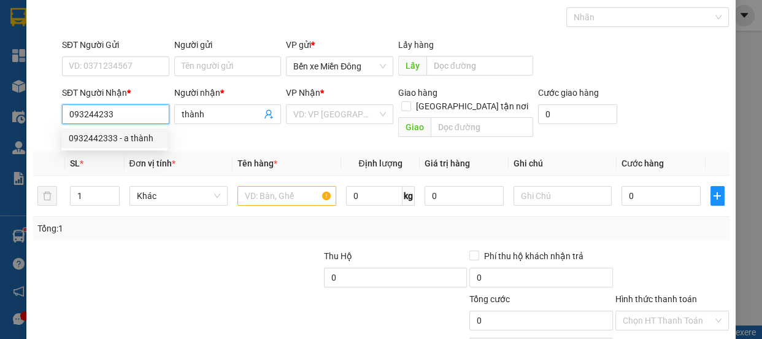
click at [137, 135] on div "0932442333 - a thành" at bounding box center [114, 137] width 91 height 13
type input "0932442333"
type input "a thành"
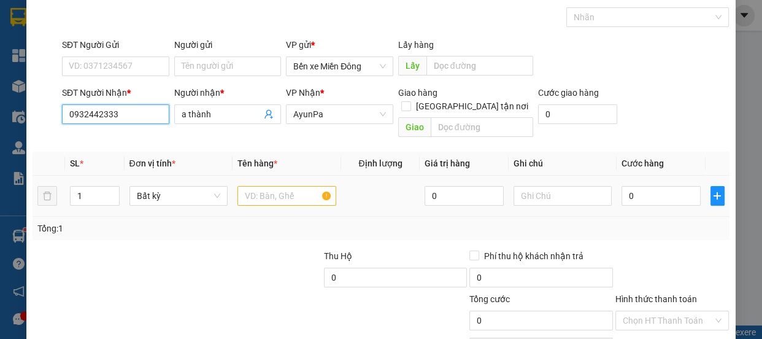
type input "0932442333"
click at [298, 186] on input "text" at bounding box center [286, 196] width 99 height 20
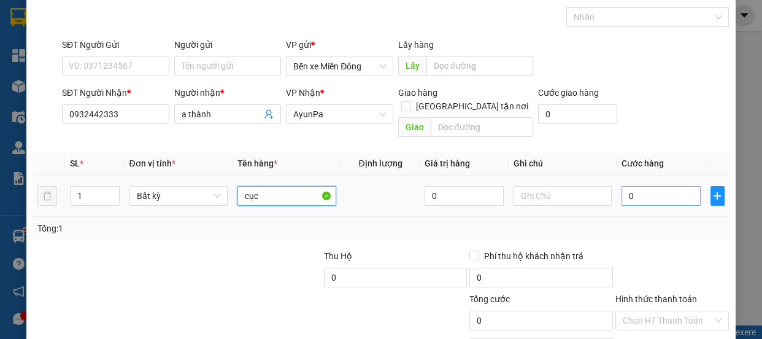
type input "cục"
click at [626, 186] on input "0" at bounding box center [660, 196] width 79 height 20
type input "005"
type input "5"
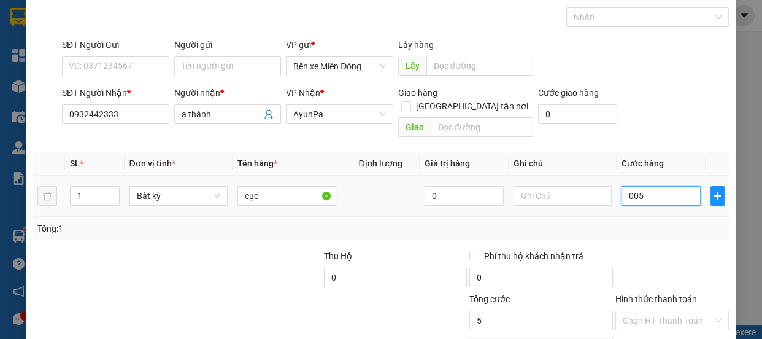
type input "0.050"
type input "50"
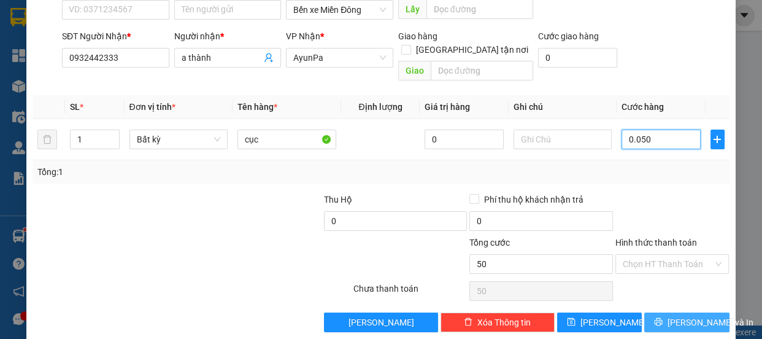
scroll to position [115, 0]
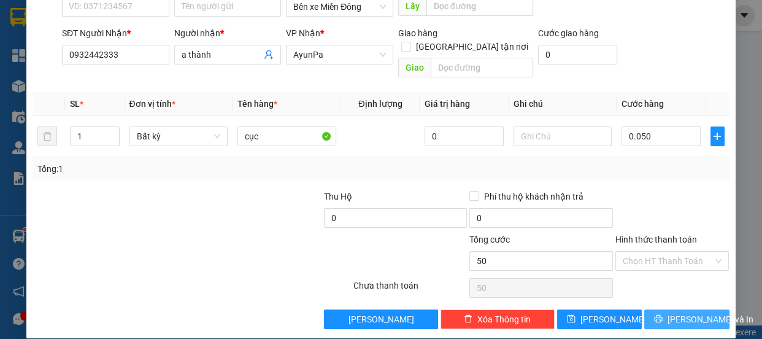
click at [676, 312] on span "[PERSON_NAME] và In" at bounding box center [710, 318] width 86 height 13
type input "50.000"
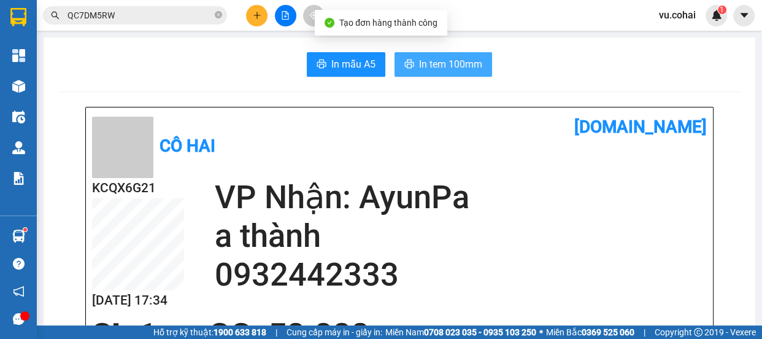
click at [477, 67] on span "In tem 100mm" at bounding box center [450, 63] width 63 height 15
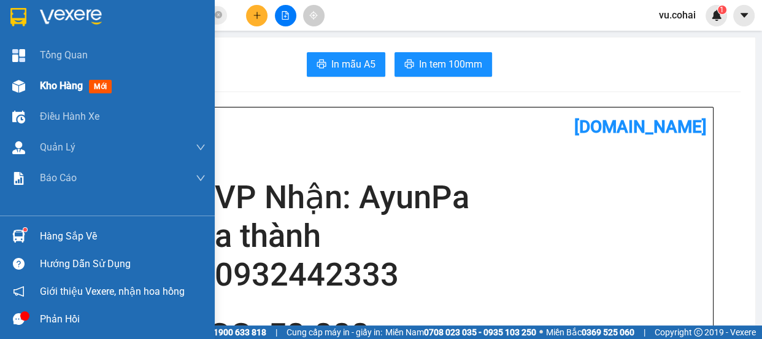
click at [64, 88] on span "Kho hàng" at bounding box center [61, 86] width 43 height 12
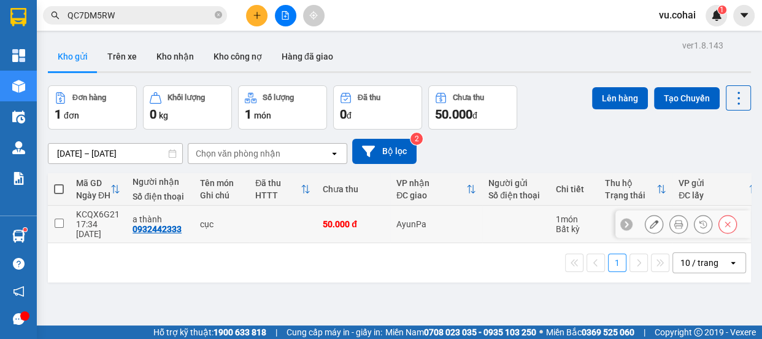
click at [66, 211] on td at bounding box center [59, 223] width 22 height 37
checkbox input "true"
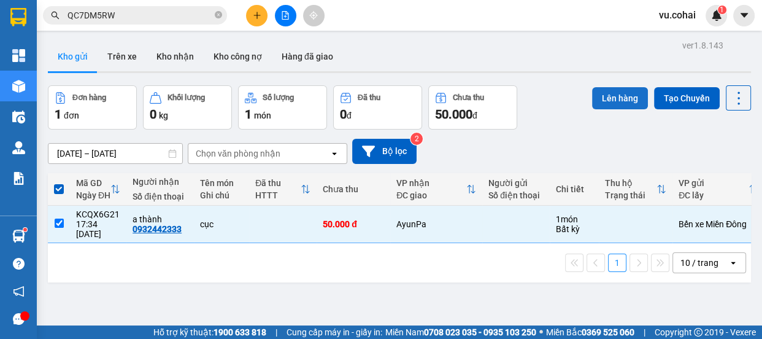
click at [597, 92] on button "Lên hàng" at bounding box center [620, 98] width 56 height 22
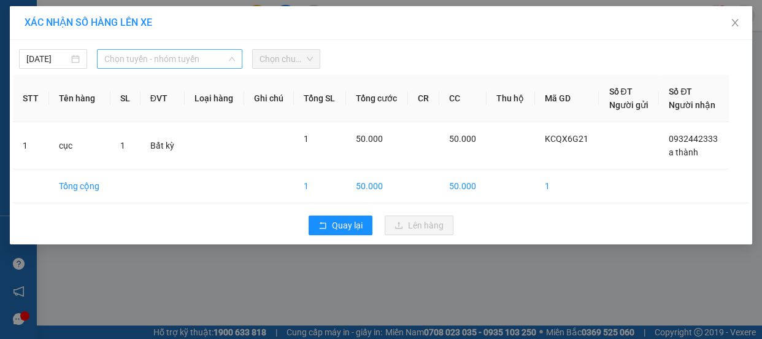
click at [151, 53] on span "Chọn tuyến - nhóm tuyến" at bounding box center [169, 59] width 131 height 18
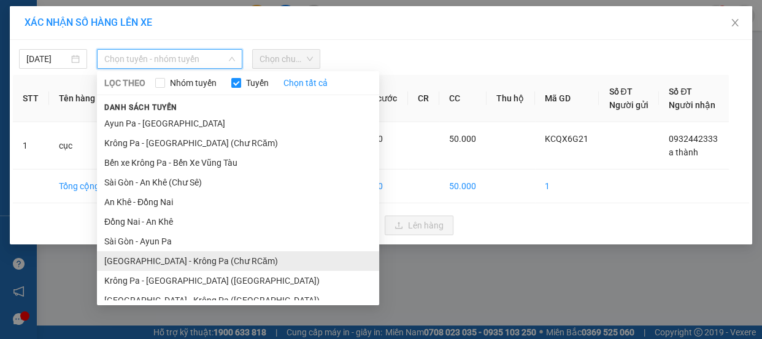
click at [199, 259] on li "[GEOGRAPHIC_DATA] - Krông Pa (Chư RCăm)" at bounding box center [238, 261] width 282 height 20
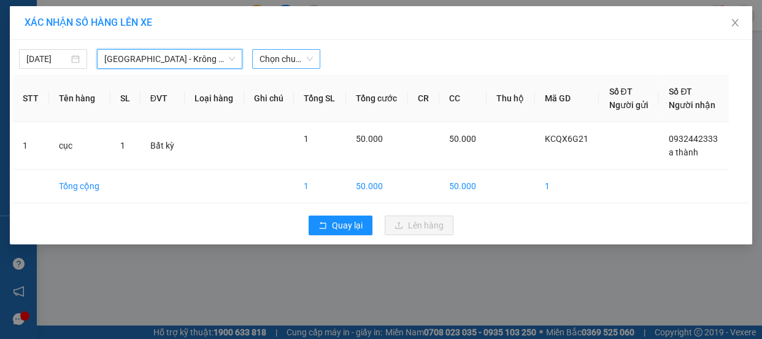
click at [269, 66] on span "Chọn chuyến" at bounding box center [285, 59] width 53 height 18
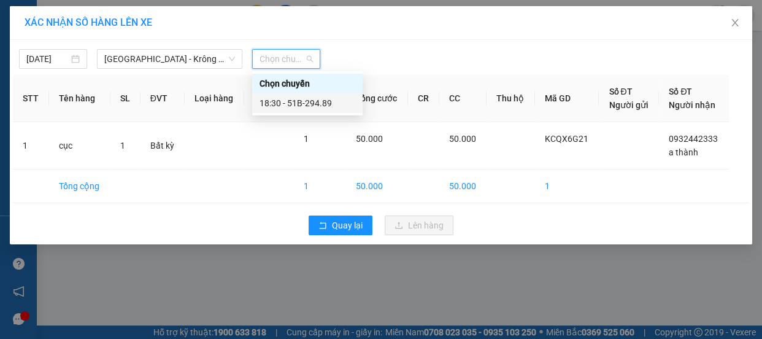
click at [306, 104] on div "18:30 - 51B-294.89" at bounding box center [307, 102] width 96 height 13
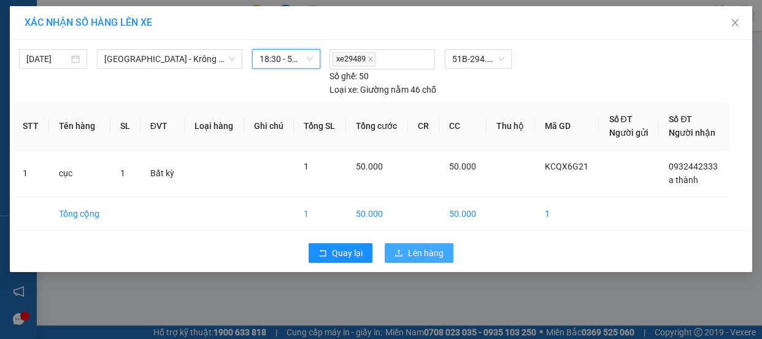
click at [417, 246] on span "Lên hàng" at bounding box center [426, 252] width 36 height 13
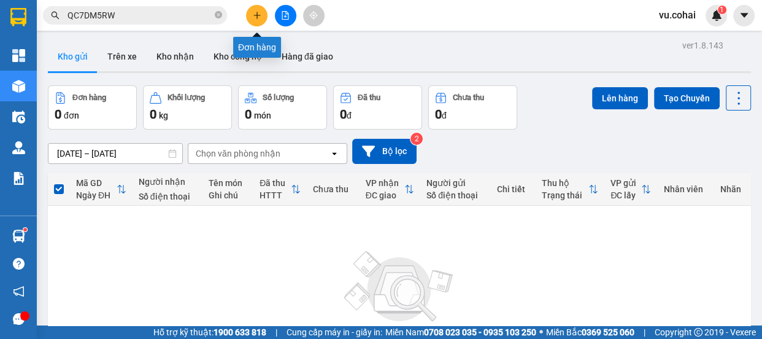
click at [251, 19] on button at bounding box center [256, 15] width 21 height 21
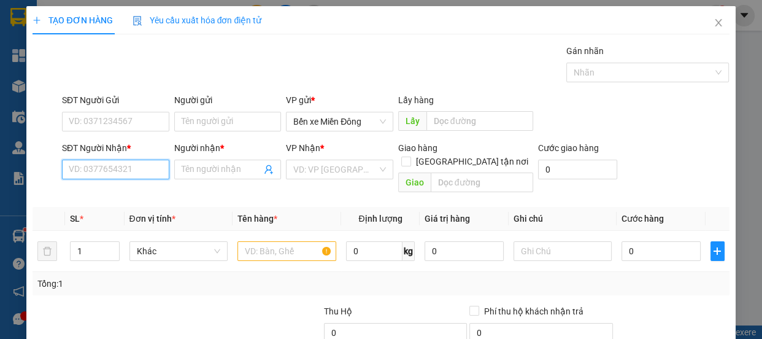
click at [120, 163] on input "SĐT Người Nhận *" at bounding box center [115, 169] width 107 height 20
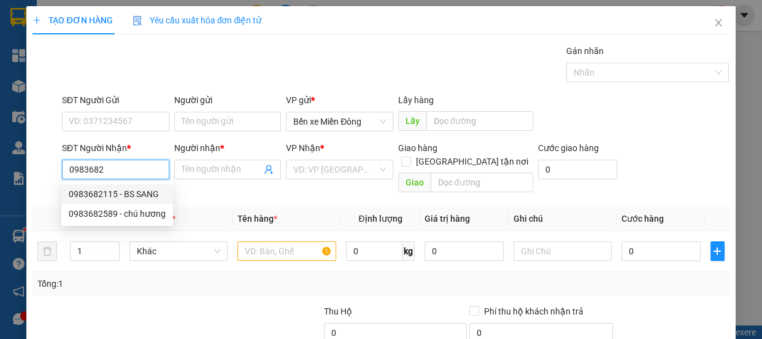
click at [136, 190] on div "0983682115 - BS SANG" at bounding box center [117, 193] width 97 height 13
type input "0983682115"
type input "BS SANG"
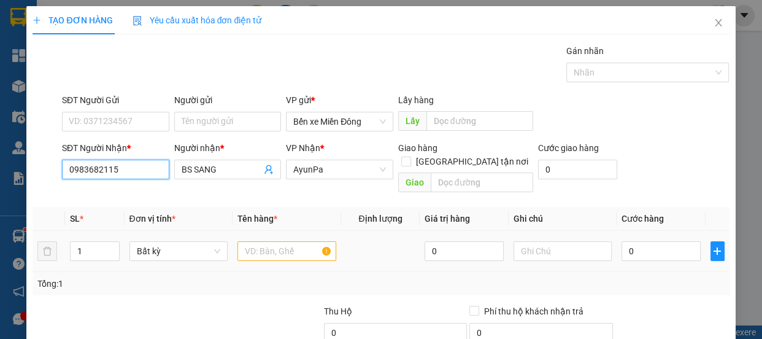
type input "0983682115"
click at [289, 241] on input "text" at bounding box center [286, 251] width 99 height 20
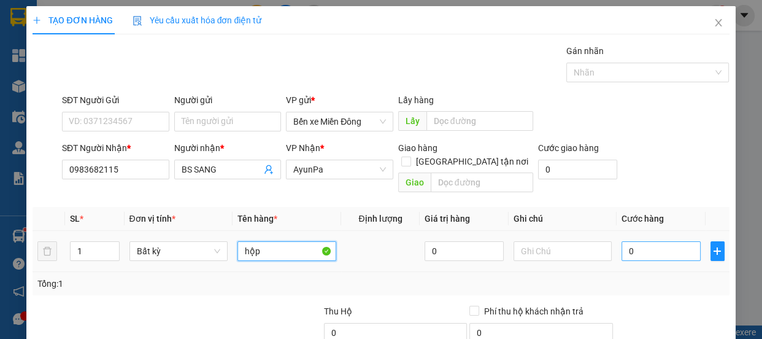
type input "hộp"
click at [642, 243] on input "0" at bounding box center [660, 251] width 79 height 20
type input "004"
type input "4"
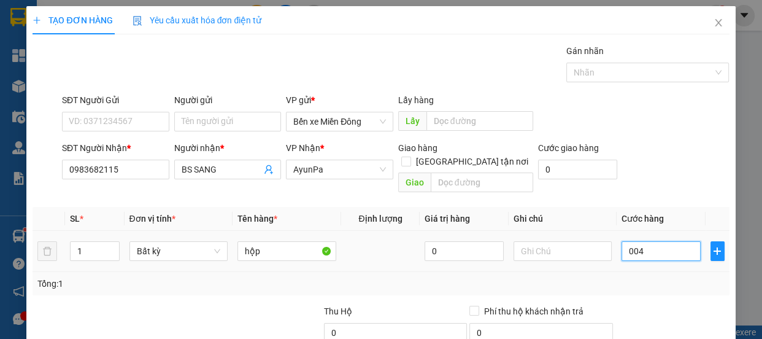
type input "0.040"
type input "40"
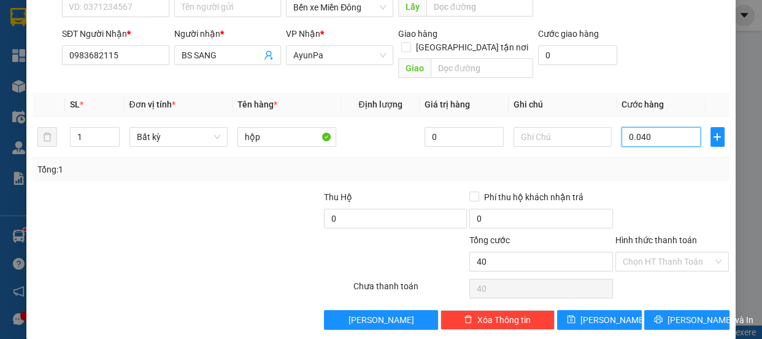
scroll to position [115, 0]
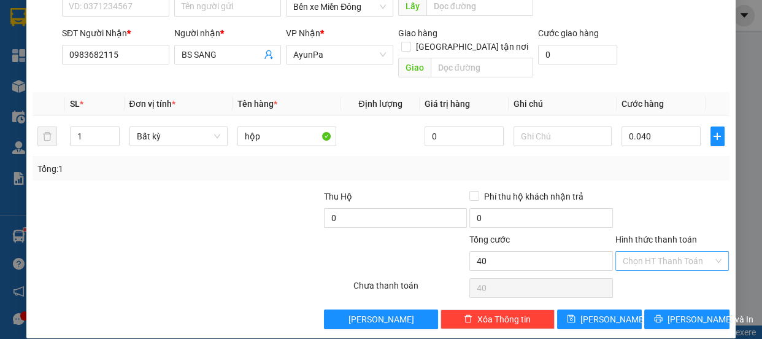
click at [659, 251] on input "Hình thức thanh toán" at bounding box center [667, 260] width 91 height 18
type input "40.000"
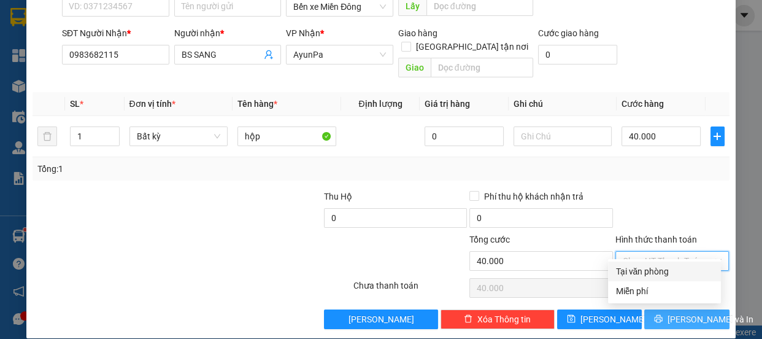
drag, startPoint x: 641, startPoint y: 275, endPoint x: 656, endPoint y: 296, distance: 25.0
click at [641, 275] on div "Tại văn phòng" at bounding box center [664, 270] width 98 height 13
type input "0"
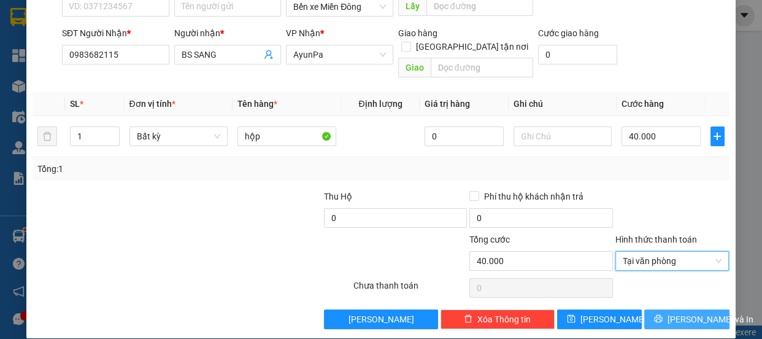
click at [687, 312] on span "[PERSON_NAME] và In" at bounding box center [710, 318] width 86 height 13
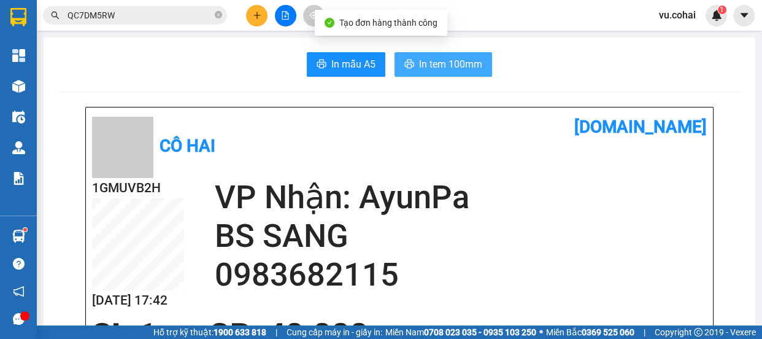
click at [460, 73] on button "In tem 100mm" at bounding box center [443, 64] width 98 height 25
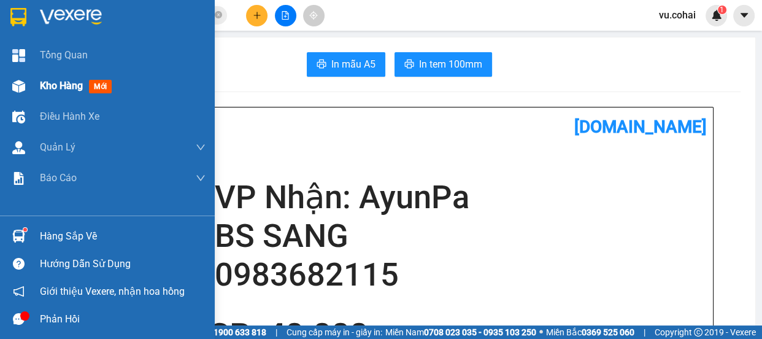
click at [56, 88] on span "Kho hàng" at bounding box center [61, 86] width 43 height 12
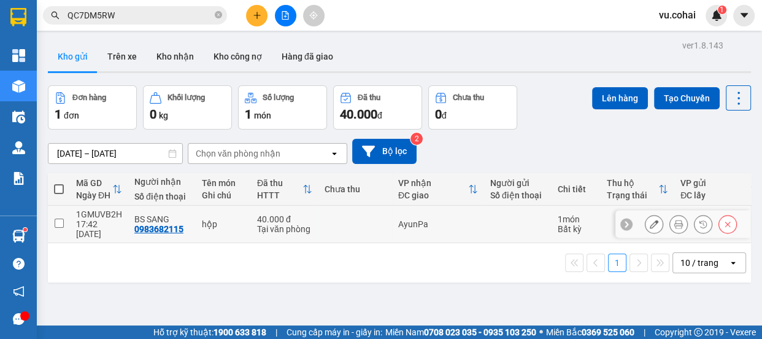
click at [55, 221] on input "checkbox" at bounding box center [59, 222] width 9 height 9
checkbox input "true"
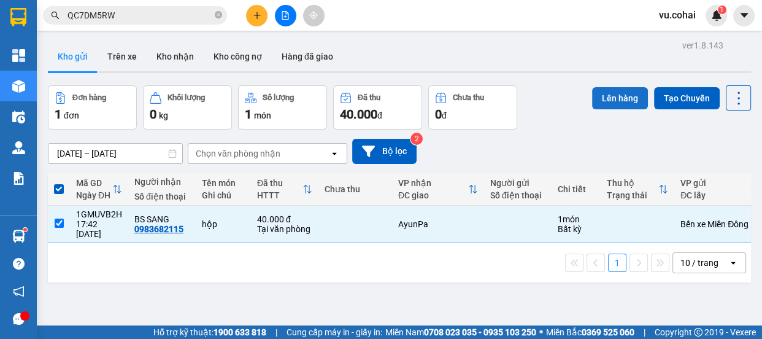
click at [610, 100] on button "Lên hàng" at bounding box center [620, 98] width 56 height 22
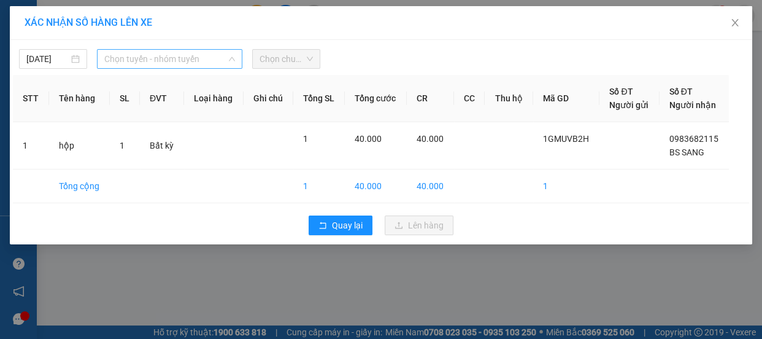
click at [190, 61] on span "Chọn tuyến - nhóm tuyến" at bounding box center [169, 59] width 131 height 18
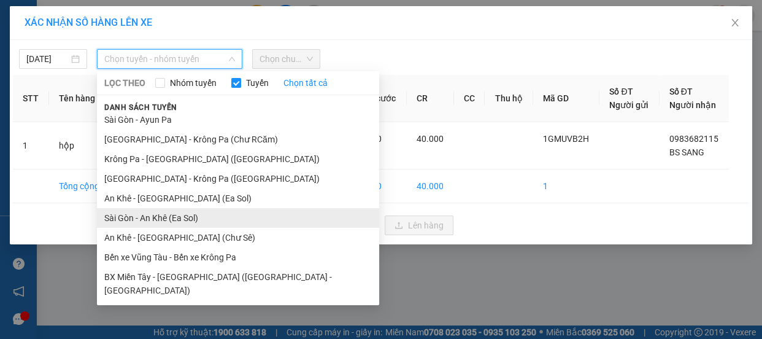
scroll to position [128, 0]
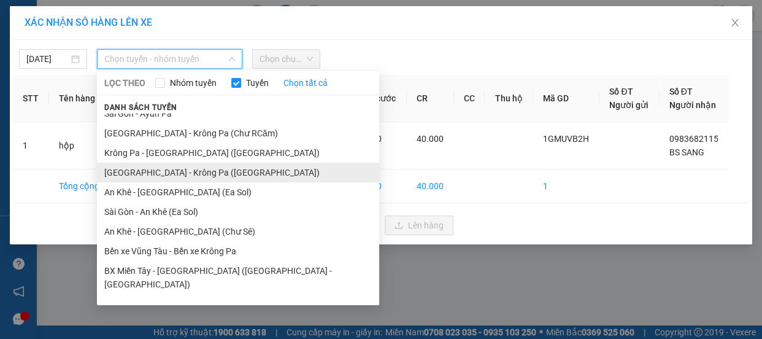
click at [178, 169] on li "[GEOGRAPHIC_DATA] - Krông Pa ([GEOGRAPHIC_DATA])" at bounding box center [238, 173] width 282 height 20
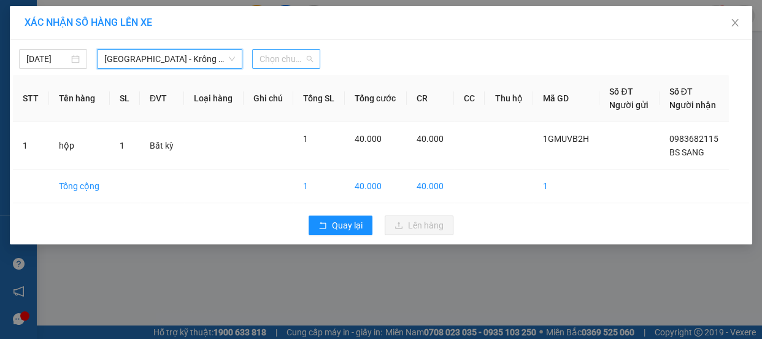
click at [292, 61] on span "Chọn chuyến" at bounding box center [285, 59] width 53 height 18
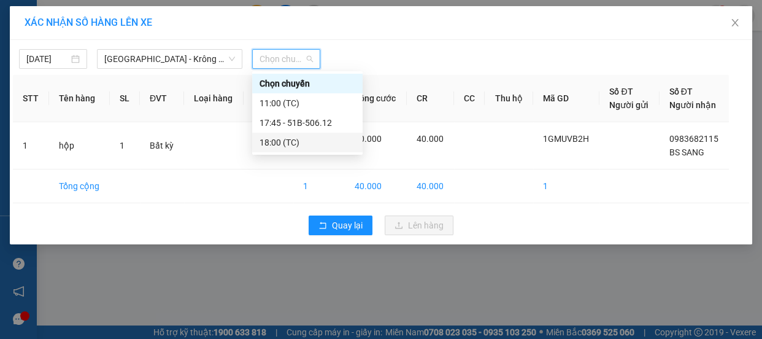
click at [281, 139] on div "18:00 (TC)" at bounding box center [307, 142] width 96 height 13
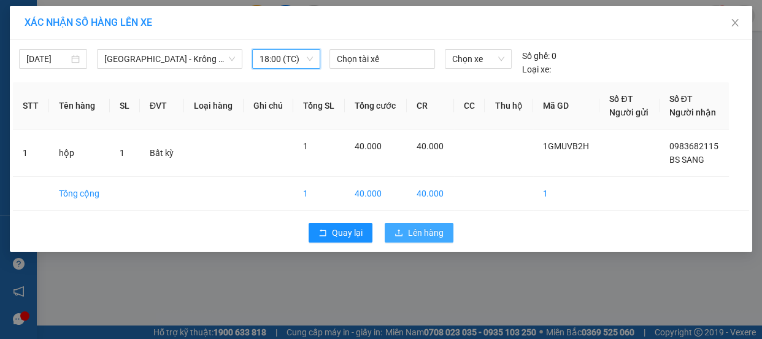
click at [432, 232] on span "Lên hàng" at bounding box center [426, 232] width 36 height 13
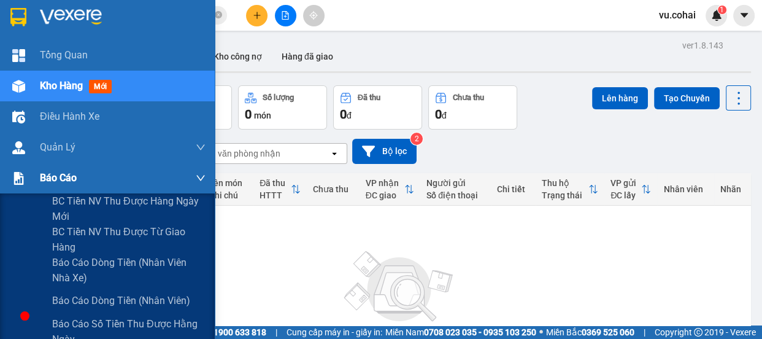
click at [58, 174] on span "Báo cáo" at bounding box center [58, 177] width 37 height 15
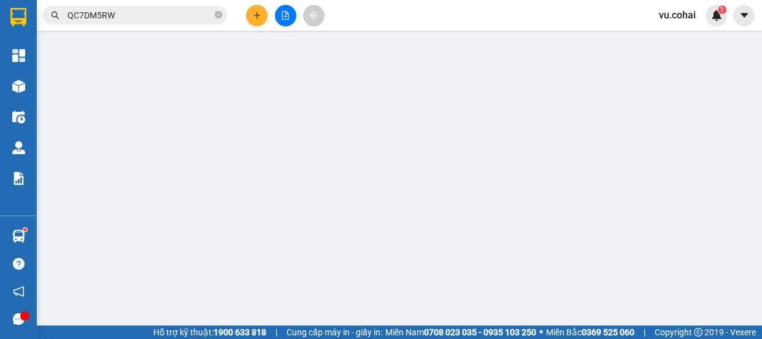
click at [281, 17] on icon "file-add" at bounding box center [285, 15] width 9 height 9
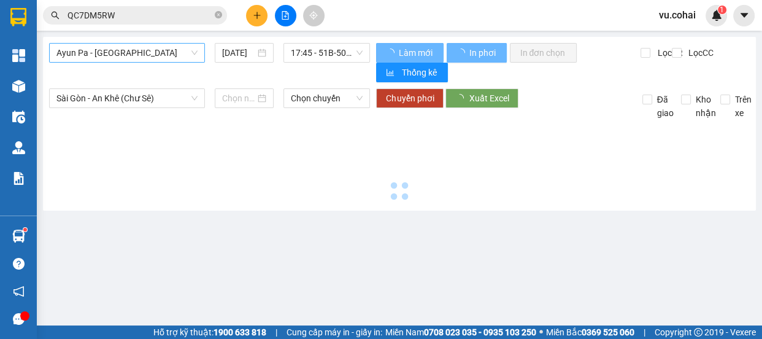
click at [139, 55] on span "Ayun Pa - [GEOGRAPHIC_DATA]" at bounding box center [126, 53] width 141 height 18
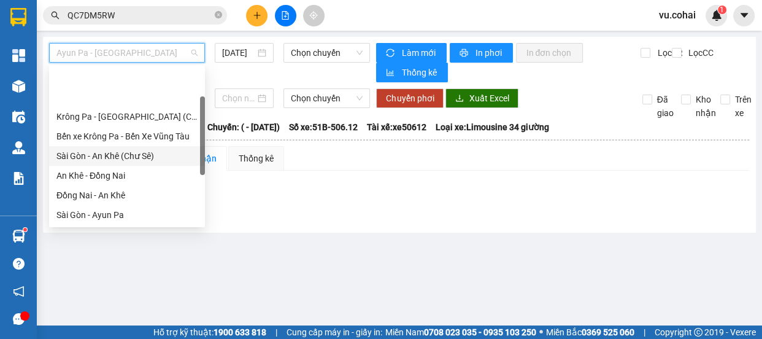
scroll to position [111, 0]
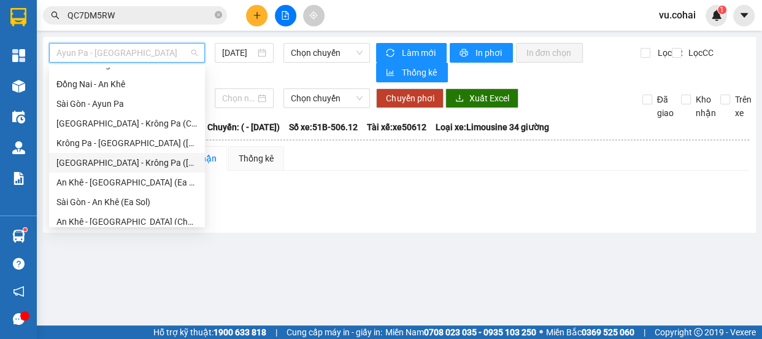
click at [138, 163] on div "[GEOGRAPHIC_DATA] - Krông Pa ([GEOGRAPHIC_DATA])" at bounding box center [126, 162] width 141 height 13
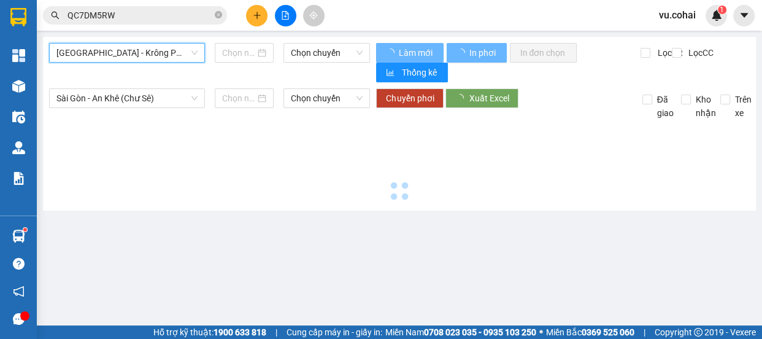
type input "[DATE]"
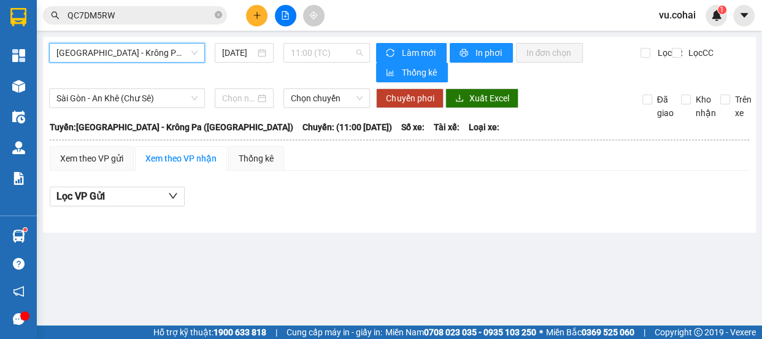
drag, startPoint x: 334, startPoint y: 49, endPoint x: 337, endPoint y: 91, distance: 42.4
click at [334, 50] on span "11:00 (TC)" at bounding box center [327, 53] width 72 height 18
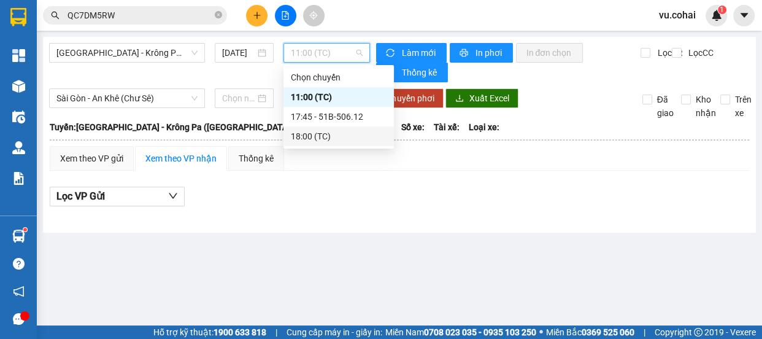
click at [330, 135] on div "18:00 (TC)" at bounding box center [339, 135] width 96 height 13
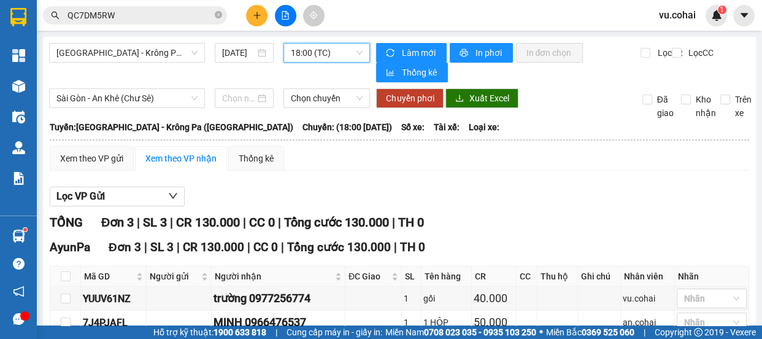
scroll to position [95, 0]
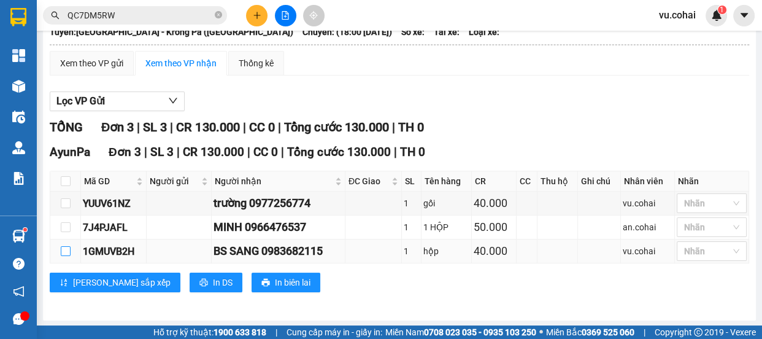
click at [69, 251] on input "checkbox" at bounding box center [66, 251] width 10 height 10
checkbox input "true"
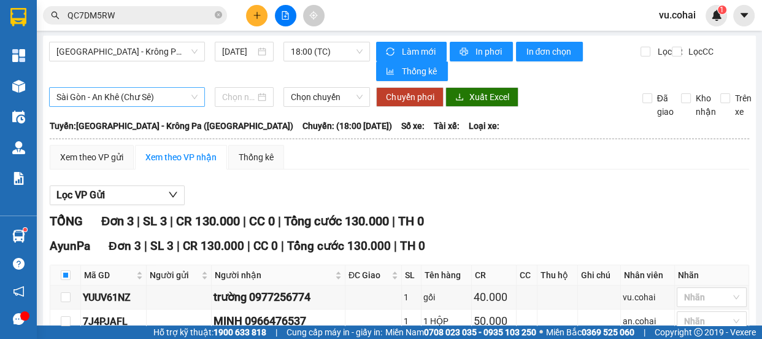
scroll to position [0, 0]
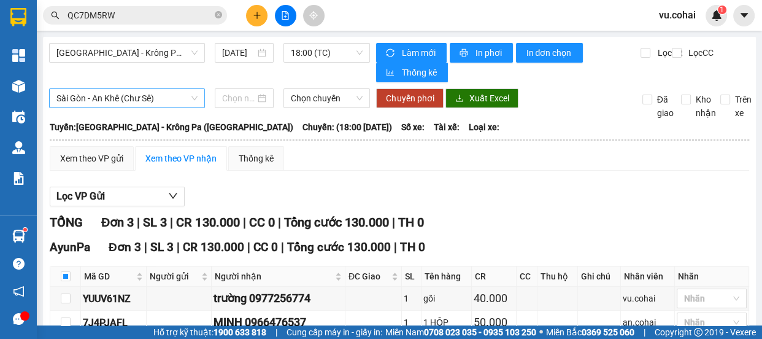
click at [145, 97] on span "Sài Gòn - An Khê (Chư Sê)" at bounding box center [126, 98] width 141 height 18
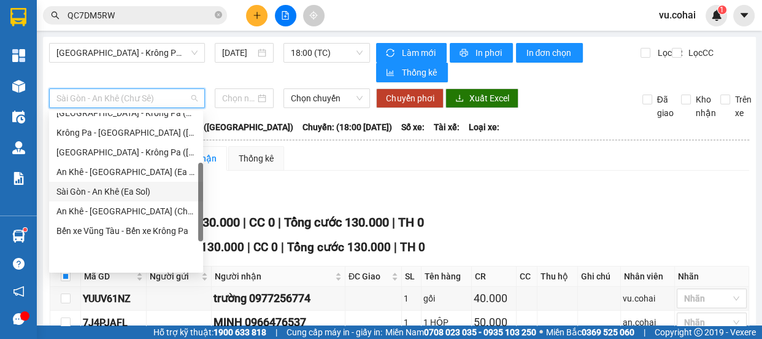
scroll to position [55, 0]
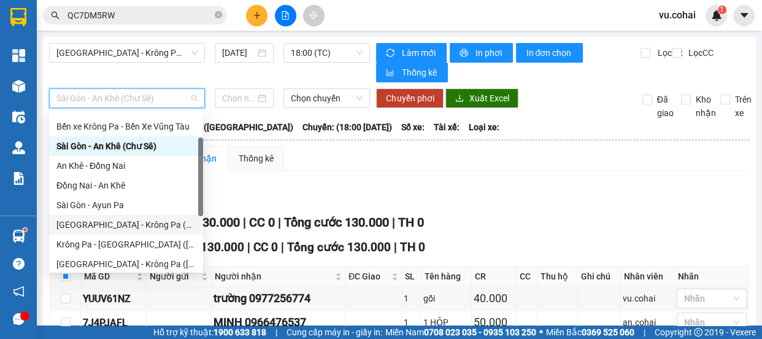
click at [137, 228] on div "[GEOGRAPHIC_DATA] - Krông Pa (Chư RCăm)" at bounding box center [125, 224] width 139 height 13
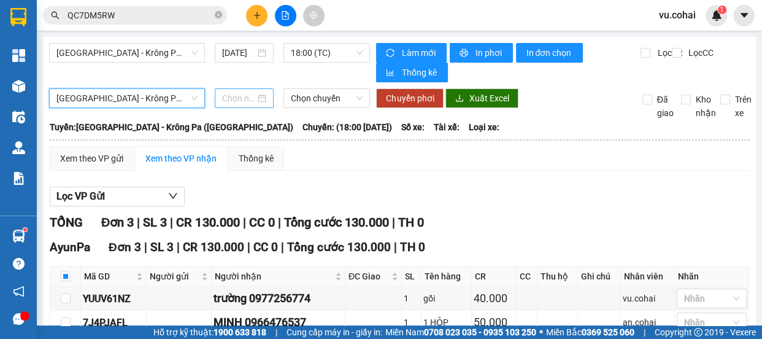
click at [231, 104] on input at bounding box center [238, 97] width 33 height 13
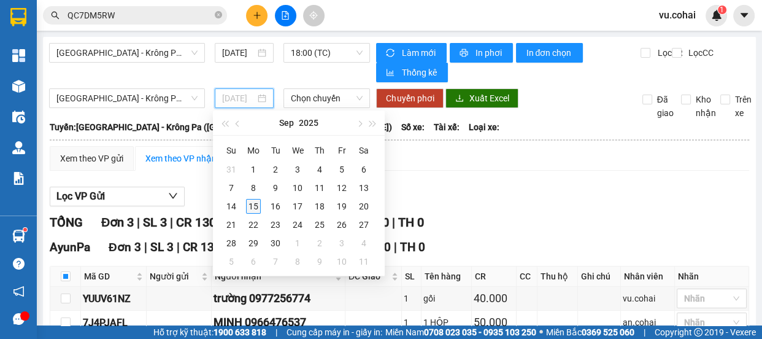
type input "[DATE]"
click at [247, 209] on div "15" at bounding box center [253, 206] width 15 height 15
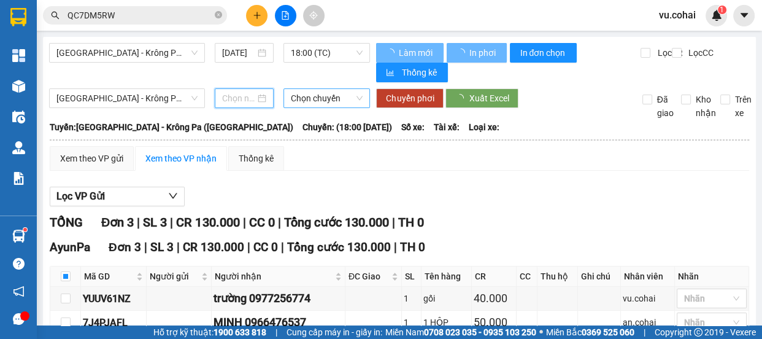
type input "[DATE]"
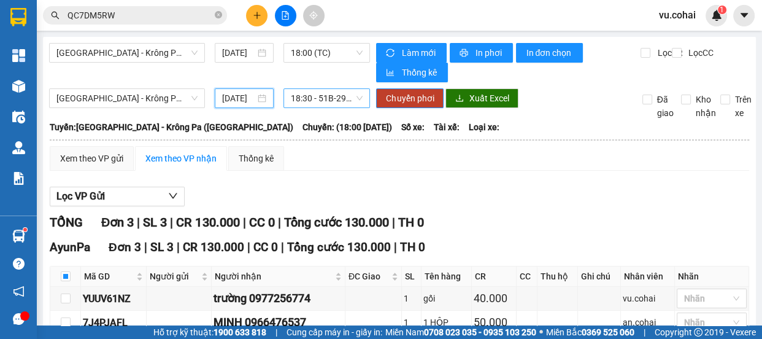
click at [327, 99] on span "18:30 - 51B-294.89" at bounding box center [327, 98] width 72 height 18
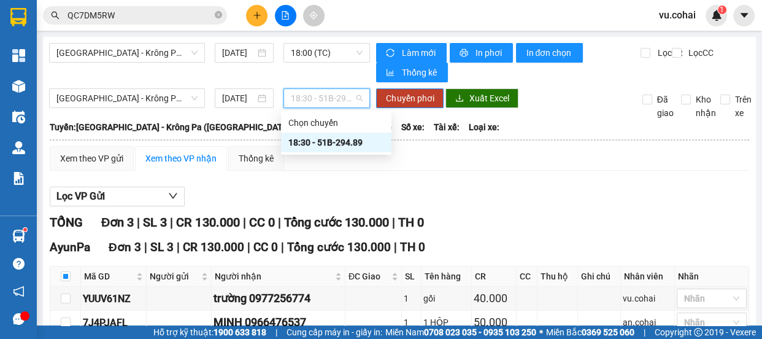
click at [353, 142] on div "18:30 - 51B-294.89" at bounding box center [336, 142] width 96 height 13
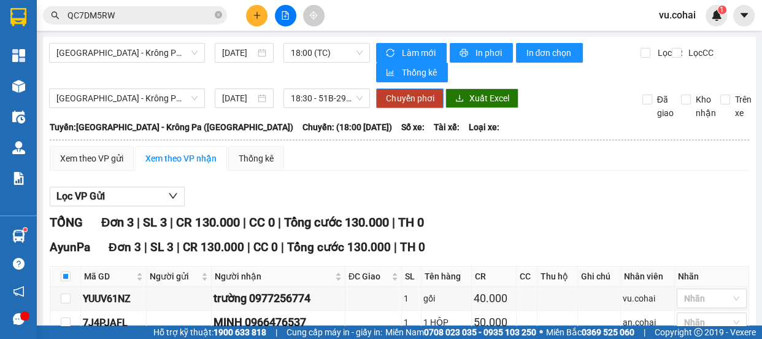
click at [402, 102] on span "Chuyển phơi" at bounding box center [410, 97] width 48 height 13
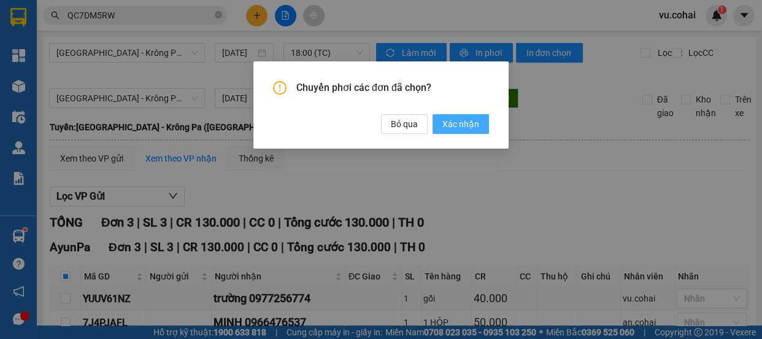
click at [450, 118] on span "Xác nhận" at bounding box center [460, 123] width 37 height 13
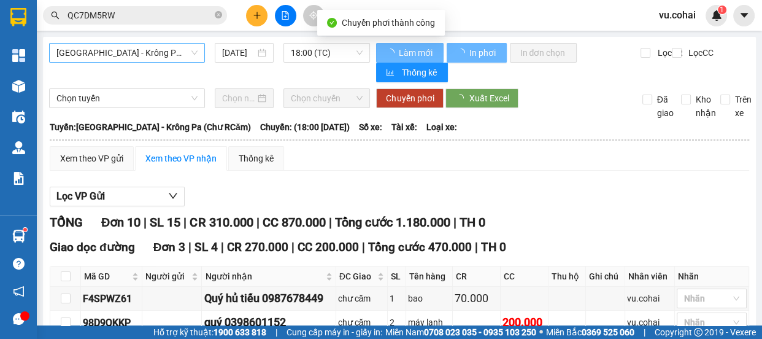
checkbox input "false"
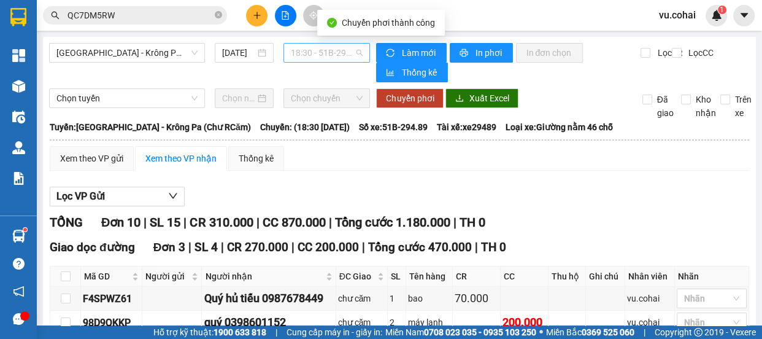
click at [331, 56] on span "18:30 - 51B-294.89" at bounding box center [327, 53] width 72 height 18
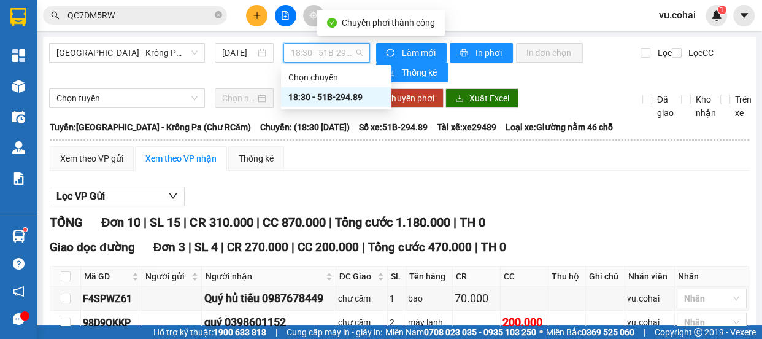
click at [362, 98] on div "18:30 - 51B-294.89" at bounding box center [336, 96] width 96 height 13
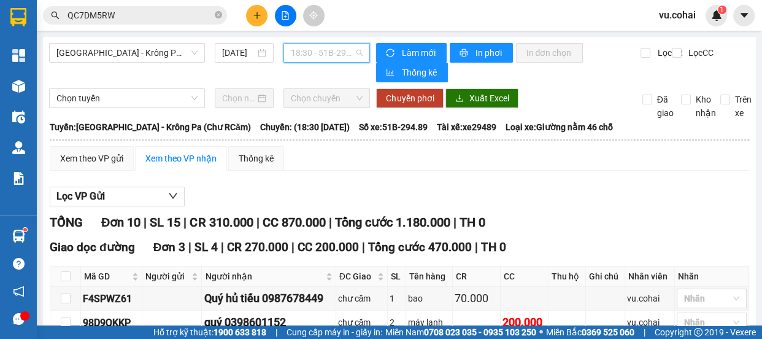
drag, startPoint x: 314, startPoint y: 53, endPoint x: 318, endPoint y: 76, distance: 23.6
click at [315, 53] on span "18:30 - 51B-294.89" at bounding box center [327, 53] width 72 height 18
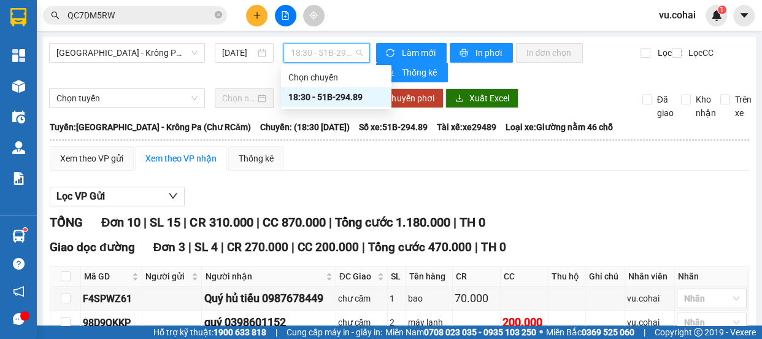
click at [338, 98] on div "18:30 - 51B-294.89" at bounding box center [336, 96] width 96 height 13
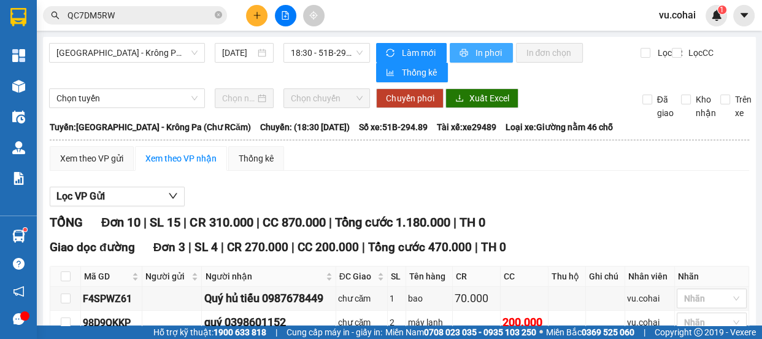
click at [489, 55] on span "In phơi" at bounding box center [489, 52] width 28 height 13
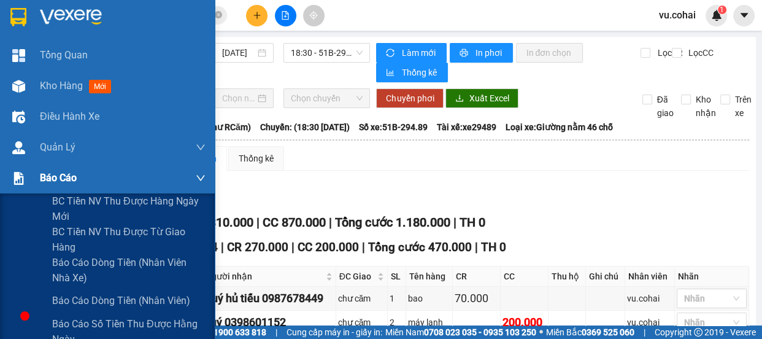
click at [53, 190] on div "Báo cáo" at bounding box center [123, 178] width 166 height 31
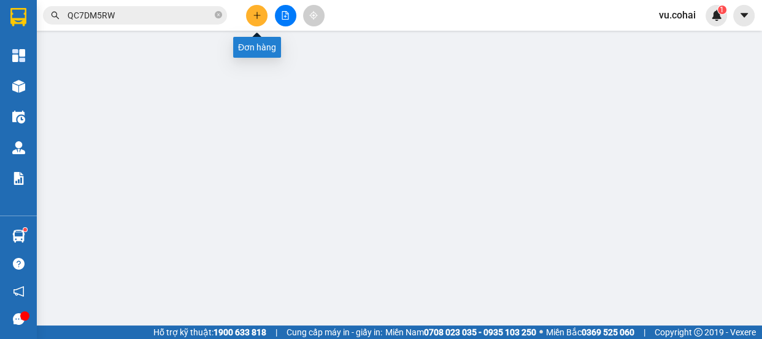
click at [251, 12] on button at bounding box center [256, 15] width 21 height 21
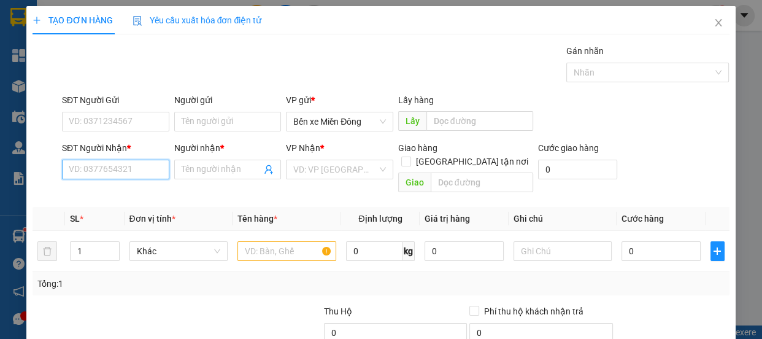
click at [110, 169] on input "SĐT Người Nhận *" at bounding box center [115, 169] width 107 height 20
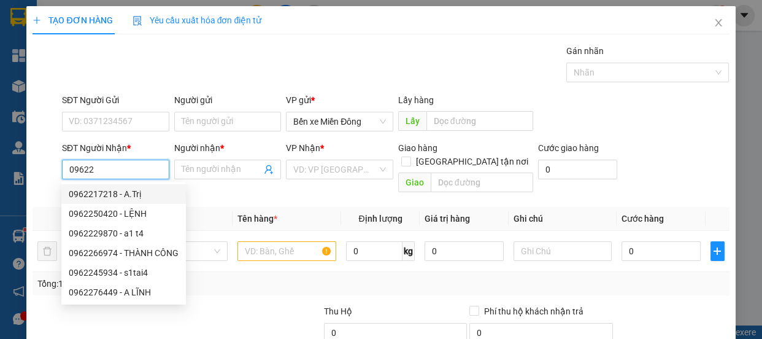
click at [121, 172] on input "09622" at bounding box center [115, 169] width 107 height 20
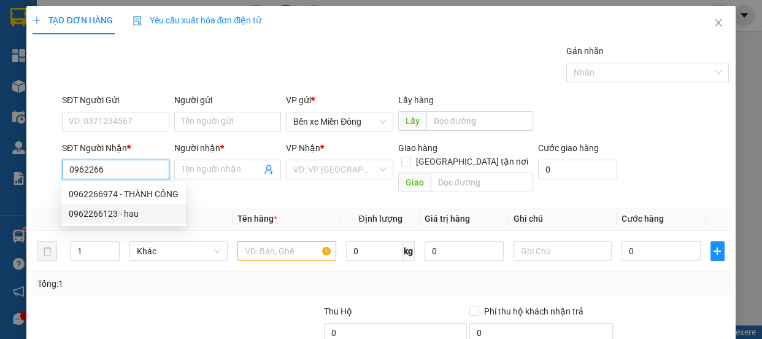
click at [116, 209] on div "0962266123 - hau" at bounding box center [124, 213] width 110 height 13
type input "0962266123"
type input "hau"
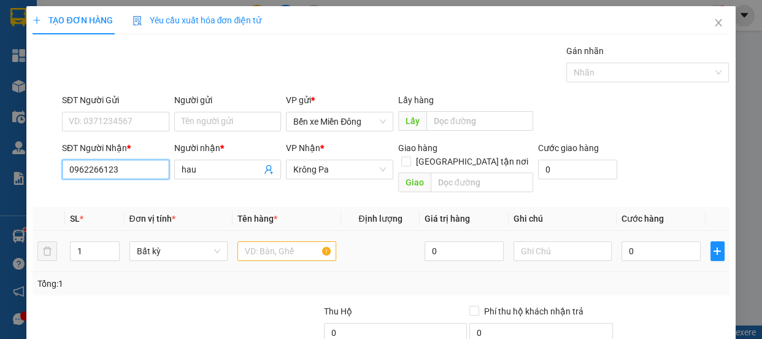
type input "0962266123"
click at [288, 241] on input "text" at bounding box center [286, 251] width 99 height 20
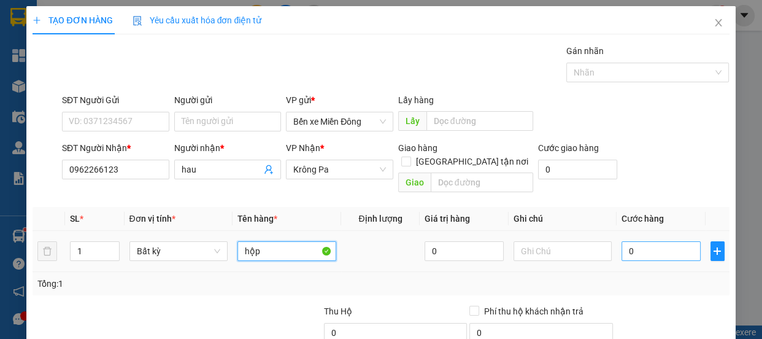
type input "hộp"
click at [661, 241] on input "0" at bounding box center [660, 251] width 79 height 20
type input "004"
type input "4"
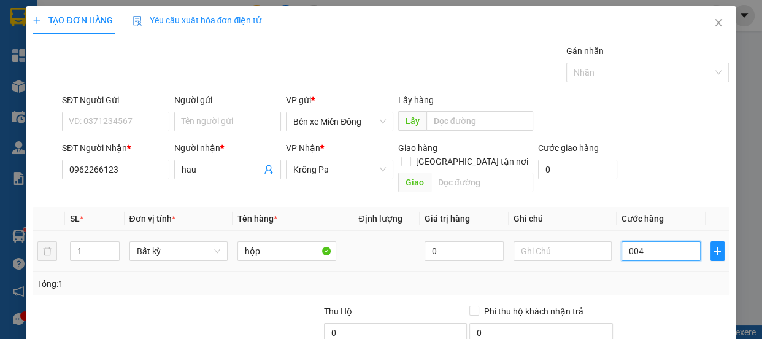
type input "0.040"
type input "40"
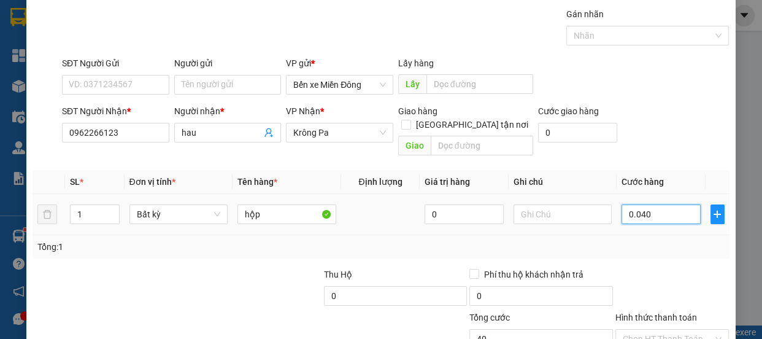
scroll to position [115, 0]
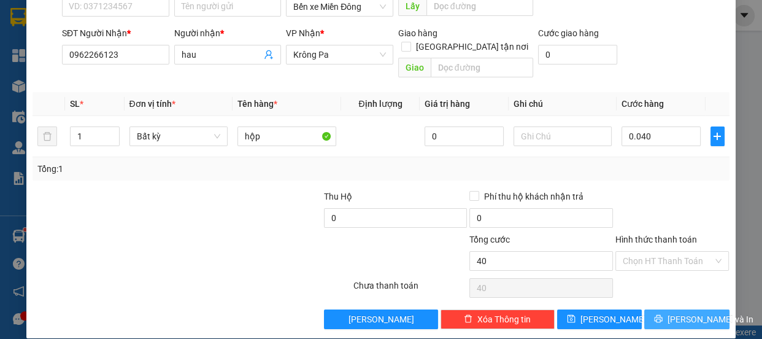
click at [682, 312] on span "[PERSON_NAME] và In" at bounding box center [710, 318] width 86 height 13
type input "40.000"
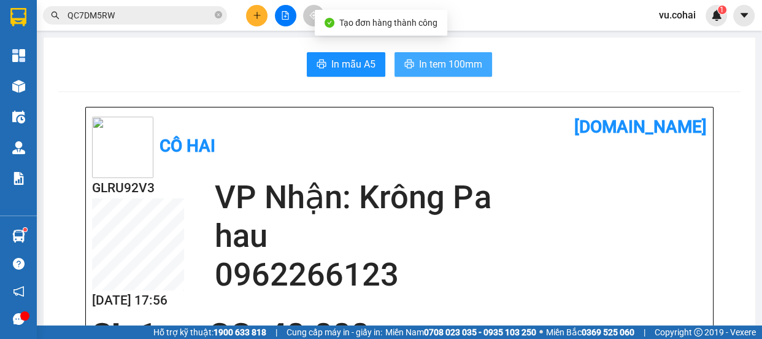
click at [434, 66] on span "In tem 100mm" at bounding box center [450, 63] width 63 height 15
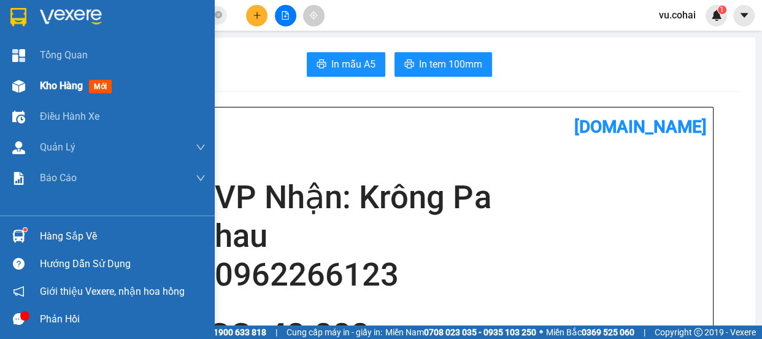
click at [72, 90] on span "Kho hàng" at bounding box center [61, 86] width 43 height 12
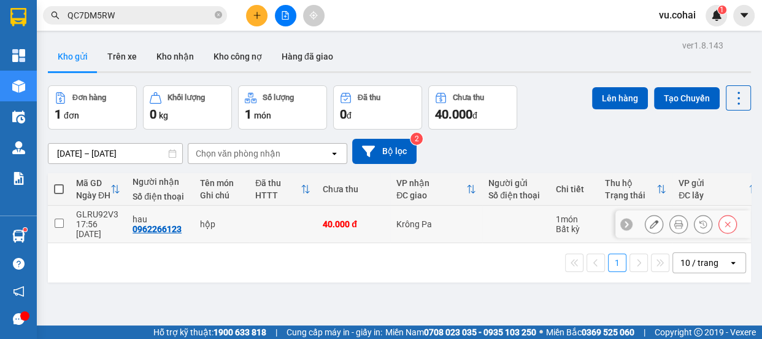
click at [61, 218] on input "checkbox" at bounding box center [59, 222] width 9 height 9
checkbox input "true"
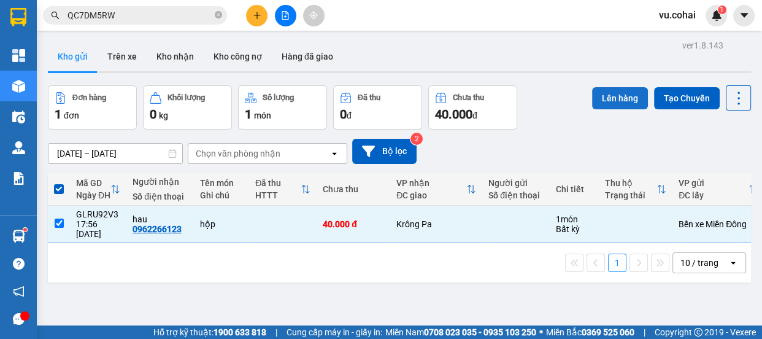
drag, startPoint x: 606, startPoint y: 101, endPoint x: 594, endPoint y: 96, distance: 13.5
click at [597, 98] on button "Lên hàng" at bounding box center [620, 98] width 56 height 22
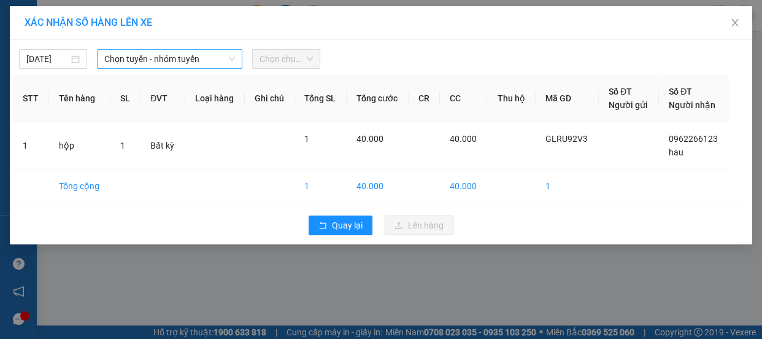
click at [153, 57] on span "Chọn tuyến - nhóm tuyến" at bounding box center [169, 59] width 131 height 18
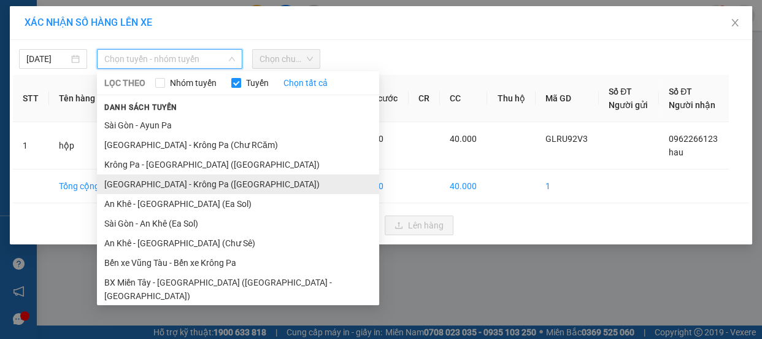
scroll to position [128, 0]
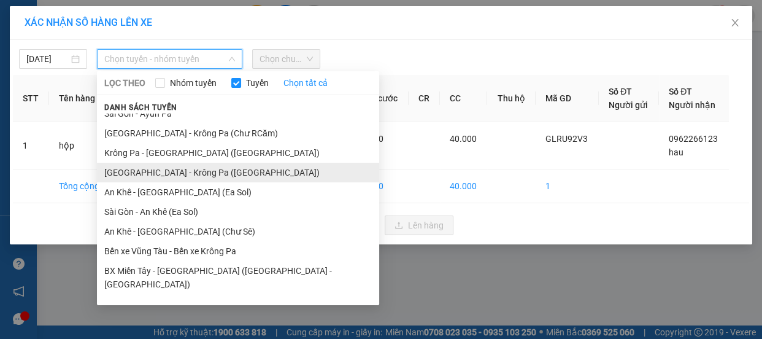
click at [166, 178] on li "[GEOGRAPHIC_DATA] - Krông Pa ([GEOGRAPHIC_DATA])" at bounding box center [238, 173] width 282 height 20
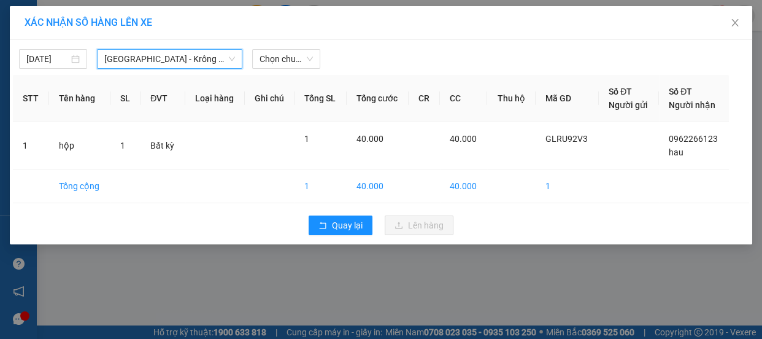
click at [180, 55] on span "[GEOGRAPHIC_DATA] - Krông Pa ([GEOGRAPHIC_DATA])" at bounding box center [169, 59] width 131 height 18
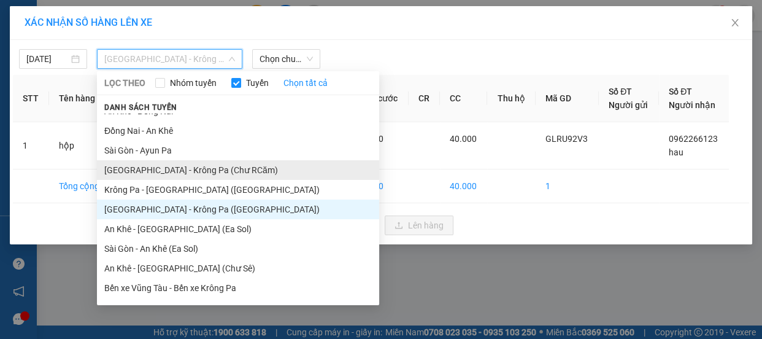
scroll to position [72, 0]
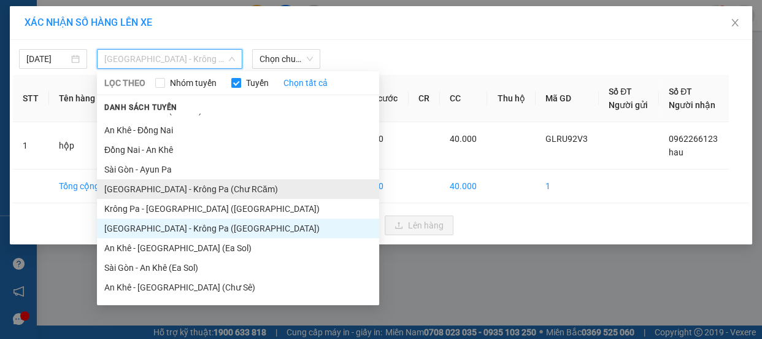
click at [182, 192] on li "[GEOGRAPHIC_DATA] - Krông Pa (Chư RCăm)" at bounding box center [238, 189] width 282 height 20
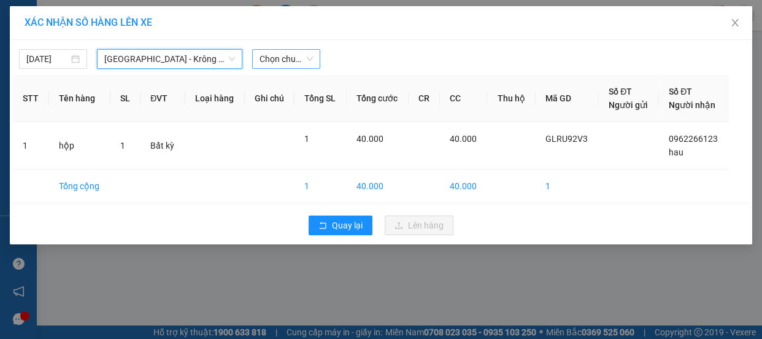
click at [294, 58] on span "Chọn chuyến" at bounding box center [285, 59] width 53 height 18
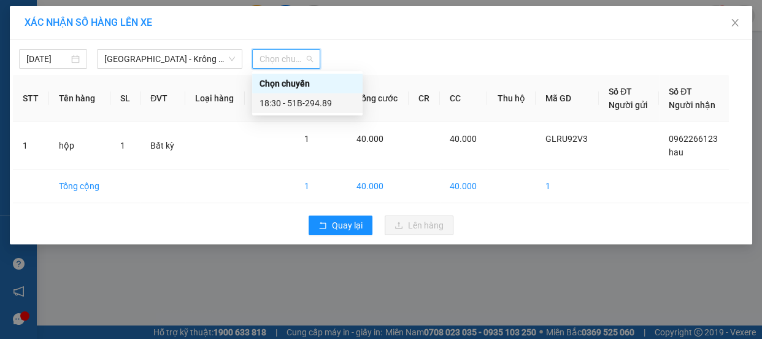
click at [309, 104] on div "18:30 - 51B-294.89" at bounding box center [307, 102] width 96 height 13
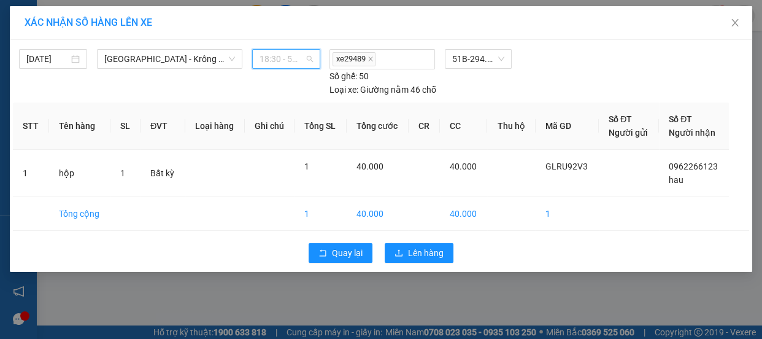
click at [277, 55] on span "18:30 - 51B-294.89" at bounding box center [285, 59] width 53 height 18
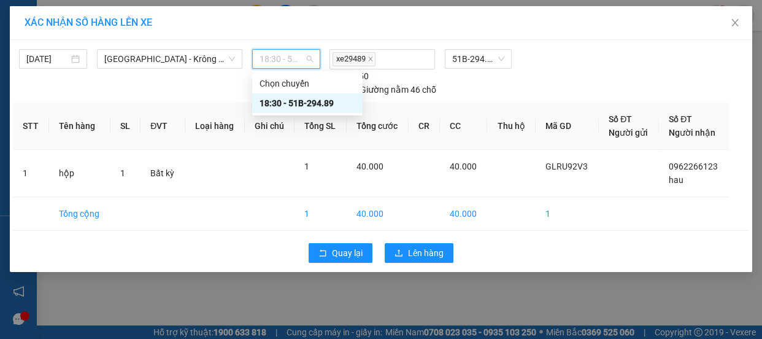
click at [305, 105] on div "18:30 - 51B-294.89" at bounding box center [307, 102] width 96 height 13
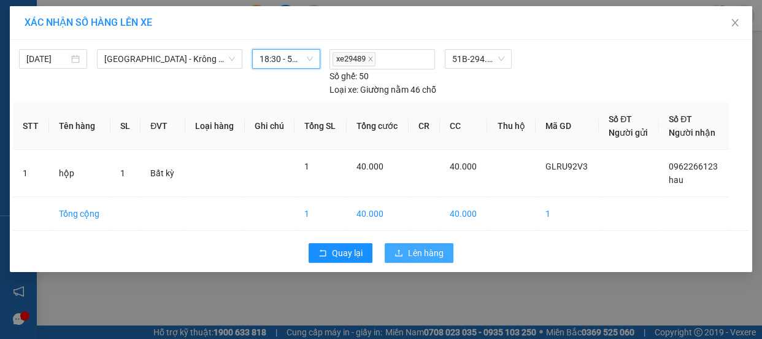
click at [421, 246] on span "Lên hàng" at bounding box center [426, 252] width 36 height 13
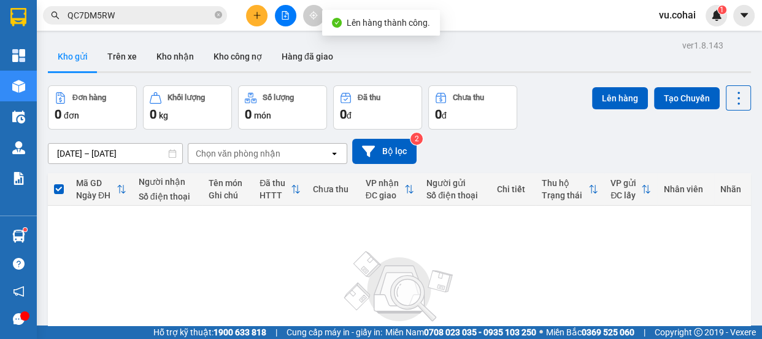
click at [285, 15] on icon "file-add" at bounding box center [285, 15] width 7 height 9
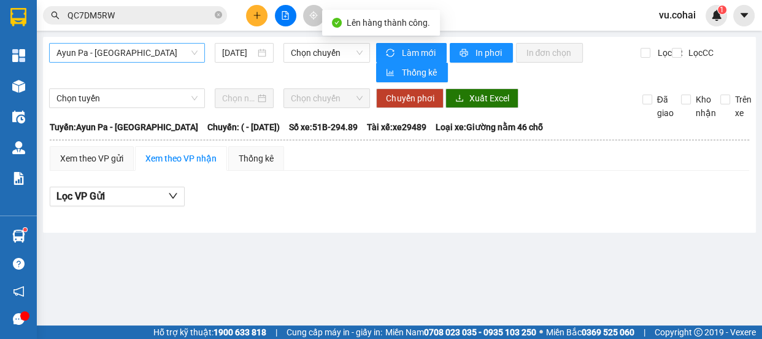
click at [140, 54] on span "Ayun Pa - [GEOGRAPHIC_DATA]" at bounding box center [126, 53] width 141 height 18
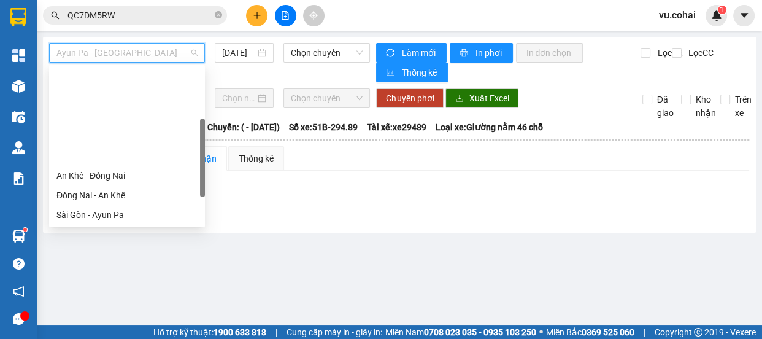
scroll to position [111, 0]
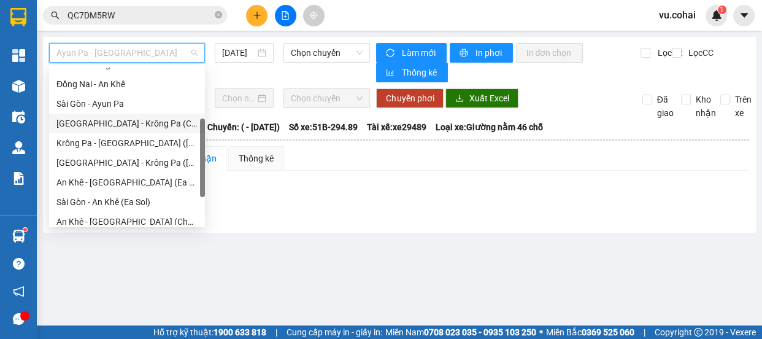
click at [154, 123] on div "[GEOGRAPHIC_DATA] - Krông Pa (Chư RCăm)" at bounding box center [126, 123] width 141 height 13
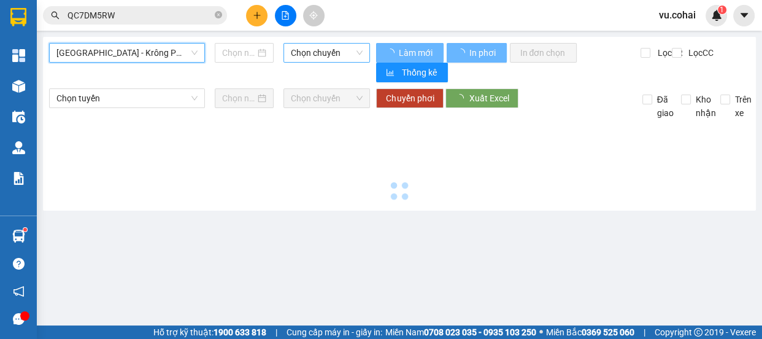
type input "[DATE]"
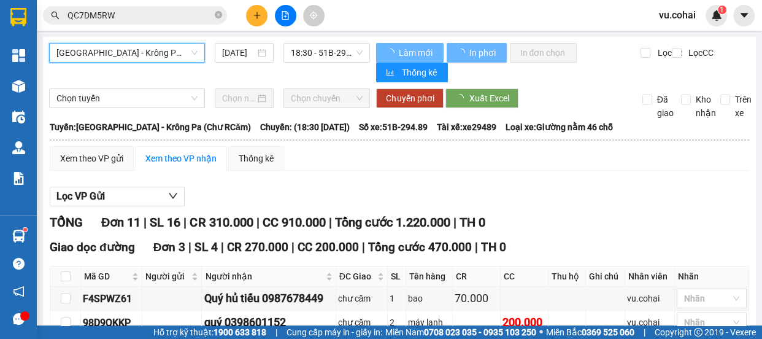
drag, startPoint x: 313, startPoint y: 45, endPoint x: 333, endPoint y: 101, distance: 59.4
click at [313, 45] on span "18:30 - 51B-294.89" at bounding box center [327, 53] width 72 height 18
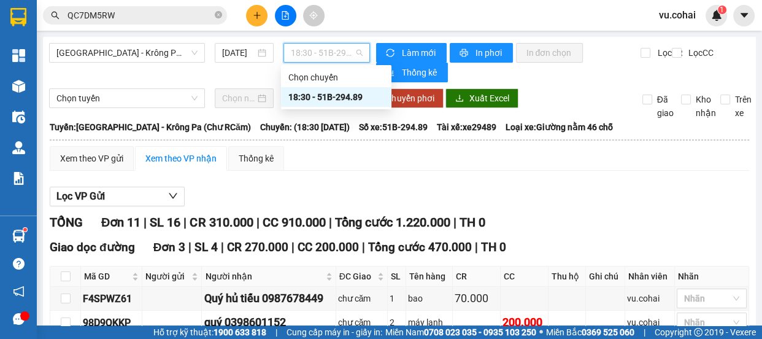
click at [330, 96] on div "18:30 - 51B-294.89" at bounding box center [336, 96] width 96 height 13
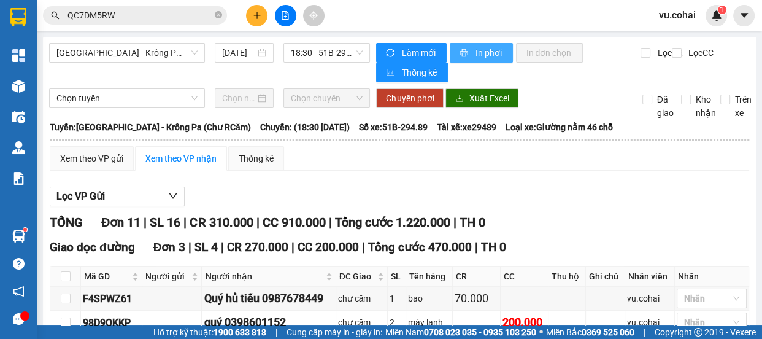
click at [465, 52] on span "printer" at bounding box center [464, 53] width 10 height 10
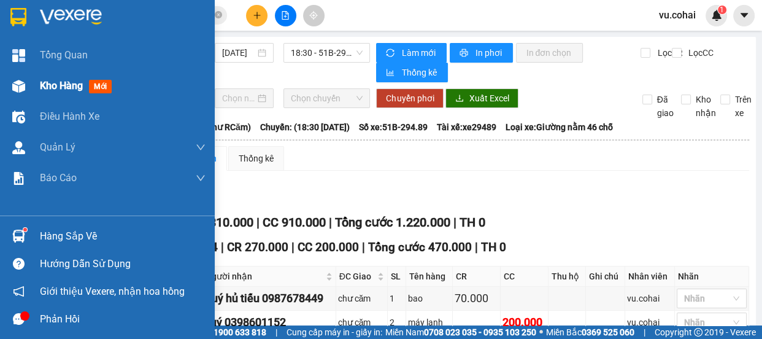
click at [57, 82] on span "Kho hàng" at bounding box center [61, 86] width 43 height 12
